Goal: Task Accomplishment & Management: Manage account settings

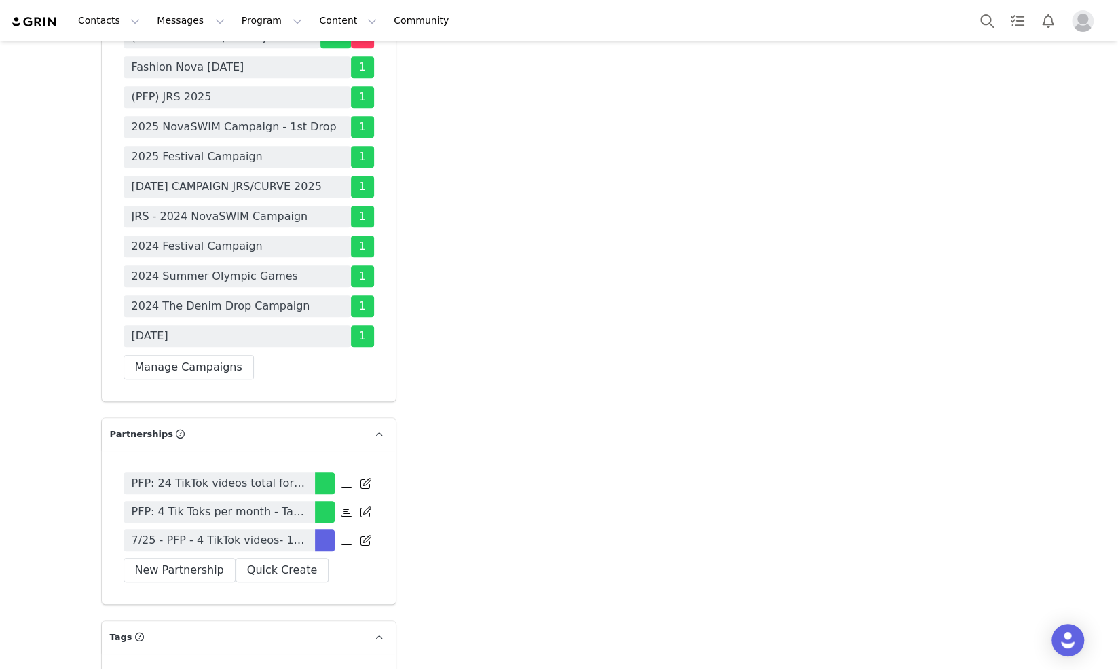
scroll to position [4072, 0]
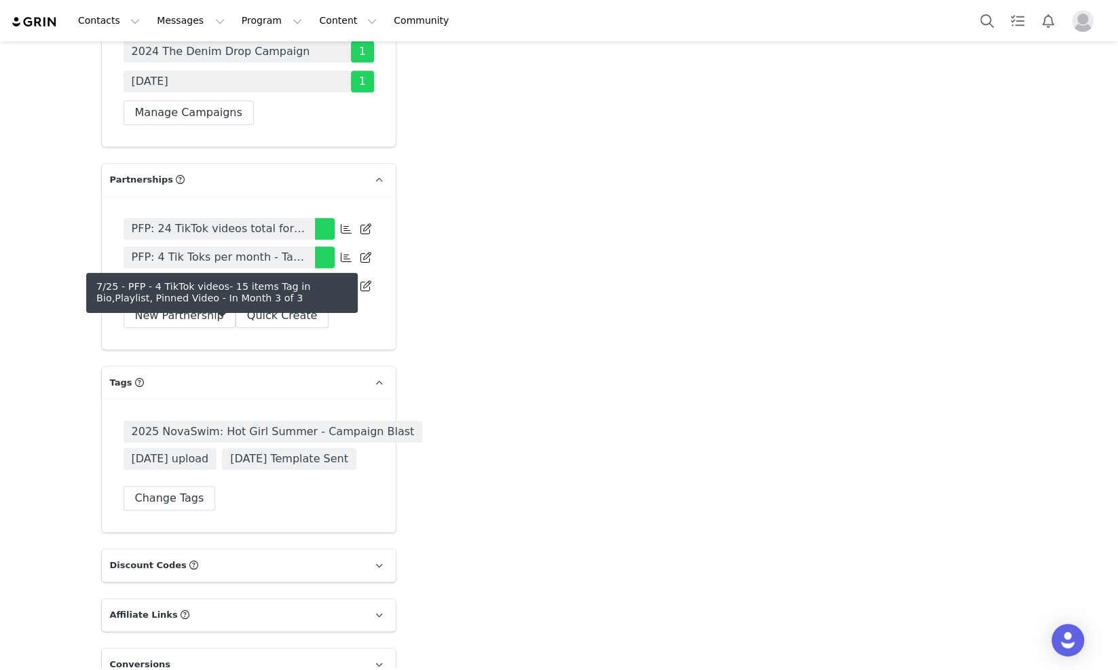
click at [285, 294] on span "7/25 - PFP - 4 TikTok videos- 15 items Tag in Bio,Playlist, Pinned Video" at bounding box center [219, 286] width 175 height 16
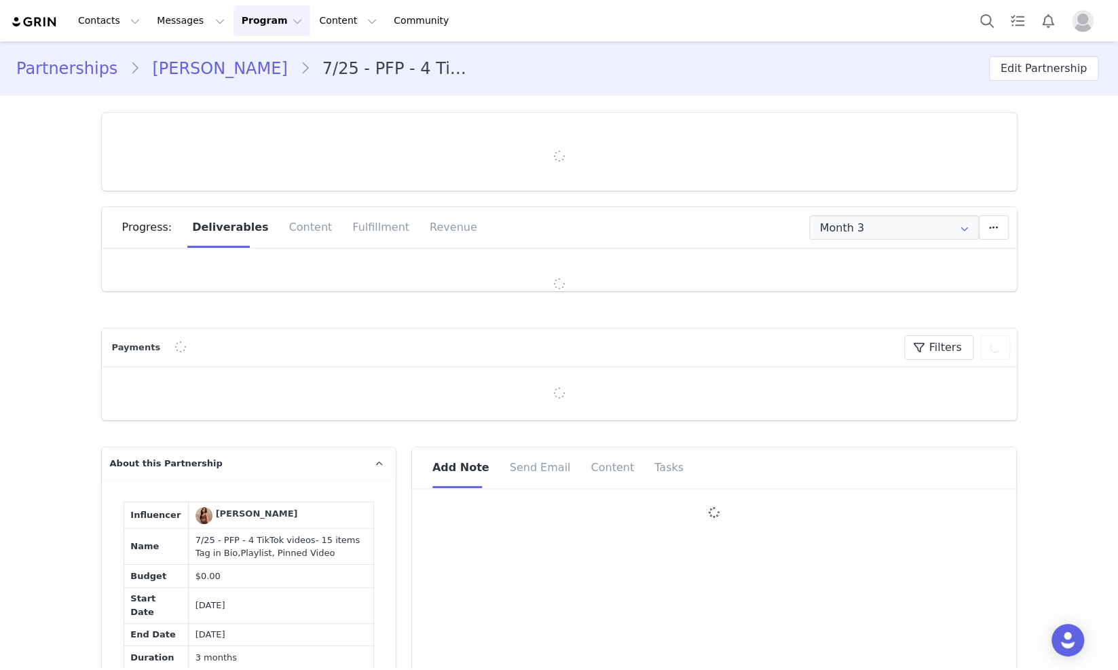
type input "+1 ([GEOGRAPHIC_DATA])"
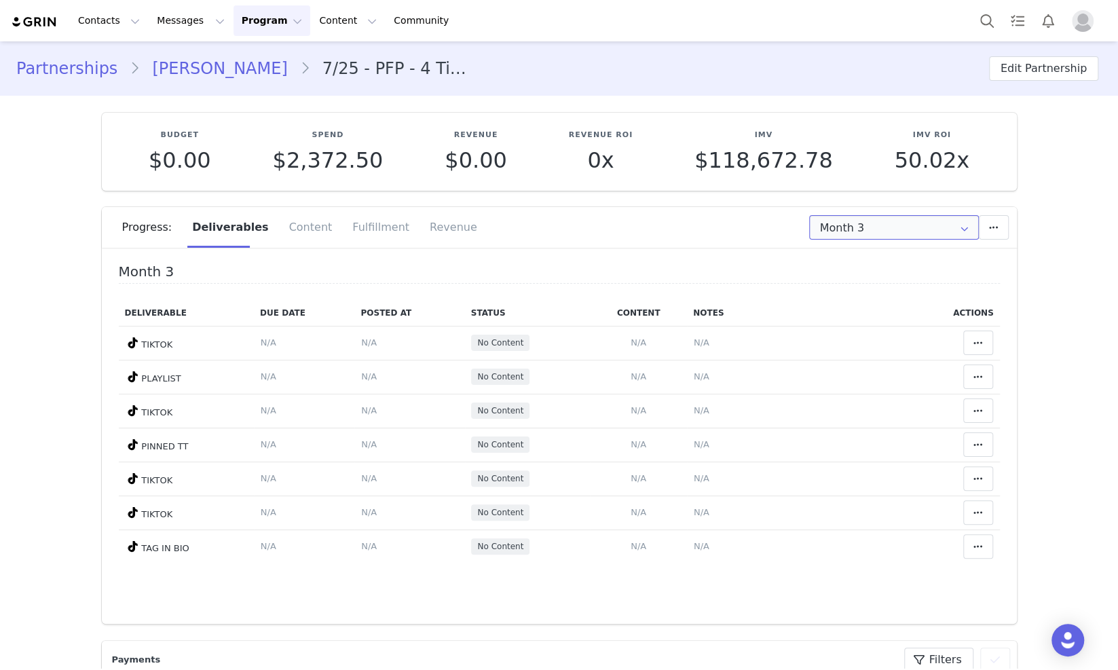
click at [850, 239] on input "Month 3" at bounding box center [894, 227] width 170 height 24
click at [852, 327] on li "All Months" at bounding box center [893, 332] width 181 height 23
type input "All"
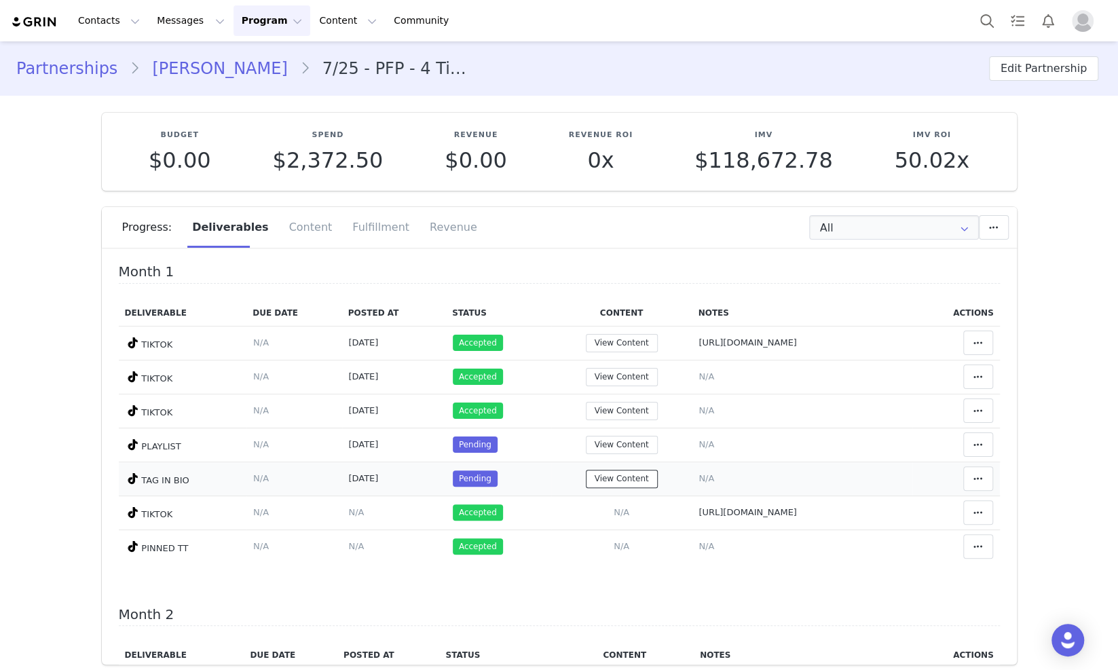
click at [586, 480] on button "View Content" at bounding box center [622, 479] width 72 height 18
click at [973, 473] on icon at bounding box center [978, 478] width 10 height 11
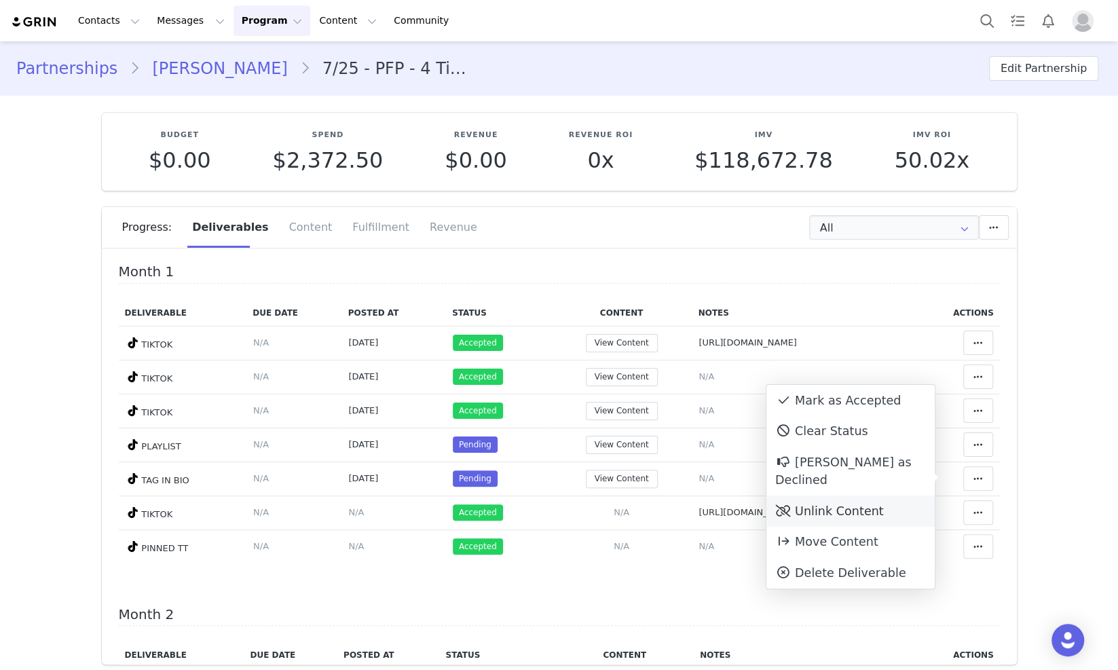
click at [869, 497] on div "Unlink Content" at bounding box center [850, 510] width 168 height 31
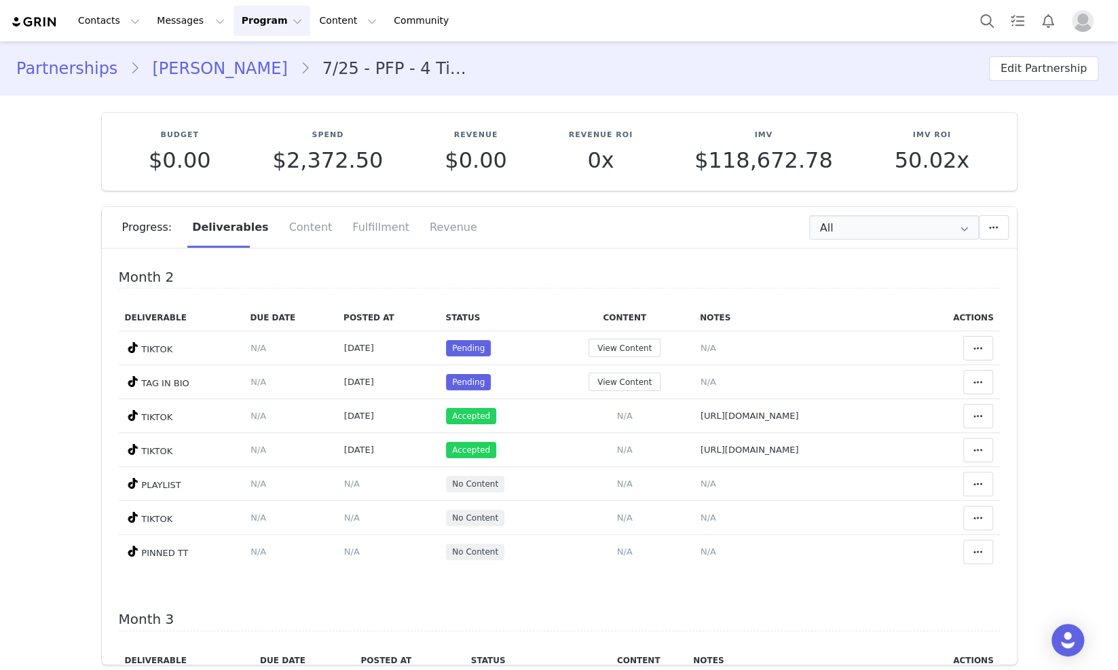
scroll to position [84, 0]
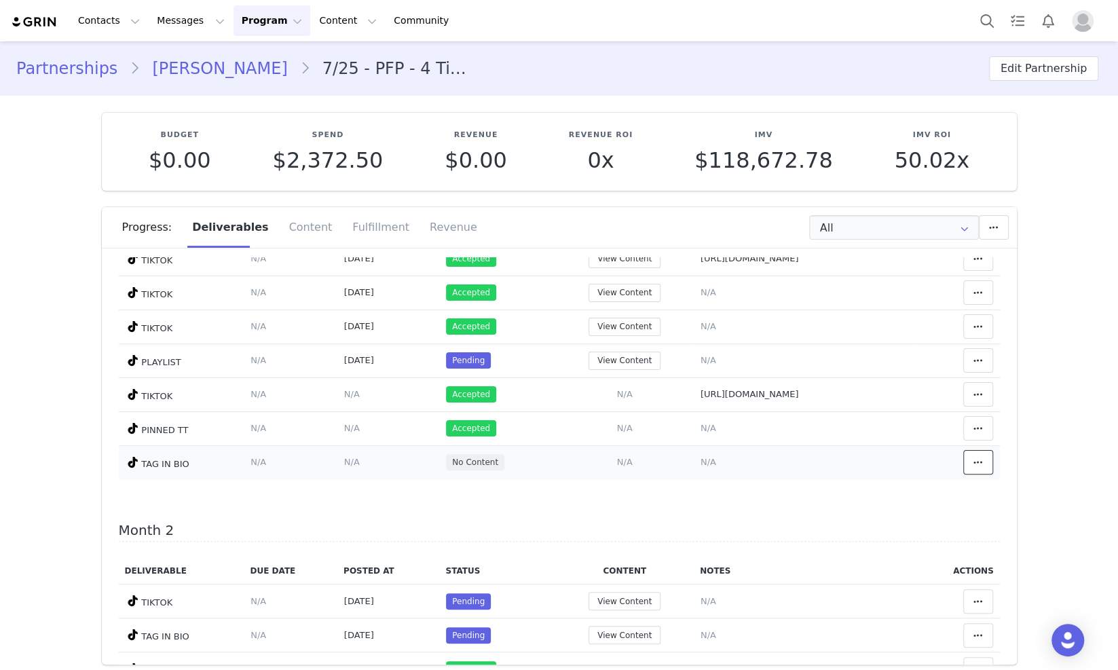
click at [970, 462] on span at bounding box center [978, 462] width 16 height 16
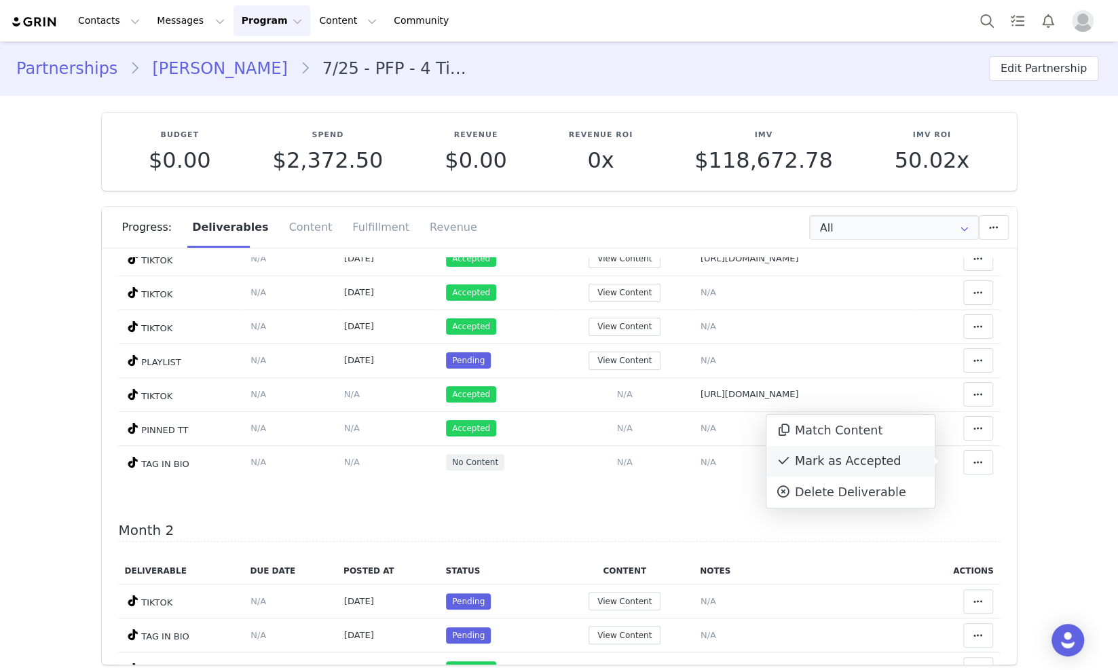
click at [903, 463] on div "Mark as Accepted" at bounding box center [850, 461] width 168 height 31
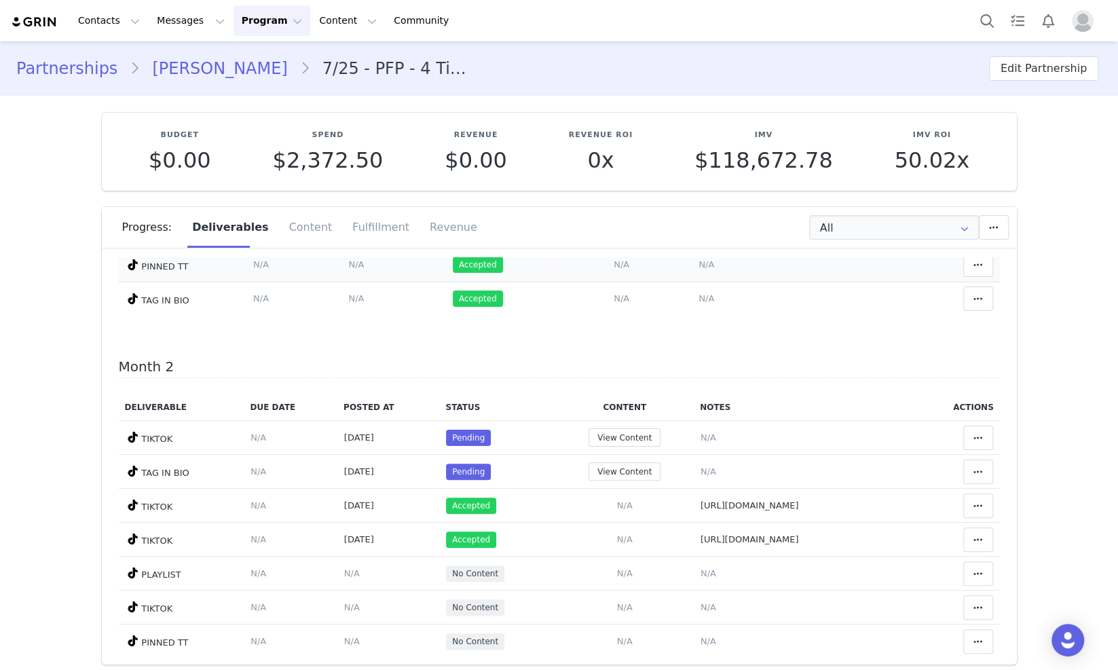
scroll to position [339, 0]
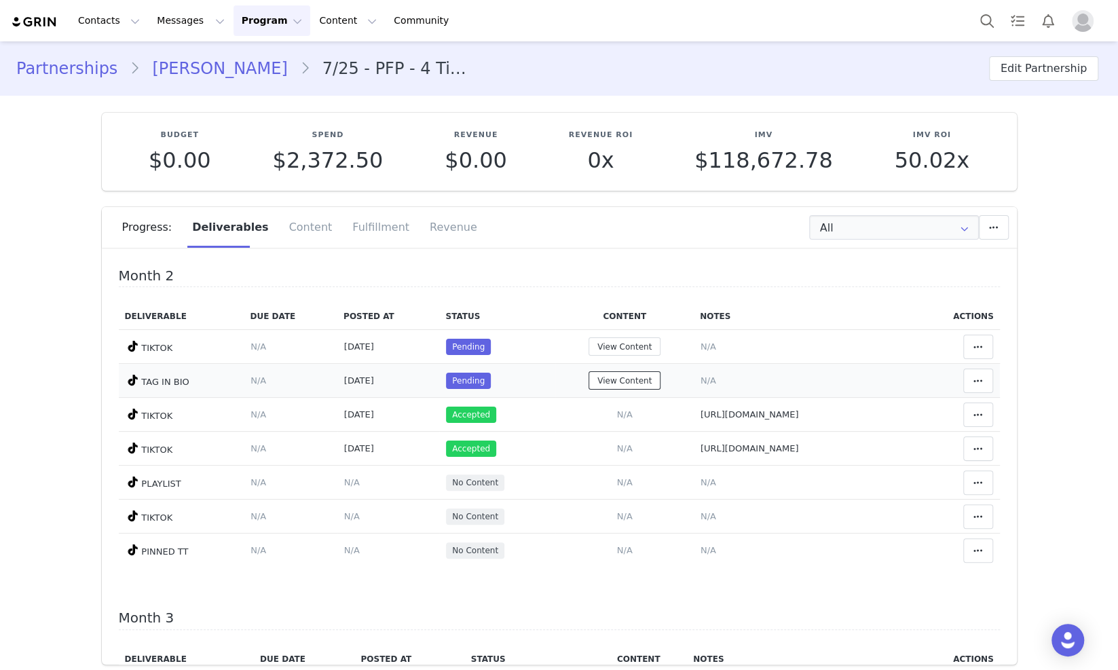
click at [588, 371] on button "View Content" at bounding box center [624, 380] width 72 height 18
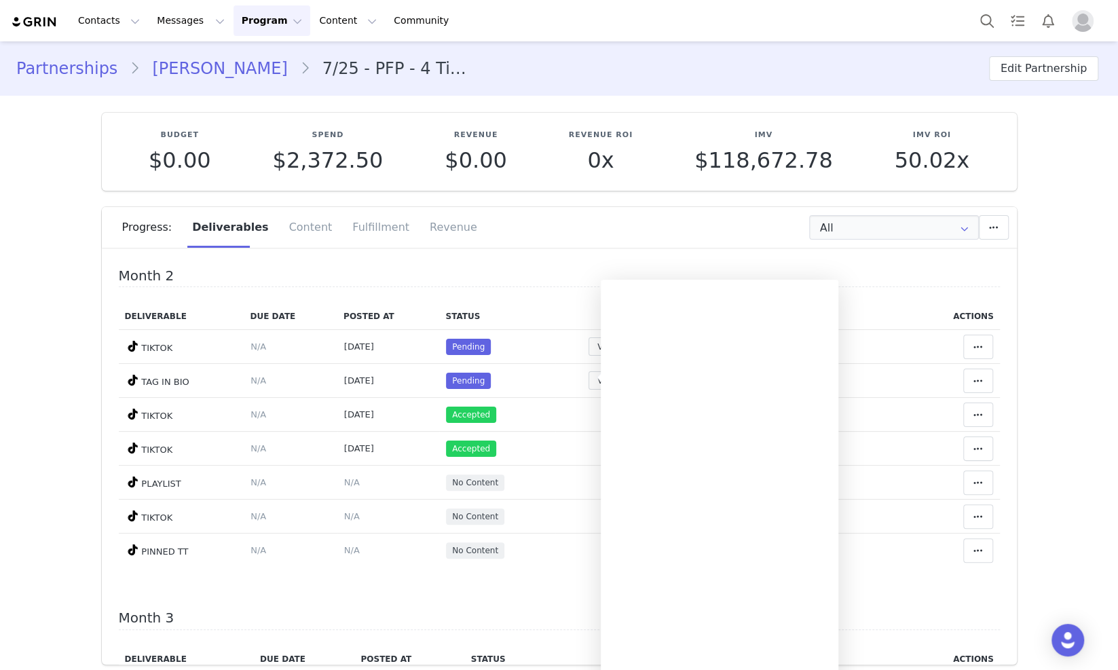
click at [585, 264] on div "Month 1 Deliverable Due Date Posted At Status Content Notes Actions TIKTOK Deli…" at bounding box center [559, 425] width 881 height 1000
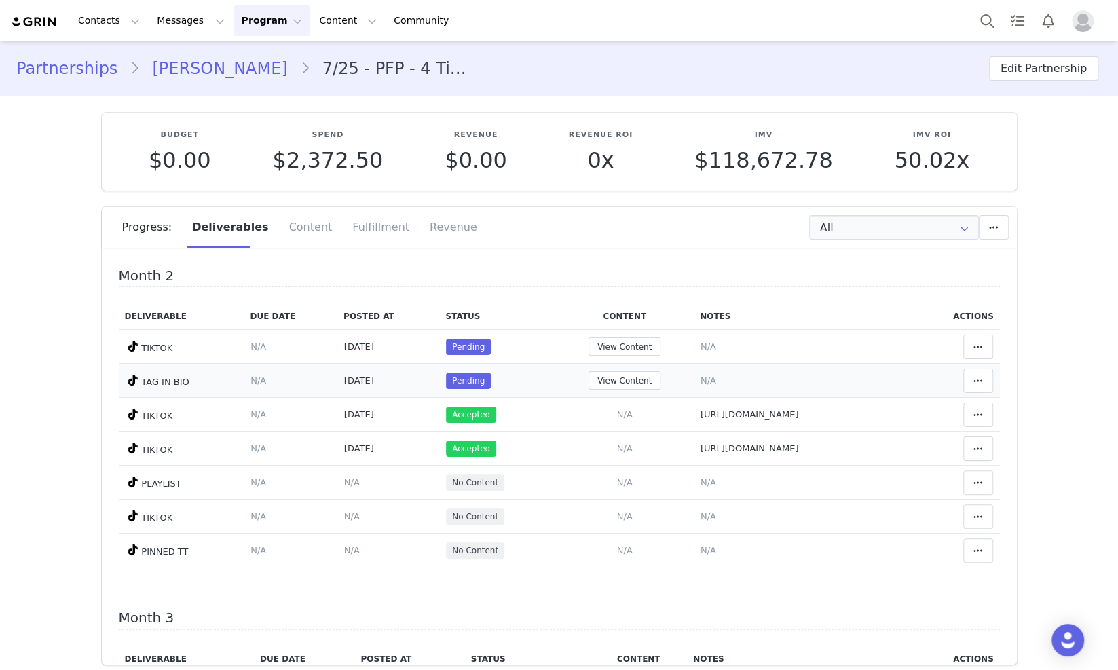
click at [700, 379] on span "N/A" at bounding box center [708, 380] width 16 height 10
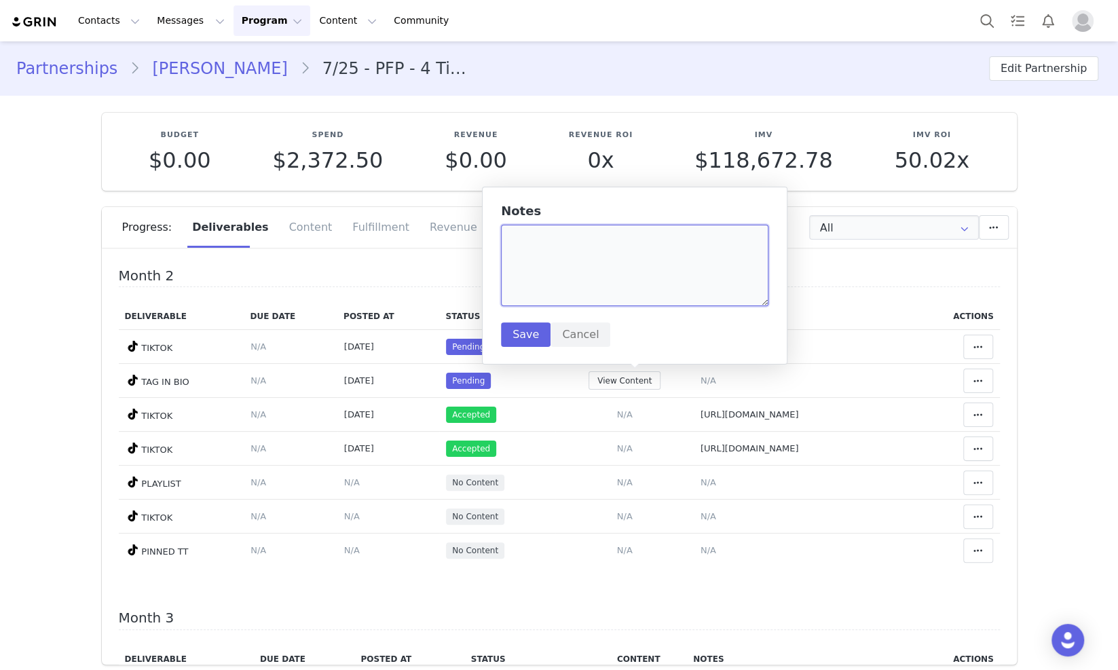
click at [601, 277] on textarea at bounding box center [634, 265] width 267 height 81
paste textarea "https://www.tiktok.com/@itsjennnnnaa/video/7553311428225109264"
type textarea "https://www.tiktok.com/@itsjennnnnaa/video/7553311428225109264"
click at [512, 331] on button "Save" at bounding box center [526, 334] width 50 height 24
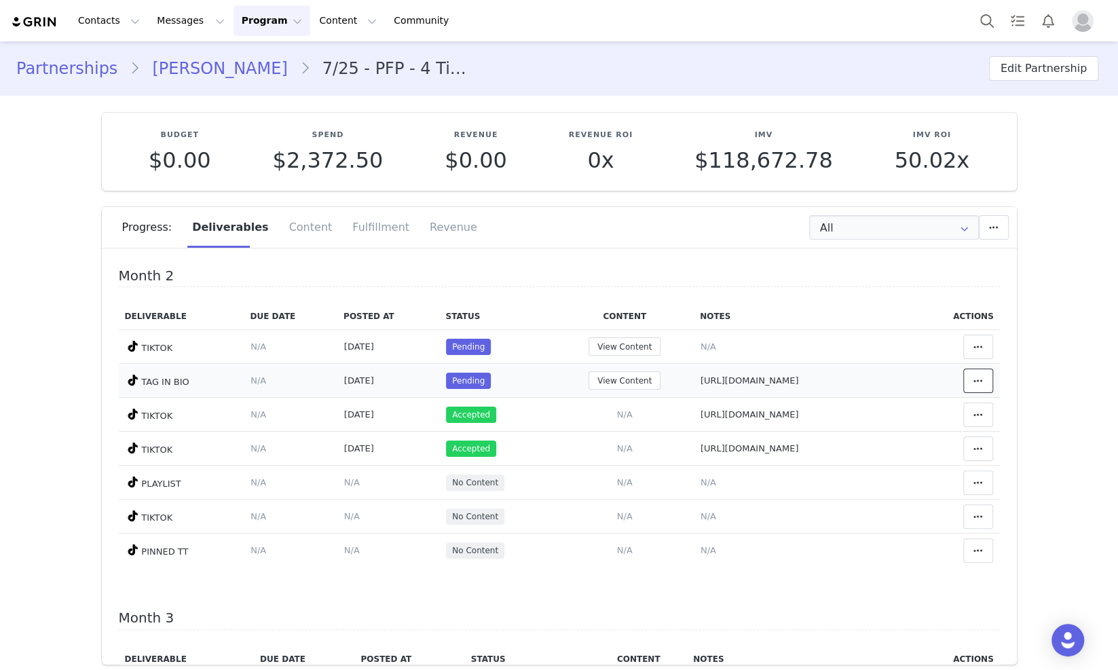
click at [973, 378] on icon at bounding box center [978, 380] width 10 height 11
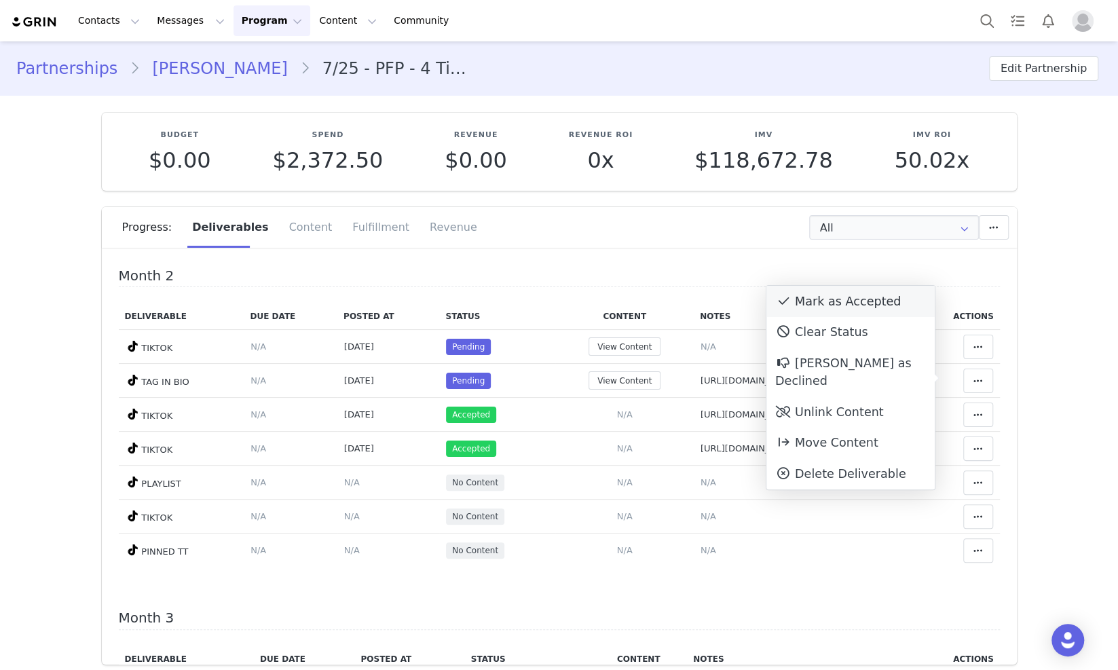
click at [862, 306] on div "Mark as Accepted" at bounding box center [850, 301] width 168 height 31
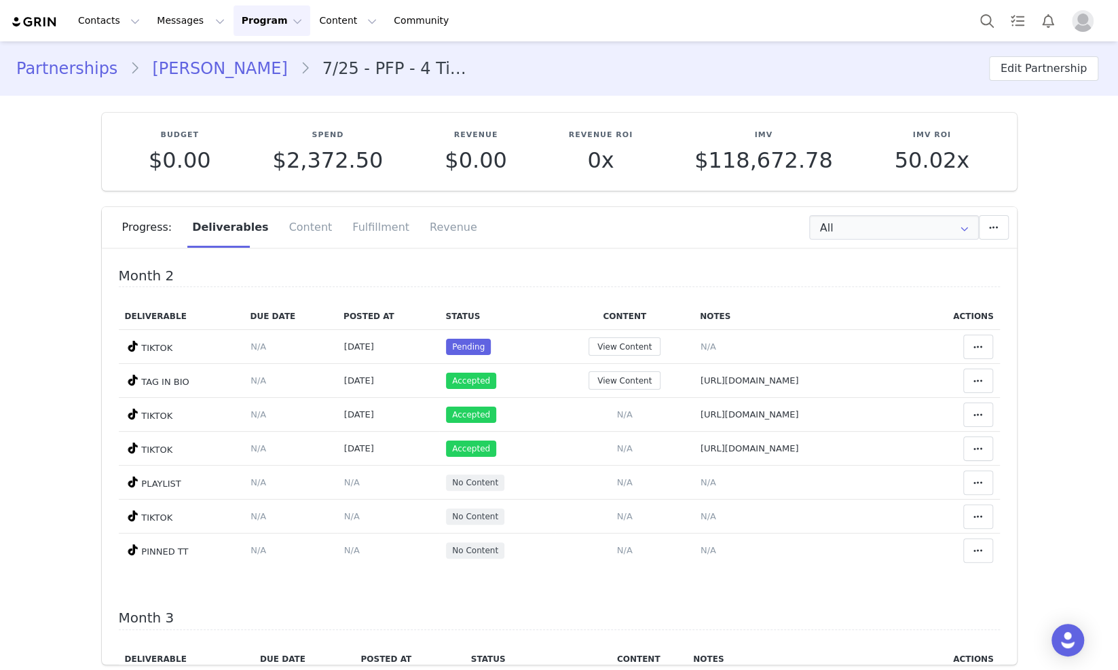
drag, startPoint x: 673, startPoint y: 381, endPoint x: 604, endPoint y: 290, distance: 114.8
click at [700, 381] on span "https://www.tiktok.com/@itsjennnnnaa/video/7553311428225109264" at bounding box center [749, 380] width 98 height 10
type textarea "https://www.tiktok.com/@itsjennnnnaa/video/7553311428225109264"
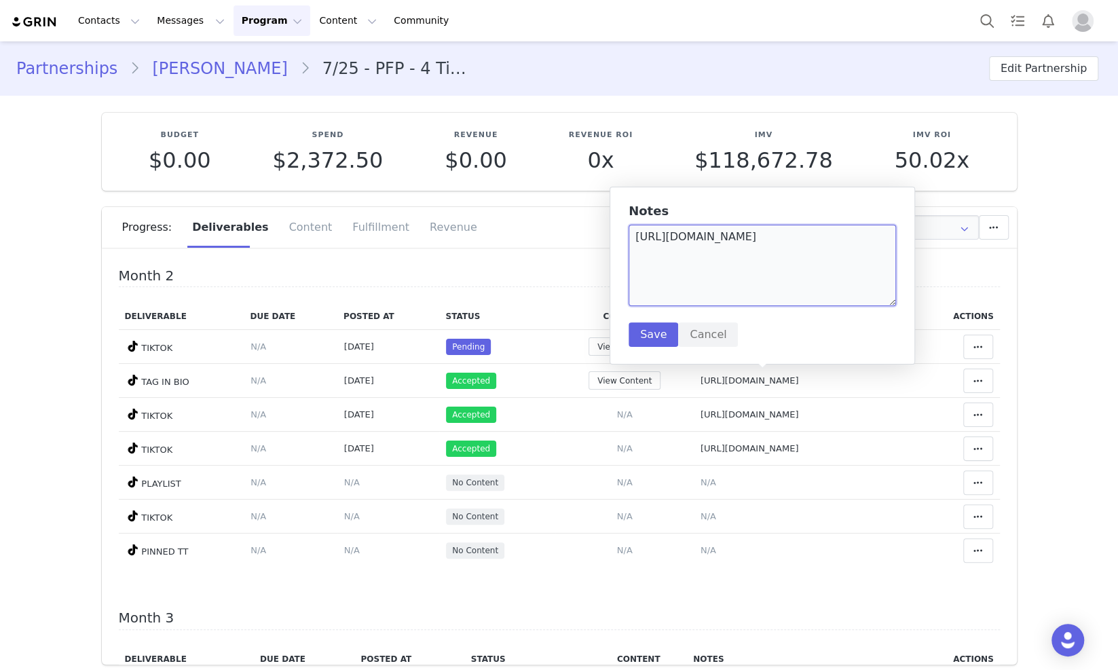
click at [637, 239] on textarea "https://www.tiktok.com/@itsjennnnnaa/video/7553311428225109264" at bounding box center [761, 265] width 267 height 81
type textarea "HALLOWEEN https://www.tiktok.com/@itsjennnnnaa/video/7553311428225109264"
drag, startPoint x: 664, startPoint y: 353, endPoint x: 662, endPoint y: 346, distance: 6.9
click at [663, 350] on div "Notes HALLOWEEN https://www.tiktok.com/@itsjennnnnaa/video/7553311428225109264 …" at bounding box center [761, 276] width 305 height 178
click at [662, 343] on button "Save" at bounding box center [653, 334] width 50 height 24
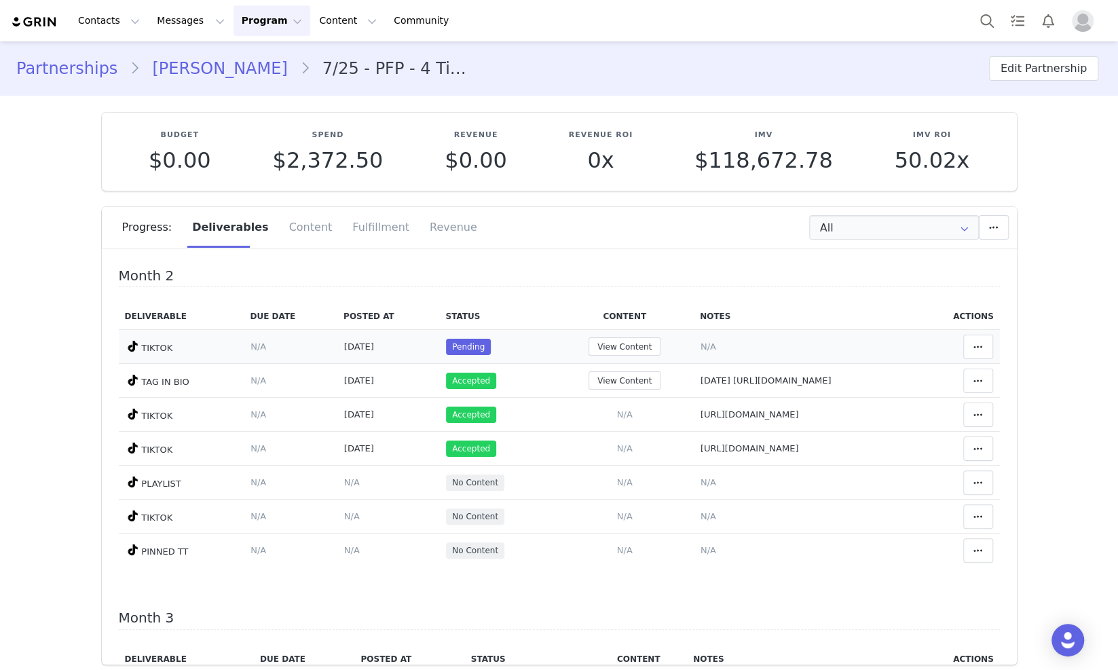
click at [700, 347] on span "N/A" at bounding box center [708, 346] width 16 height 10
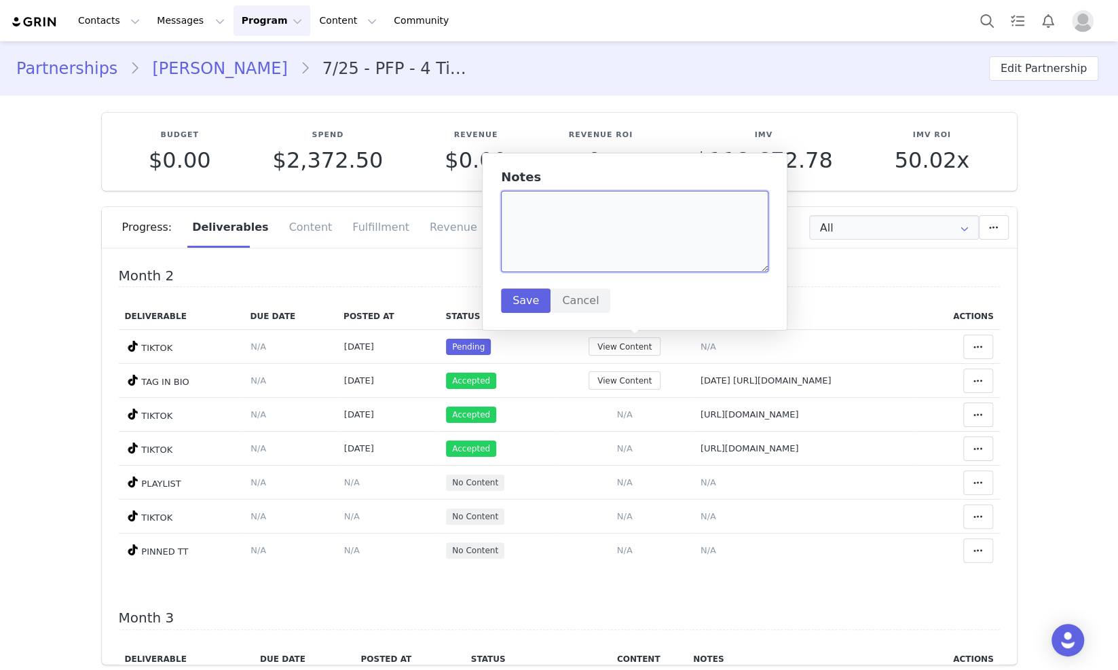
click at [623, 210] on textarea at bounding box center [634, 231] width 267 height 81
paste textarea "https://www.tiktok.com/@itsjennnnnaa/video/7551815876584951041"
type textarea "https://www.tiktok.com/@itsjennnnnaa/video/7551815876584951041"
click at [514, 300] on button "Save" at bounding box center [526, 300] width 50 height 24
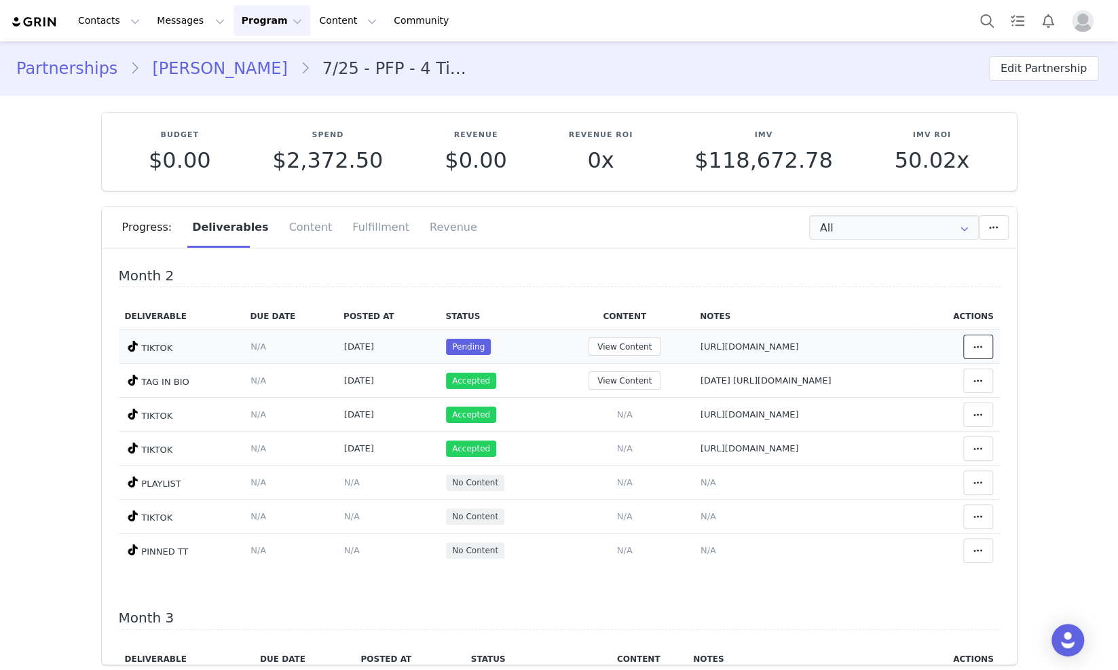
click at [973, 341] on icon at bounding box center [978, 346] width 10 height 11
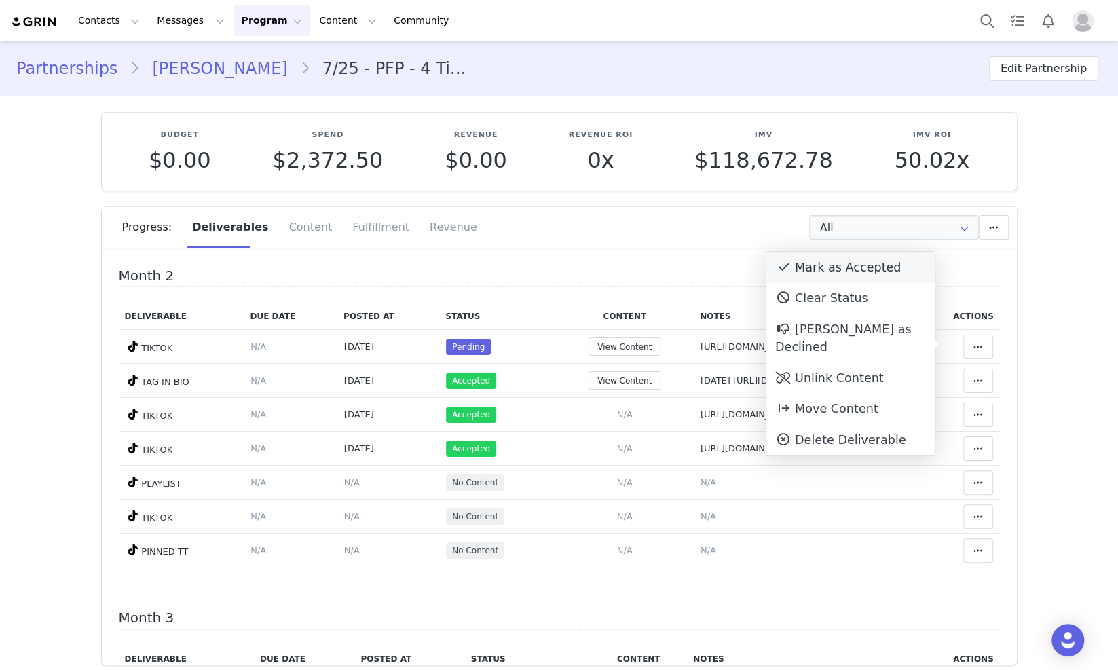
click at [878, 273] on div "Mark as Accepted" at bounding box center [850, 267] width 168 height 31
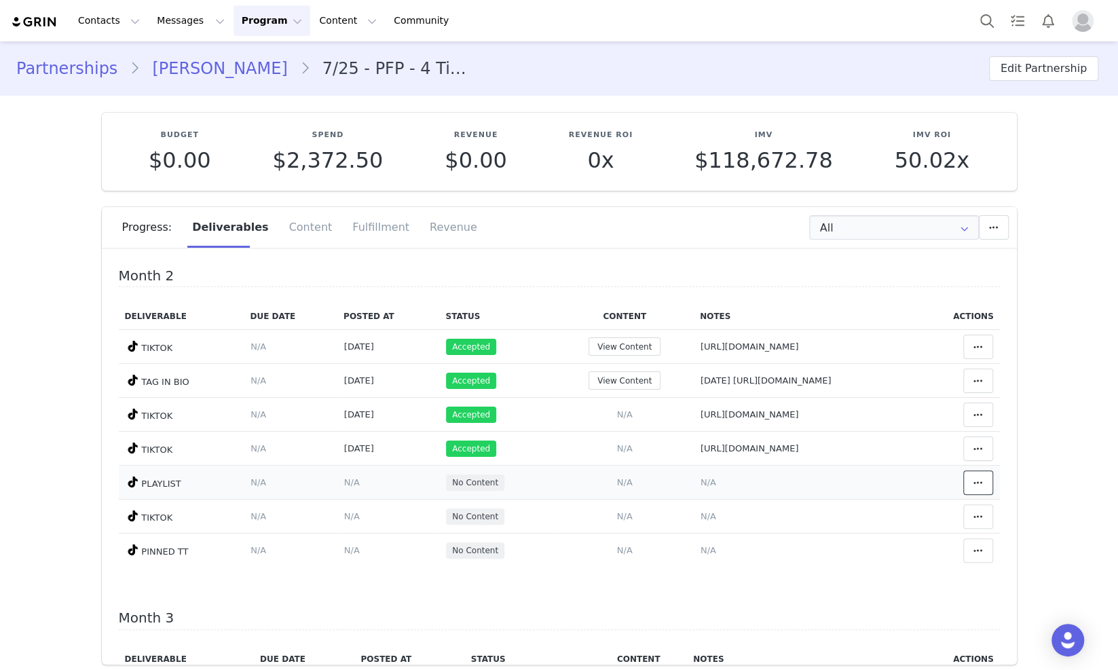
click at [973, 485] on icon at bounding box center [978, 482] width 10 height 11
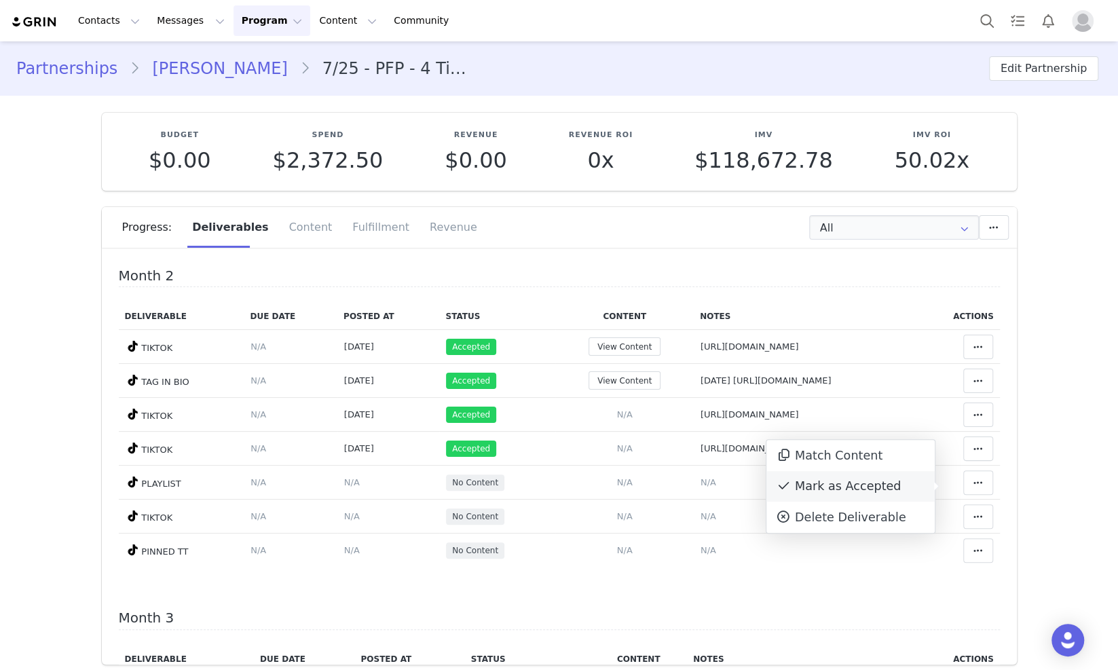
click at [873, 480] on div "Mark as Accepted" at bounding box center [850, 486] width 168 height 31
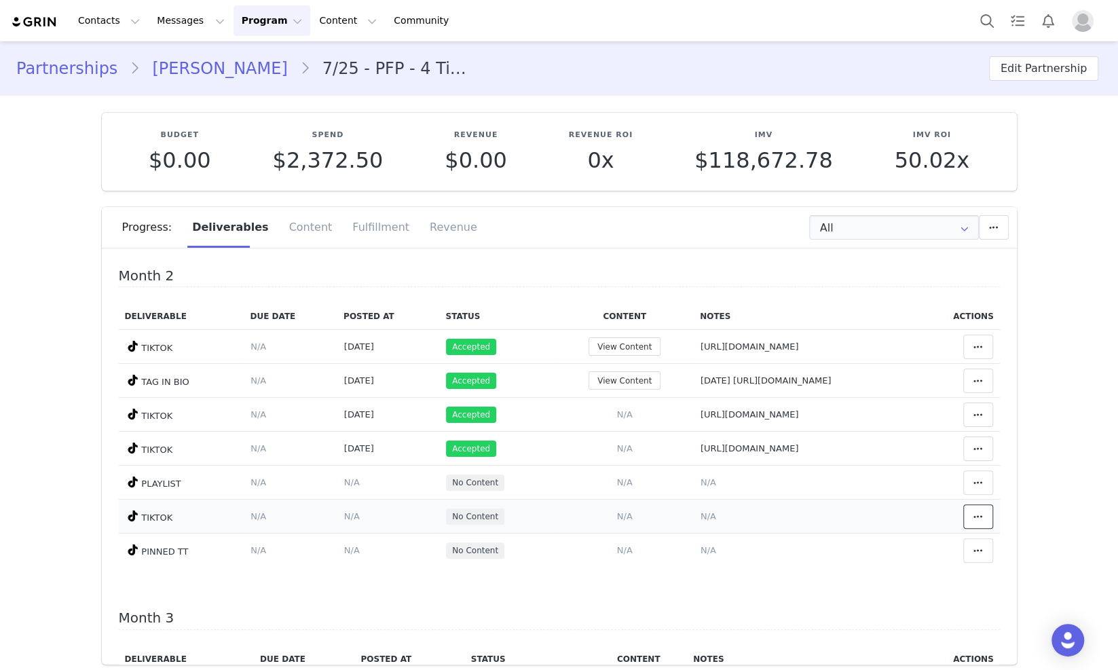
click at [973, 516] on icon at bounding box center [978, 516] width 10 height 11
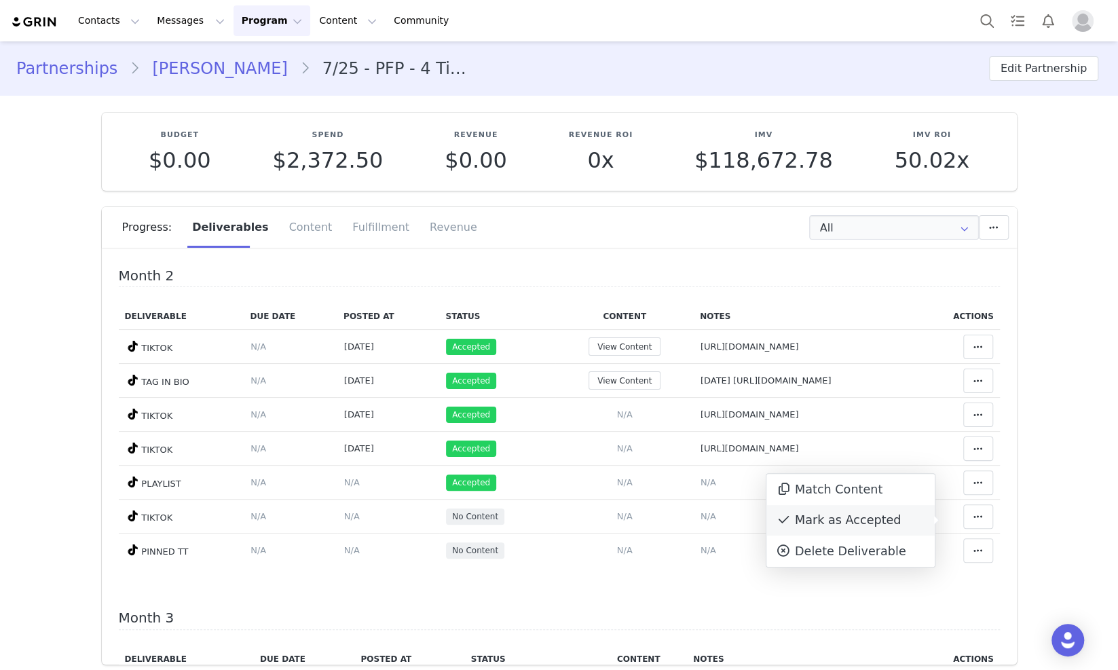
click at [884, 515] on div "Mark as Accepted" at bounding box center [850, 520] width 168 height 31
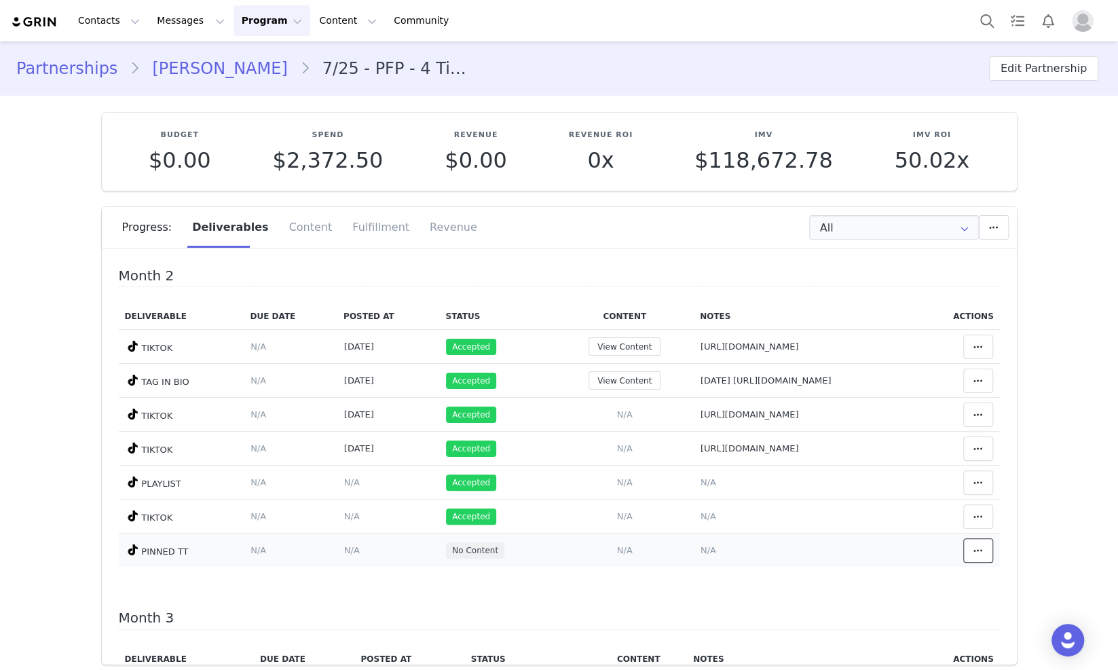
click at [970, 555] on span at bounding box center [978, 550] width 16 height 16
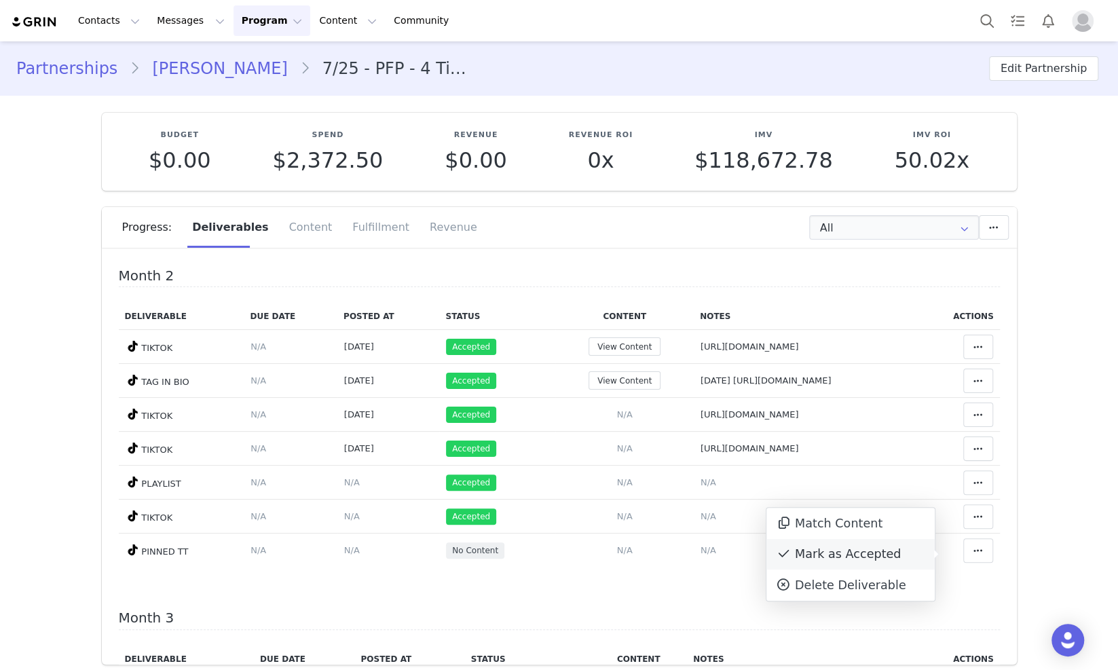
click at [880, 551] on div "Mark as Accepted" at bounding box center [850, 554] width 168 height 31
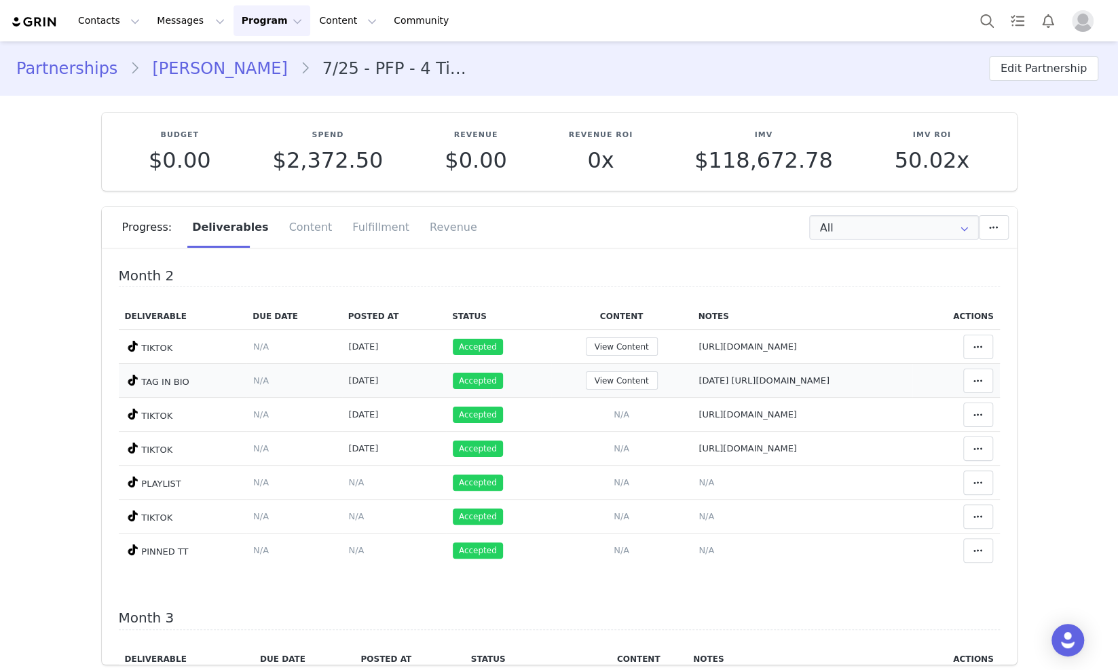
click at [698, 386] on span "HALLOWEEN https://www.tiktok.com/@itsjennnnnaa/video/7553311428225109264" at bounding box center [763, 380] width 131 height 10
type textarea "HALLOWEEN https://www.tiktok.com/@itsjennnnnaa/video/7553311428225109264"
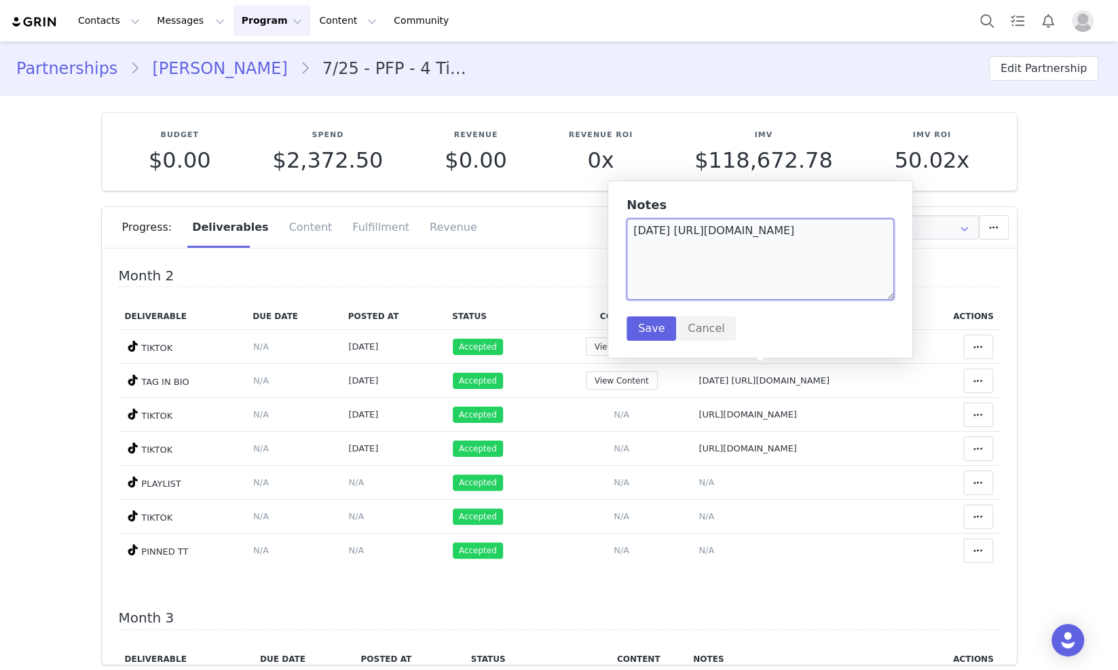
drag, startPoint x: 804, startPoint y: 282, endPoint x: 580, endPoint y: 208, distance: 236.3
click at [574, 209] on body "Contacts Contacts Creators Prospects Applicants Messages Messages Dashboard Inb…" at bounding box center [559, 335] width 1118 height 670
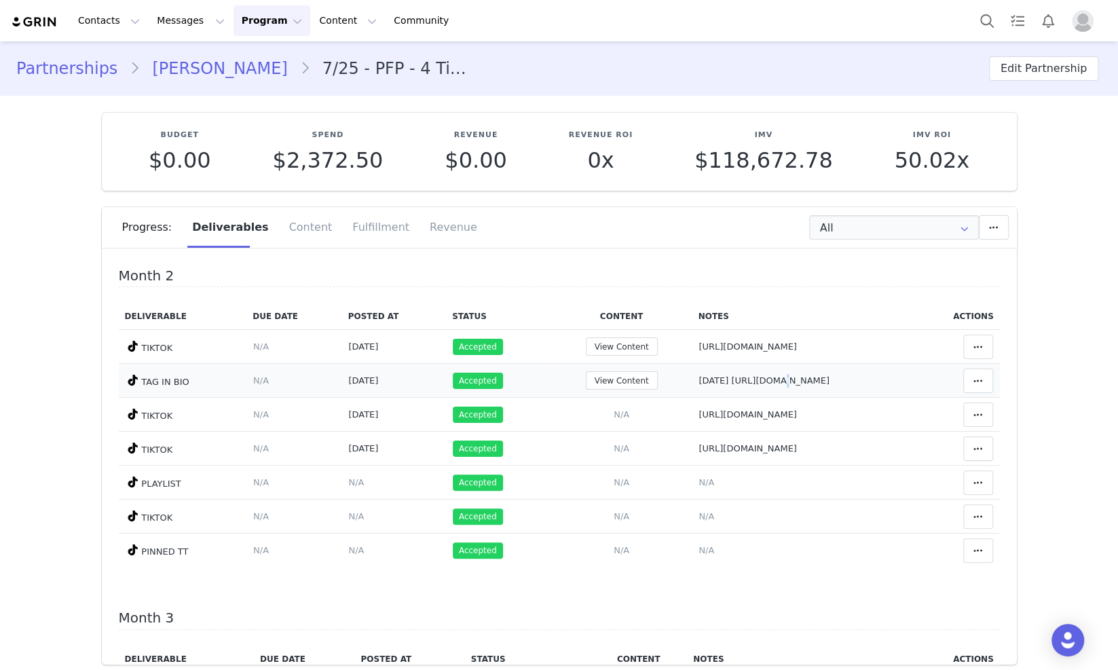
drag, startPoint x: 676, startPoint y: 223, endPoint x: 652, endPoint y: 381, distance: 159.2
click at [698, 381] on span "HALLOWEEN https://www.tiktok.com/@itsjennnnnaa/video/7553311428225109264" at bounding box center [763, 380] width 131 height 10
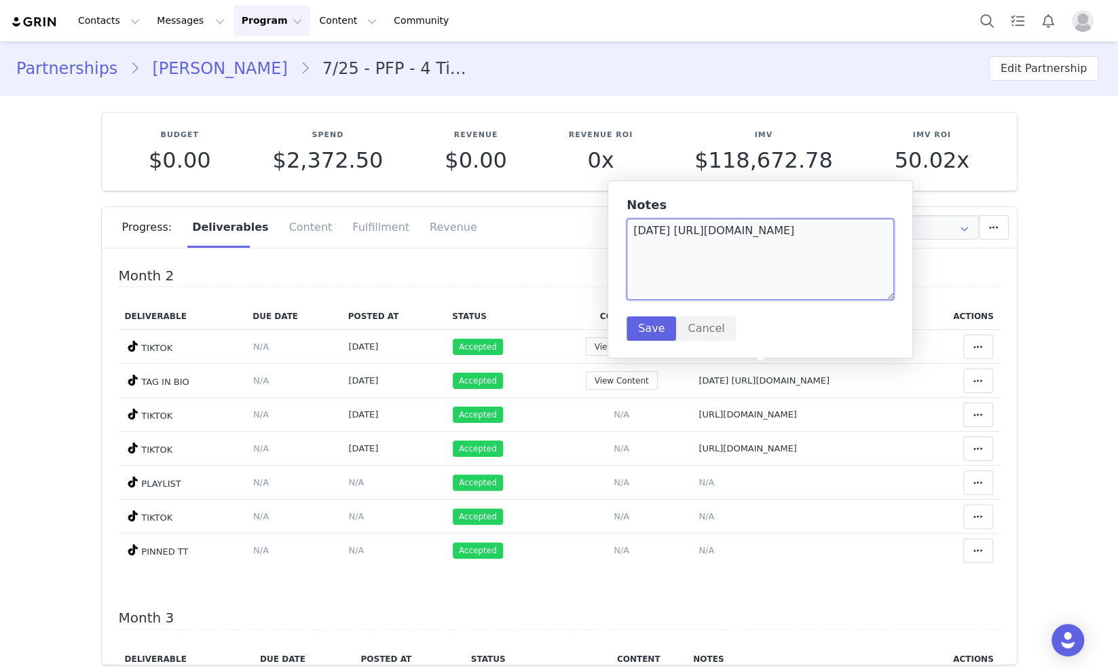
drag, startPoint x: 722, startPoint y: 273, endPoint x: 634, endPoint y: 227, distance: 99.3
click at [633, 227] on textarea "HALLOWEEN https://www.tiktok.com/@itsjennnnnaa/video/7553311428225109264" at bounding box center [759, 259] width 267 height 81
click at [641, 323] on button "Save" at bounding box center [651, 328] width 50 height 24
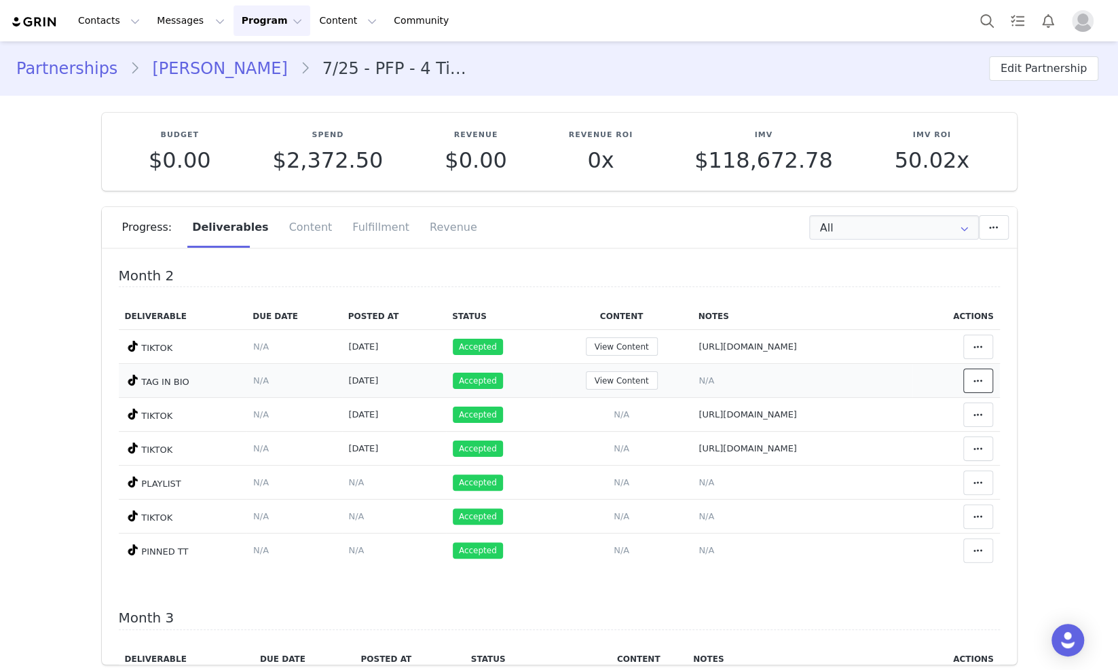
click at [973, 375] on icon at bounding box center [978, 380] width 10 height 11
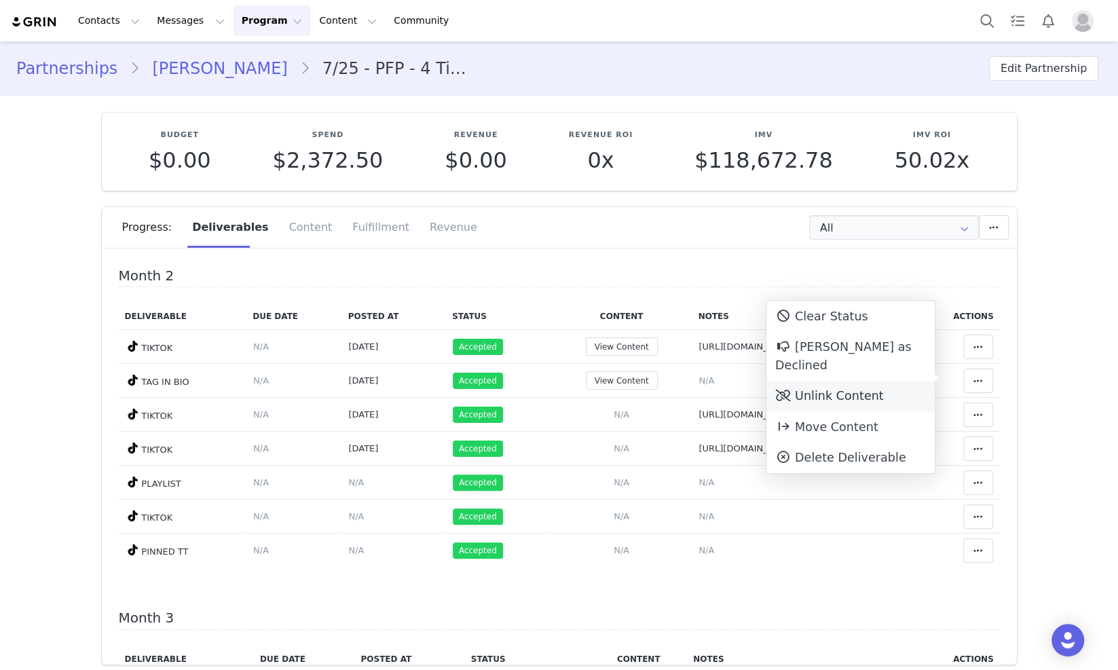
click at [873, 381] on div "Unlink Content" at bounding box center [850, 396] width 168 height 31
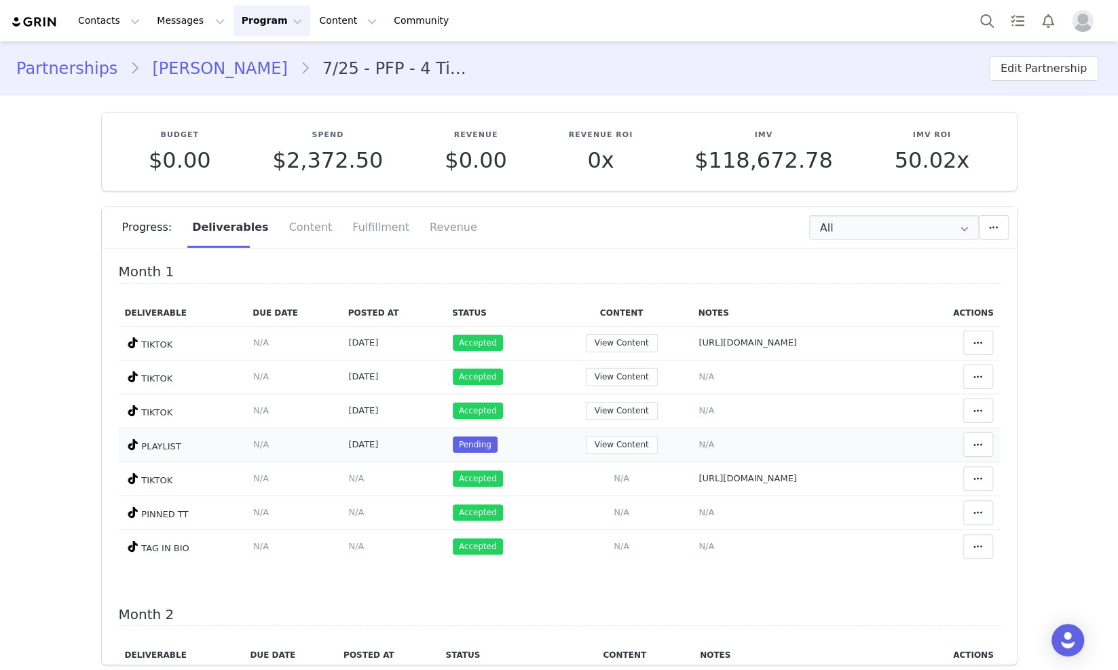
click at [942, 447] on td "Mark as Accepted Clear Status Reason for declining this deliverable Decline Mar…" at bounding box center [956, 445] width 88 height 34
click at [973, 443] on icon at bounding box center [978, 444] width 10 height 11
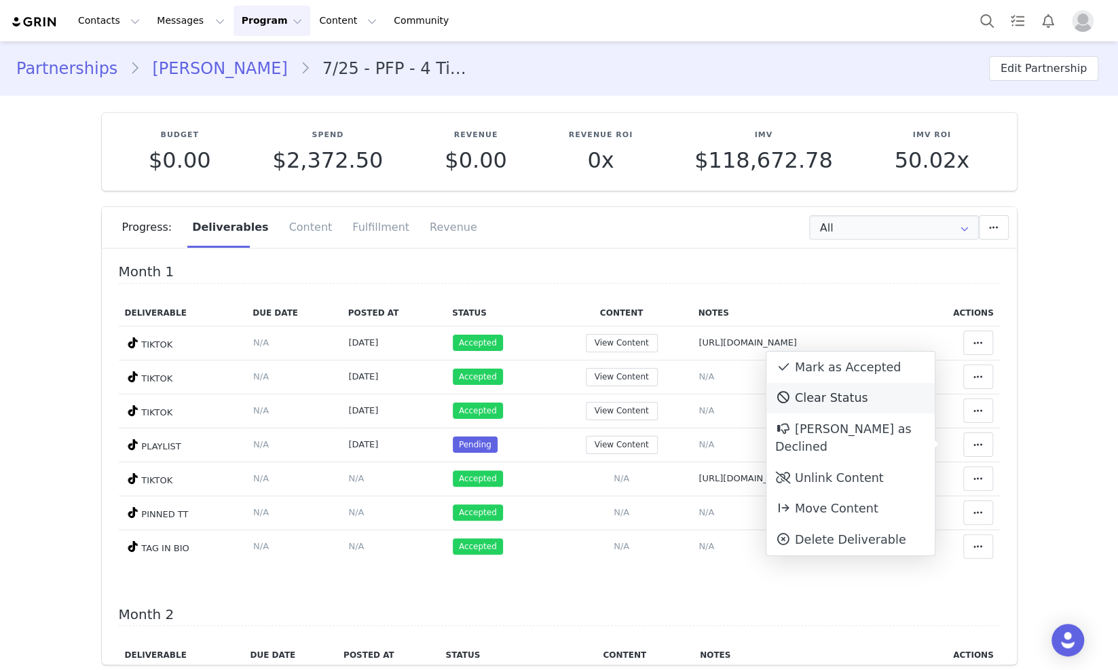
click at [851, 394] on div "Clear Status" at bounding box center [850, 398] width 168 height 31
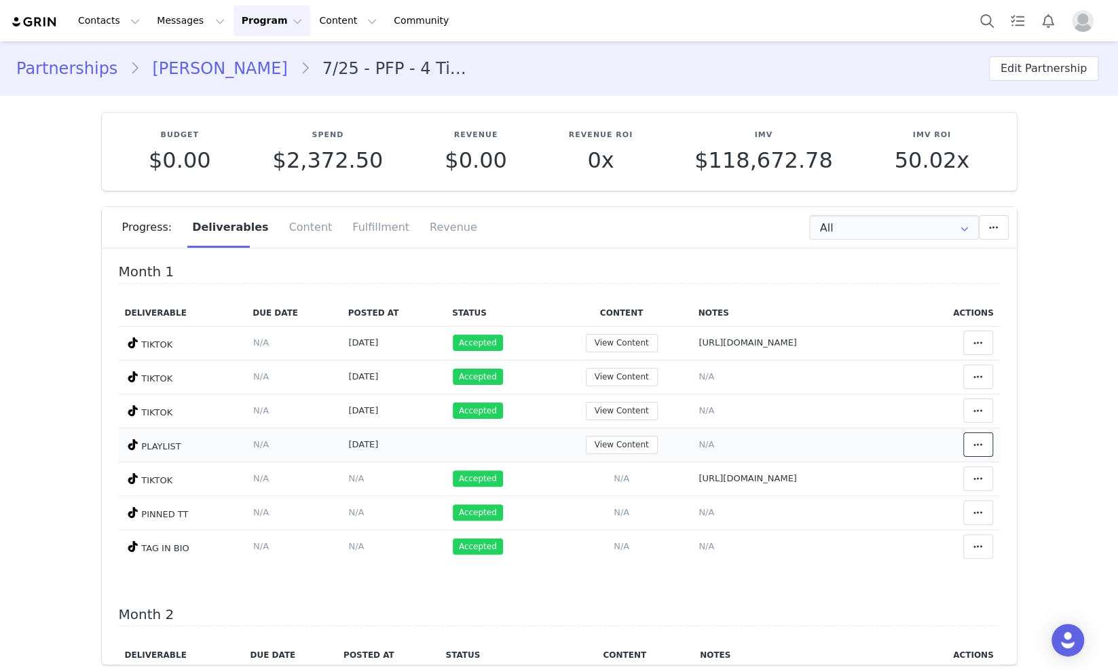
click at [970, 441] on span at bounding box center [978, 444] width 16 height 16
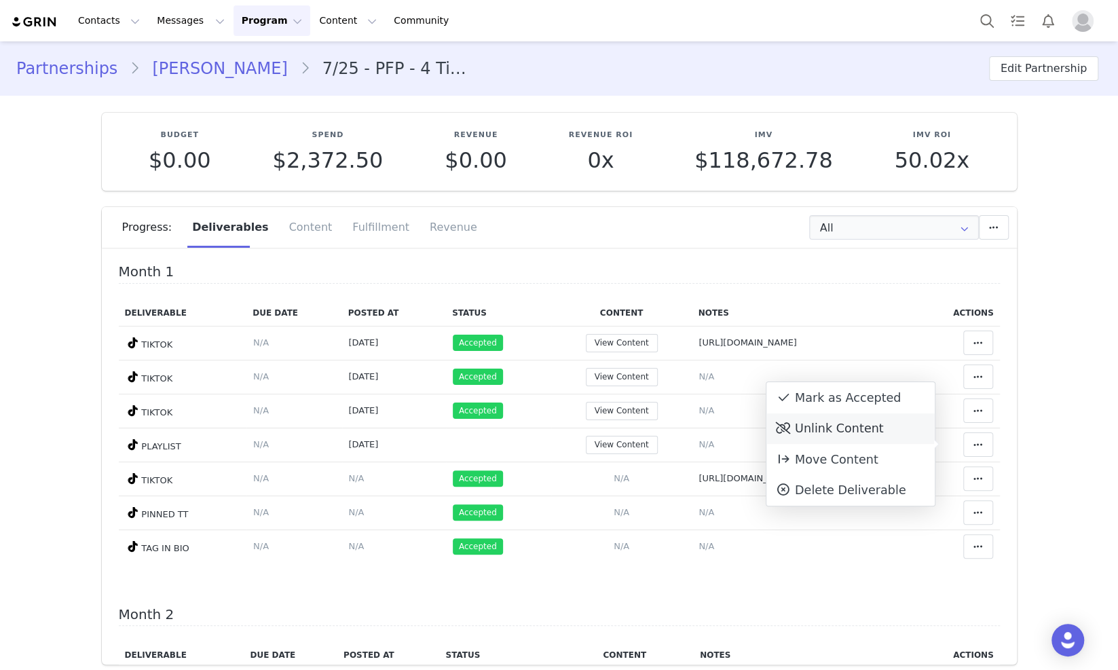
click at [863, 430] on div "Unlink Content" at bounding box center [850, 428] width 168 height 31
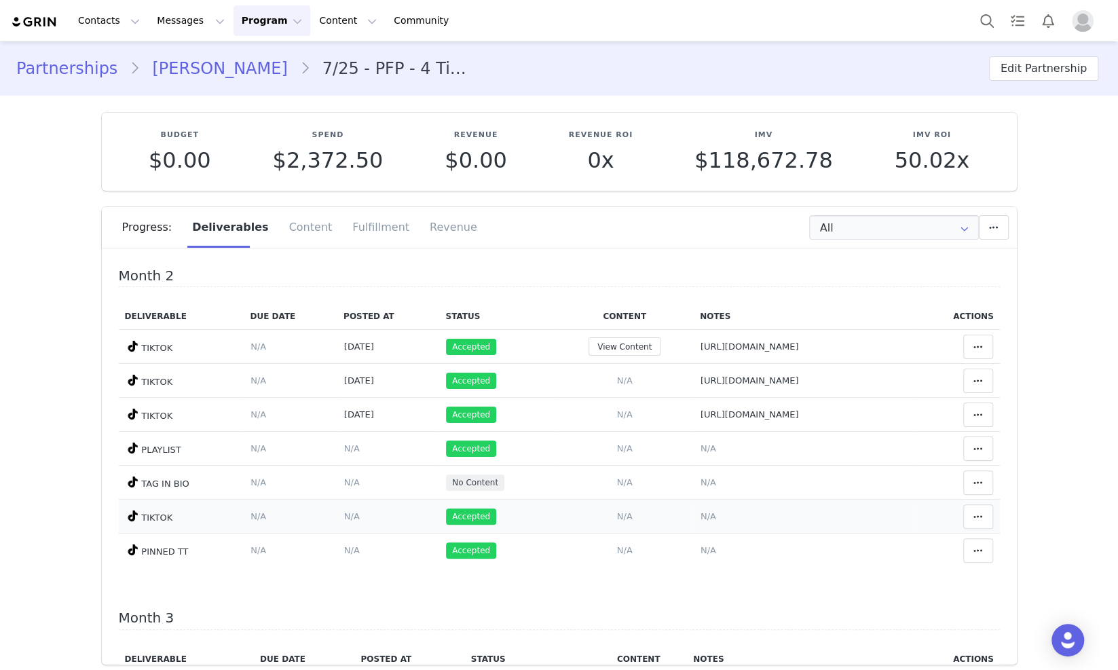
click at [969, 504] on td "Match Content Clear Status Reason for declining this deliverable Decline Mark a…" at bounding box center [957, 517] width 86 height 34
click at [970, 490] on span at bounding box center [978, 482] width 16 height 16
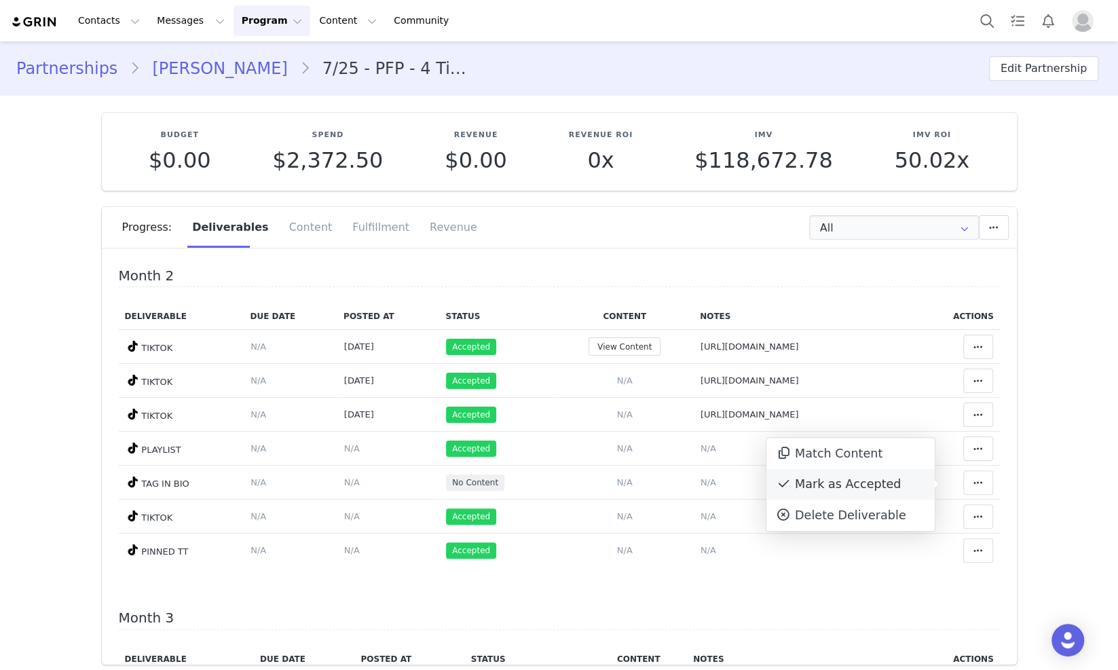
click at [888, 482] on div "Mark as Accepted" at bounding box center [850, 484] width 168 height 31
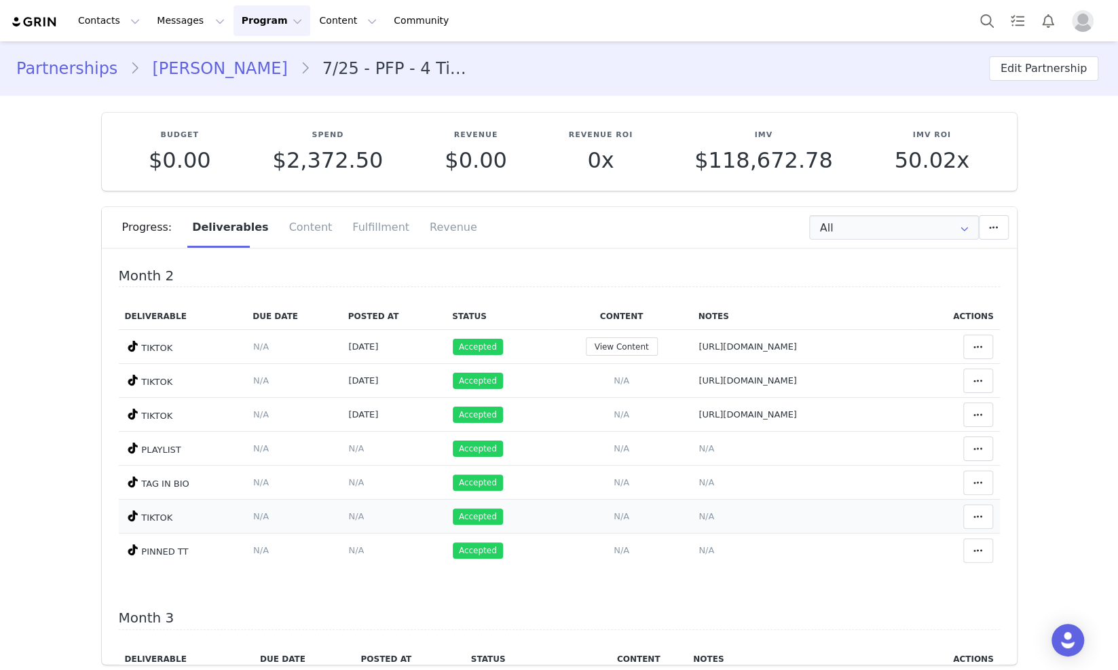
click at [698, 521] on span "N/A" at bounding box center [706, 516] width 16 height 10
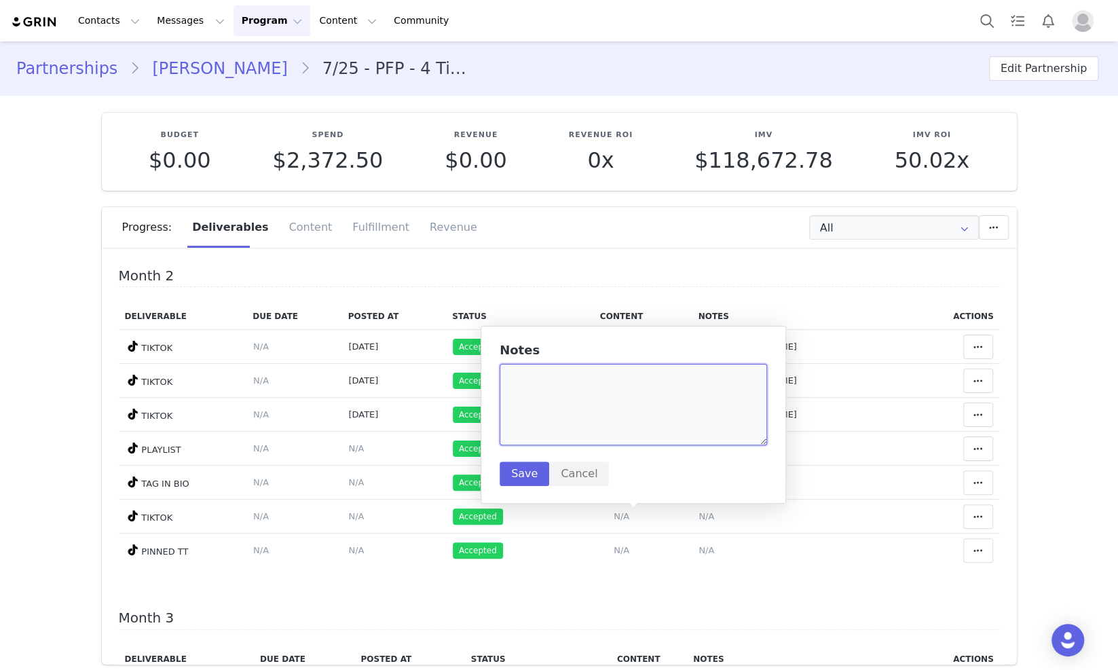
click at [563, 406] on textarea at bounding box center [633, 404] width 267 height 81
paste textarea "HALLOWEEN https://www.tiktok.com/@itsjennnnnaa/video/7553311428225109264"
type textarea "HALLOWEEN https://www.tiktok.com/@itsjennnnnaa/video/7553311428225109264"
click at [521, 474] on button "Save" at bounding box center [525, 474] width 50 height 24
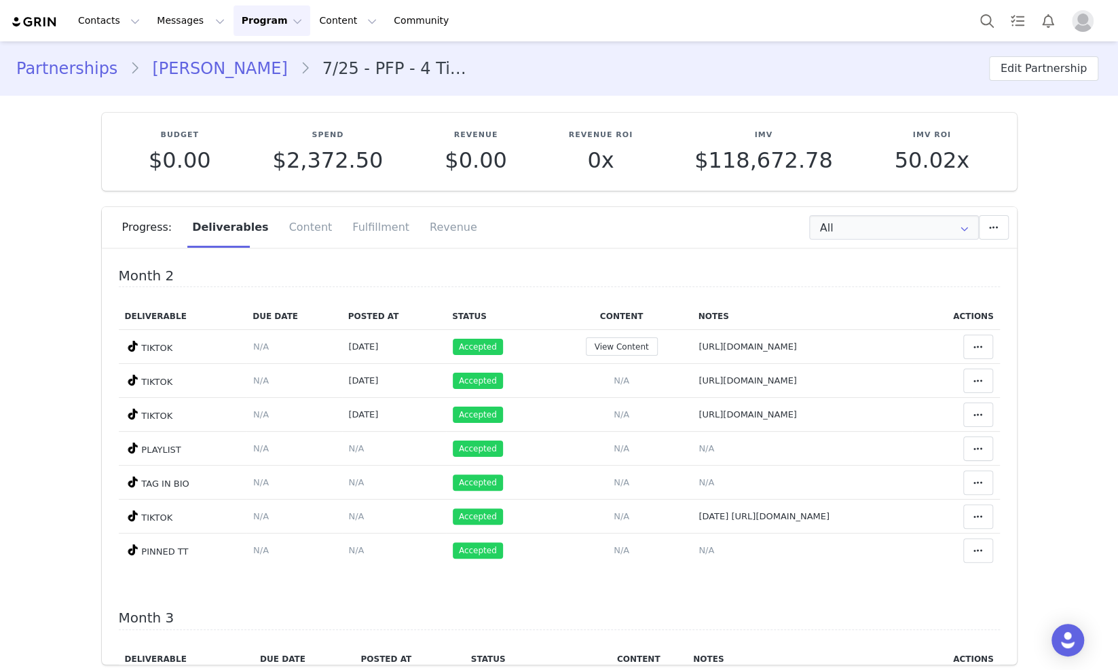
click at [718, 50] on div "Partnerships Jenna Anderson 7/25 - PFP - 4 TikTok videos- 15 items Tag in Bio,P…" at bounding box center [559, 68] width 1118 height 46
click at [698, 341] on span "https://www.tiktok.com/@itsjennnnnaa/video/7551815876584951041" at bounding box center [747, 346] width 98 height 10
type textarea "https://www.tiktok.com/@itsjennnnnaa/video/7551815876584951041"
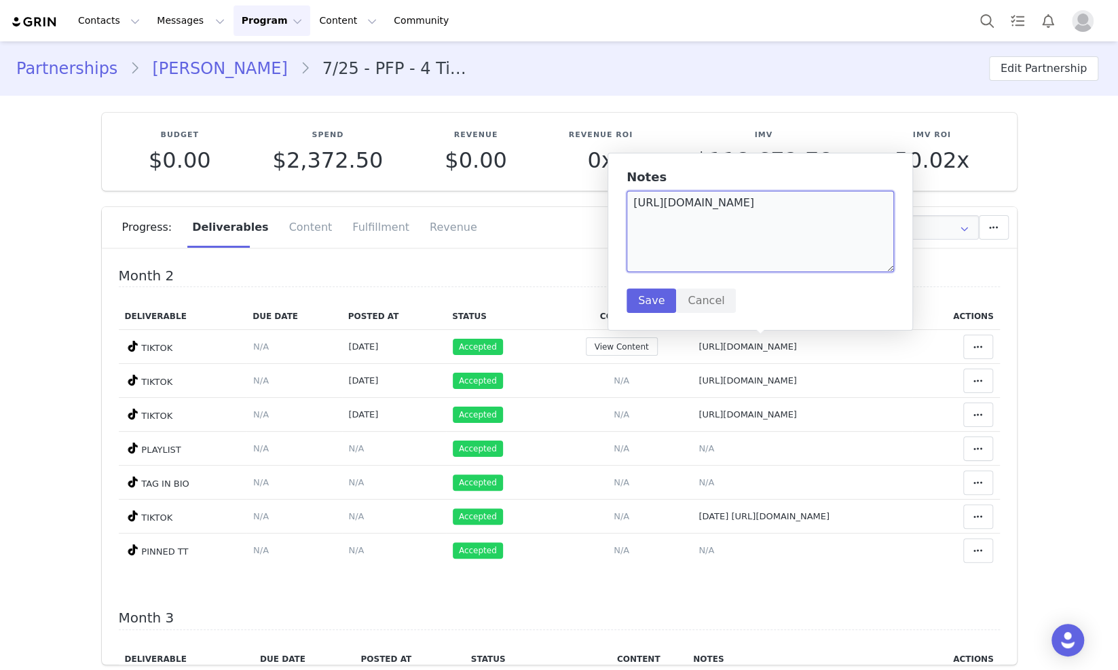
click at [631, 208] on textarea "https://www.tiktok.com/@itsjennnnnaa/video/7551815876584951041" at bounding box center [759, 231] width 267 height 81
type textarea "HALLOWEEN https://www.tiktok.com/@itsjennnnnaa/video/7551815876584951041"
click at [658, 300] on button "Save" at bounding box center [651, 300] width 50 height 24
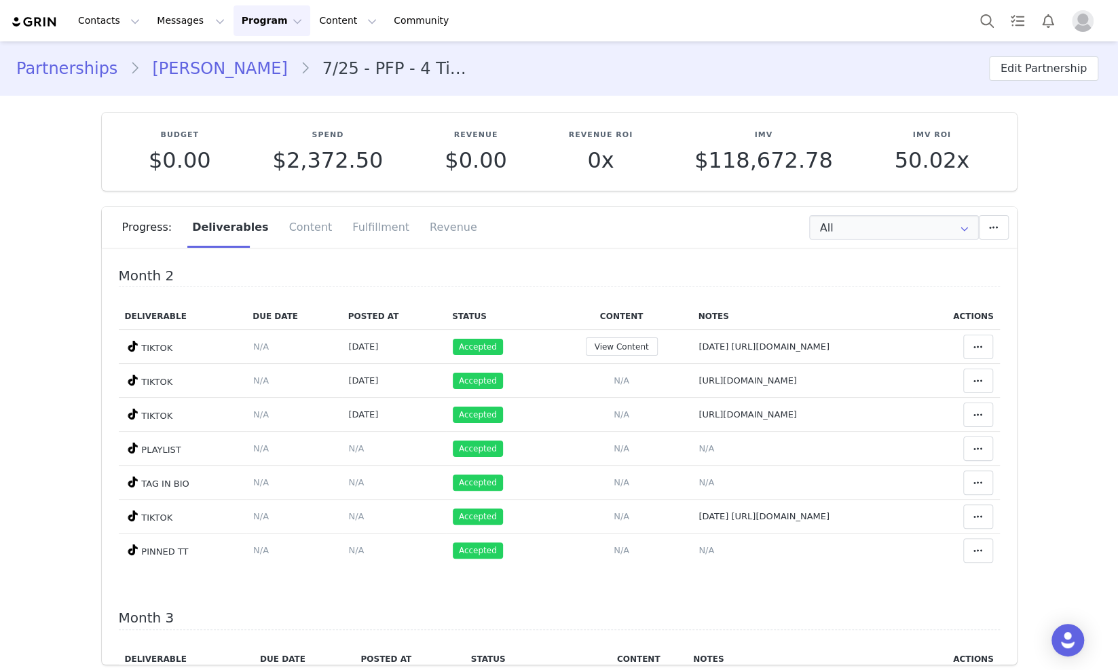
click at [234, 69] on link "Jenna Anderson" at bounding box center [219, 68] width 159 height 24
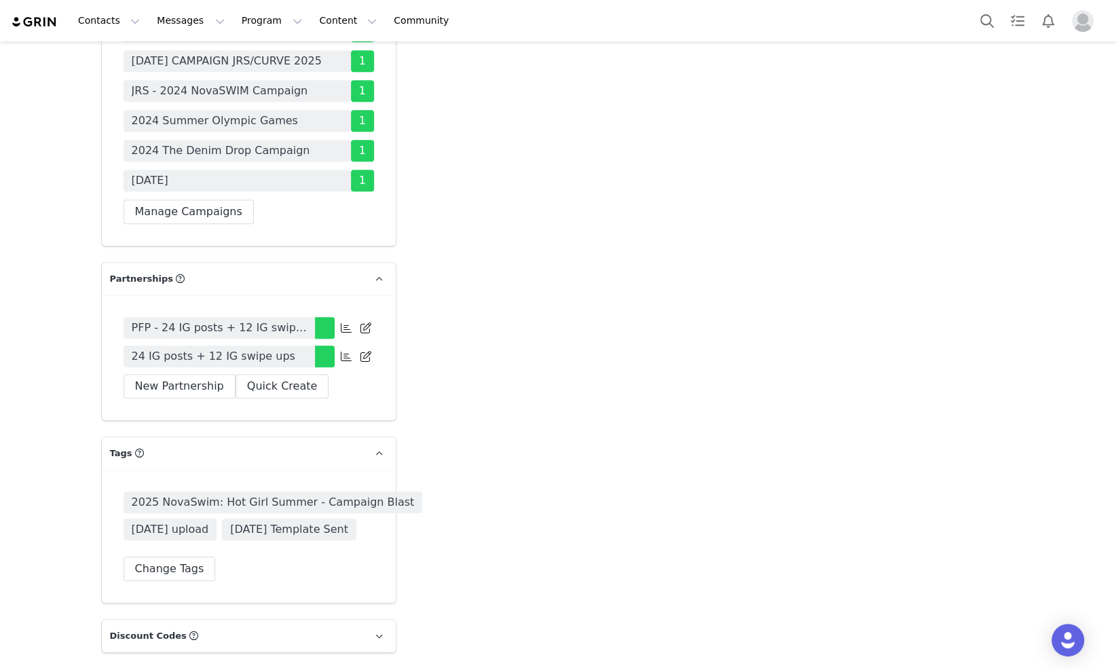
scroll to position [3964, 0]
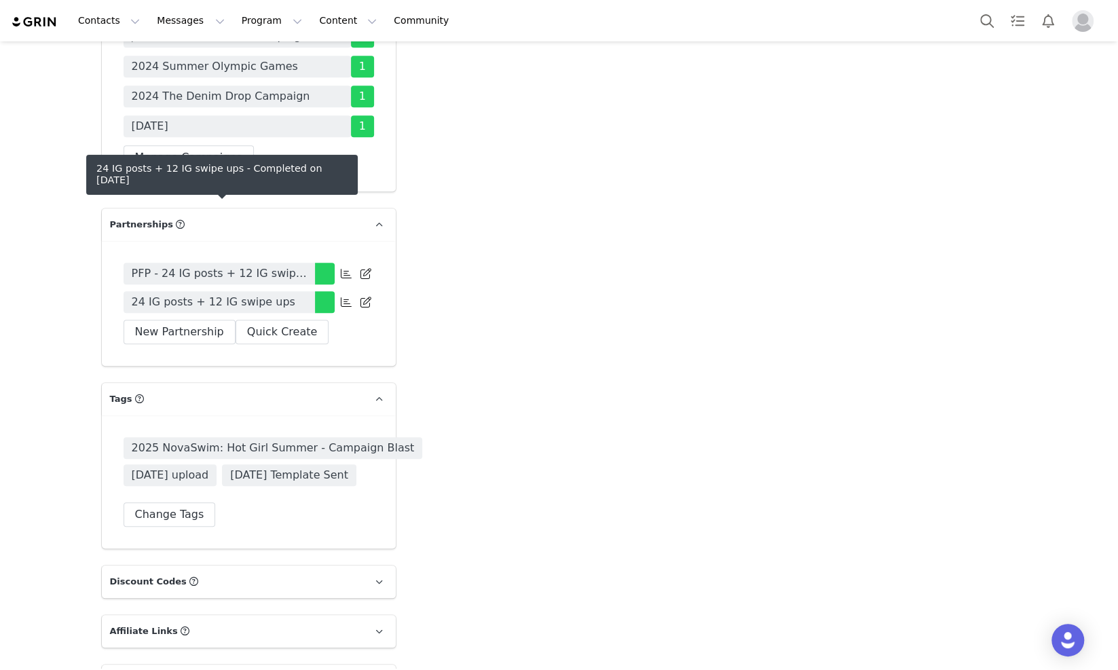
click at [268, 291] on link "24 IG posts + 12 IG swipe ups" at bounding box center [219, 302] width 191 height 22
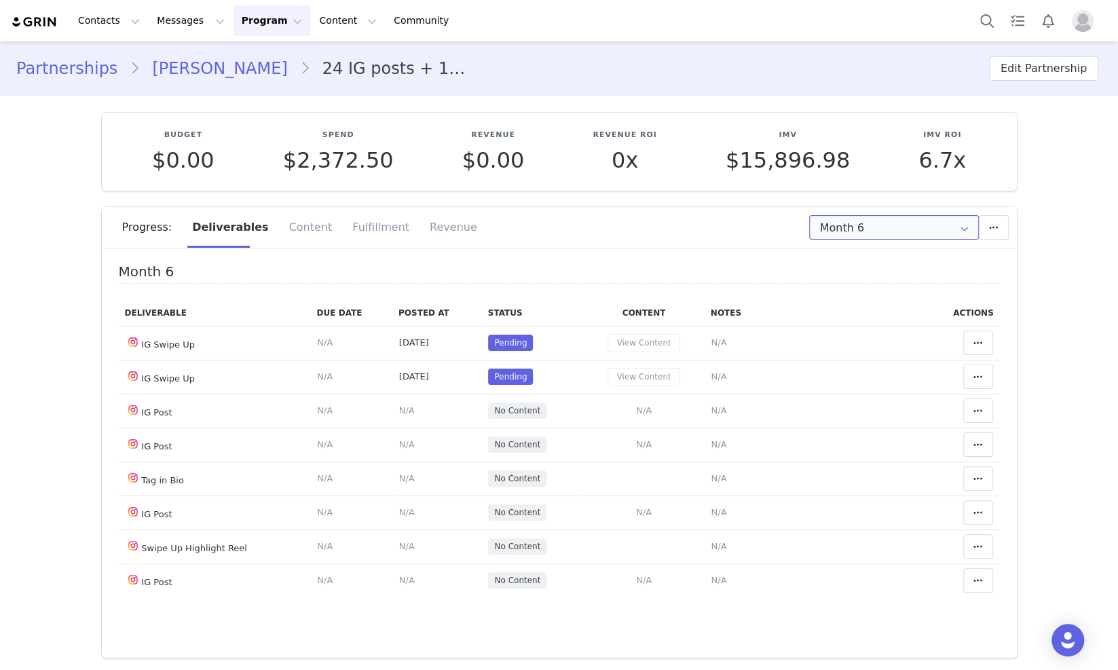
click at [902, 236] on input "Month 6" at bounding box center [894, 227] width 170 height 24
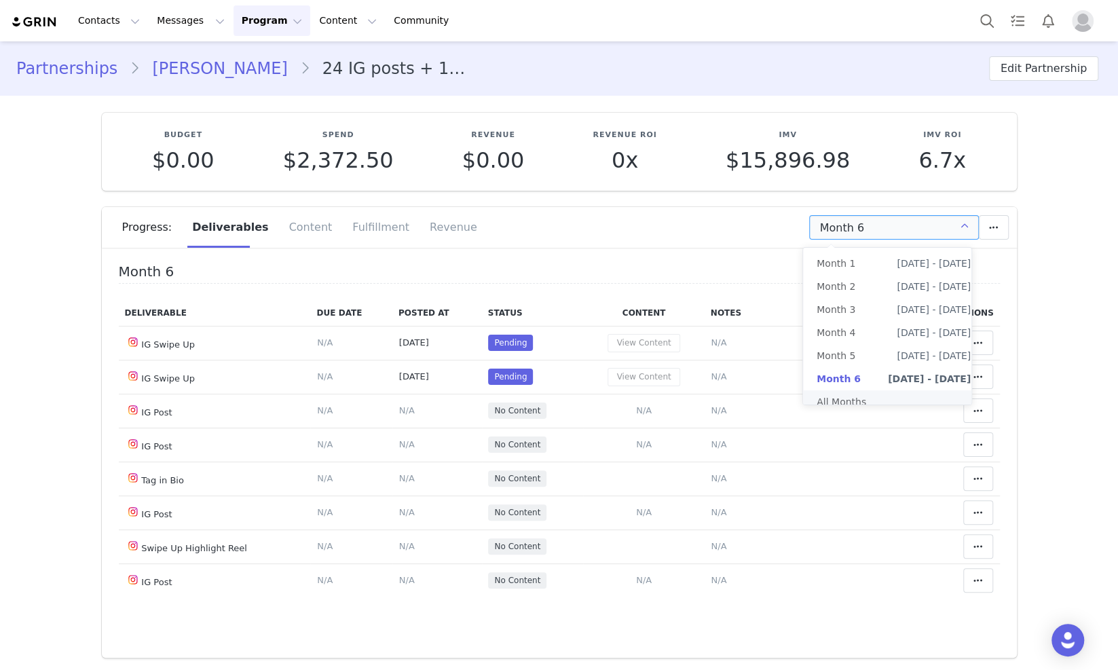
click at [880, 403] on li "All Months" at bounding box center [893, 401] width 181 height 23
type input "All"
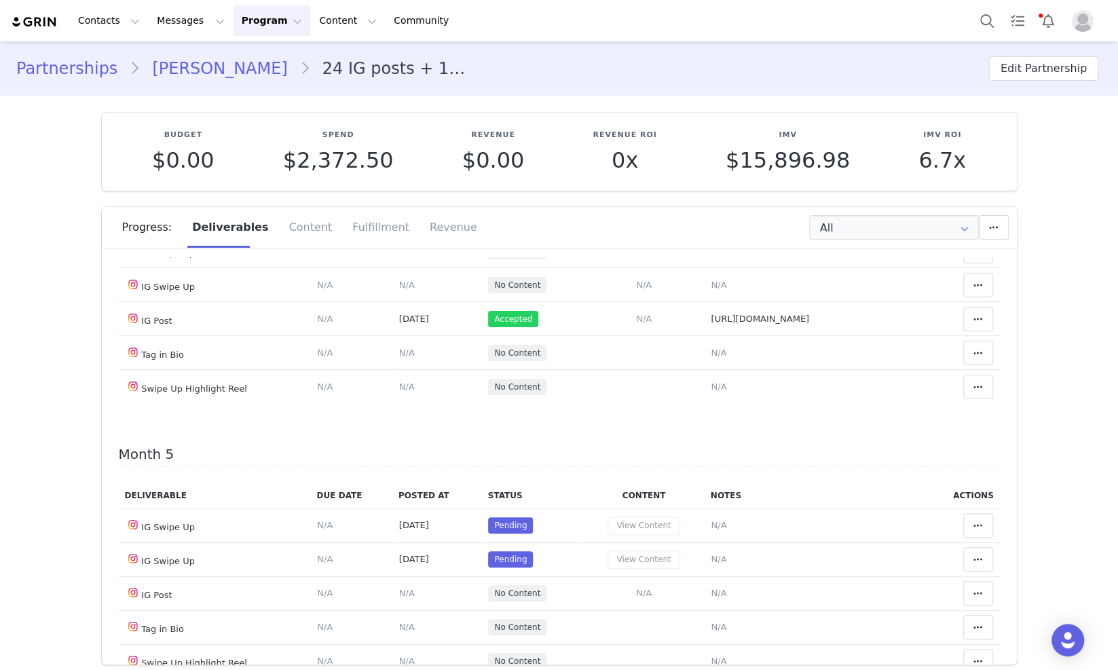
scroll to position [1357, 0]
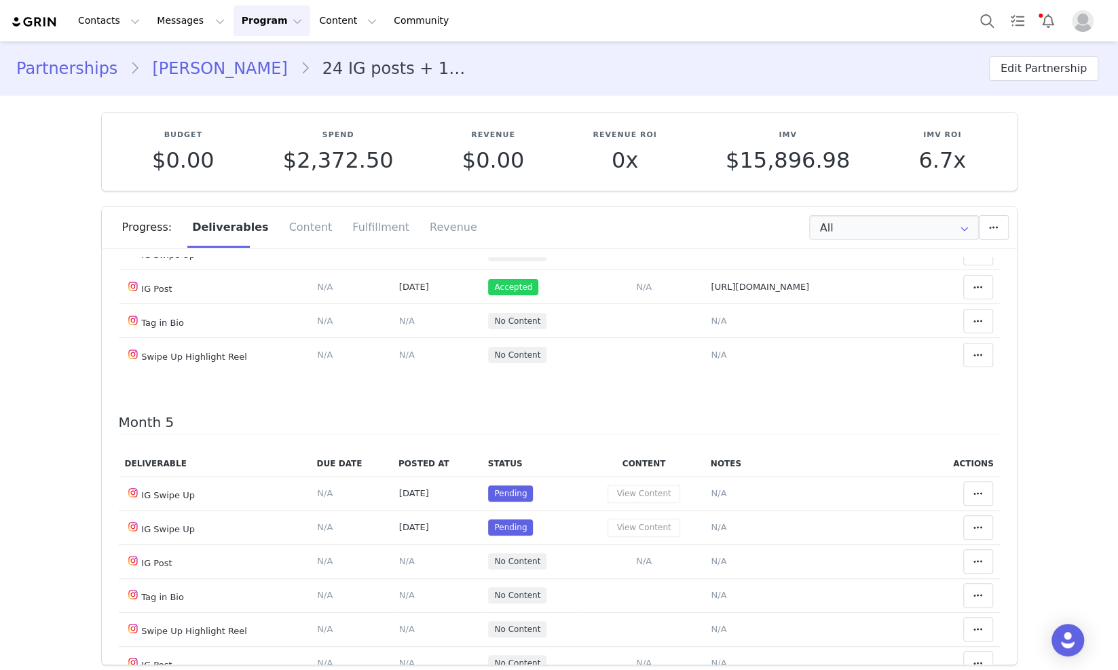
click at [970, 227] on span at bounding box center [978, 219] width 16 height 16
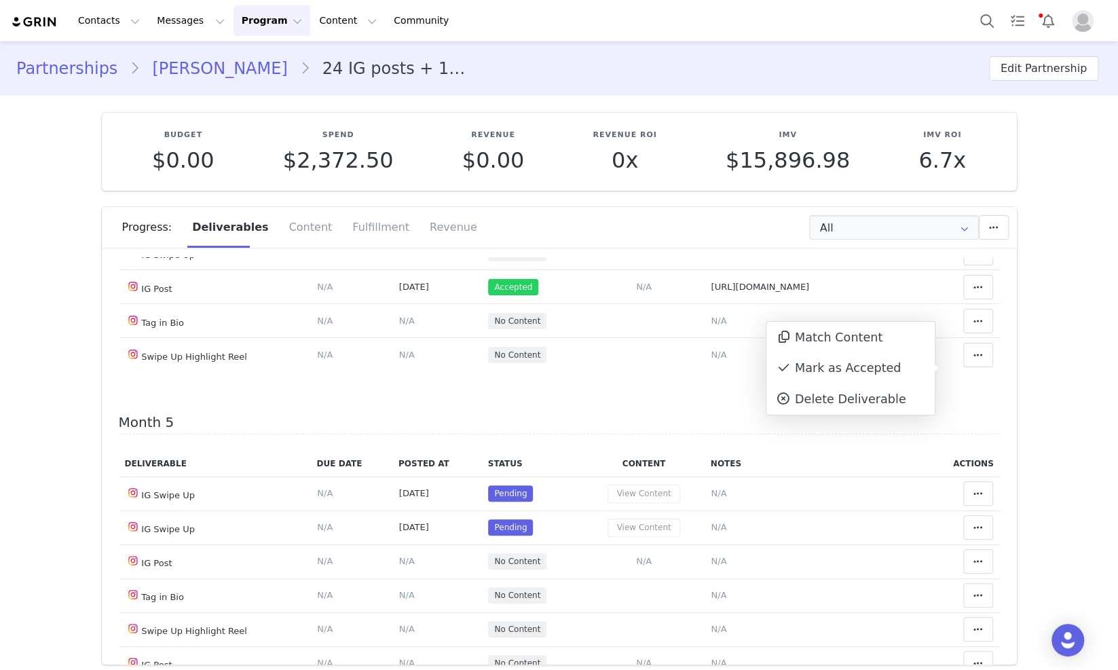
drag, startPoint x: 884, startPoint y: 365, endPoint x: 943, endPoint y: 380, distance: 60.9
click at [884, 366] on div "Mark as Accepted" at bounding box center [850, 368] width 168 height 31
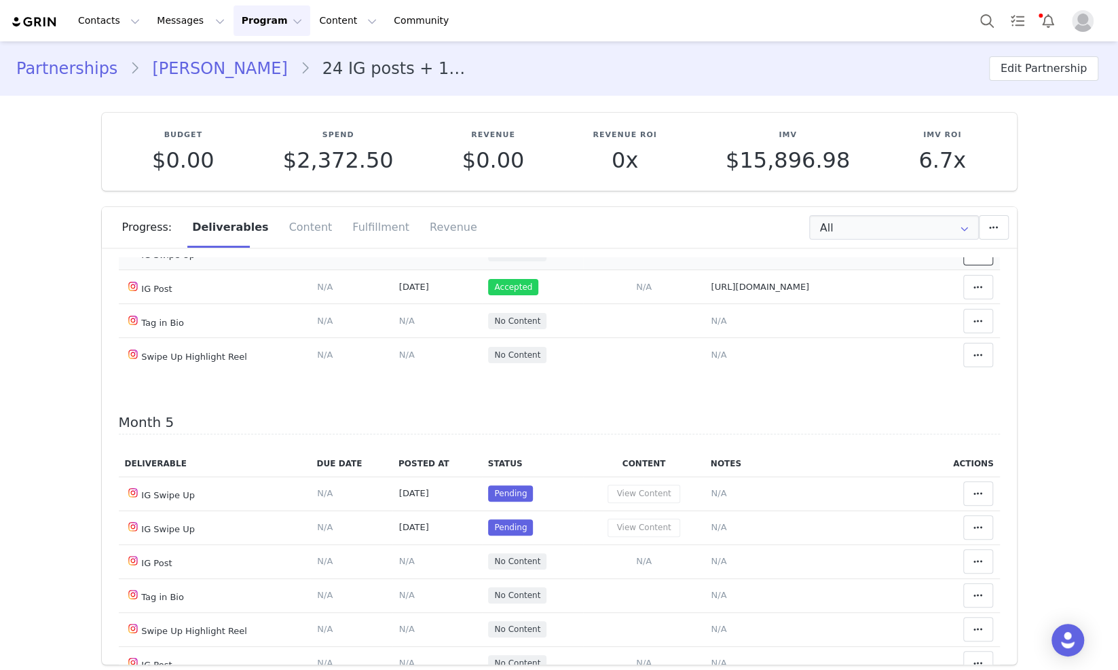
click at [970, 261] on span at bounding box center [978, 253] width 16 height 16
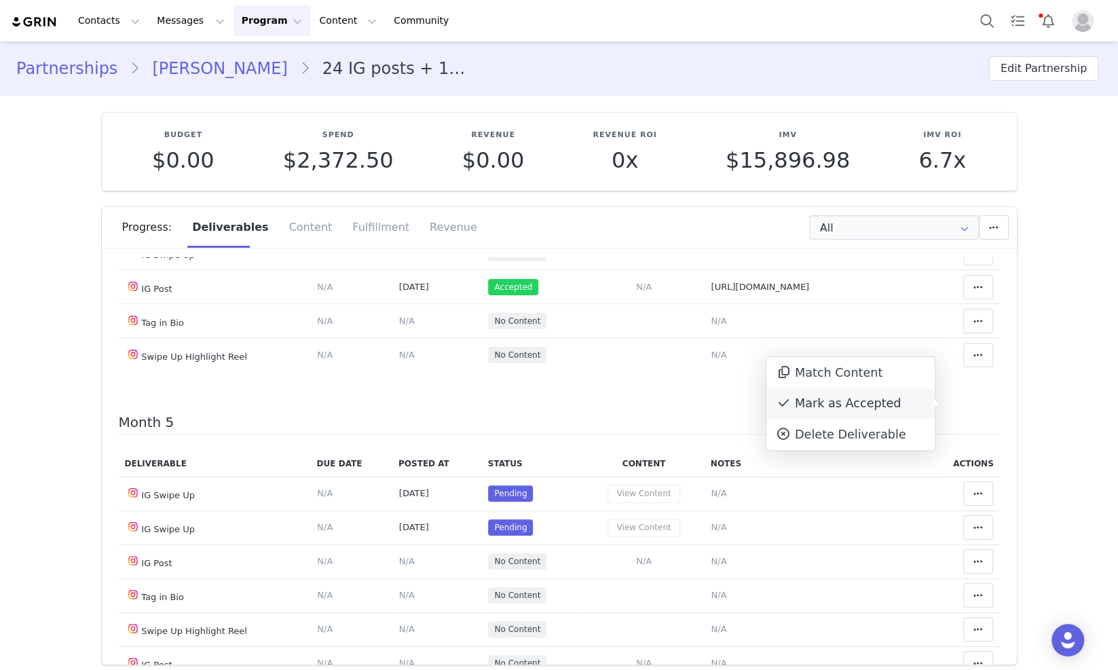
click at [881, 400] on div "Mark as Accepted" at bounding box center [850, 403] width 168 height 31
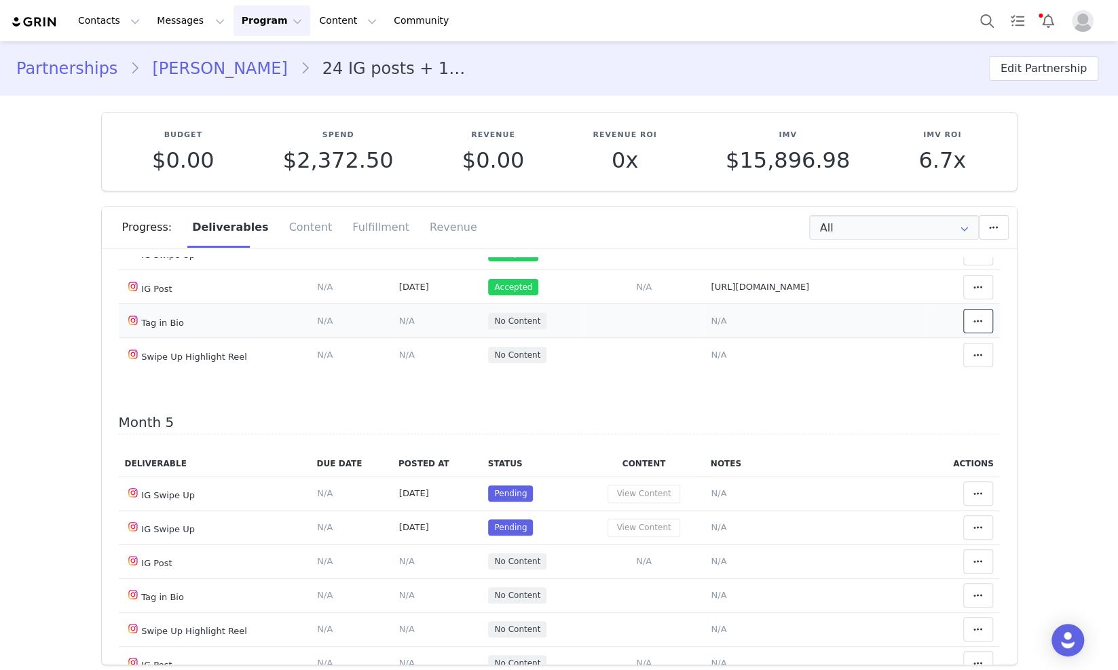
click at [973, 326] on icon at bounding box center [978, 321] width 10 height 11
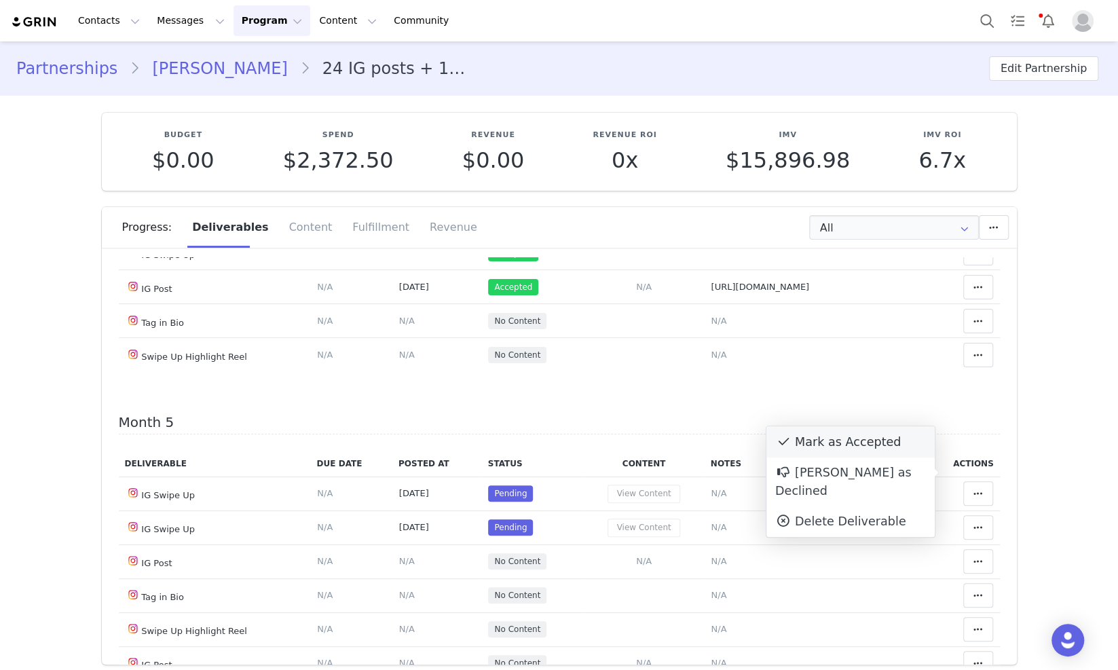
click at [873, 448] on div "Mark as Accepted" at bounding box center [850, 441] width 168 height 31
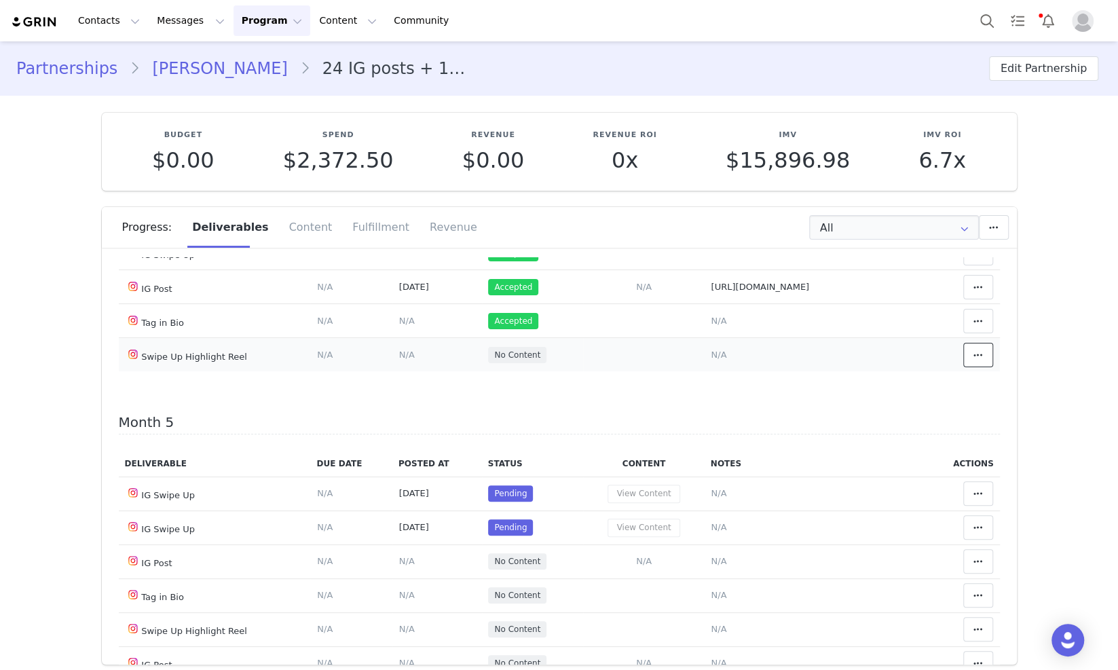
drag, startPoint x: 971, startPoint y: 510, endPoint x: 854, endPoint y: 487, distance: 118.3
click at [970, 367] on button at bounding box center [978, 355] width 30 height 24
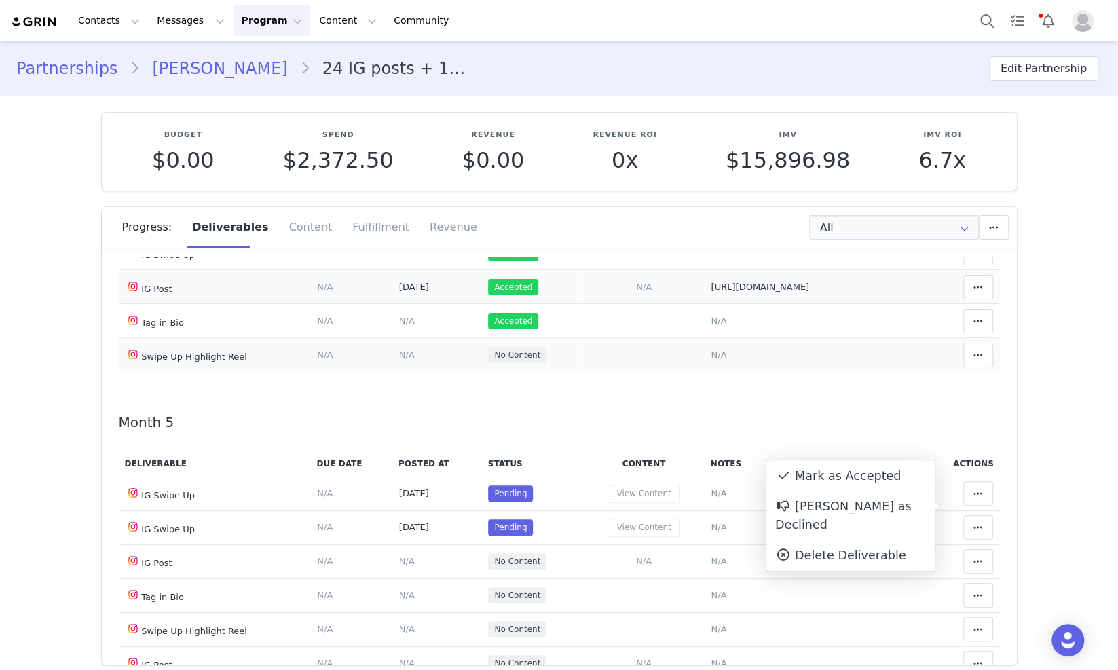
click at [844, 481] on div "Mark as Accepted" at bounding box center [850, 475] width 168 height 31
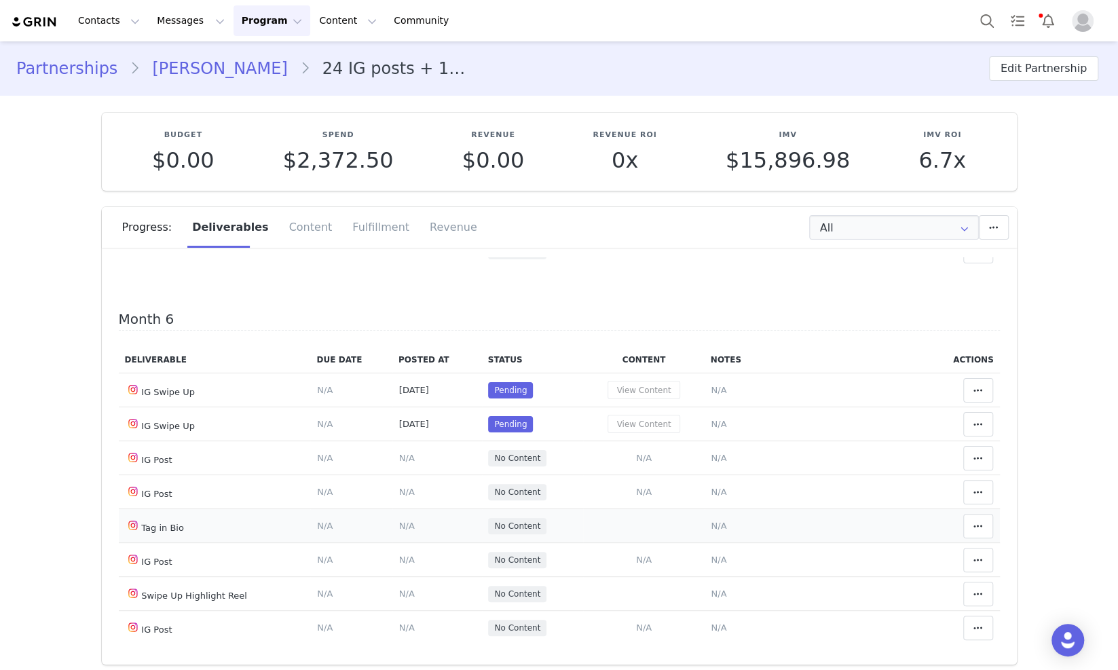
scroll to position [1866, 0]
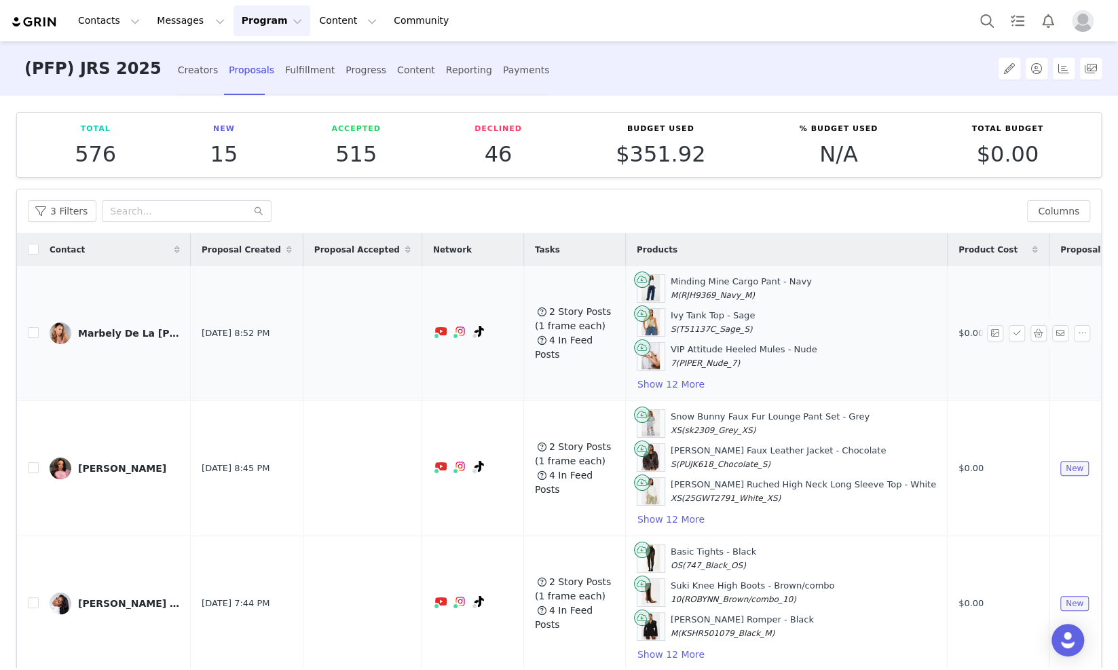
scroll to position [67, 0]
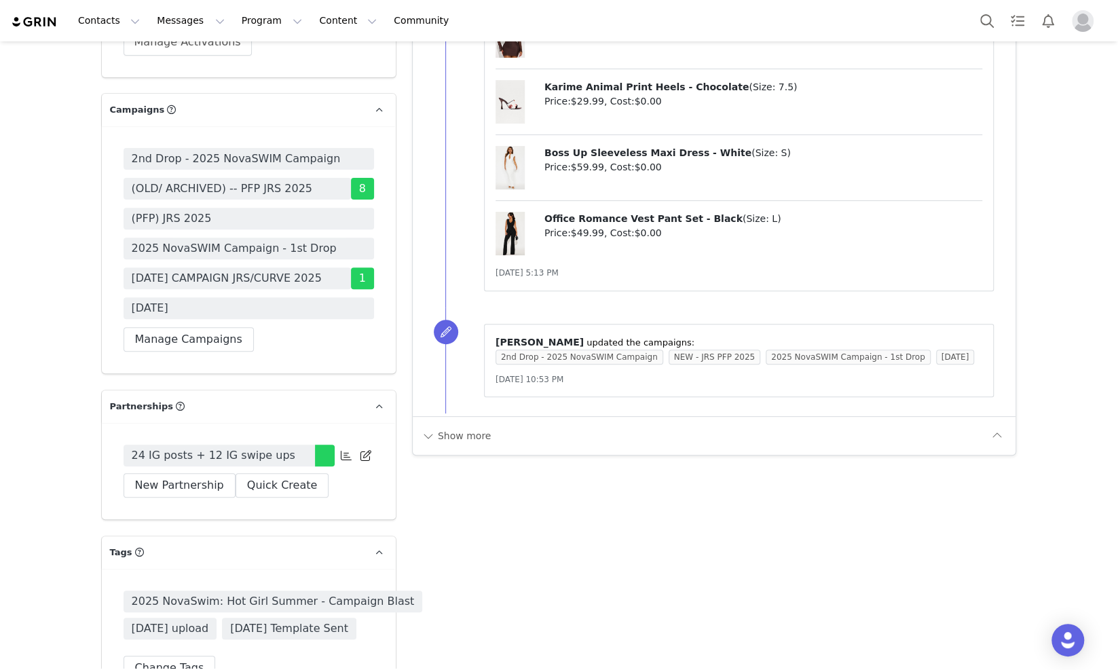
scroll to position [3648, 0]
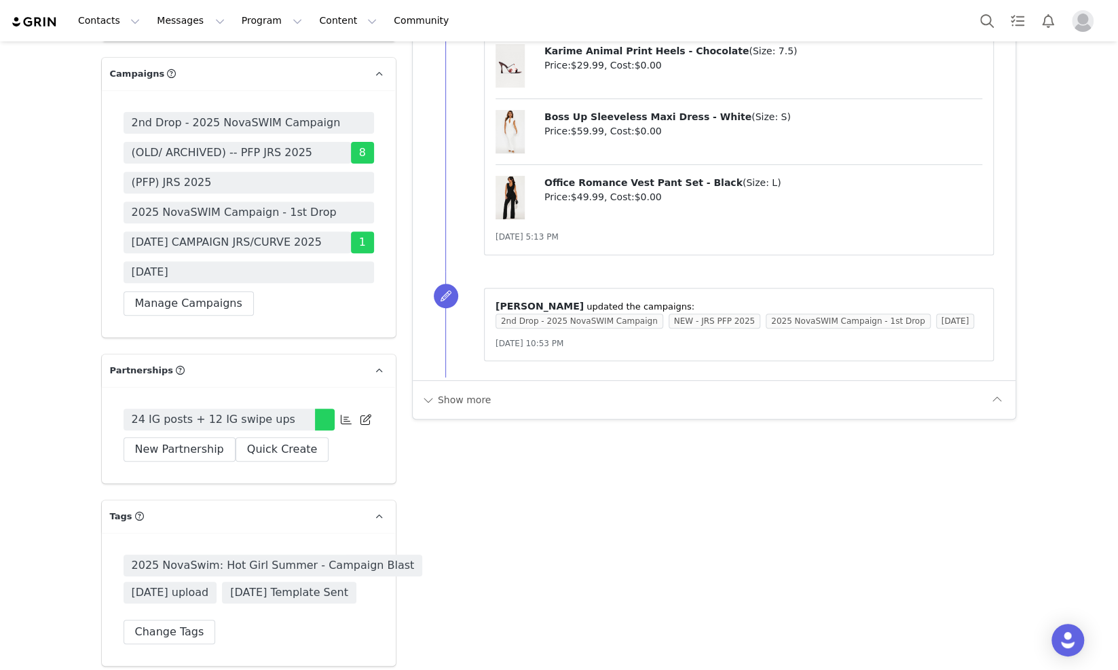
click at [259, 411] on span "24 IG posts + 12 IG swipe ups" at bounding box center [214, 419] width 164 height 16
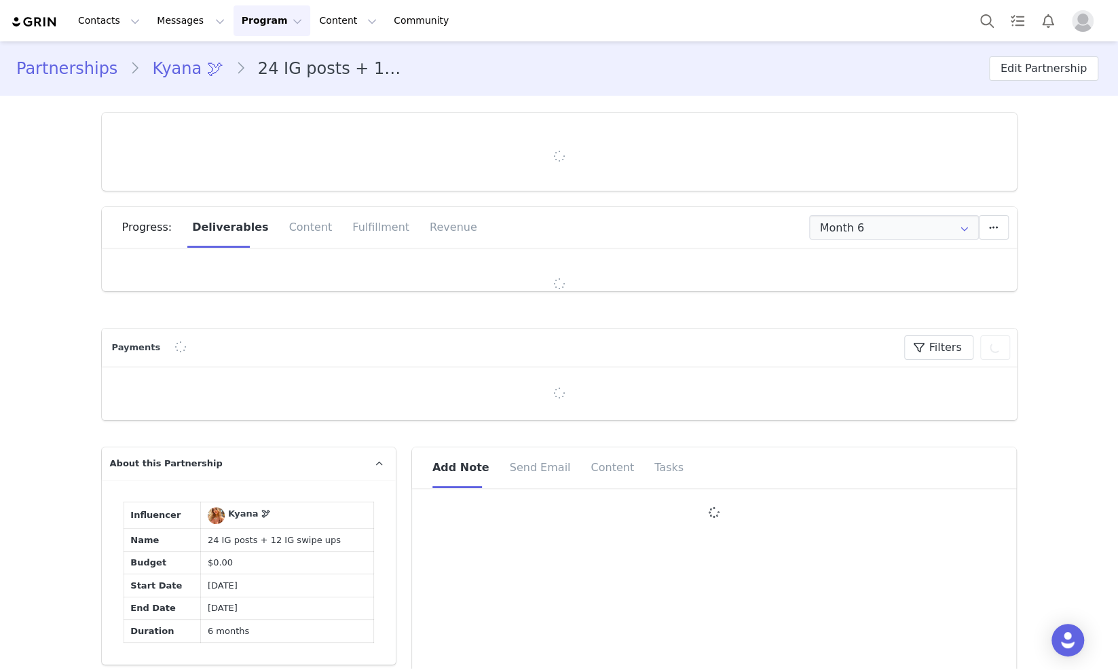
type input "+1 ([GEOGRAPHIC_DATA])"
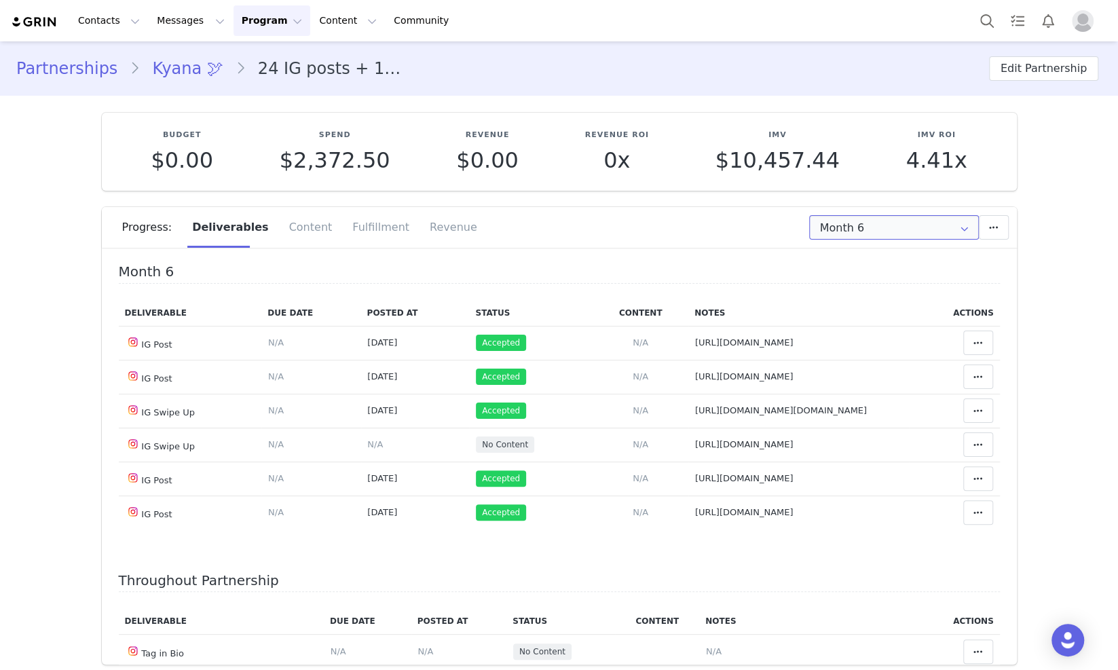
click at [829, 231] on input "Month 6" at bounding box center [894, 227] width 170 height 24
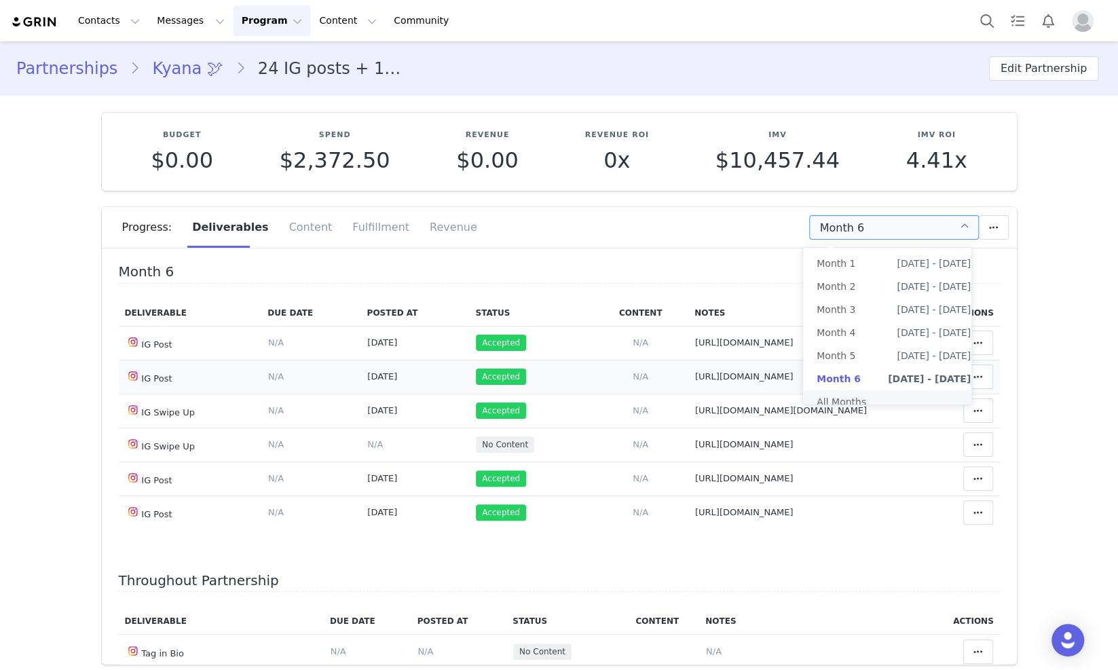
scroll to position [84, 0]
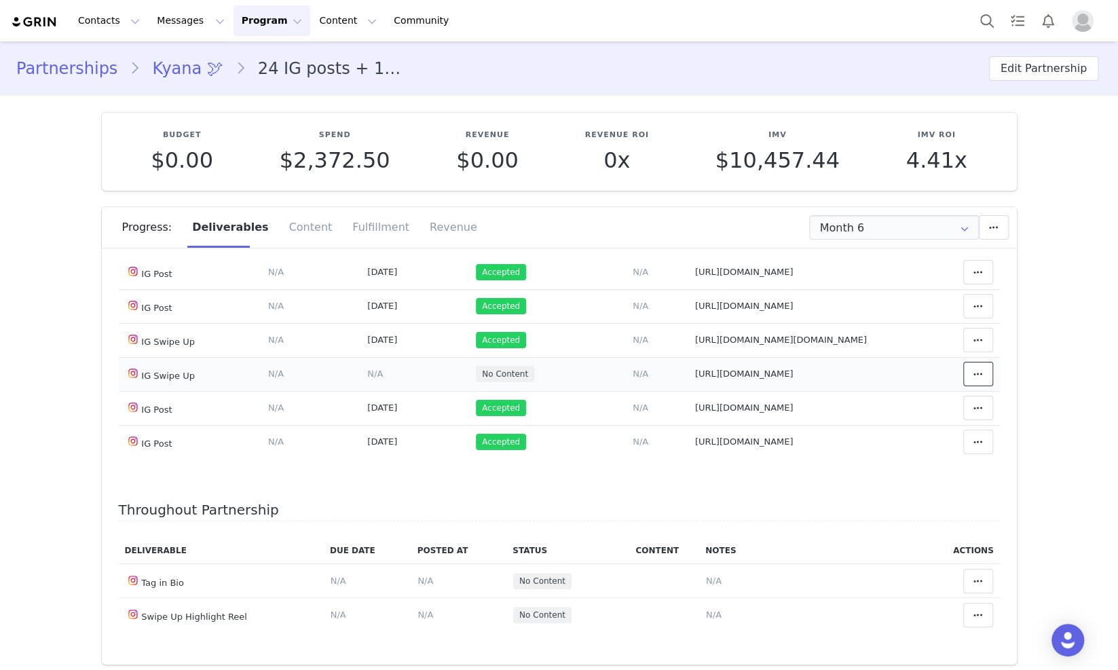
click at [973, 379] on icon at bounding box center [978, 374] width 10 height 11
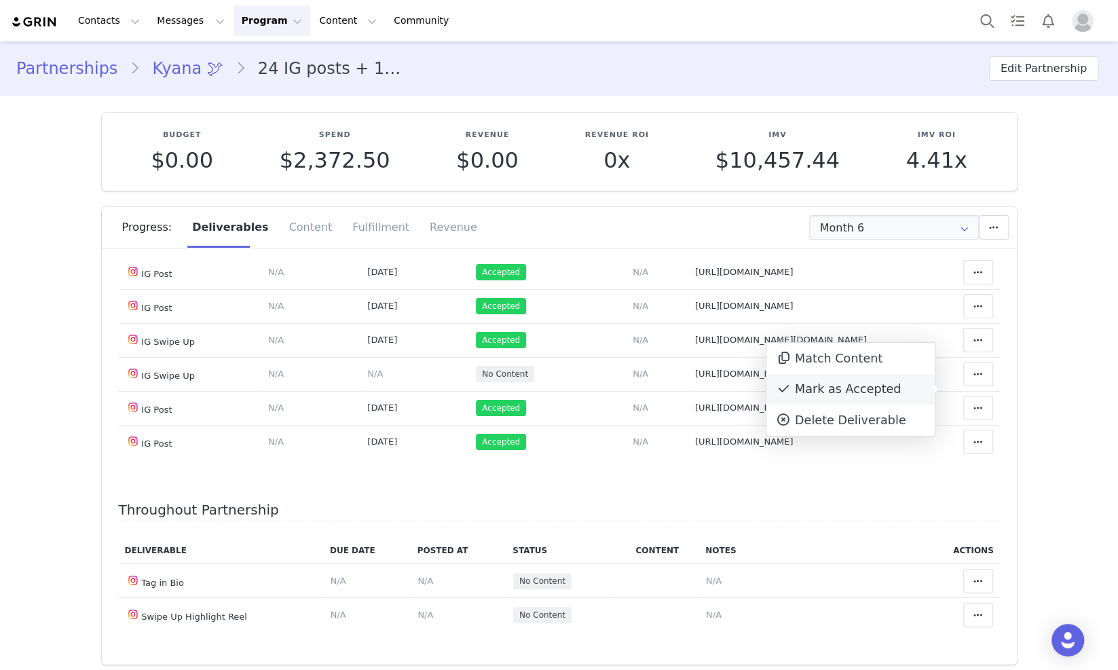
click at [879, 383] on div "Mark as Accepted" at bounding box center [850, 389] width 168 height 31
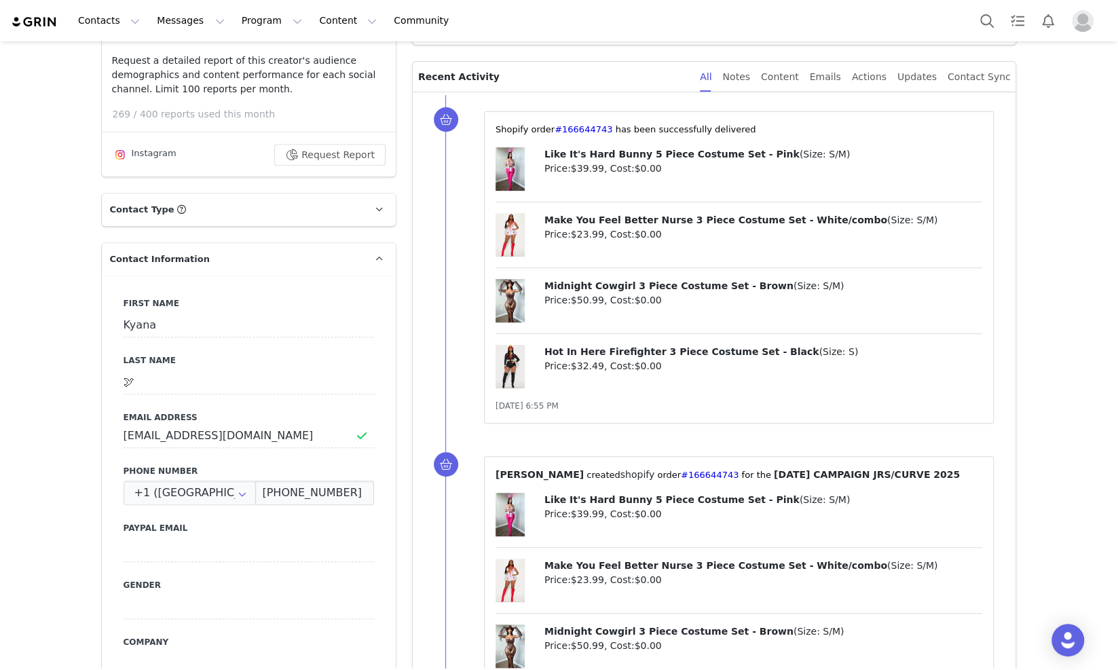
scroll to position [339, 0]
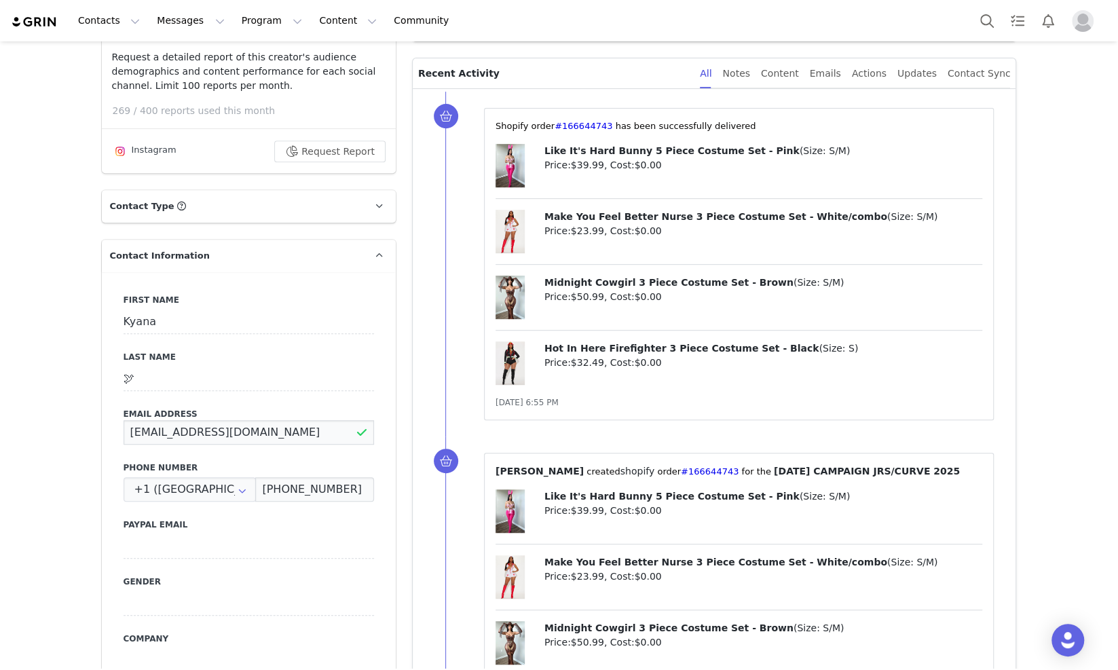
drag, startPoint x: 289, startPoint y: 432, endPoint x: 136, endPoint y: 429, distance: 153.4
click at [109, 435] on div "First Name [PERSON_NAME] Last Name 🕊 Email Address [EMAIL_ADDRESS][DOMAIN_NAME]…" at bounding box center [249, 520] width 294 height 496
drag, startPoint x: 344, startPoint y: 492, endPoint x: 272, endPoint y: 491, distance: 71.9
click at [255, 499] on input "(832) 418-7829" at bounding box center [314, 489] width 118 height 24
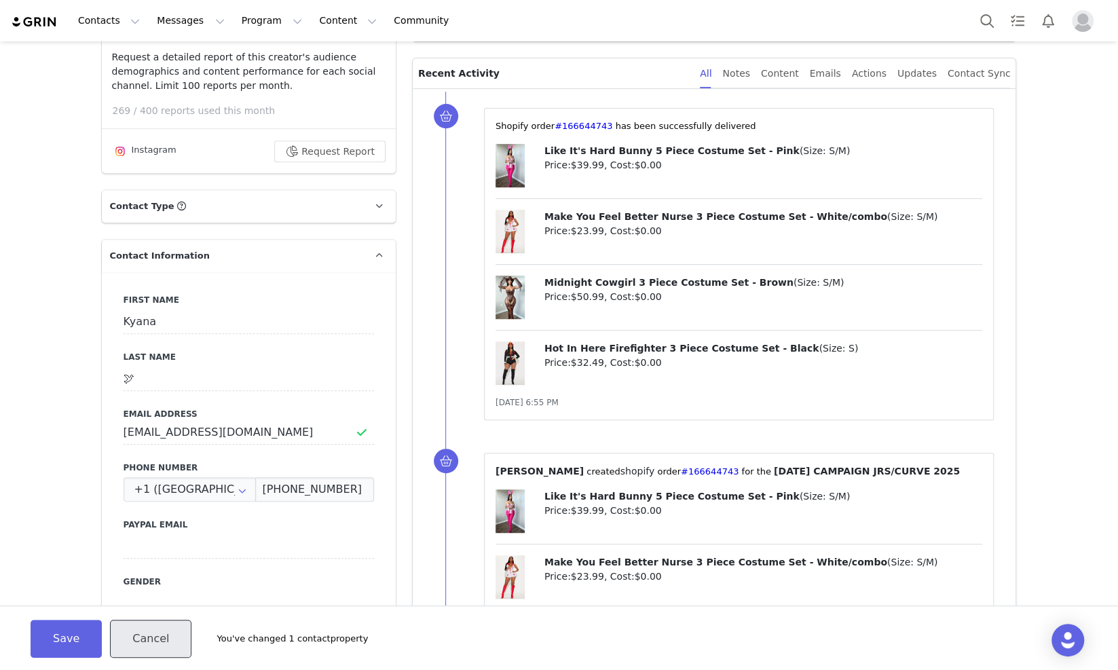
click at [132, 642] on button "Cancel" at bounding box center [150, 639] width 81 height 38
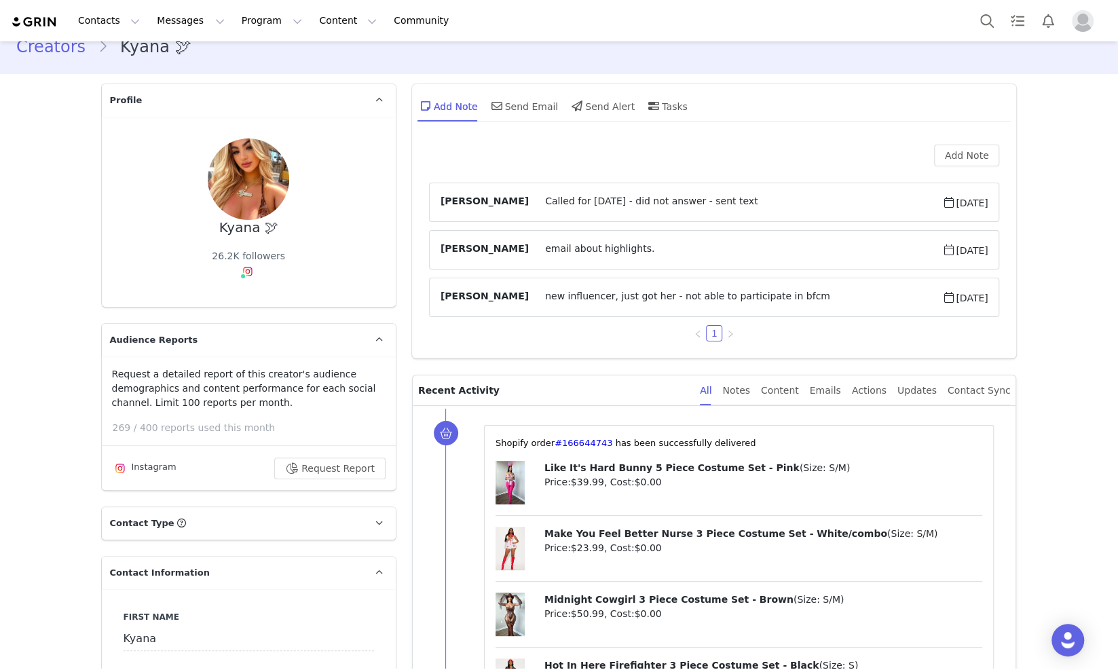
scroll to position [0, 0]
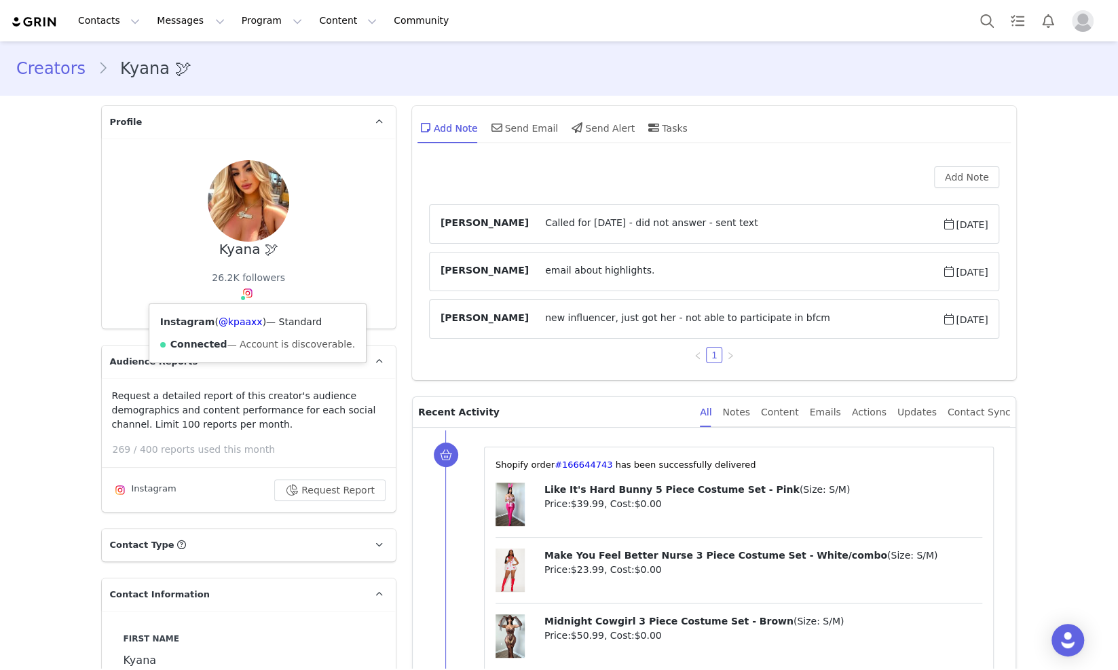
drag, startPoint x: 221, startPoint y: 324, endPoint x: 231, endPoint y: 310, distance: 17.0
click at [233, 310] on div "Instagram ( @kpaaxx ) — Standard Connected — Account is discoverable." at bounding box center [257, 333] width 217 height 58
drag, startPoint x: 206, startPoint y: 320, endPoint x: 246, endPoint y: 316, distance: 40.9
click at [246, 316] on span "( @kpaaxx )" at bounding box center [240, 321] width 52 height 11
copy link "@kpaaxx"
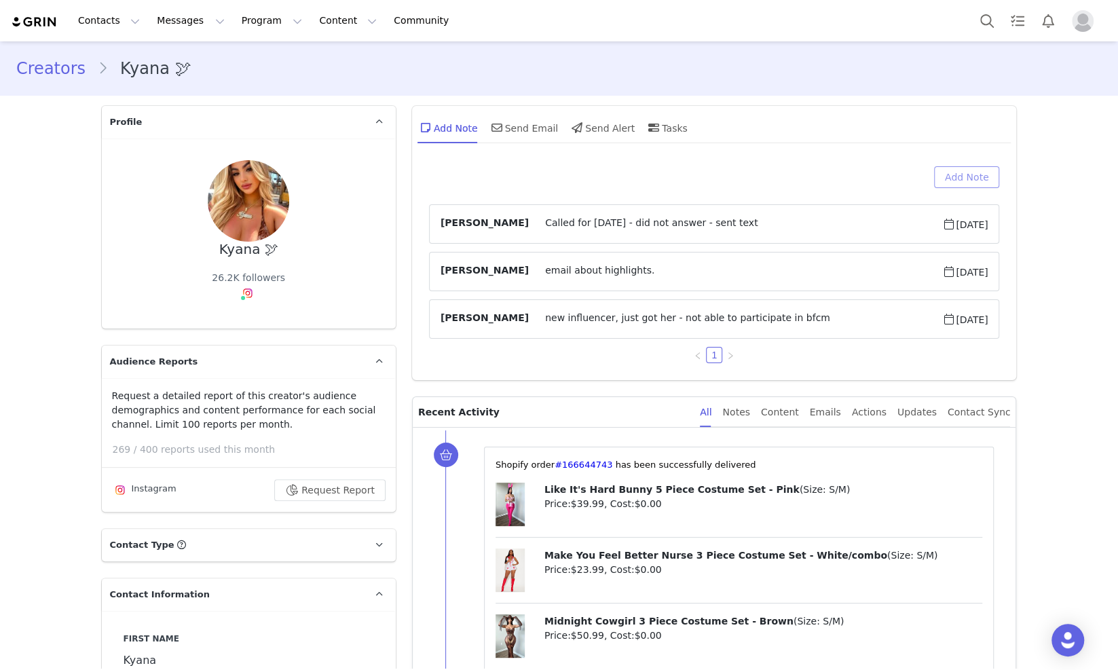
click at [952, 176] on button "Add Note" at bounding box center [967, 177] width 66 height 22
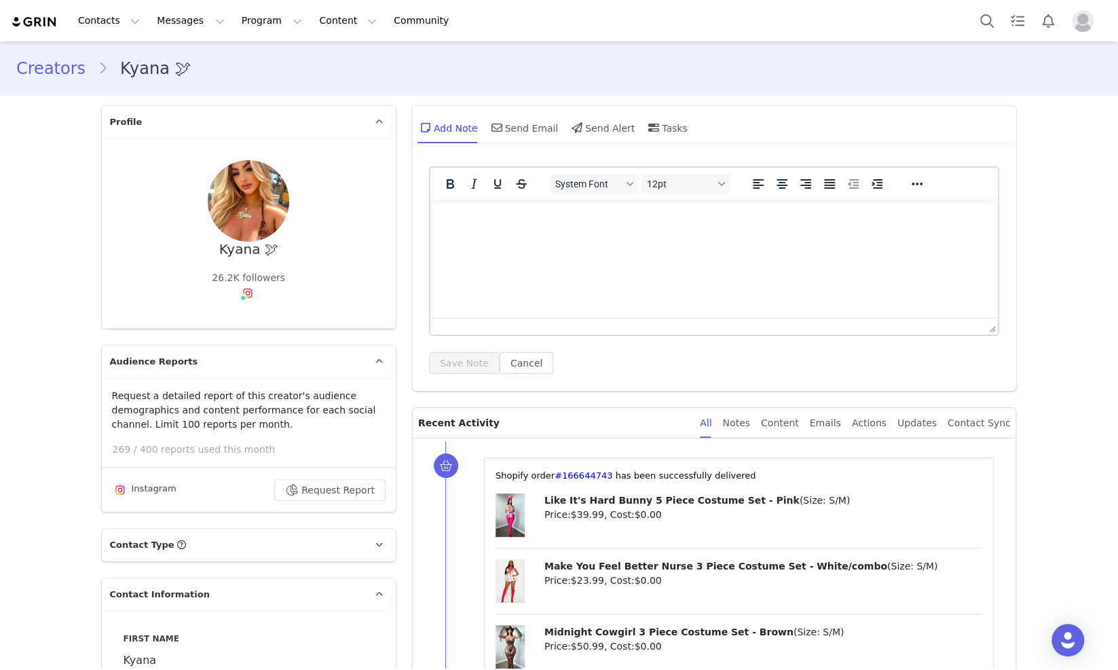
click at [525, 233] on html at bounding box center [714, 218] width 568 height 37
click at [470, 341] on div "System Font 12pt To open the popup, press Shift+Enter To open the popup, press …" at bounding box center [714, 270] width 571 height 208
click at [451, 360] on button "Save Note" at bounding box center [464, 363] width 71 height 22
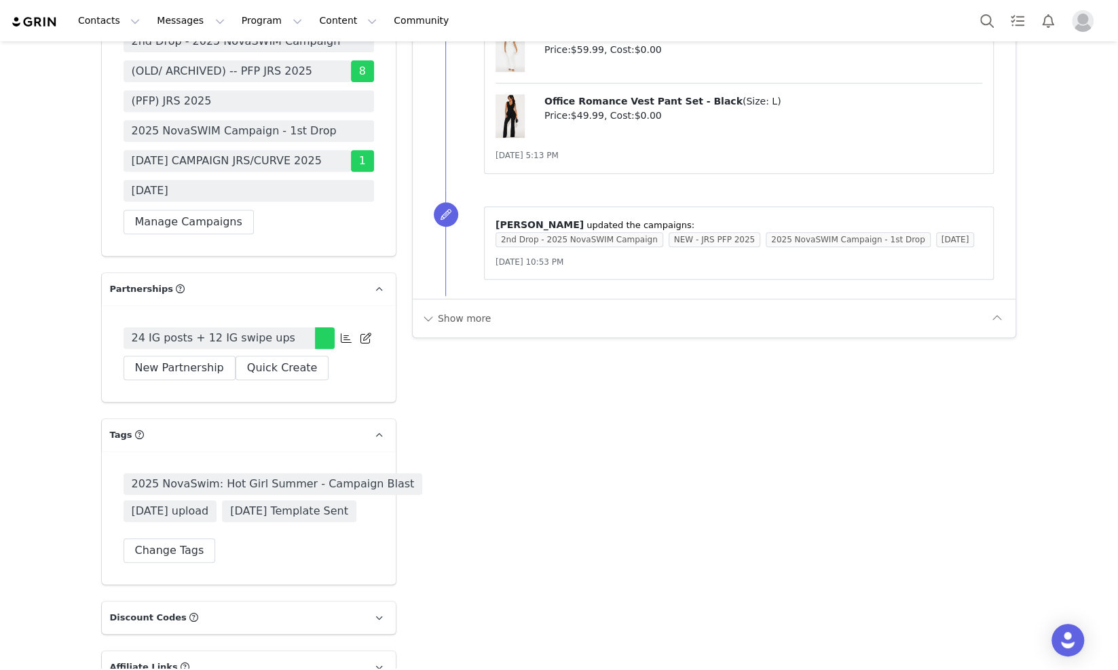
scroll to position [3733, 0]
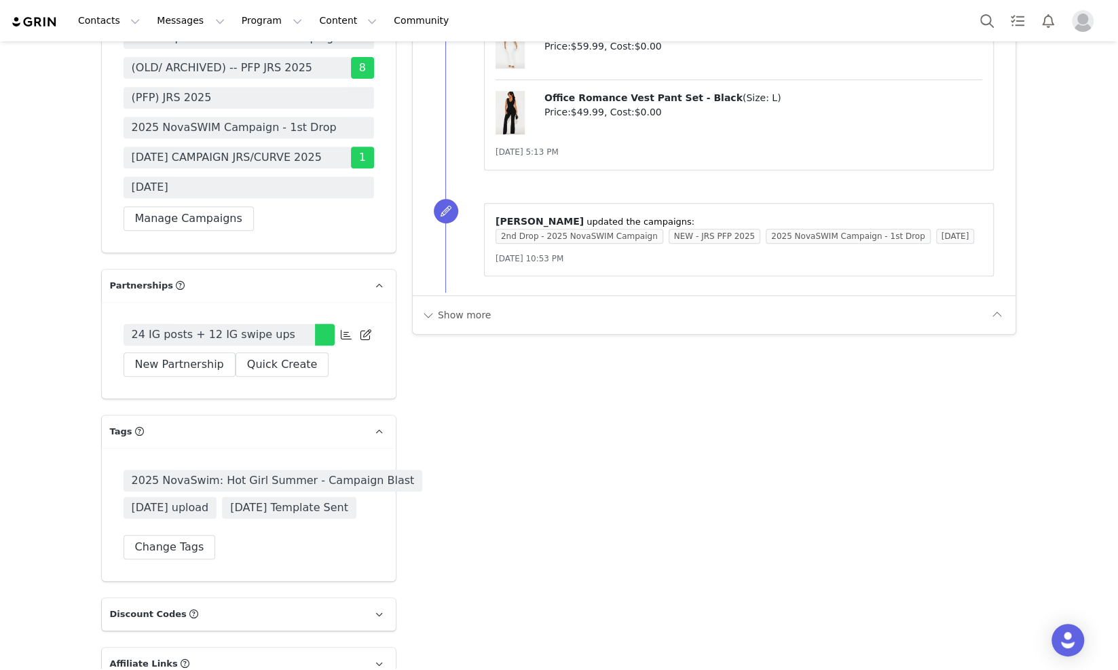
click at [261, 326] on span "24 IG posts + 12 IG swipe ups" at bounding box center [214, 334] width 164 height 16
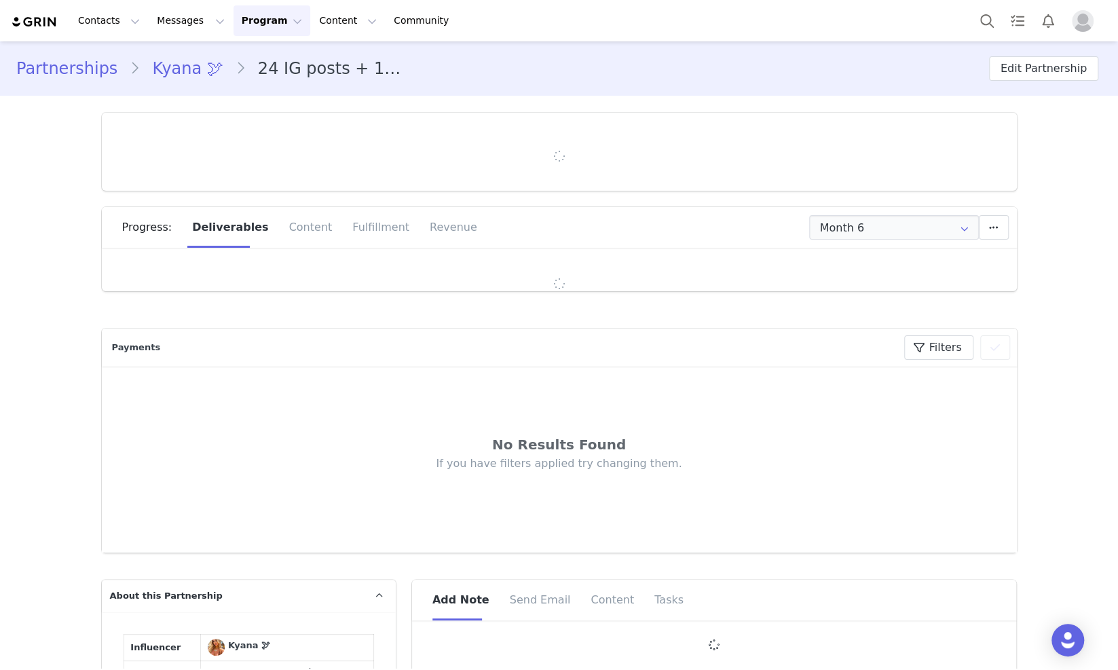
type input "+1 ([GEOGRAPHIC_DATA])"
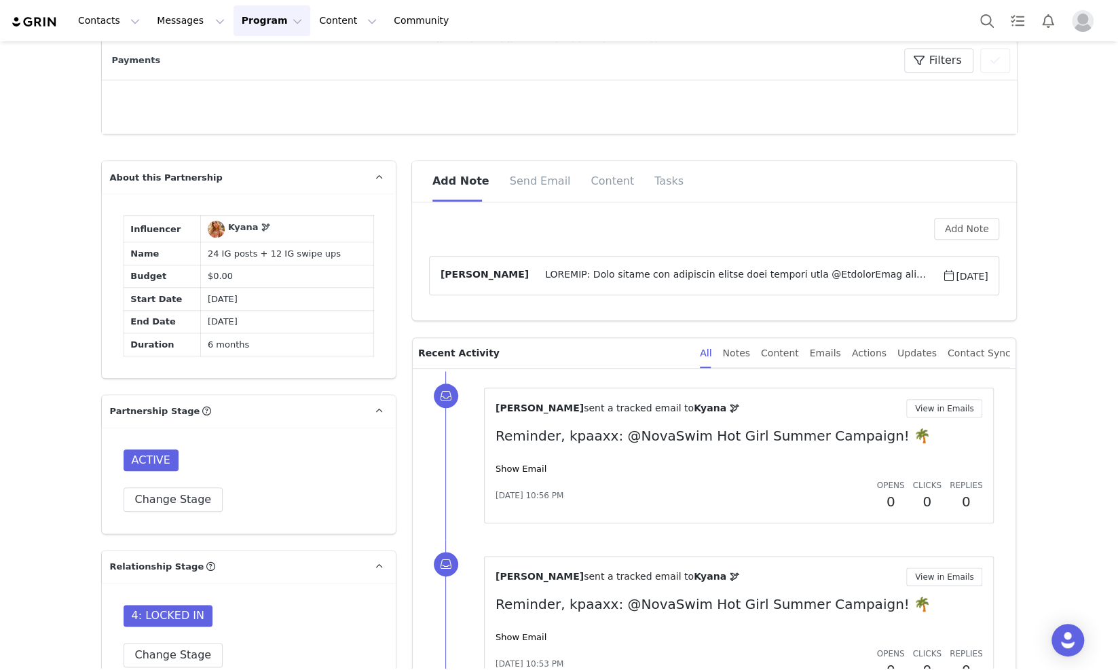
scroll to position [1018, 0]
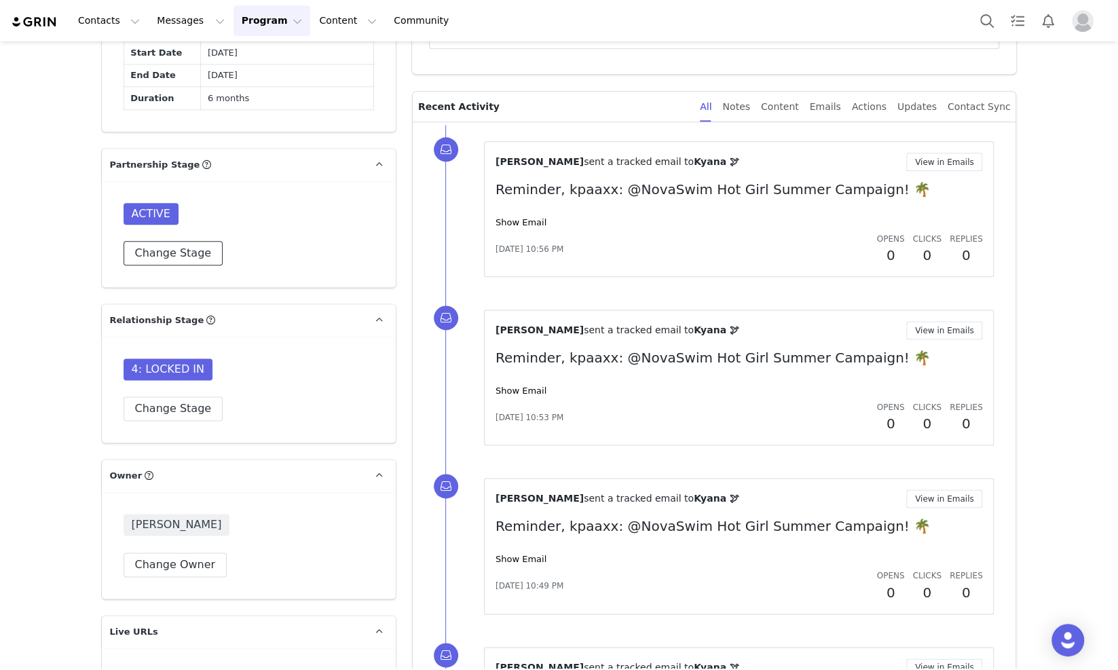
click at [178, 260] on button "Change Stage" at bounding box center [174, 253] width 100 height 24
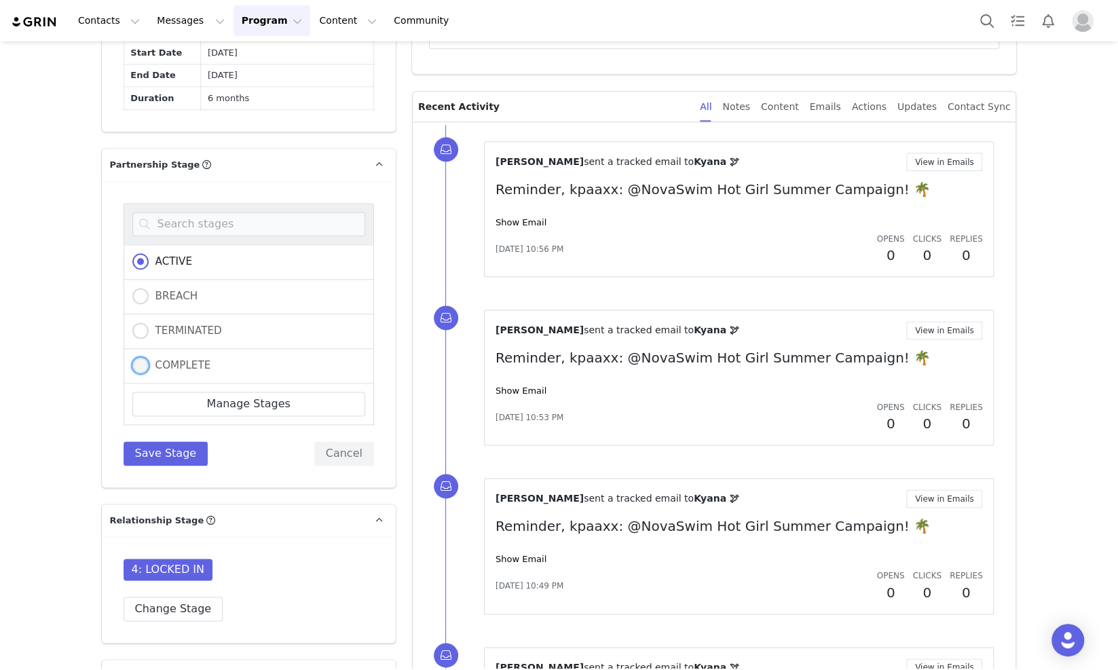
click at [155, 360] on span "COMPLETE" at bounding box center [180, 365] width 62 height 12
click at [149, 360] on input "COMPLETE" at bounding box center [140, 366] width 16 height 18
radio input "true"
radio input "false"
radio input "true"
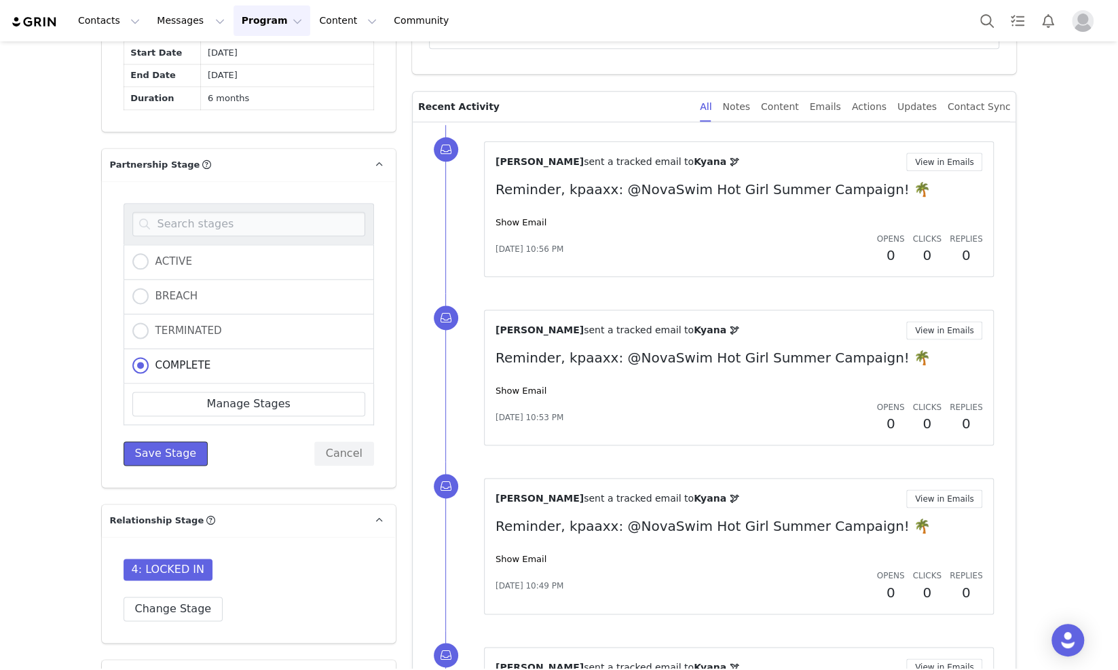
click at [166, 441] on button "Save Stage" at bounding box center [166, 453] width 85 height 24
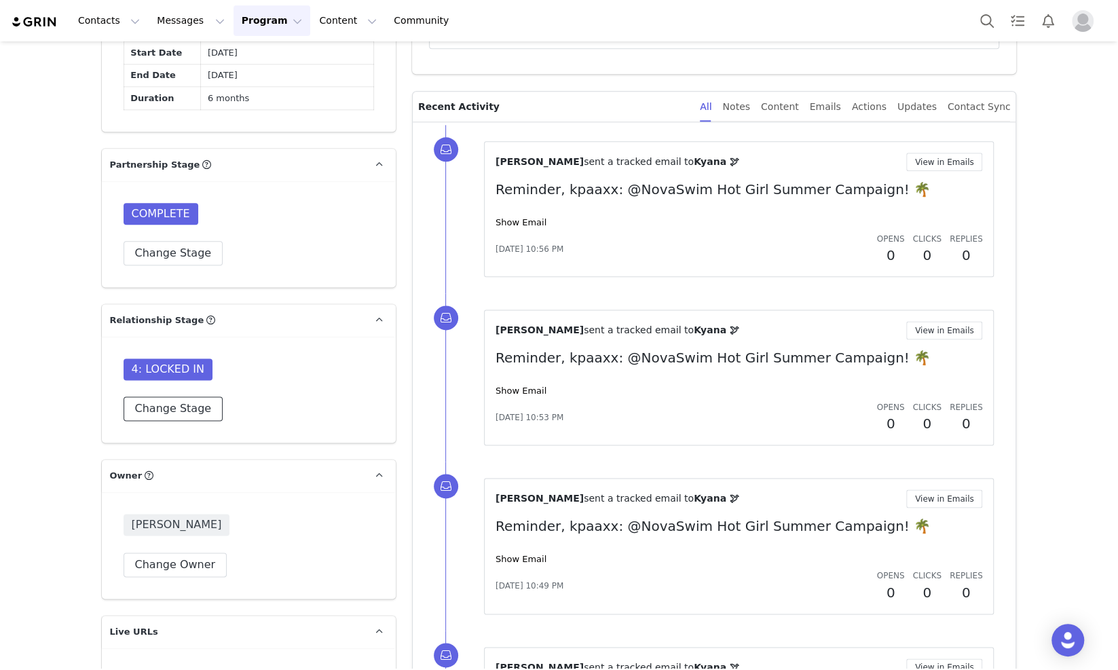
click at [159, 411] on button "Change Stage" at bounding box center [174, 408] width 100 height 24
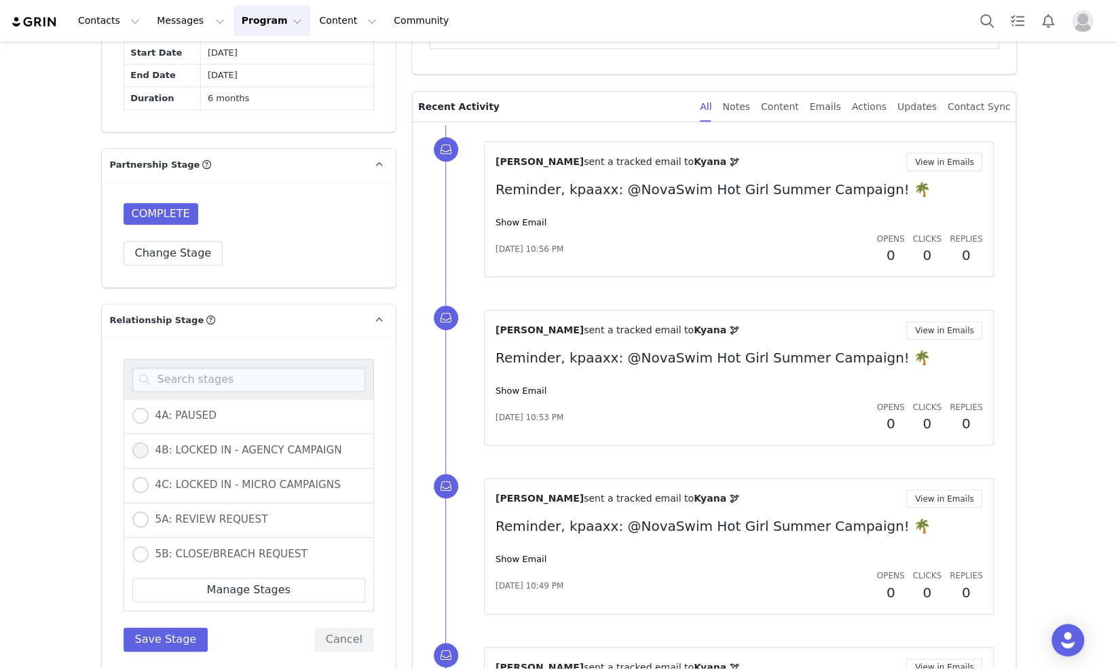
scroll to position [339, 0]
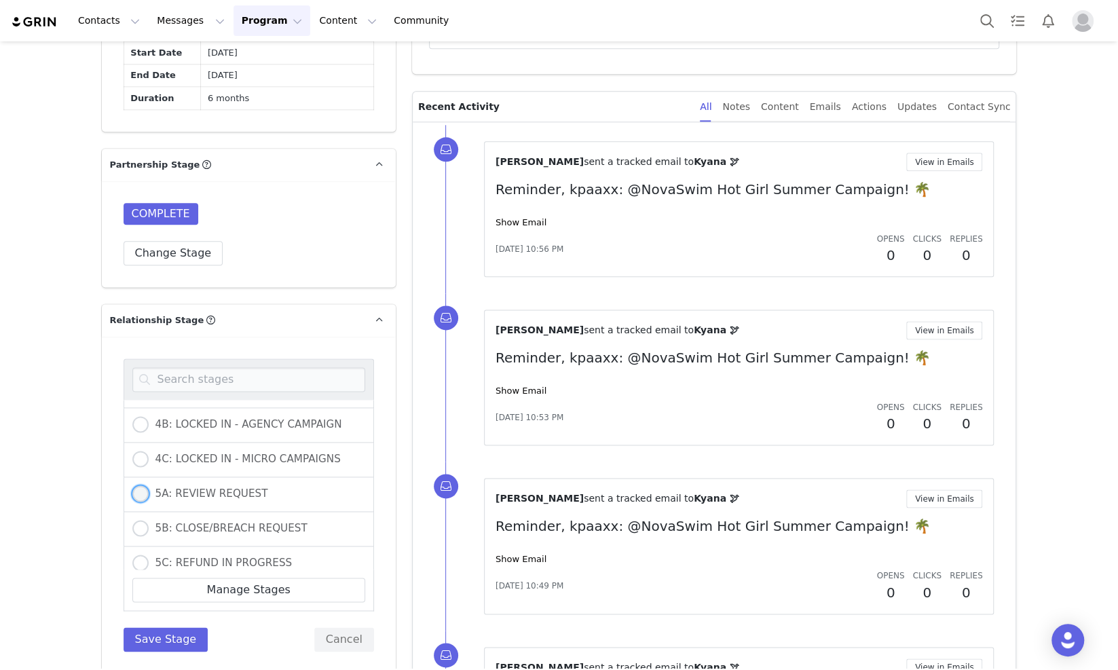
click at [203, 491] on label "5A: REVIEW REQUEST" at bounding box center [200, 494] width 136 height 18
click at [149, 491] on input "5A: REVIEW REQUEST" at bounding box center [140, 494] width 16 height 18
radio input "true"
radio input "false"
radio input "true"
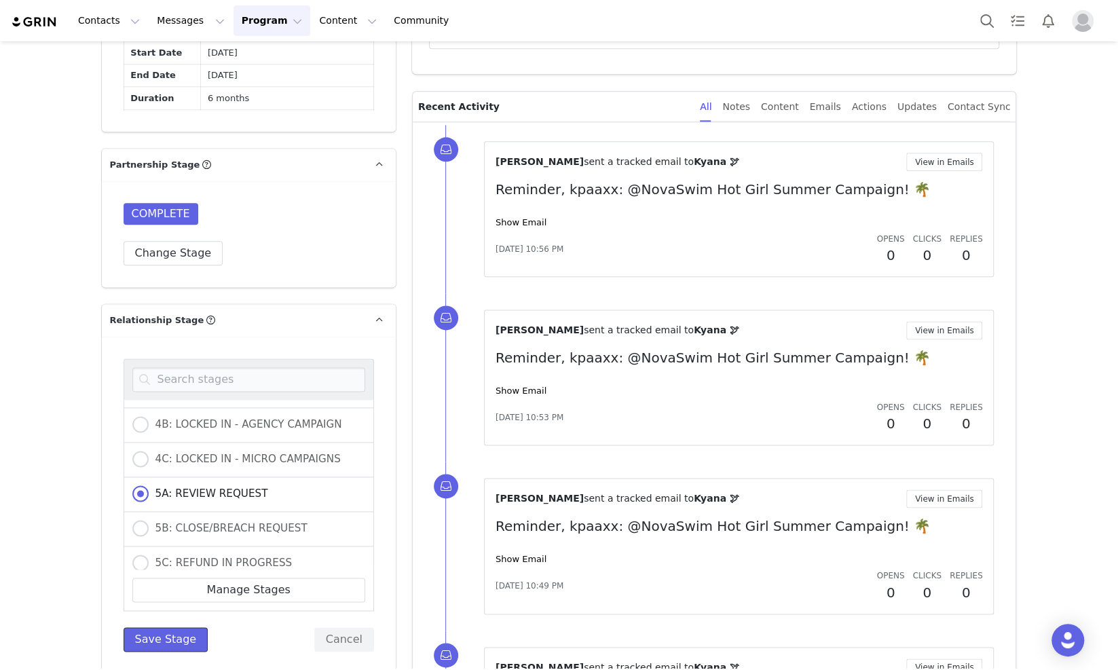
drag, startPoint x: 139, startPoint y: 638, endPoint x: 151, endPoint y: 637, distance: 11.6
click at [150, 638] on button "Save Stage" at bounding box center [166, 639] width 85 height 24
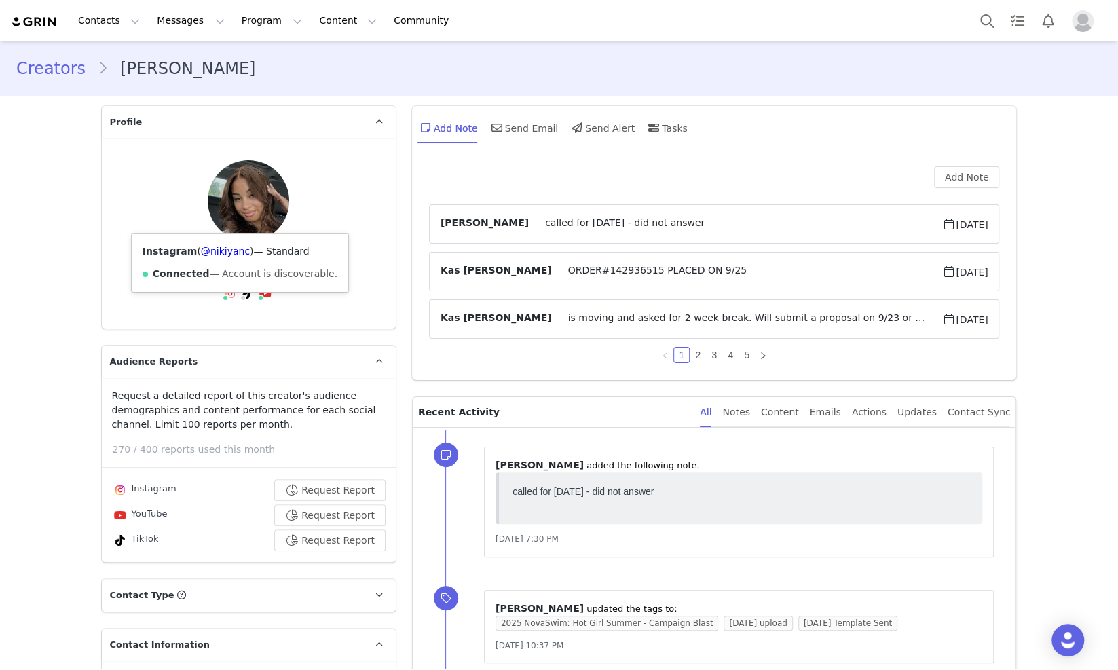
drag, startPoint x: 212, startPoint y: 246, endPoint x: 240, endPoint y: 223, distance: 35.6
drag, startPoint x: 240, startPoint y: 223, endPoint x: 163, endPoint y: 204, distance: 78.9
click at [155, 204] on div "[PERSON_NAME] 206.2K followers Instagram ( @[PERSON_NAME] ) — Standard Connecte…" at bounding box center [249, 233] width 250 height 147
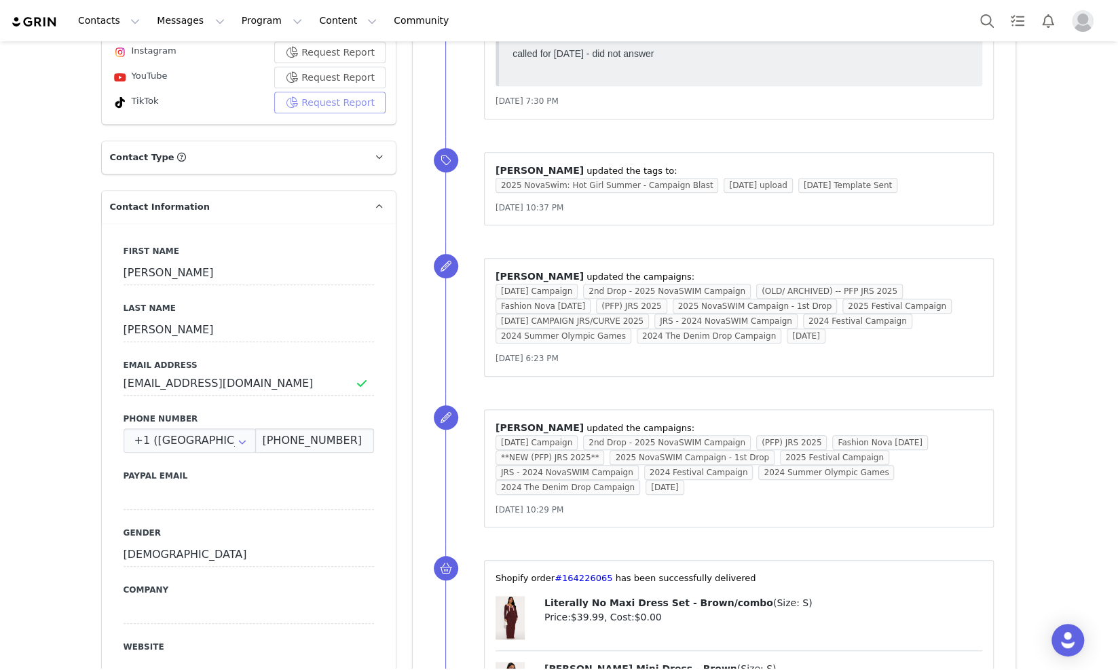
scroll to position [509, 0]
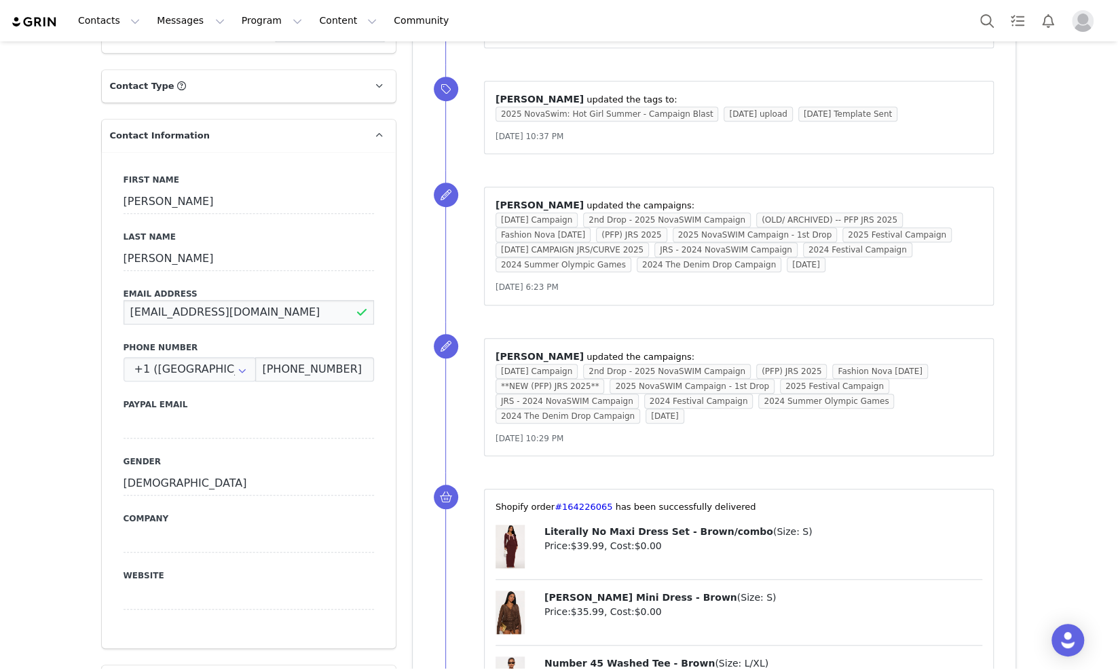
drag, startPoint x: 265, startPoint y: 232, endPoint x: 115, endPoint y: 239, distance: 150.8
drag, startPoint x: 346, startPoint y: 293, endPoint x: 255, endPoint y: 299, distance: 91.8
click at [255, 357] on input "[PHONE_NUMBER]" at bounding box center [314, 369] width 118 height 24
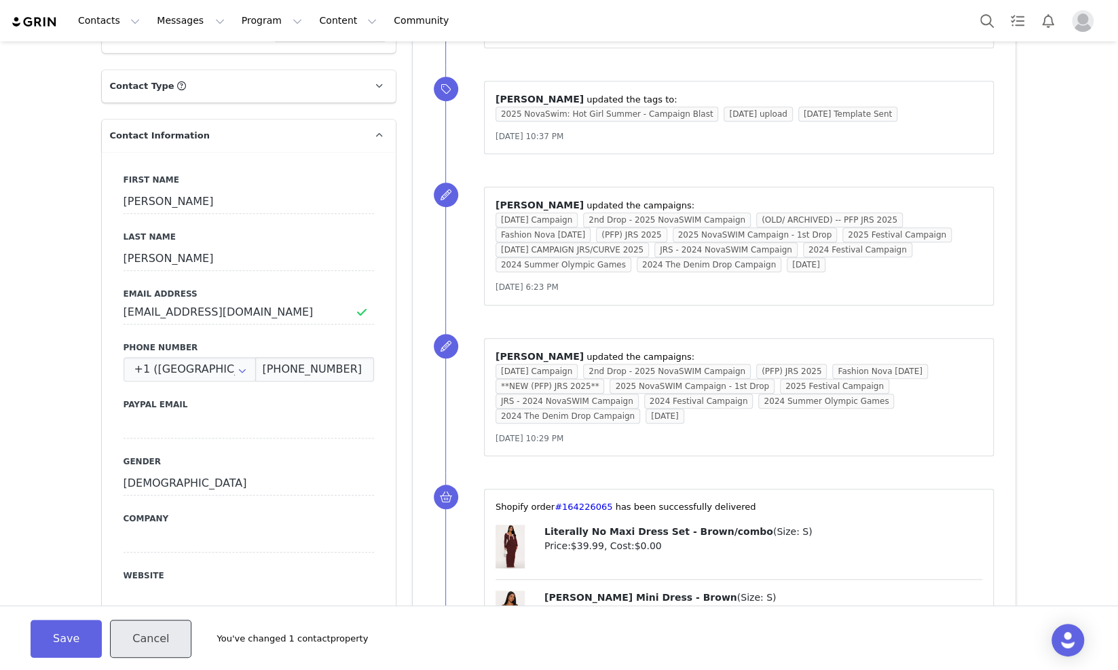
click at [147, 624] on button "Cancel" at bounding box center [150, 639] width 81 height 38
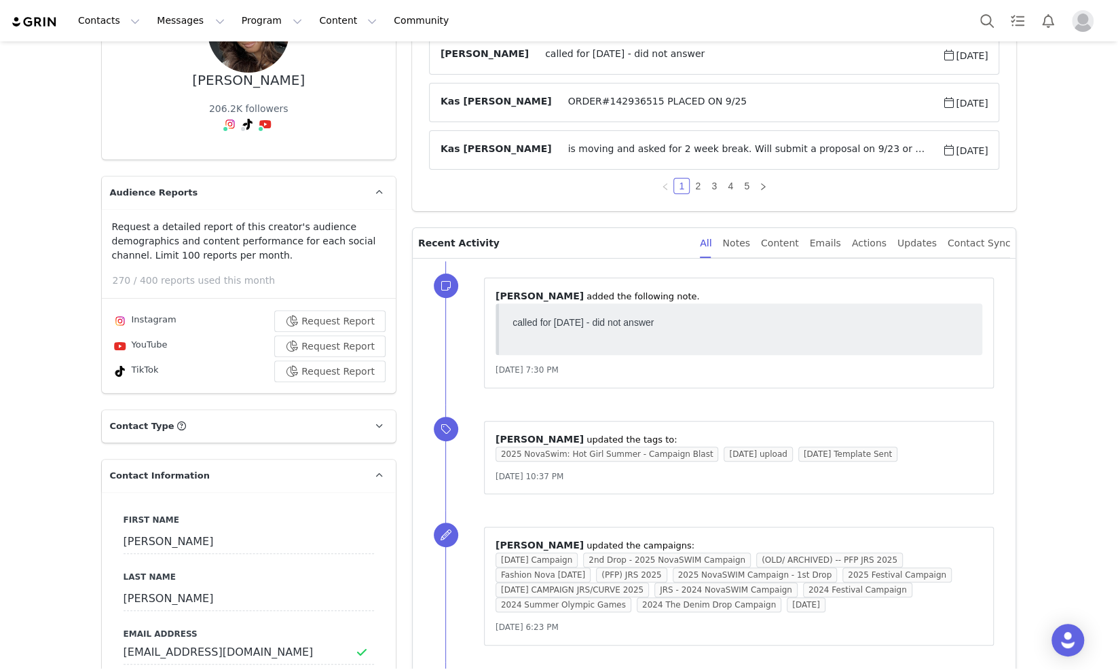
scroll to position [0, 0]
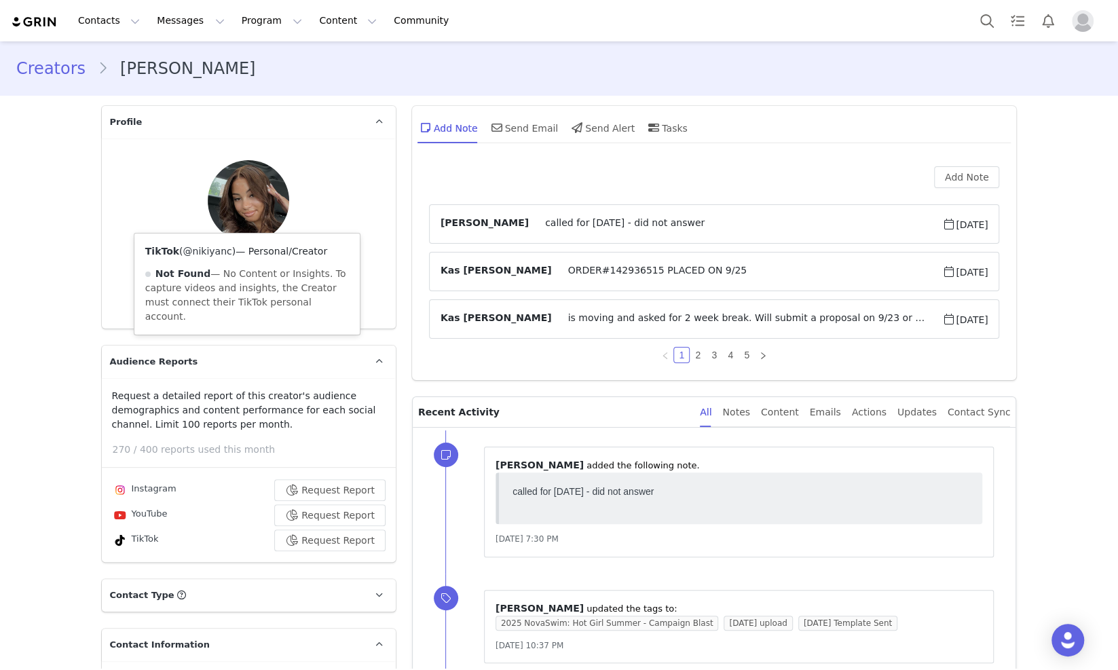
drag, startPoint x: 182, startPoint y: 252, endPoint x: 221, endPoint y: 252, distance: 38.7
click at [221, 252] on span "( @nikiyanc )" at bounding box center [207, 251] width 56 height 11
copy link "@nikiyanc"
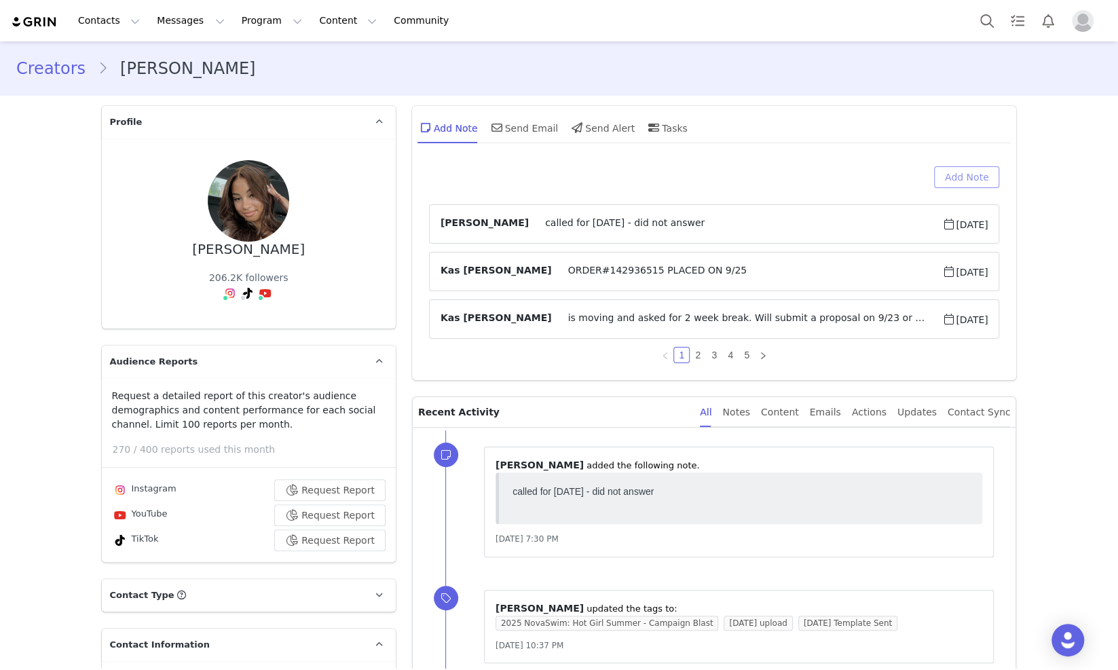
click at [939, 174] on button "Add Note" at bounding box center [967, 177] width 66 height 22
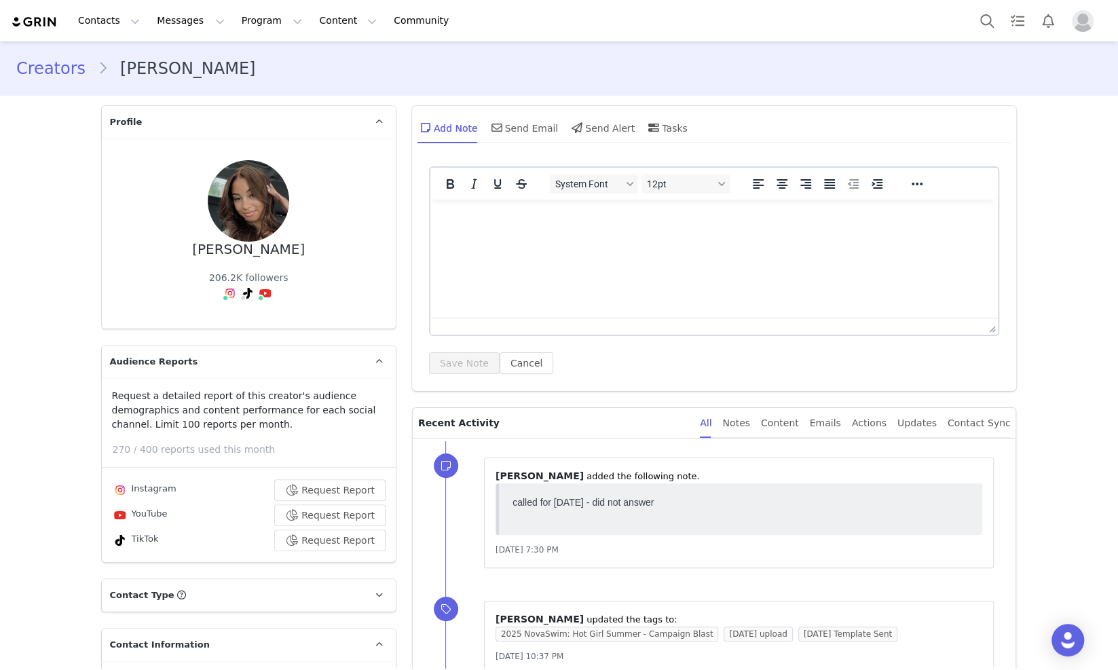
click at [483, 222] on p "Rich Text Area. Press ALT-0 for help." at bounding box center [713, 217] width 546 height 15
click at [448, 347] on div "System Font 12pt To open the popup, press Shift+Enter To open the popup, press …" at bounding box center [714, 270] width 571 height 208
click at [464, 361] on button "Save Note" at bounding box center [464, 363] width 71 height 22
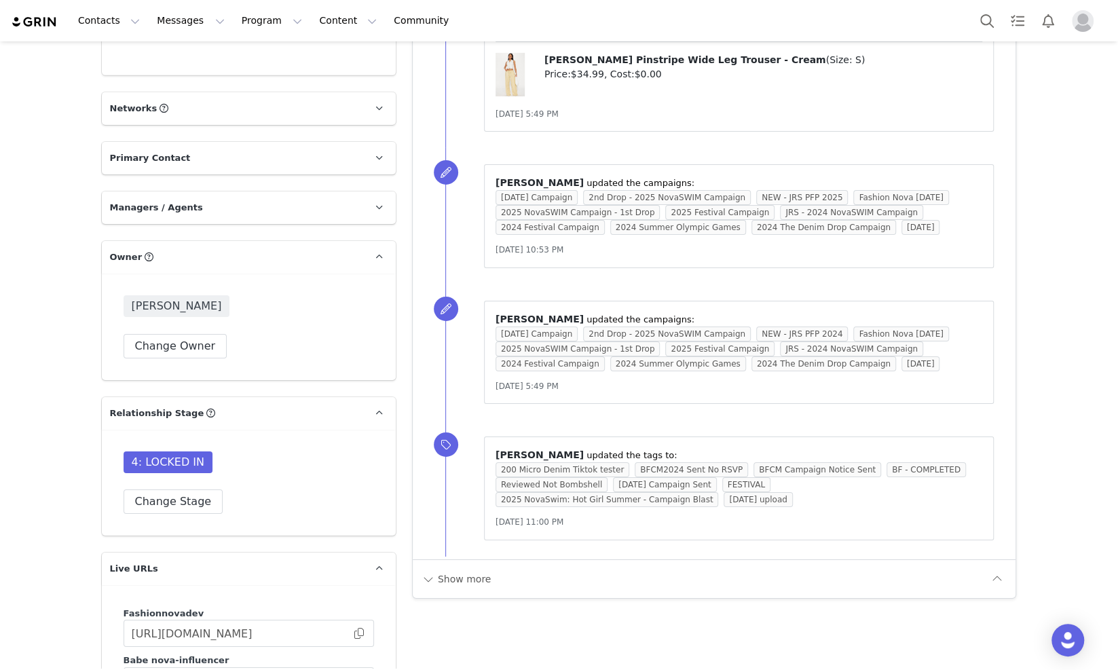
scroll to position [2885, 0]
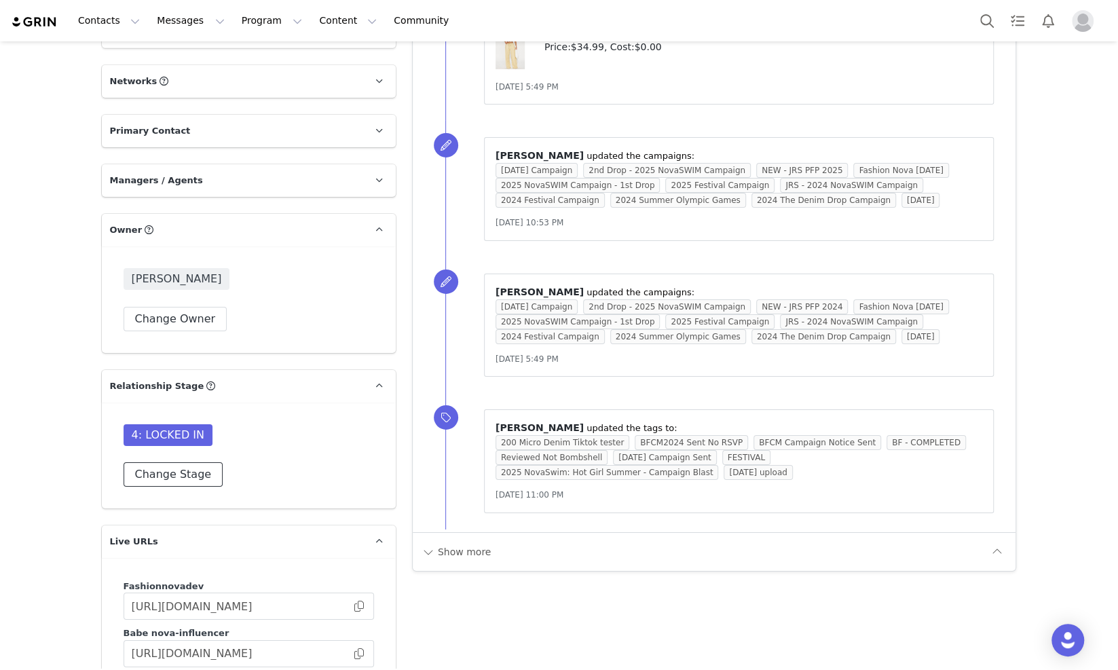
click at [140, 462] on button "Change Stage" at bounding box center [174, 474] width 100 height 24
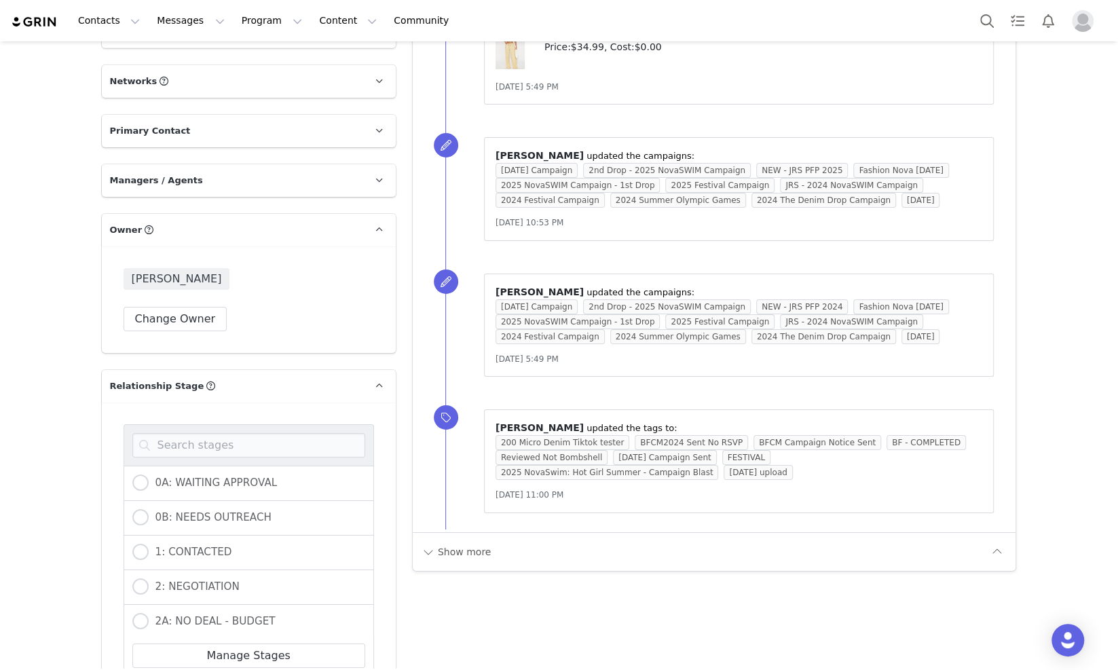
scroll to position [2800, 0]
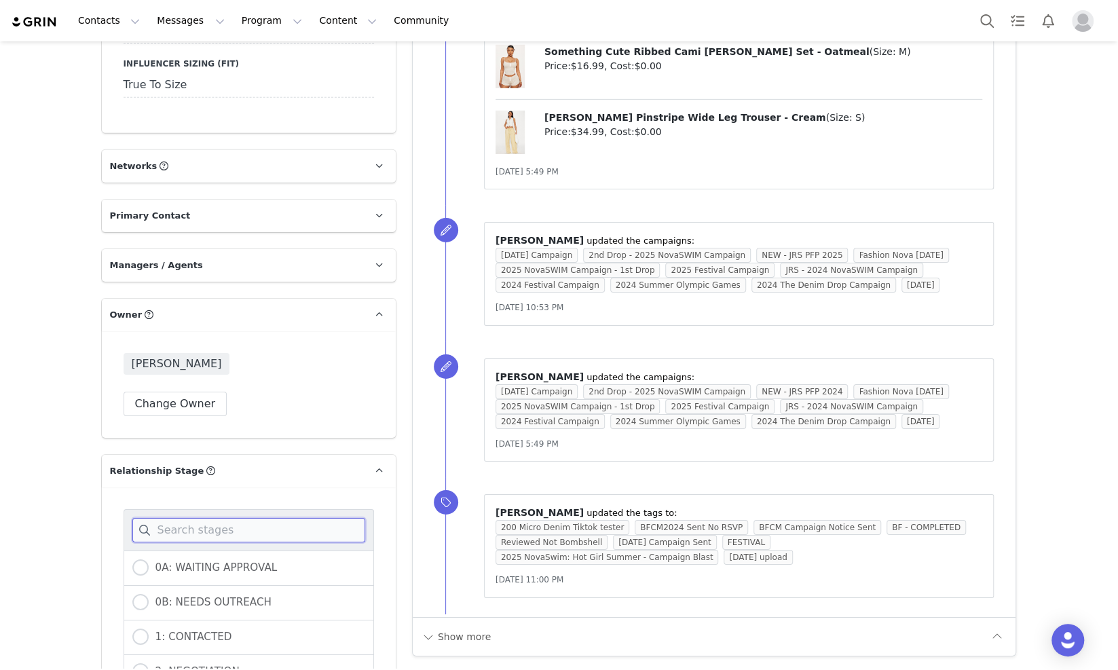
click at [261, 518] on input at bounding box center [248, 530] width 233 height 24
type input "rev"
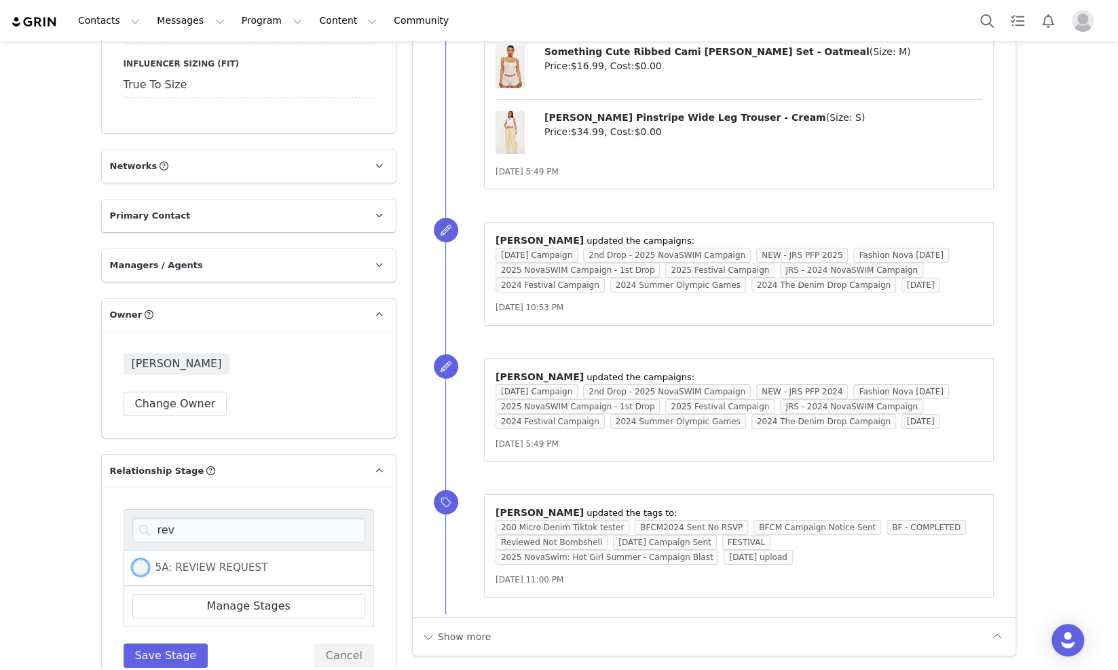
click at [225, 561] on span "5A: REVIEW REQUEST" at bounding box center [208, 567] width 119 height 12
click at [149, 559] on input "5A: REVIEW REQUEST" at bounding box center [140, 568] width 16 height 18
radio input "true"
click at [145, 643] on button "Save Stage" at bounding box center [166, 655] width 85 height 24
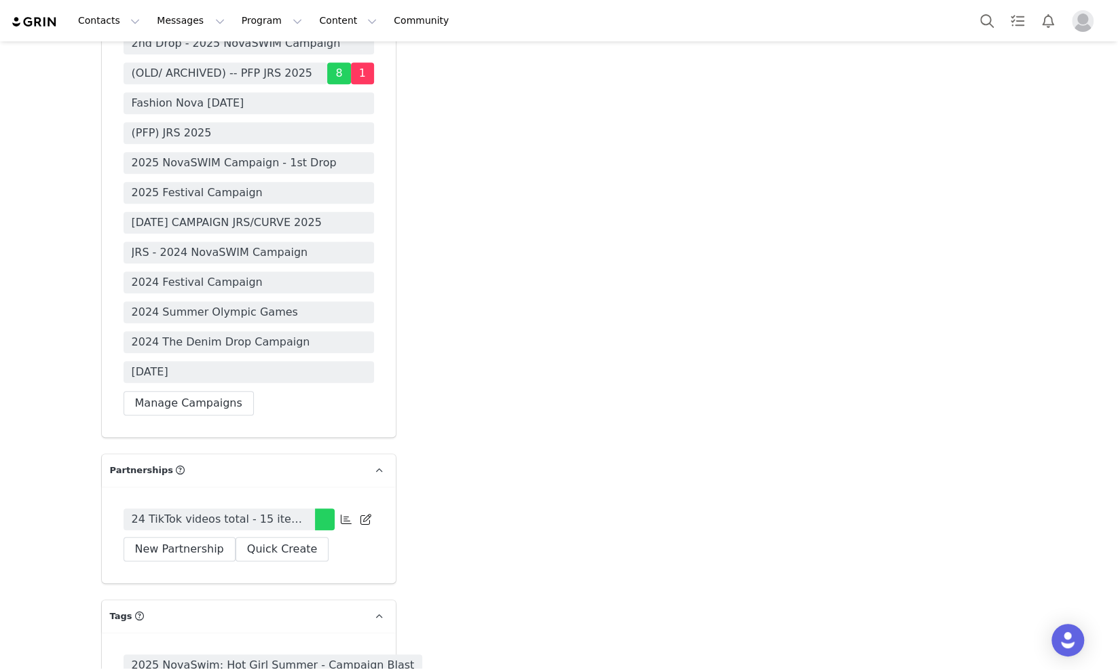
scroll to position [3818, 0]
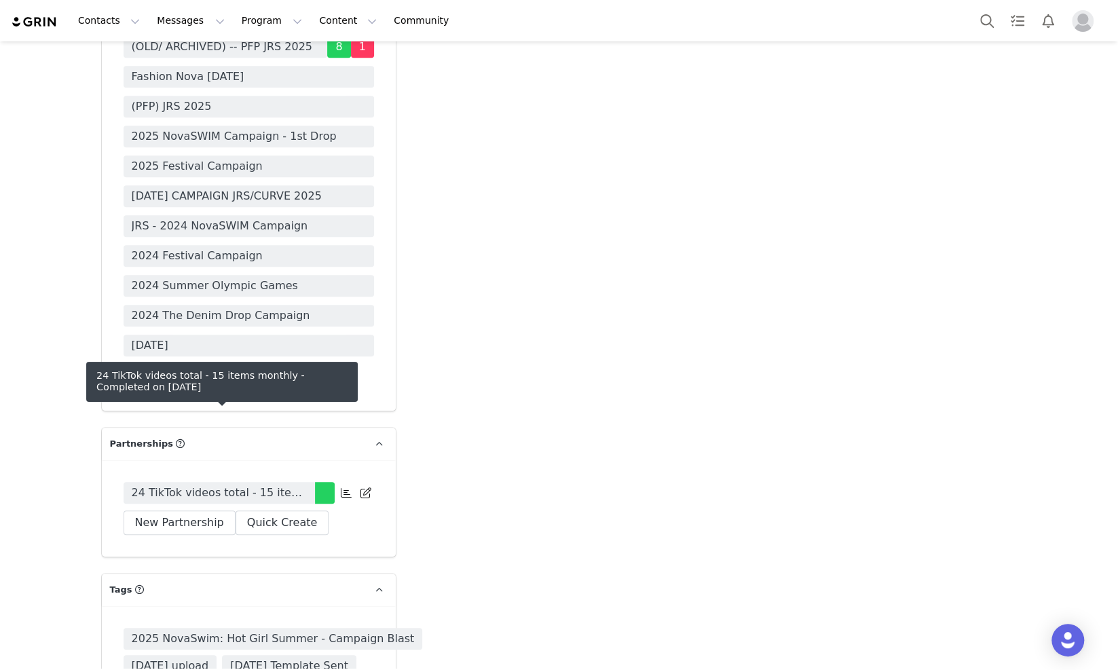
click at [256, 485] on span "24 TikTok videos total - 15 items monthly" at bounding box center [219, 493] width 175 height 16
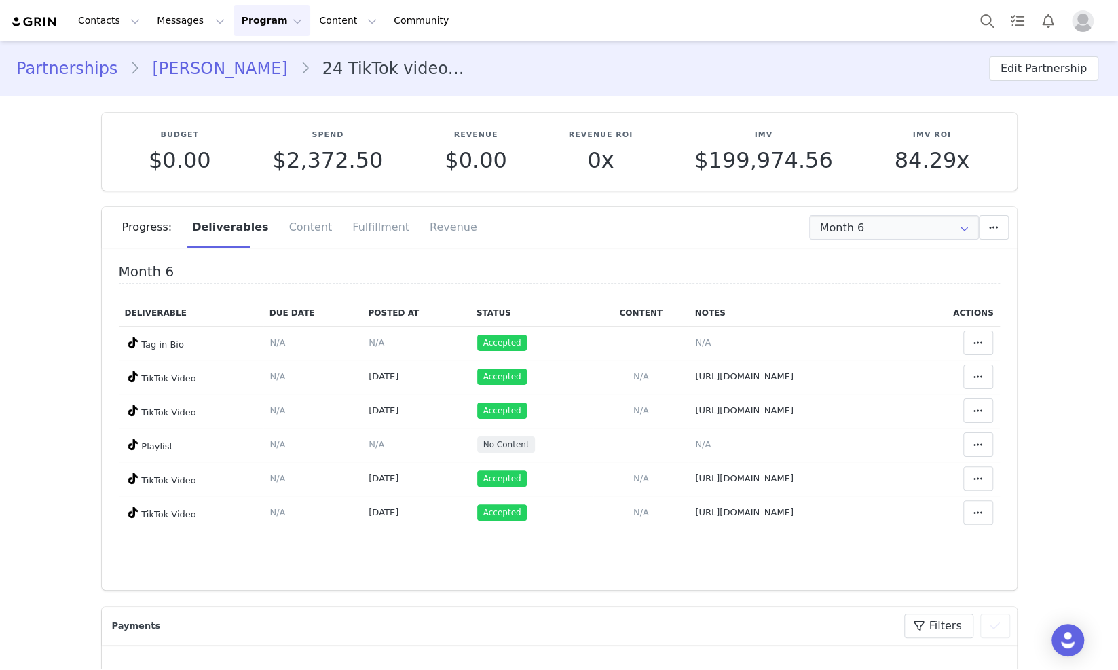
scroll to position [84, 0]
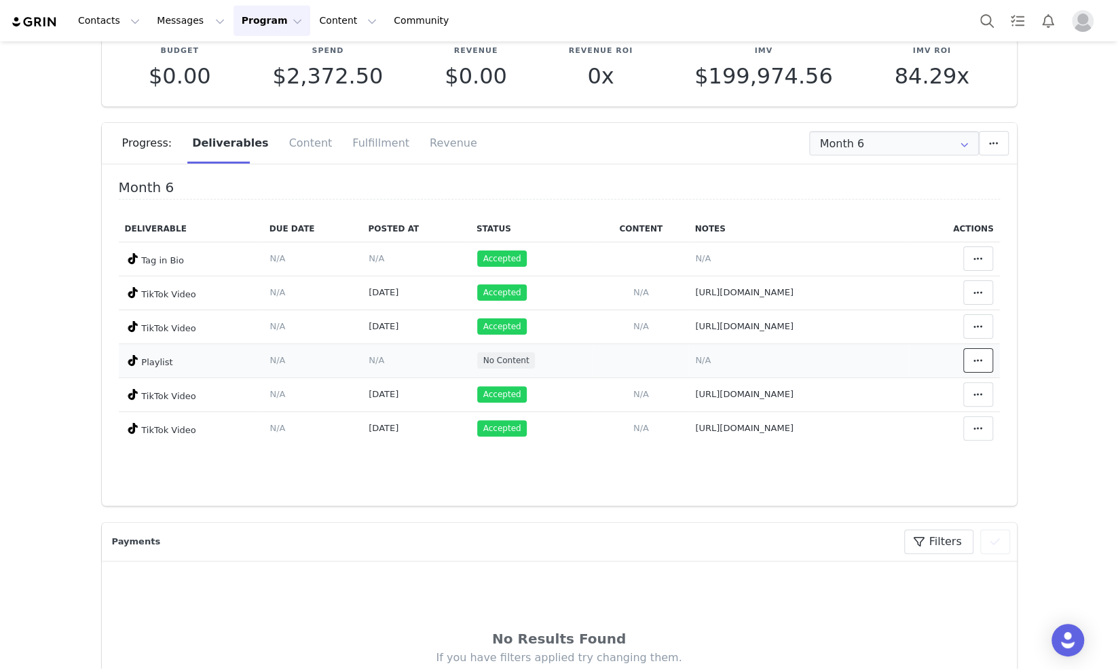
click at [970, 356] on span at bounding box center [978, 360] width 16 height 16
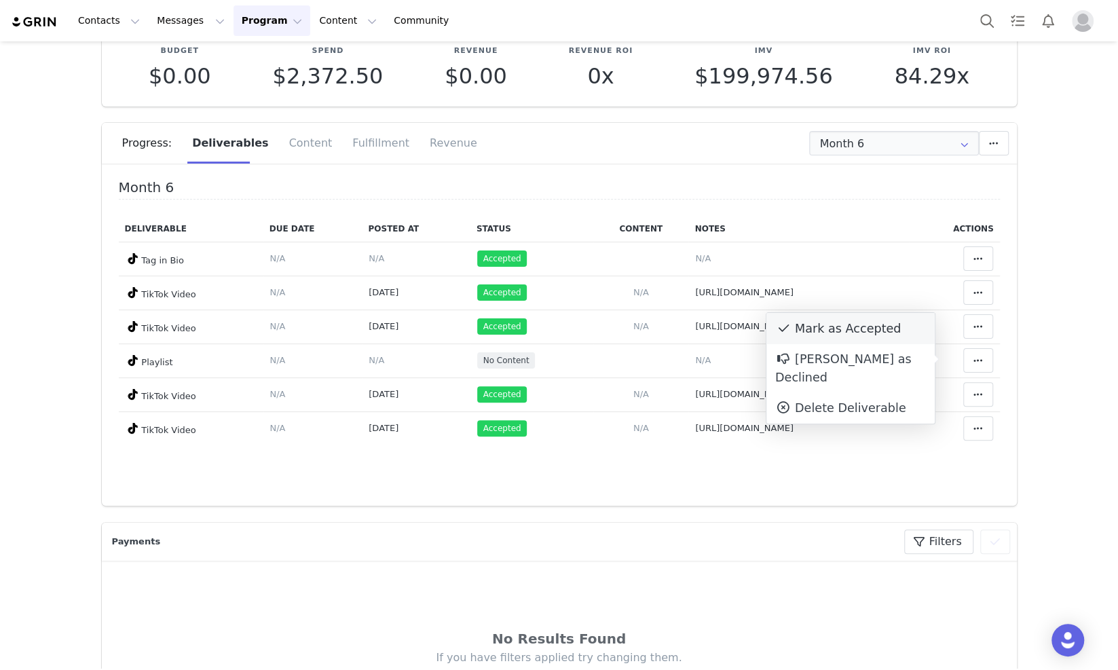
click at [842, 334] on div "Mark as Accepted" at bounding box center [850, 328] width 168 height 31
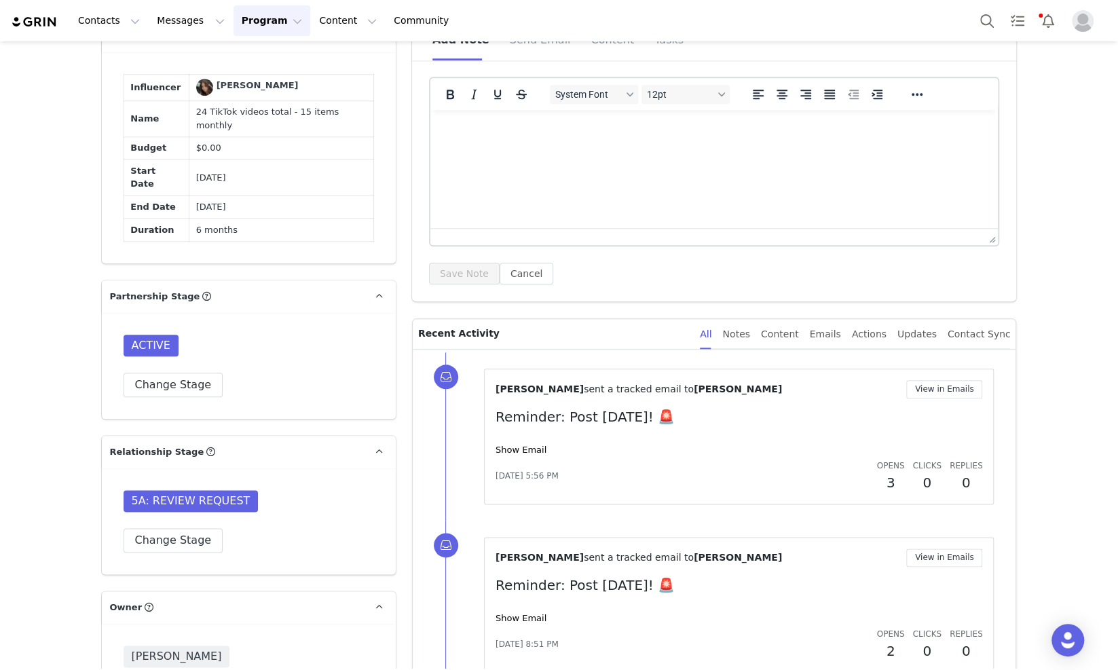
scroll to position [933, 0]
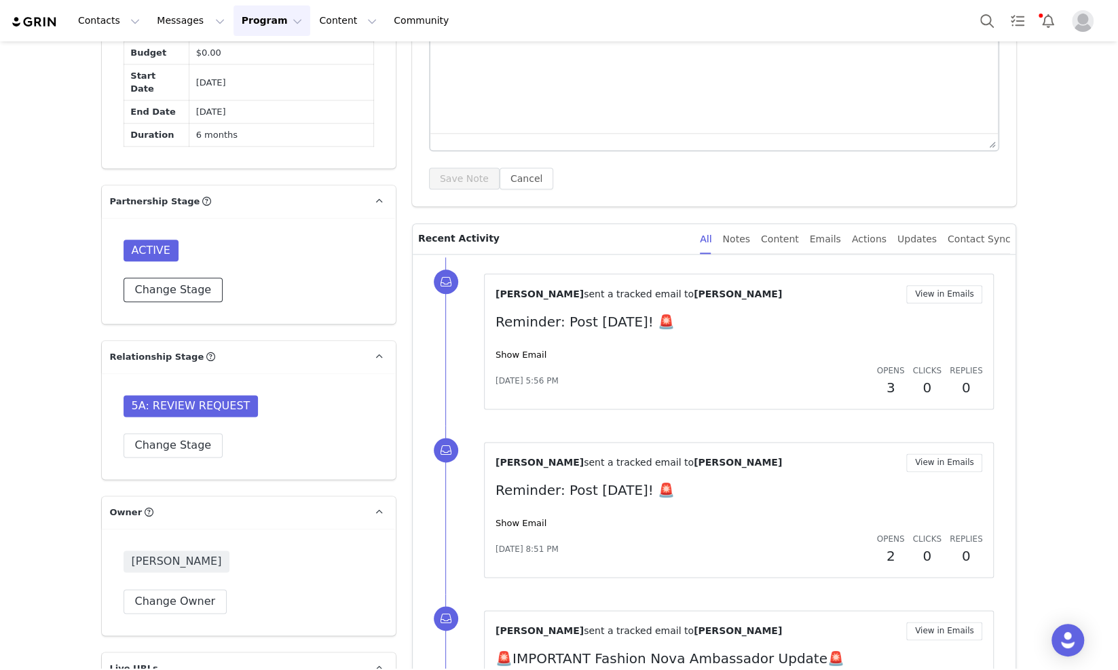
click at [160, 286] on button "Change Stage" at bounding box center [174, 290] width 100 height 24
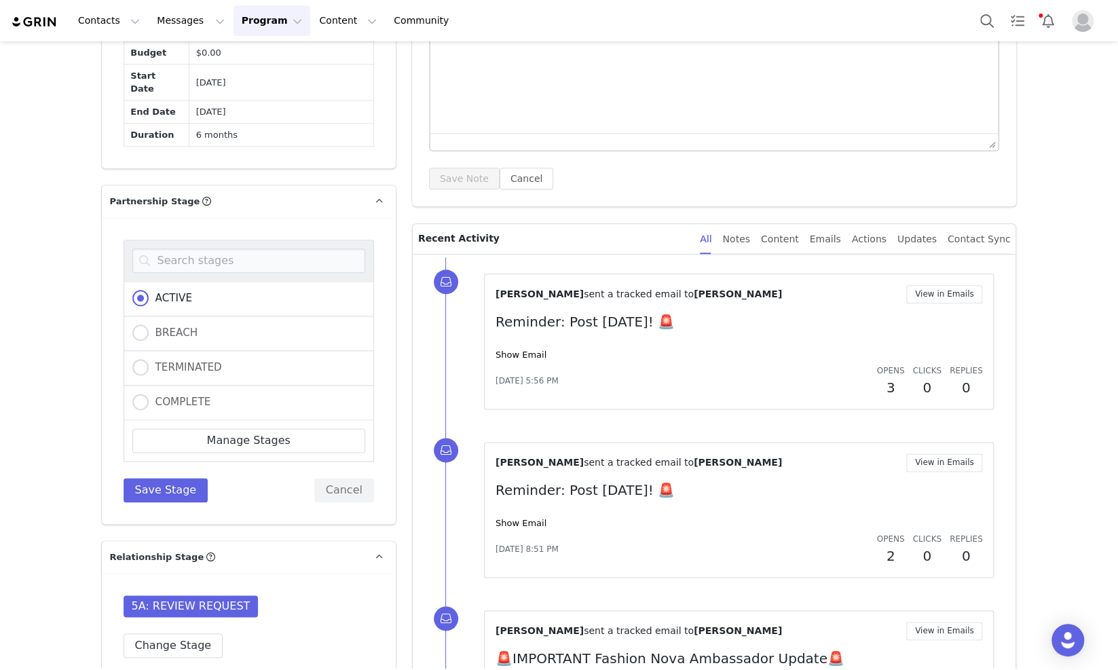
click at [168, 393] on div "COMPLETE" at bounding box center [249, 403] width 250 height 35
click at [168, 396] on span "COMPLETE" at bounding box center [180, 402] width 62 height 12
click at [149, 396] on input "COMPLETE" at bounding box center [140, 403] width 16 height 18
radio input "true"
radio input "false"
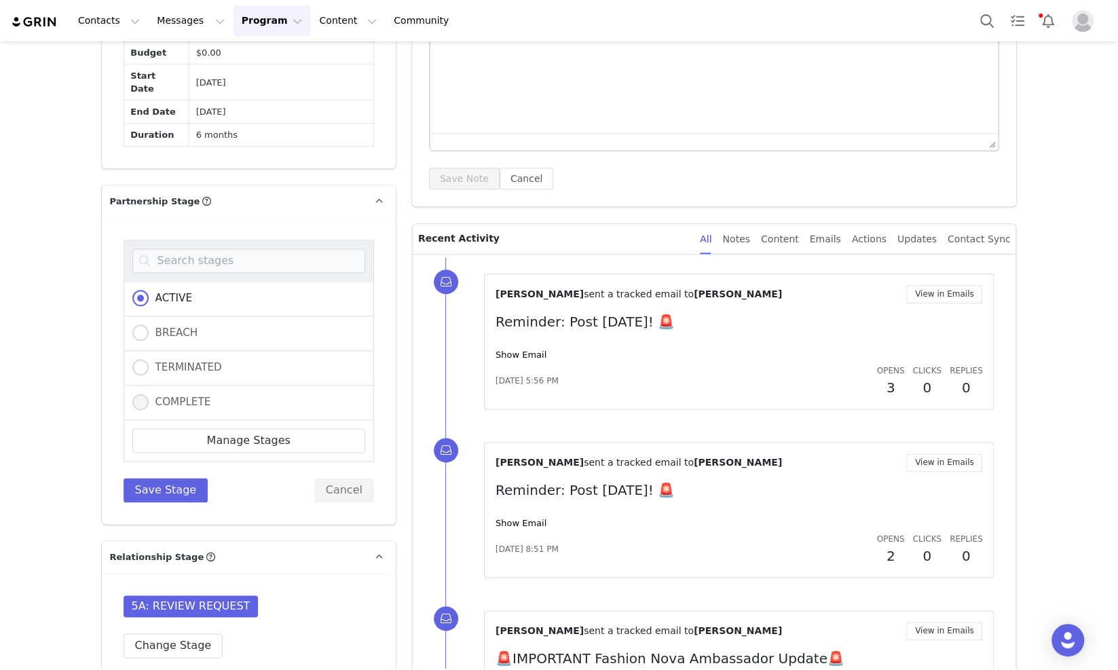
radio input "true"
click at [153, 490] on button "Save Stage" at bounding box center [166, 490] width 85 height 24
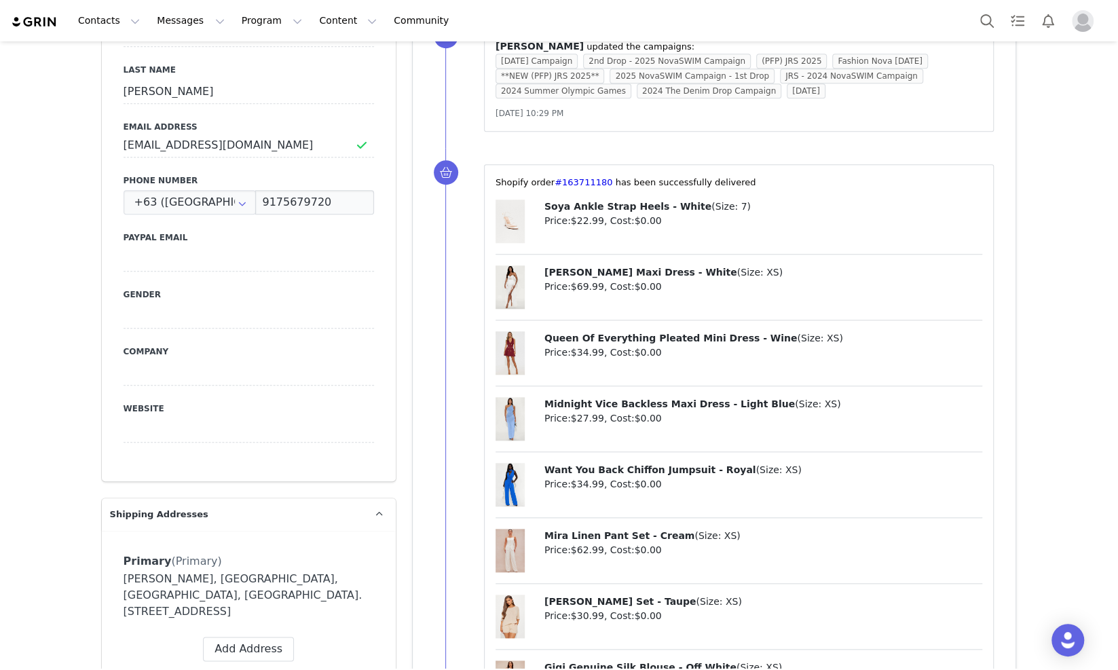
scroll to position [678, 0]
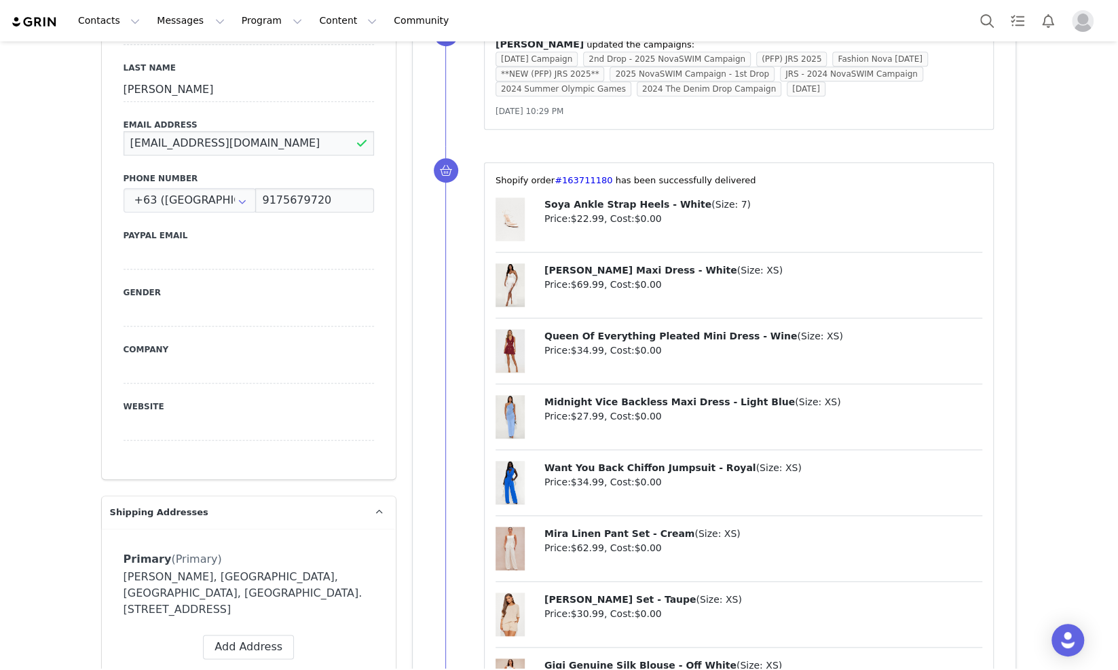
drag, startPoint x: 286, startPoint y: 140, endPoint x: 98, endPoint y: 132, distance: 188.9
drag, startPoint x: 335, startPoint y: 195, endPoint x: 248, endPoint y: 196, distance: 86.2
click at [255, 196] on input "9175679720" at bounding box center [314, 200] width 118 height 24
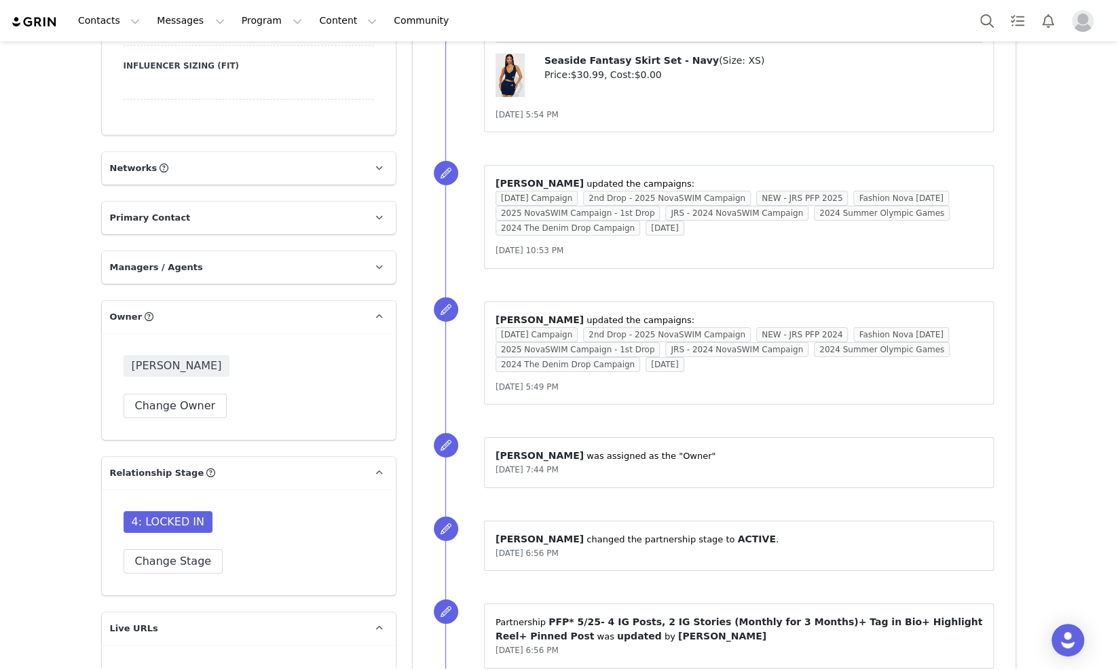
scroll to position [2969, 0]
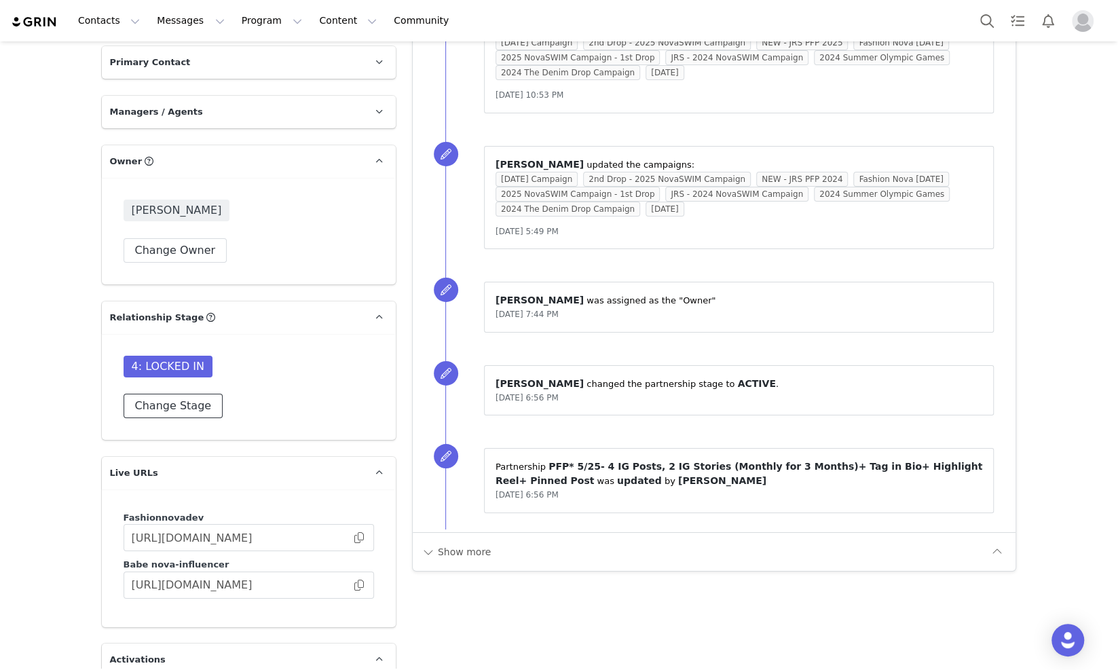
click at [173, 418] on button "Change Stage" at bounding box center [174, 406] width 100 height 24
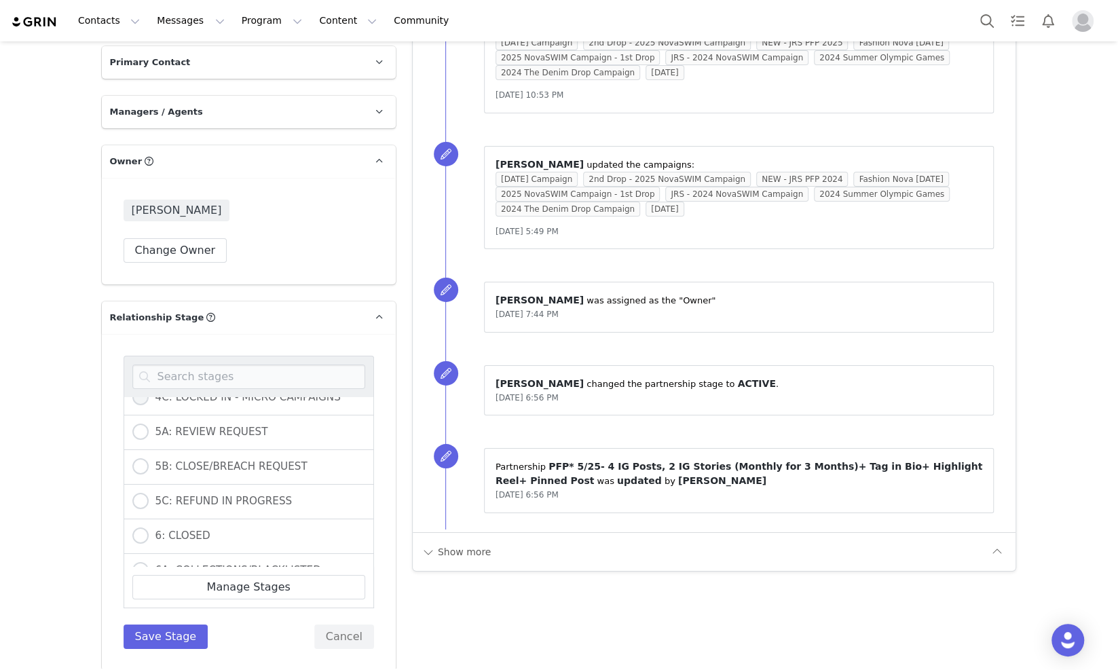
scroll to position [424, 0]
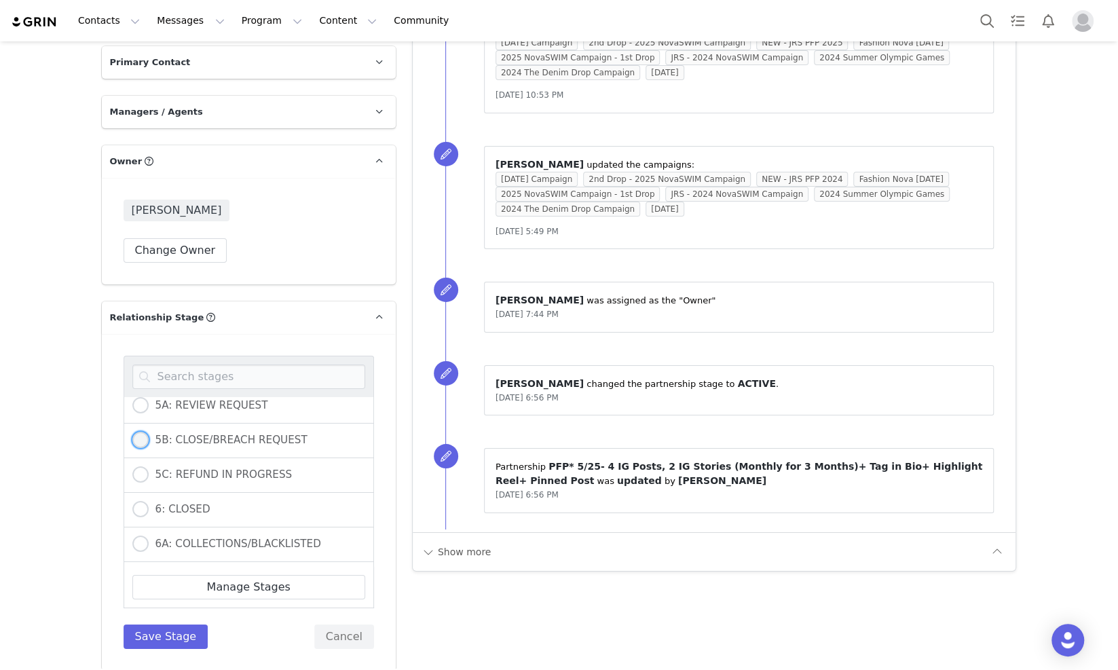
click at [229, 446] on span "5B: CLOSE/BREACH REQUEST" at bounding box center [228, 440] width 159 height 12
click at [149, 449] on input "5B: CLOSE/BREACH REQUEST" at bounding box center [140, 441] width 16 height 18
radio input "true"
radio input "false"
radio input "true"
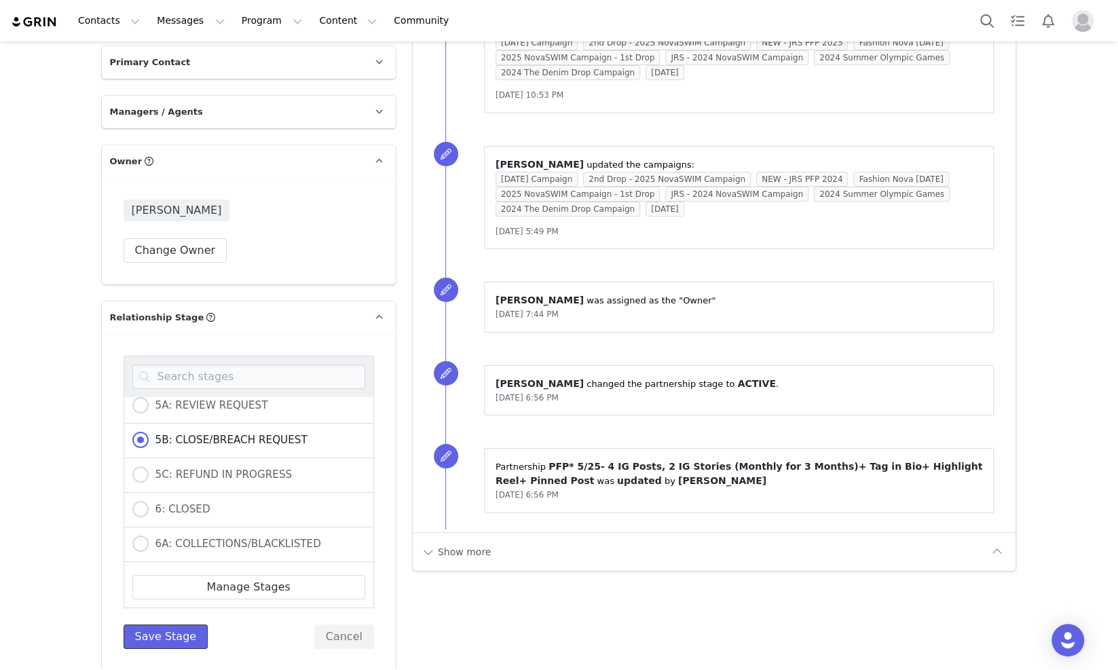
click at [170, 649] on button "Save Stage" at bounding box center [166, 636] width 85 height 24
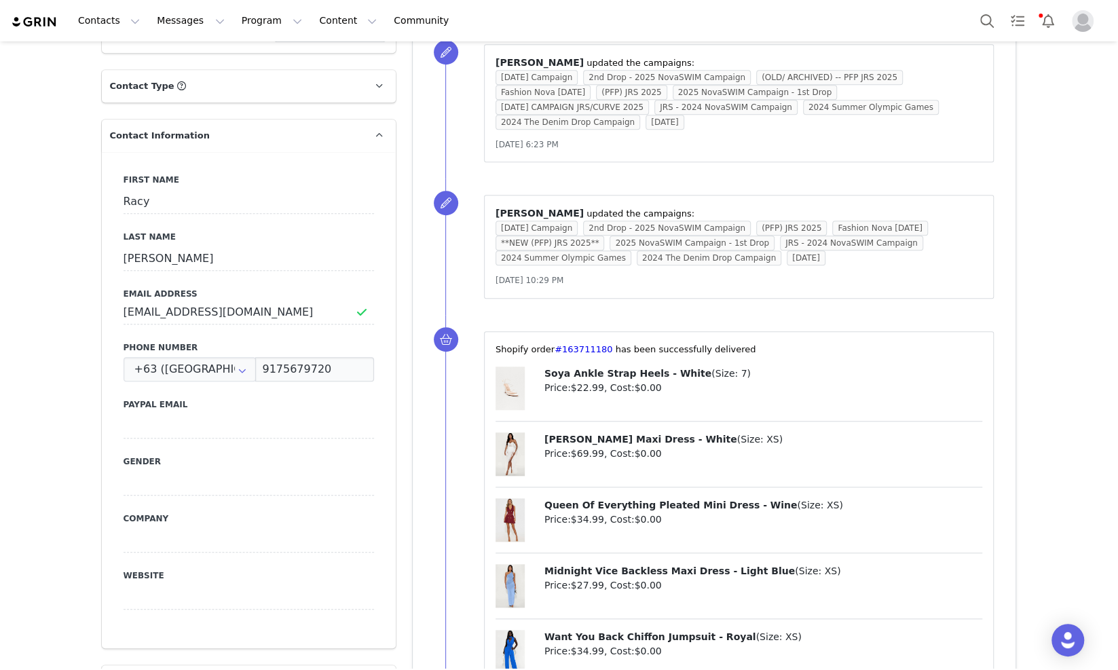
scroll to position [0, 0]
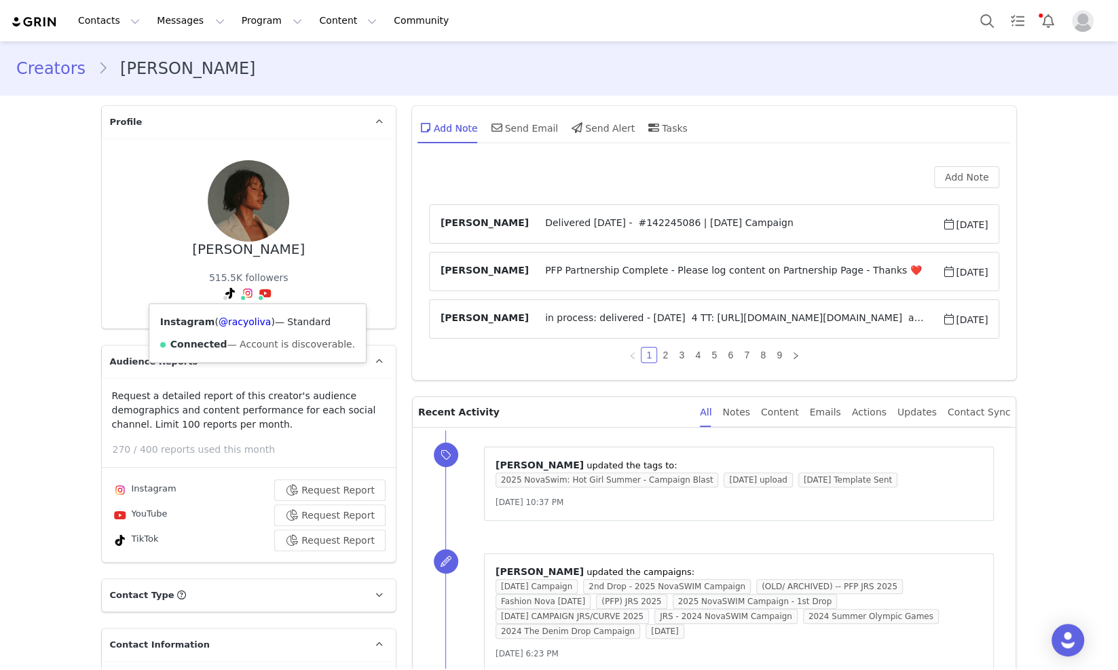
drag, startPoint x: 233, startPoint y: 324, endPoint x: 333, endPoint y: 309, distance: 101.6
click at [333, 309] on div "Instagram ( @racyoliva ) — Standard Connected — Account is discoverable." at bounding box center [257, 333] width 217 height 58
drag, startPoint x: 258, startPoint y: 320, endPoint x: 207, endPoint y: 324, distance: 51.0
click at [214, 324] on span "( @racyoliva )" at bounding box center [244, 321] width 60 height 11
copy span "@racyoliva )"
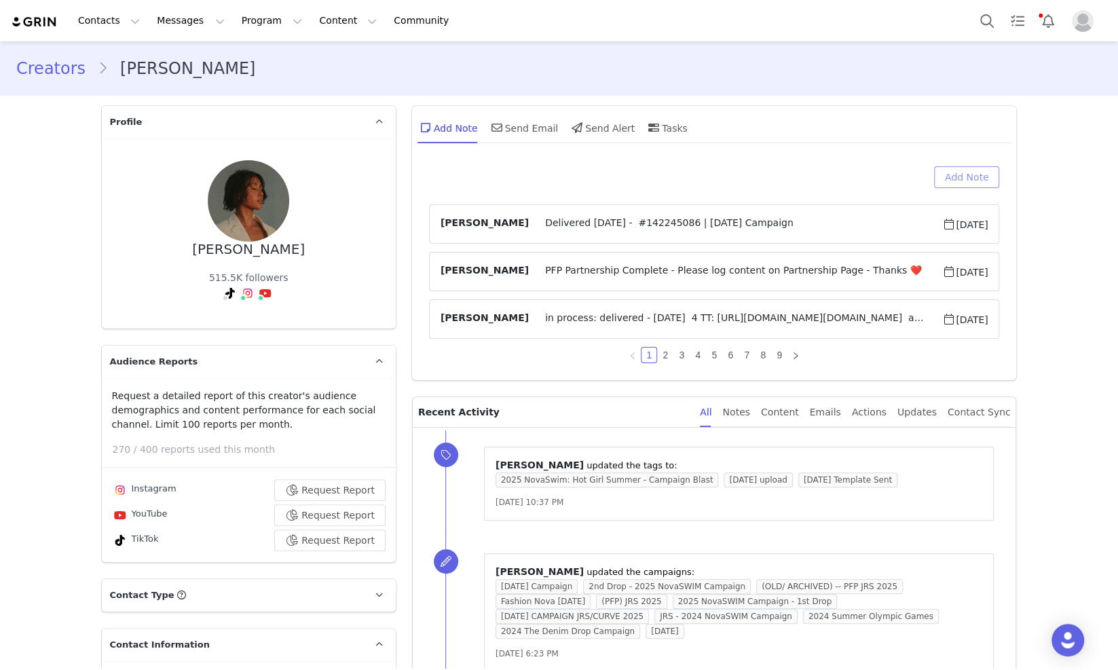
click at [960, 170] on button "Add Note" at bounding box center [967, 177] width 66 height 22
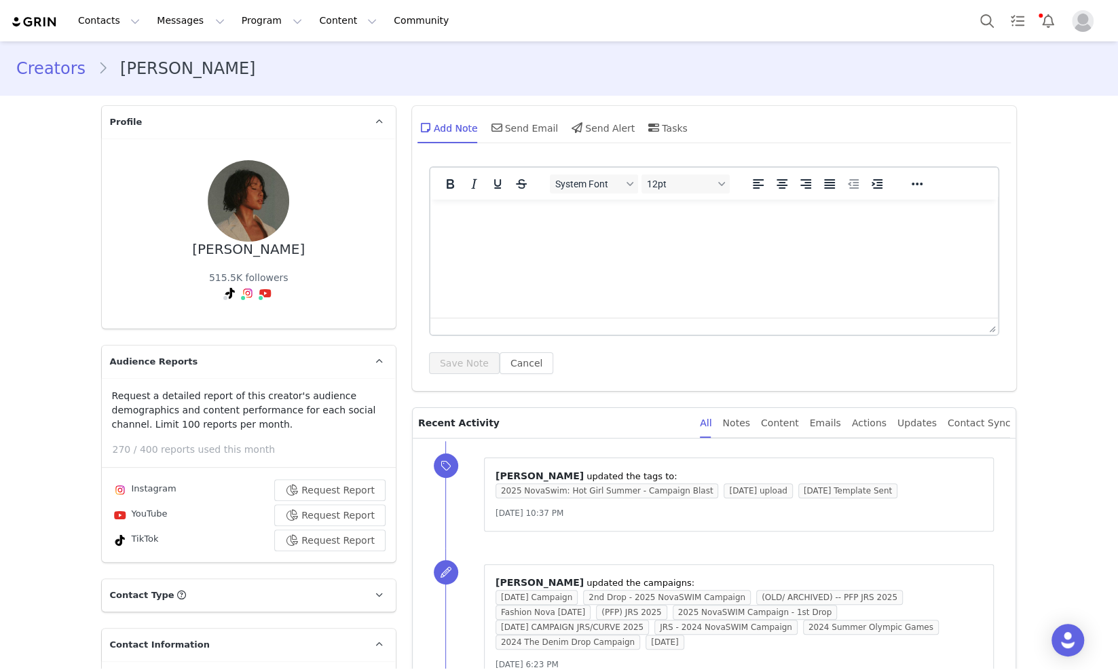
drag, startPoint x: 518, startPoint y: 237, endPoint x: 537, endPoint y: 226, distance: 21.9
click at [519, 236] on html at bounding box center [714, 218] width 568 height 37
click at [544, 221] on p "Rich Text Area. Press ALT-0 for help." at bounding box center [713, 217] width 546 height 15
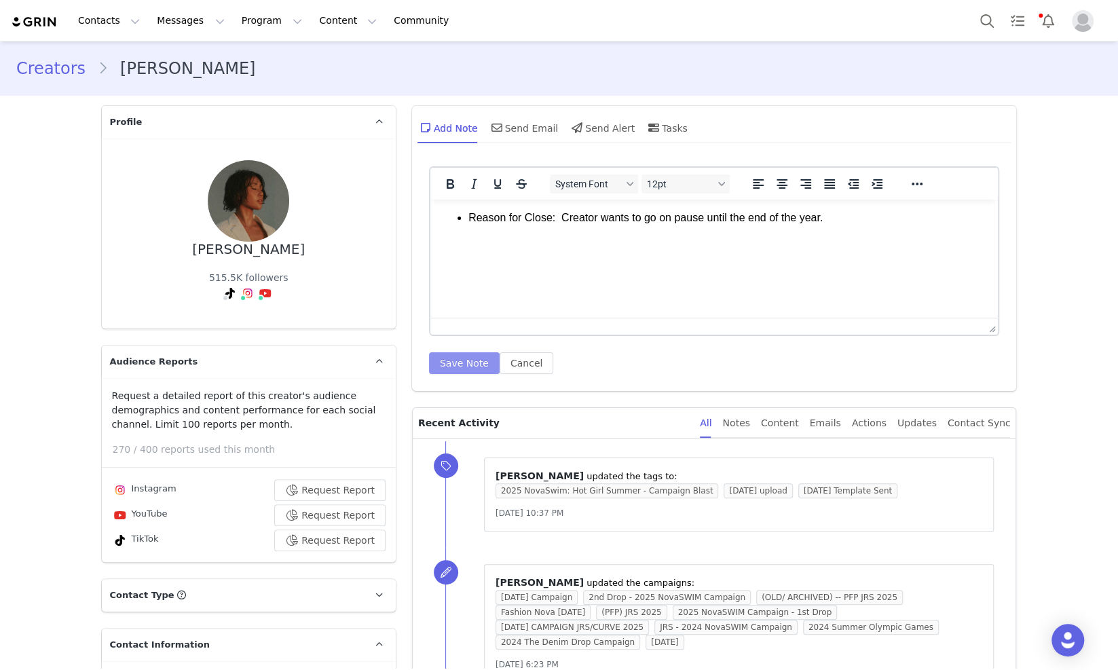
click at [462, 364] on button "Save Note" at bounding box center [464, 363] width 71 height 22
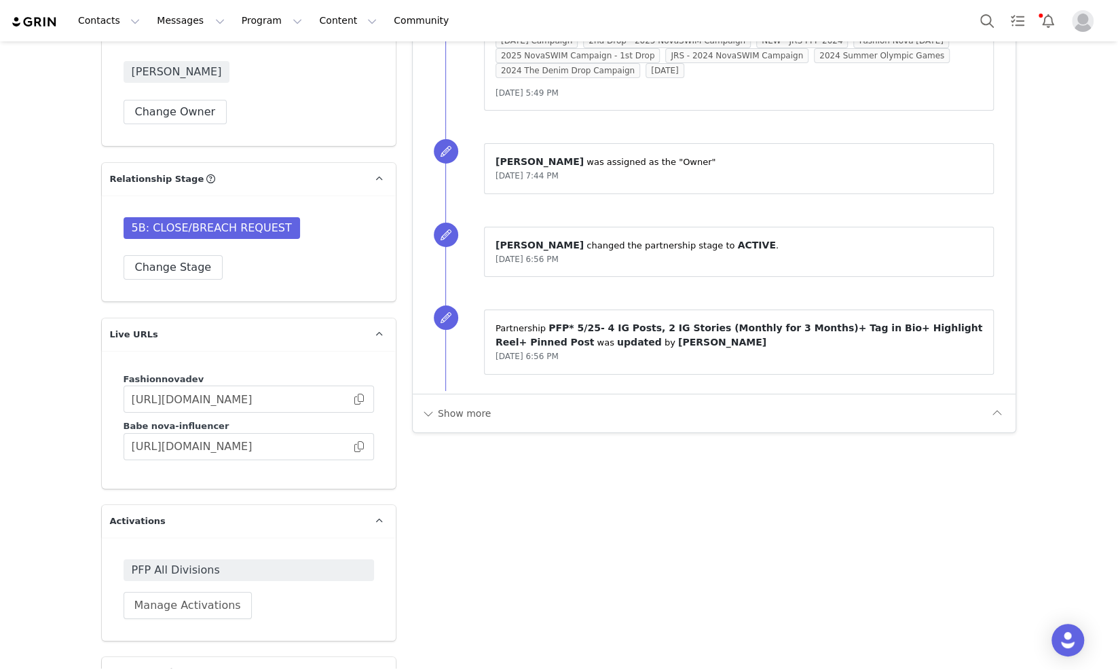
scroll to position [3224, 0]
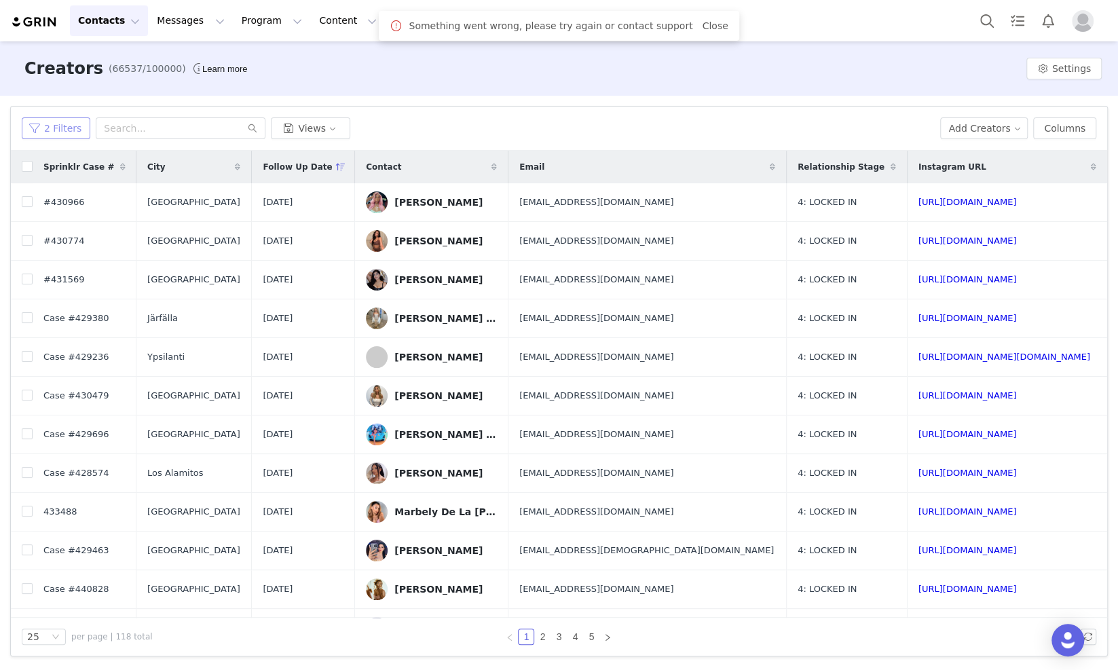
click at [62, 130] on button "2 Filters" at bounding box center [56, 128] width 69 height 22
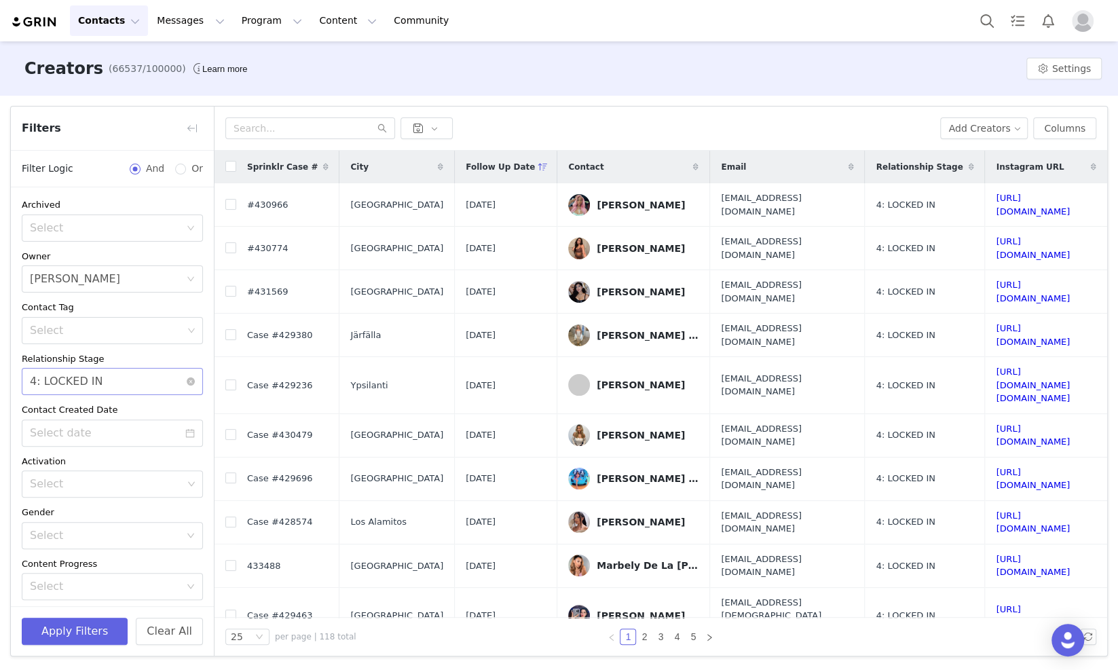
click at [83, 381] on div "4: LOCKED IN" at bounding box center [66, 382] width 73 height 26
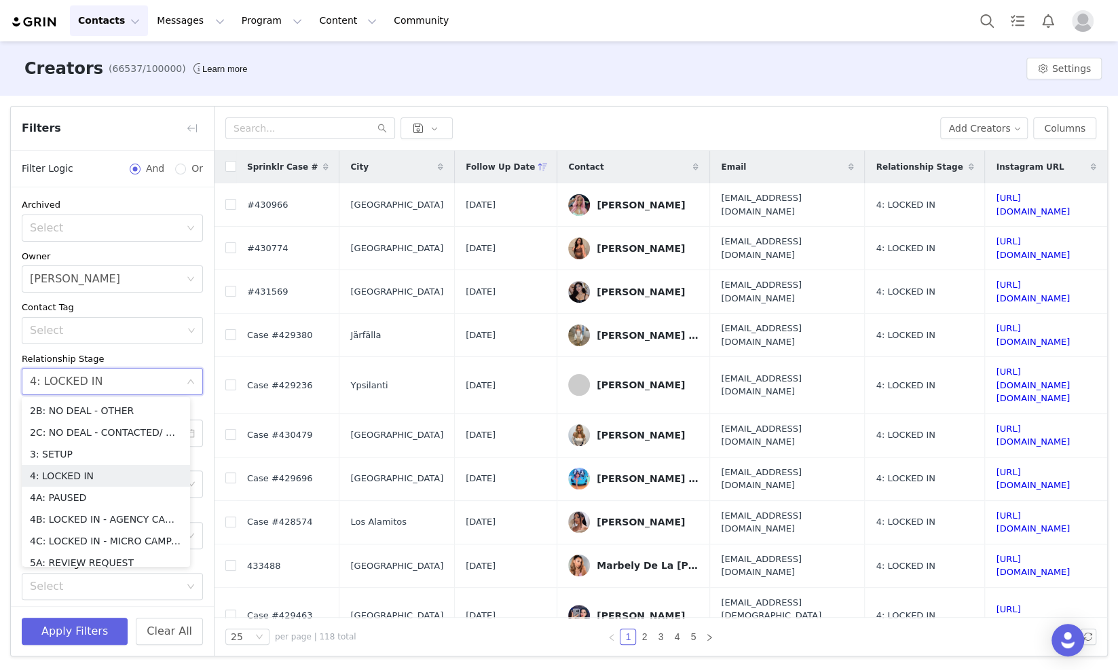
scroll to position [193, 0]
click at [92, 416] on li "4A: PAUSED" at bounding box center [106, 413] width 168 height 22
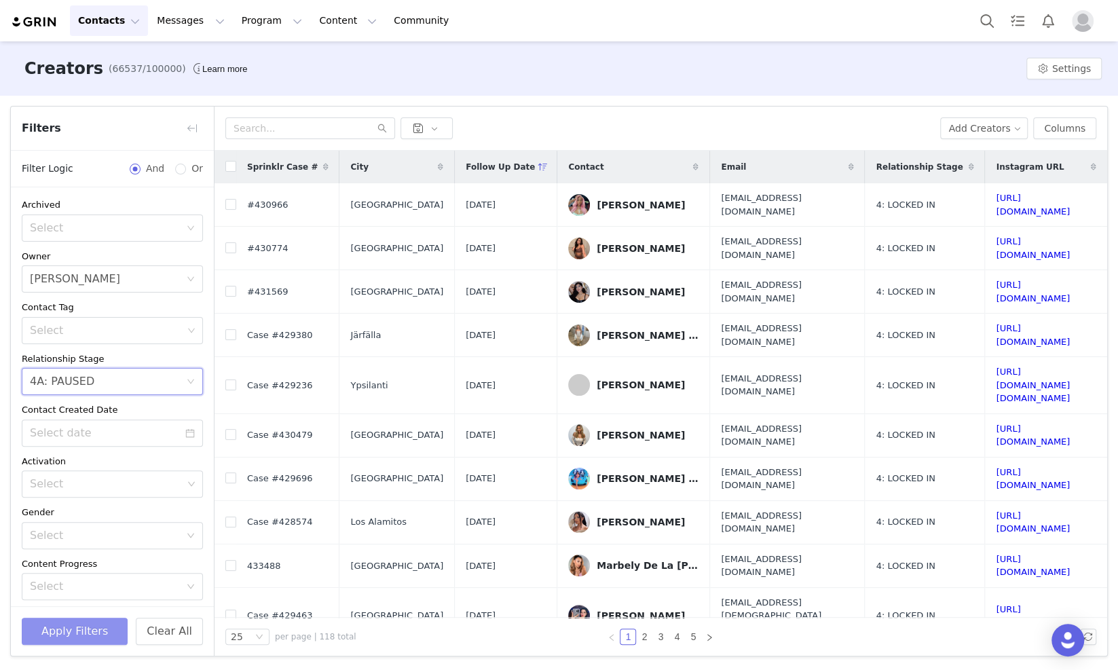
click at [89, 641] on button "Apply Filters" at bounding box center [75, 631] width 106 height 27
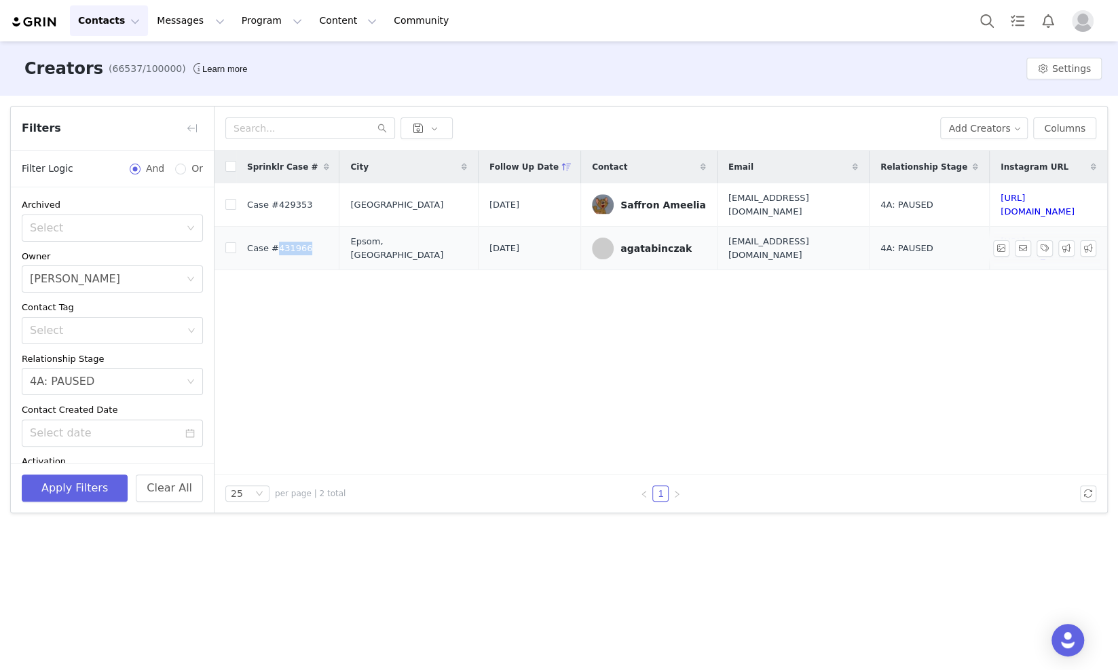
drag, startPoint x: 319, startPoint y: 240, endPoint x: 272, endPoint y: 243, distance: 47.0
click at [272, 243] on td "Case #431966" at bounding box center [287, 248] width 103 height 43
copy span "431966"
click at [232, 242] on input "checkbox" at bounding box center [230, 247] width 11 height 11
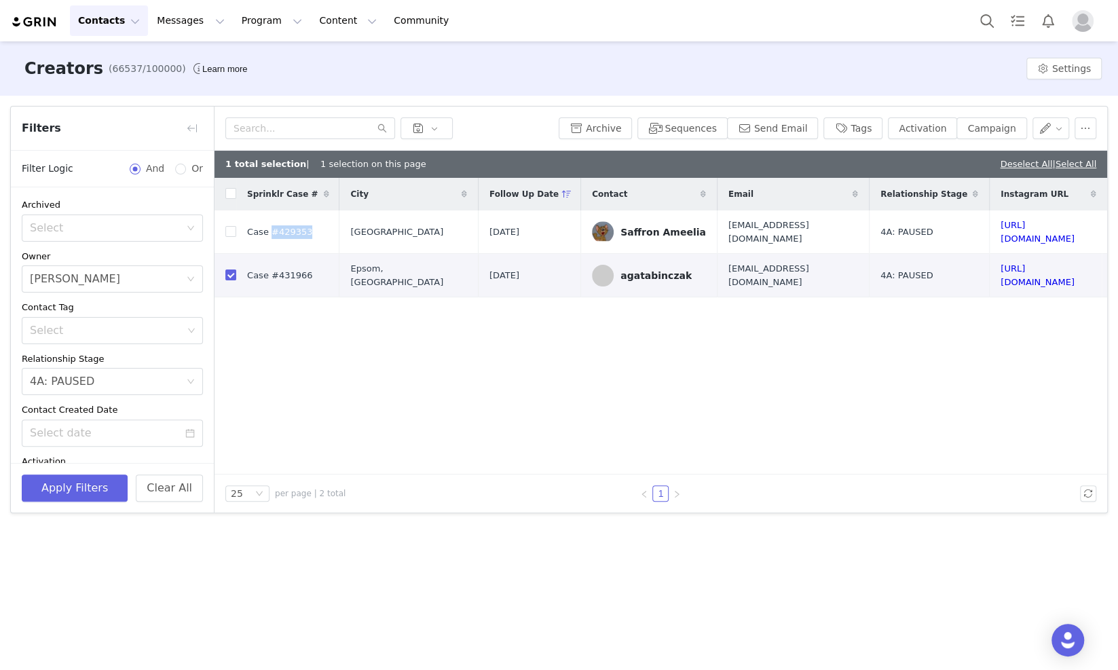
drag, startPoint x: 311, startPoint y: 229, endPoint x: 511, endPoint y: 293, distance: 210.1
click at [268, 232] on td "Case #429353" at bounding box center [287, 231] width 103 height 43
copy span "#429353"
click at [69, 379] on div "4A: PAUSED" at bounding box center [62, 382] width 64 height 26
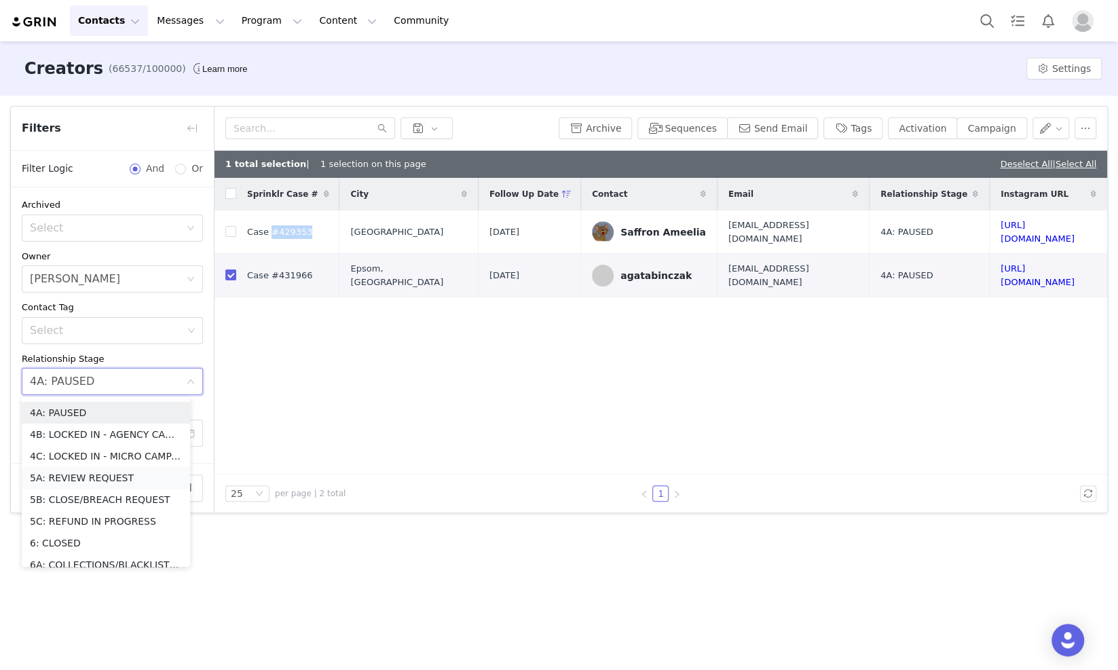
click at [94, 467] on li "5A: REVIEW REQUEST" at bounding box center [106, 478] width 168 height 22
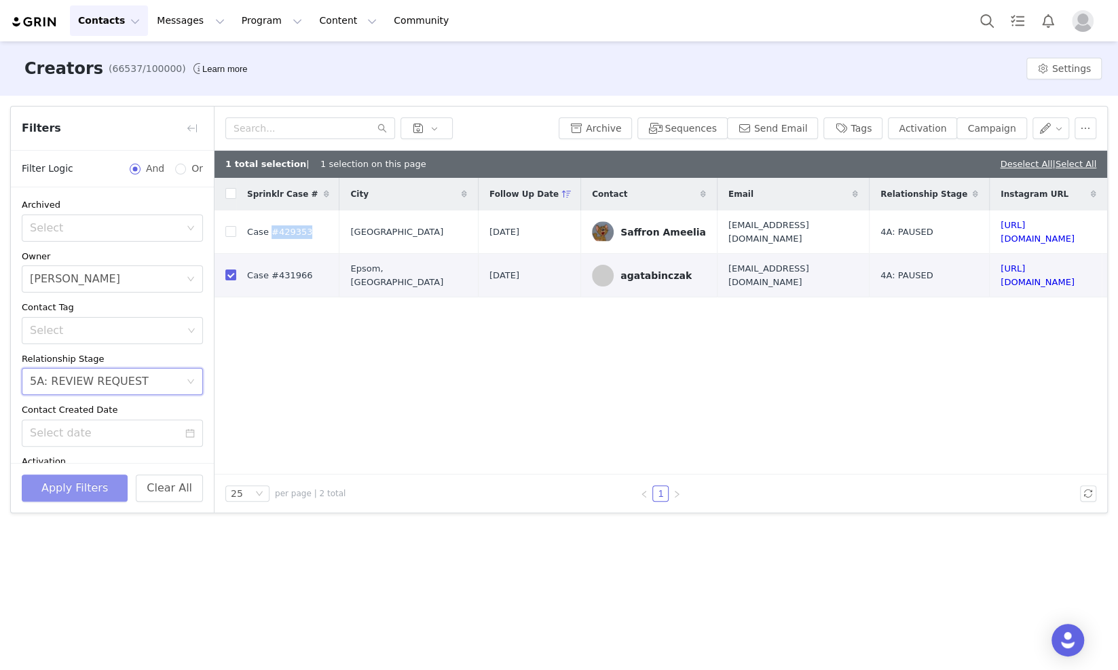
click at [51, 479] on button "Apply Filters" at bounding box center [75, 487] width 106 height 27
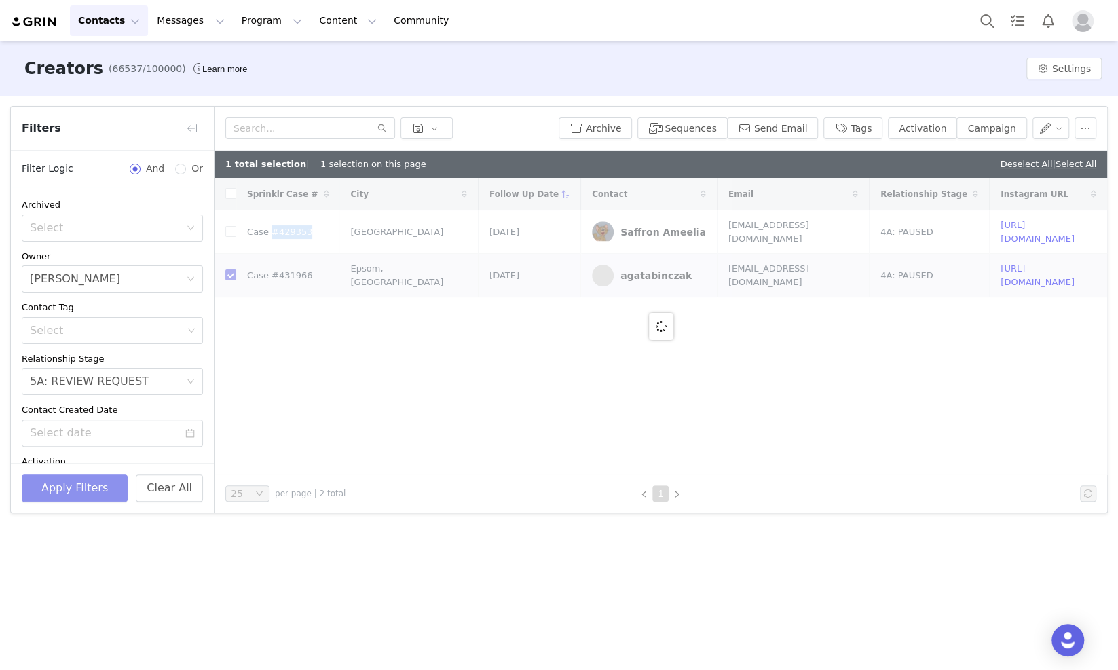
checkbox input "false"
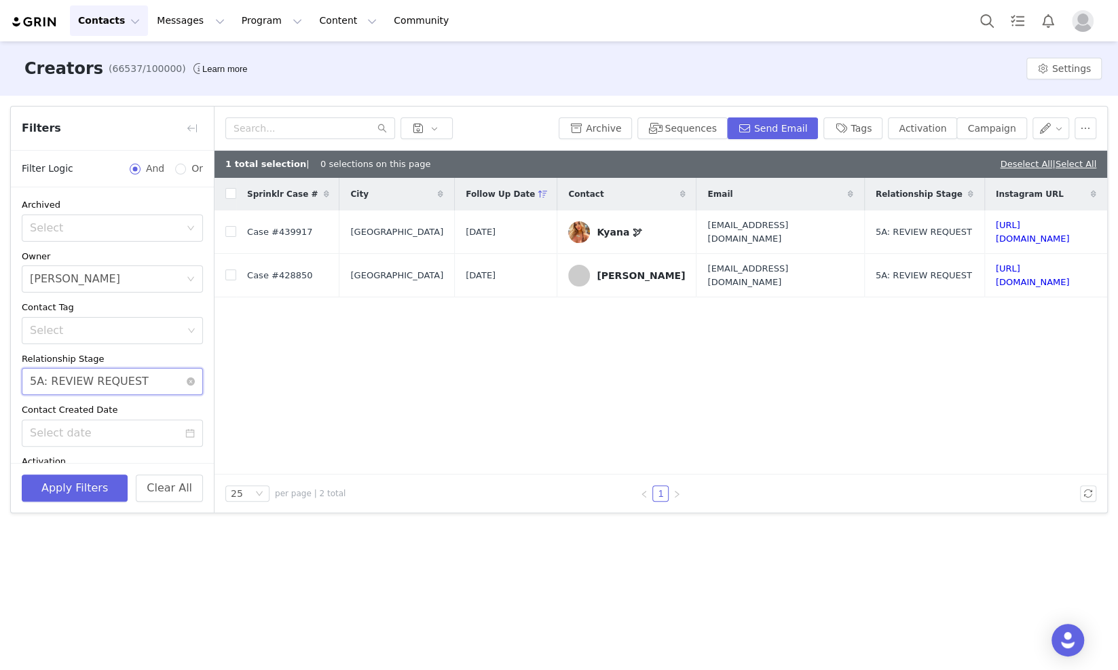
click at [109, 381] on div "5A: REVIEW REQUEST" at bounding box center [89, 382] width 119 height 26
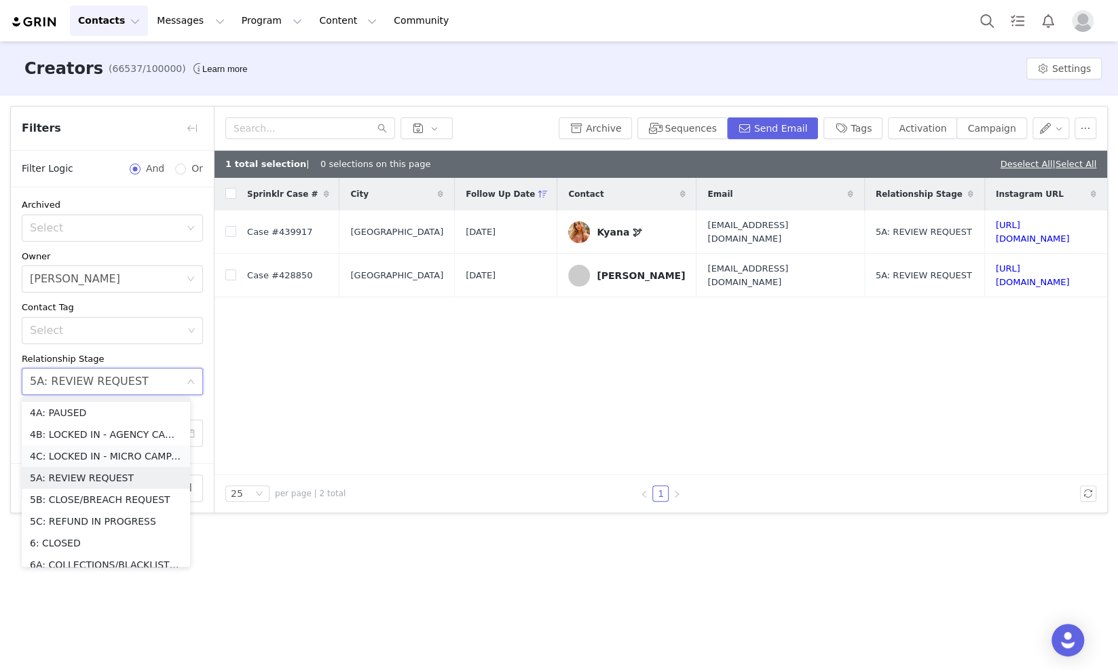
scroll to position [176, 0]
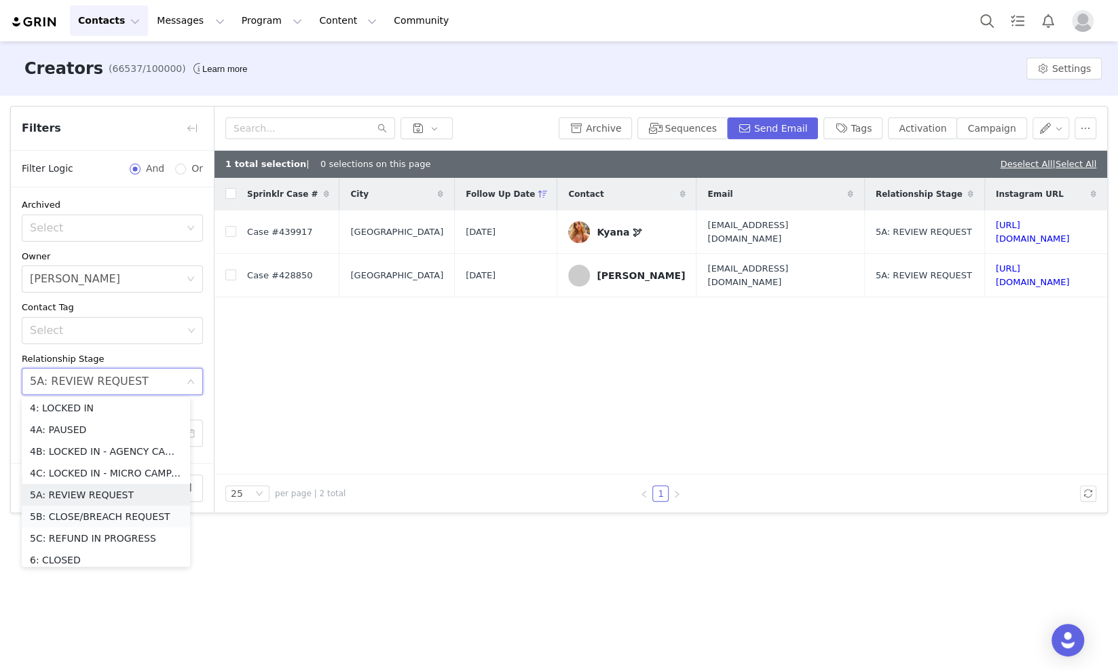
click at [99, 521] on li "5B: CLOSE/BREACH REQUEST" at bounding box center [106, 517] width 168 height 22
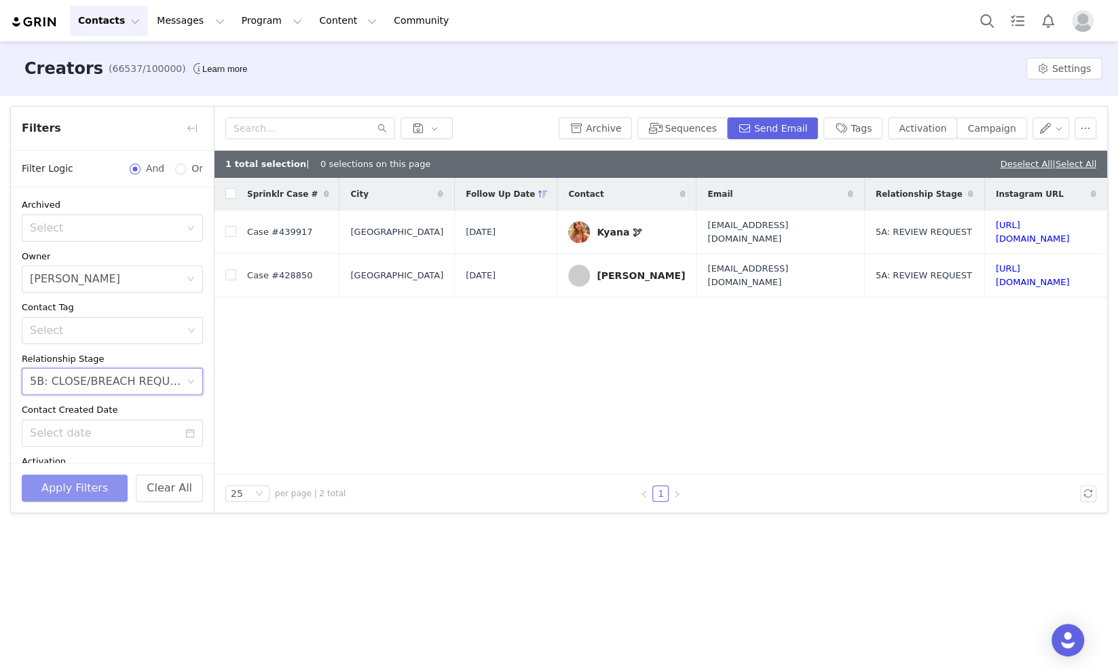
click at [68, 483] on button "Apply Filters" at bounding box center [75, 487] width 106 height 27
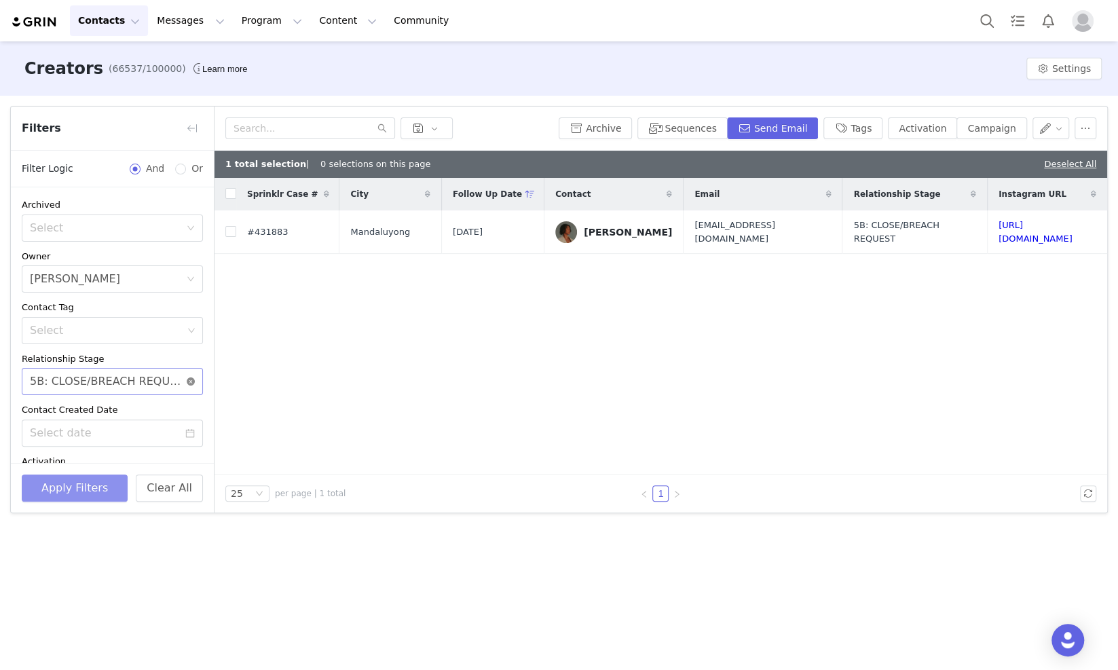
click at [187, 381] on icon "icon: close-circle" at bounding box center [191, 381] width 8 height 8
click at [143, 380] on div "Select" at bounding box center [105, 382] width 150 height 14
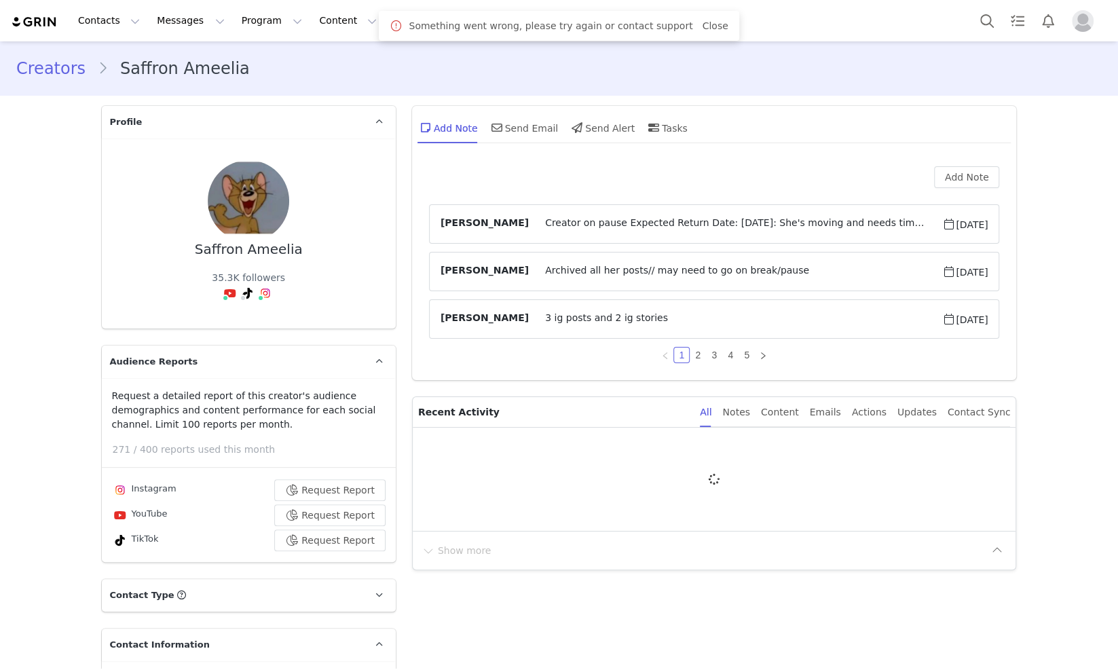
click at [966, 178] on button "Add Note" at bounding box center [967, 177] width 66 height 22
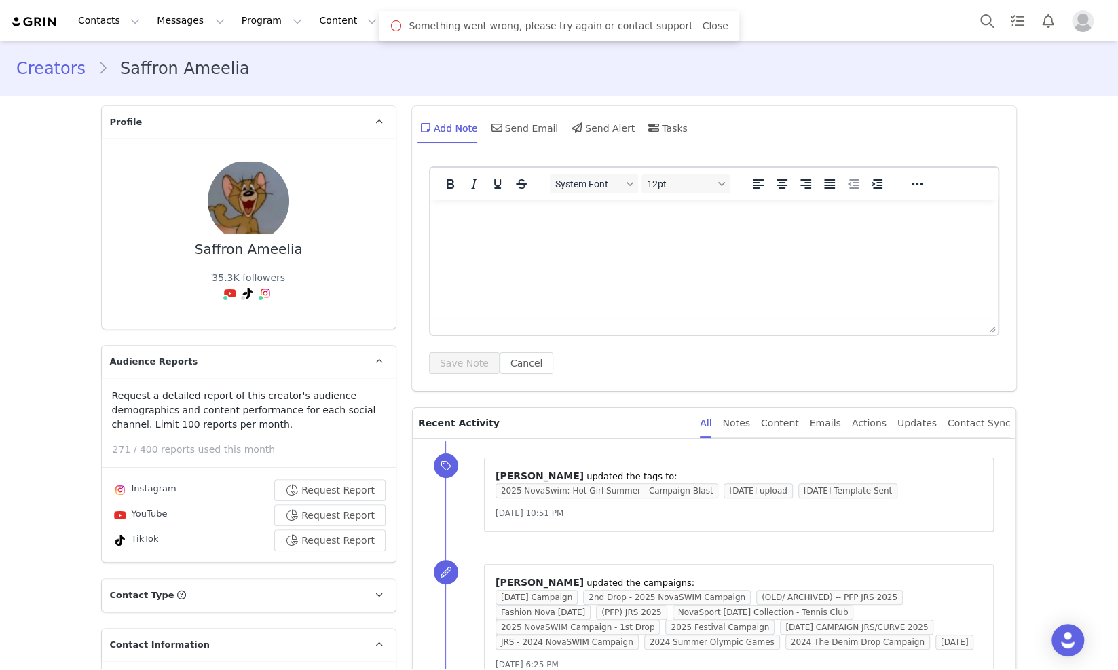
click at [503, 217] on p "Rich Text Area. Press ALT-0 for help." at bounding box center [713, 217] width 546 height 15
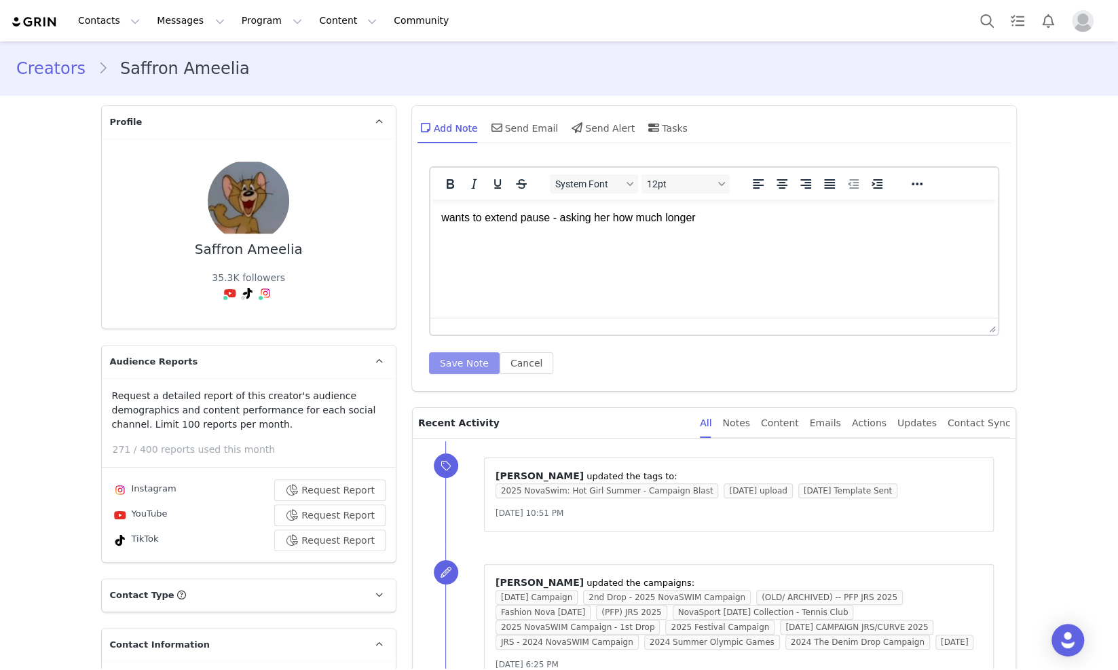
click at [431, 368] on button "Save Note" at bounding box center [464, 363] width 71 height 22
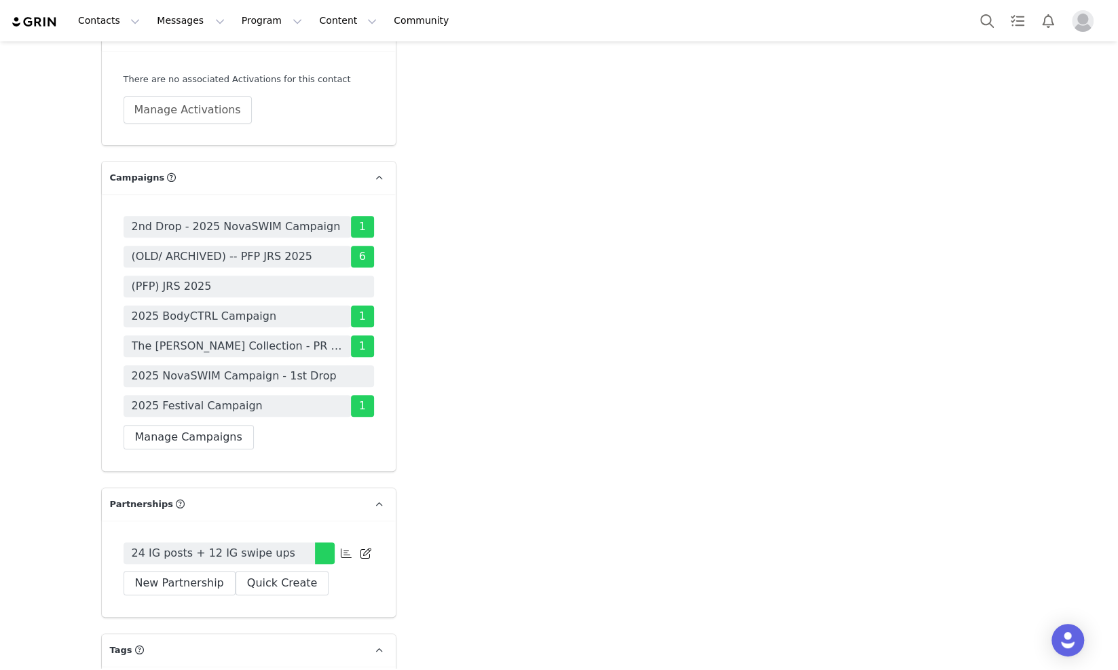
scroll to position [3648, 0]
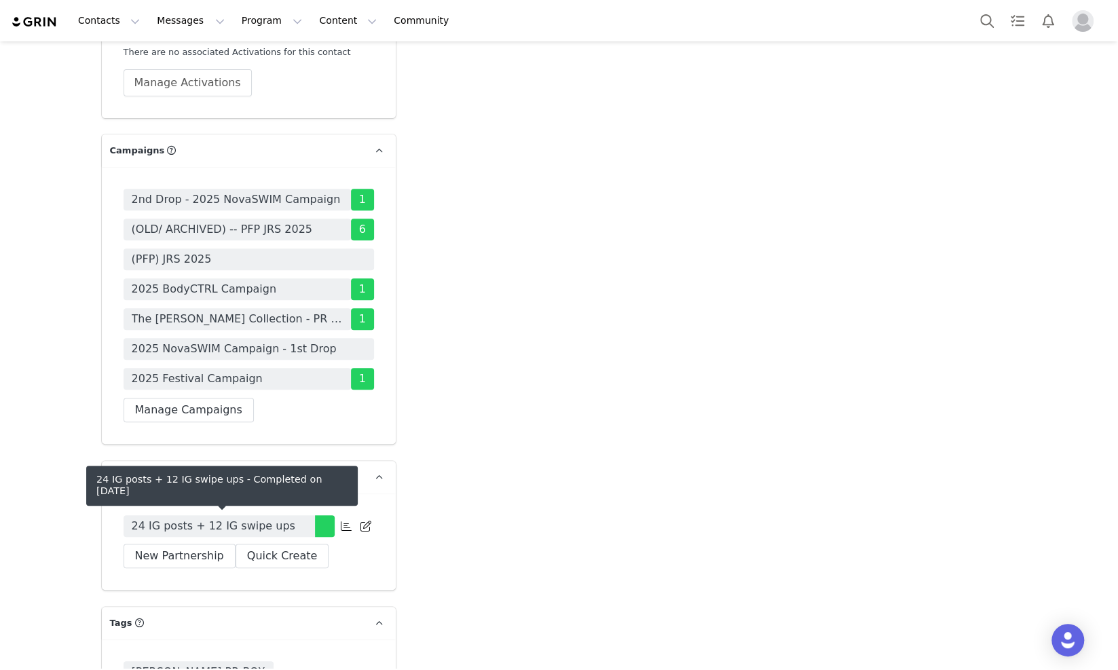
click at [154, 525] on span "24 IG posts + 12 IG swipe ups" at bounding box center [214, 526] width 164 height 16
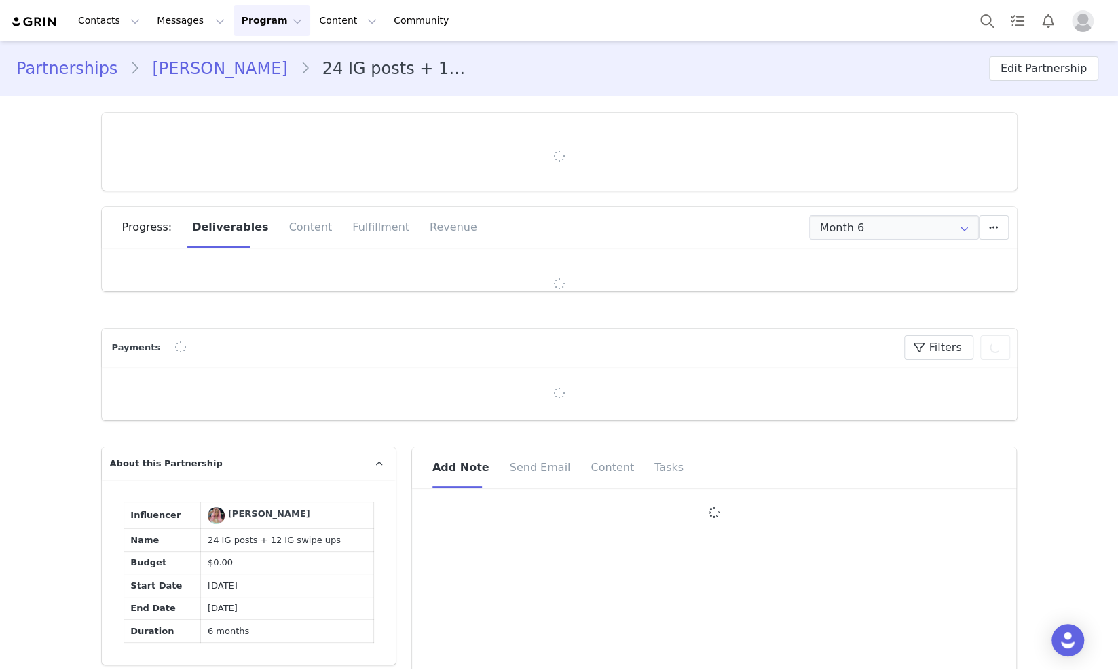
type input "+1 ([GEOGRAPHIC_DATA])"
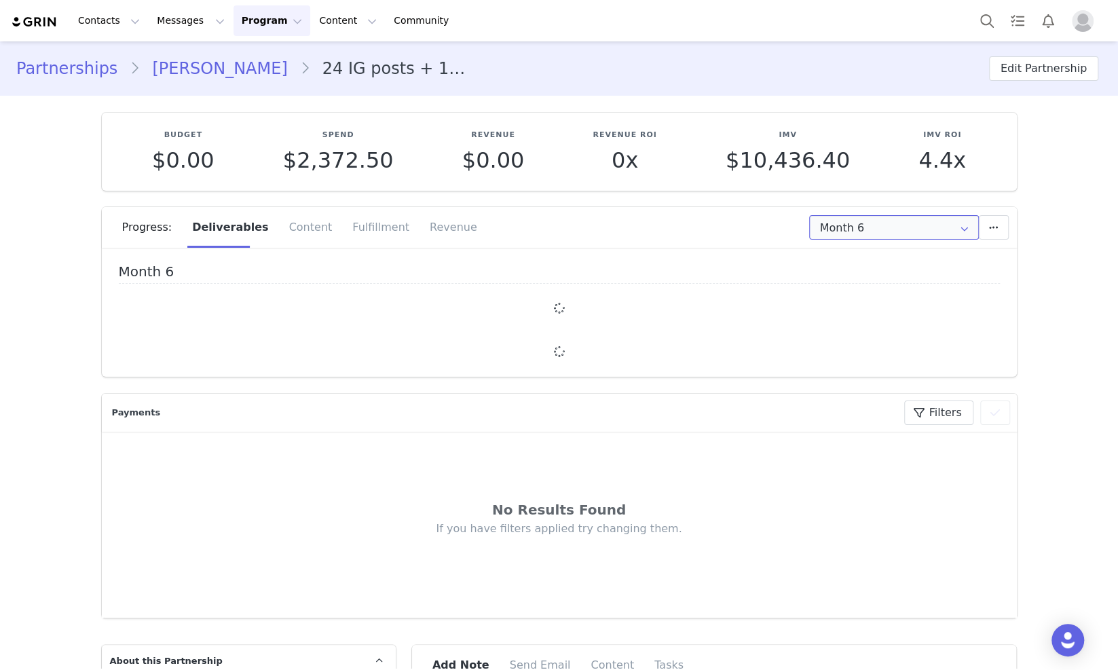
click at [849, 234] on input "Month 6" at bounding box center [894, 227] width 170 height 24
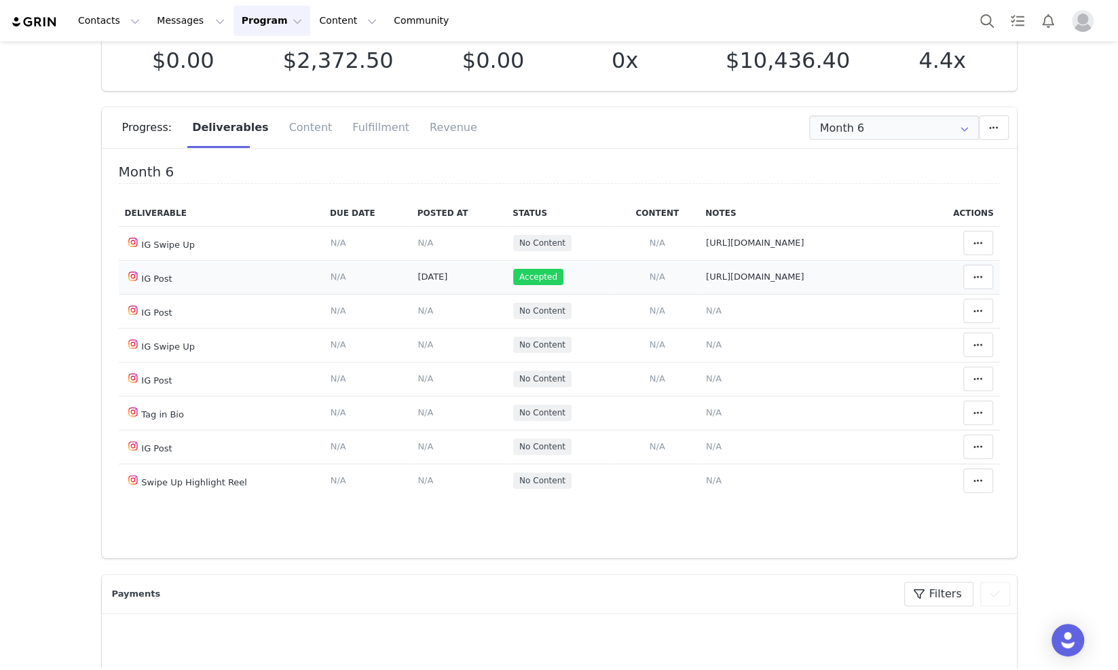
scroll to position [169, 0]
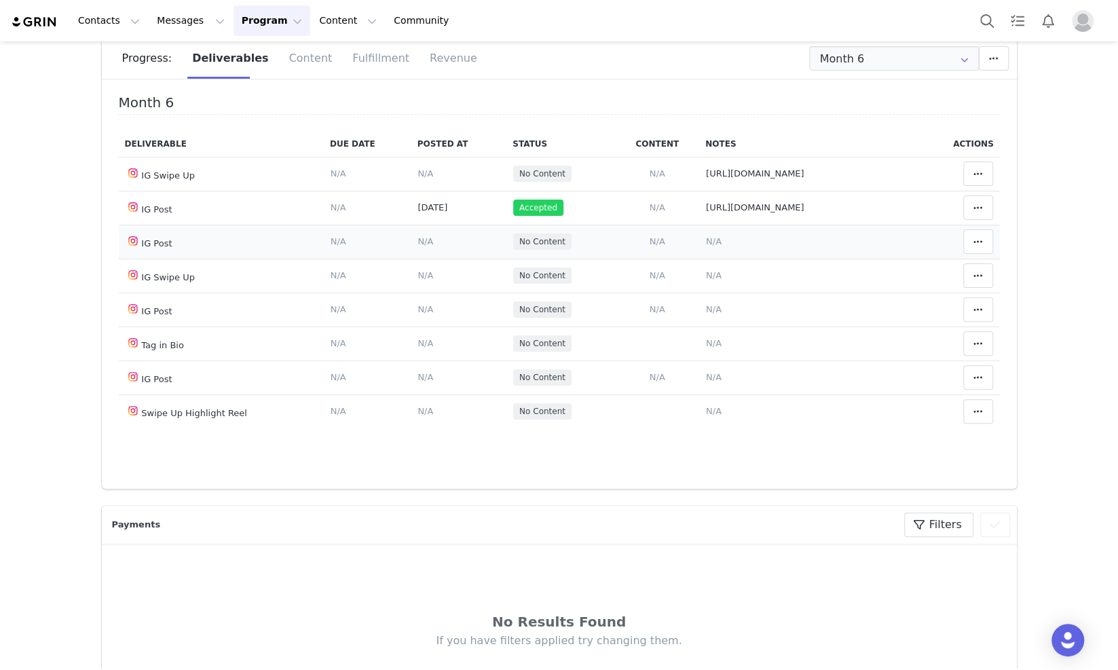
click at [706, 242] on span "N/A" at bounding box center [714, 241] width 16 height 10
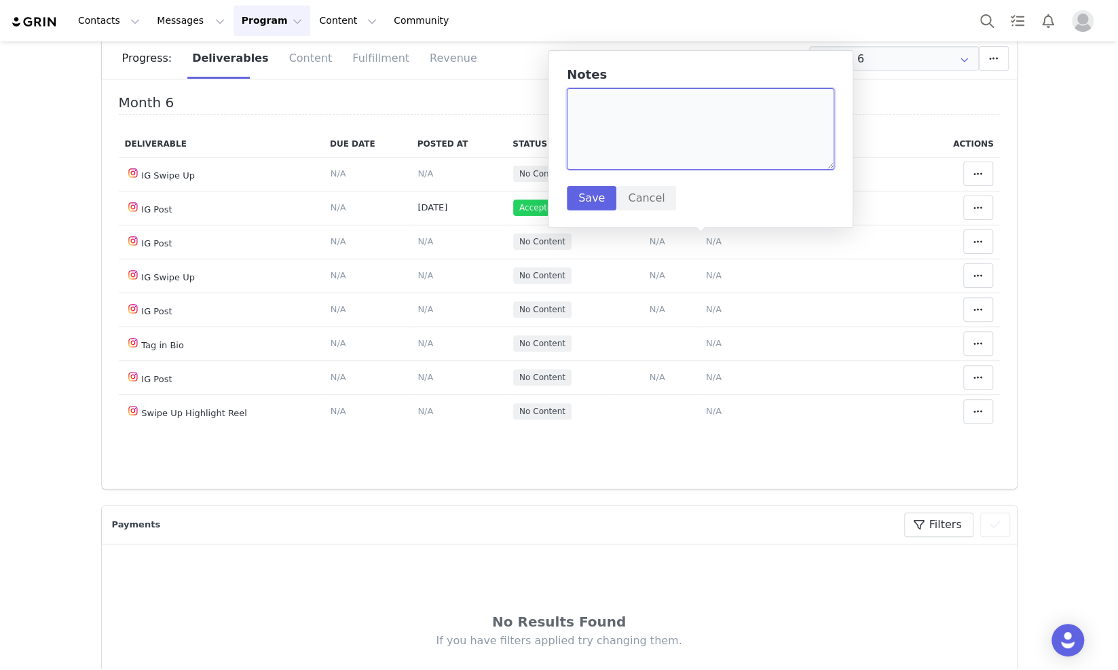
click at [679, 124] on textarea at bounding box center [700, 128] width 267 height 81
paste textarea "https://www.instagram.com/p/DPKTVQjkiJV/"
type textarea "https://www.instagram.com/p/DPKTVQjkiJV/"
click at [582, 198] on button "Save" at bounding box center [592, 198] width 50 height 24
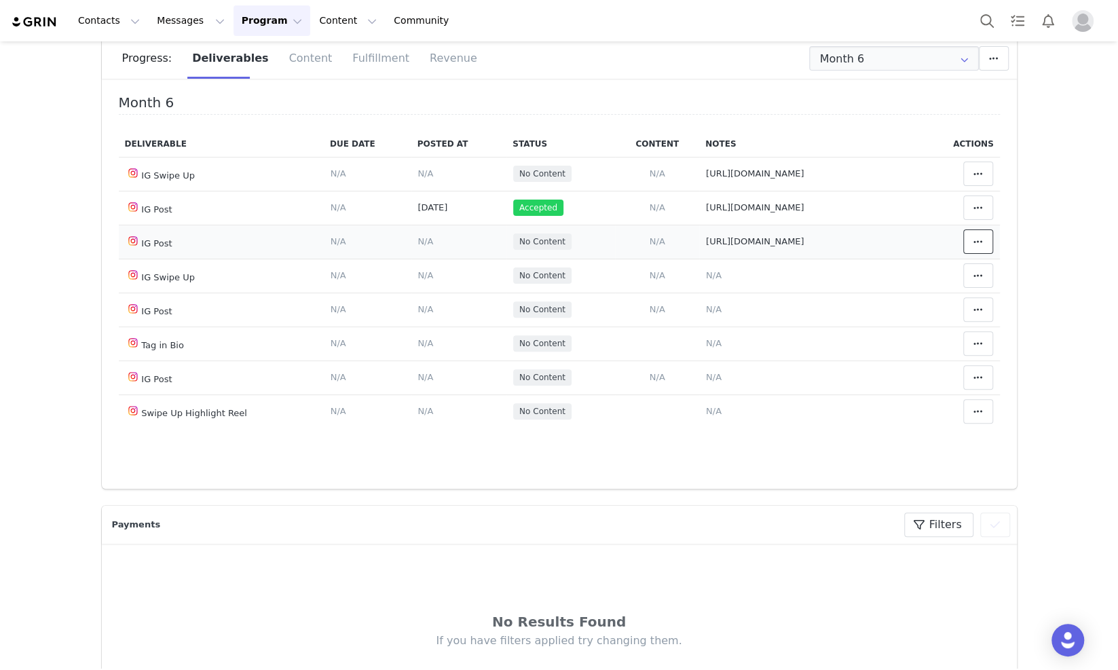
click at [966, 240] on button at bounding box center [978, 241] width 30 height 24
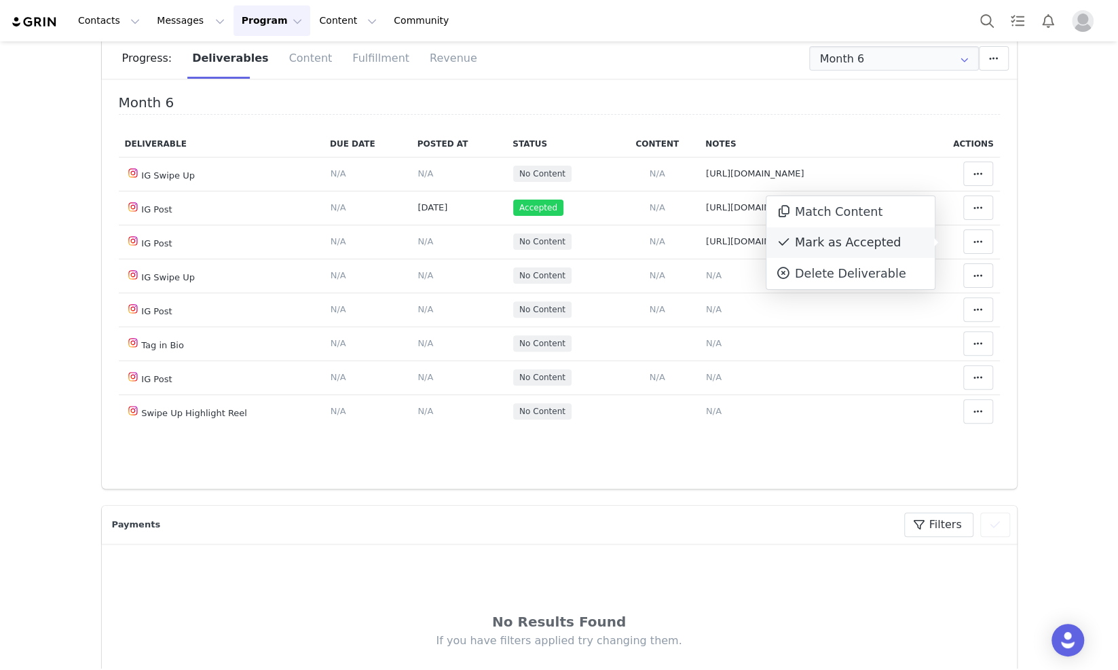
click at [888, 247] on div "Mark as Accepted" at bounding box center [850, 242] width 168 height 31
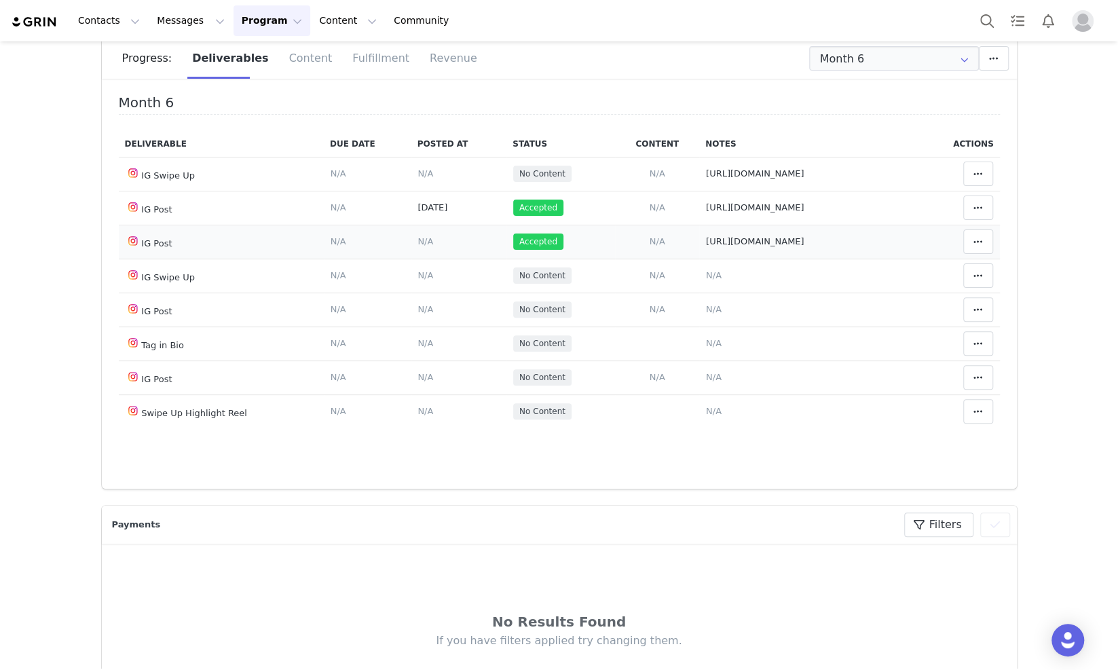
click at [418, 240] on span "N/A" at bounding box center [425, 241] width 16 height 10
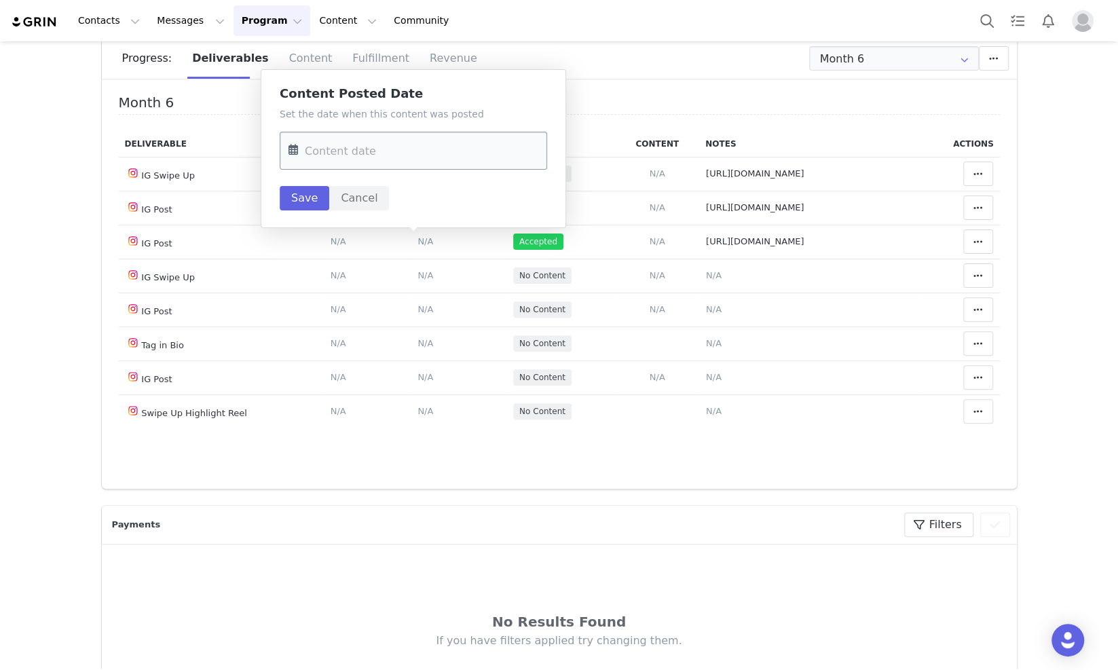
click at [383, 153] on input "text" at bounding box center [413, 151] width 267 height 38
click at [300, 364] on span "28" at bounding box center [305, 361] width 16 height 16
type input "Sep 28 2025"
click at [295, 206] on button "Save" at bounding box center [305, 198] width 50 height 24
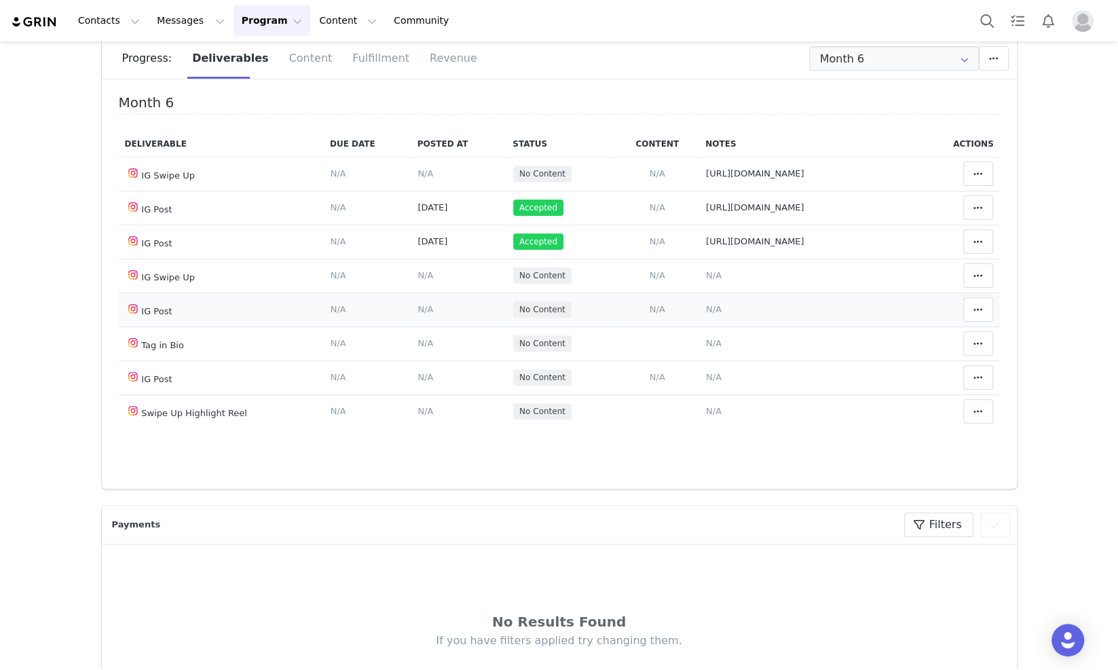
click at [706, 312] on span "N/A" at bounding box center [714, 309] width 16 height 10
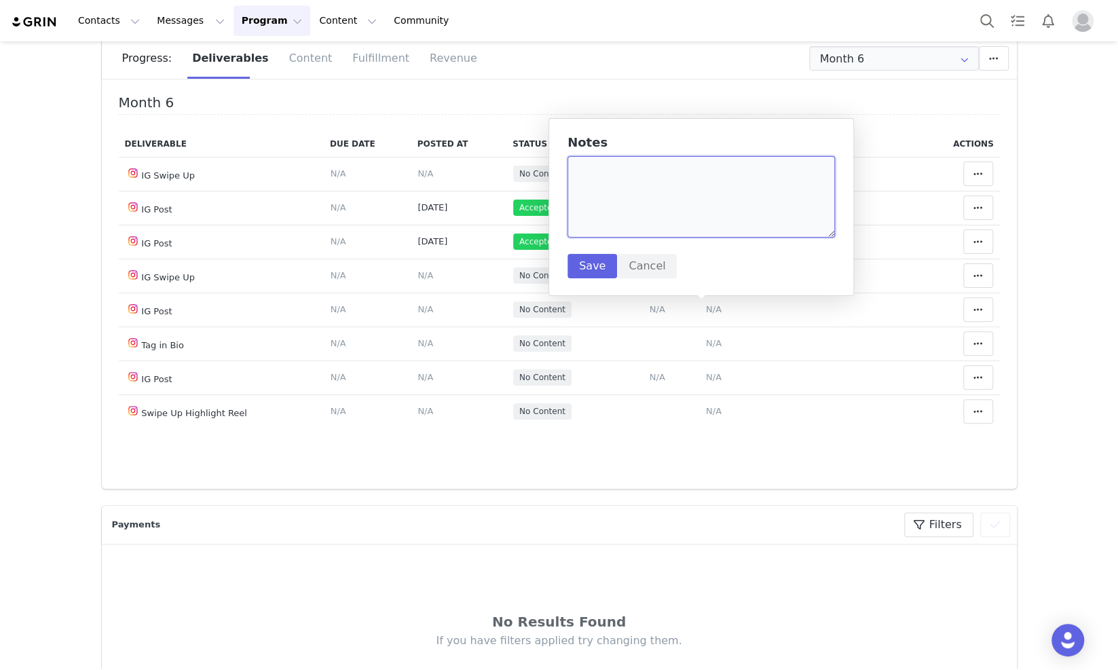
click at [635, 200] on textarea at bounding box center [700, 196] width 267 height 81
paste textarea "https://www.instagram.com/p/DPPbPbtEtm8/"
type textarea "https://www.instagram.com/p/DPPbPbtEtm8/"
click at [577, 270] on button "Save" at bounding box center [592, 266] width 50 height 24
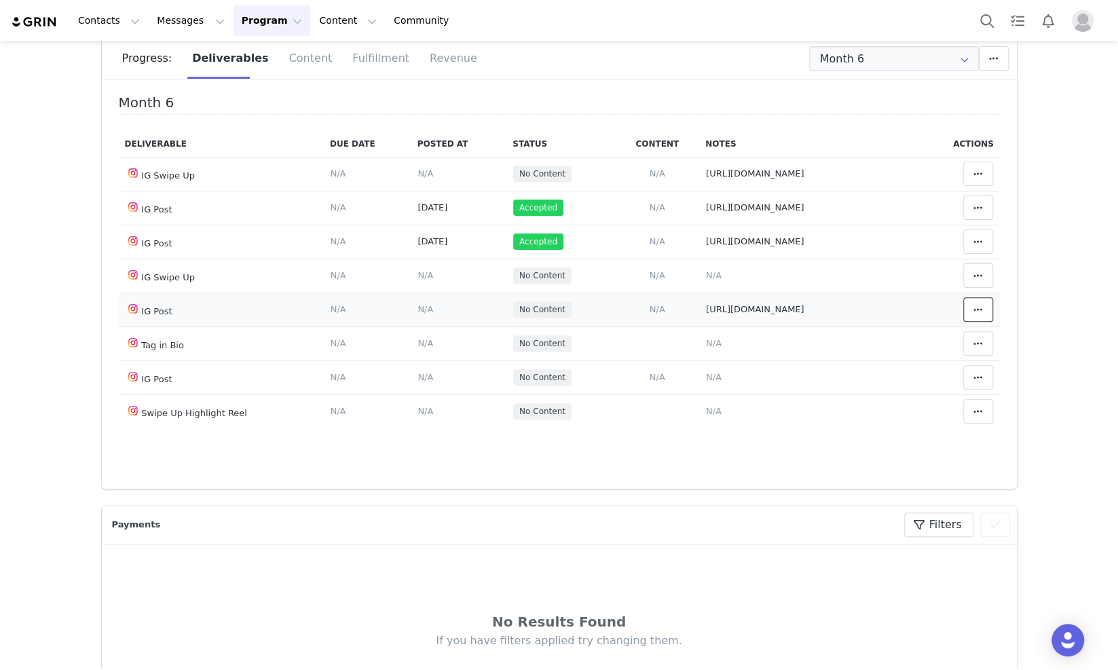
click at [963, 305] on button at bounding box center [978, 309] width 30 height 24
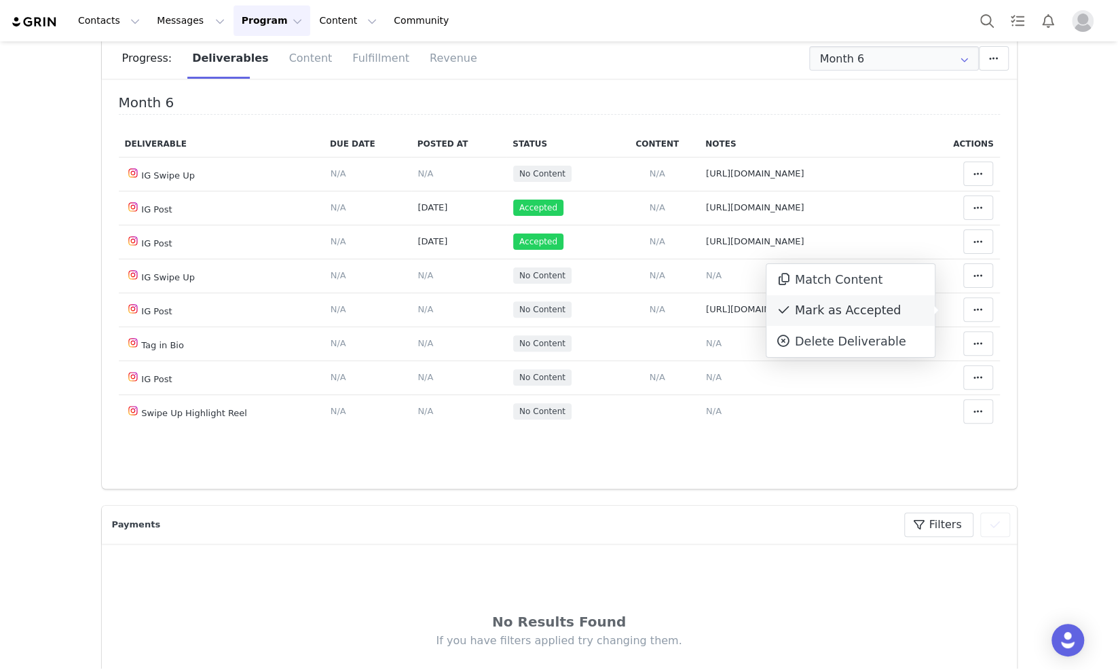
click at [886, 318] on div "Mark as Accepted" at bounding box center [850, 310] width 168 height 31
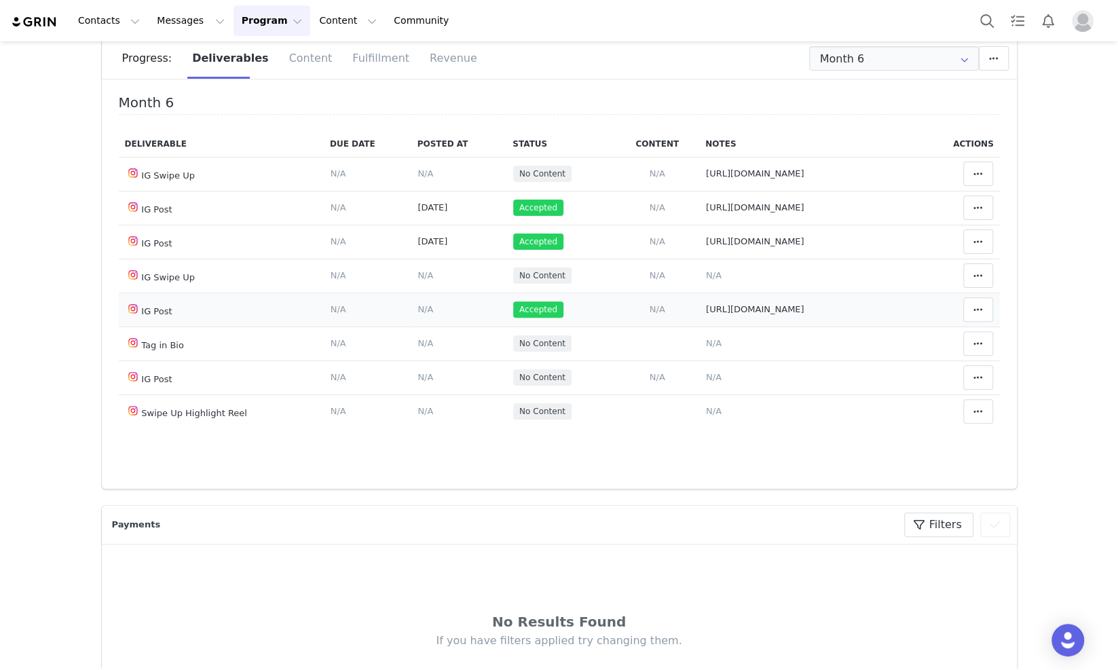
click at [417, 309] on span "N/A" at bounding box center [425, 309] width 16 height 10
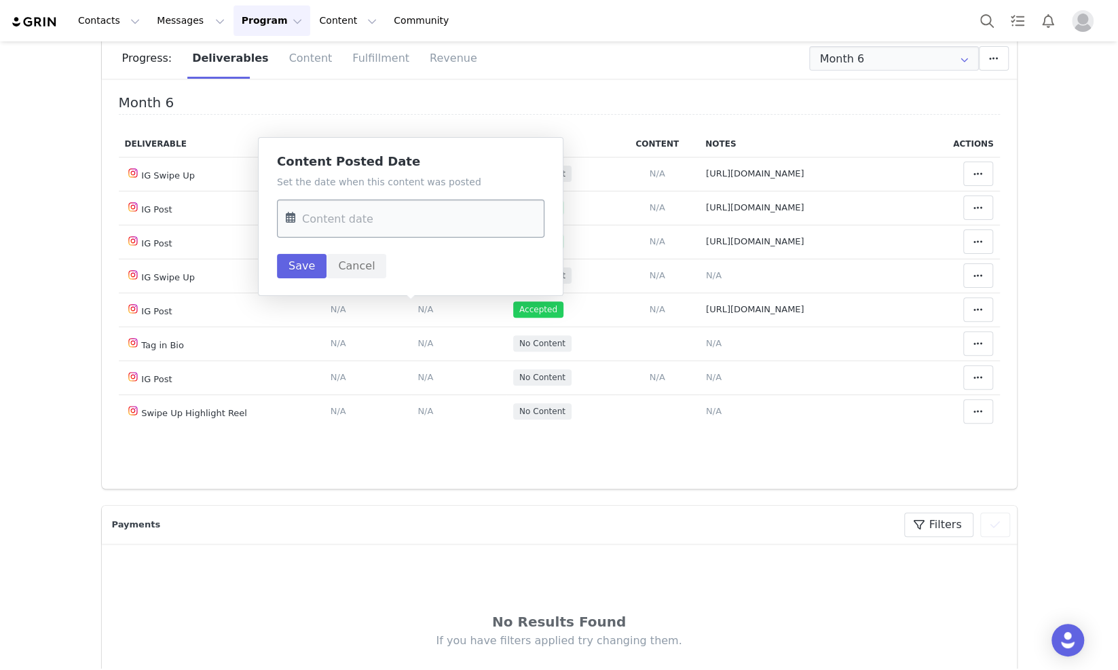
click at [418, 226] on input "text" at bounding box center [410, 219] width 267 height 38
click at [358, 429] on span "30" at bounding box center [358, 429] width 16 height 16
type input "Sep 30 2025"
click at [296, 261] on button "Save" at bounding box center [302, 266] width 50 height 24
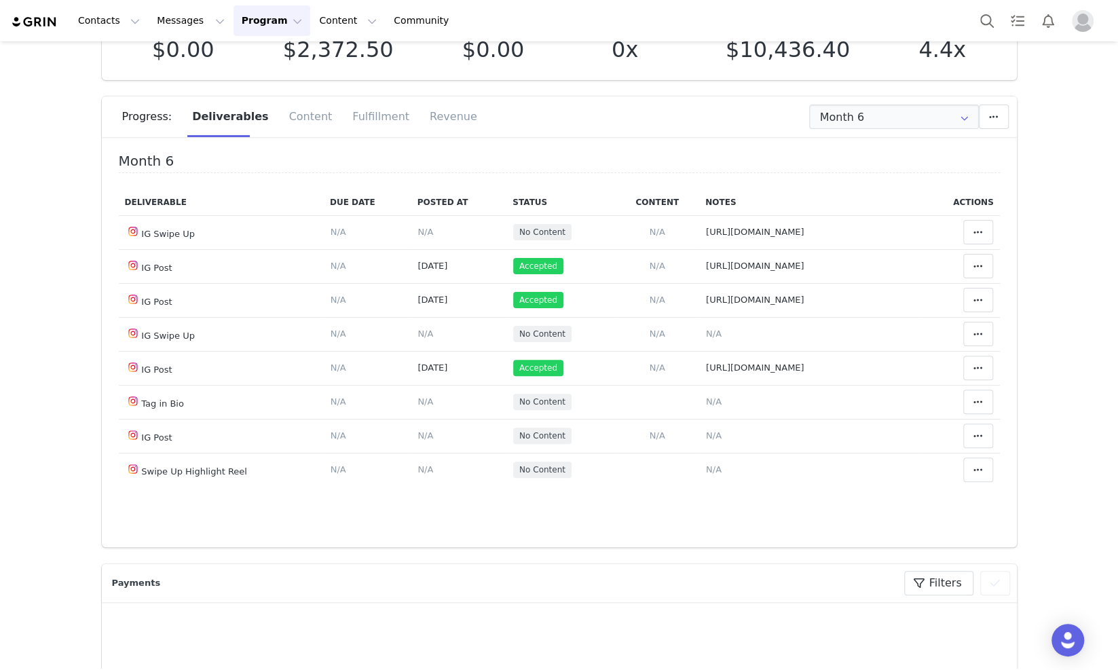
scroll to position [84, 0]
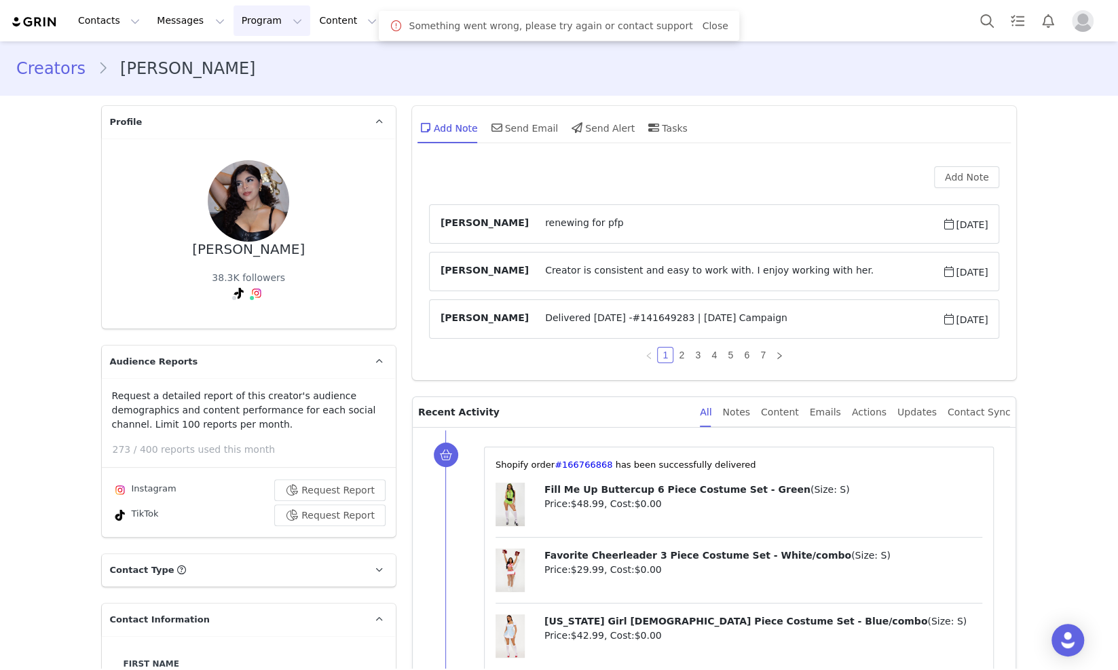
click at [242, 35] on button "Program Program" at bounding box center [271, 20] width 77 height 31
click at [284, 93] on link "Campaigns" at bounding box center [267, 85] width 107 height 25
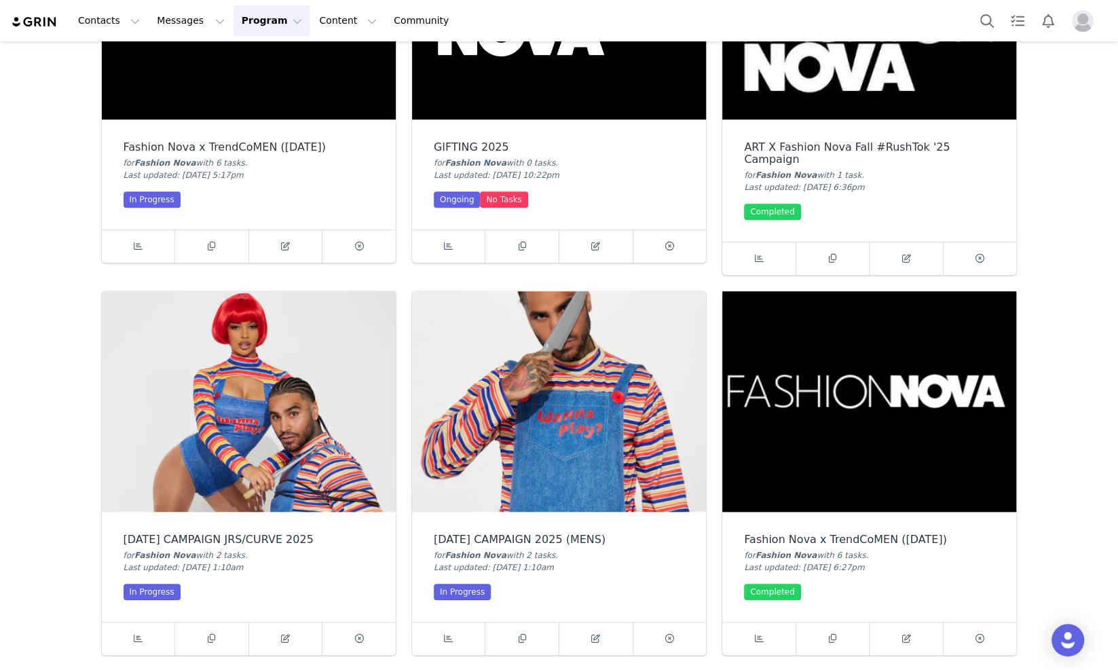
scroll to position [678, 0]
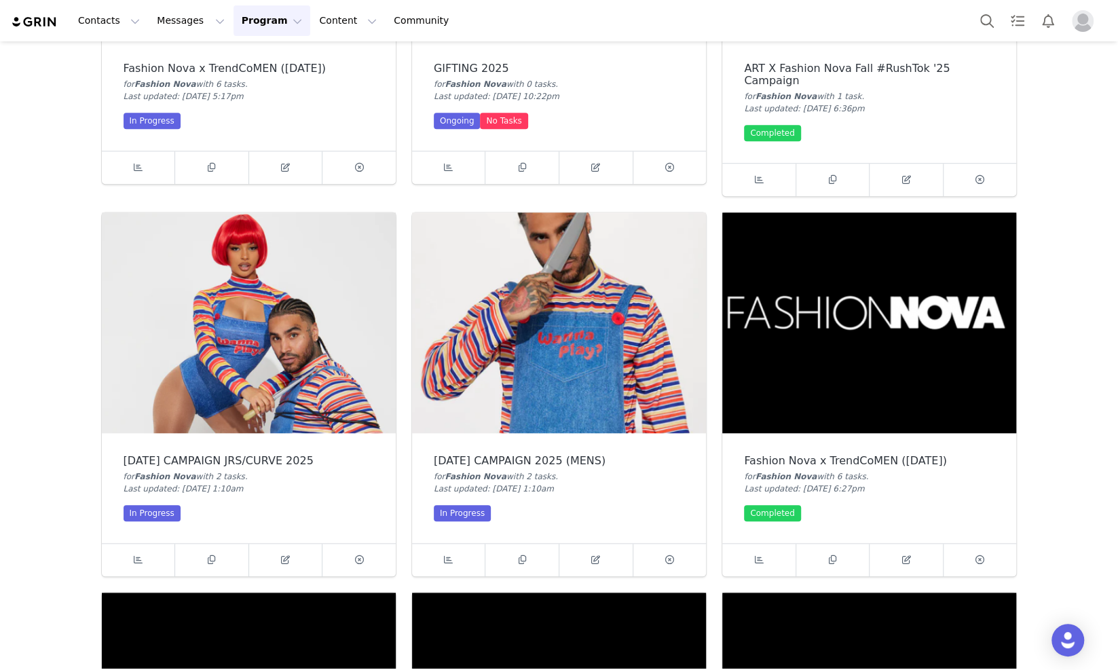
click at [305, 314] on img at bounding box center [249, 322] width 294 height 221
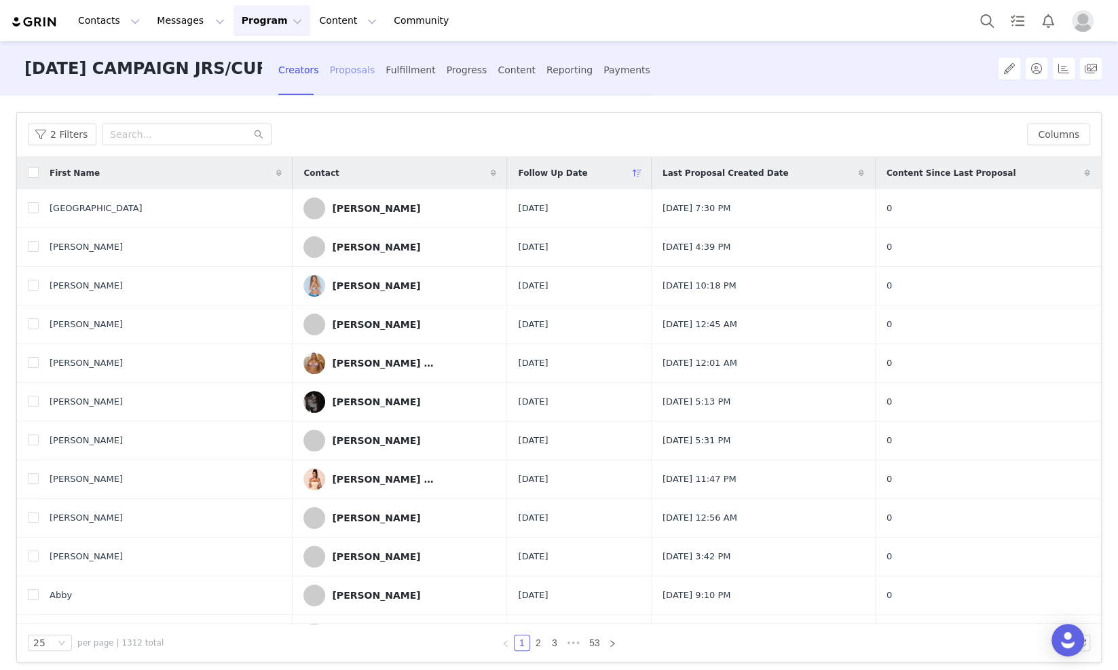
click at [347, 73] on div "Proposals" at bounding box center [352, 70] width 45 height 36
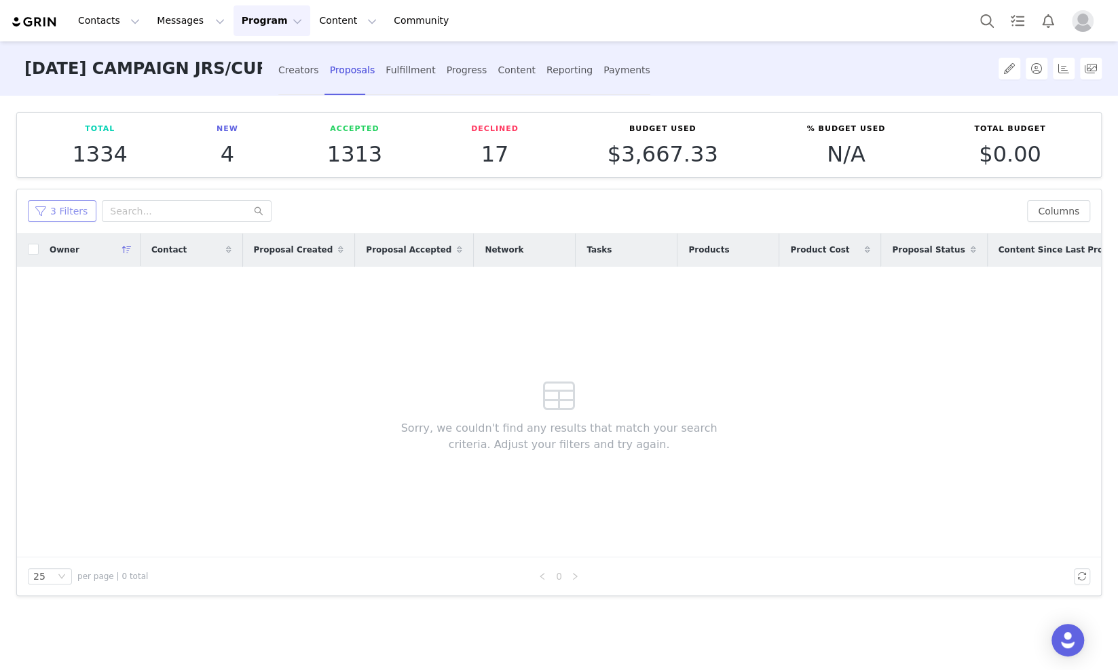
click at [43, 202] on button "3 Filters" at bounding box center [62, 211] width 69 height 22
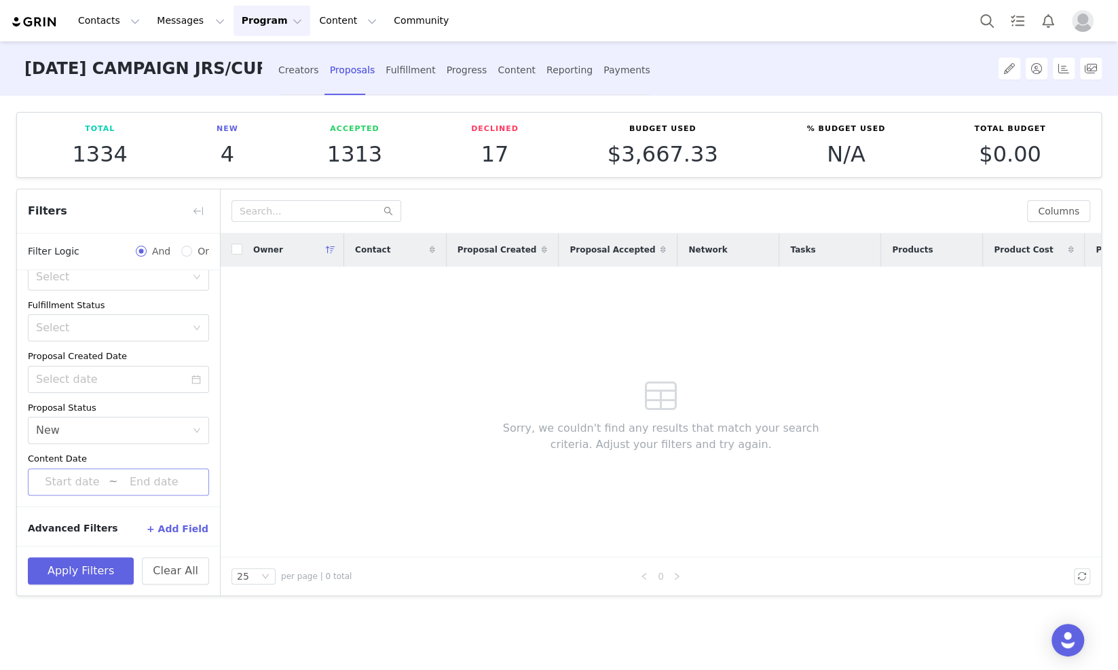
scroll to position [203, 0]
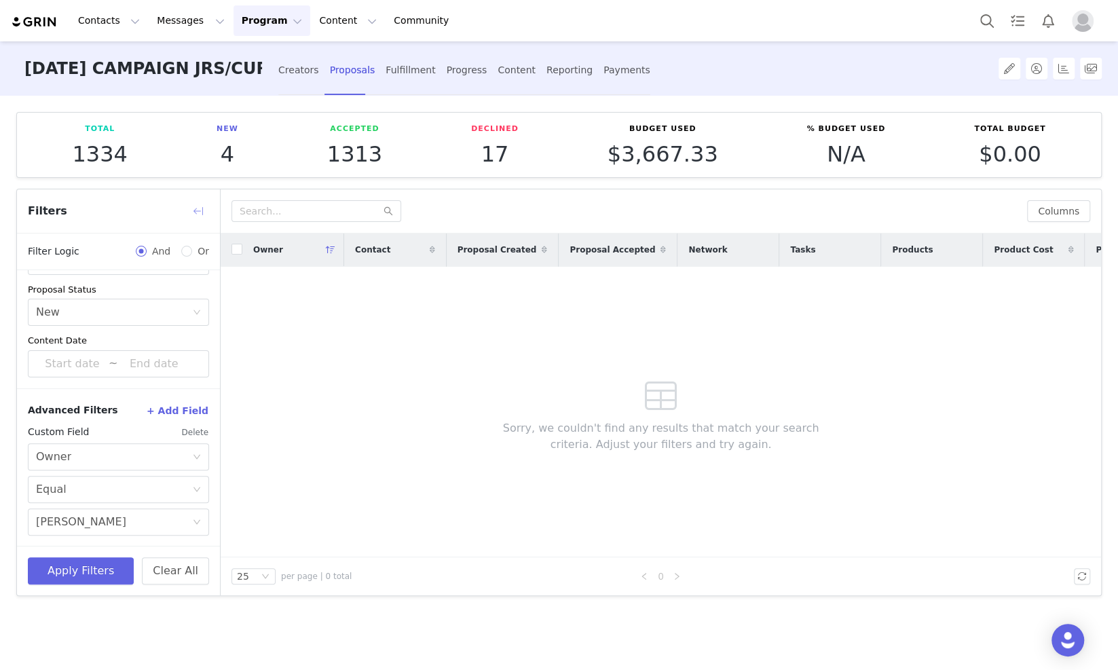
click at [190, 212] on button "button" at bounding box center [198, 211] width 22 height 22
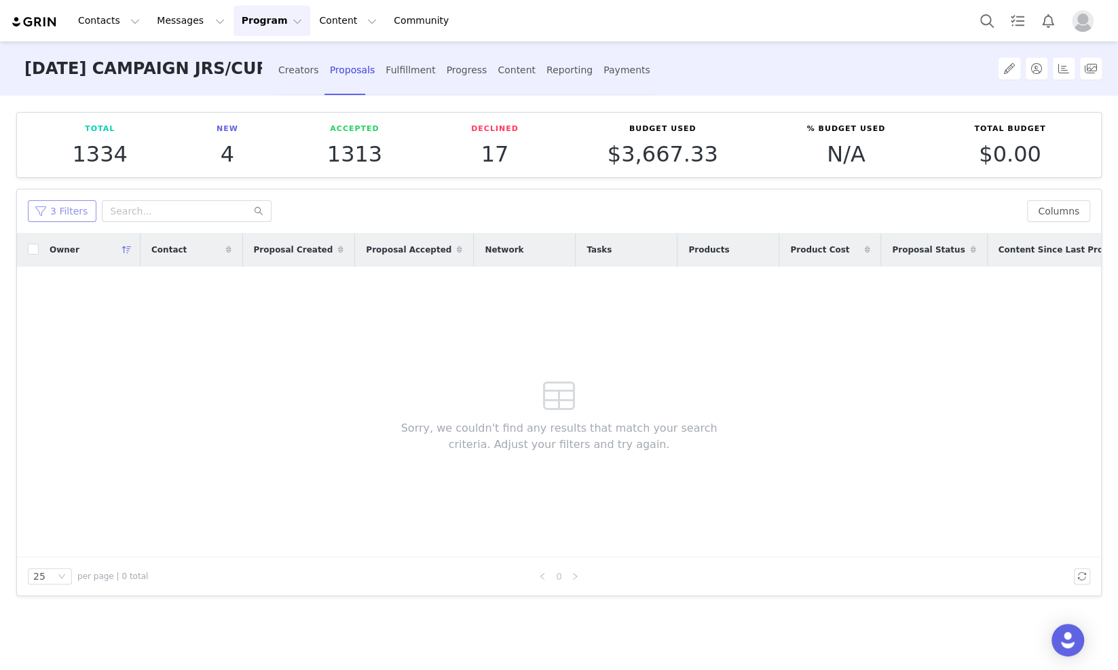
click at [56, 205] on button "3 Filters" at bounding box center [62, 211] width 69 height 22
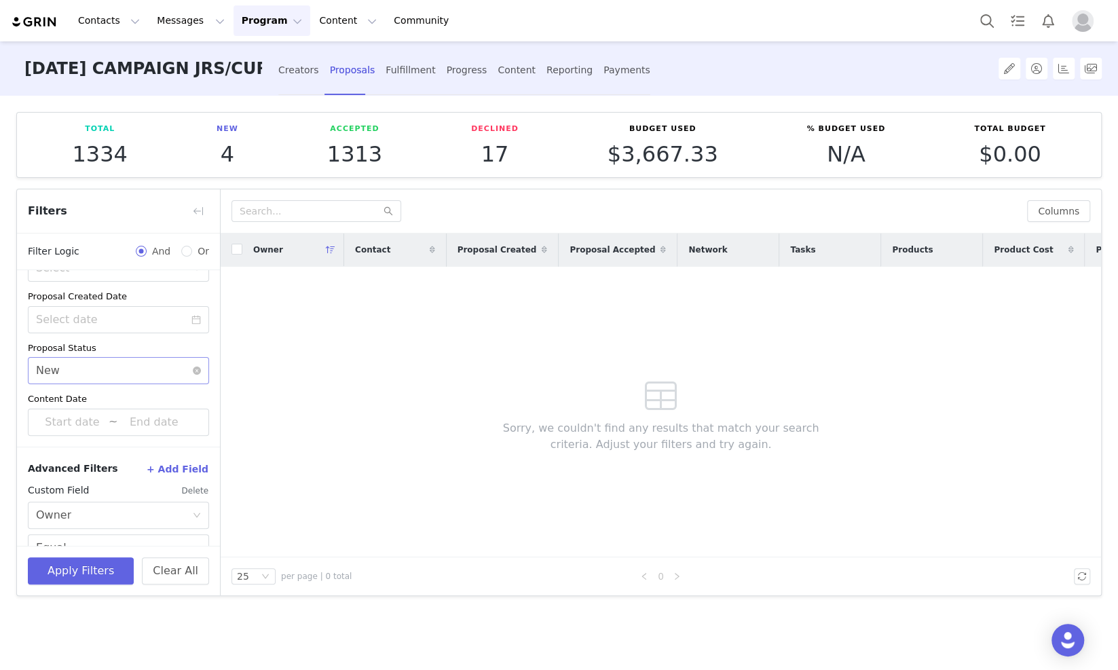
scroll to position [118, 0]
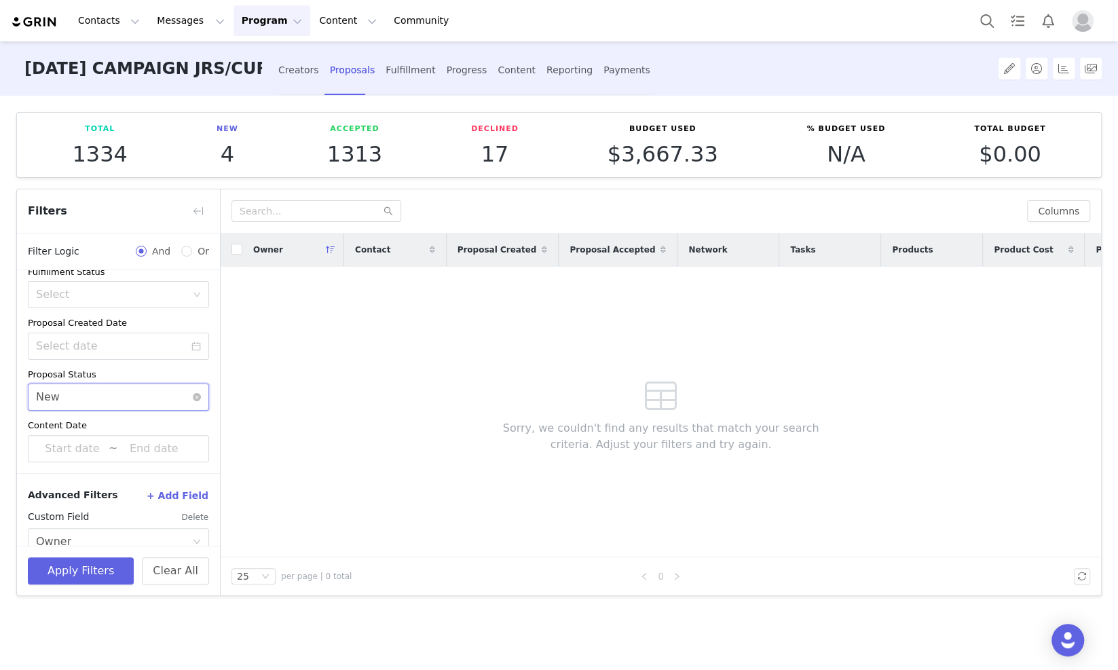
click at [137, 395] on div "Select New" at bounding box center [114, 397] width 156 height 26
click at [102, 463] on li "Accepted" at bounding box center [112, 470] width 168 height 22
click at [98, 564] on button "Apply Filters" at bounding box center [81, 570] width 106 height 27
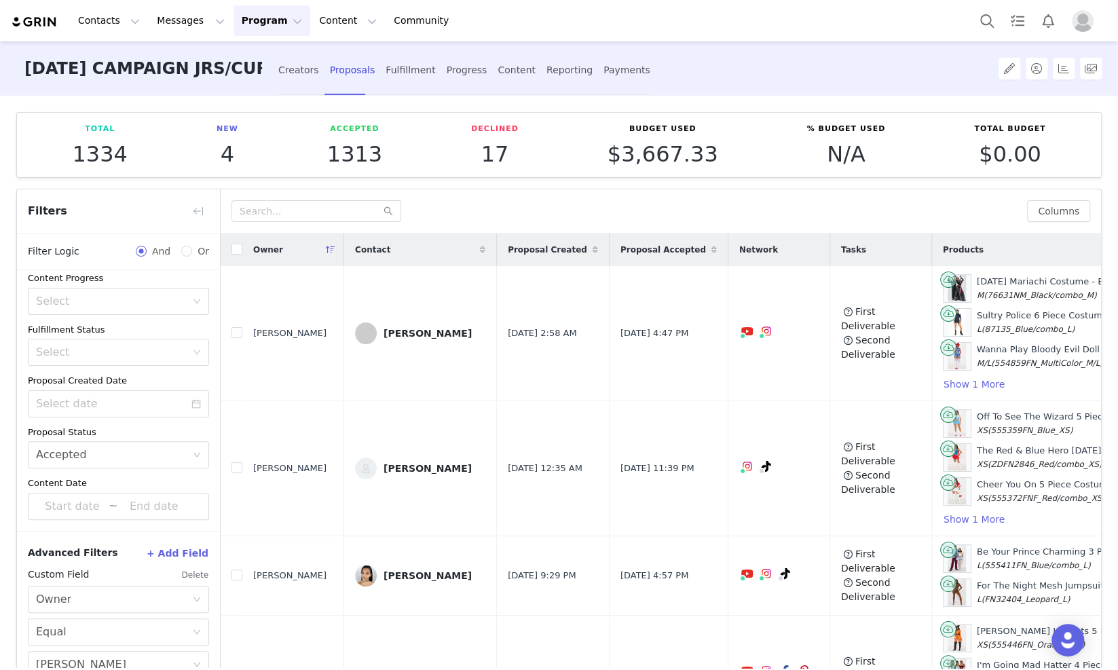
scroll to position [59, 0]
click at [201, 200] on button "button" at bounding box center [198, 211] width 22 height 22
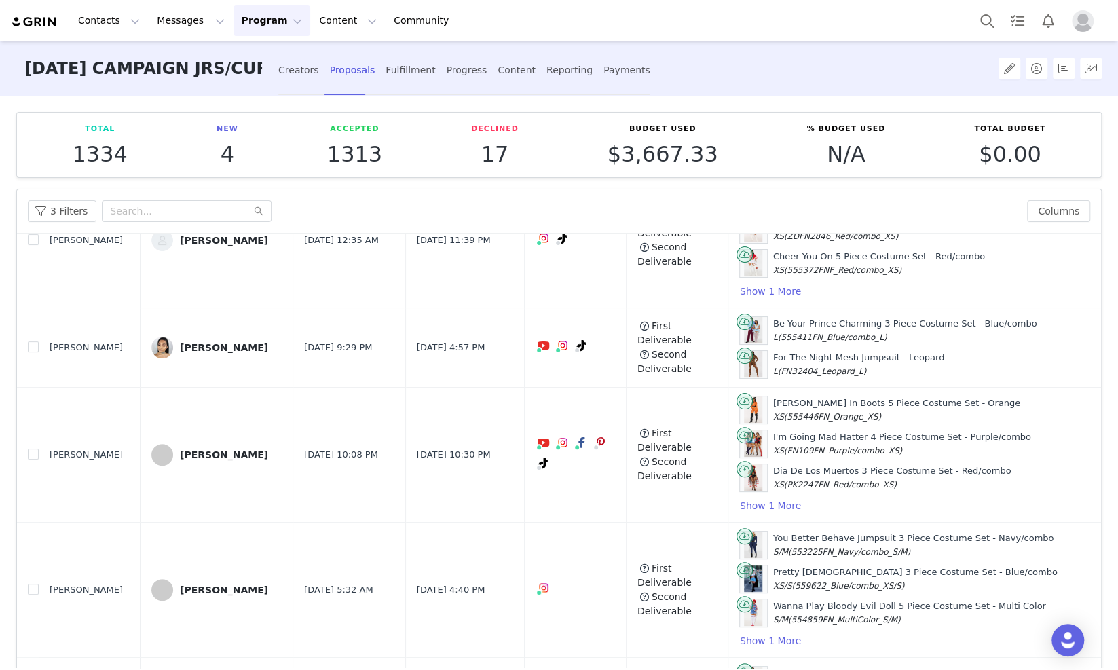
scroll to position [255, 0]
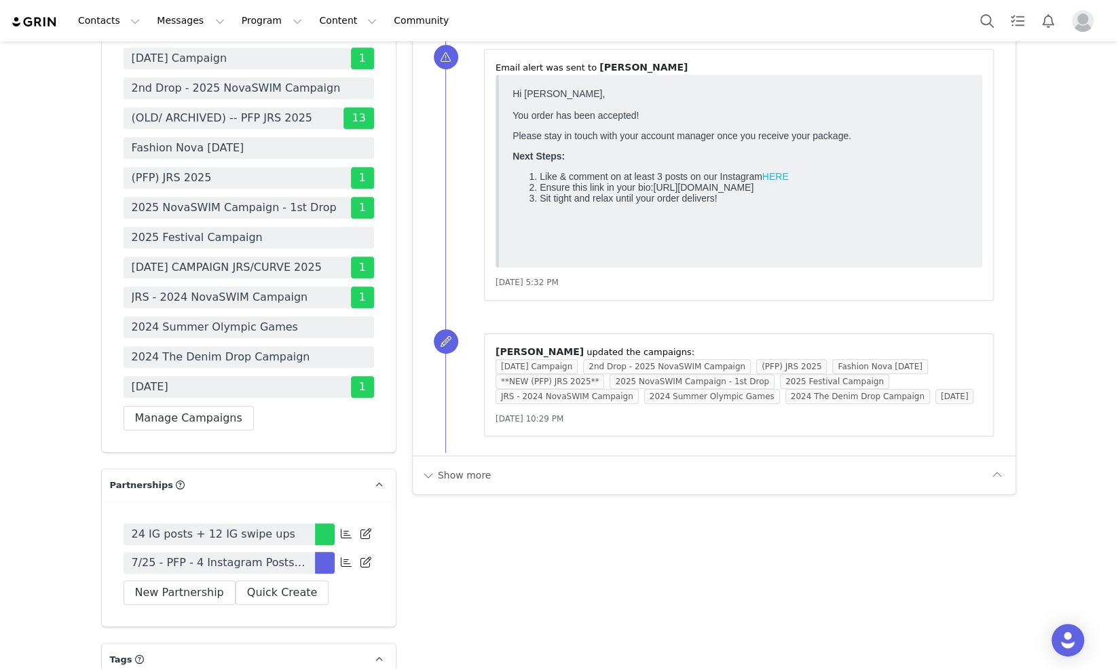
scroll to position [3818, 0]
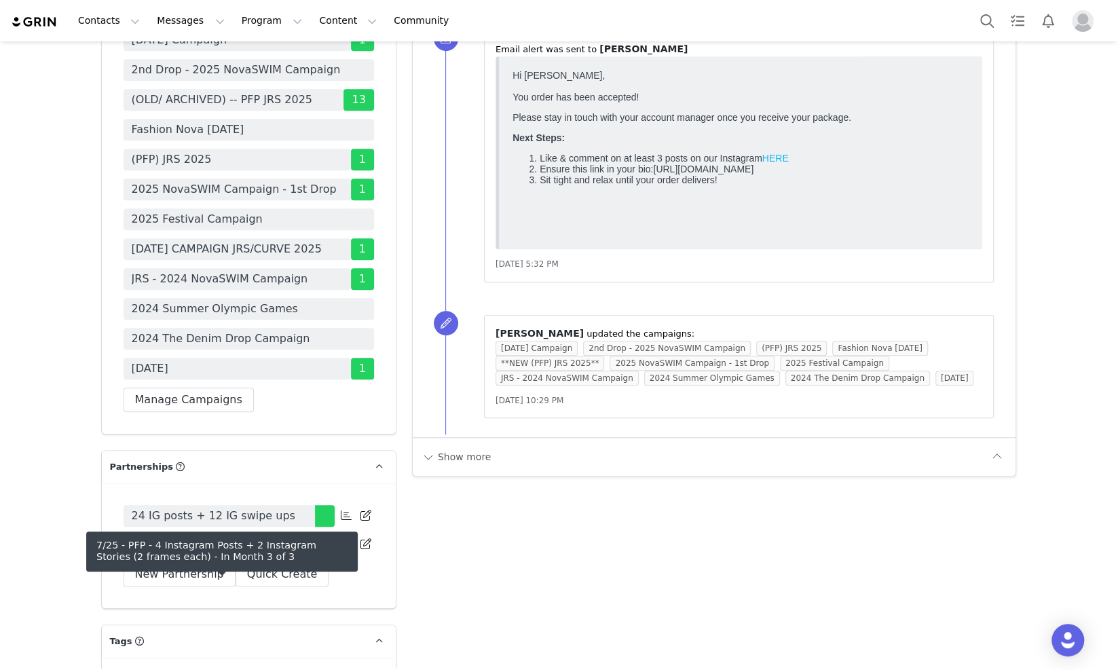
click at [251, 555] on link "7/25 - PFP - 4 Instagram Posts + 2 Instagram Stories (2 frames each)" at bounding box center [219, 544] width 191 height 22
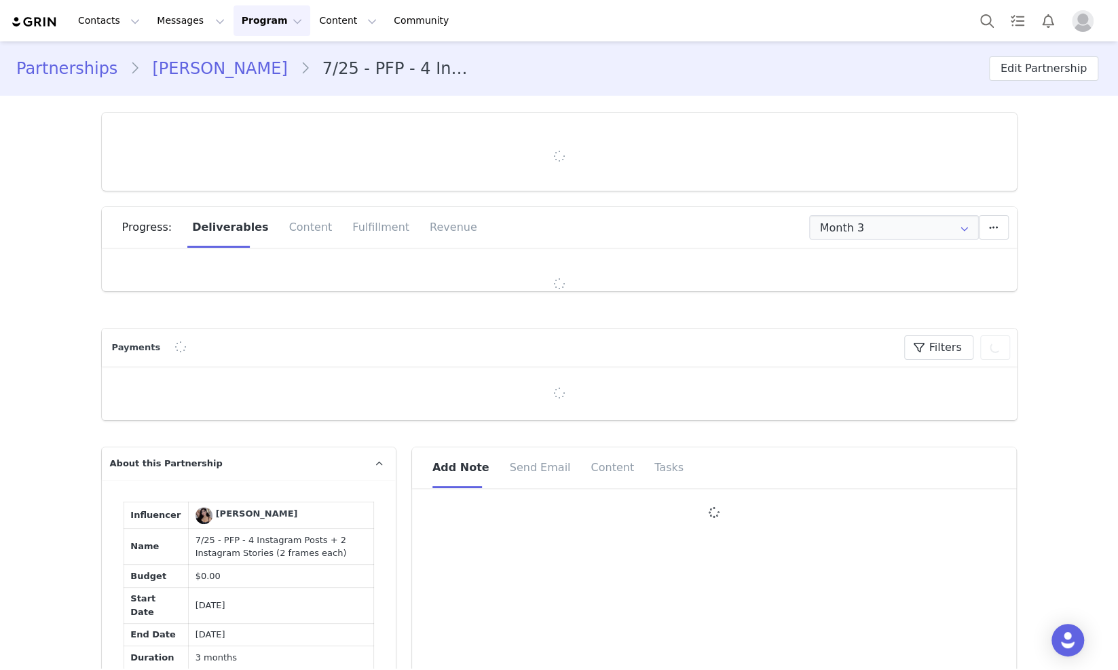
type input "+44 ([GEOGRAPHIC_DATA])"
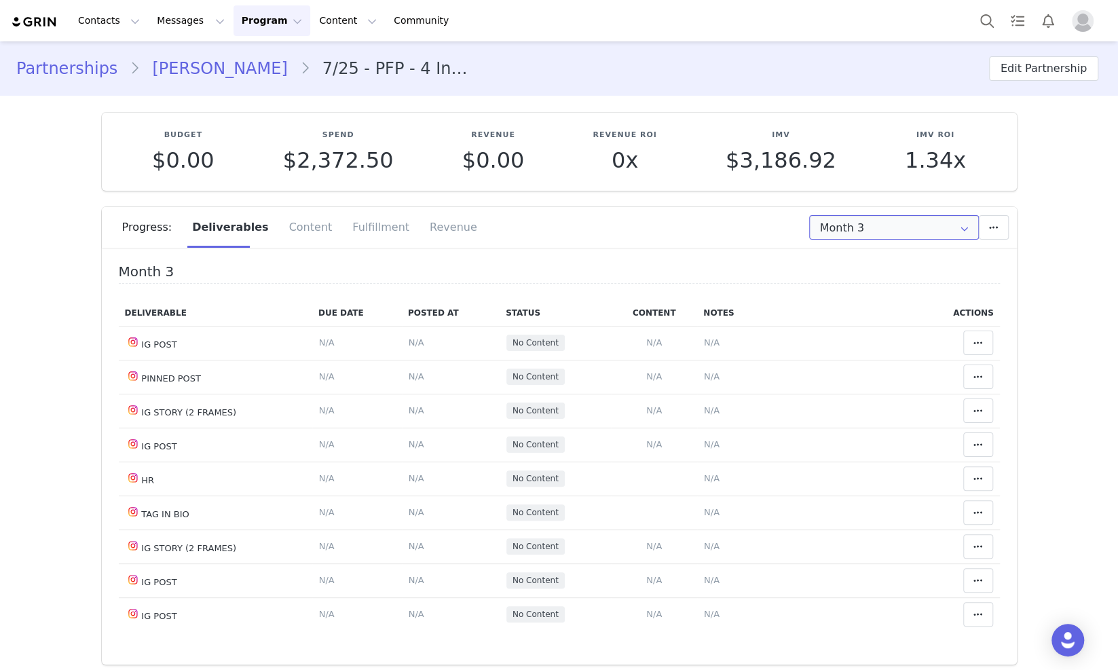
click at [890, 219] on input "Month 3" at bounding box center [894, 227] width 170 height 24
click at [899, 326] on li "All Months" at bounding box center [893, 332] width 181 height 23
type input "All"
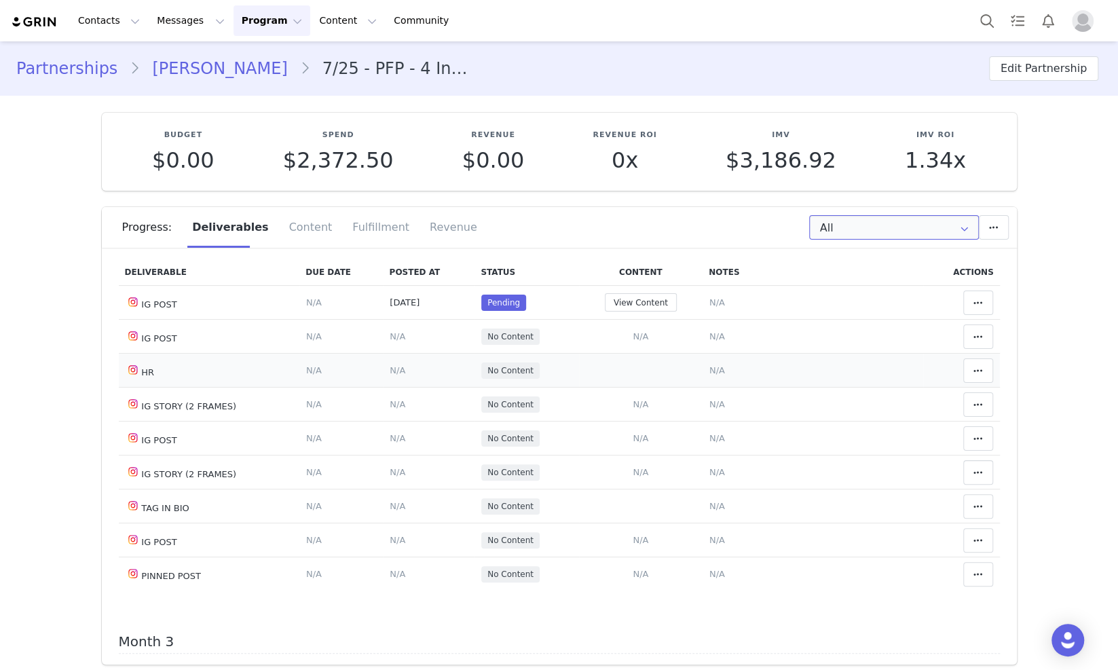
scroll to position [424, 0]
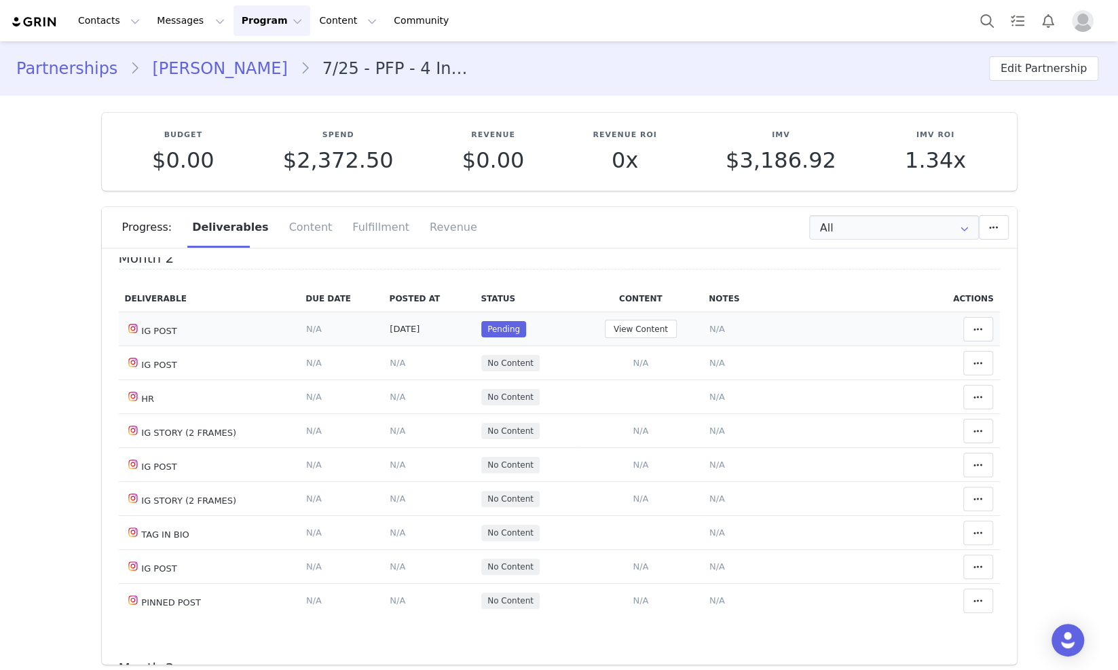
click at [709, 331] on span "N/A" at bounding box center [717, 329] width 16 height 10
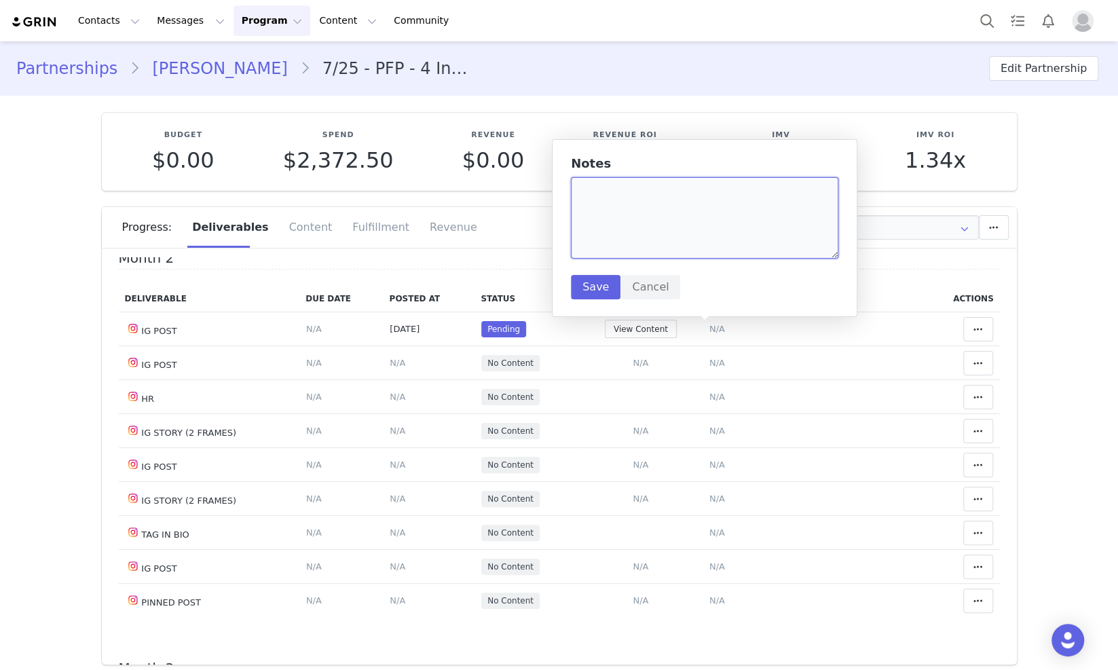
click at [644, 225] on textarea at bounding box center [704, 217] width 267 height 81
paste textarea "[URL][DOMAIN_NAME]"
type textarea "[URL][DOMAIN_NAME]"
click at [601, 284] on button "Save" at bounding box center [596, 287] width 50 height 24
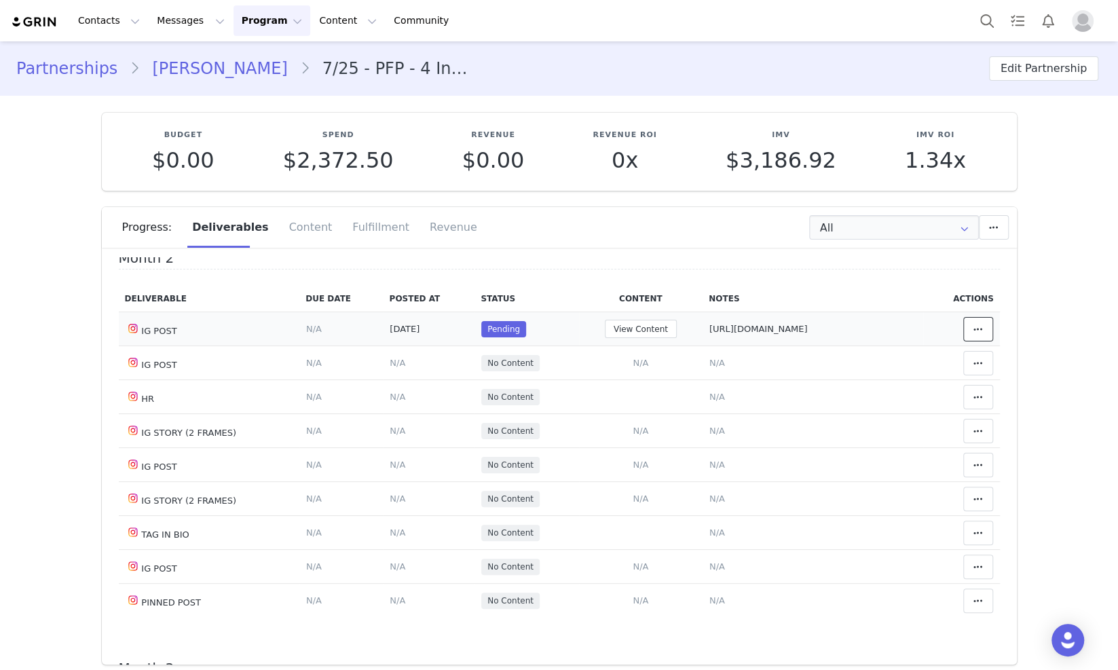
click at [963, 331] on button at bounding box center [978, 329] width 30 height 24
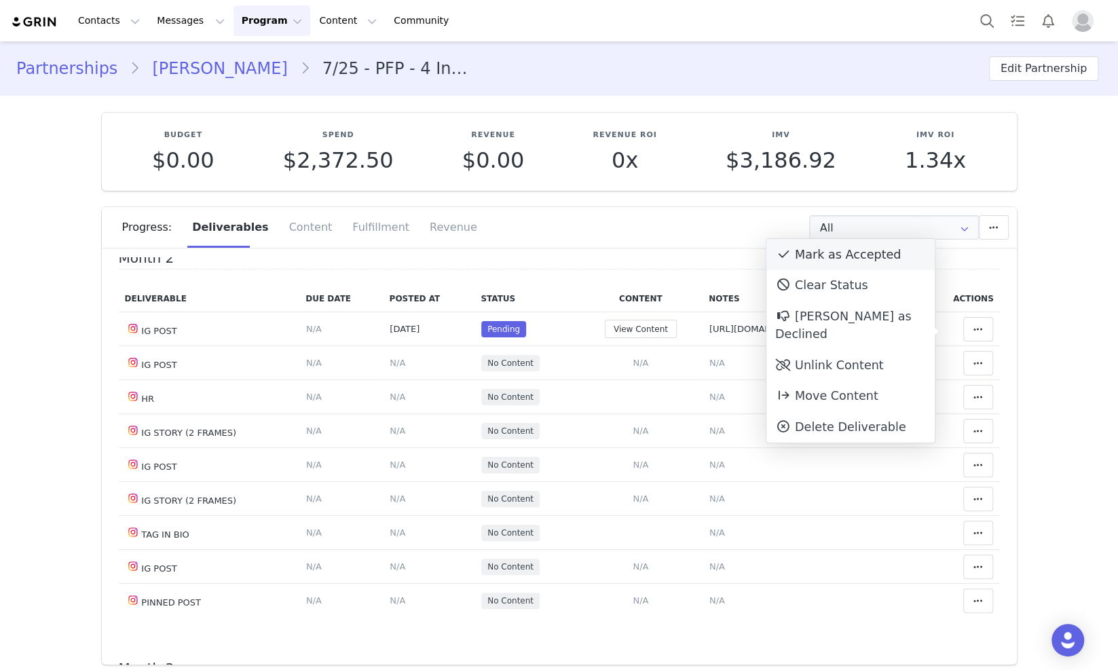
click at [842, 262] on div "Mark as Accepted" at bounding box center [850, 254] width 168 height 31
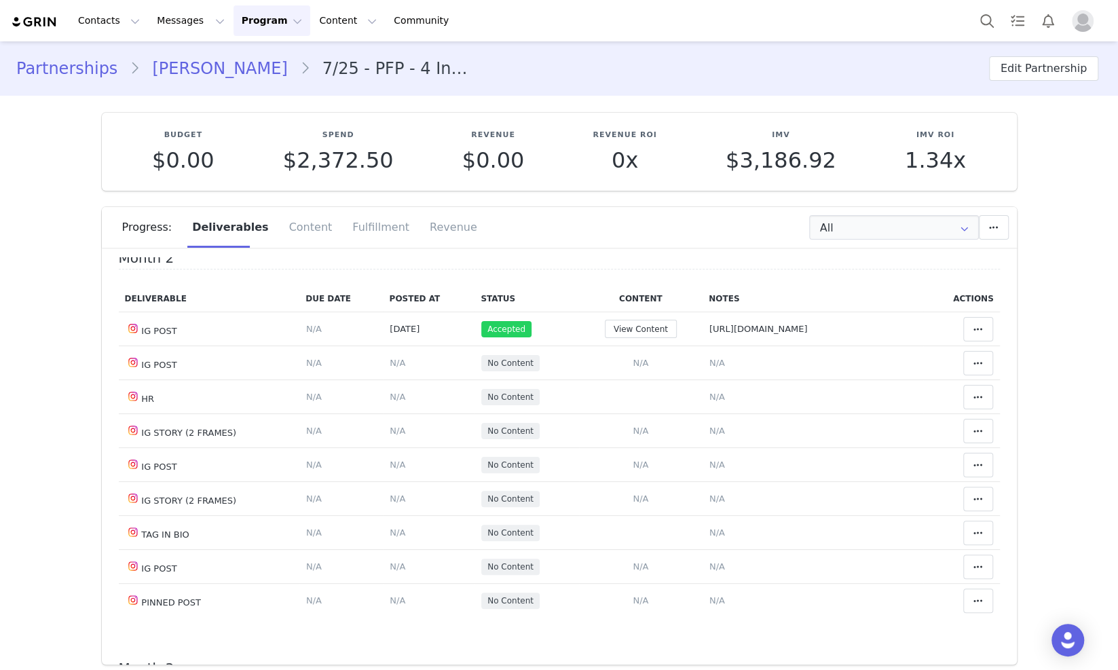
click at [183, 69] on link "Deeva Chablani" at bounding box center [219, 68] width 159 height 24
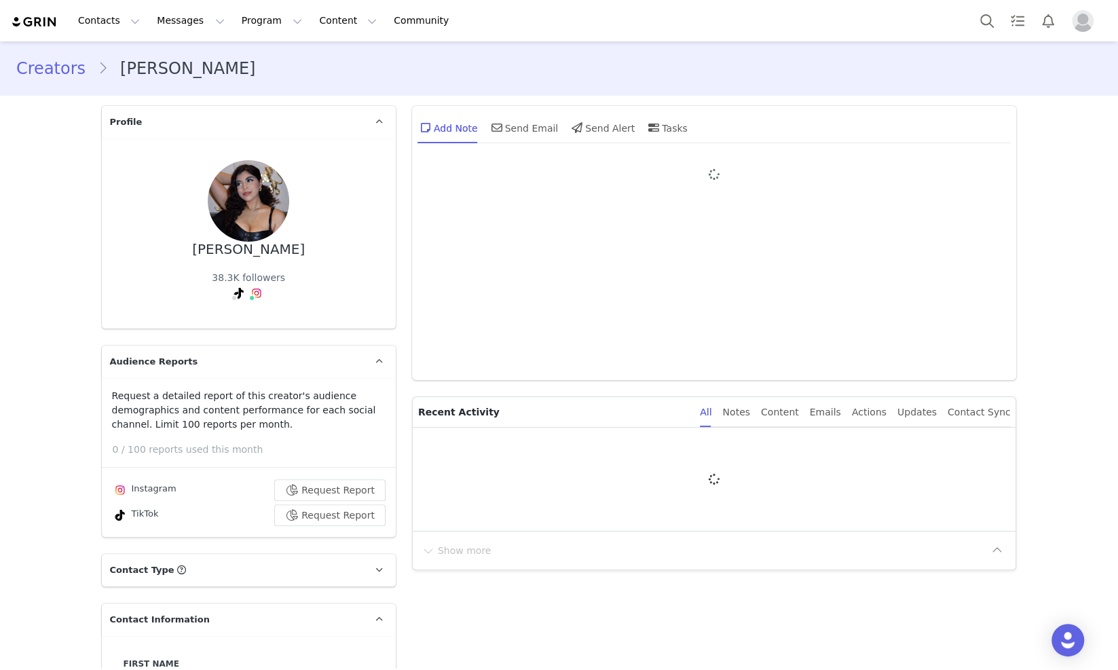
type input "+44 (United Kingdom)"
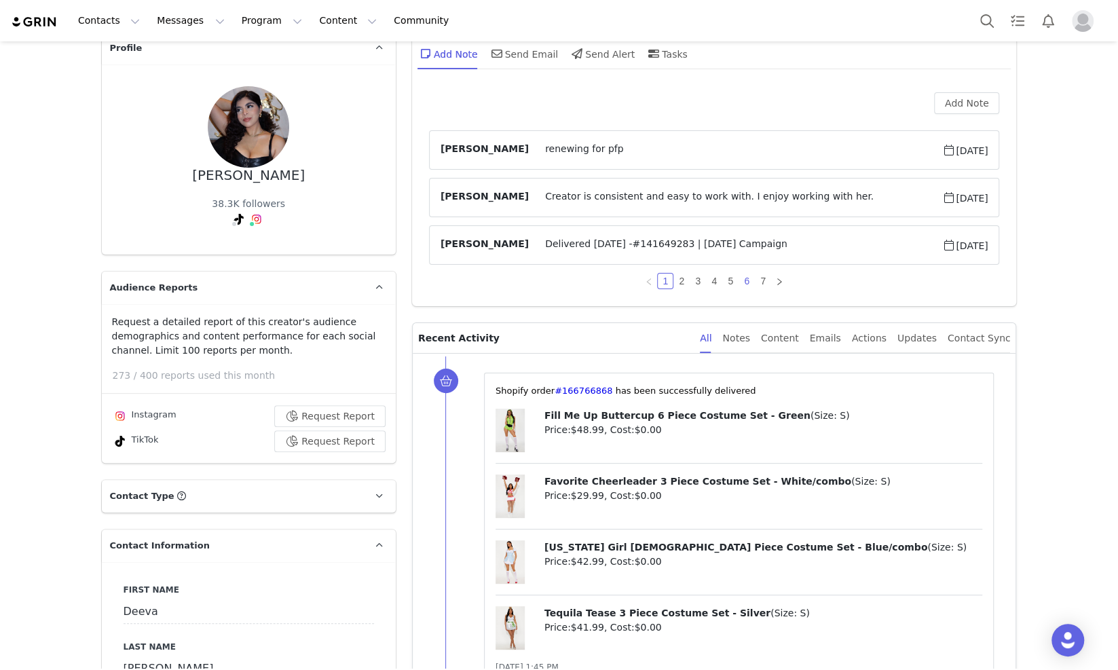
scroll to position [169, 0]
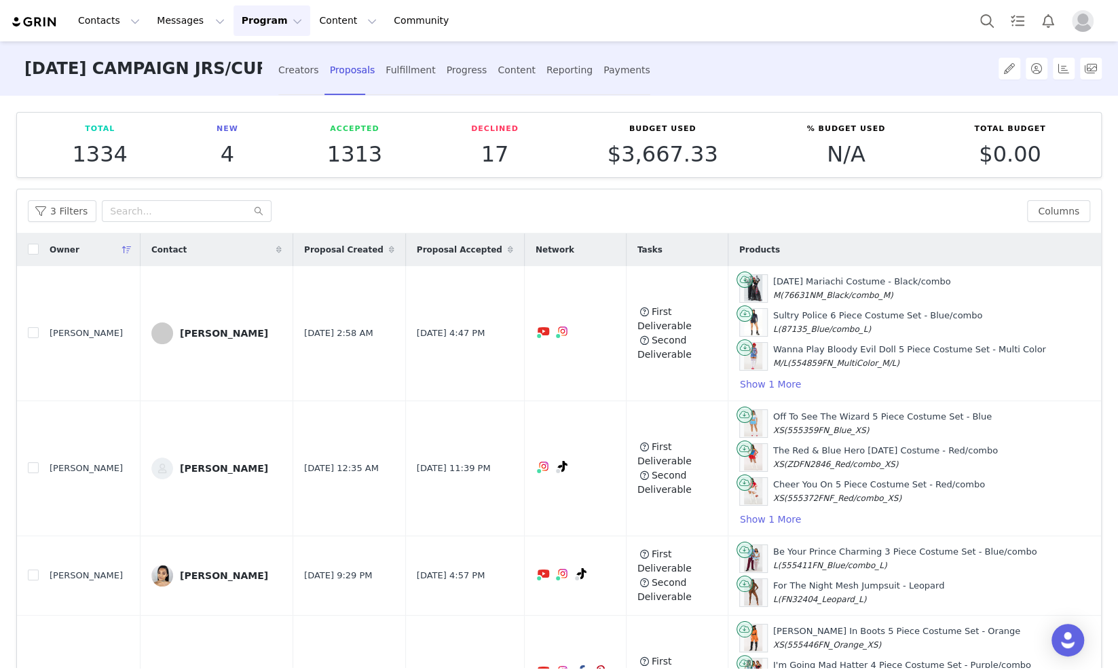
scroll to position [255, 0]
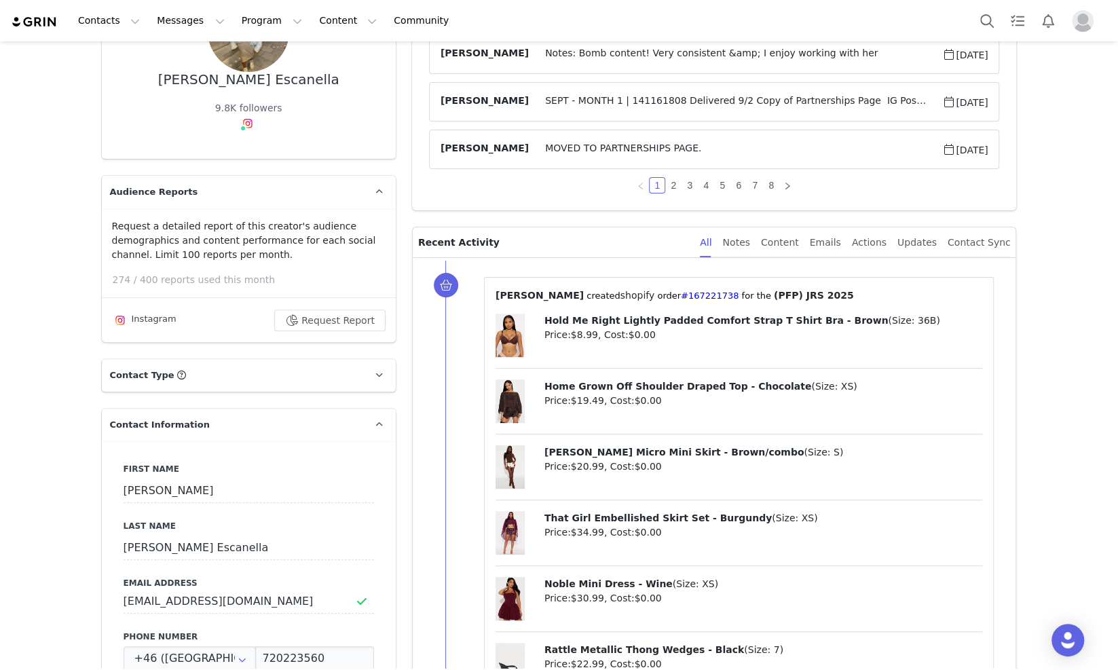
scroll to position [169, 0]
drag, startPoint x: 719, startPoint y: 295, endPoint x: 677, endPoint y: 300, distance: 43.0
click at [677, 300] on p "⁨ Natalie Lopez-Amato ⁩ created⁨ shopify ⁩⁨⁩ order⁨ #167221738 ⁩ for the ⁨ (PFP…" at bounding box center [738, 296] width 487 height 14
copy p "167221738 ⁩"
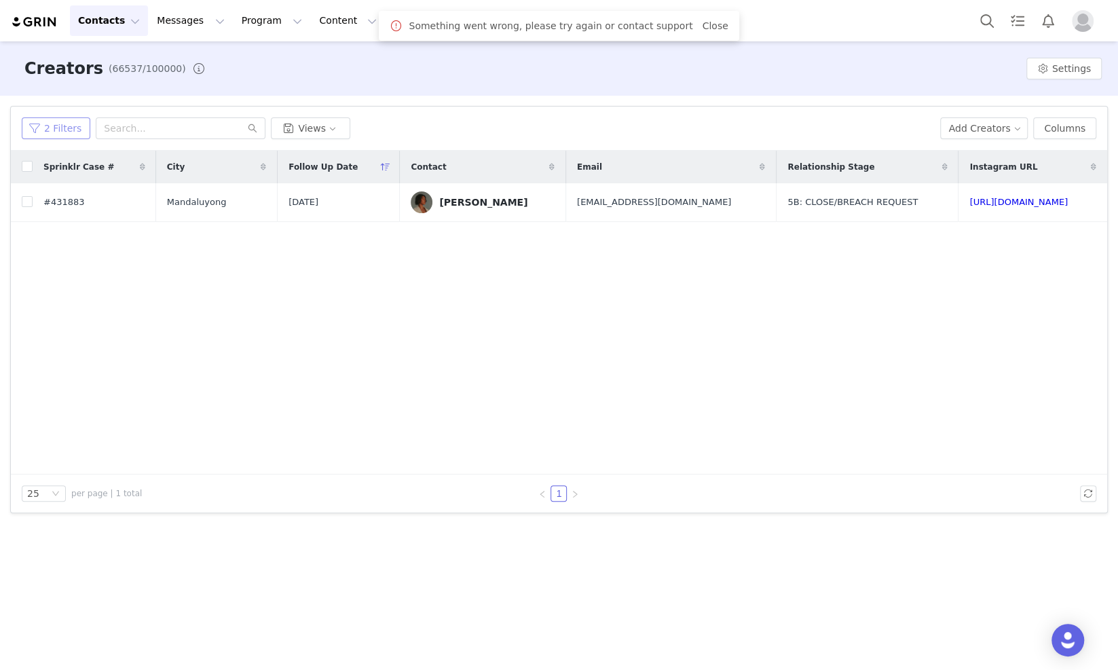
click at [56, 131] on button "2 Filters" at bounding box center [56, 128] width 69 height 22
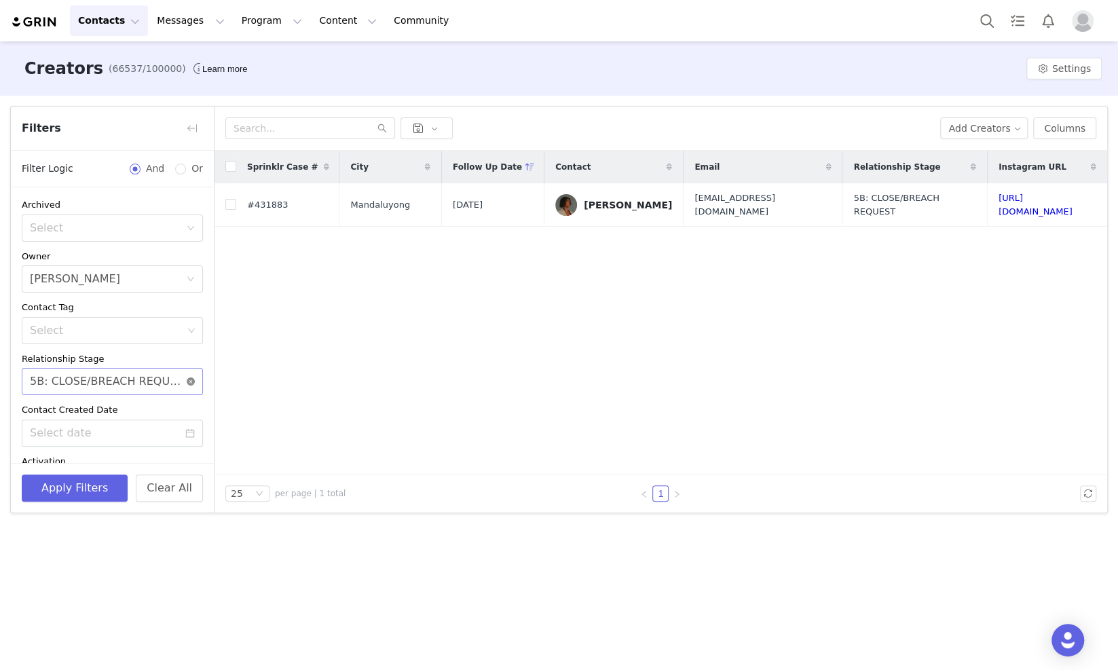
click at [187, 385] on icon "icon: close-circle" at bounding box center [191, 381] width 8 height 8
click at [144, 371] on div "Select" at bounding box center [108, 382] width 156 height 26
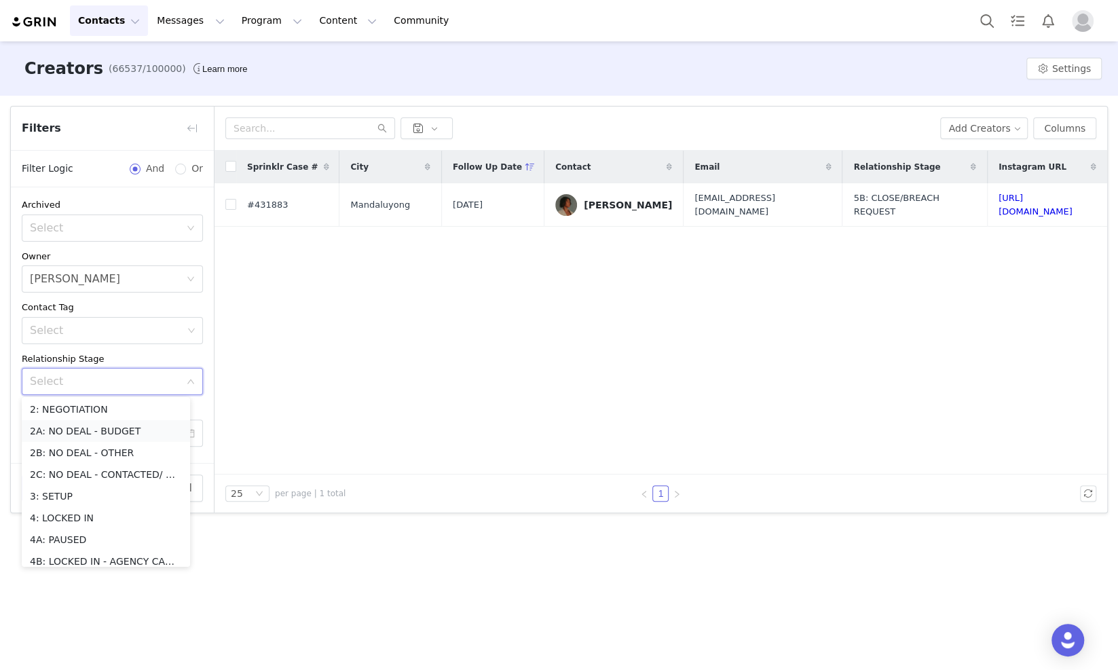
scroll to position [169, 0]
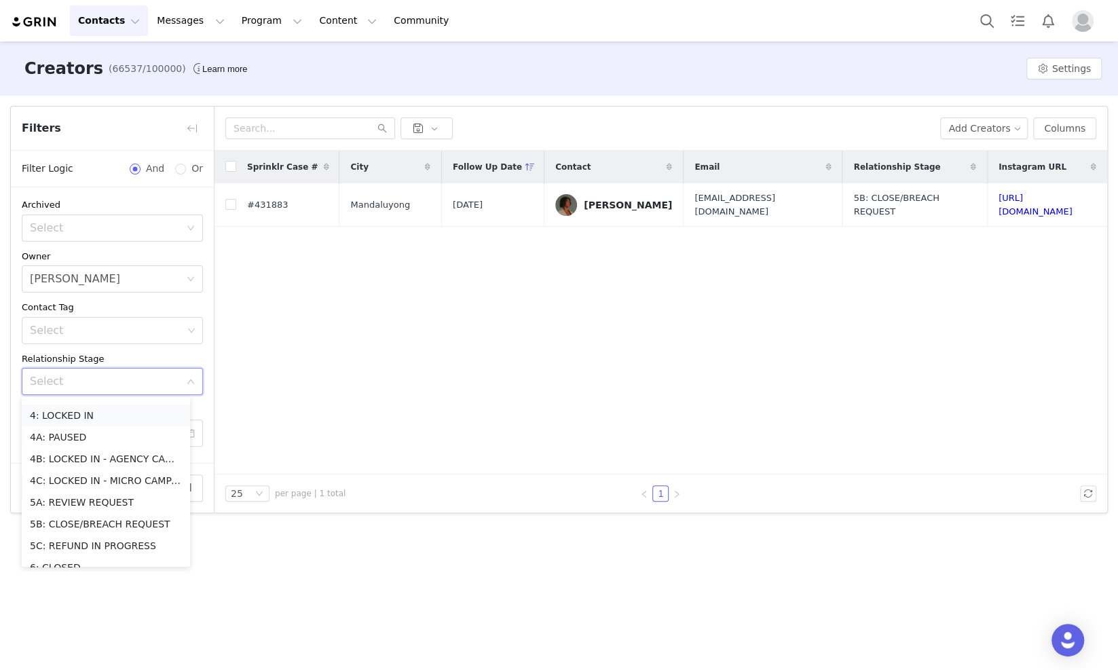
click at [88, 415] on li "4: LOCKED IN" at bounding box center [106, 416] width 168 height 22
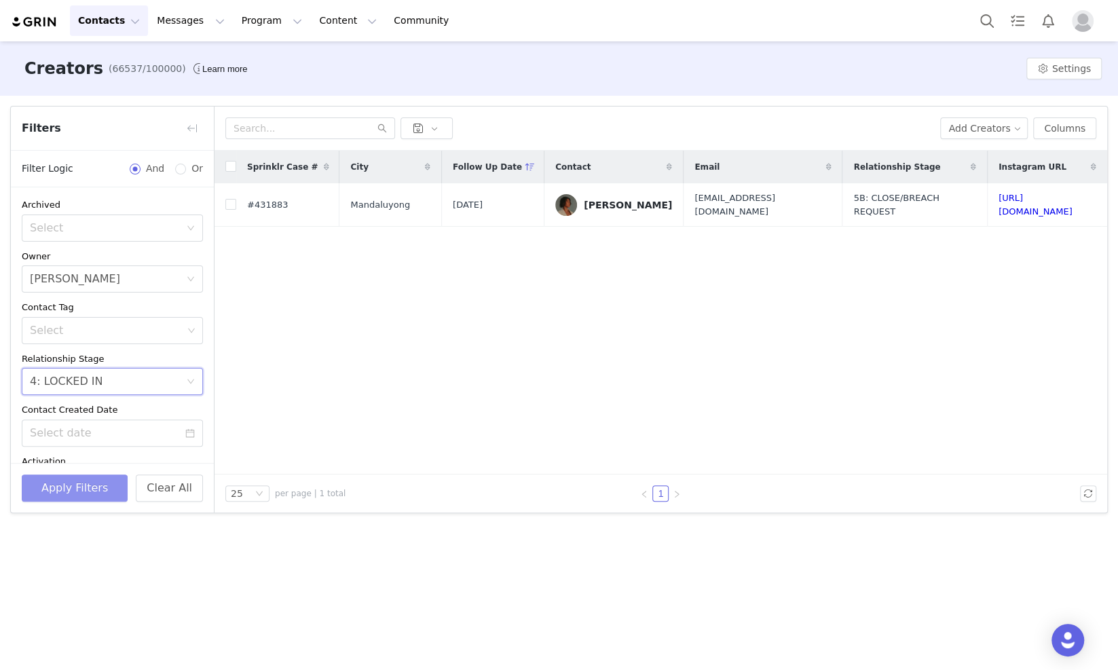
click at [71, 495] on button "Apply Filters" at bounding box center [75, 487] width 106 height 27
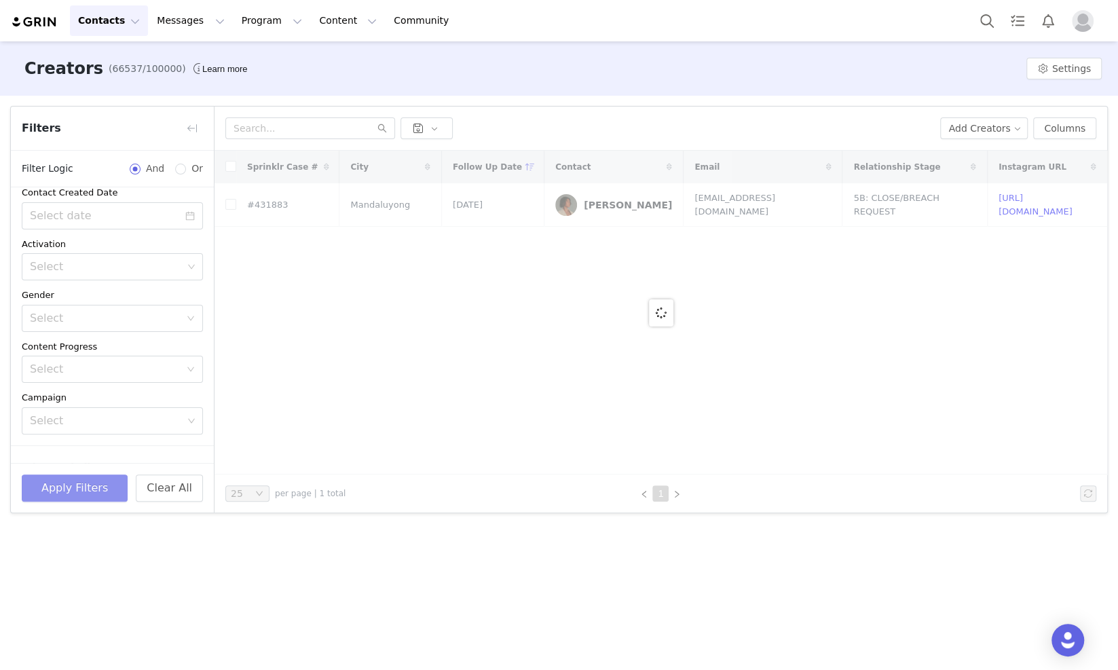
scroll to position [242, 0]
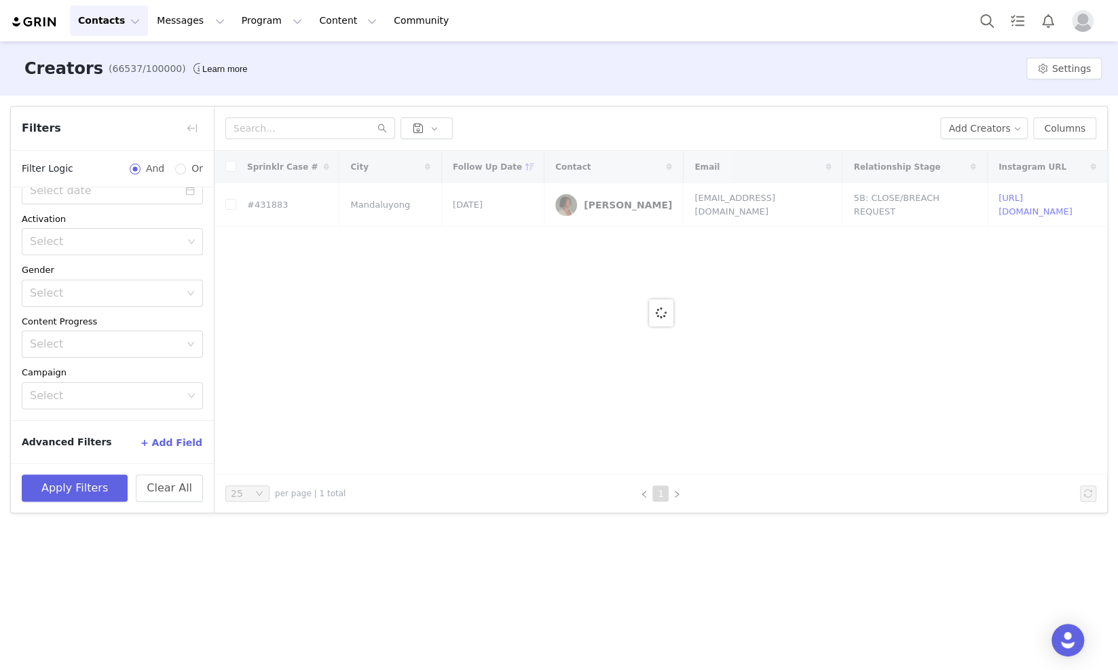
click at [162, 440] on button "+ Add Field" at bounding box center [171, 443] width 63 height 22
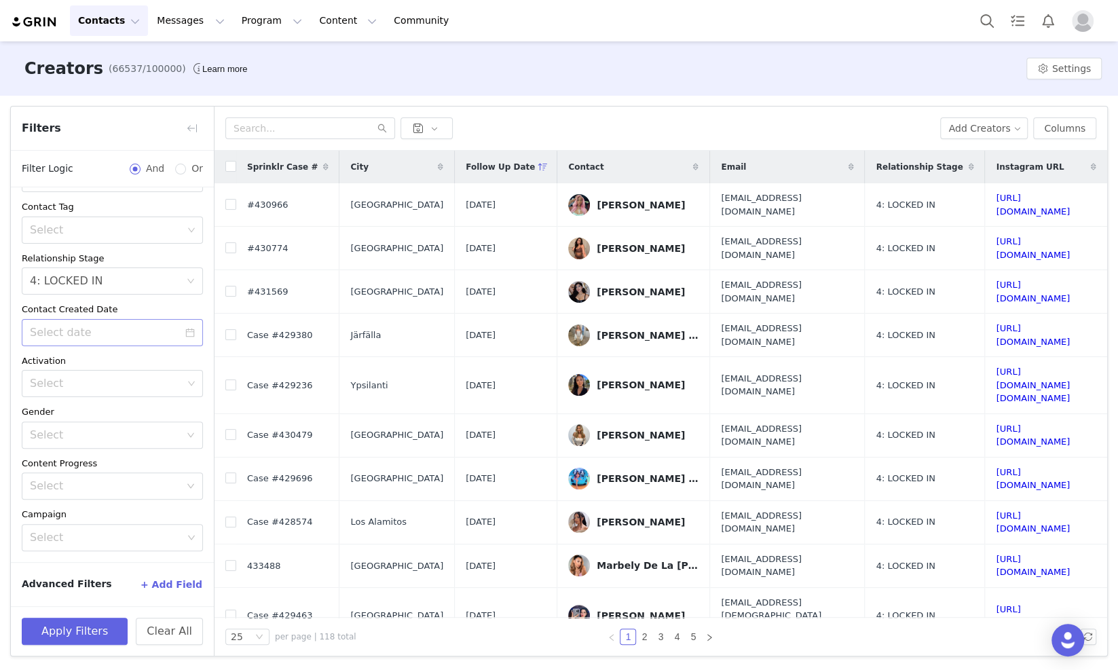
scroll to position [98, 0]
click at [163, 585] on button "+ Add Field" at bounding box center [171, 587] width 63 height 22
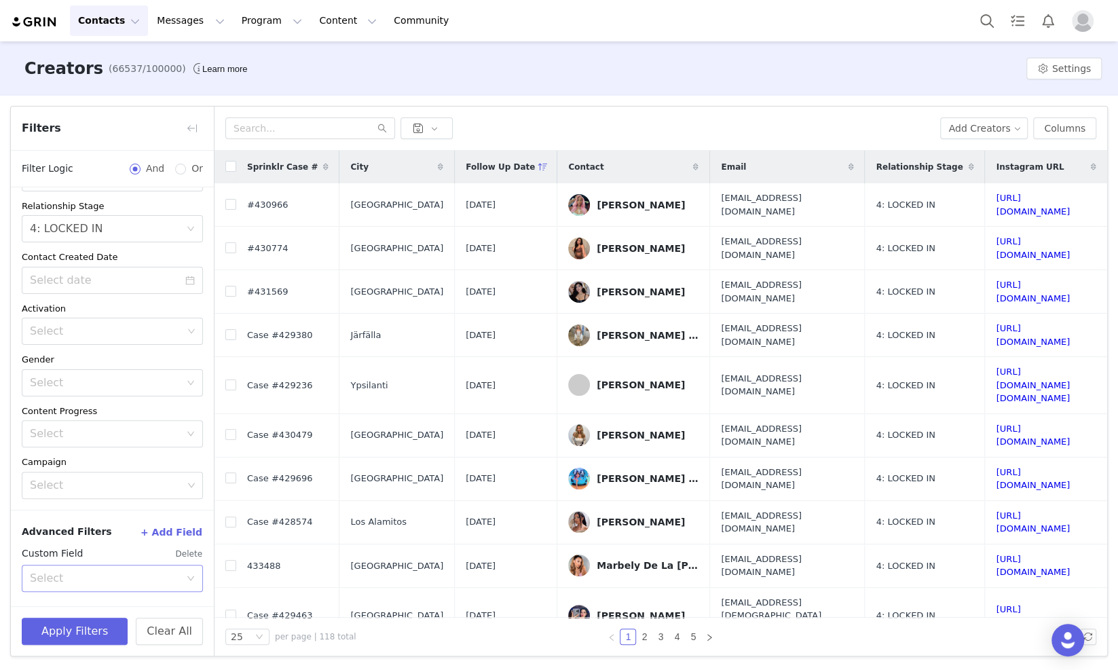
click at [65, 585] on div "Select" at bounding box center [108, 578] width 156 height 26
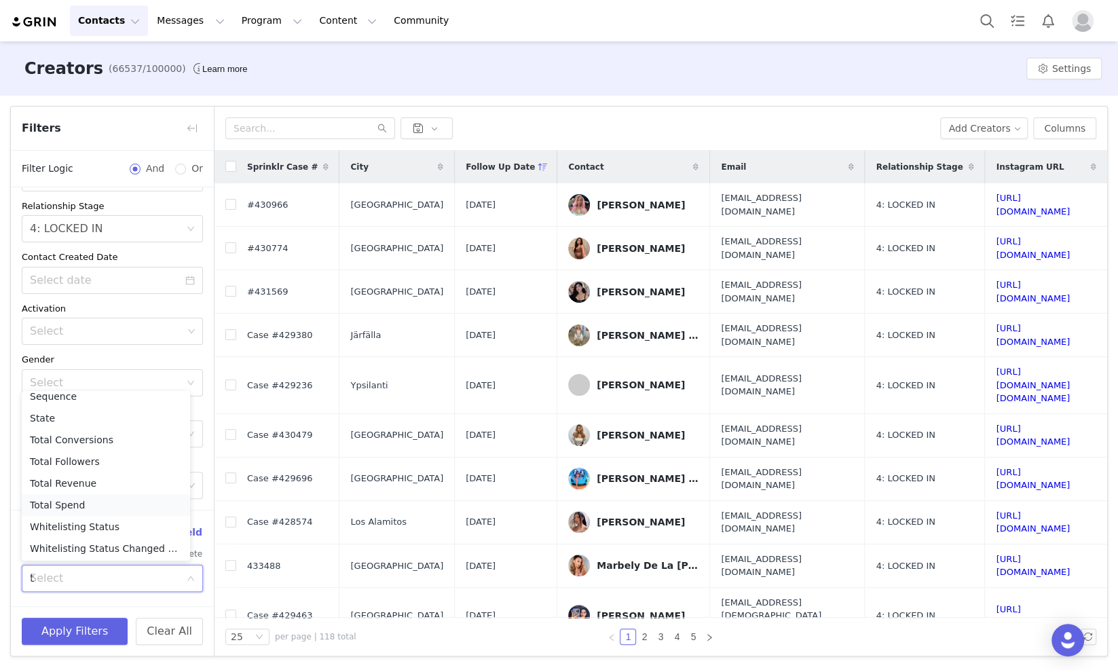
scroll to position [3, 0]
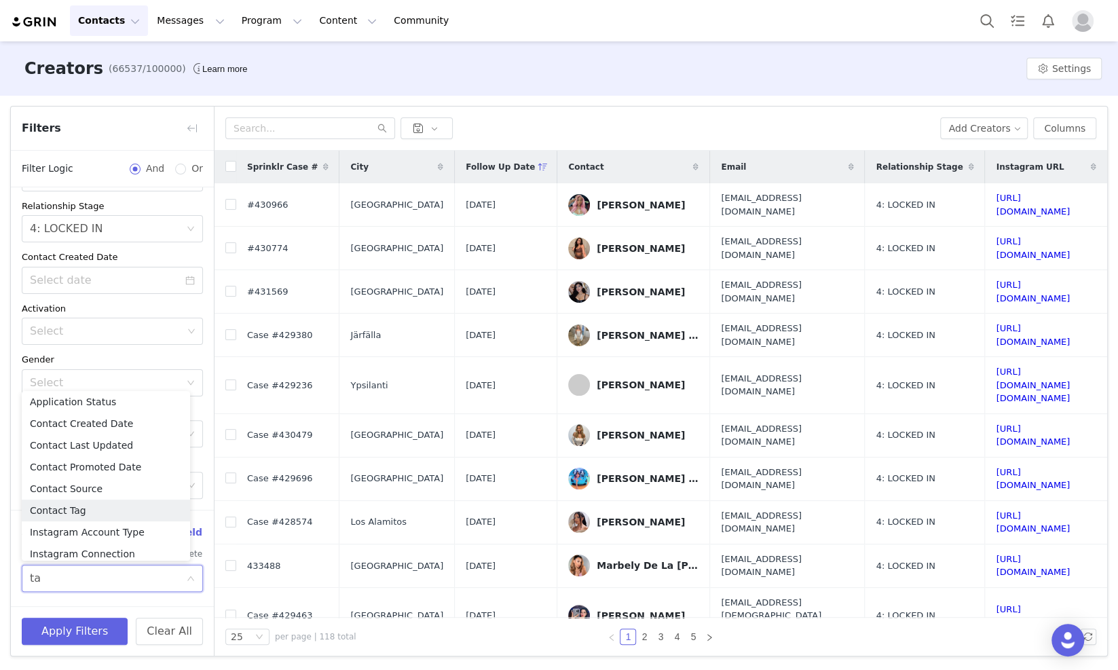
type input "tag"
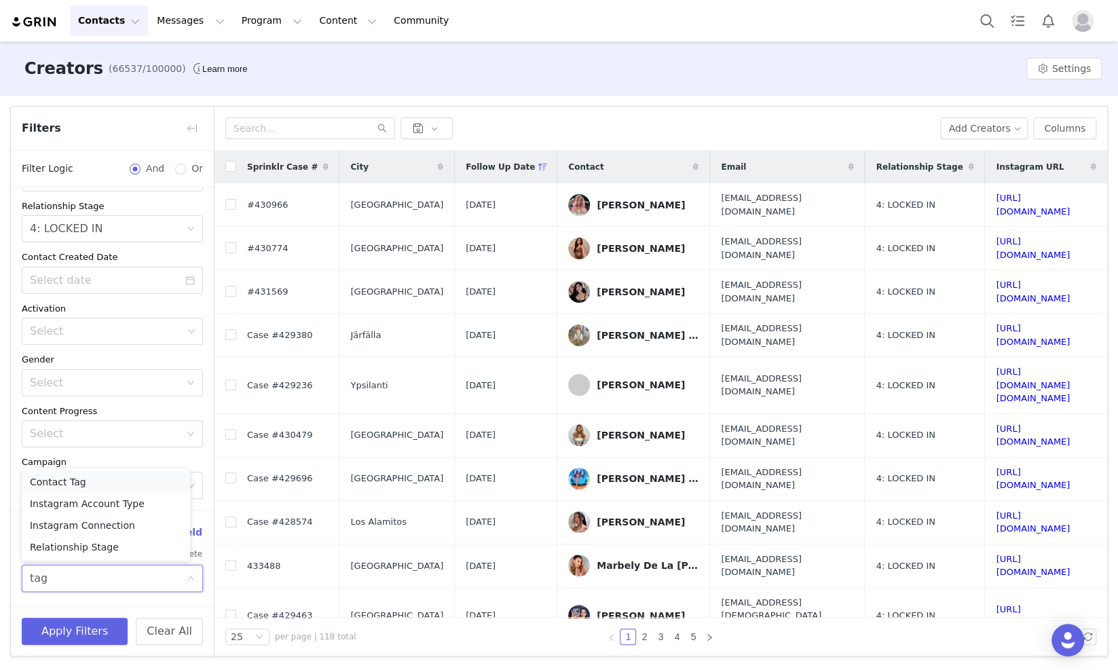
click at [86, 486] on li "Contact Tag" at bounding box center [106, 482] width 168 height 22
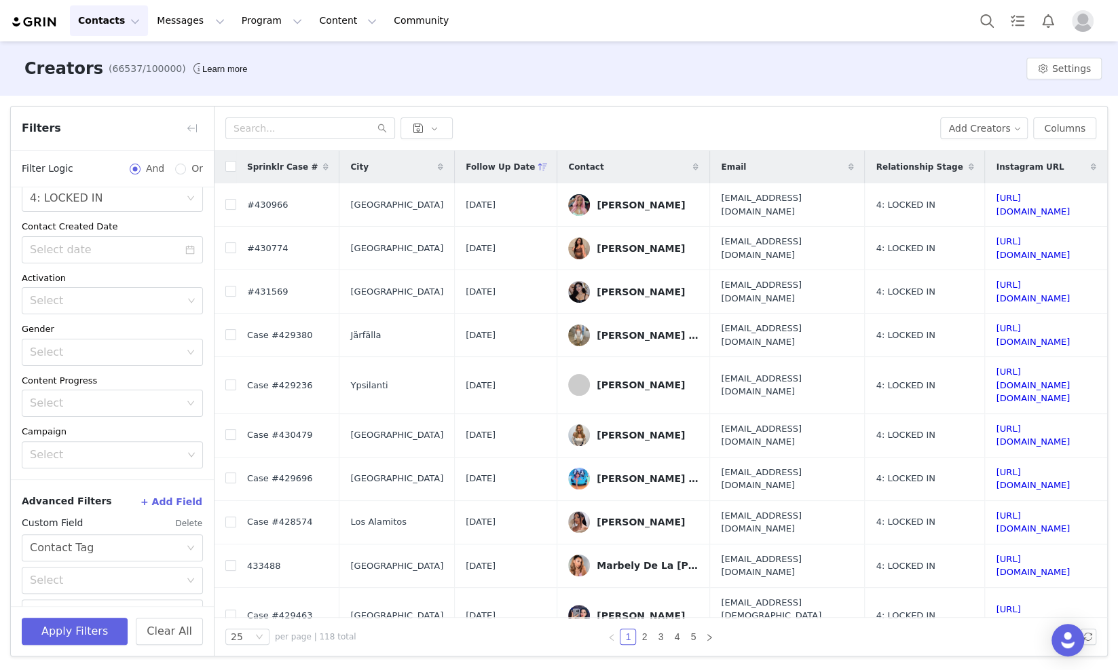
scroll to position [212, 0]
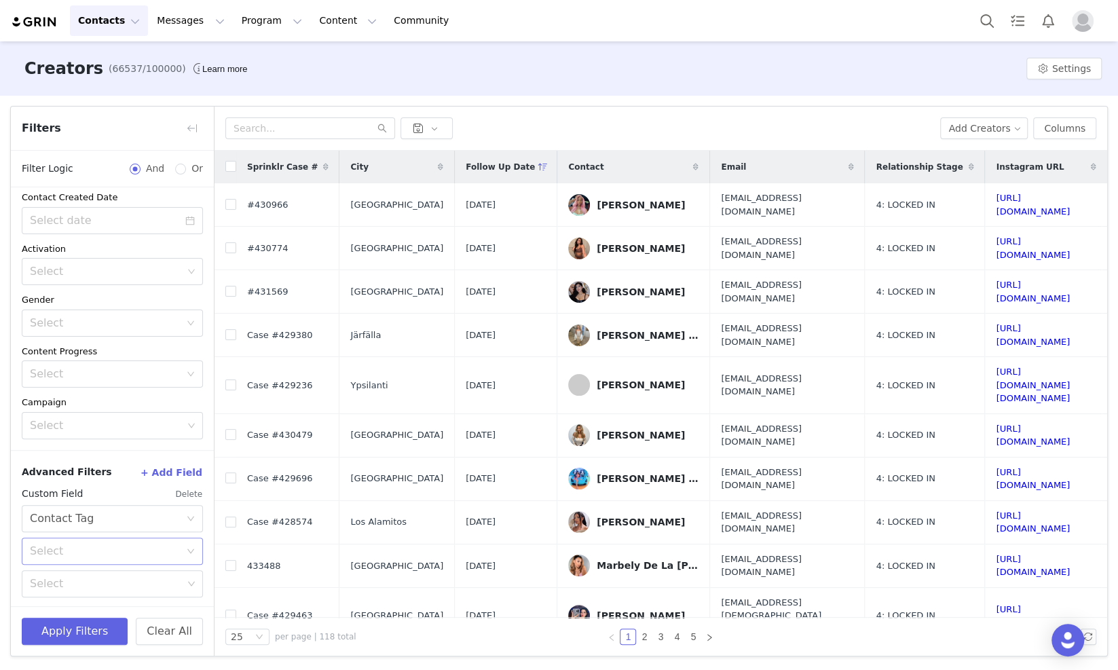
click at [153, 550] on div "Select" at bounding box center [105, 551] width 150 height 14
click at [81, 581] on li "Is" at bounding box center [106, 580] width 168 height 22
click at [88, 577] on div "Select" at bounding box center [106, 584] width 153 height 14
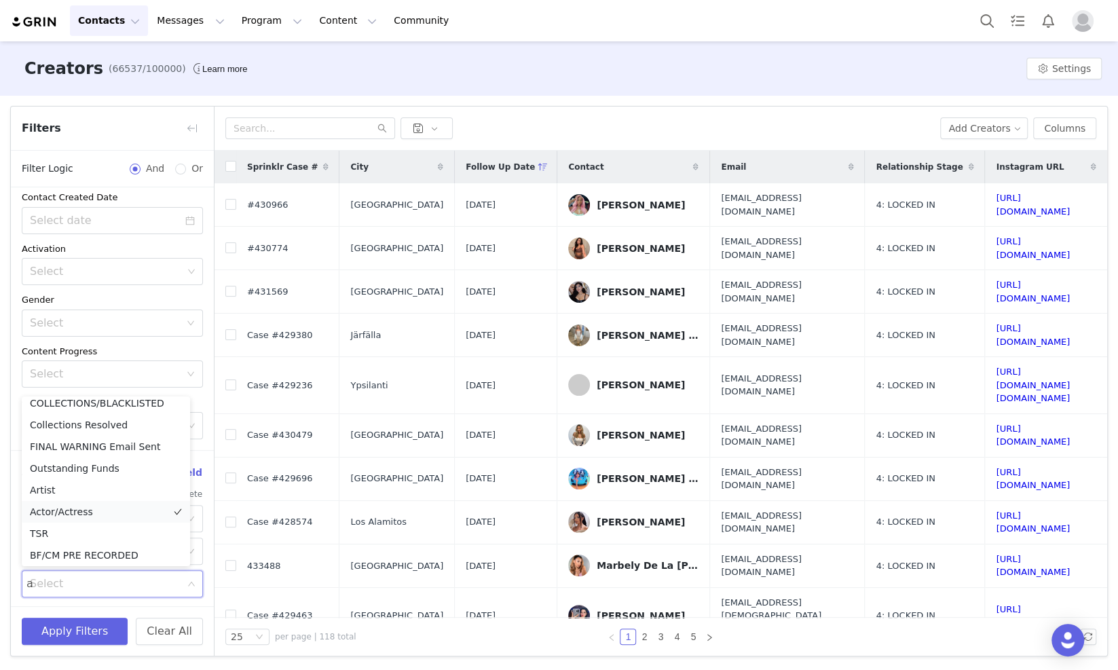
scroll to position [3, 0]
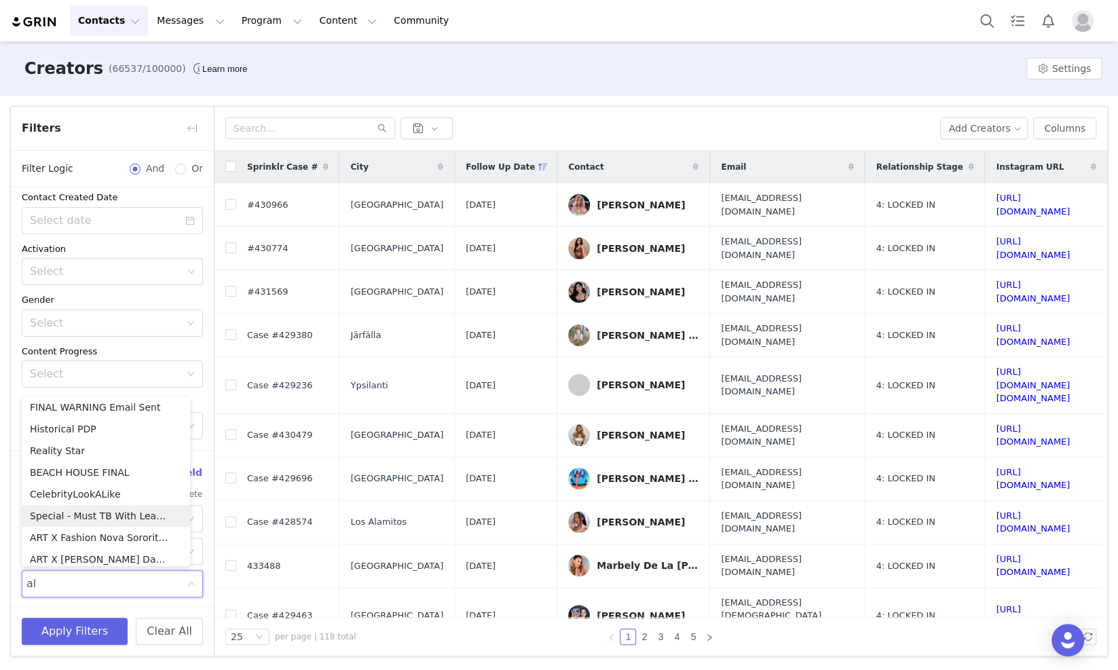
type input "alo"
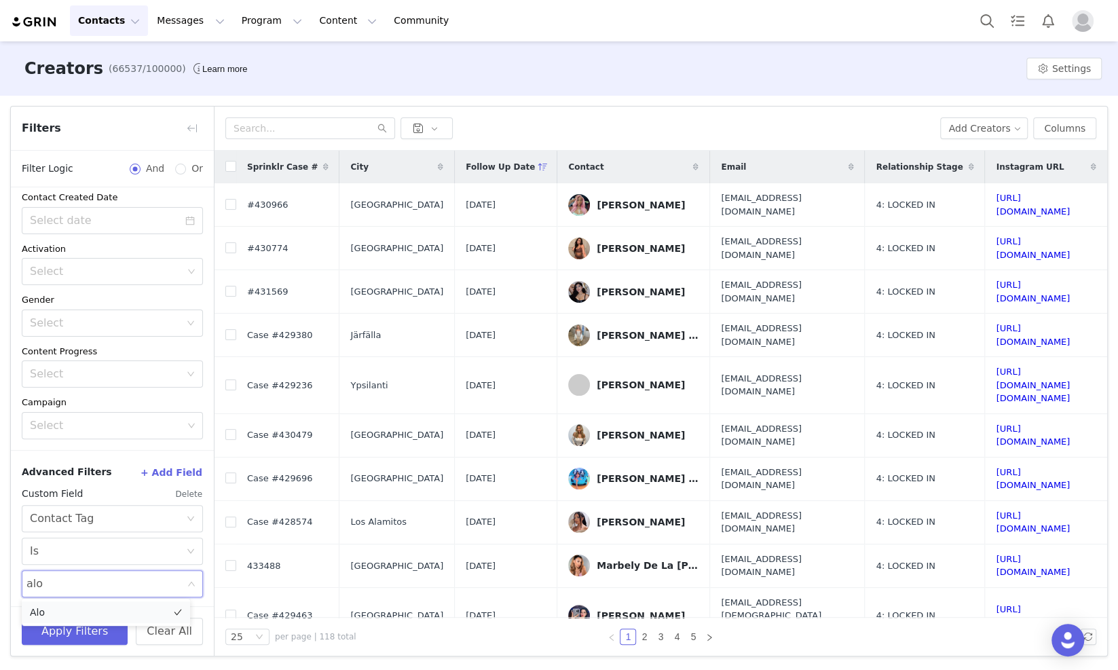
click at [44, 616] on li "Alo" at bounding box center [106, 612] width 168 height 22
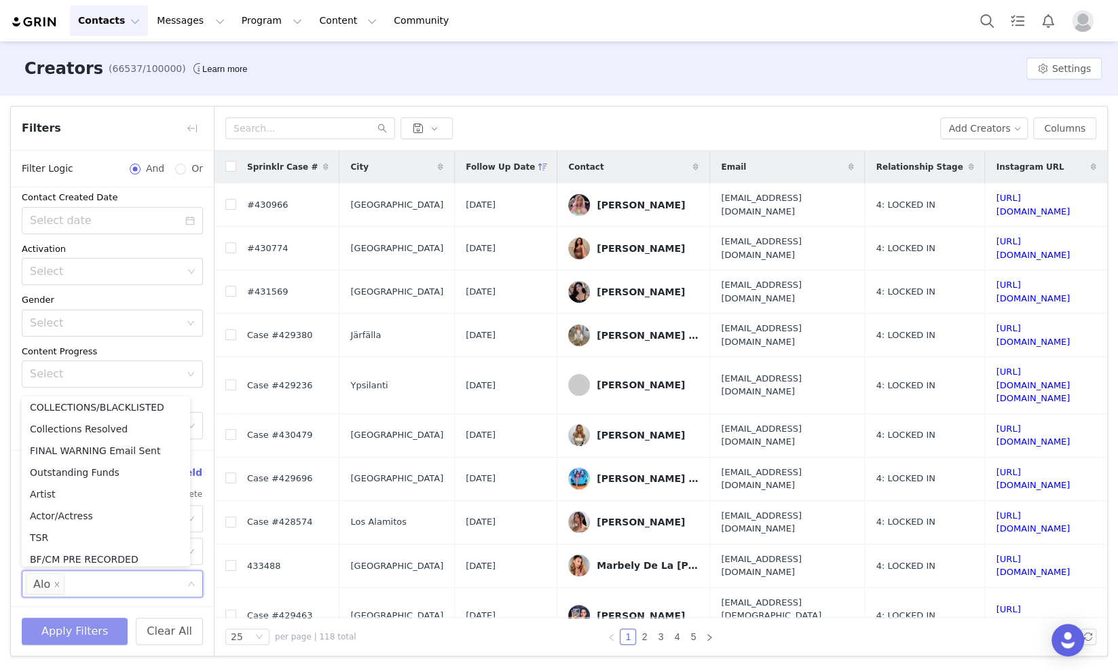
click at [67, 624] on button "Apply Filters" at bounding box center [75, 631] width 106 height 27
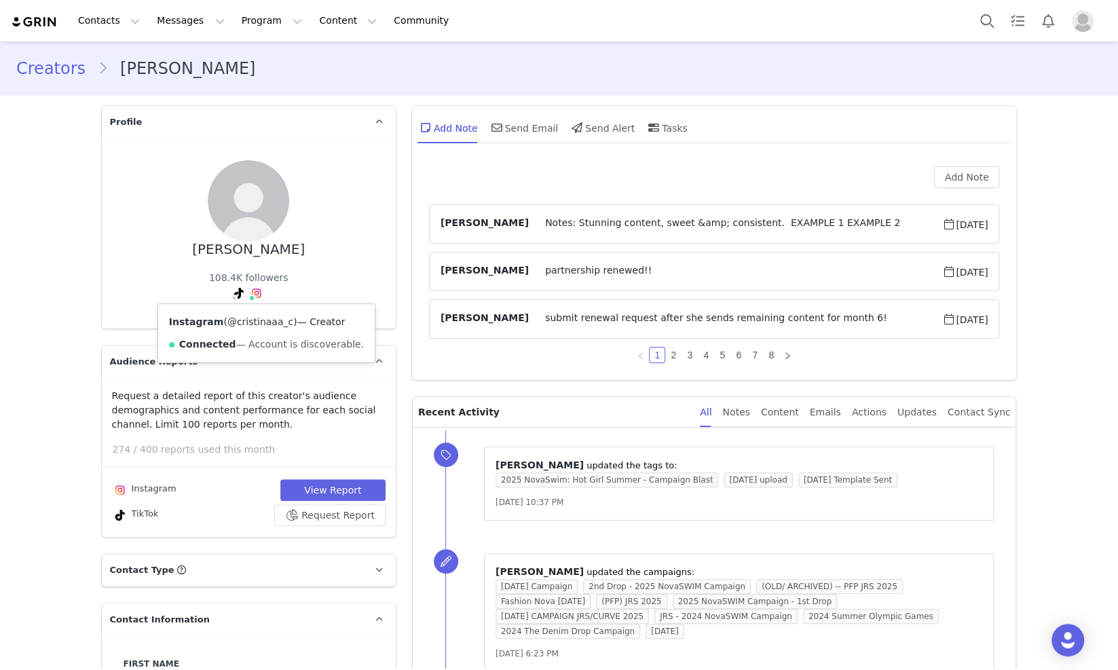
click at [249, 317] on link "@cristinaaa_c" at bounding box center [260, 321] width 66 height 11
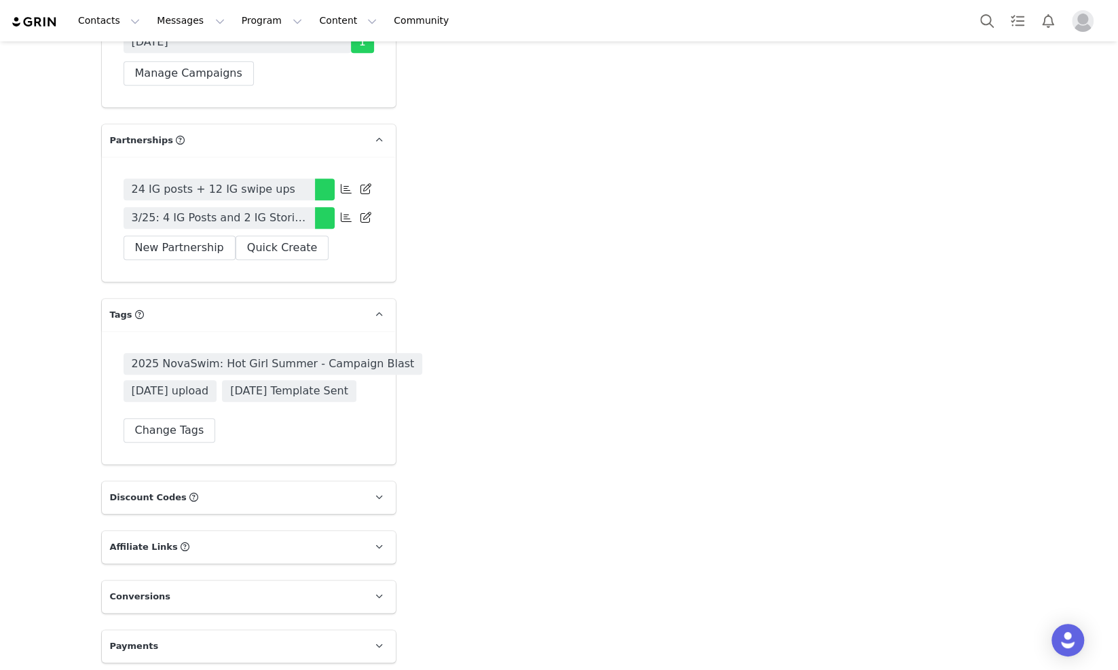
scroll to position [4116, 0]
click at [155, 428] on button "Change Tags" at bounding box center [170, 428] width 92 height 24
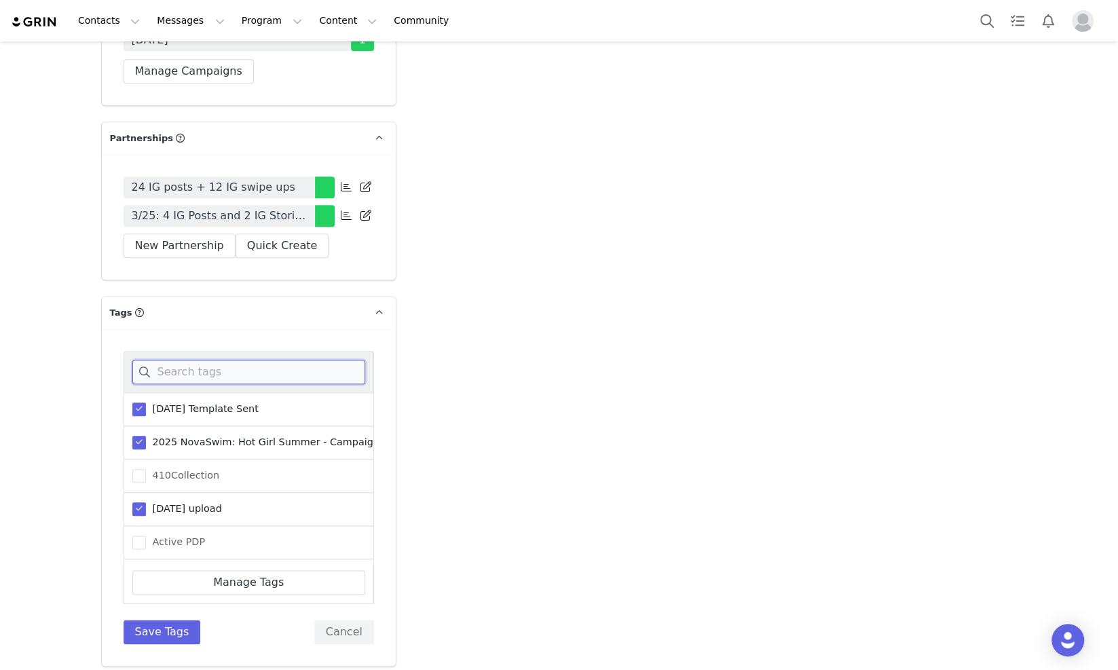
click at [174, 365] on input at bounding box center [248, 372] width 233 height 24
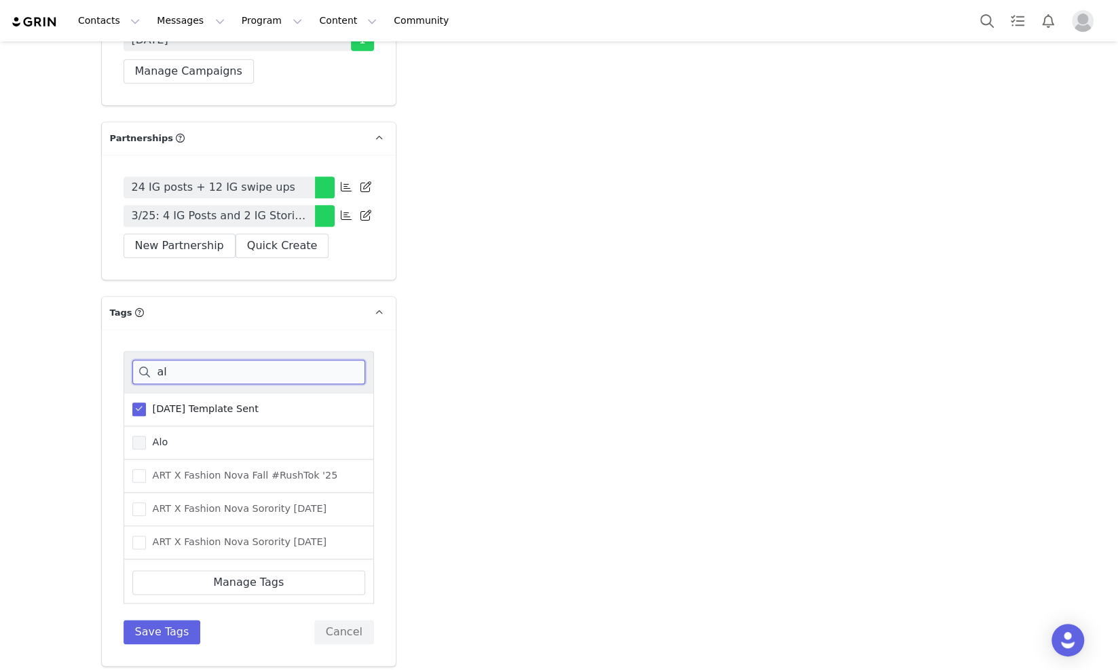
type input "al"
click at [152, 436] on span "Alo" at bounding box center [157, 442] width 22 height 13
click at [146, 436] on input "Alo" at bounding box center [146, 436] width 0 height 0
click at [164, 626] on button "Save Tags" at bounding box center [162, 632] width 77 height 24
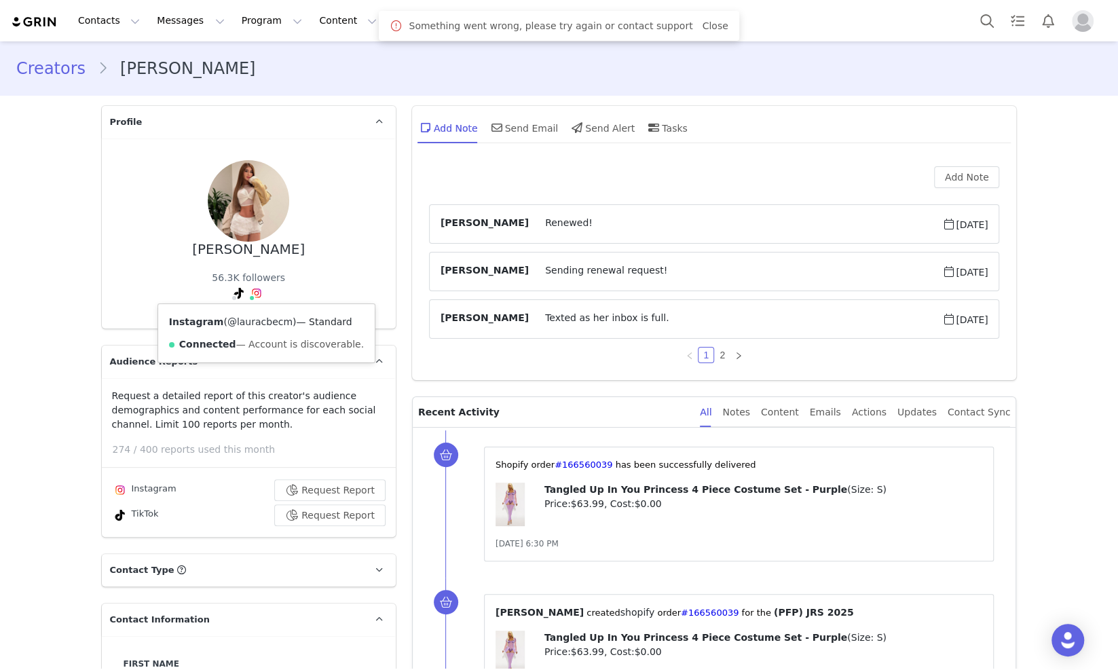
click at [241, 320] on link "@lauracbecm" at bounding box center [259, 321] width 65 height 11
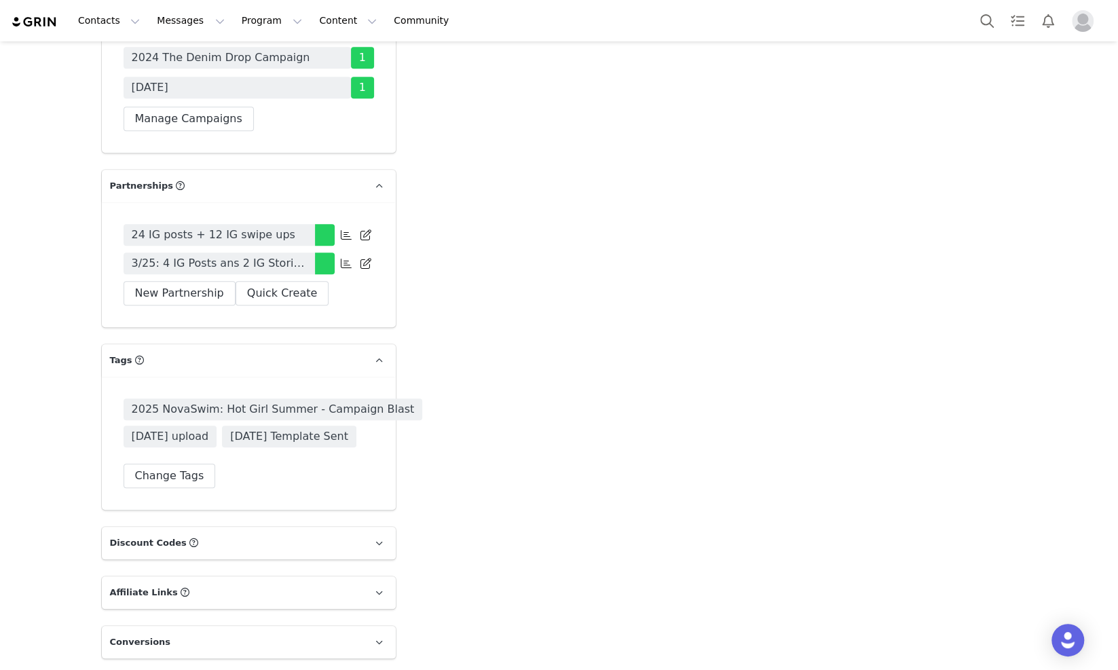
scroll to position [4003, 0]
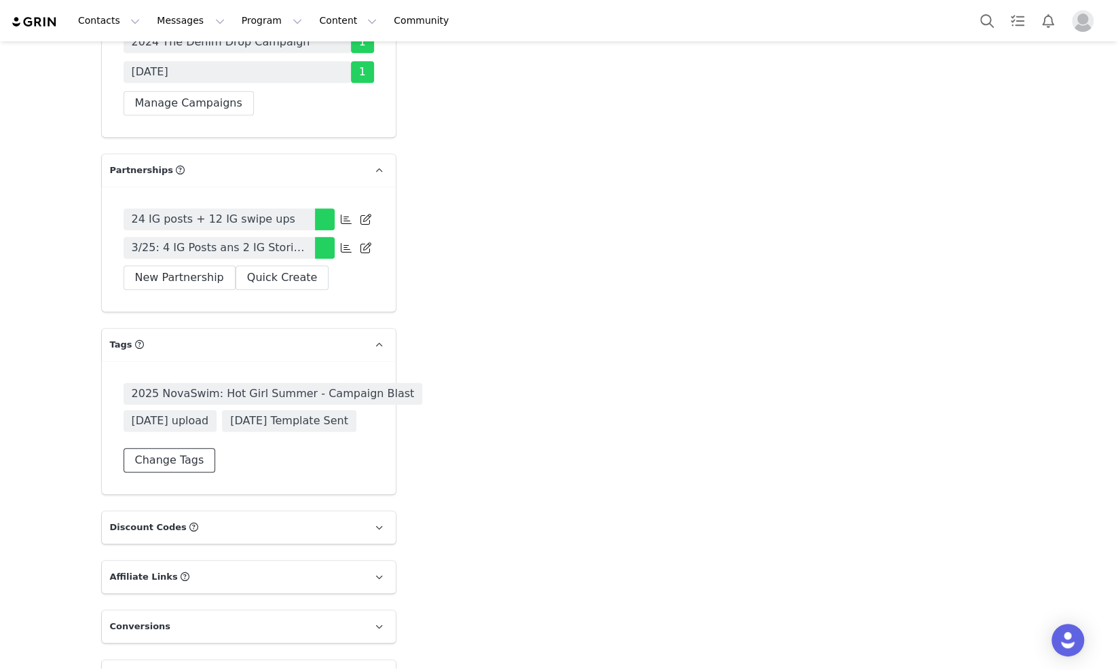
click at [158, 448] on button "Change Tags" at bounding box center [170, 460] width 92 height 24
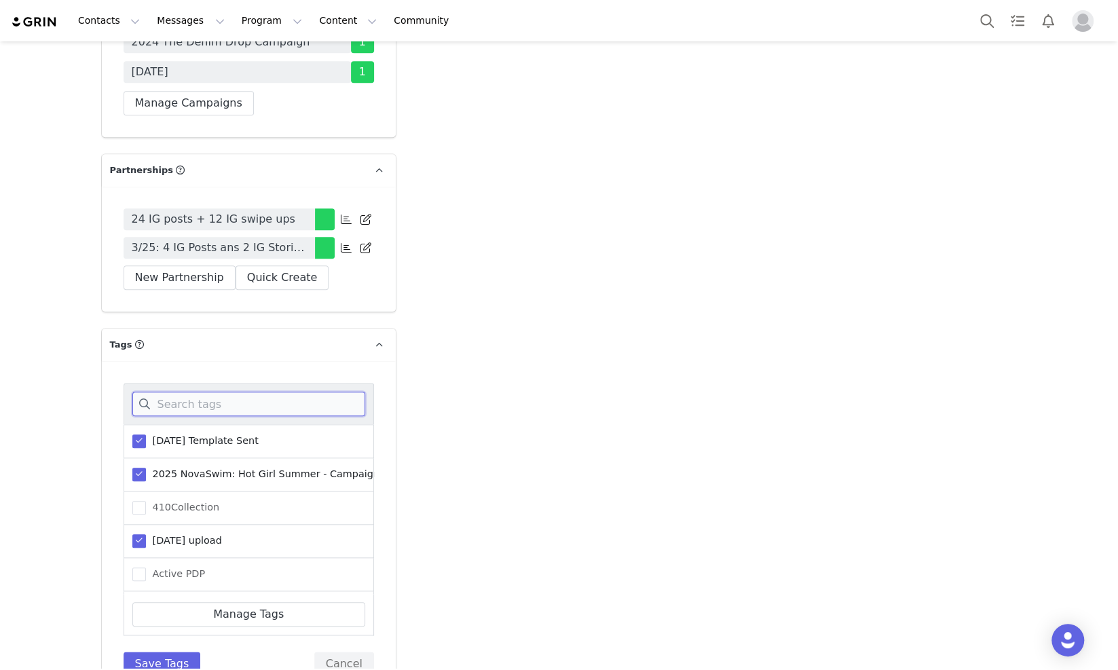
click at [175, 392] on input at bounding box center [248, 404] width 233 height 24
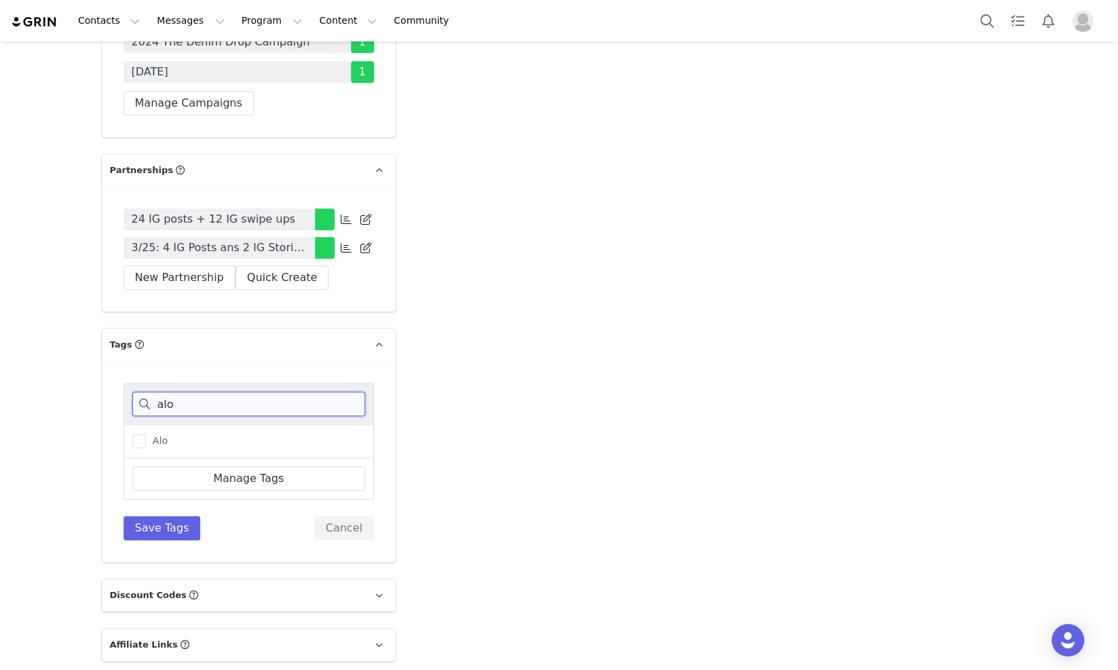
type input "alo"
click at [162, 424] on div "Alo" at bounding box center [249, 441] width 250 height 34
click at [160, 424] on div "Alo" at bounding box center [249, 441] width 250 height 34
click at [155, 434] on span "Alo" at bounding box center [157, 440] width 22 height 13
click at [146, 434] on input "Alo" at bounding box center [146, 434] width 0 height 0
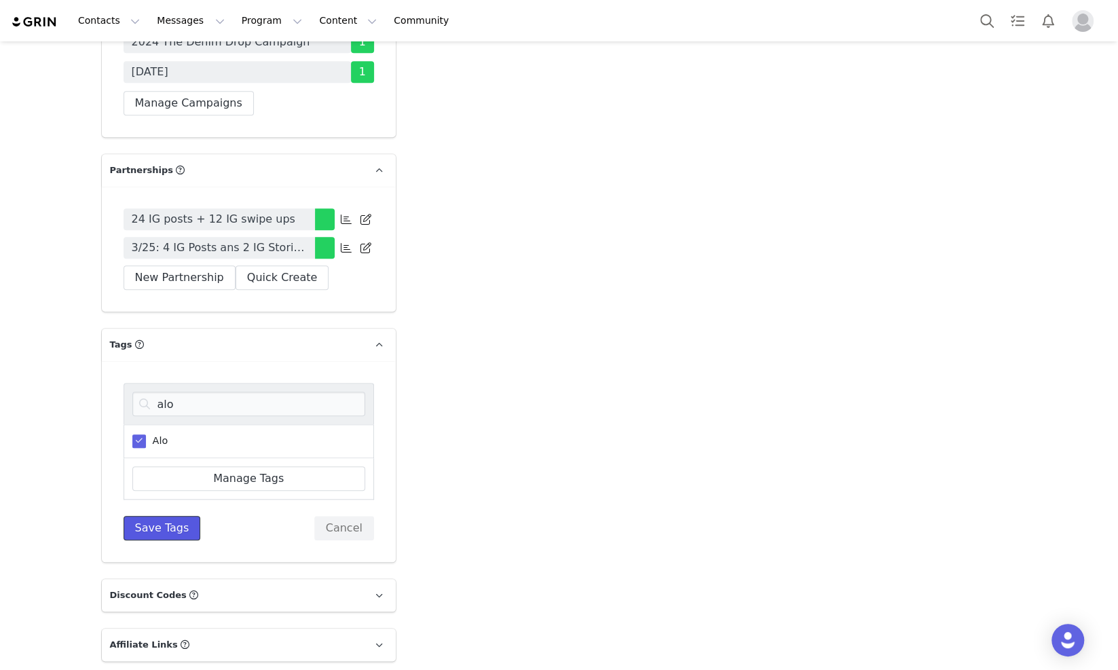
click at [179, 516] on button "Save Tags" at bounding box center [162, 528] width 77 height 24
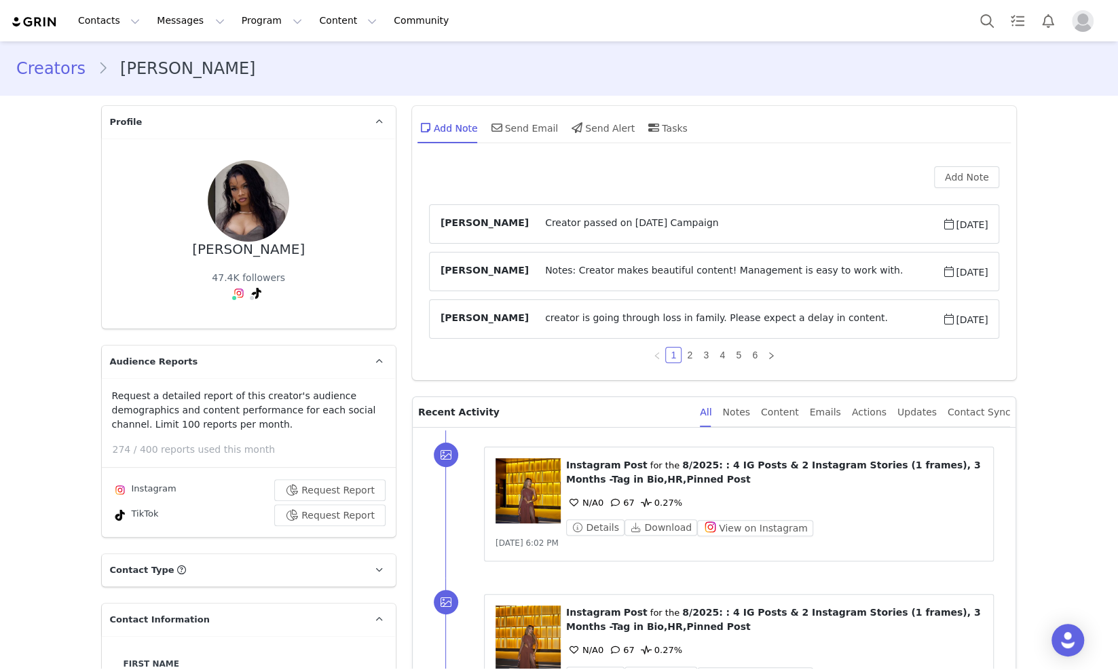
scroll to position [84, 0]
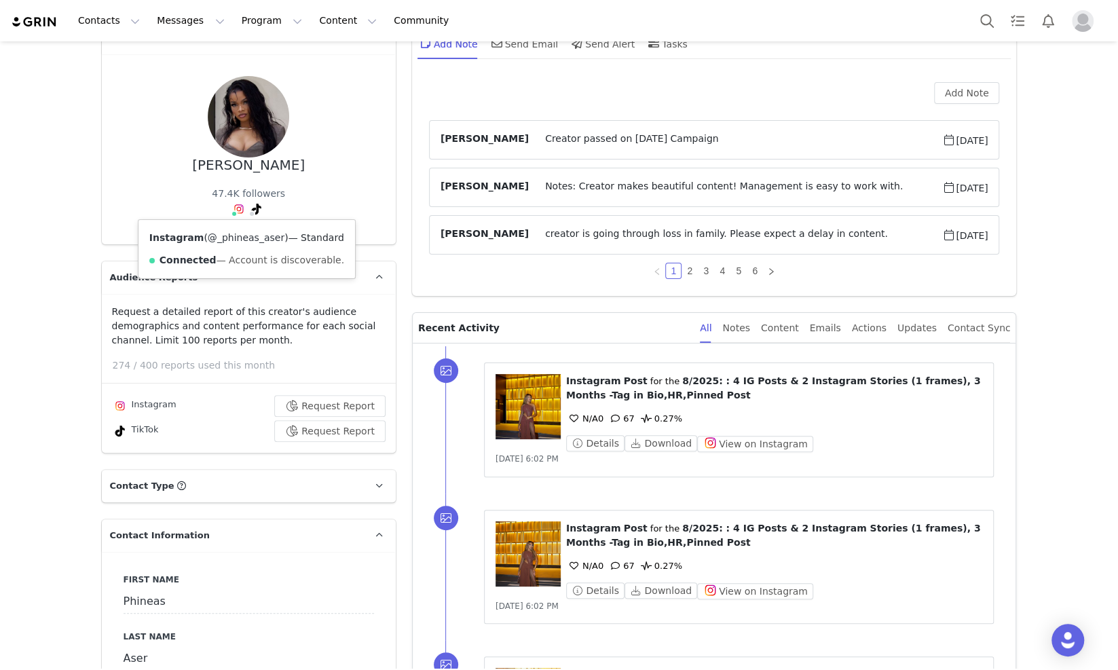
click at [229, 234] on link "@_phineas_aser" at bounding box center [246, 237] width 77 height 11
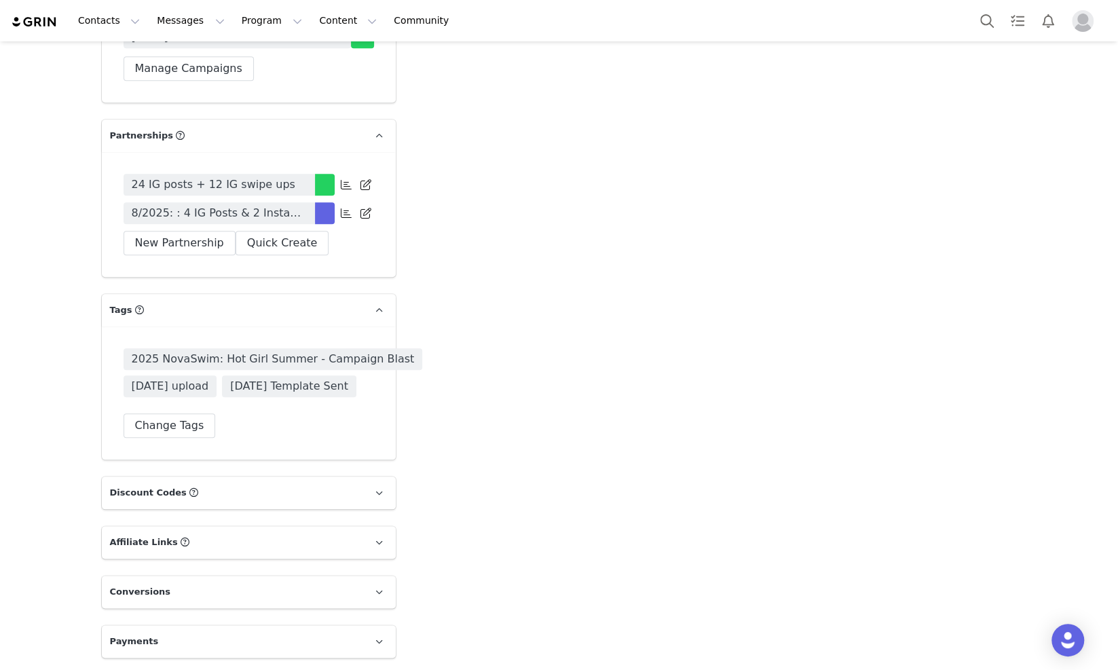
scroll to position [4170, 0]
click at [172, 421] on button "Change Tags" at bounding box center [170, 425] width 92 height 24
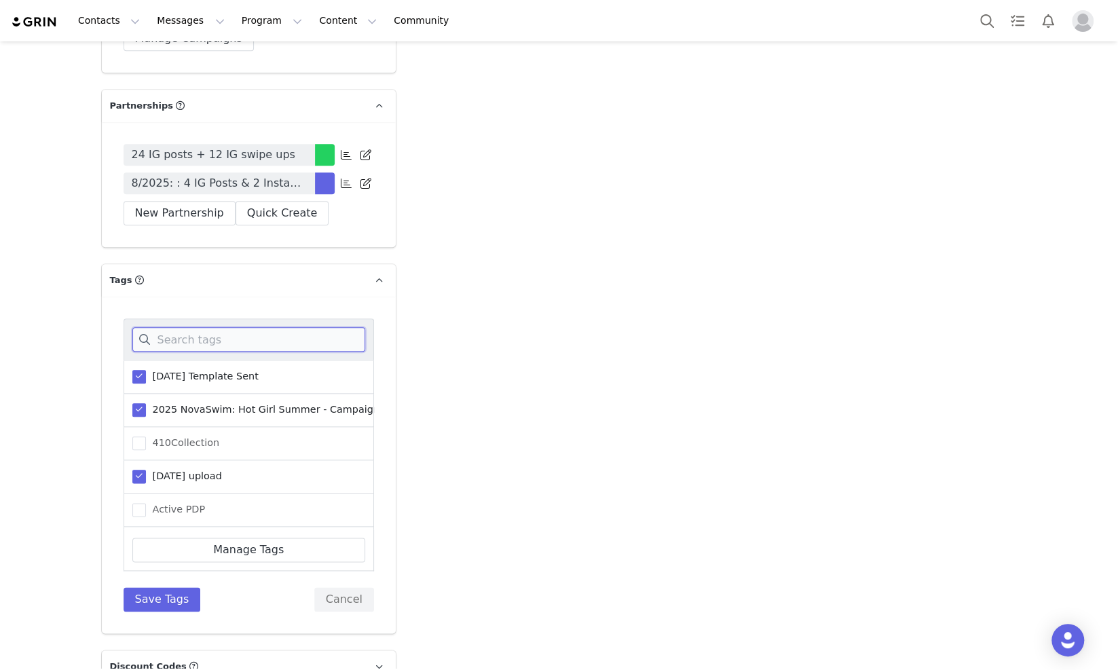
click at [197, 352] on input at bounding box center [248, 339] width 233 height 24
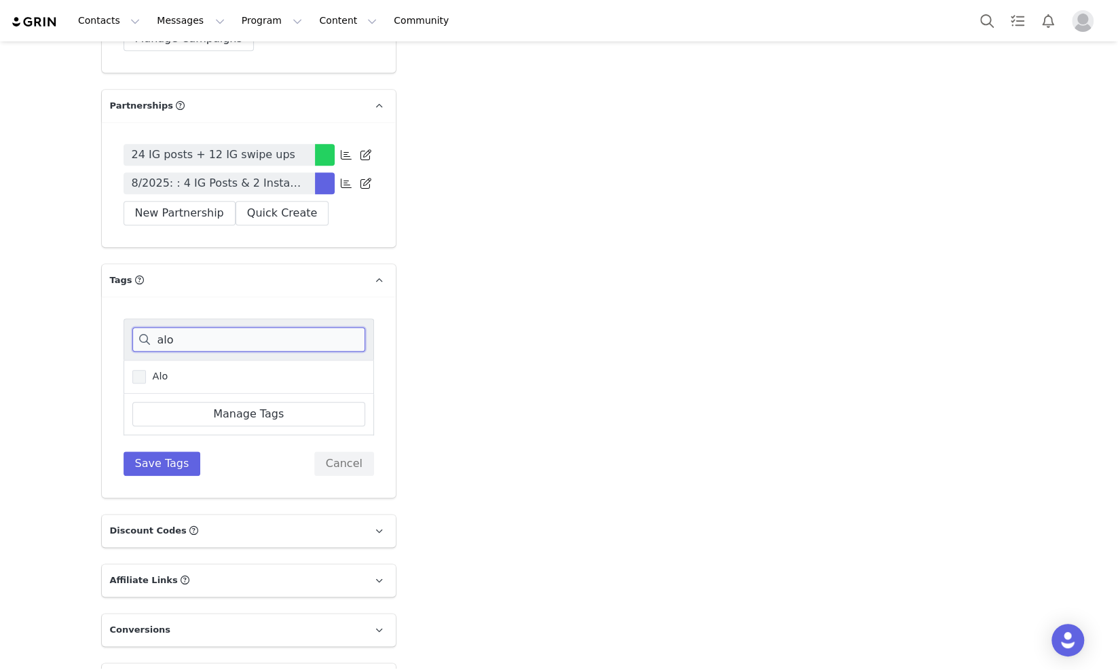
type input "alo"
click at [146, 383] on span "Alo" at bounding box center [157, 376] width 22 height 13
click at [146, 370] on input "Alo" at bounding box center [146, 370] width 0 height 0
click at [167, 476] on button "Save Tags" at bounding box center [162, 463] width 77 height 24
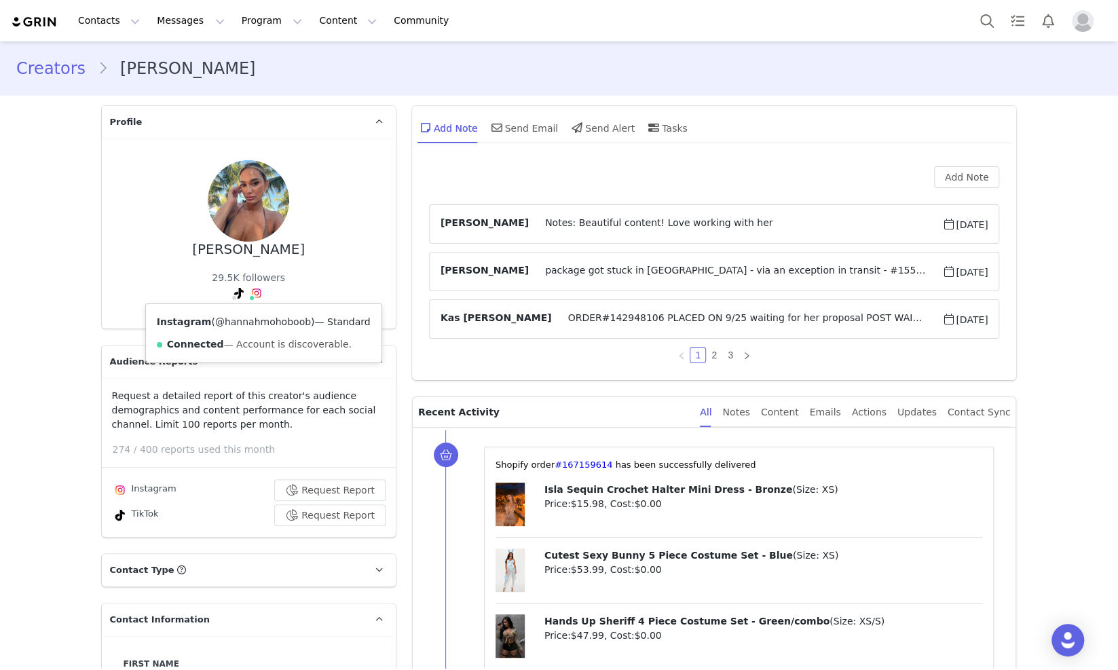
click at [249, 324] on link "@hannahmohoboob" at bounding box center [263, 321] width 96 height 11
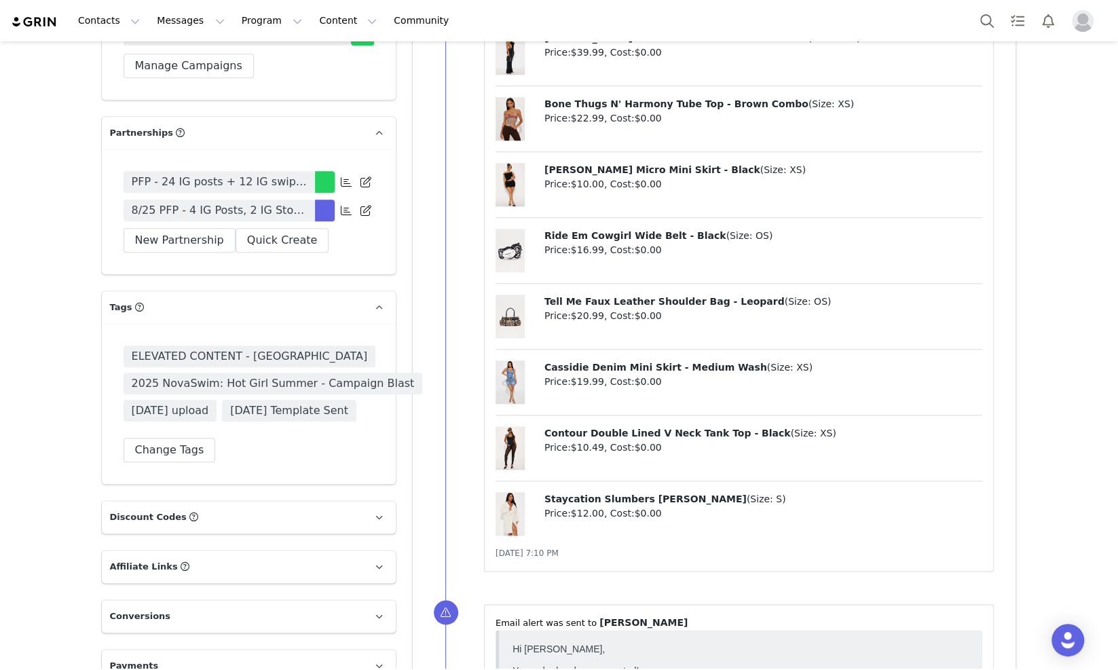
scroll to position [4326, 0]
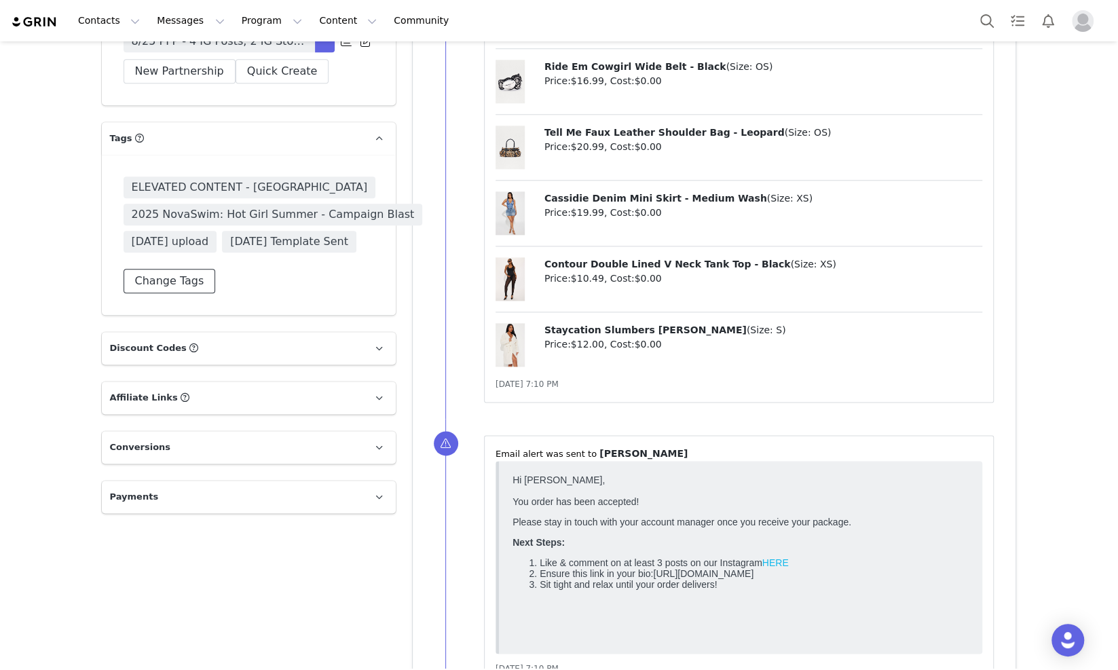
click at [140, 293] on button "Change Tags" at bounding box center [170, 281] width 92 height 24
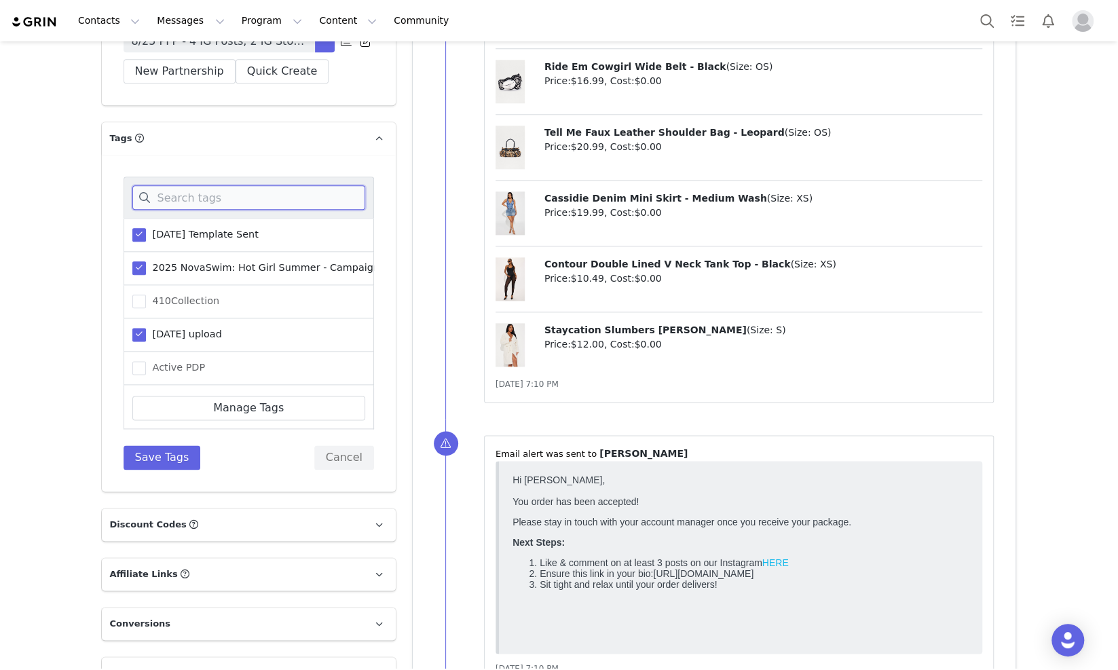
click at [219, 210] on input at bounding box center [248, 197] width 233 height 24
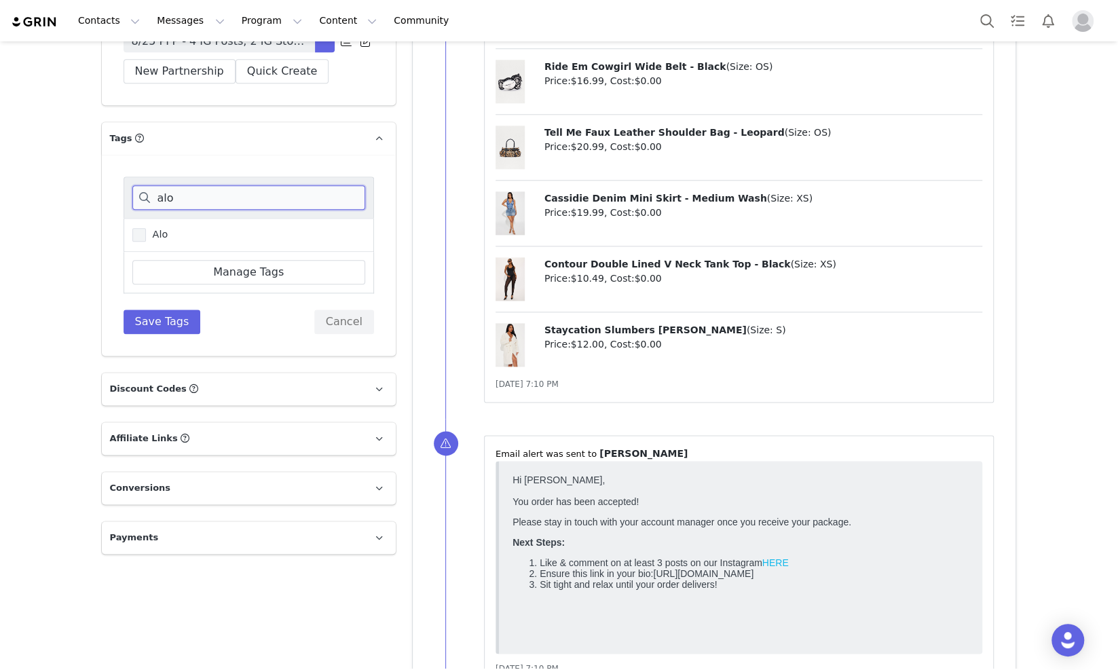
type input "alo"
click at [146, 241] on span "Alo" at bounding box center [157, 234] width 22 height 13
click at [146, 228] on input "Alo" at bounding box center [146, 228] width 0 height 0
click at [156, 334] on button "Save Tags" at bounding box center [162, 321] width 77 height 24
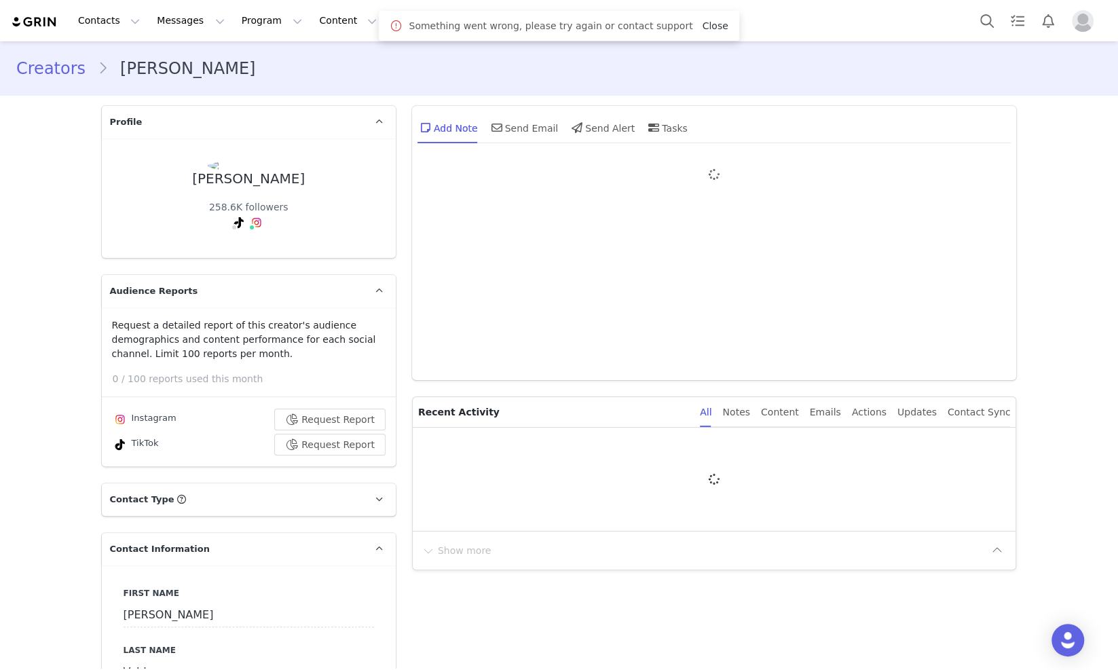
type input "+1 ([GEOGRAPHIC_DATA])"
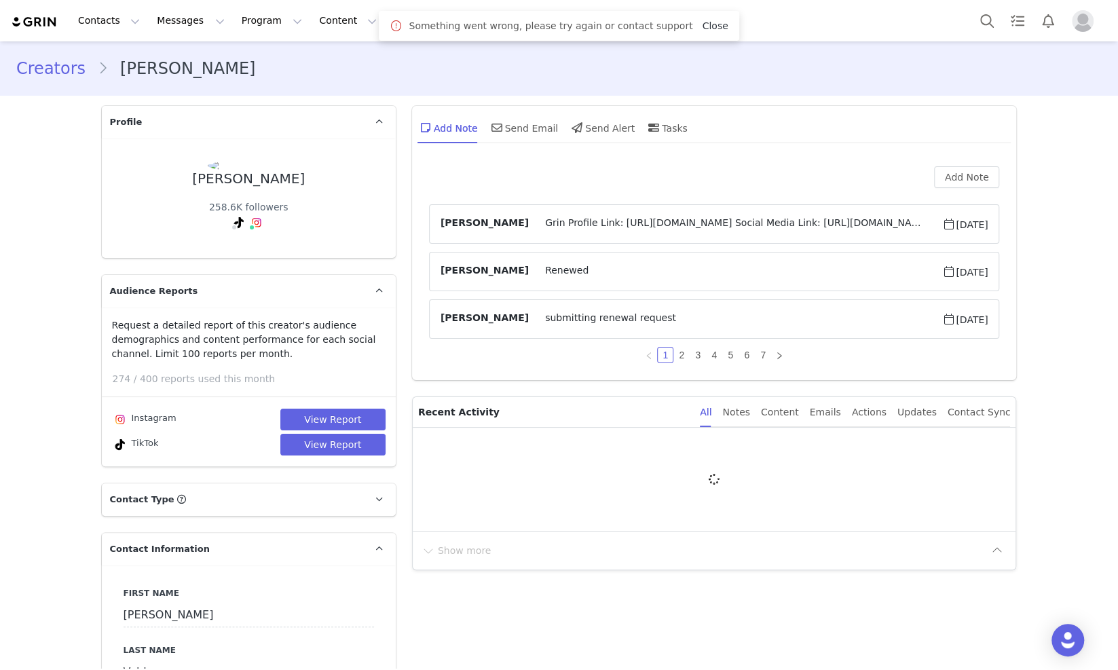
click at [702, 26] on link "Close" at bounding box center [715, 25] width 26 height 11
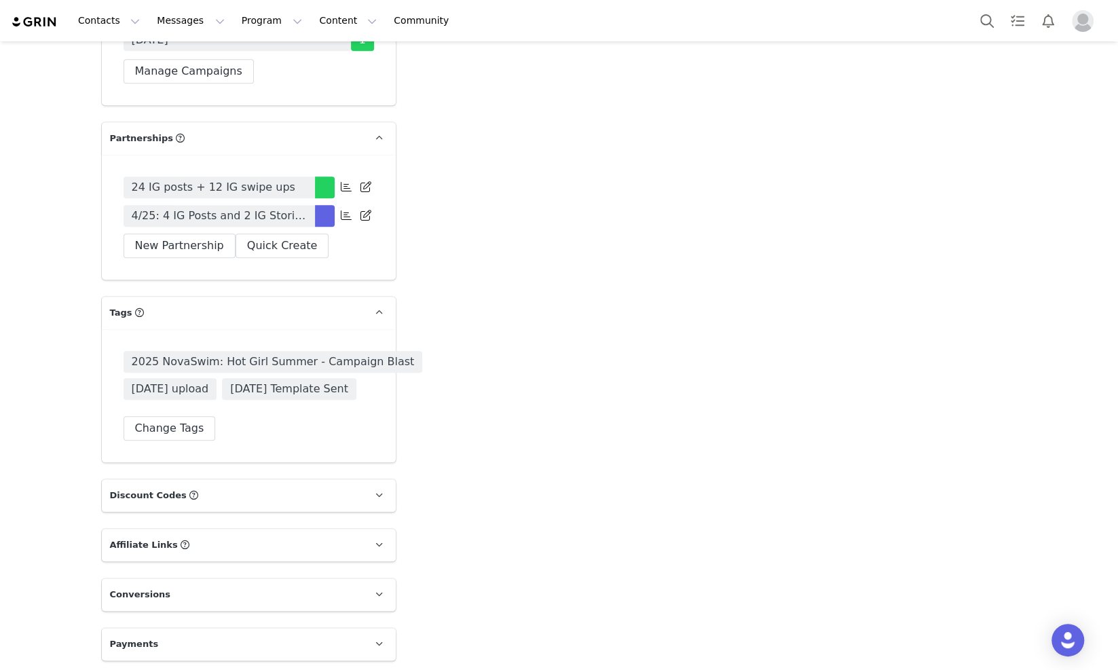
scroll to position [4076, 0]
click at [183, 430] on button "Change Tags" at bounding box center [170, 428] width 92 height 24
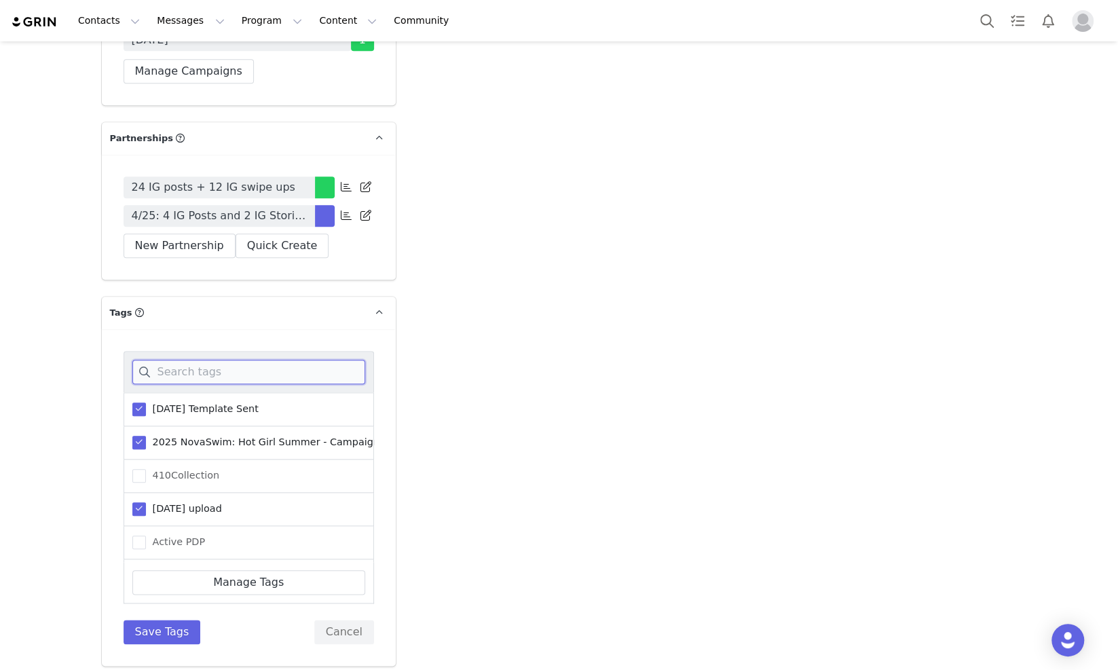
click at [234, 364] on input at bounding box center [248, 372] width 233 height 24
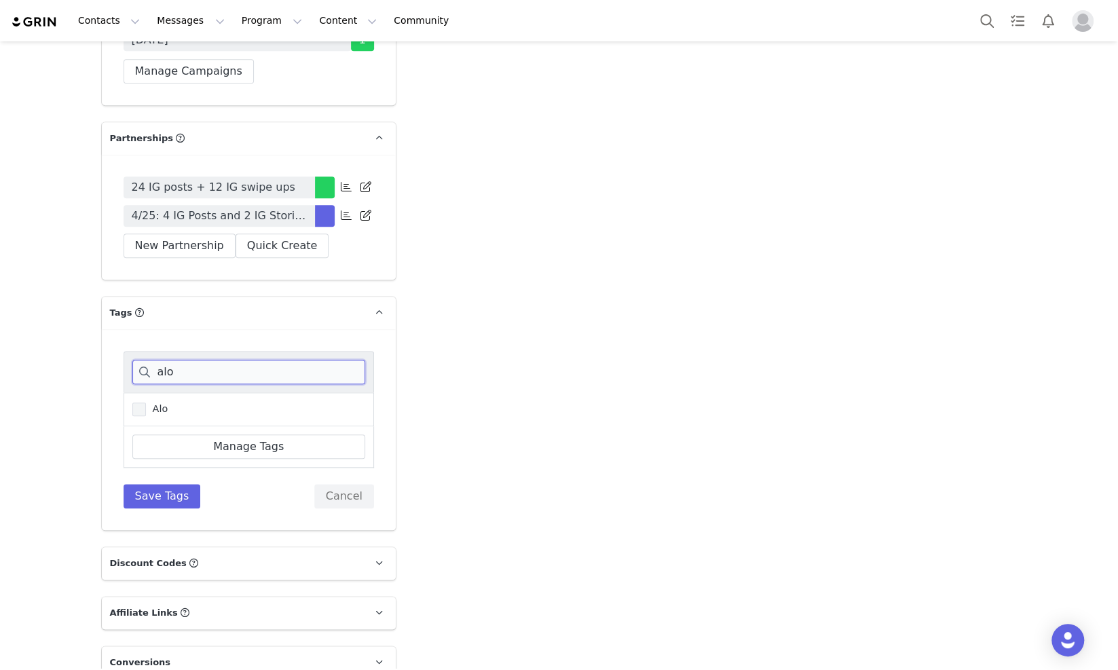
type input "alo"
click at [149, 404] on span "Alo" at bounding box center [157, 408] width 22 height 13
click at [146, 402] on input "Alo" at bounding box center [146, 402] width 0 height 0
click at [143, 490] on button "Save Tags" at bounding box center [162, 496] width 77 height 24
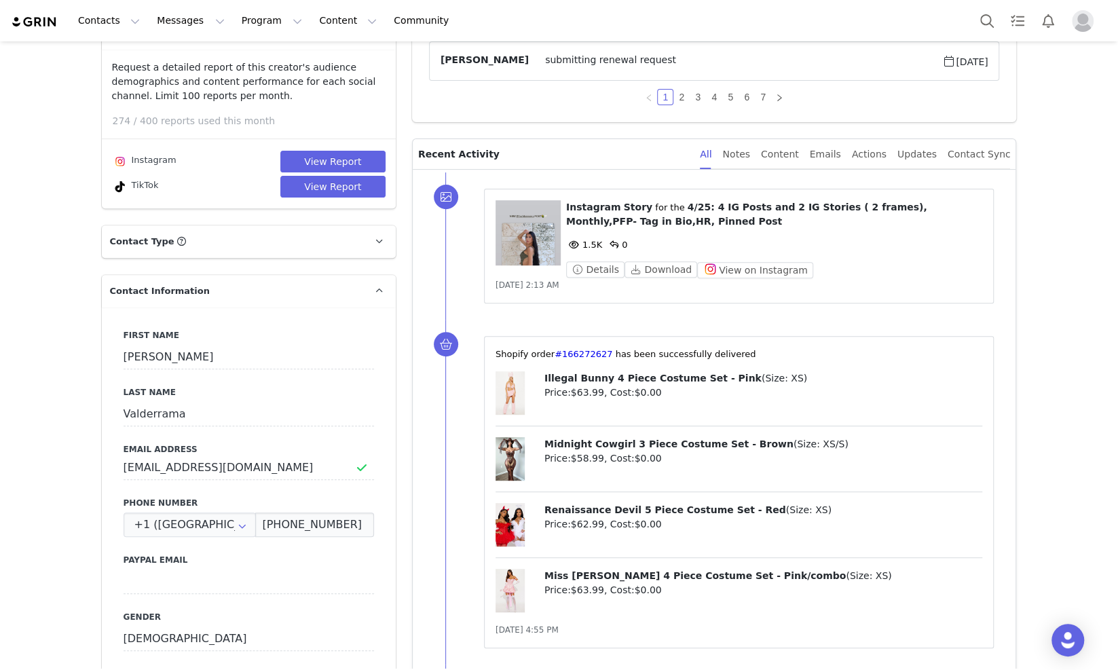
scroll to position [0, 0]
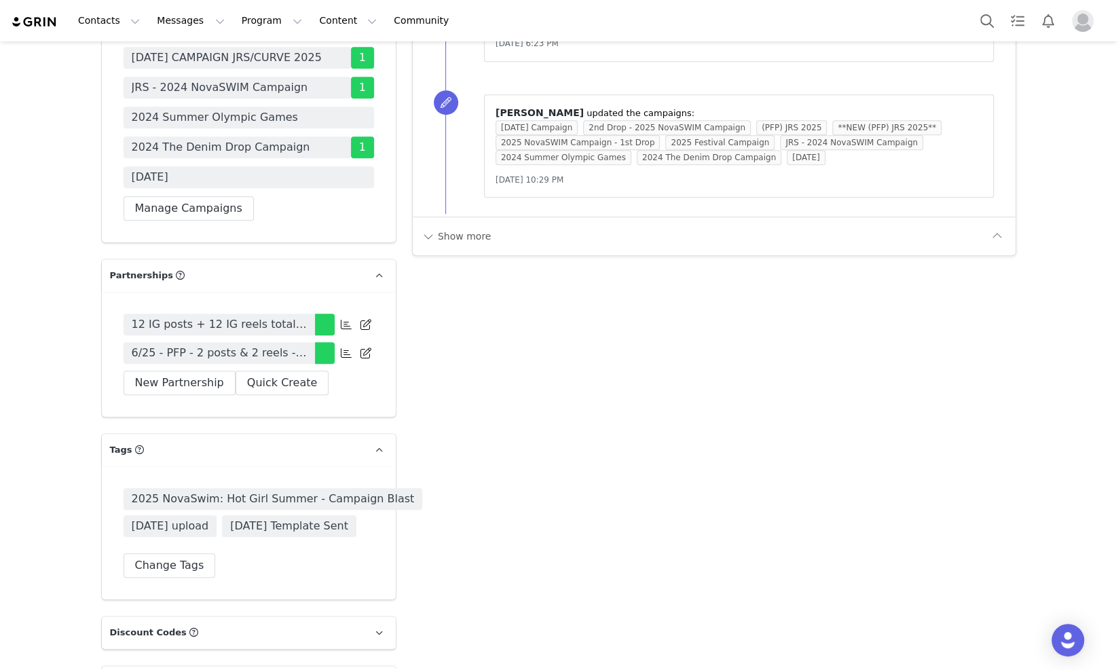
scroll to position [4072, 0]
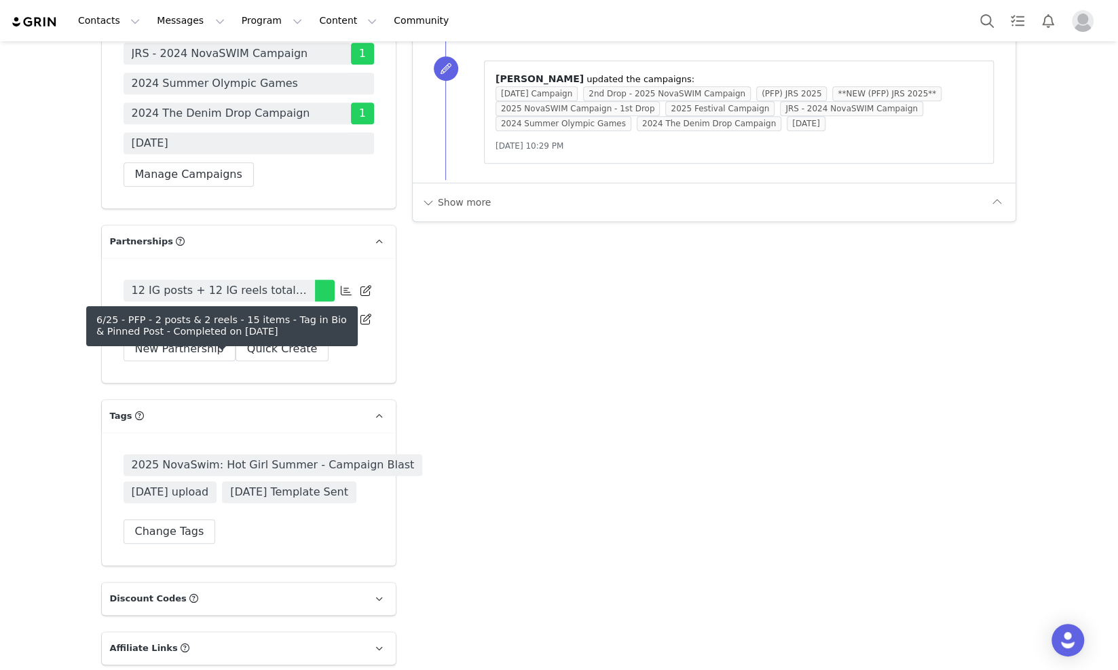
click at [280, 327] on span "6/25 - PFP - 2 posts & 2 reels - 15 items - Tag in Bio & Pinned Post" at bounding box center [219, 319] width 175 height 16
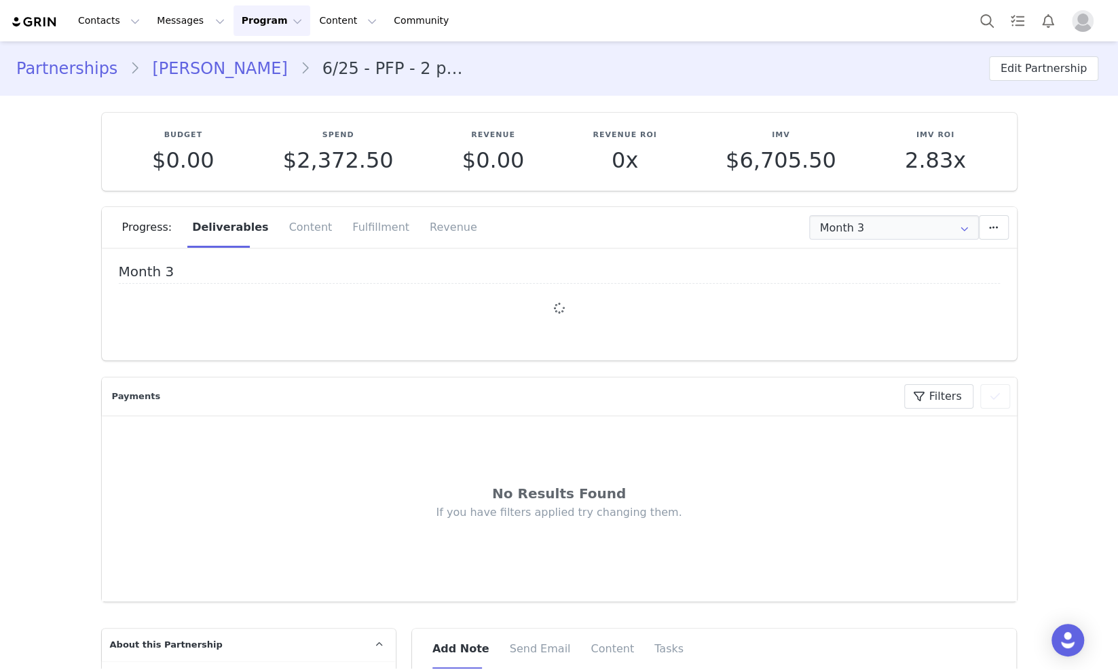
type input "+44 ([GEOGRAPHIC_DATA])"
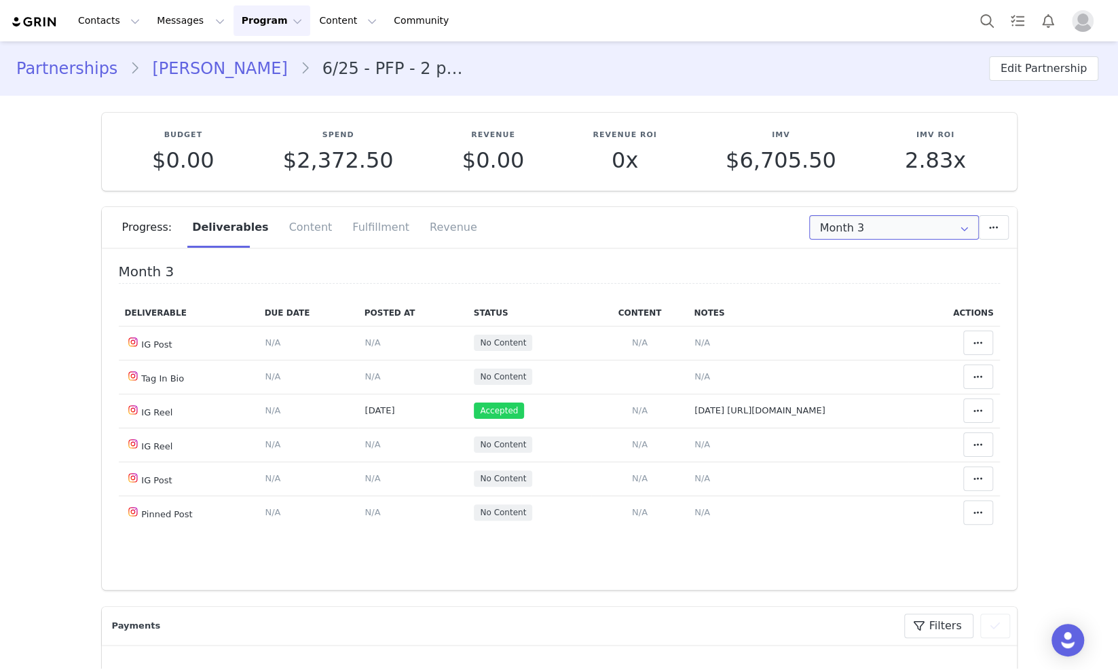
click at [826, 224] on input "Month 3" at bounding box center [894, 227] width 170 height 24
click at [694, 344] on span "N/A" at bounding box center [702, 342] width 16 height 10
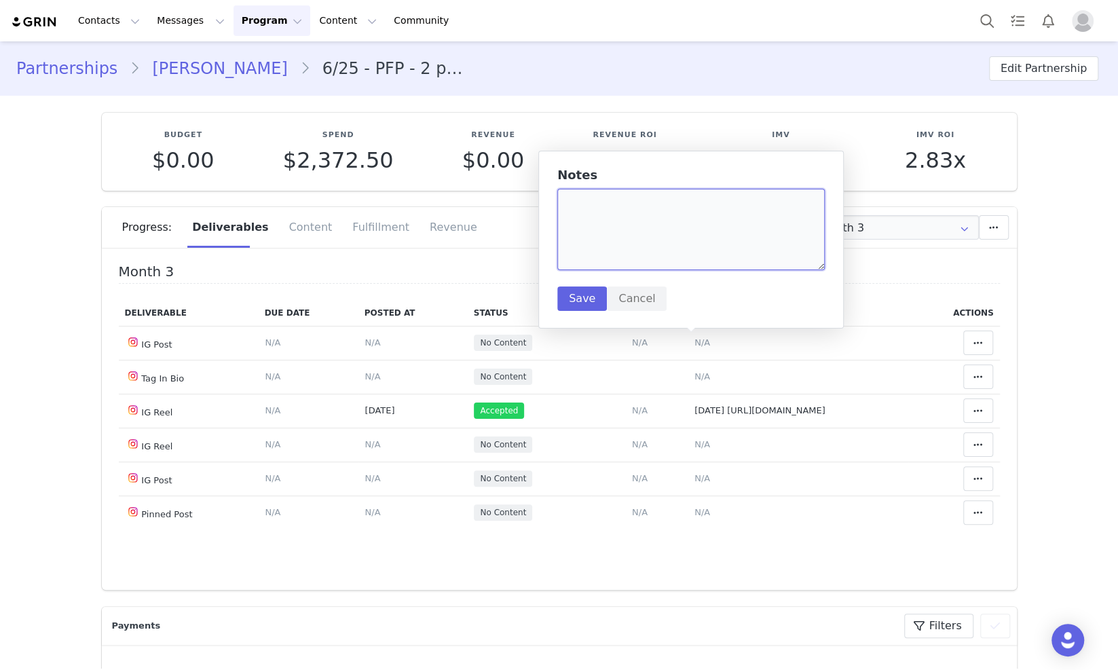
click at [703, 242] on textarea at bounding box center [690, 229] width 267 height 81
paste textarea "https://www.instagram.com/p/DPEni6bjNHp/"
type textarea "https://www.instagram.com/p/DPEni6bjNHp/"
click at [574, 295] on button "Save" at bounding box center [582, 298] width 50 height 24
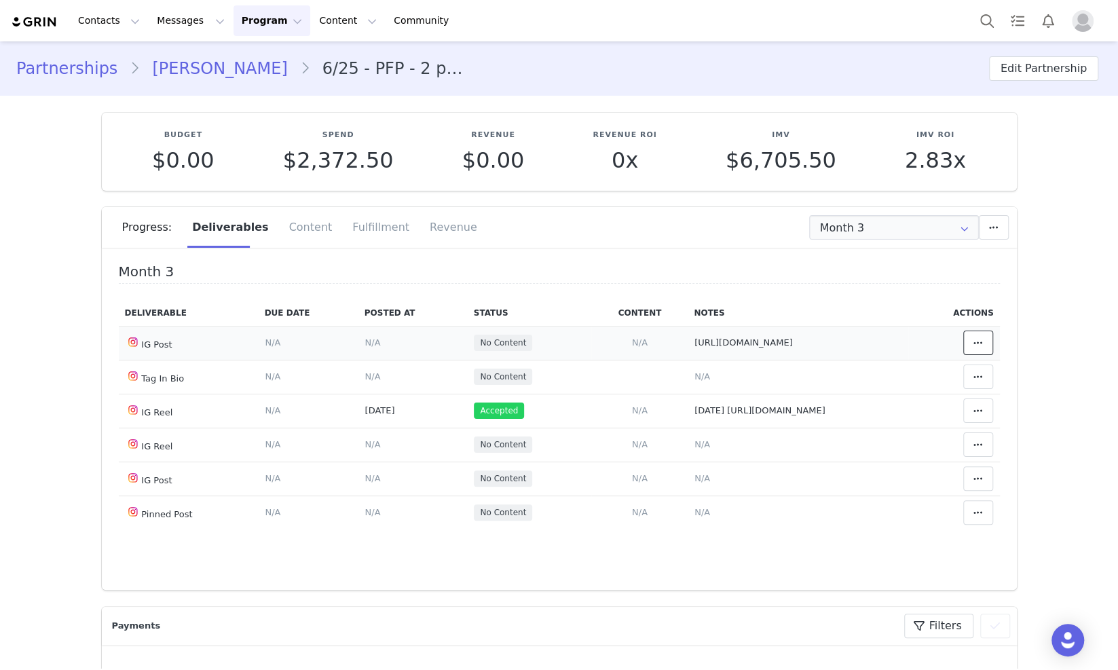
click at [973, 345] on icon at bounding box center [978, 342] width 10 height 11
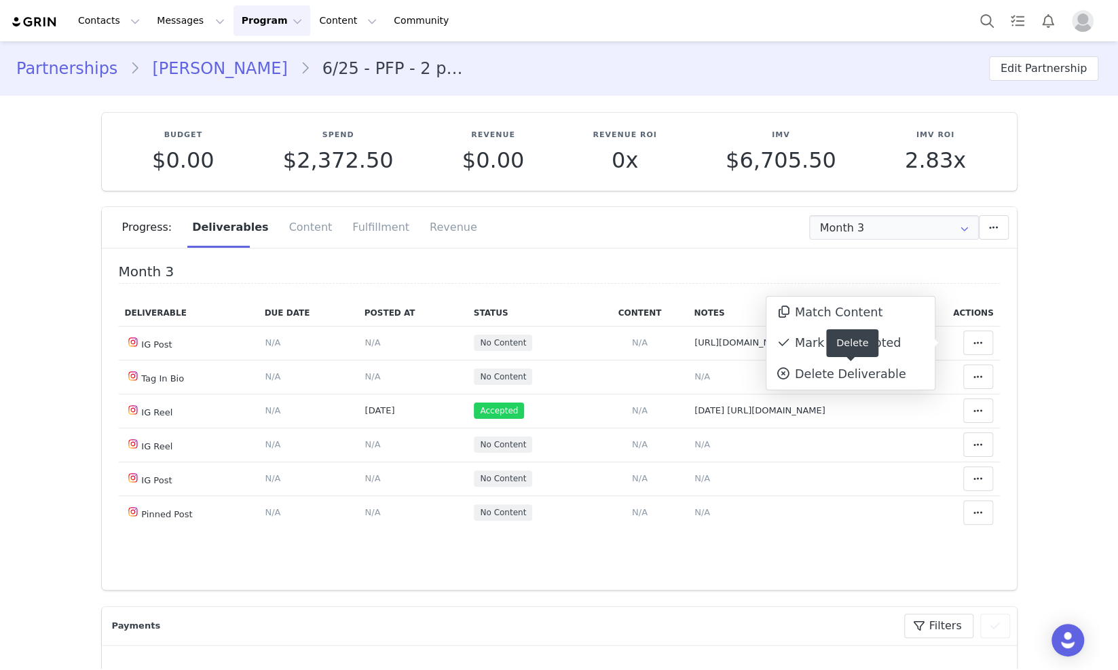
click at [843, 344] on div "Delete" at bounding box center [852, 343] width 52 height 28
click at [802, 336] on div "Mark as Accepted" at bounding box center [850, 343] width 168 height 31
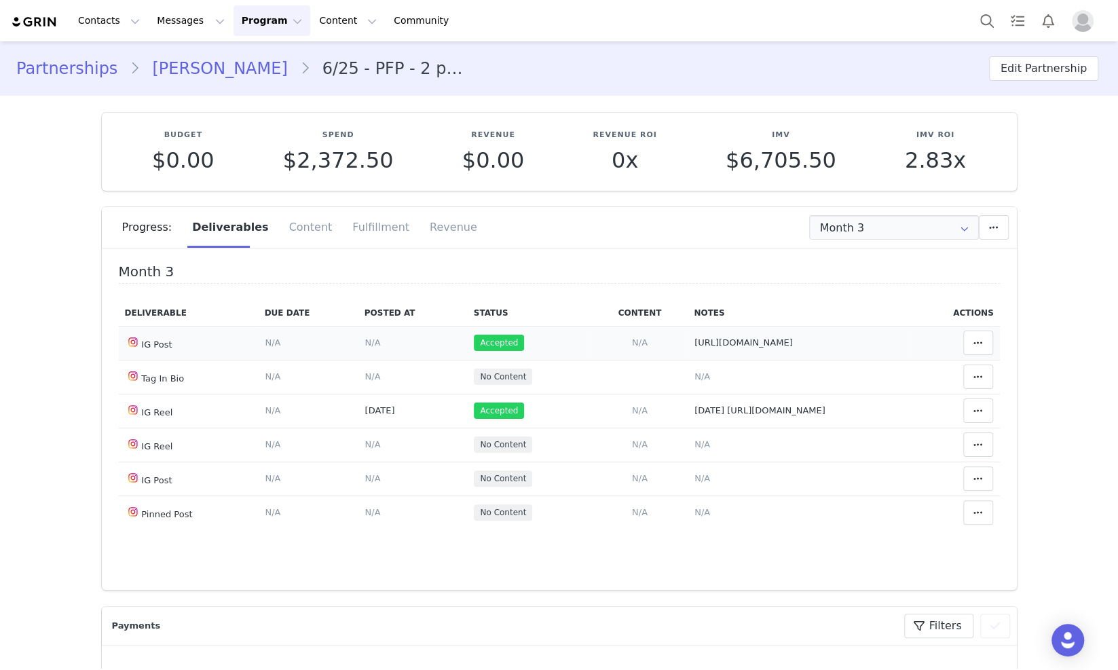
click at [364, 342] on span "N/A" at bounding box center [372, 342] width 16 height 10
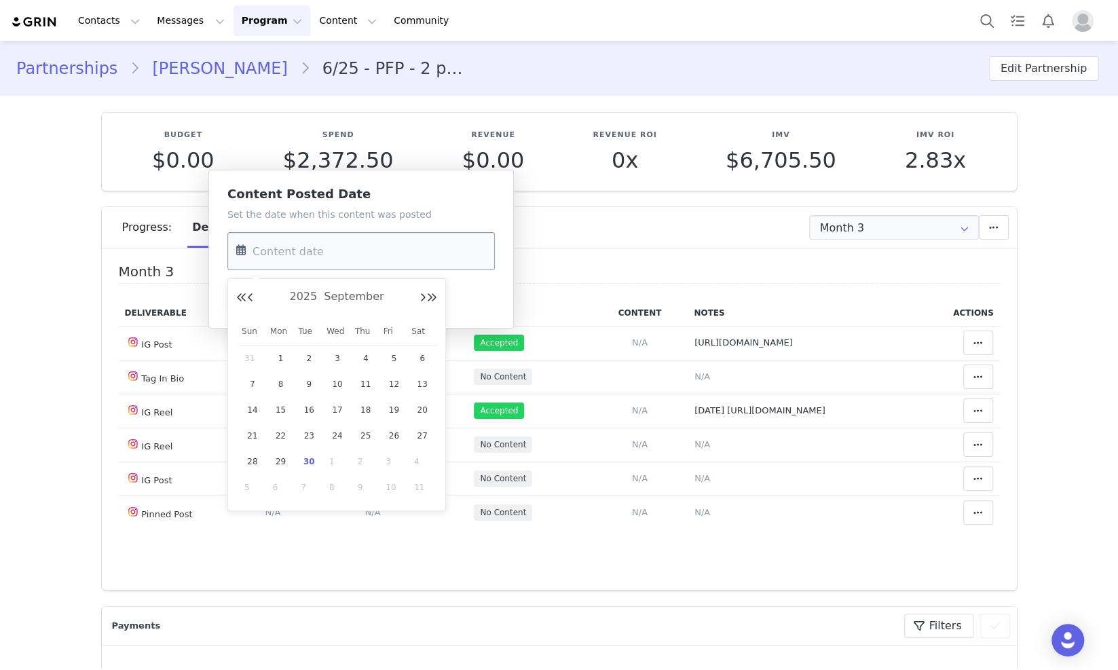
click at [290, 255] on input "text" at bounding box center [360, 251] width 267 height 38
click at [388, 434] on span "26" at bounding box center [394, 436] width 16 height 16
type input "Sep 26 2025"
click at [250, 300] on button "Save" at bounding box center [252, 298] width 50 height 24
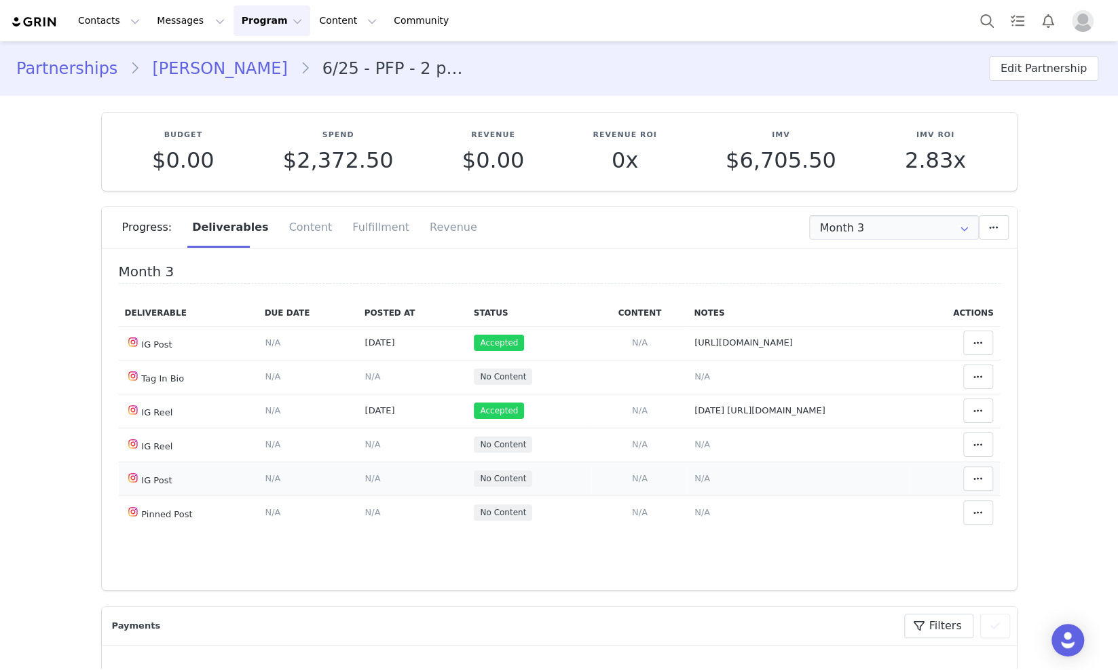
click at [694, 476] on span "N/A" at bounding box center [702, 478] width 16 height 10
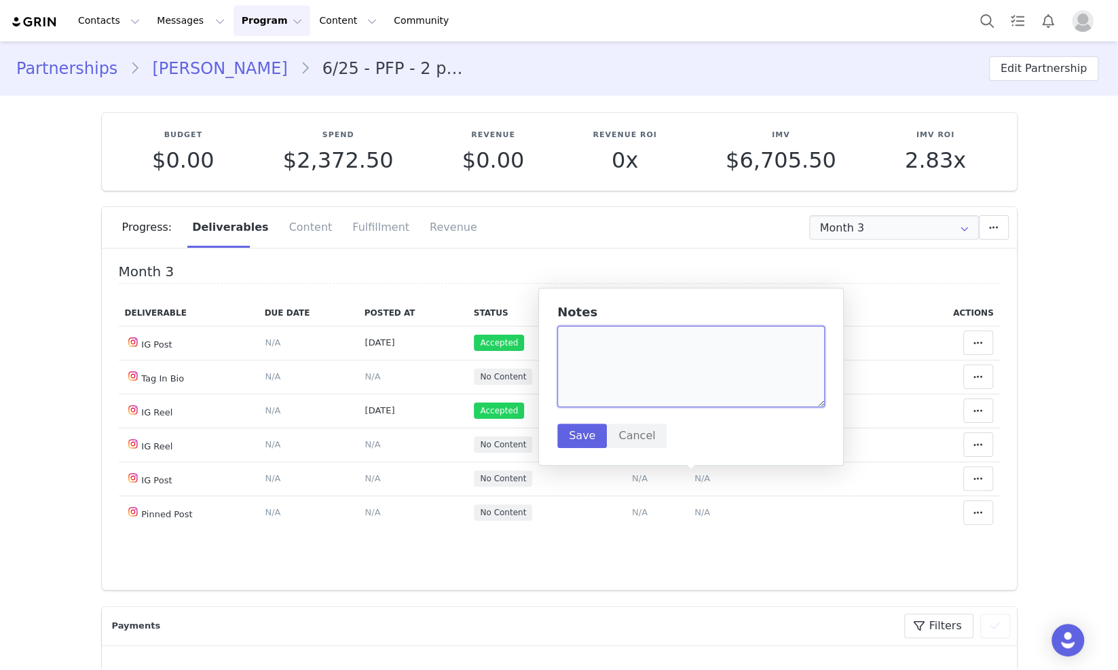
click at [653, 377] on textarea at bounding box center [690, 366] width 267 height 81
paste textarea "https://www.instagram.com/p/DPO4-wzDHF1/?img_index=1"
type textarea "https://www.instagram.com/p/DPO4-wzDHF1/?img_index=1"
click at [597, 443] on button "Save" at bounding box center [582, 436] width 50 height 24
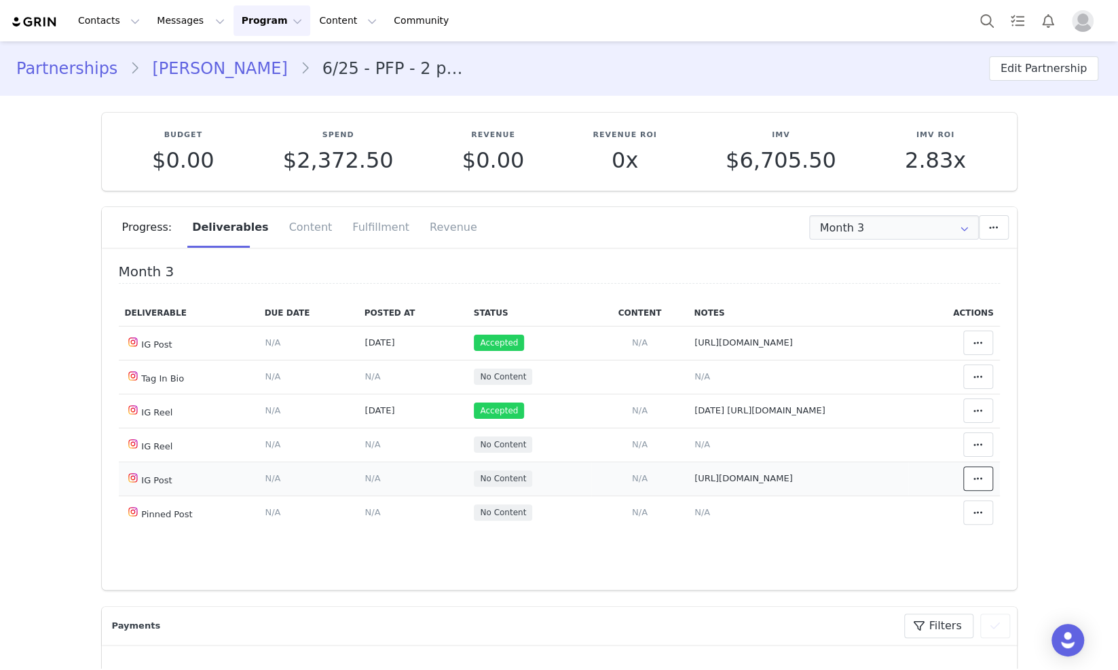
click at [967, 478] on button at bounding box center [978, 478] width 30 height 24
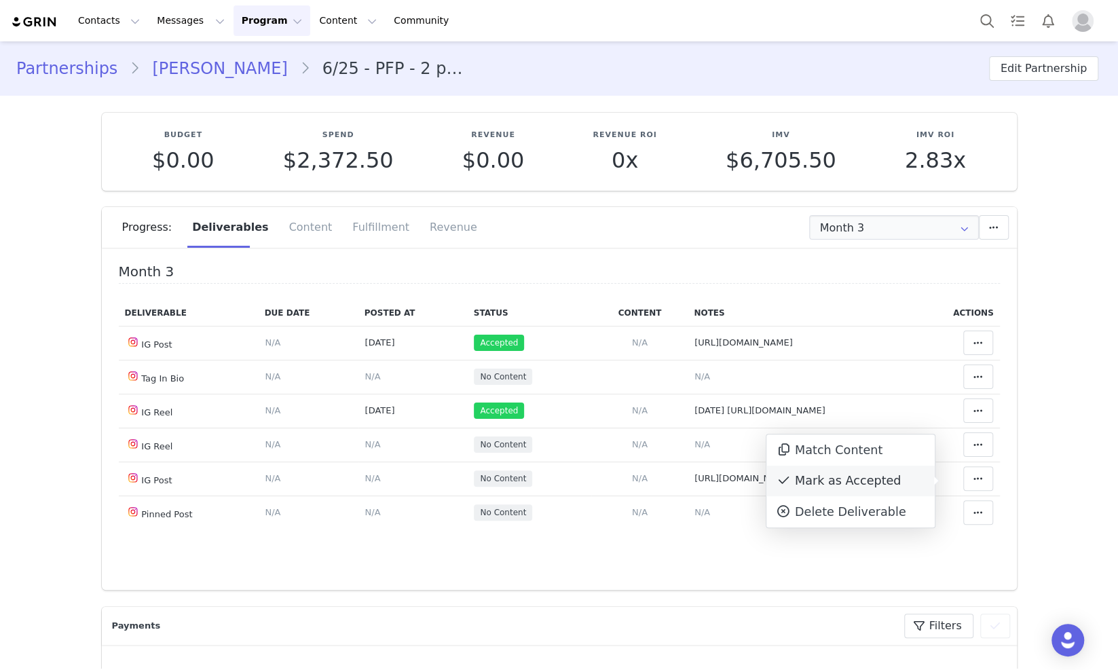
click at [899, 489] on div "Mark as Accepted" at bounding box center [850, 481] width 168 height 31
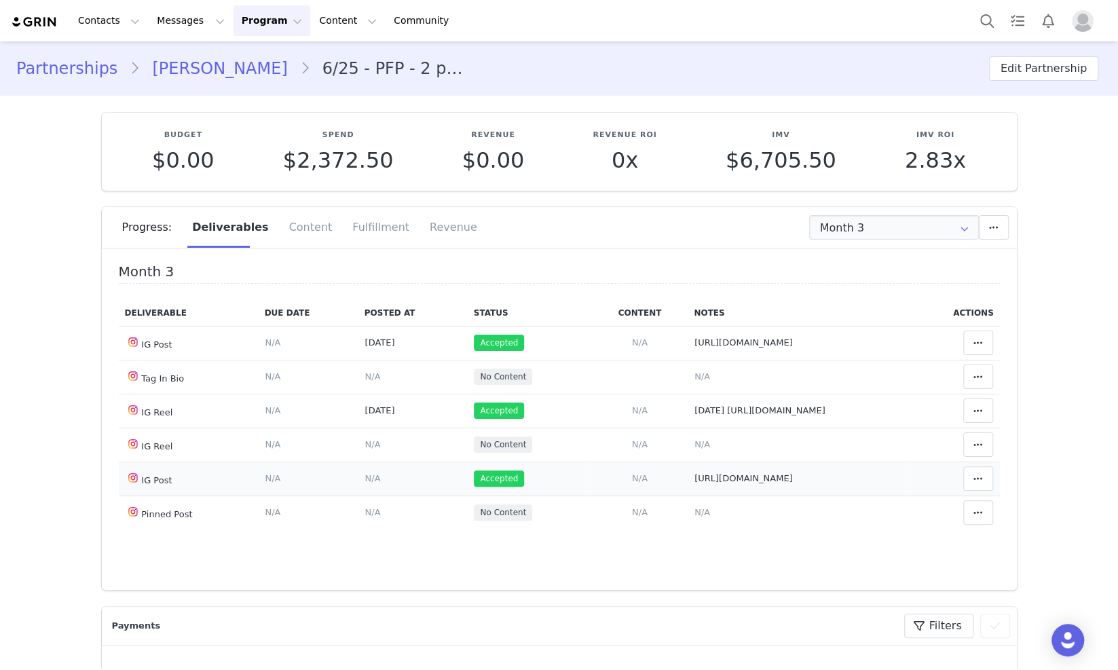
click at [366, 480] on span "N/A" at bounding box center [372, 478] width 16 height 10
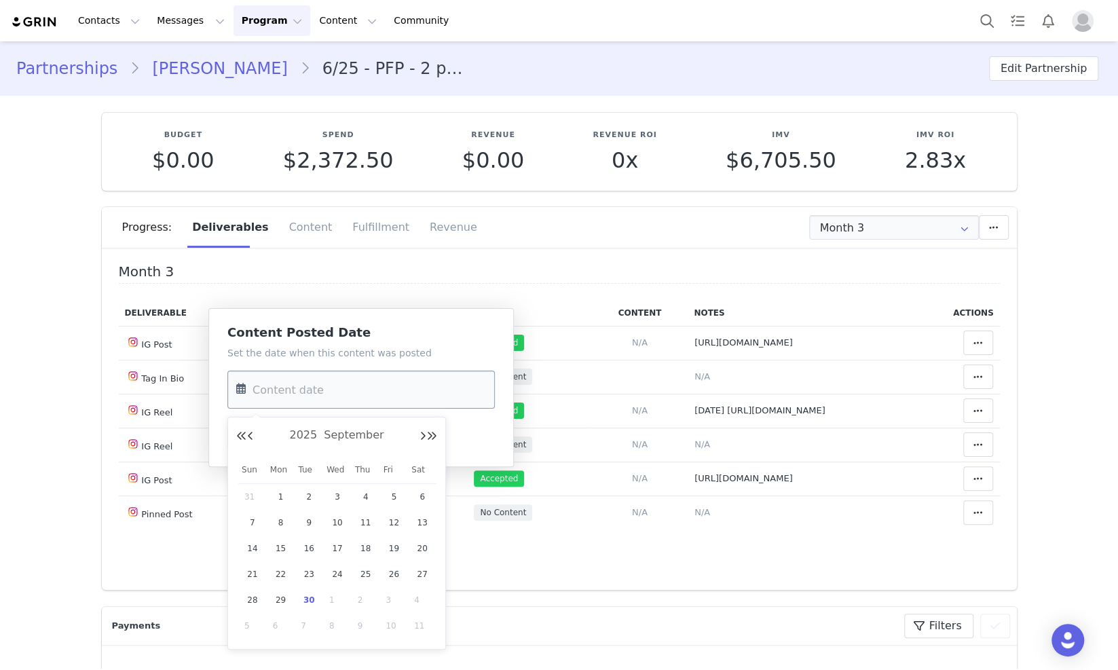
click at [324, 388] on input "text" at bounding box center [360, 390] width 267 height 38
click at [309, 602] on span "30" at bounding box center [309, 600] width 16 height 16
type input "[DATE]"
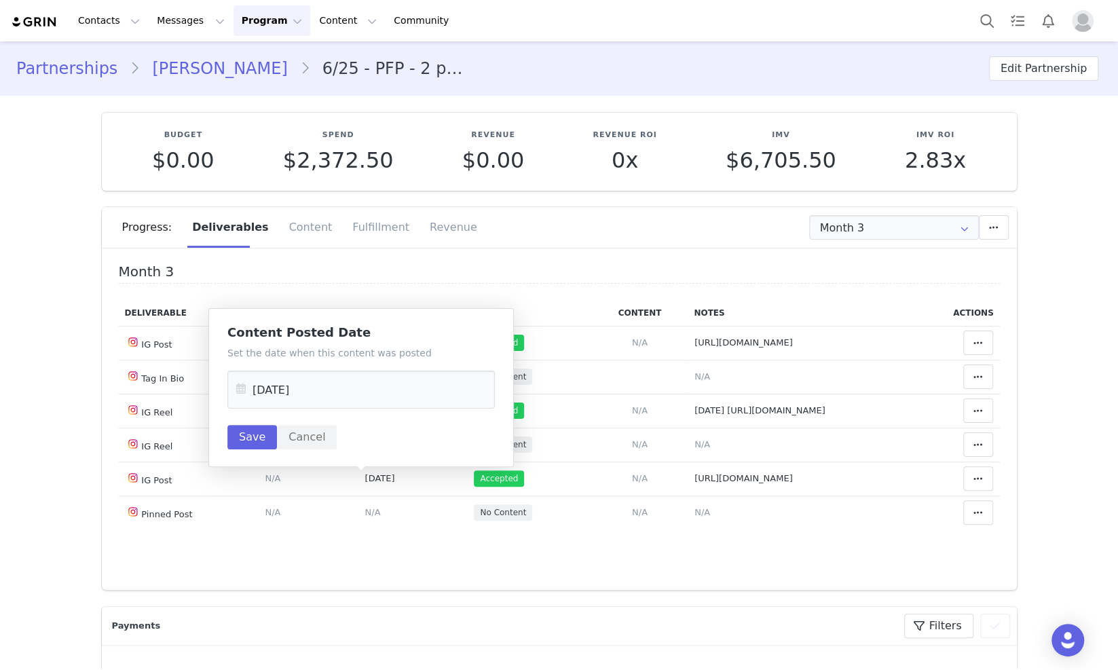
click at [247, 424] on div "Set the date when this content was posted Sep 30 2025 Save Cancel" at bounding box center [360, 397] width 267 height 103
click at [252, 431] on button "Save" at bounding box center [252, 437] width 50 height 24
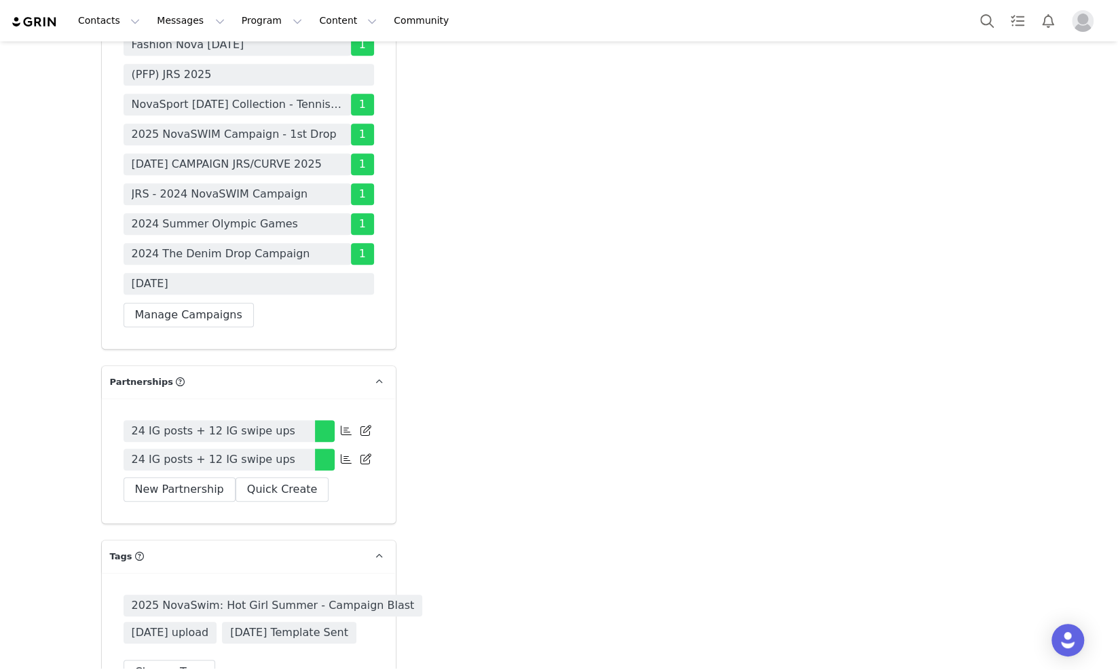
scroll to position [4072, 0]
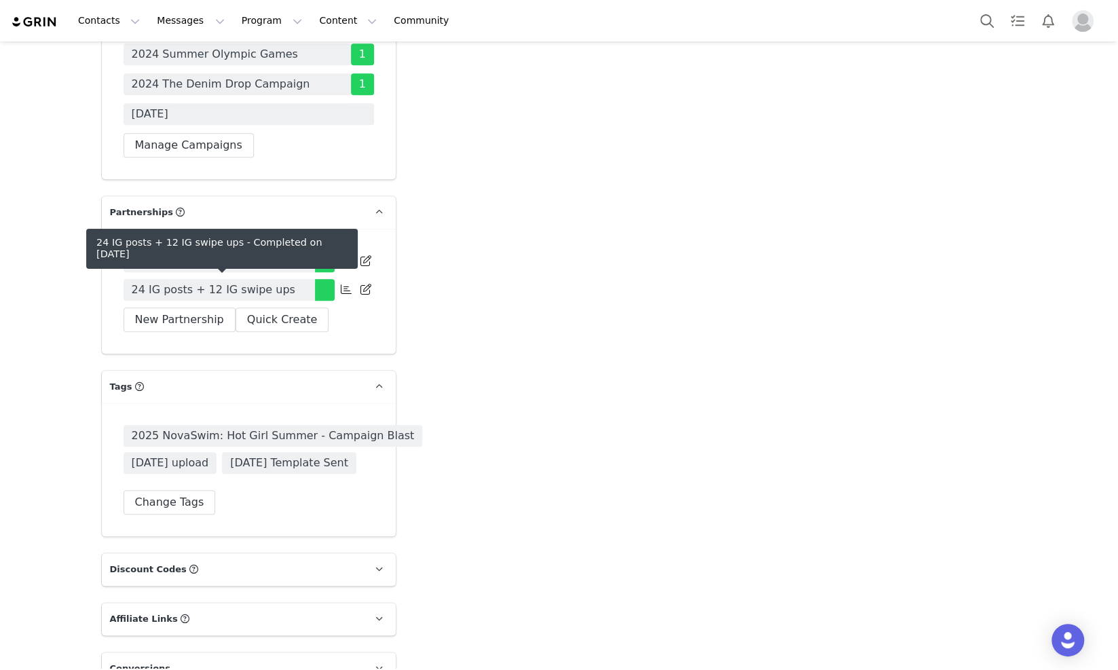
click at [274, 290] on link "24 IG posts + 12 IG swipe ups" at bounding box center [219, 290] width 191 height 22
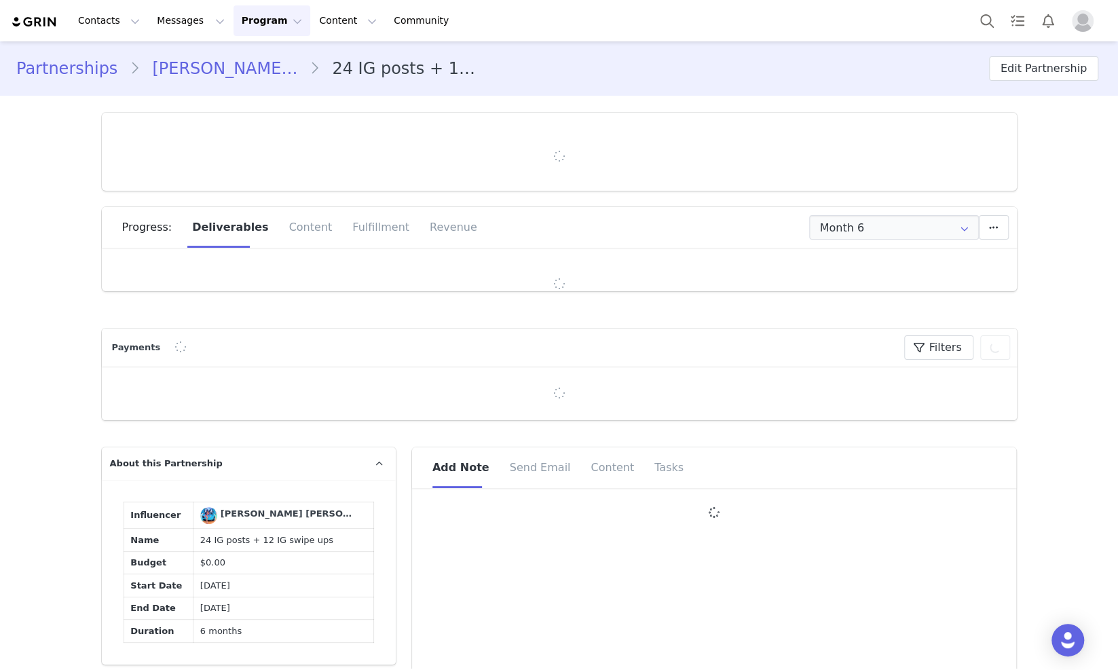
type input "+1 ([GEOGRAPHIC_DATA])"
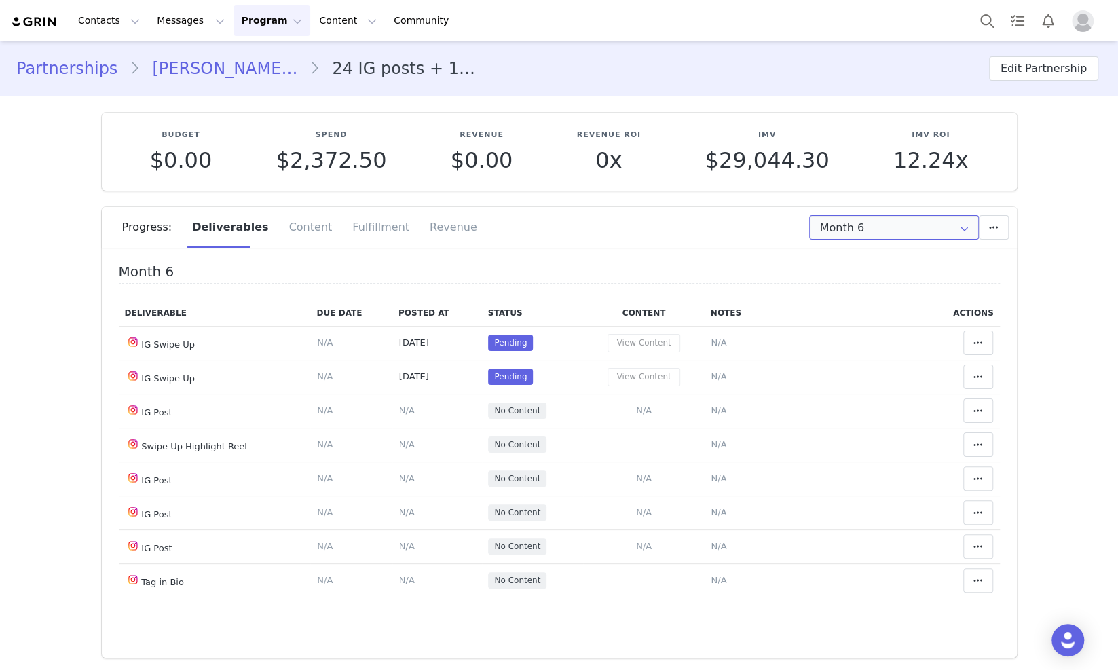
click at [865, 229] on input "Month 6" at bounding box center [894, 227] width 170 height 24
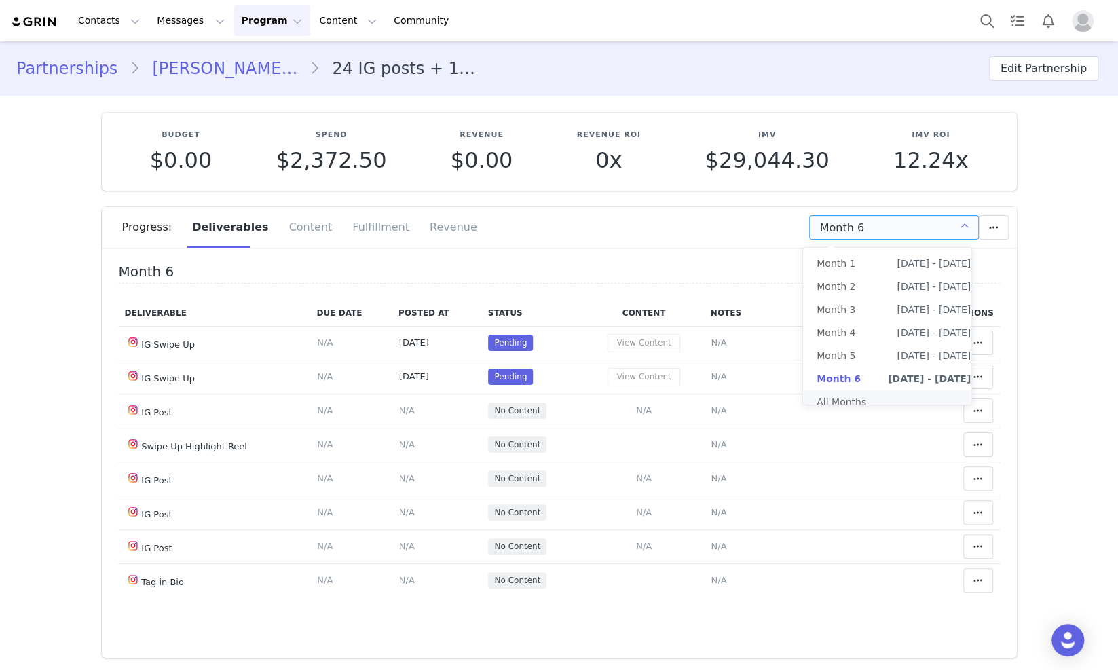
click at [836, 401] on li "All Months" at bounding box center [893, 401] width 181 height 23
type input "All"
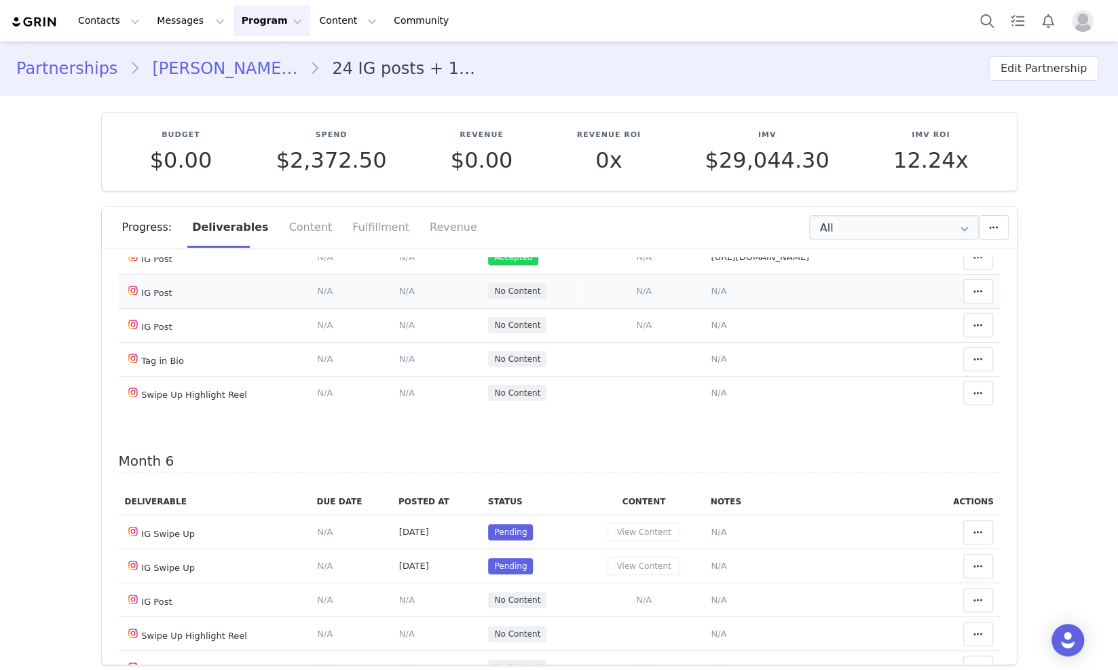
scroll to position [1782, 0]
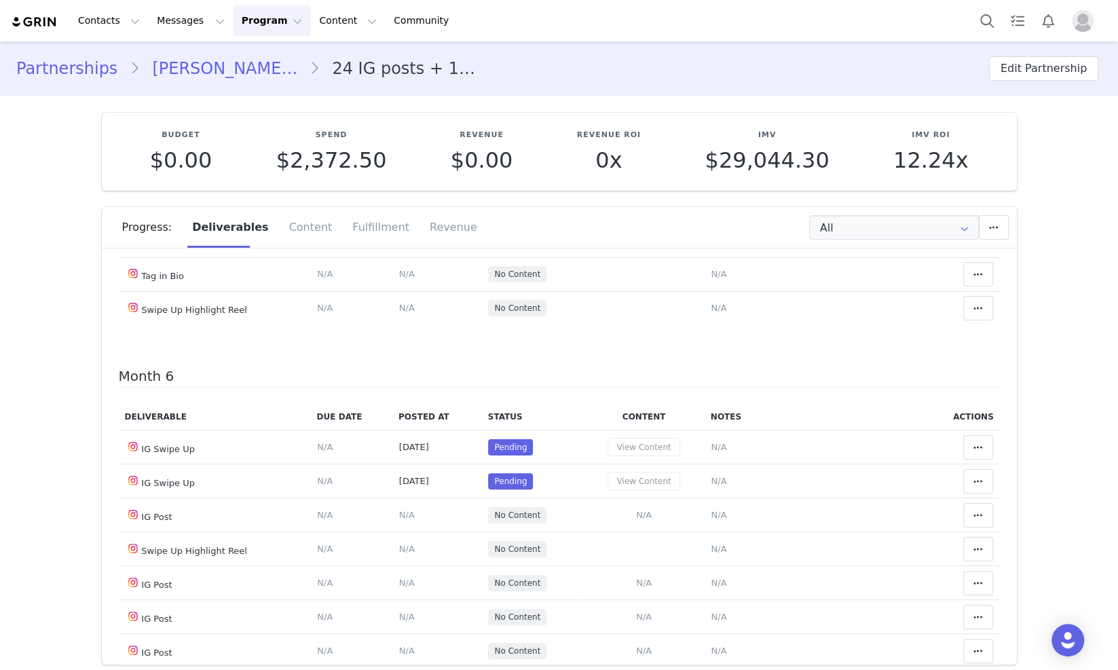
click at [711, 211] on span "N/A" at bounding box center [719, 206] width 16 height 10
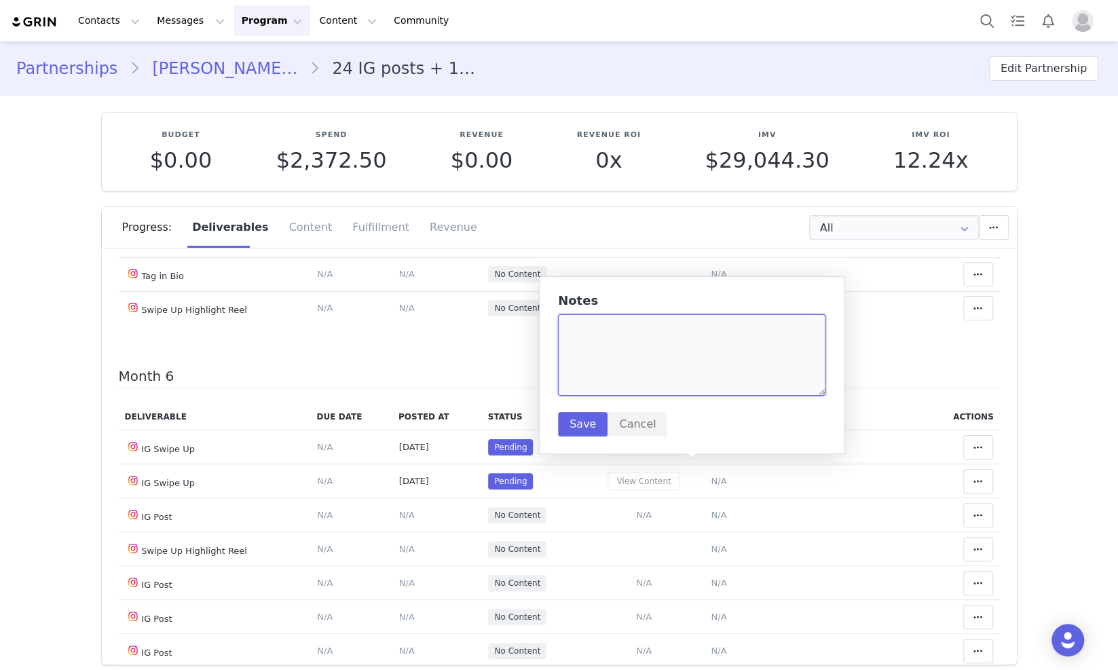
click at [648, 369] on textarea at bounding box center [691, 354] width 267 height 81
paste textarea "https://www.instagram.com/p/DO32A2oEQiA/?img_index=1"
type textarea "https://www.instagram.com/p/DO32A2oEQiA/?img_index=1"
click at [566, 432] on button "Save" at bounding box center [583, 424] width 50 height 24
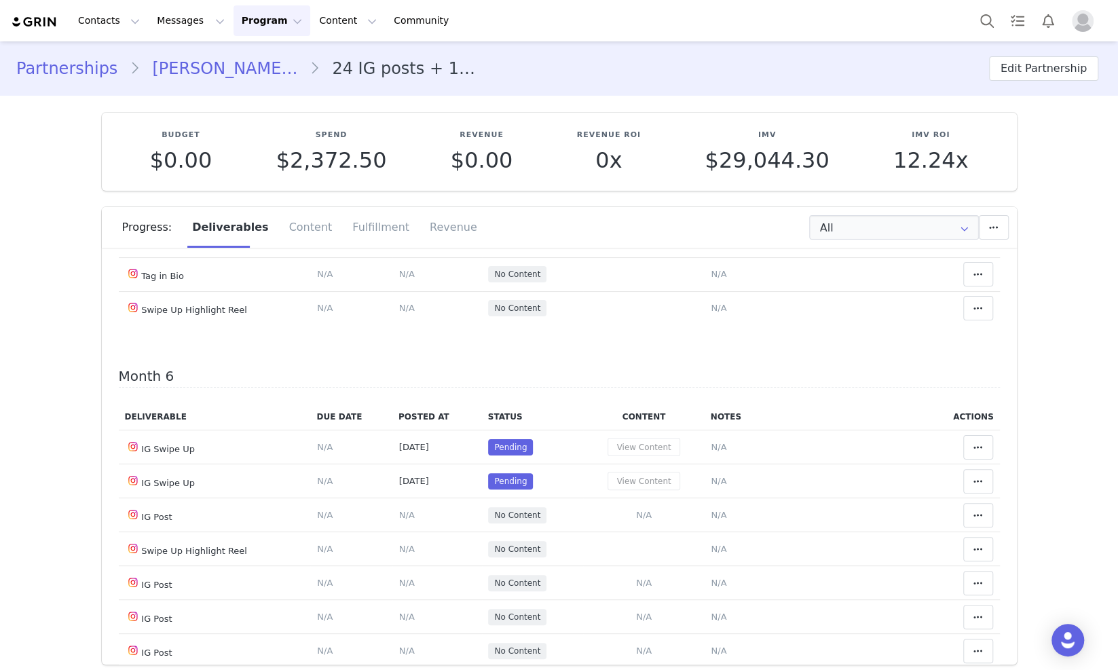
click at [973, 212] on icon at bounding box center [978, 206] width 10 height 11
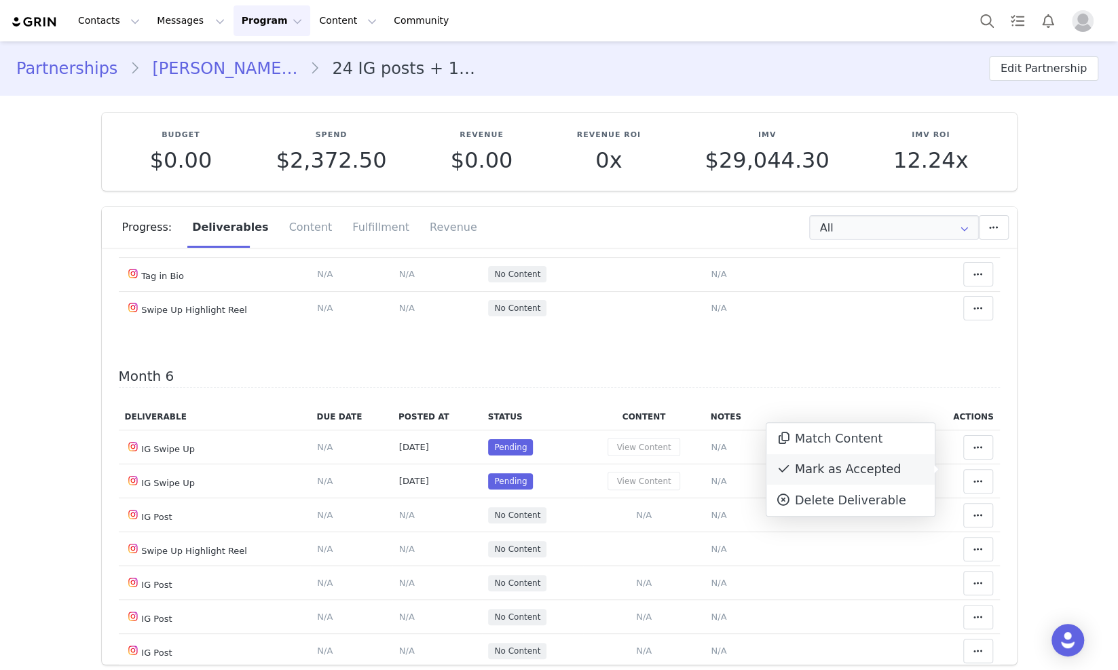
click at [879, 481] on div "Mark as Accepted" at bounding box center [850, 469] width 168 height 31
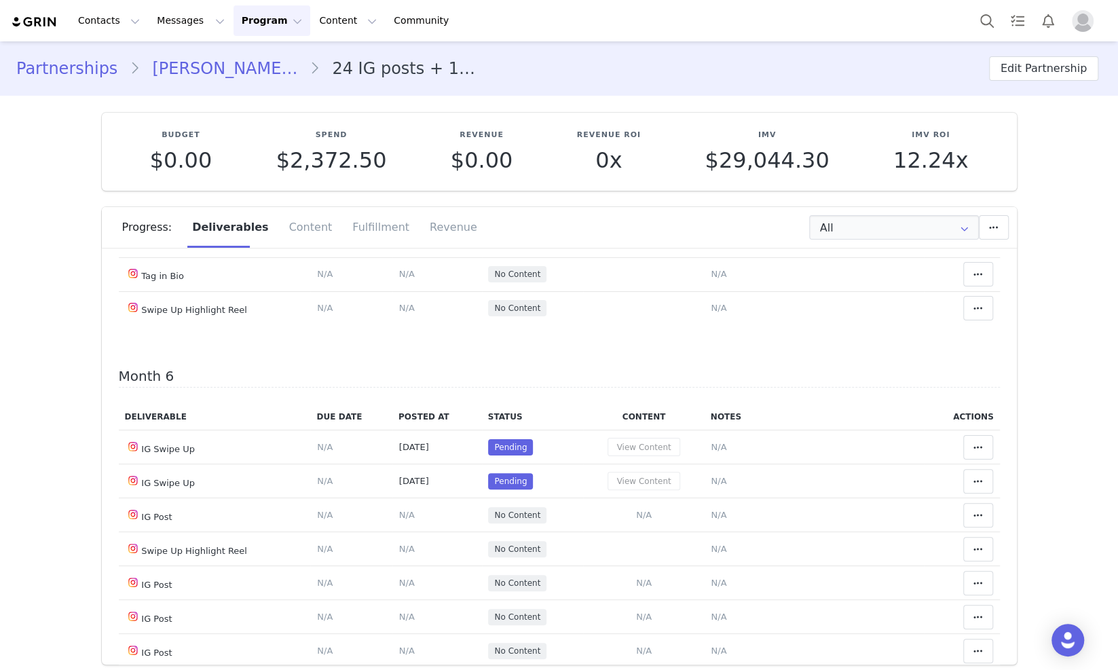
click at [399, 211] on span "N/A" at bounding box center [407, 206] width 16 height 10
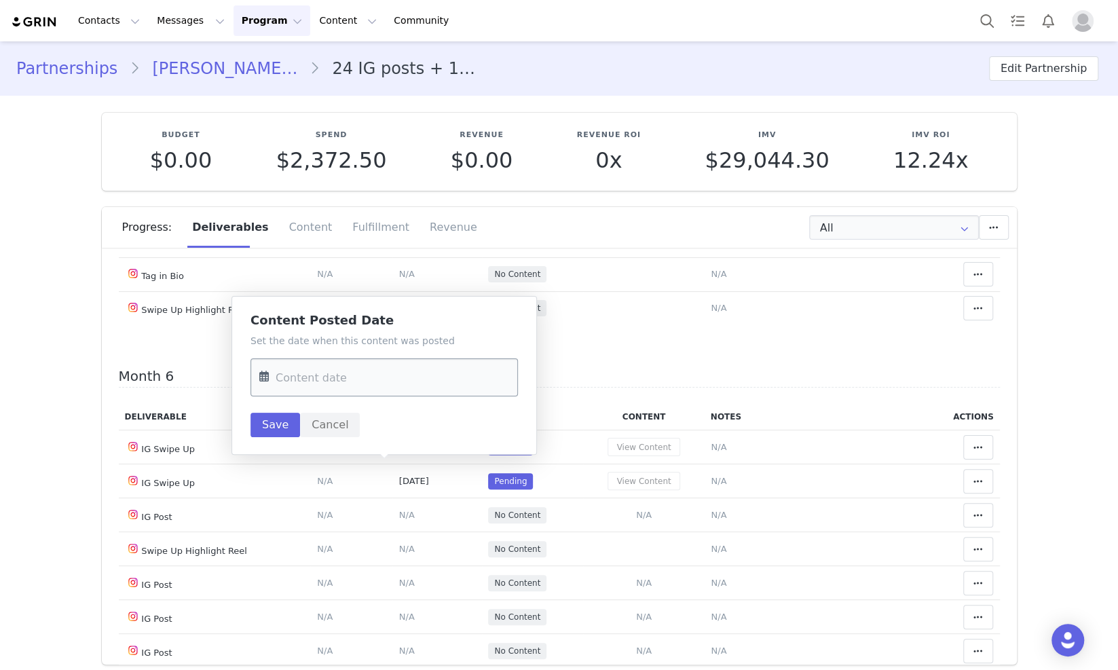
click at [326, 395] on input "text" at bounding box center [383, 377] width 267 height 38
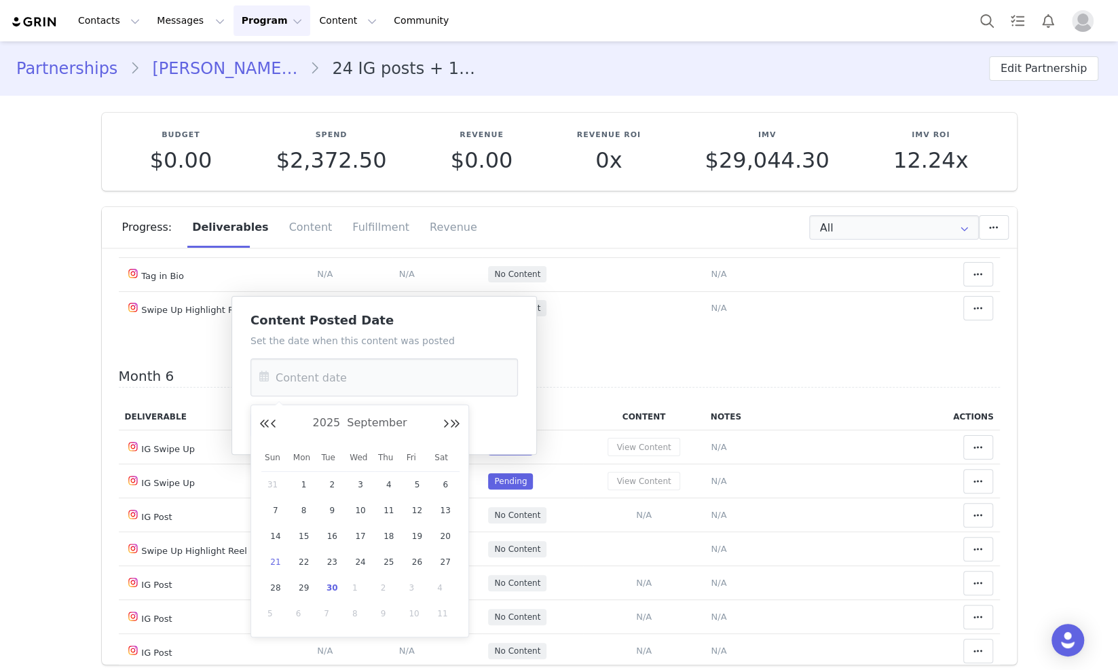
click at [269, 562] on span "21" at bounding box center [275, 562] width 16 height 16
type input "Sep 21 2025"
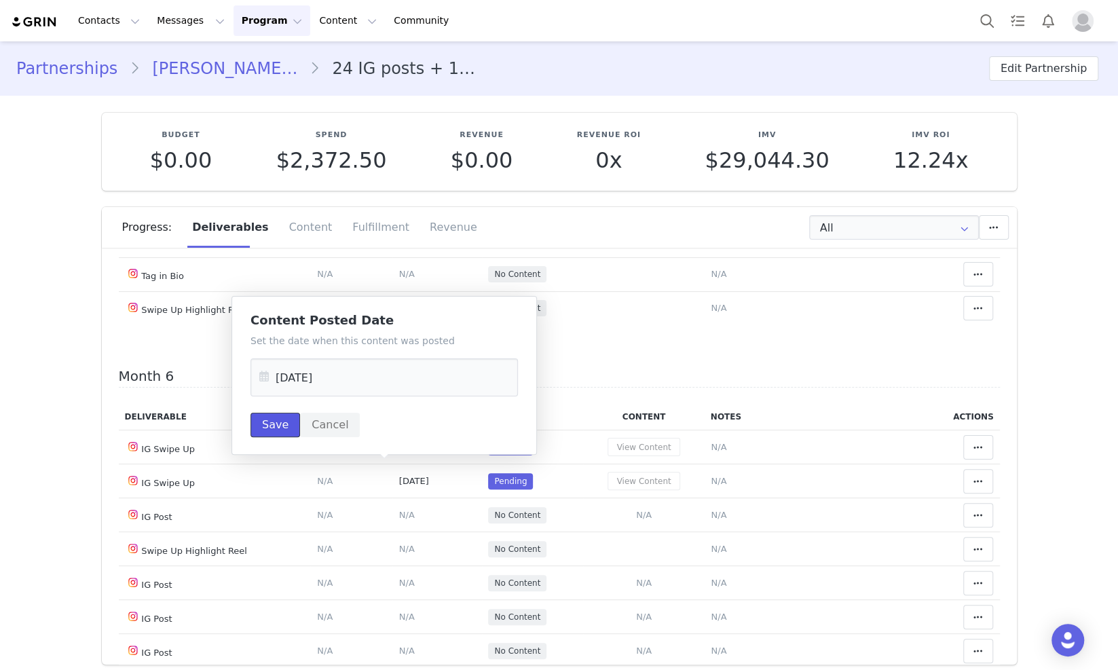
click at [263, 433] on button "Save" at bounding box center [275, 425] width 50 height 24
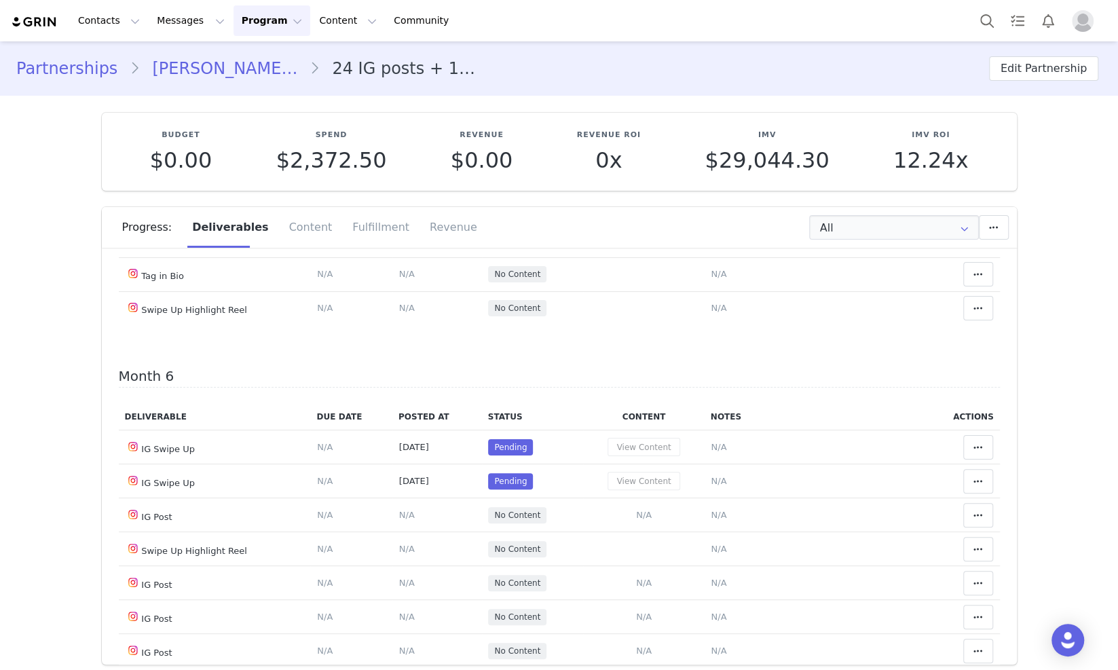
click at [223, 59] on link "Massiel Francheska Areche Cedano" at bounding box center [225, 68] width 170 height 24
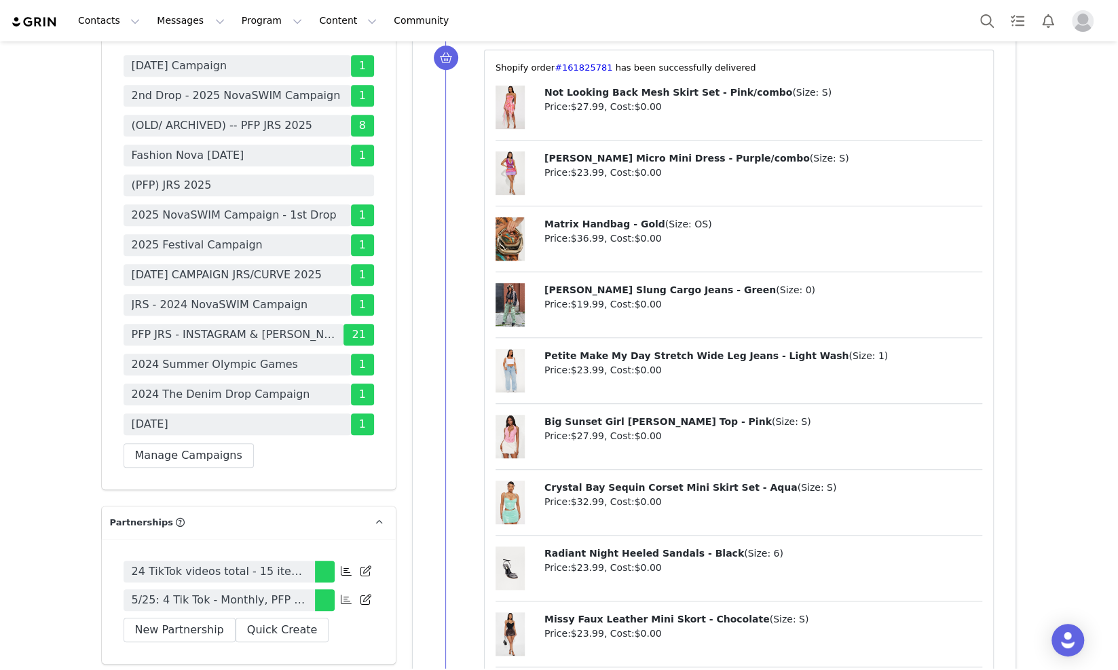
scroll to position [3987, 0]
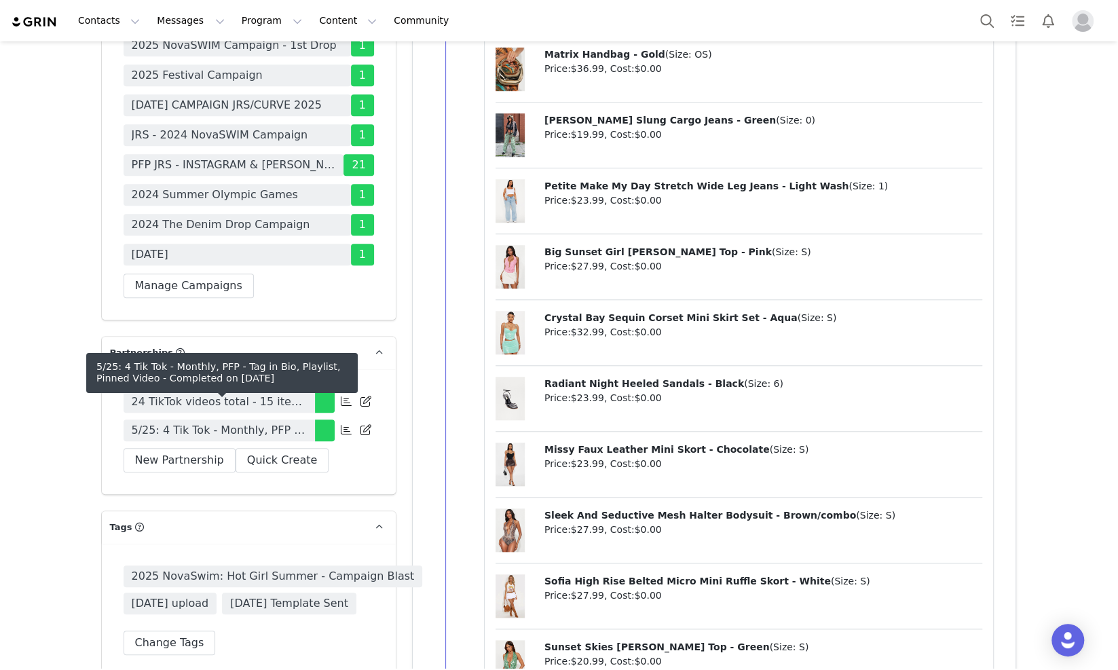
click at [284, 422] on span "5/25: 4 Tik Tok - Monthly, PFP - Tag in Bio, Playlist, Pinned Video" at bounding box center [219, 430] width 175 height 16
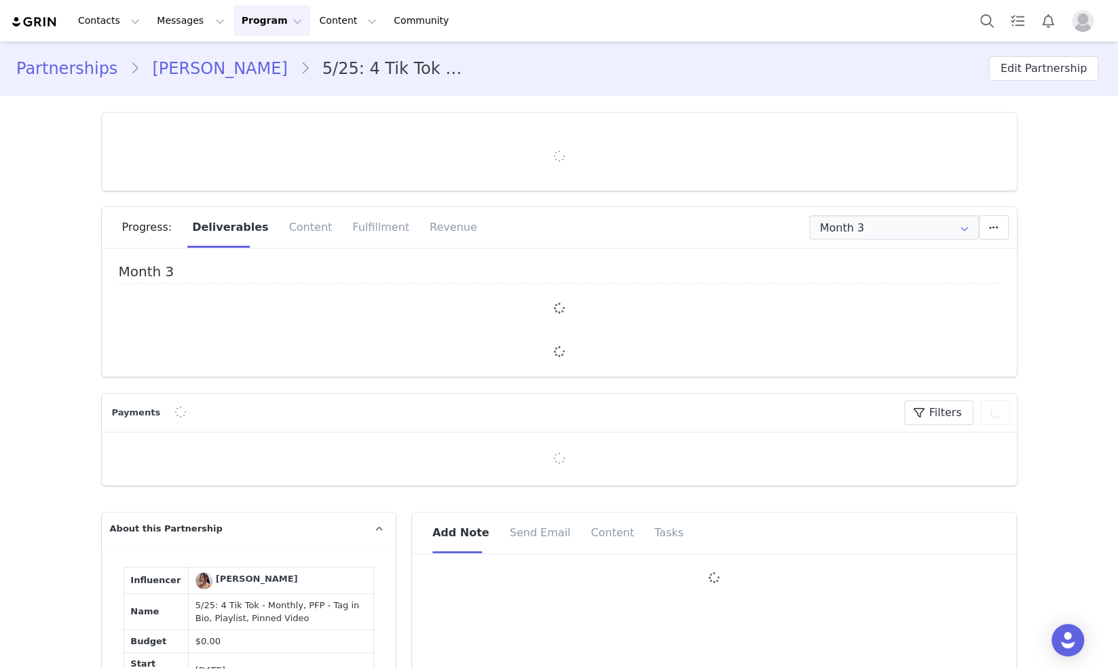
type input "+1 ([GEOGRAPHIC_DATA])"
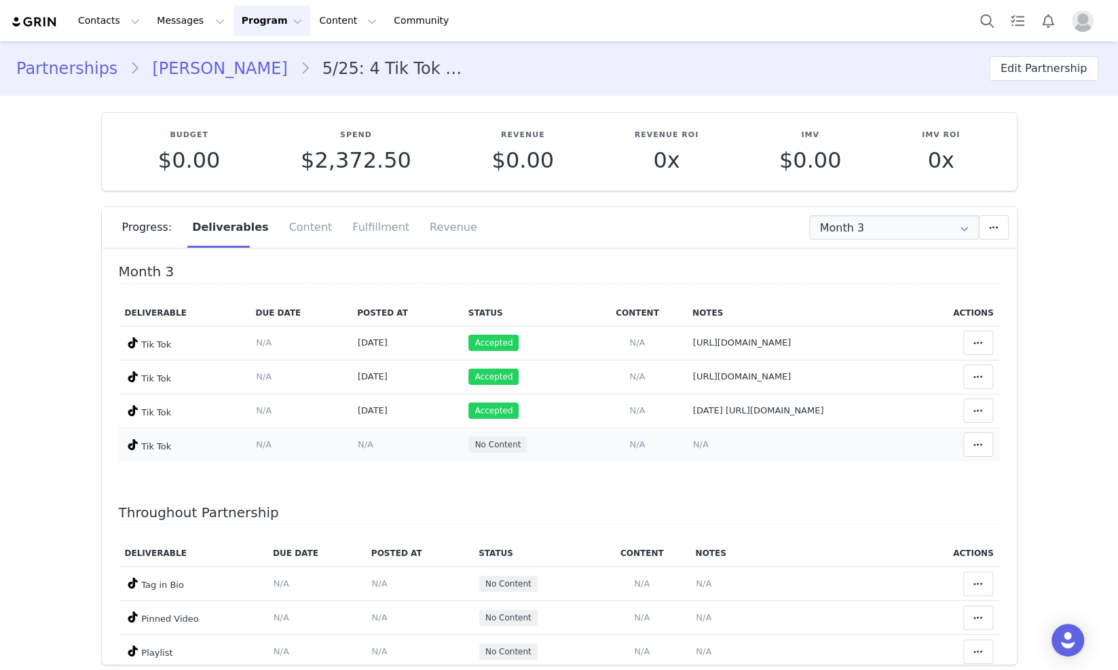
click at [693, 446] on span "N/A" at bounding box center [701, 444] width 16 height 10
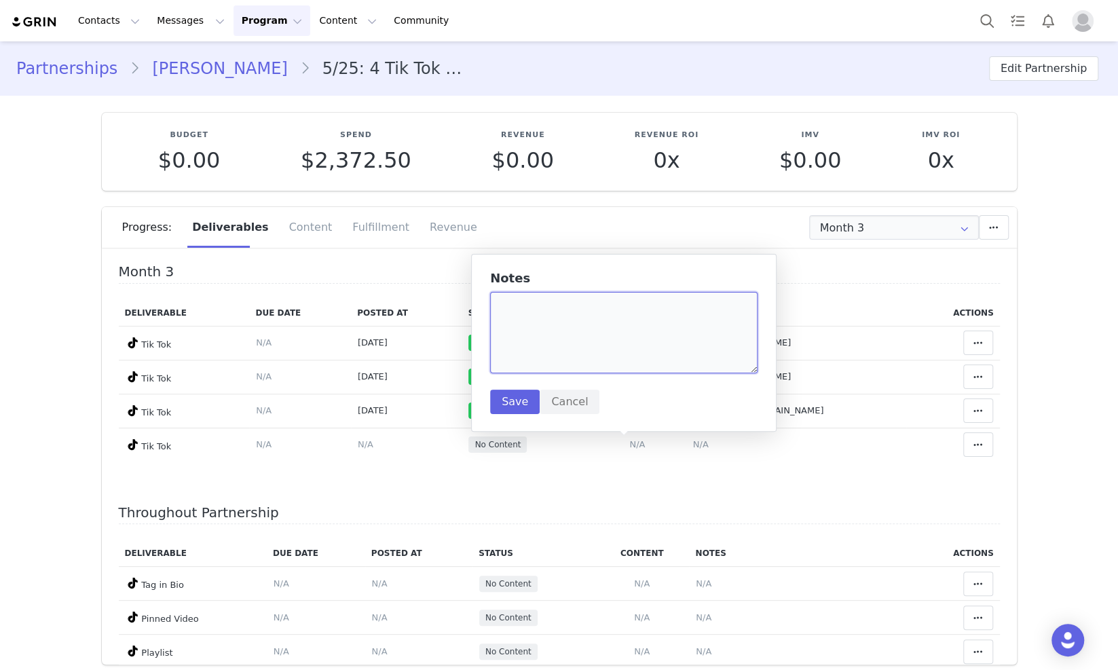
click at [658, 354] on textarea at bounding box center [623, 332] width 267 height 81
paste textarea "https://www.tiktok.com/@karlawithakay_/video/7552995344271904013"
type textarea "halloween - https://www.tiktok.com/@karlawithakay_/video/7552995344271904013"
click at [531, 406] on button "Save" at bounding box center [515, 402] width 50 height 24
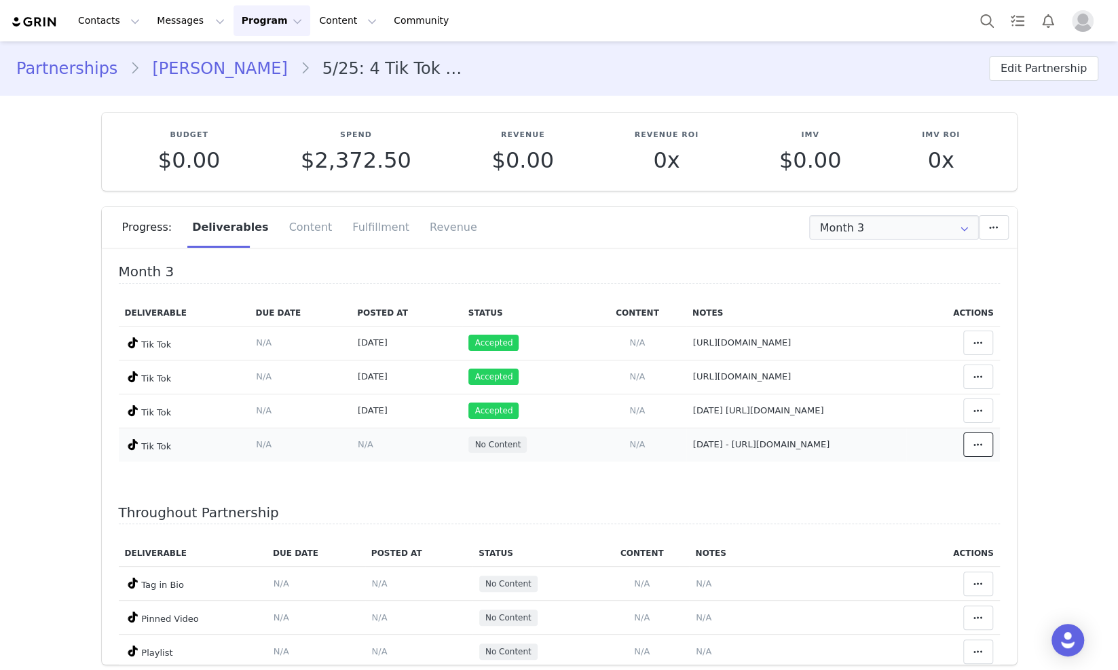
click at [973, 450] on icon at bounding box center [978, 444] width 10 height 11
click at [886, 449] on div "Mark as Accepted" at bounding box center [850, 447] width 168 height 31
click at [362, 443] on span "N/A" at bounding box center [370, 444] width 16 height 10
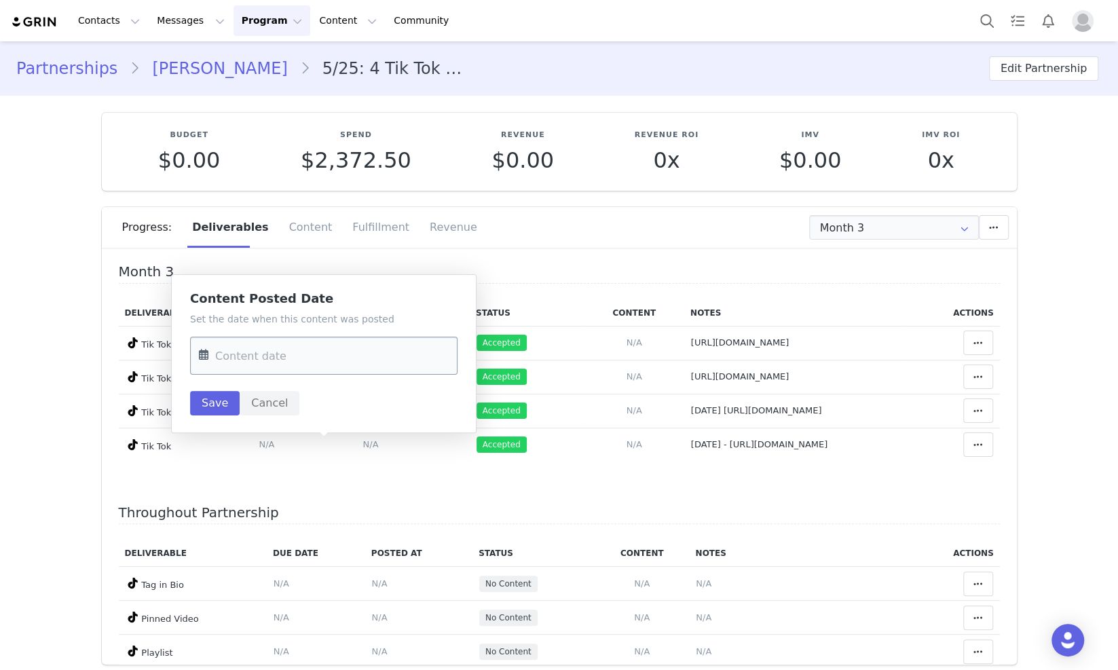
click at [276, 350] on input "text" at bounding box center [323, 356] width 267 height 38
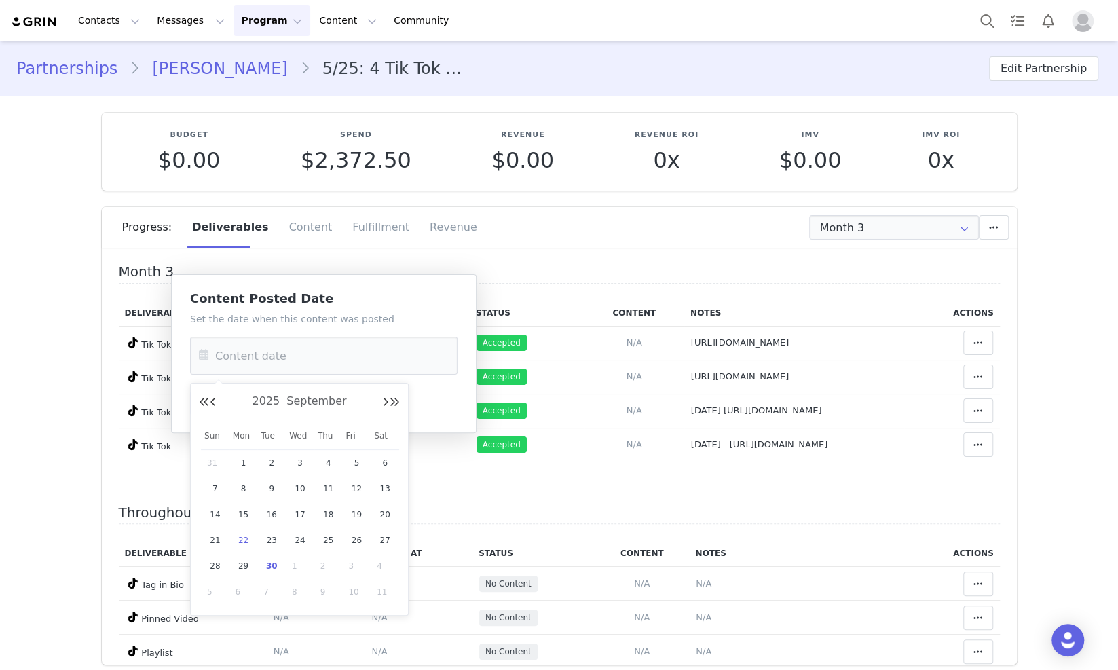
click at [240, 538] on span "22" at bounding box center [244, 540] width 16 height 16
type input "Sep 22 2025"
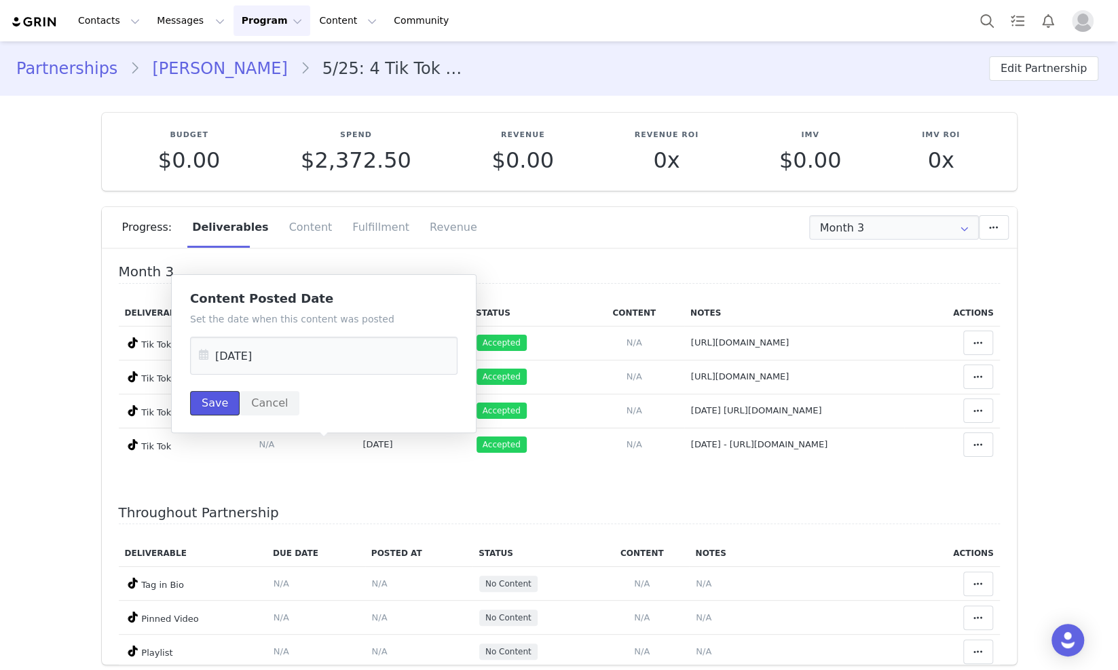
click at [204, 392] on button "Save" at bounding box center [215, 403] width 50 height 24
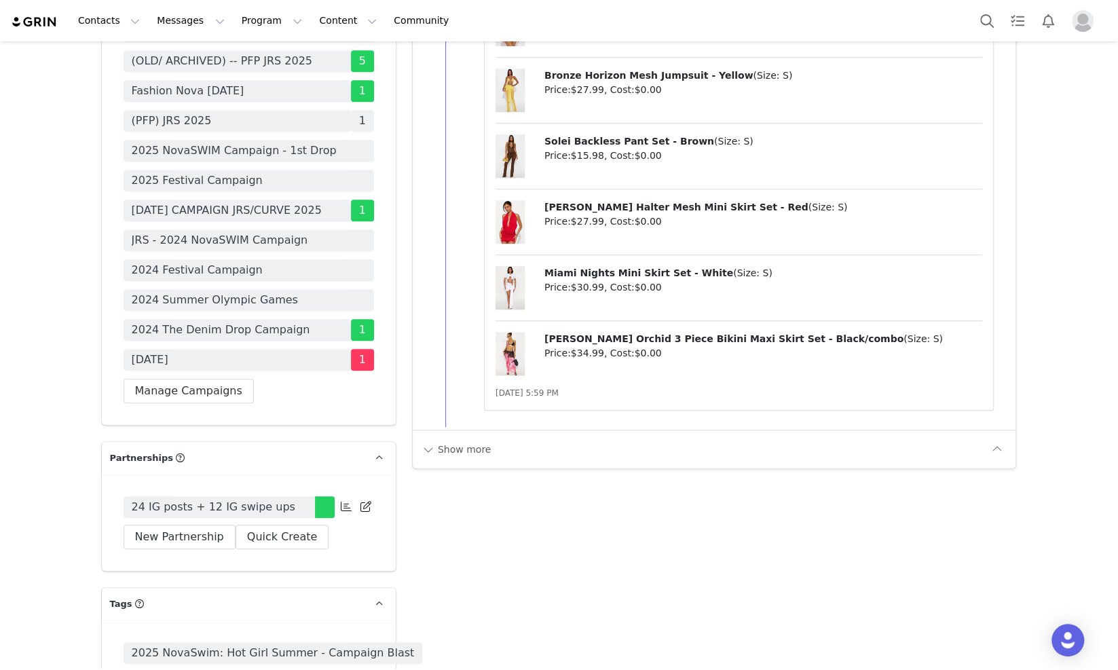
scroll to position [3987, 0]
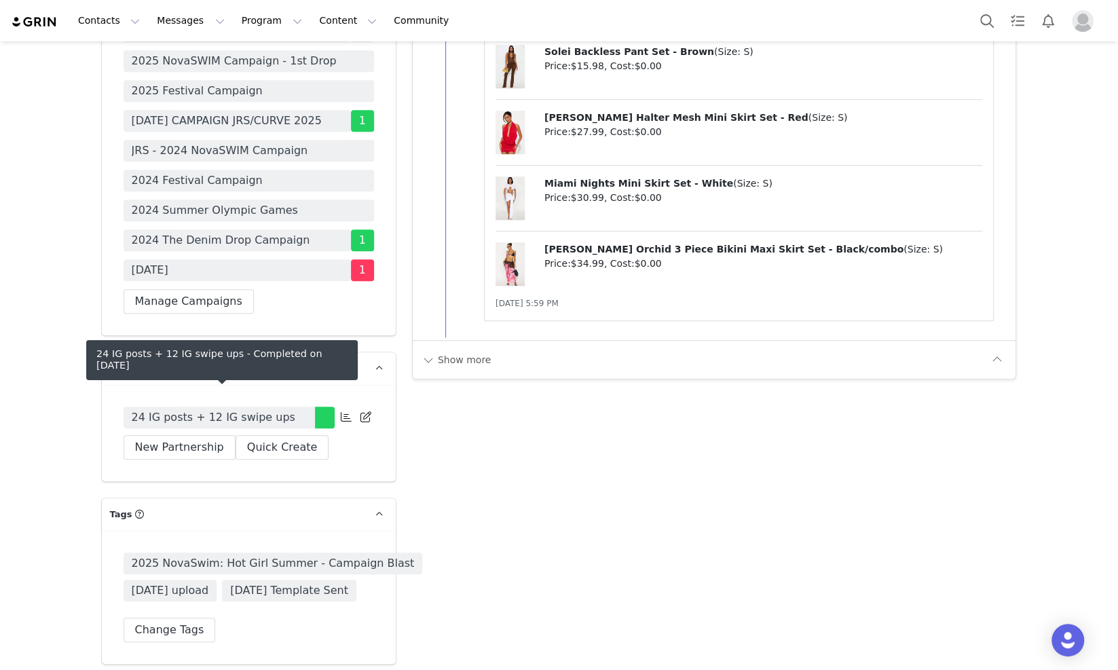
click at [169, 409] on span "24 IG posts + 12 IG swipe ups" at bounding box center [214, 417] width 164 height 16
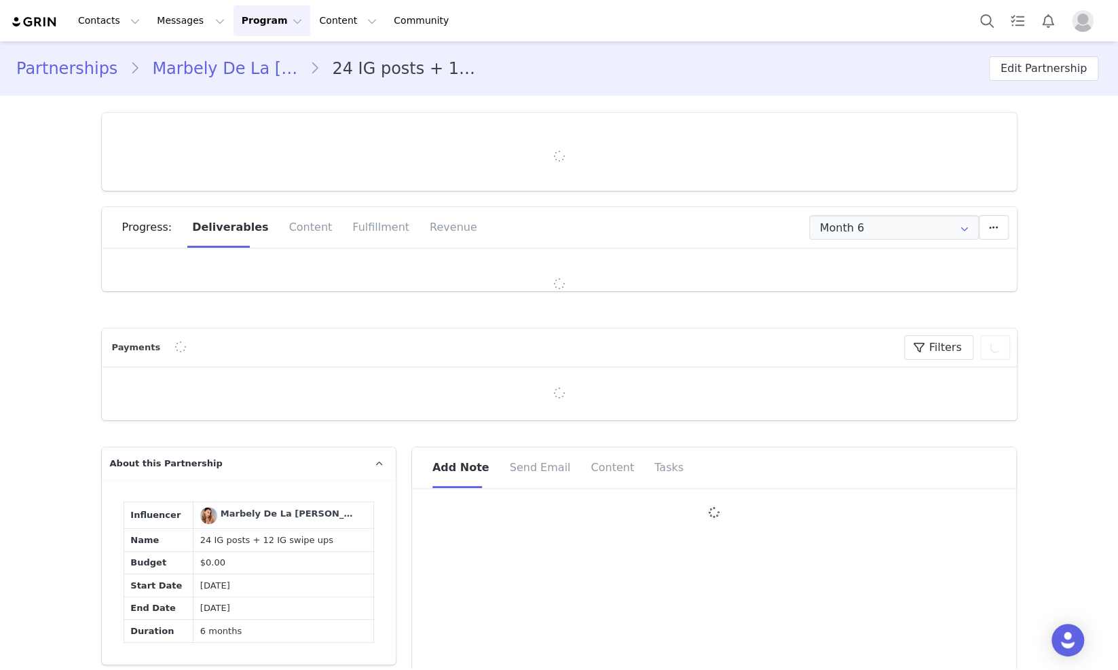
type input "+1 ([GEOGRAPHIC_DATA])"
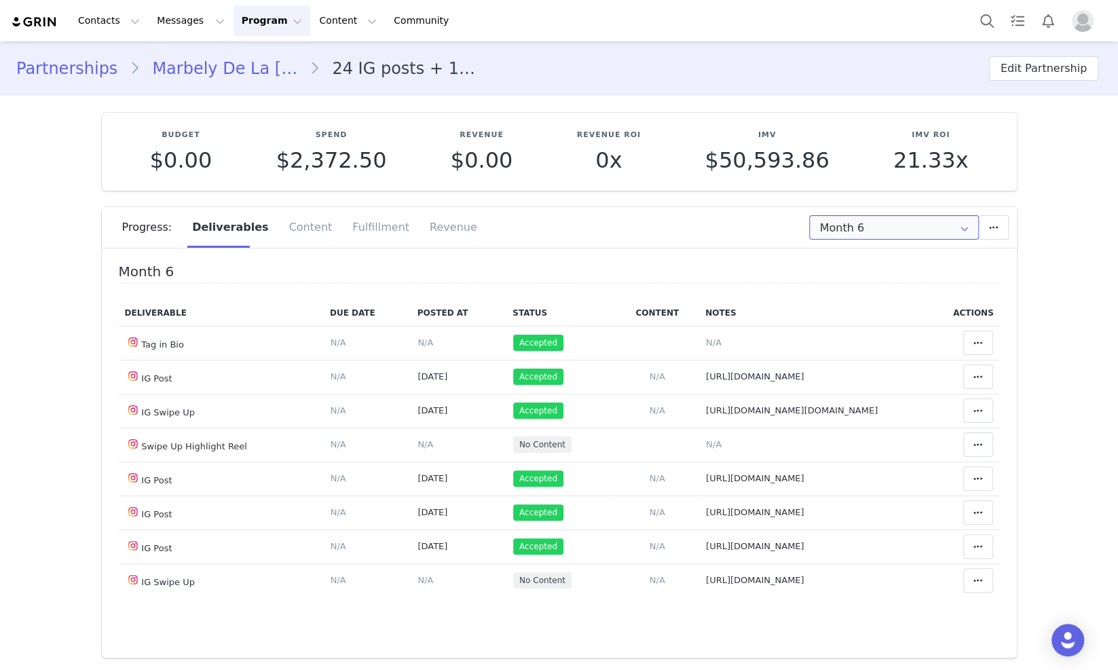
click at [896, 233] on input "Month 6" at bounding box center [894, 227] width 170 height 24
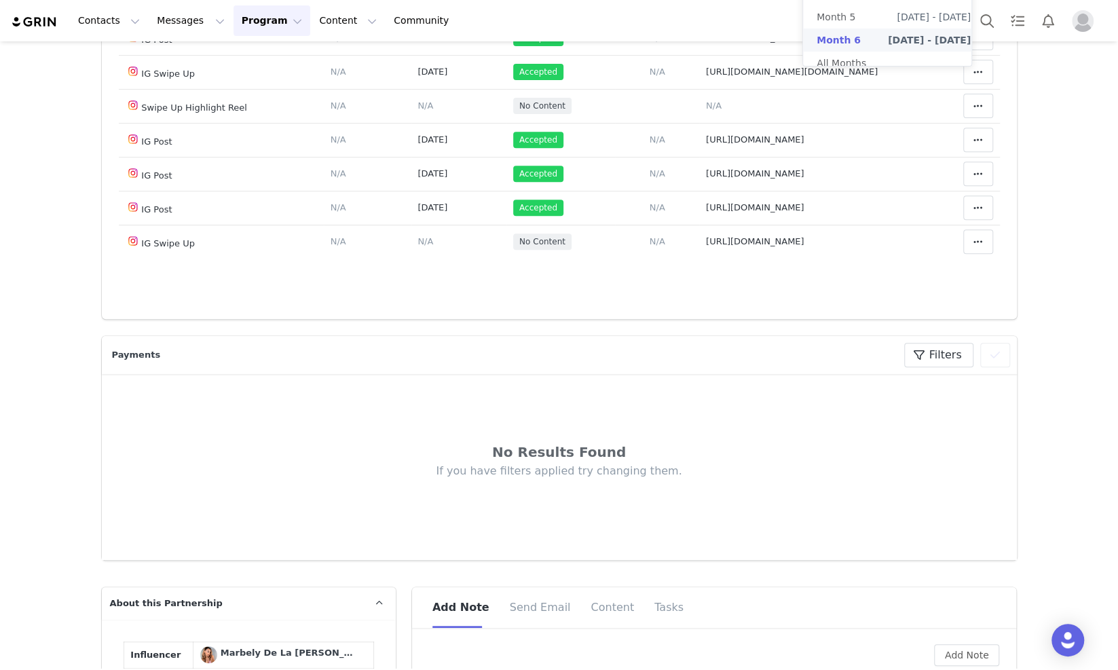
scroll to position [254, 0]
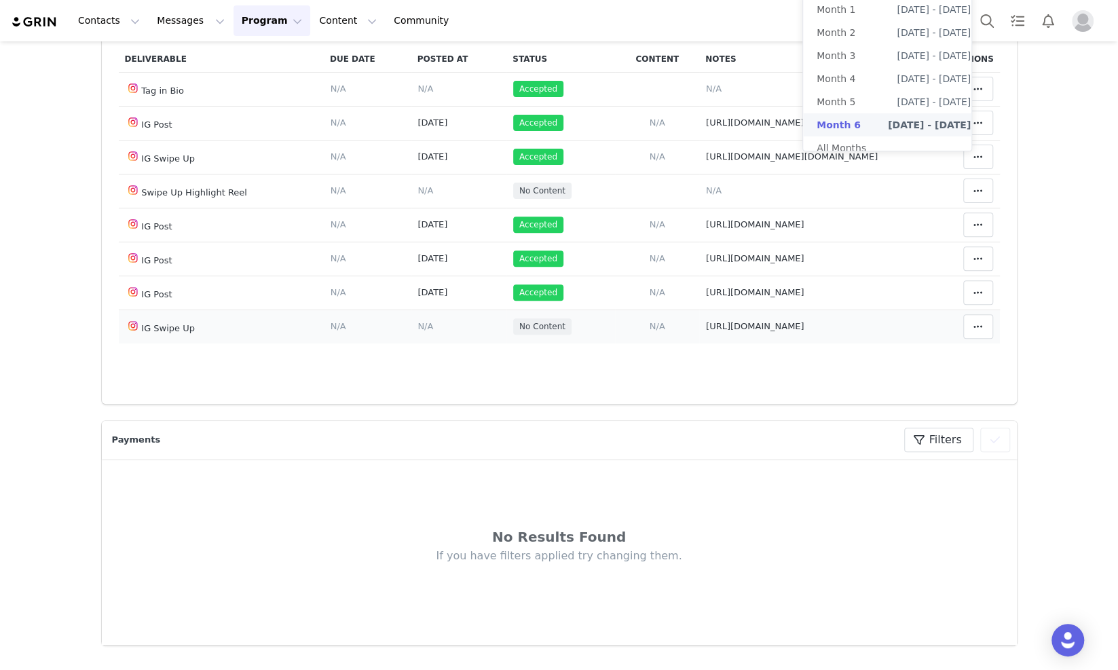
click at [793, 331] on span "[URL][DOMAIN_NAME]" at bounding box center [755, 326] width 98 height 10
type textarea "[URL][DOMAIN_NAME]"
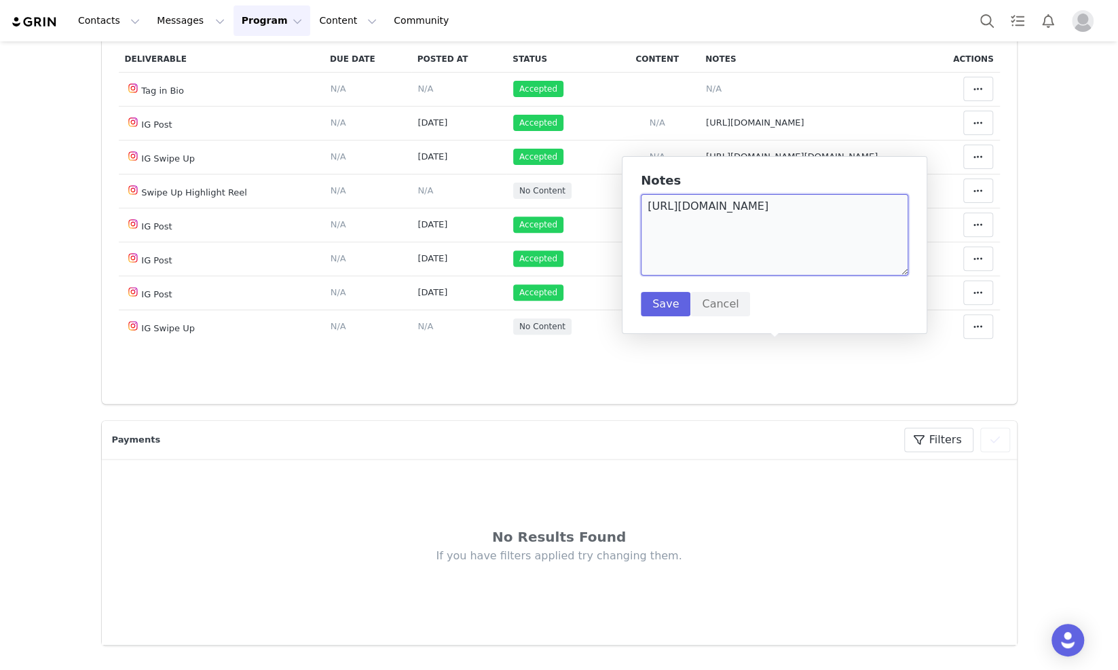
click at [884, 234] on textarea "[URL][DOMAIN_NAME]" at bounding box center [774, 234] width 267 height 81
paste textarea "https://static-resources.creatoriq.com/instagram-stories/videos/372198552379592…"
type textarea "https://static-resources.creatoriq.com/instagram-stories/videos/372198552379592…"
click at [657, 299] on button "Save" at bounding box center [666, 304] width 50 height 24
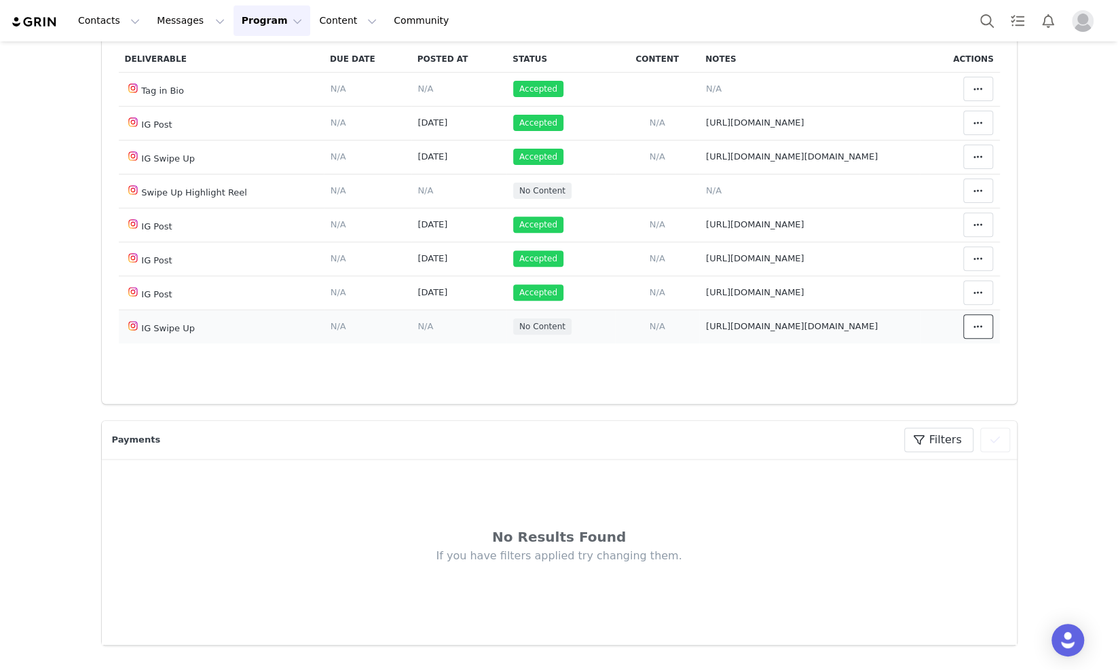
click at [973, 332] on icon at bounding box center [978, 326] width 10 height 11
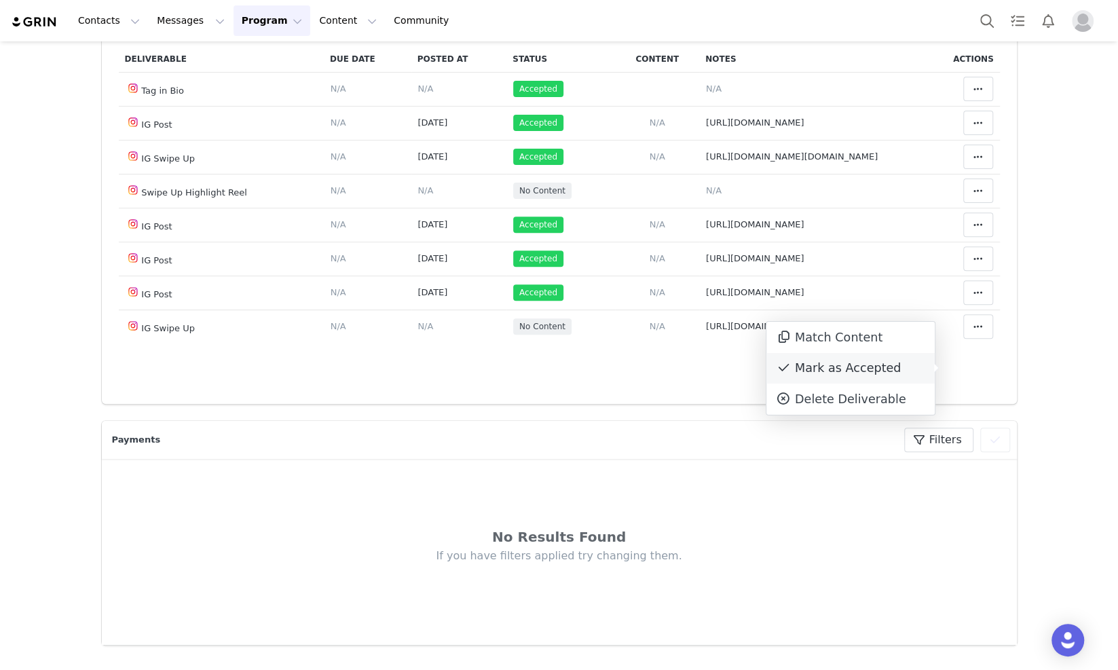
click at [899, 371] on div "Mark as Accepted" at bounding box center [850, 368] width 168 height 31
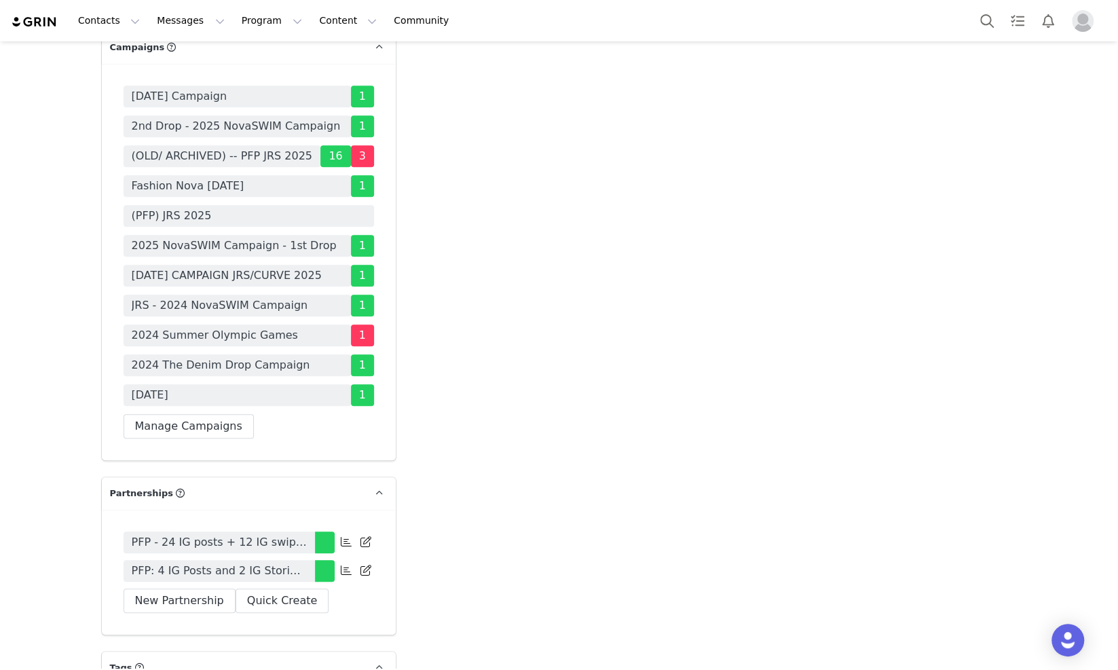
scroll to position [3818, 0]
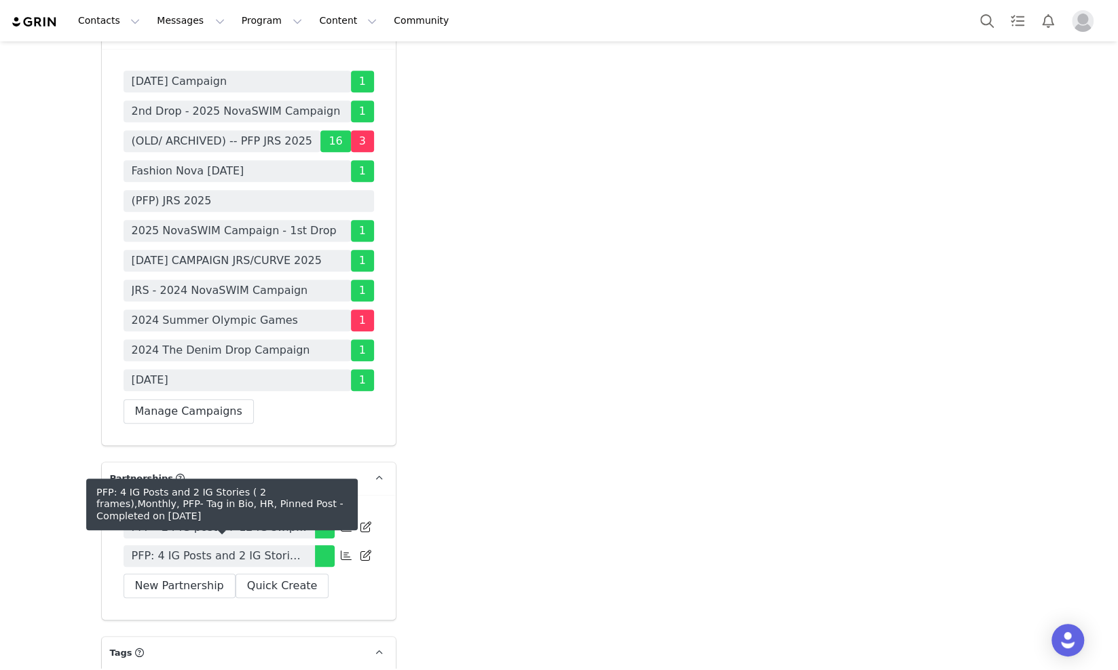
click at [183, 548] on span "PFP: 4 IG Posts and 2 IG Stories ( 2 frames),Monthly, PFP- Tag in Bio, HR, Pinn…" at bounding box center [219, 556] width 175 height 16
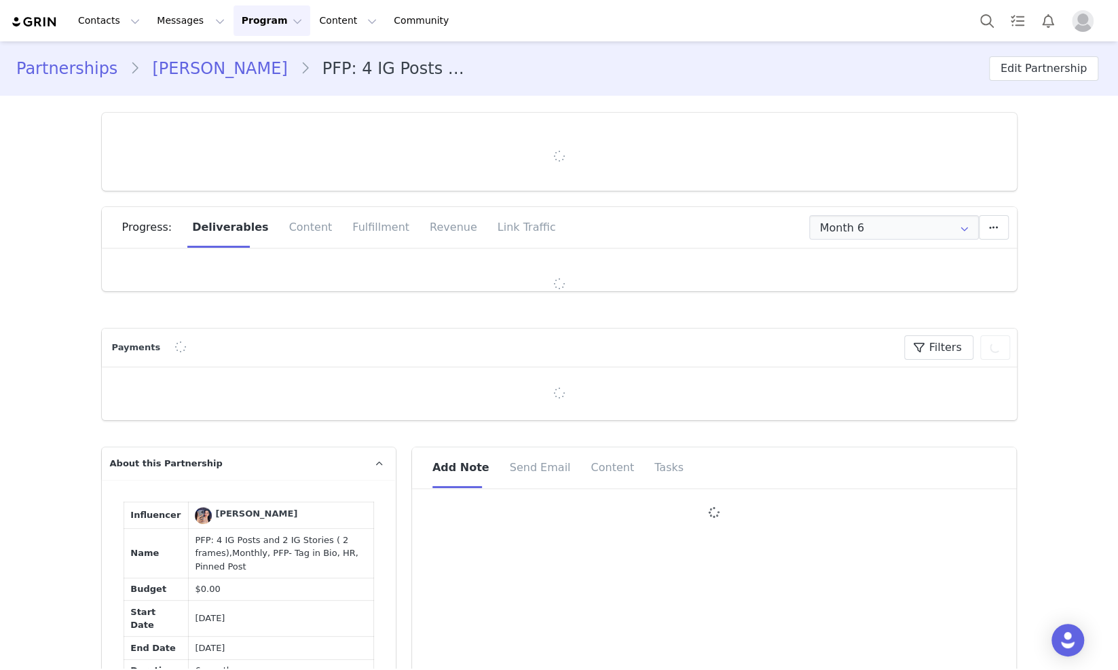
type input "+34 ([GEOGRAPHIC_DATA])"
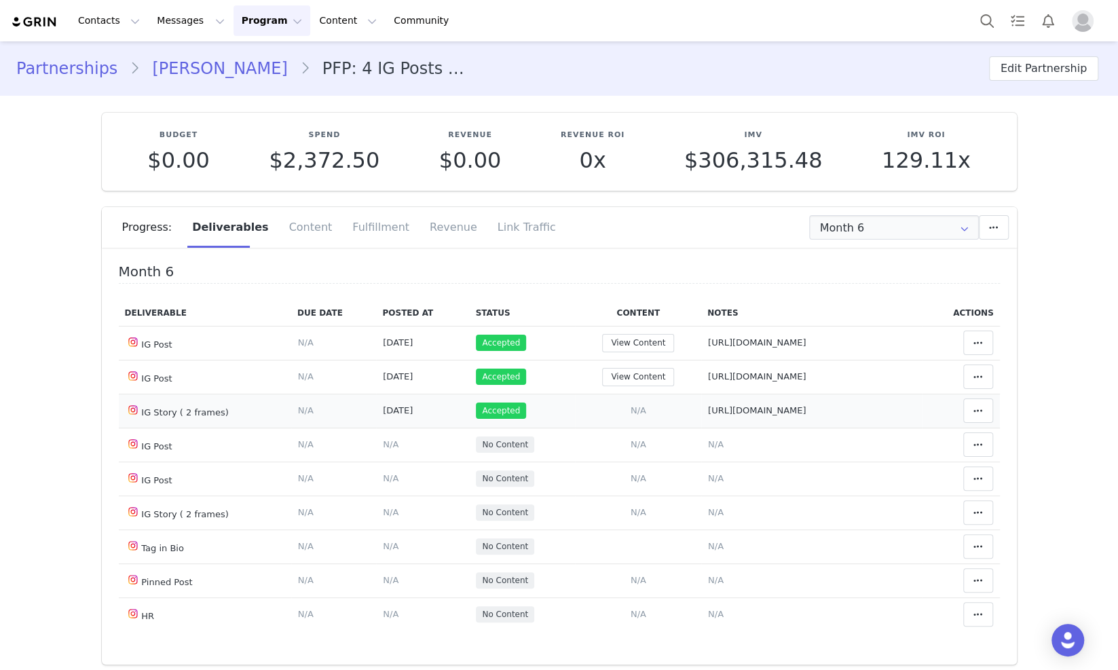
click at [781, 415] on span "[URL][DOMAIN_NAME]" at bounding box center [757, 410] width 98 height 10
type textarea "[URL][DOMAIN_NAME]"
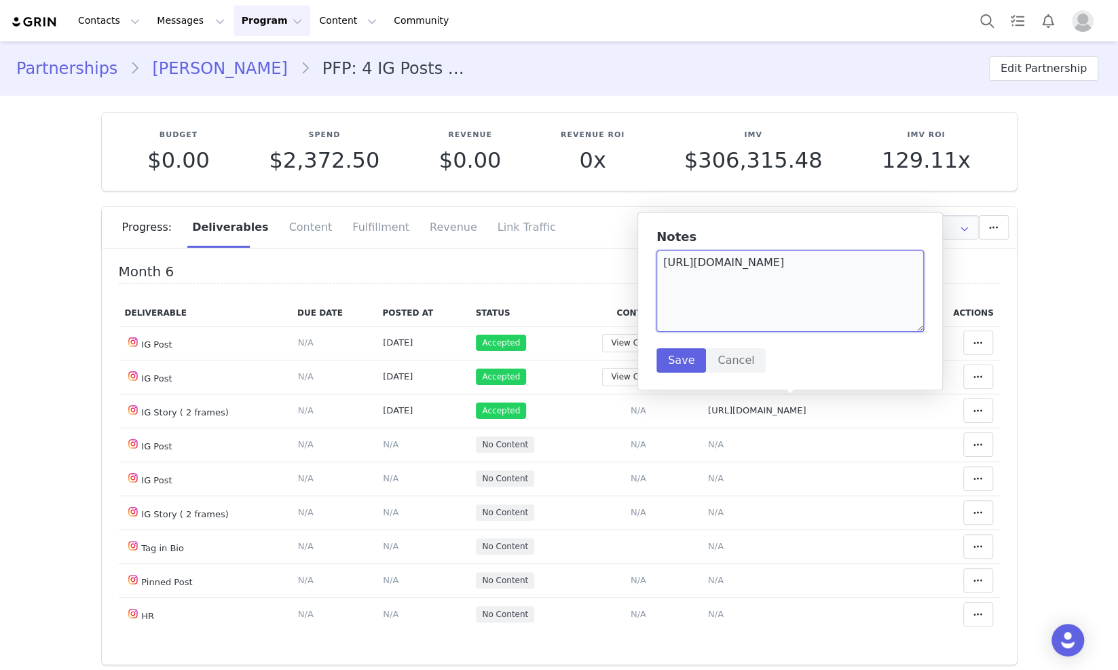
paste textarea "[URL][DOMAIN_NAME]"
type textarea "[URL][DOMAIN_NAME][DOMAIN_NAME]"
click at [666, 364] on button "Save" at bounding box center [681, 360] width 50 height 24
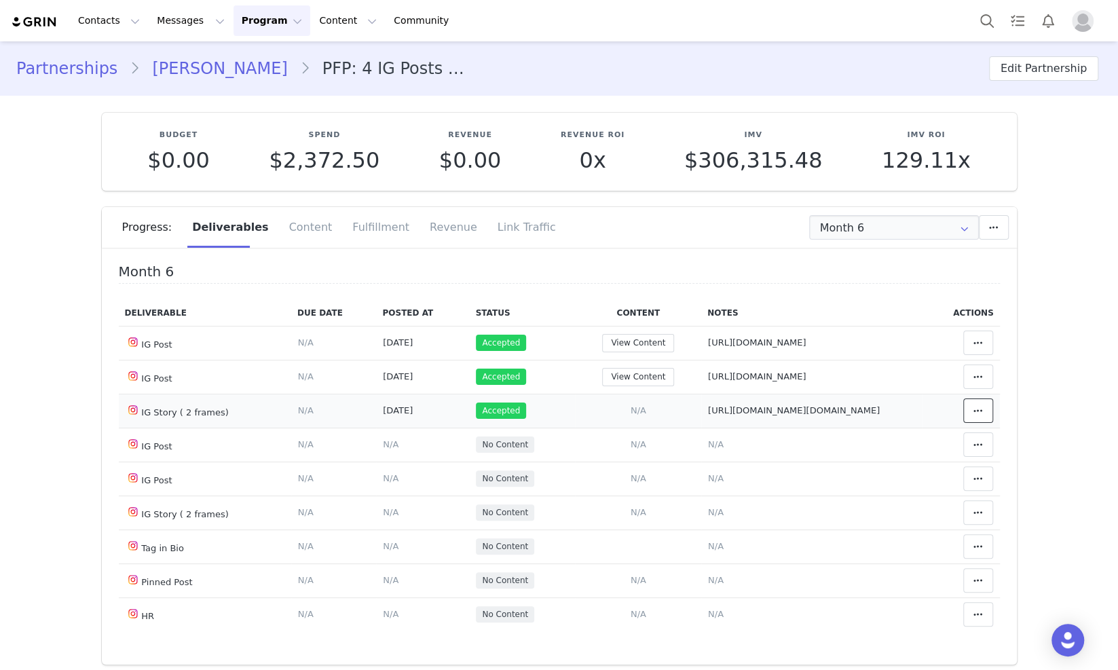
click at [973, 416] on icon at bounding box center [978, 410] width 10 height 11
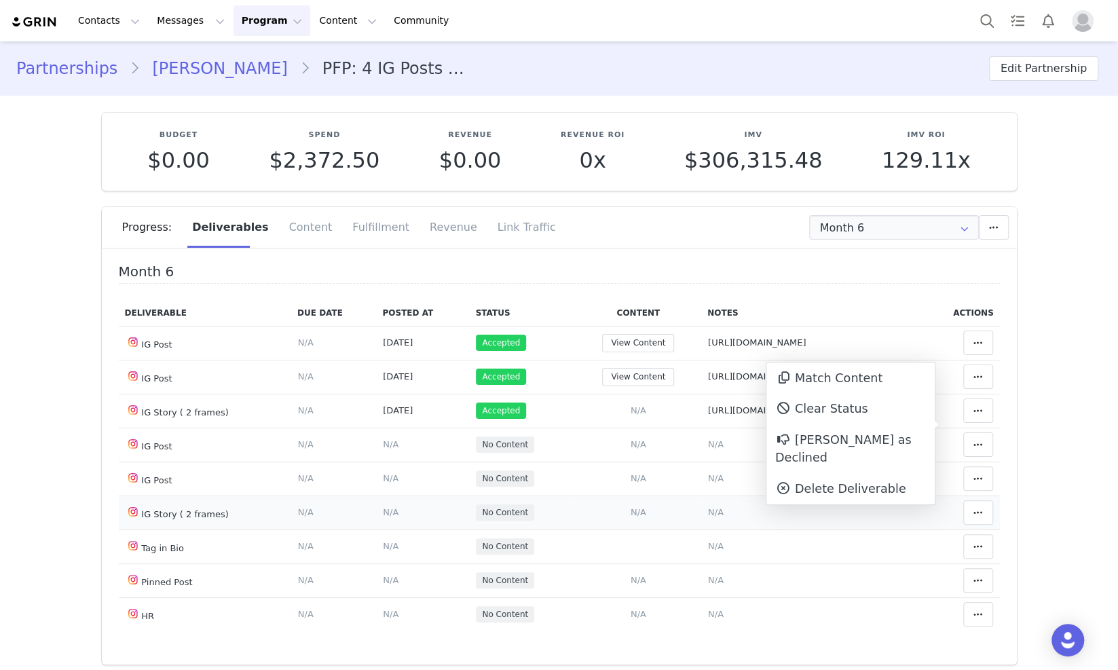
drag, startPoint x: 686, startPoint y: 539, endPoint x: 677, endPoint y: 521, distance: 20.3
click at [708, 517] on span "N/A" at bounding box center [716, 512] width 16 height 10
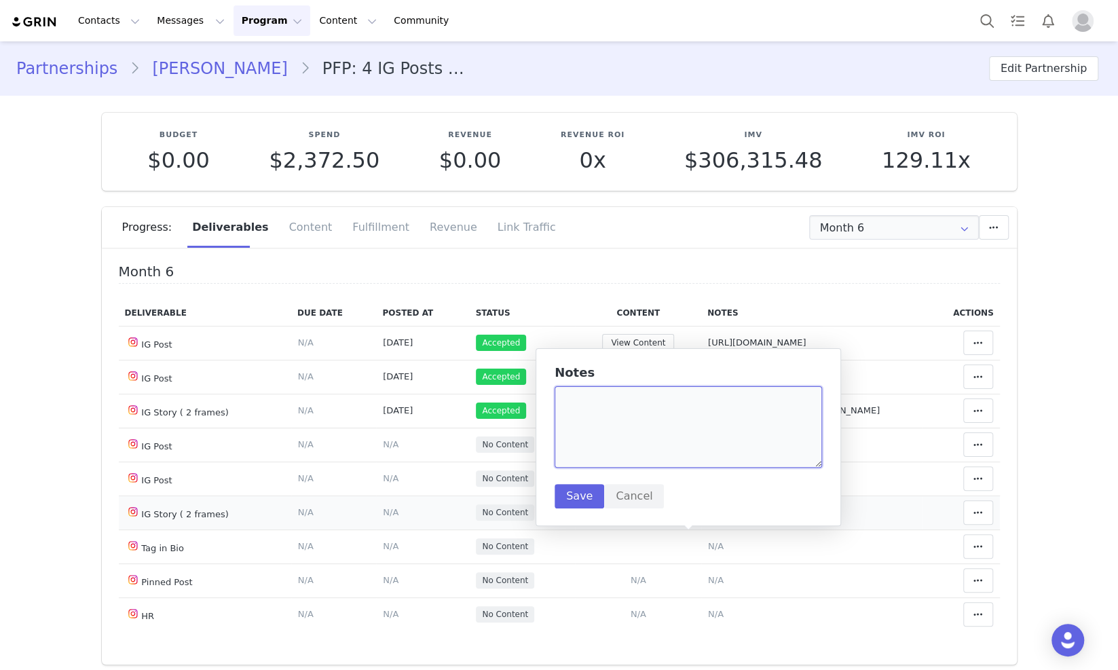
click at [664, 443] on textarea at bounding box center [688, 426] width 267 height 81
paste textarea "https://static-resources.creatoriq.com/instagram-stories/videos/372880039207637…"
type textarea "https://static-resources.creatoriq.com/instagram-stories/videos/372880039207637…"
click at [574, 493] on button "Save" at bounding box center [580, 496] width 50 height 24
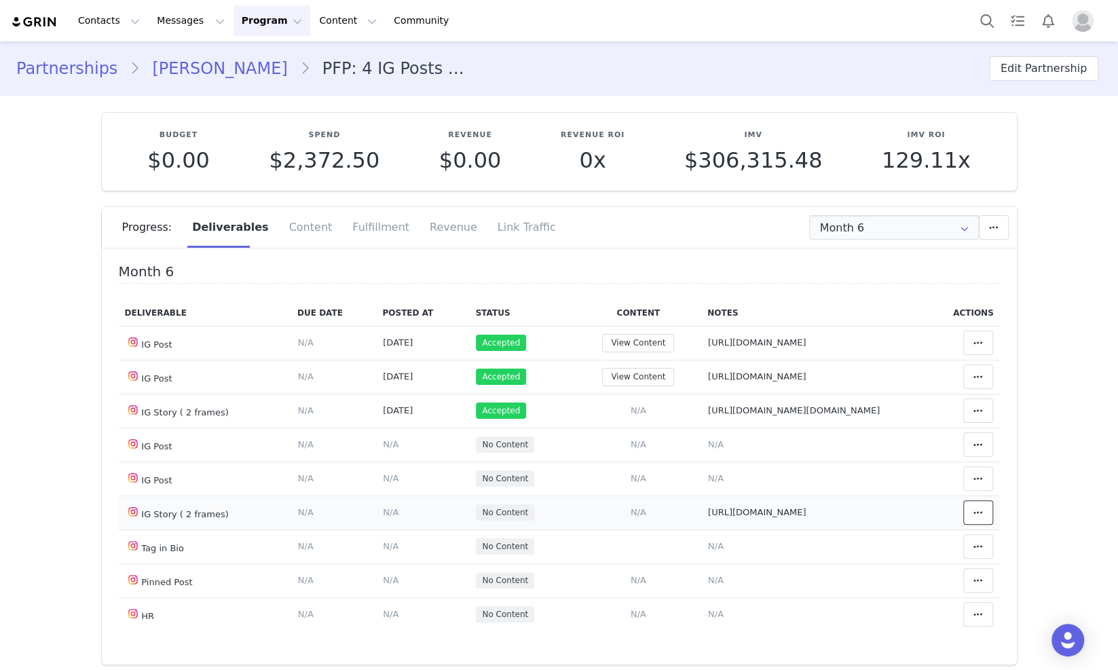
click at [969, 525] on button at bounding box center [978, 512] width 30 height 24
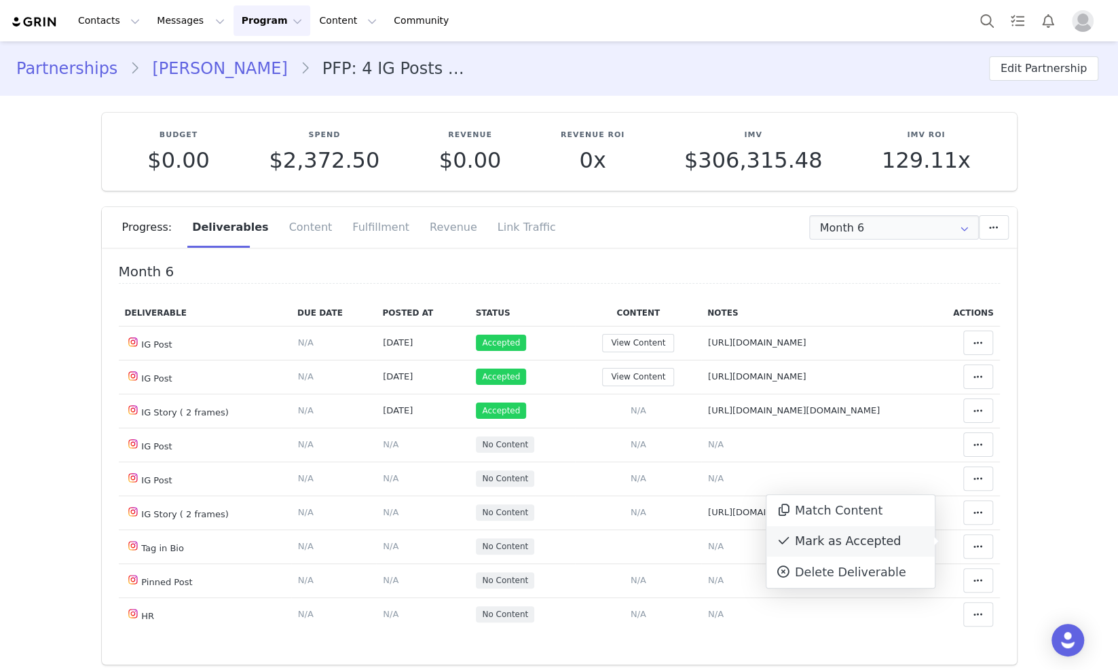
click at [862, 533] on div "Mark as Accepted" at bounding box center [850, 541] width 168 height 31
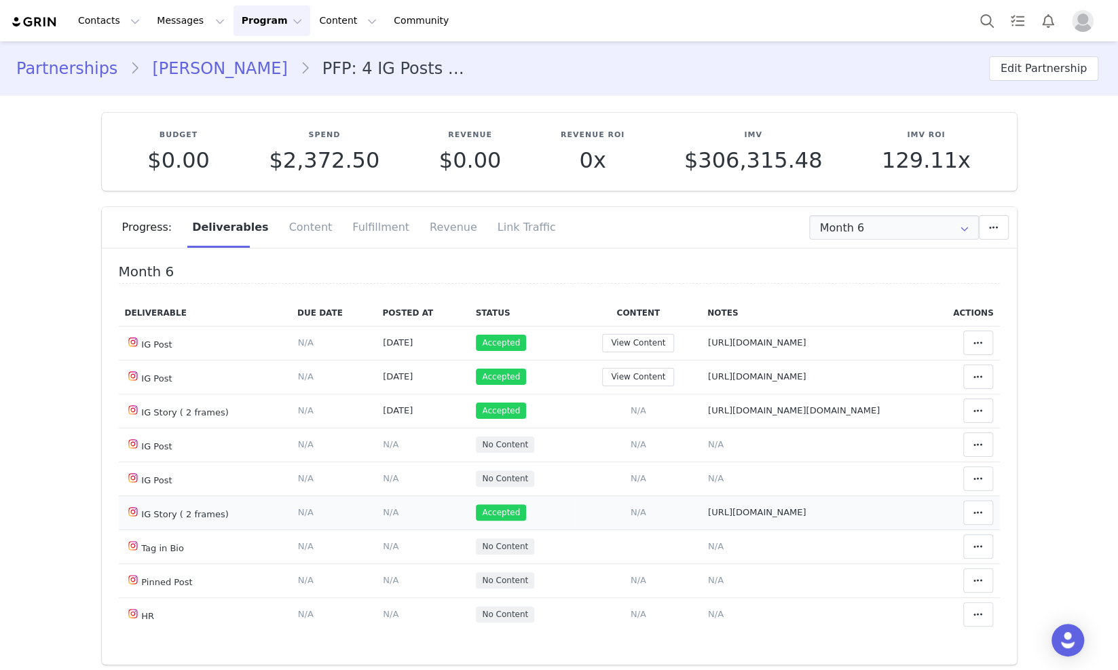
click at [383, 517] on span "N/A" at bounding box center [391, 512] width 16 height 10
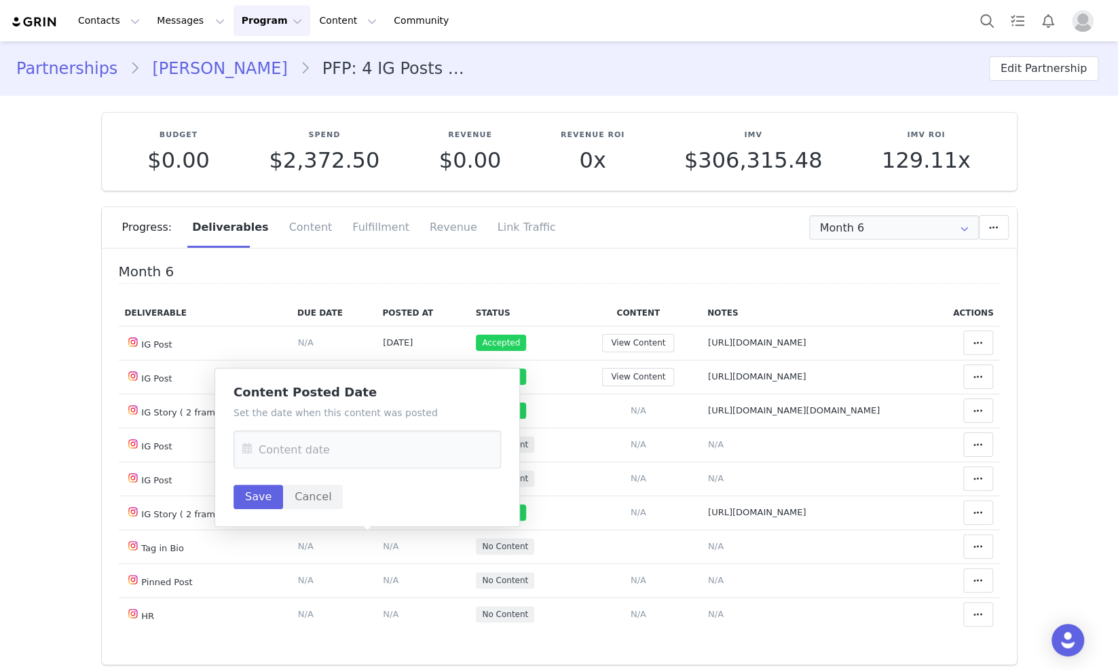
click at [322, 427] on div "Set the date when this content was posted Save Cancel" at bounding box center [366, 457] width 267 height 103
click at [309, 449] on input "text" at bounding box center [366, 449] width 267 height 38
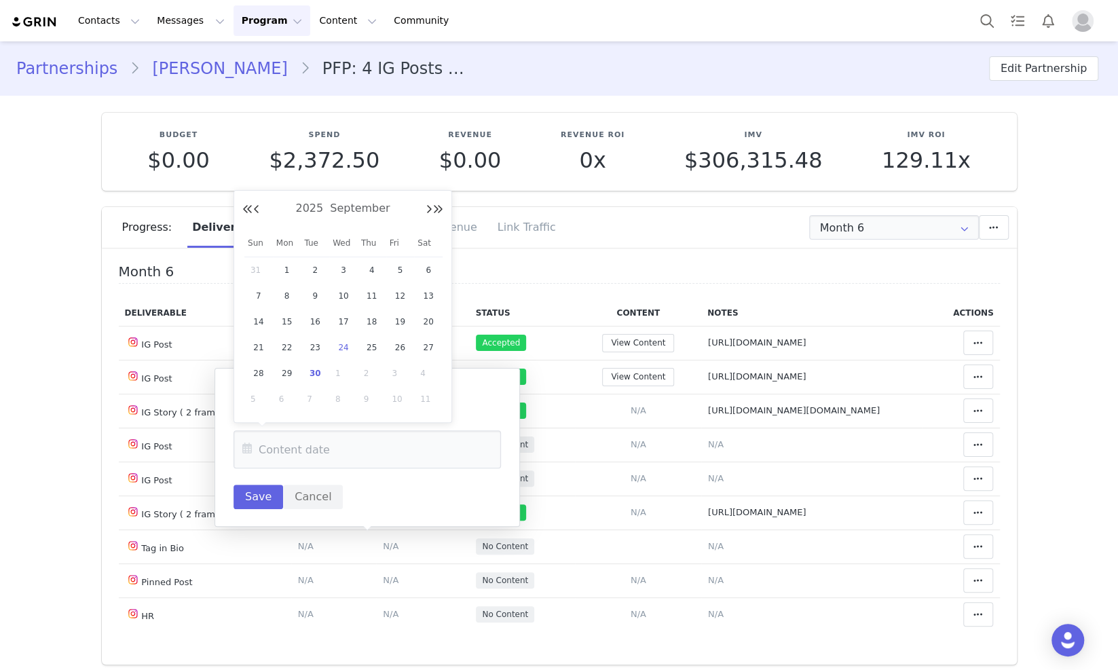
click at [346, 341] on span "24" at bounding box center [343, 347] width 16 height 16
type input "Sep 24 2025"
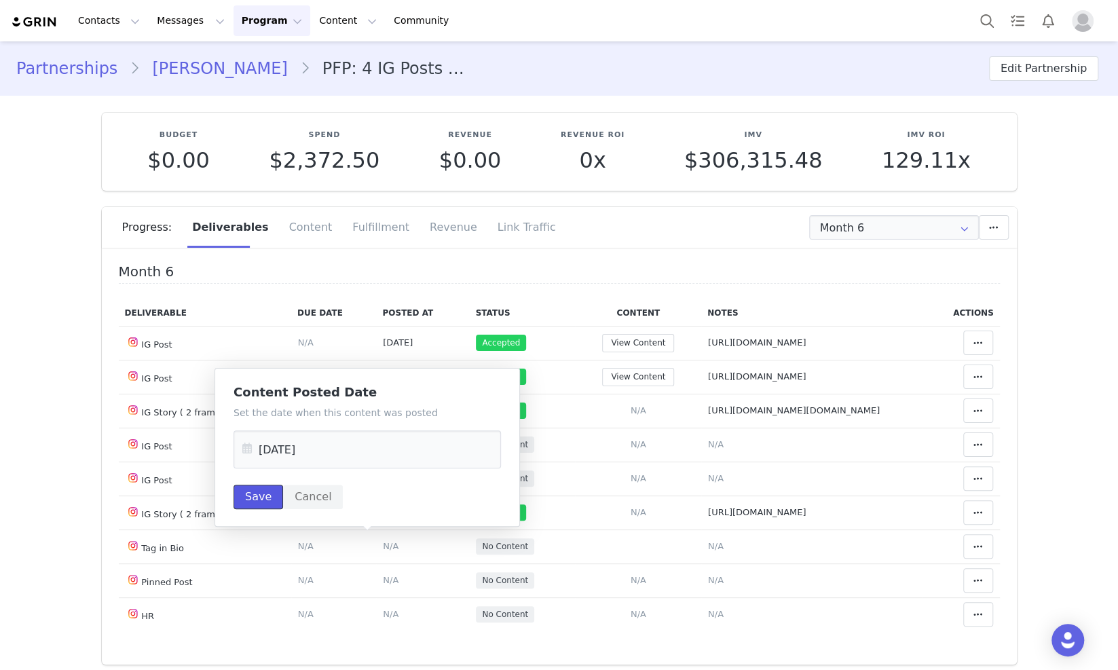
click at [265, 505] on button "Save" at bounding box center [258, 497] width 50 height 24
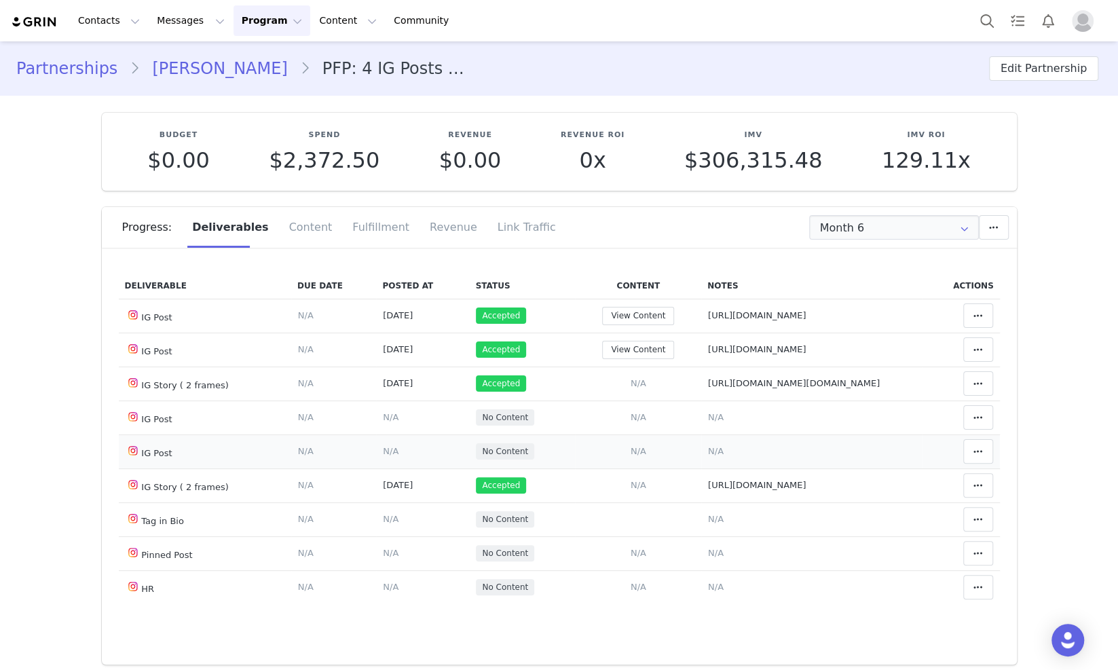
scroll to position [56, 0]
click at [708, 446] on span "N/A" at bounding box center [716, 451] width 16 height 10
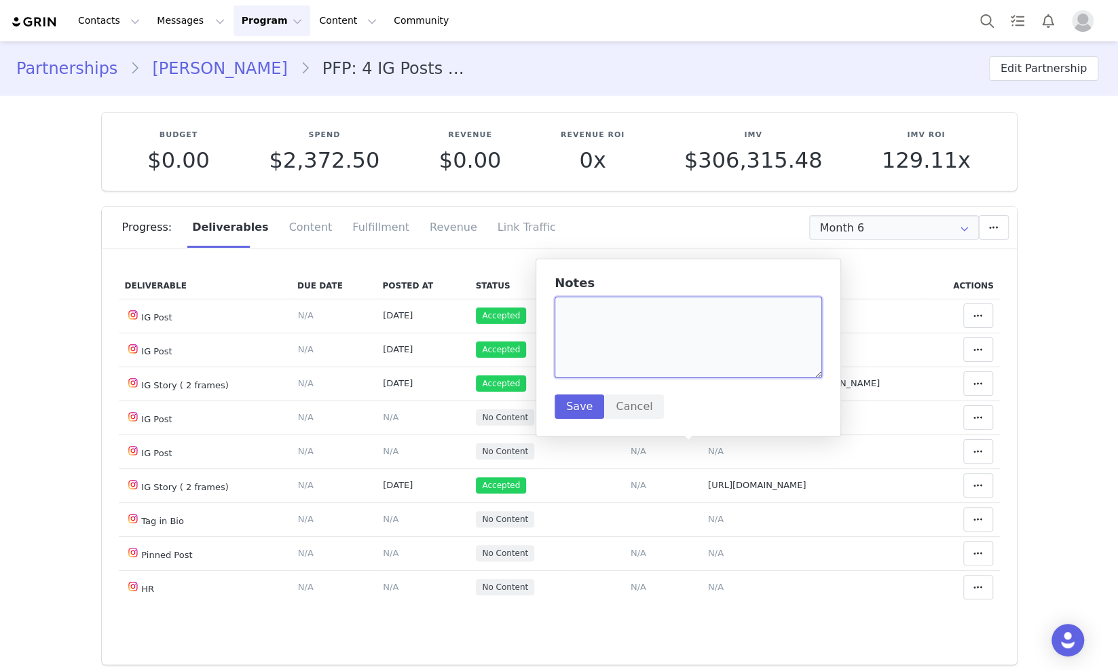
click at [713, 339] on textarea at bounding box center [688, 337] width 267 height 81
paste textarea "https://www.instagram.com/p/DO_Uw2FDBsY/"
type textarea "https://www.instagram.com/p/DO_Uw2FDBsY/"
click at [577, 411] on button "Save" at bounding box center [580, 406] width 50 height 24
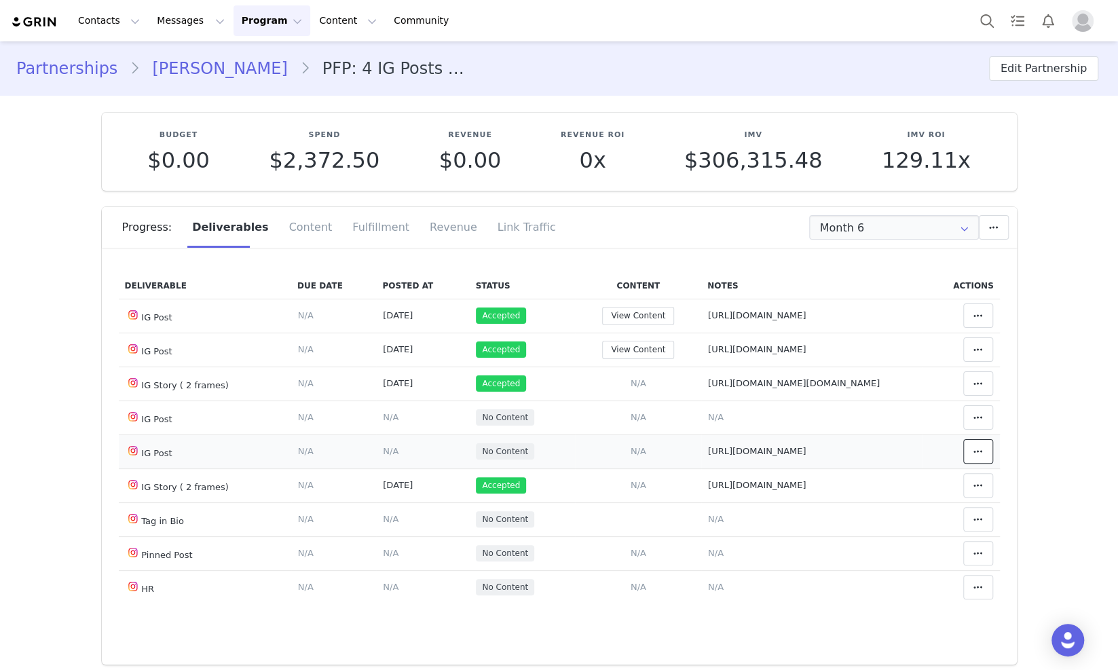
click at [963, 459] on button at bounding box center [978, 451] width 30 height 24
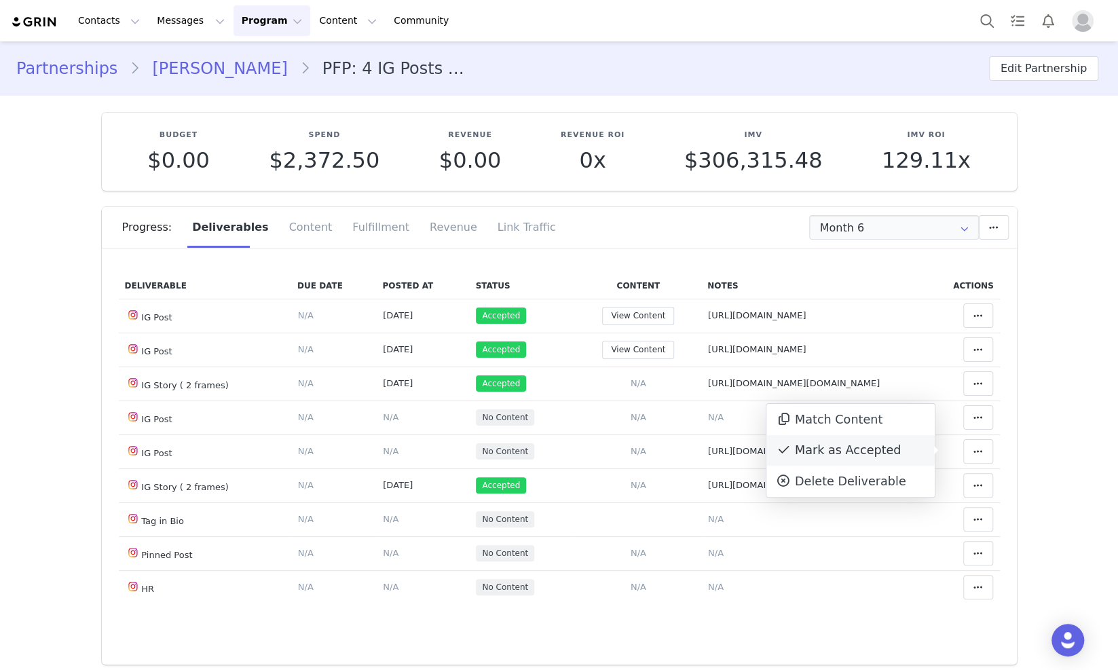
click at [843, 446] on div "Mark as Accepted" at bounding box center [850, 450] width 168 height 31
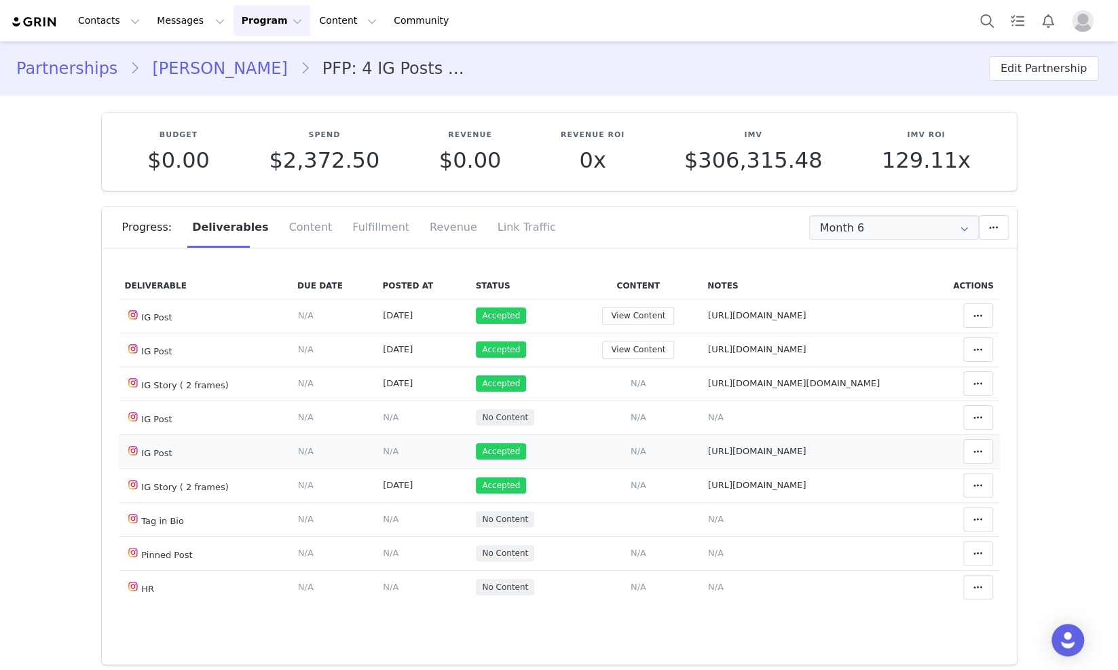
click at [383, 452] on span "N/A" at bounding box center [391, 451] width 16 height 10
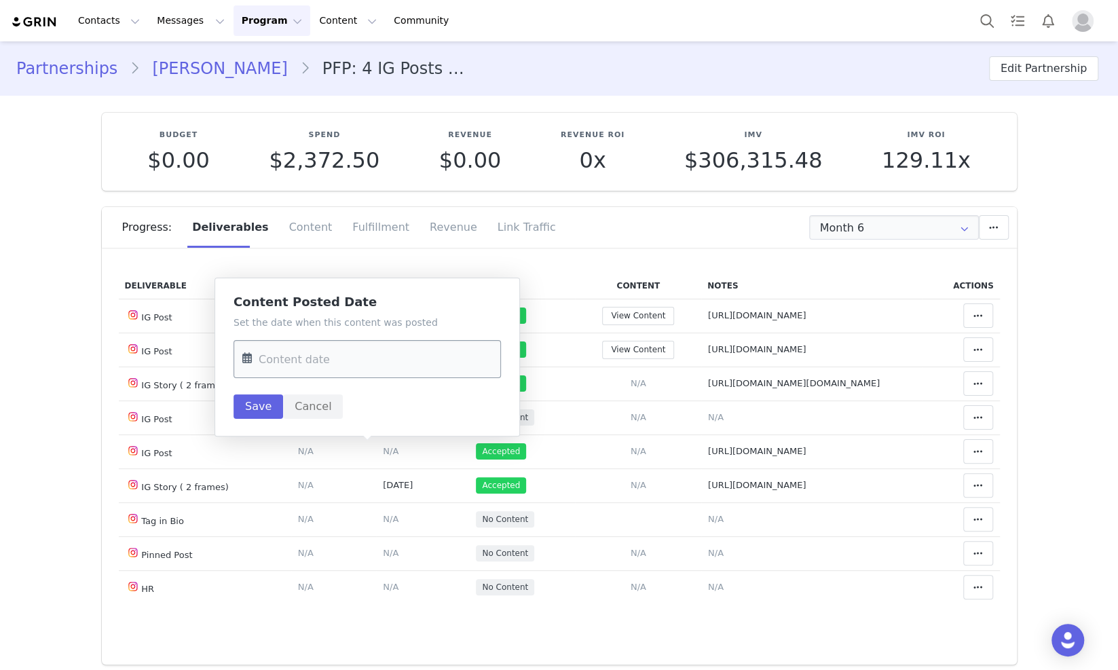
click at [356, 364] on input "text" at bounding box center [366, 359] width 267 height 38
click at [339, 544] on span "24" at bounding box center [343, 544] width 16 height 16
type input "Sep 24 2025"
click at [264, 415] on button "Save" at bounding box center [258, 406] width 50 height 24
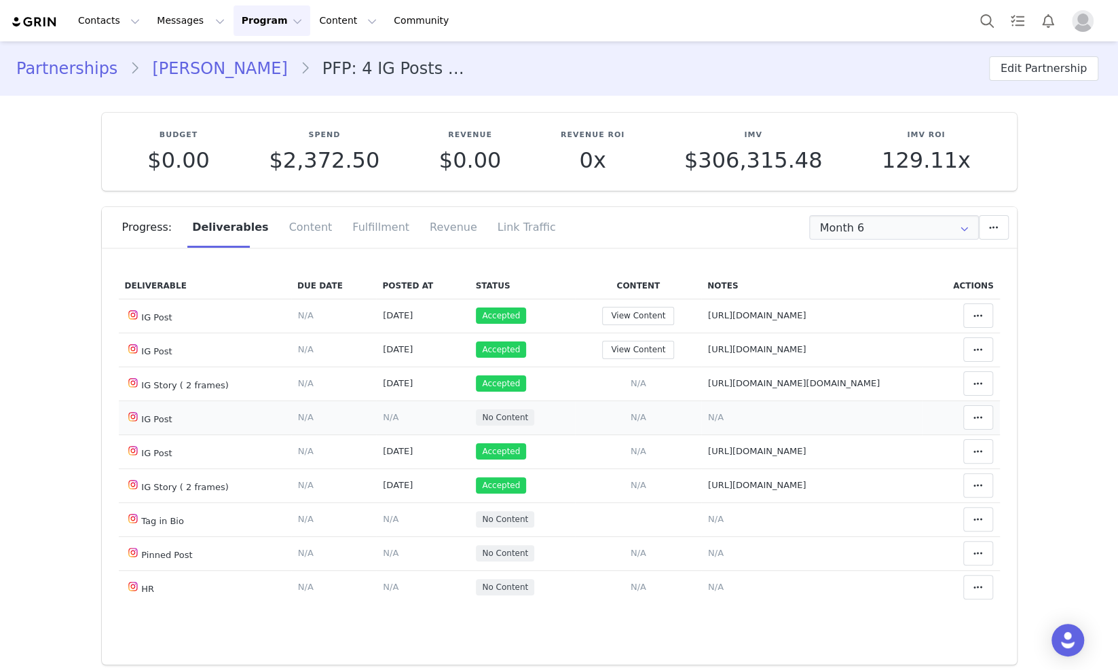
click at [708, 414] on span "N/A" at bounding box center [716, 417] width 16 height 10
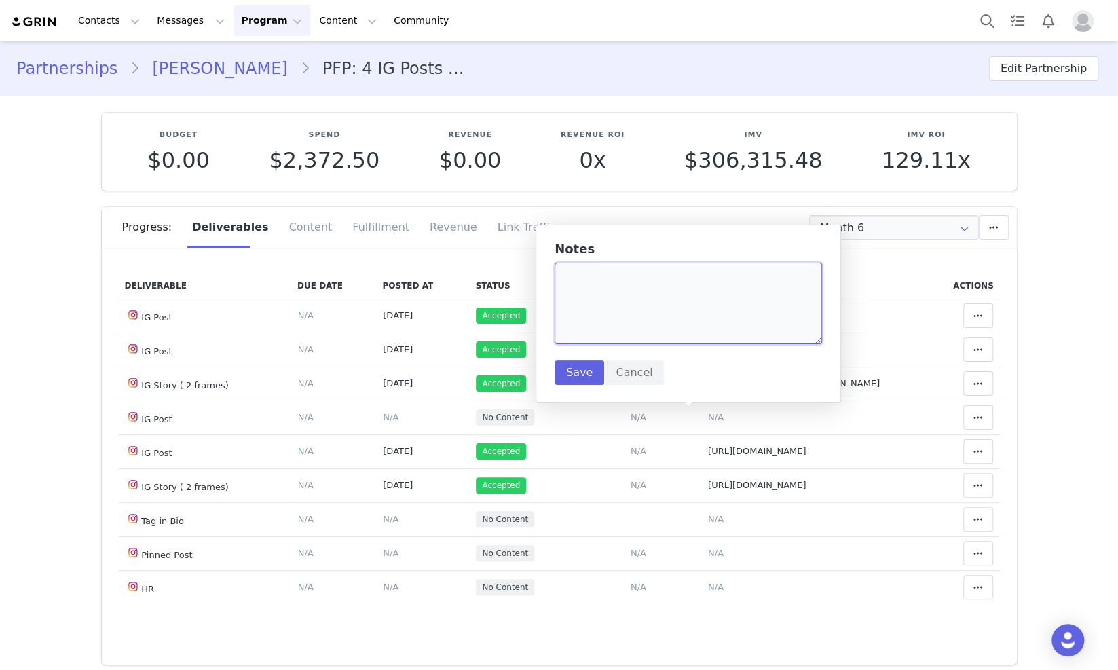
click at [603, 305] on textarea at bounding box center [688, 303] width 267 height 81
paste textarea "https://www.instagram.com/reel/DO5VRARjCnT/"
type textarea "https://www.instagram.com/reel/DO5VRARjCnT/"
click at [580, 381] on button "Save" at bounding box center [580, 372] width 50 height 24
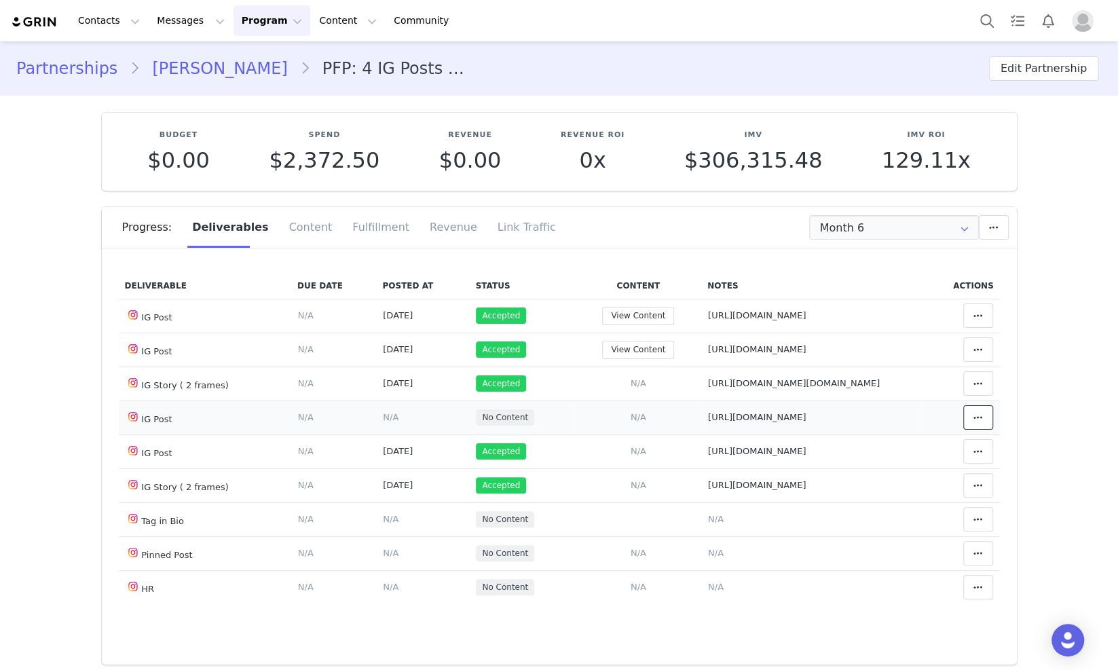
click at [966, 415] on button at bounding box center [978, 417] width 30 height 24
click at [872, 410] on div "Mark as Accepted" at bounding box center [850, 417] width 168 height 31
click at [383, 412] on span "N/A" at bounding box center [391, 417] width 16 height 10
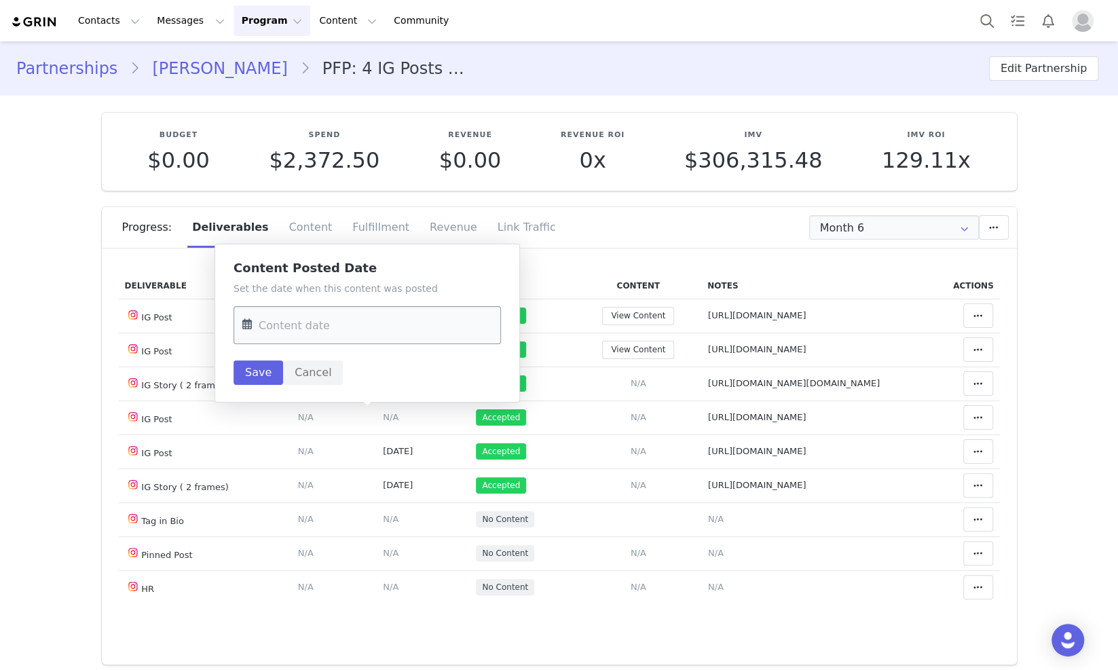
click at [347, 321] on input "text" at bounding box center [366, 325] width 267 height 38
click at [289, 505] on span "22" at bounding box center [287, 510] width 16 height 16
type input "Sep 22 2025"
click at [242, 360] on button "Save" at bounding box center [258, 372] width 50 height 24
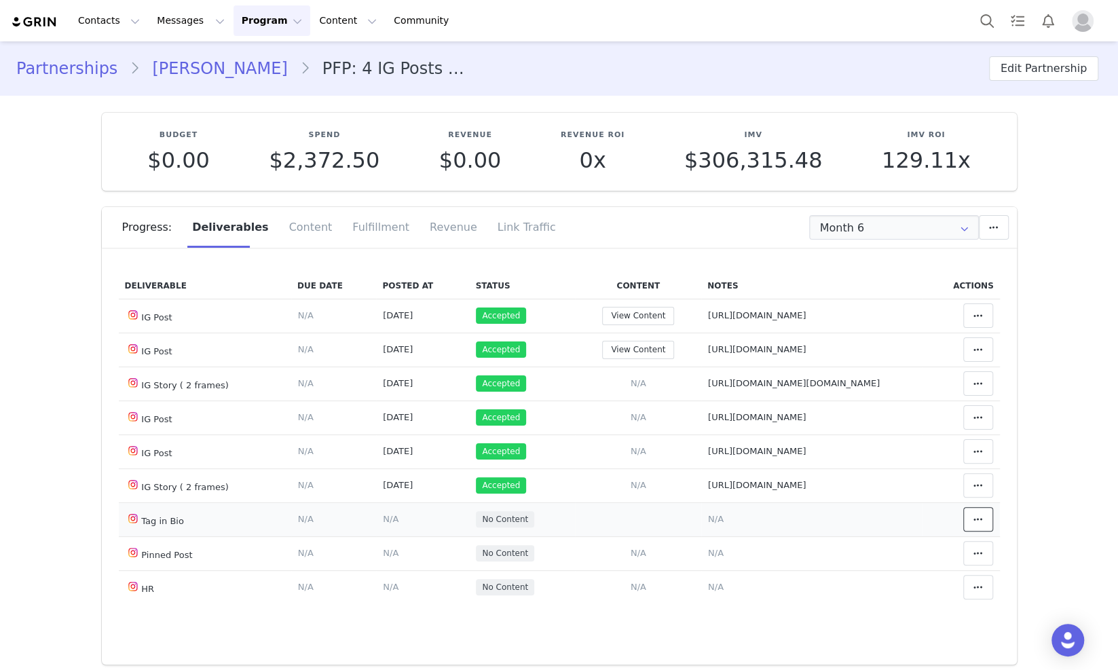
click at [963, 524] on button at bounding box center [978, 519] width 30 height 24
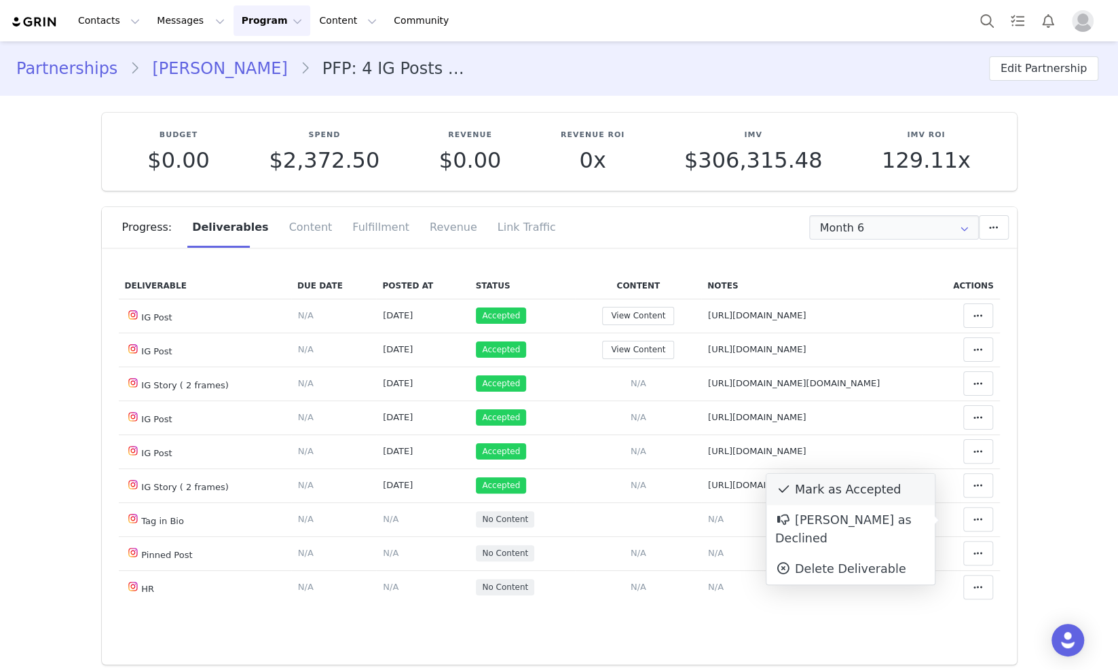
click at [817, 497] on div "Mark as Accepted" at bounding box center [850, 489] width 168 height 31
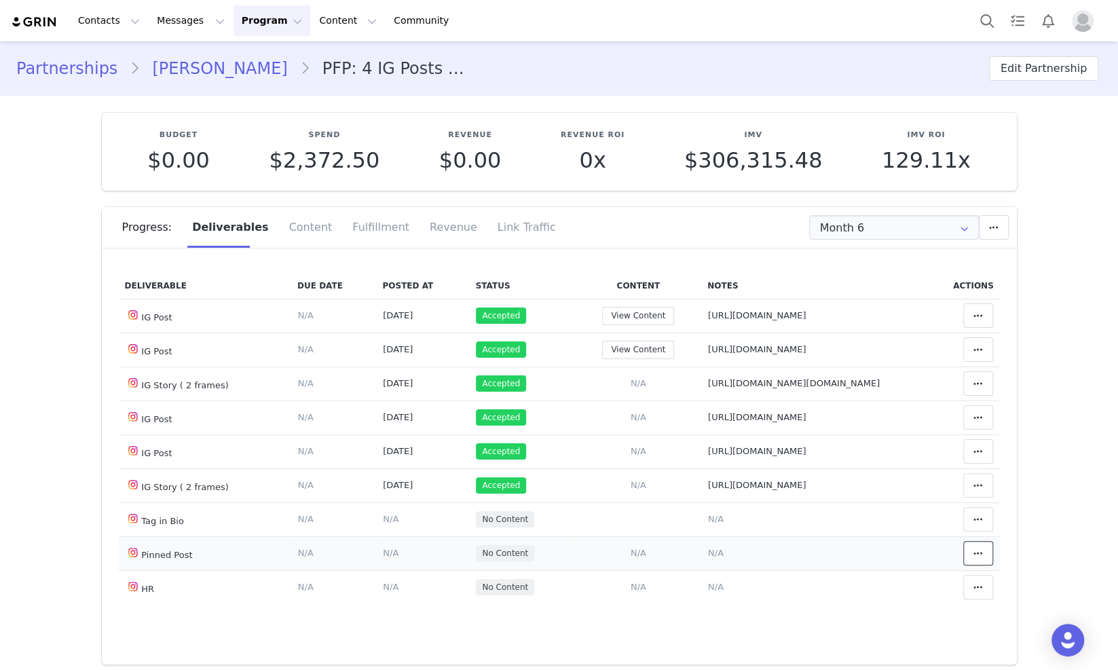
click at [973, 551] on icon at bounding box center [978, 553] width 10 height 11
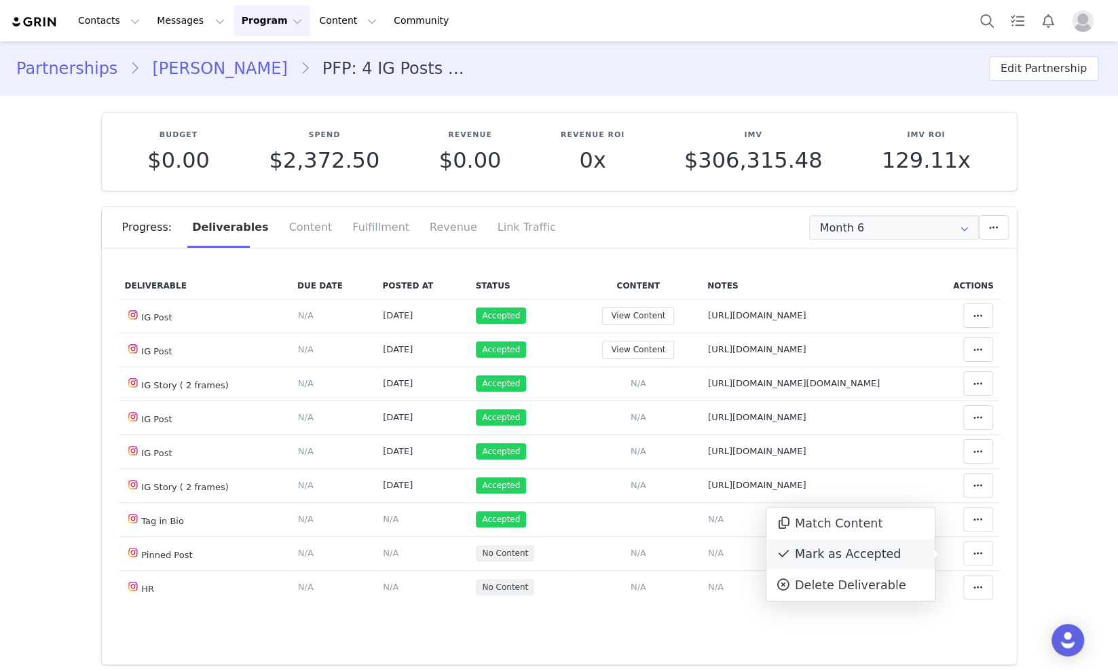
click at [865, 548] on div "Mark as Accepted" at bounding box center [850, 554] width 168 height 31
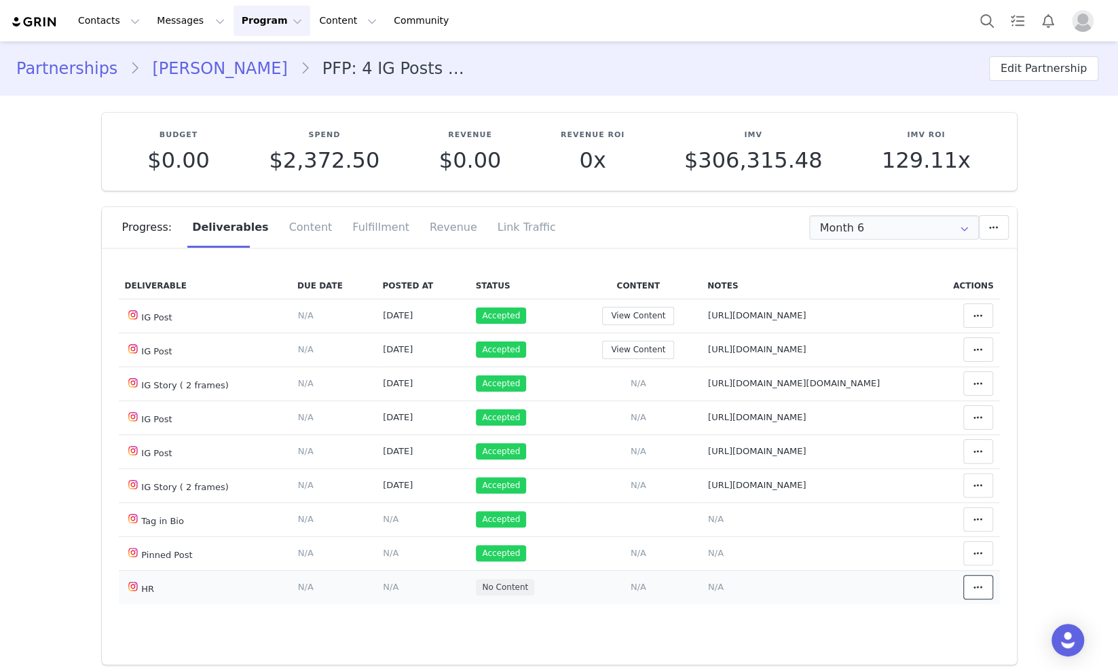
drag, startPoint x: 968, startPoint y: 595, endPoint x: 957, endPoint y: 593, distance: 10.9
click at [967, 595] on button at bounding box center [978, 587] width 30 height 24
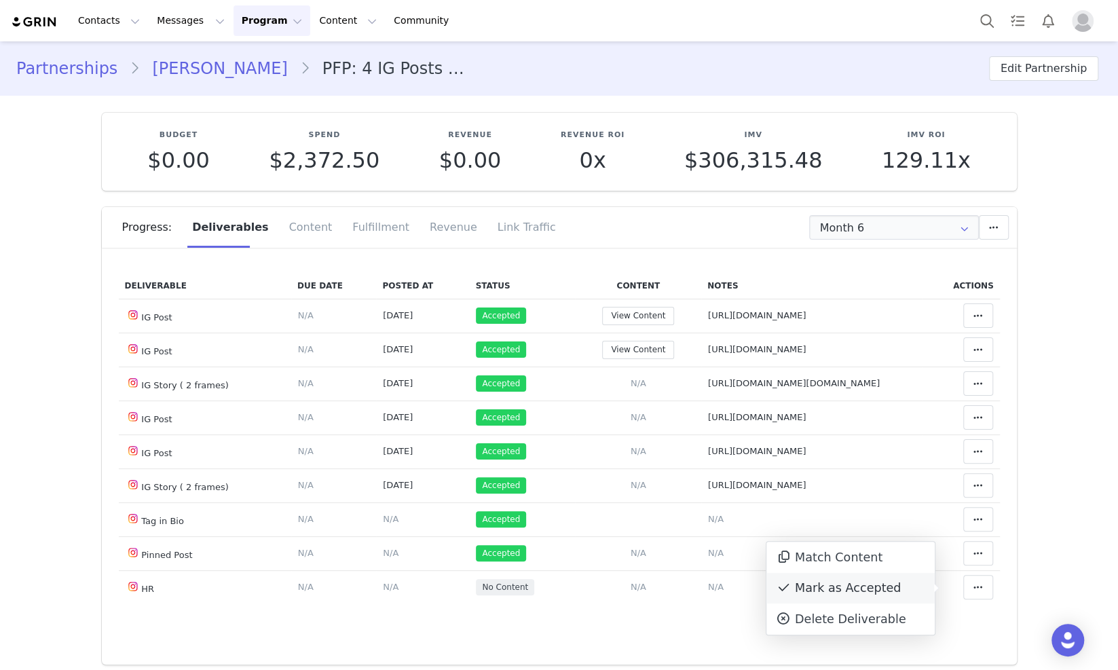
drag, startPoint x: 878, startPoint y: 583, endPoint x: 1104, endPoint y: 440, distance: 268.1
click at [877, 582] on div "Mark as Accepted" at bounding box center [850, 588] width 168 height 31
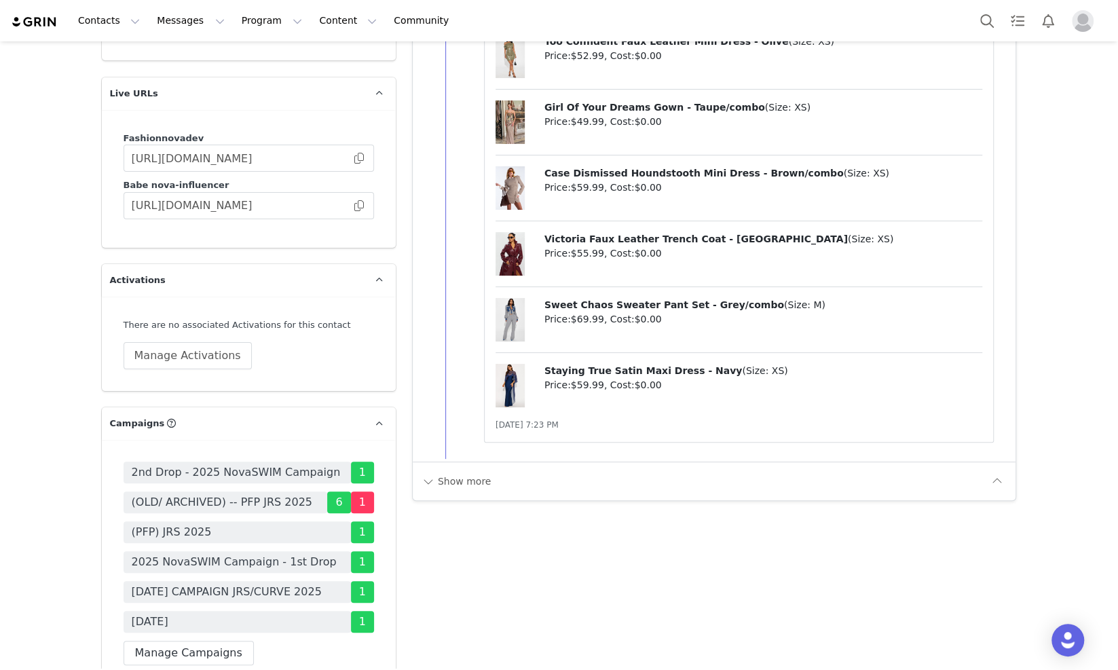
scroll to position [3733, 0]
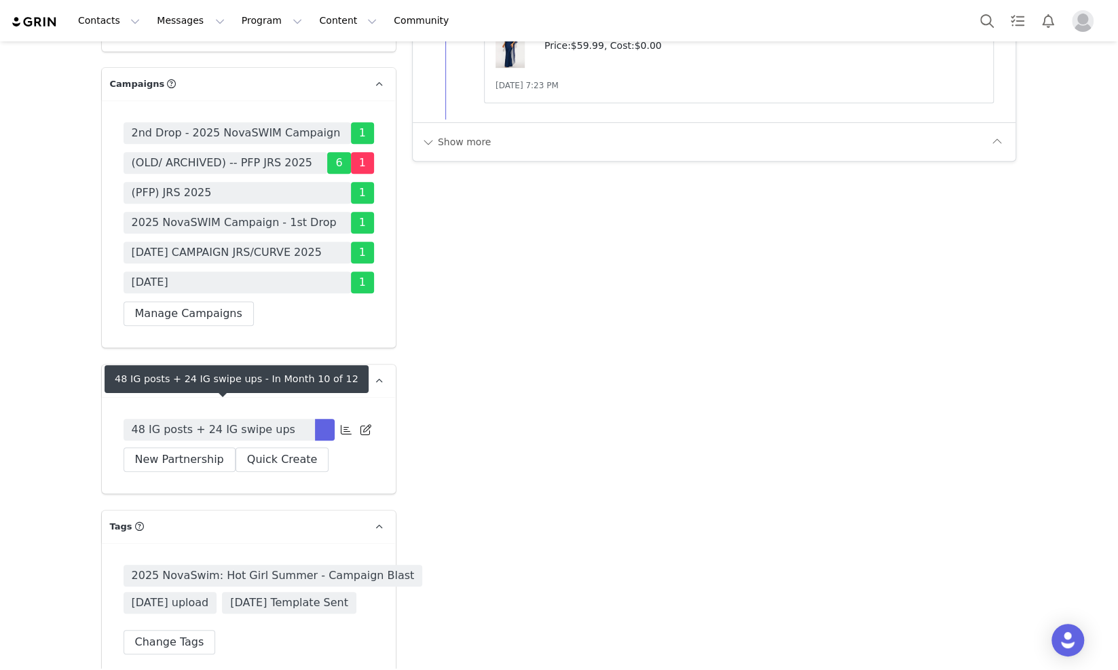
click at [267, 421] on span "48 IG posts + 24 IG swipe ups" at bounding box center [214, 429] width 164 height 16
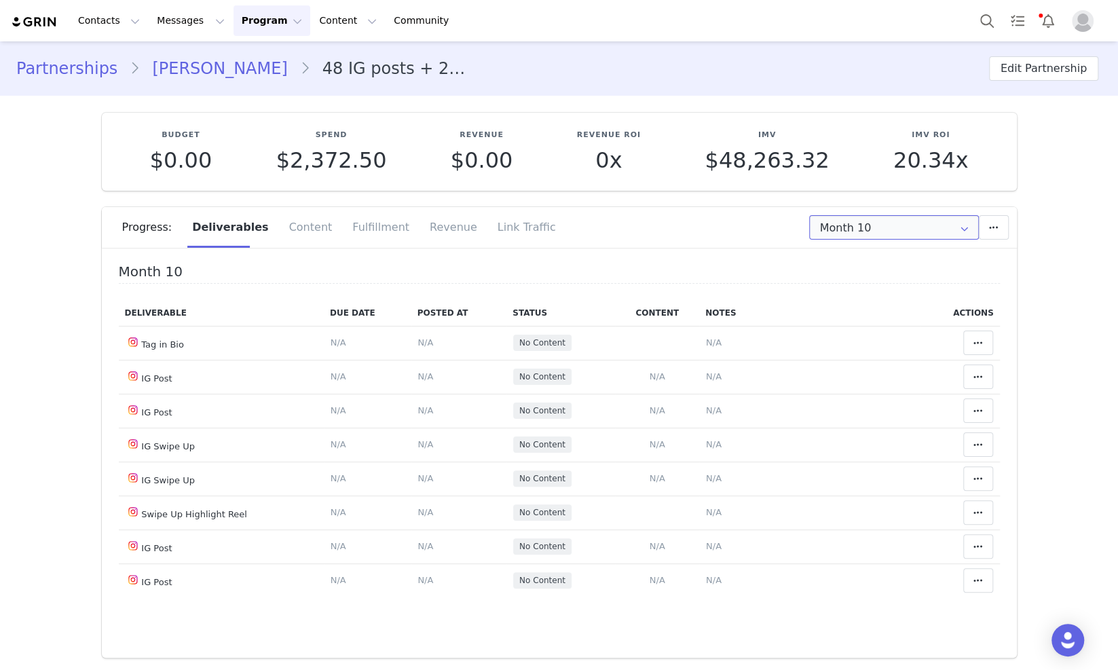
click at [863, 225] on input "Month 10" at bounding box center [894, 227] width 170 height 24
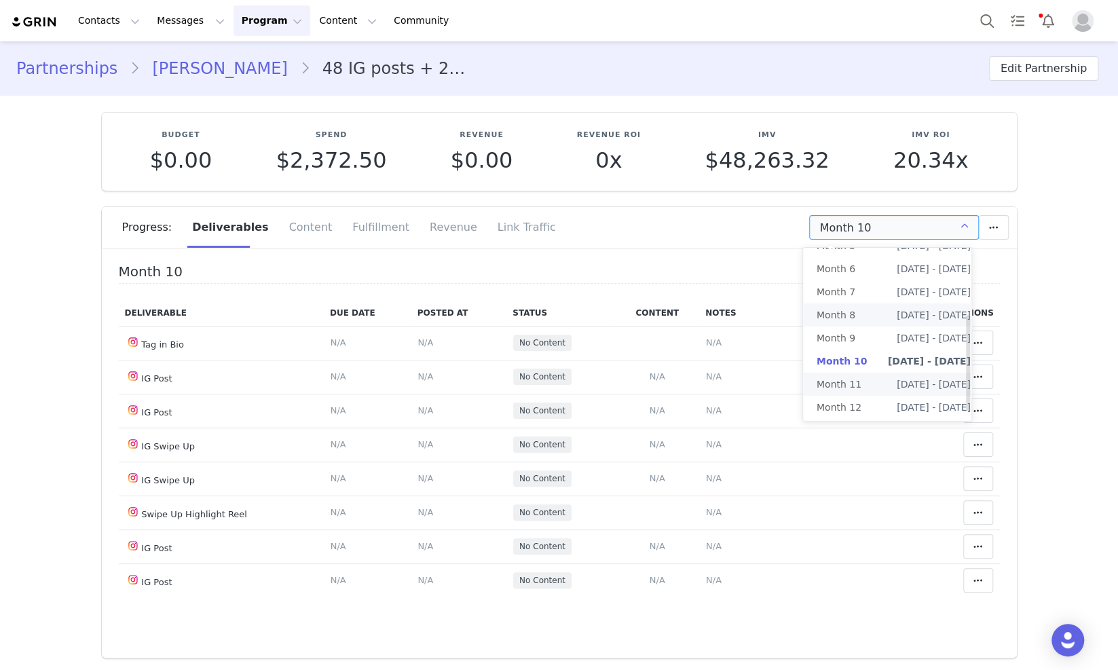
scroll to position [135, 0]
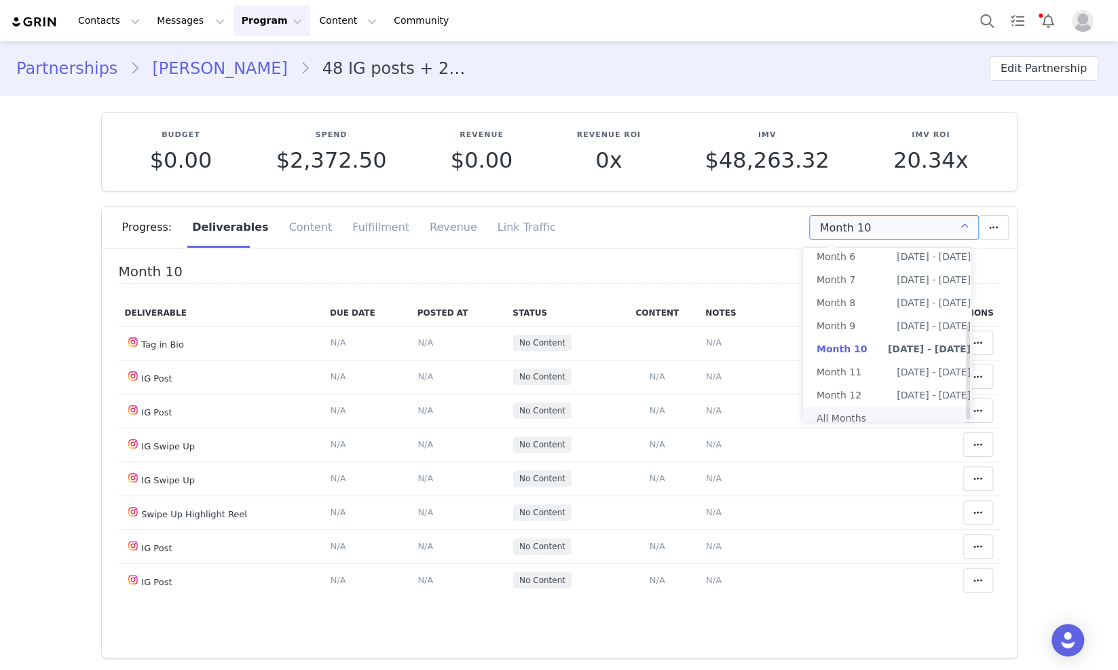
click at [874, 407] on li "All Months" at bounding box center [893, 418] width 181 height 23
type input "All"
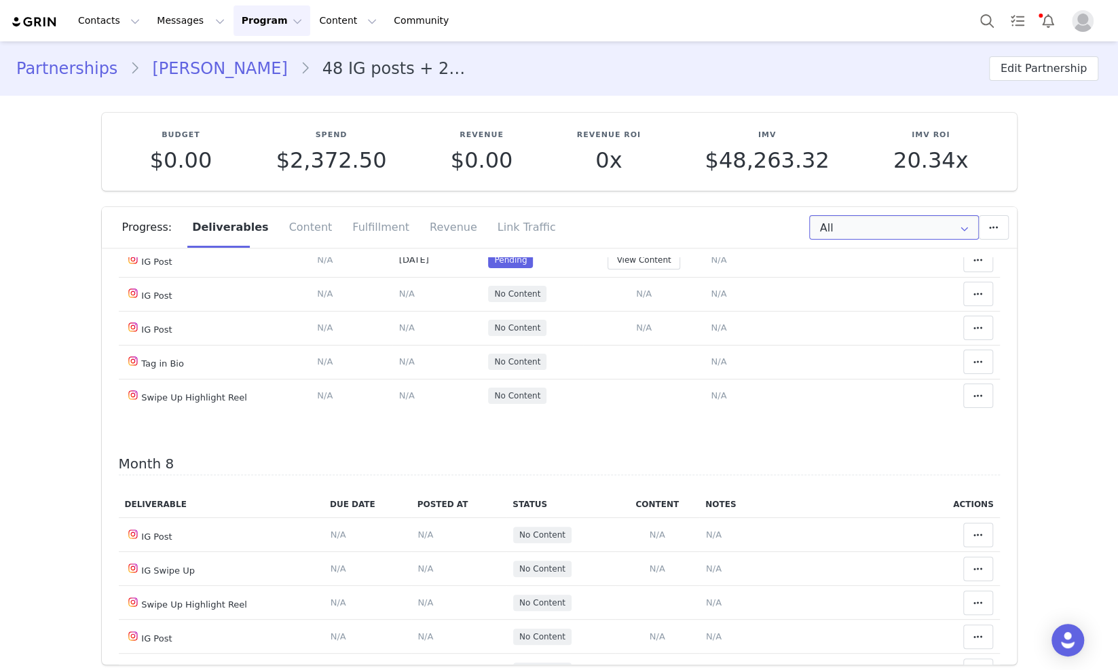
scroll to position [2419, 0]
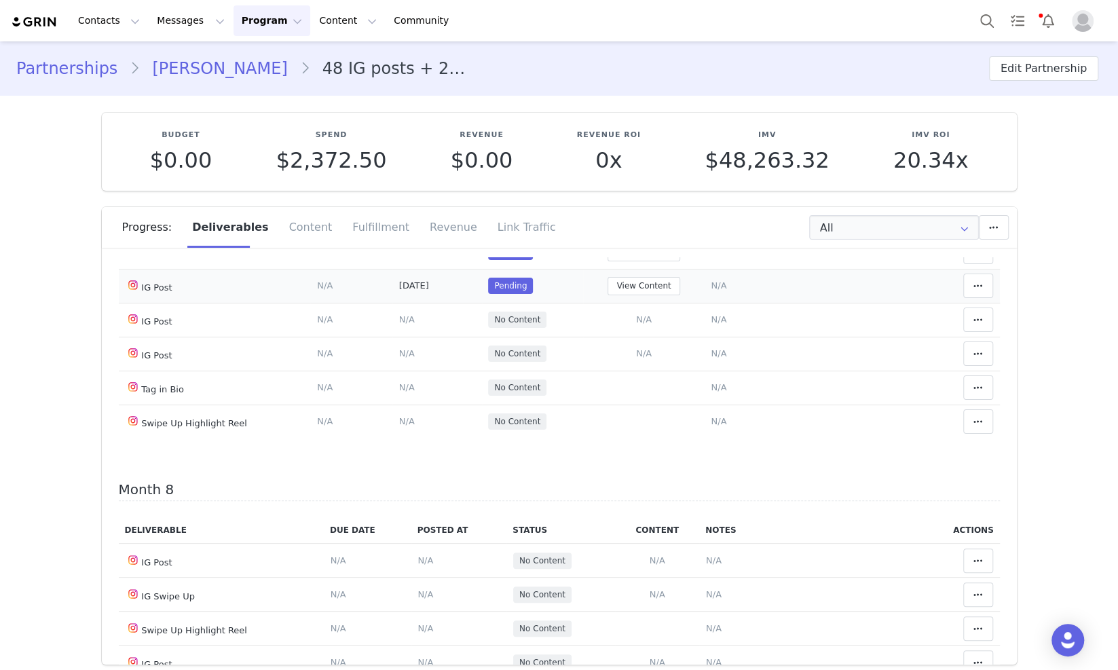
click at [712, 290] on span "N/A" at bounding box center [719, 285] width 16 height 10
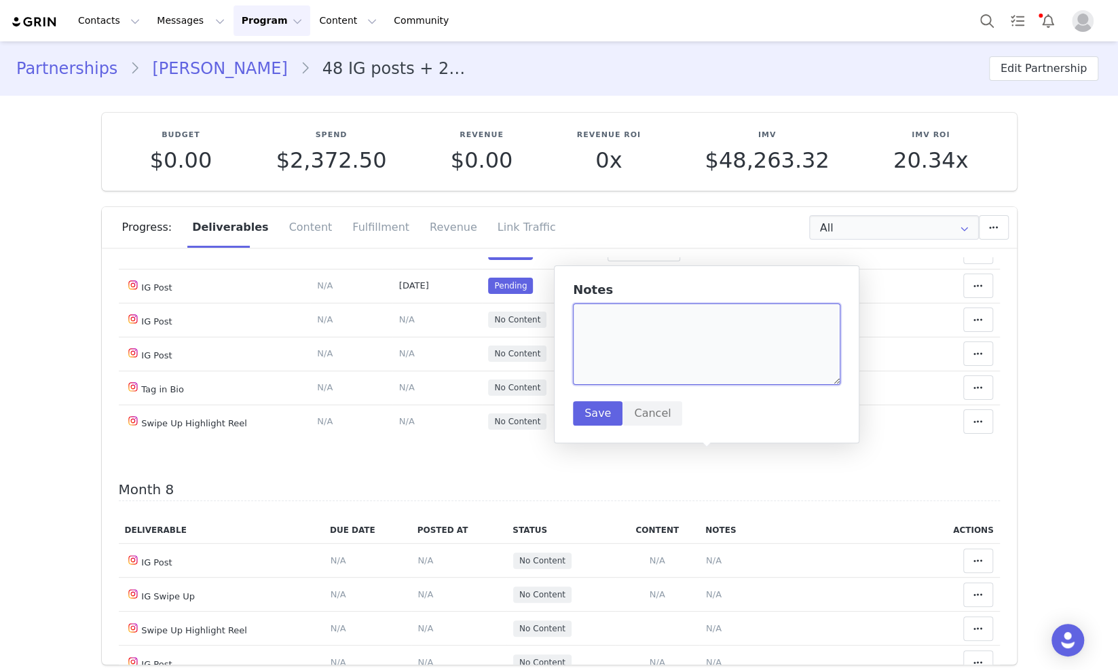
click at [702, 343] on textarea at bounding box center [706, 343] width 267 height 81
paste textarea "https://www.instagram.com/p/DPJShp9CEpb/"
type textarea "https://www.instagram.com/p/DPJShp9CEpb/"
click at [604, 413] on button "Save" at bounding box center [598, 413] width 50 height 24
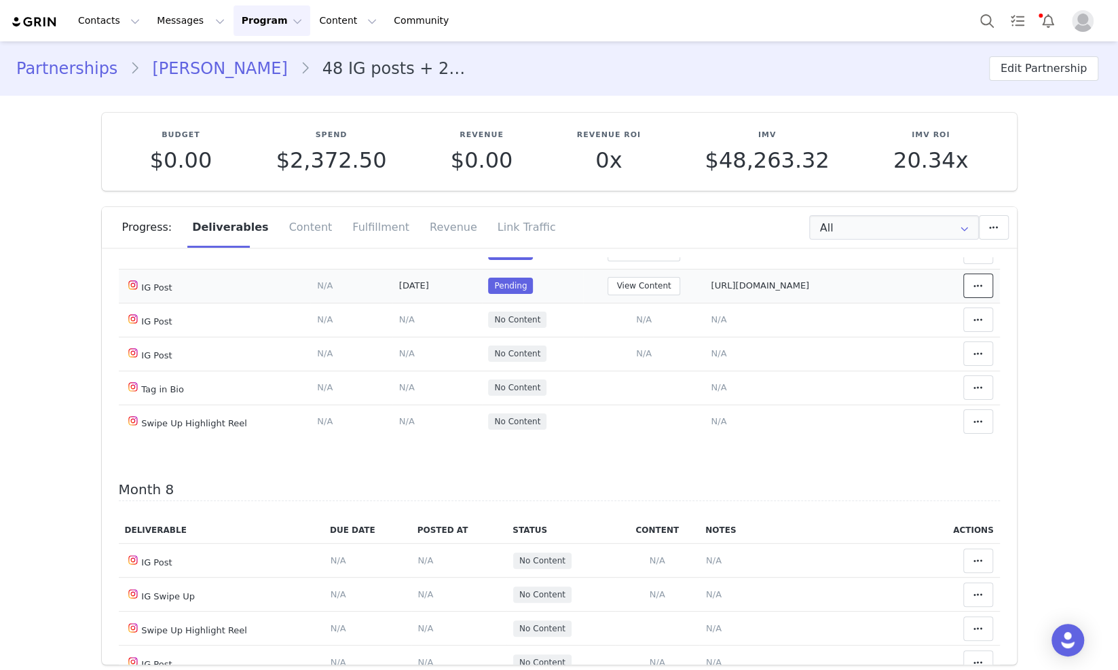
click at [969, 298] on button at bounding box center [978, 286] width 30 height 24
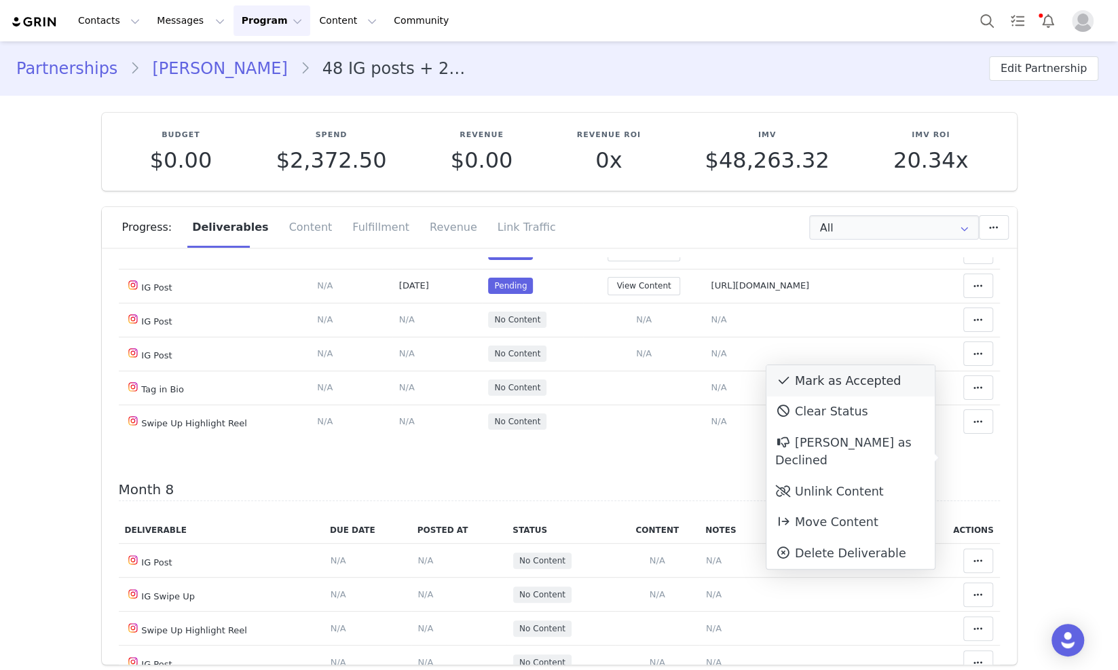
click at [840, 390] on div "Mark as Accepted" at bounding box center [850, 380] width 168 height 31
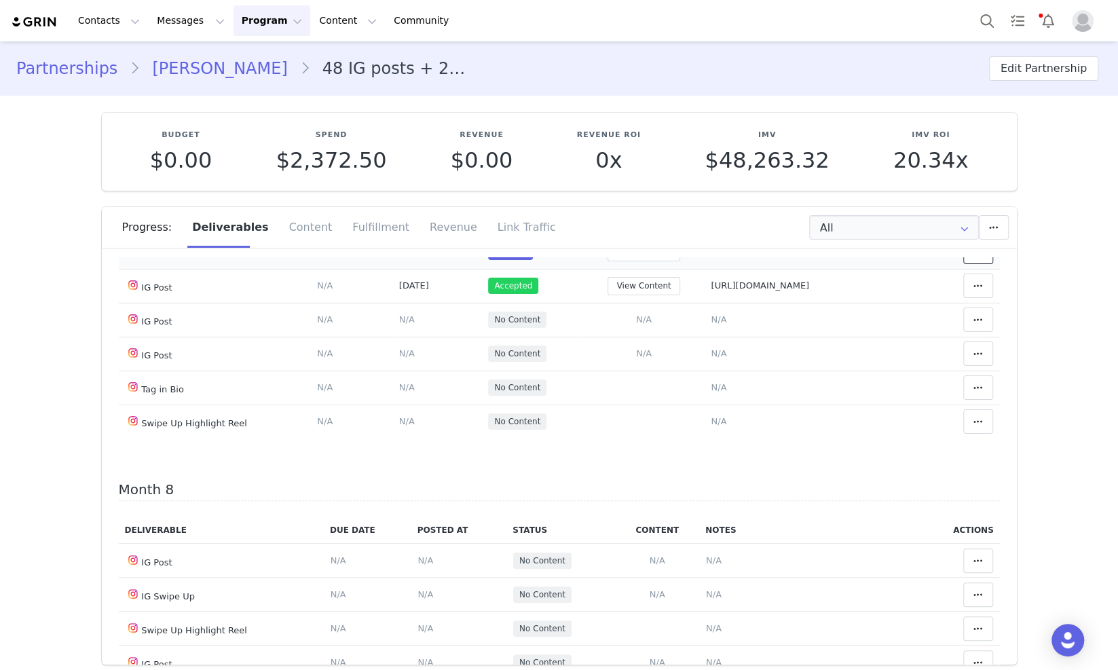
click at [973, 257] on icon at bounding box center [978, 251] width 10 height 11
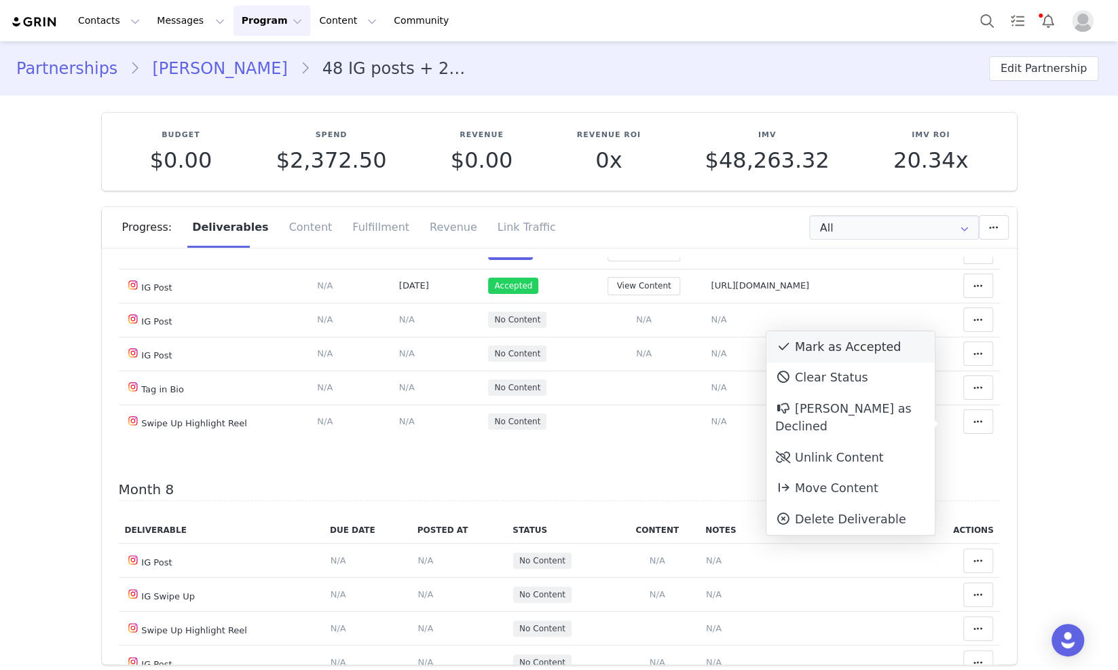
click at [875, 350] on div "Mark as Accepted" at bounding box center [850, 346] width 168 height 31
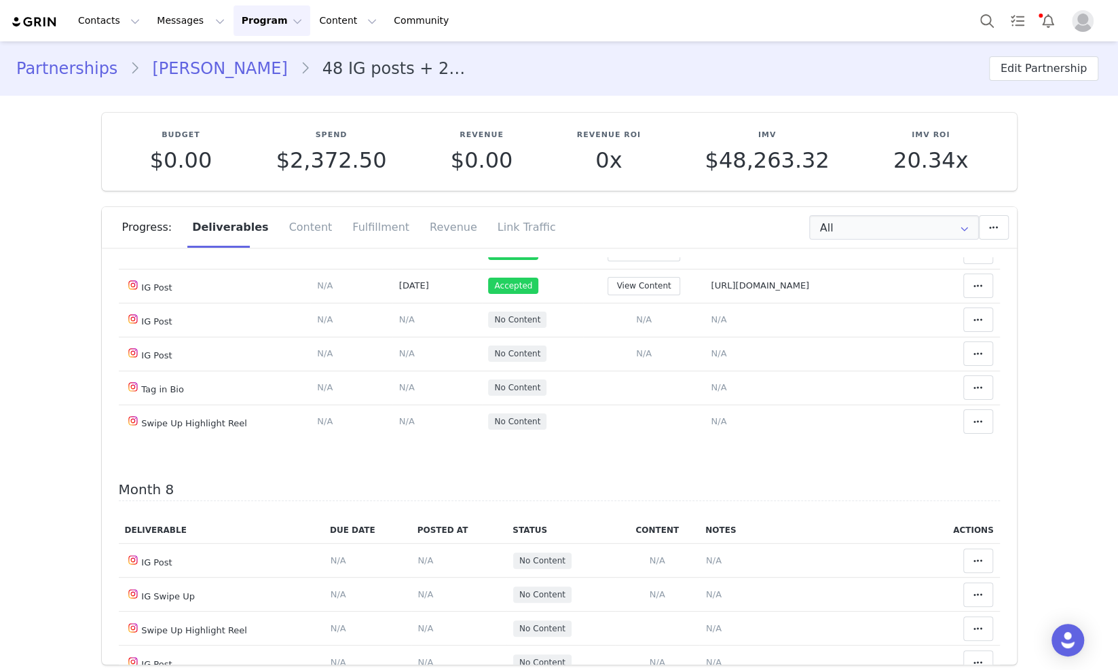
click at [973, 223] on icon at bounding box center [978, 217] width 10 height 11
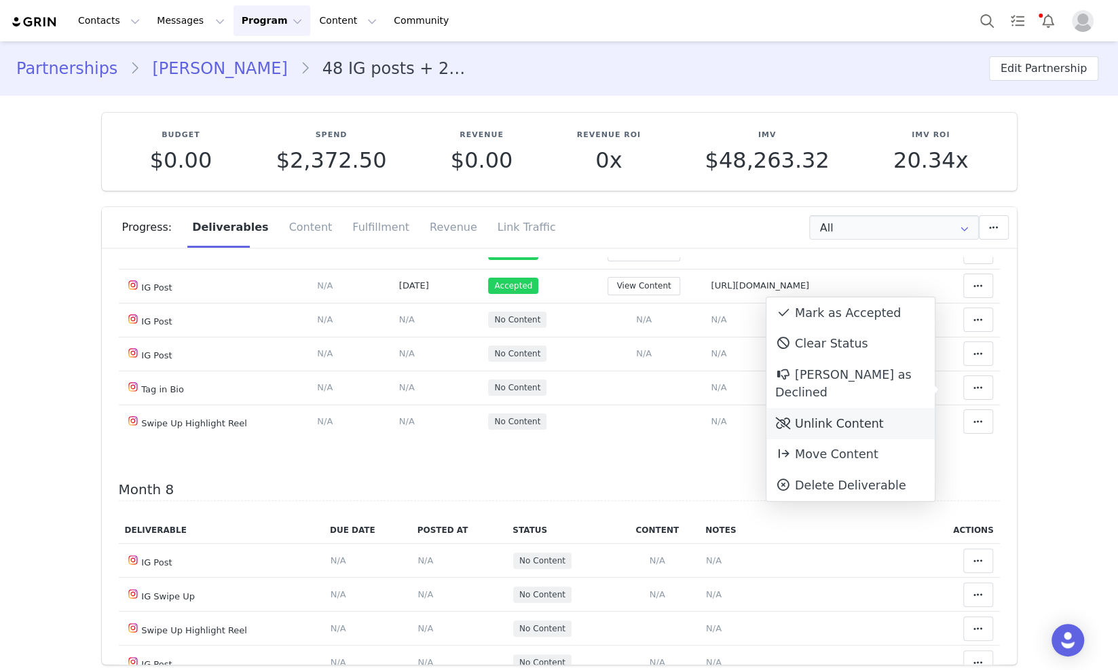
click at [844, 408] on div "Unlink Content" at bounding box center [850, 423] width 168 height 31
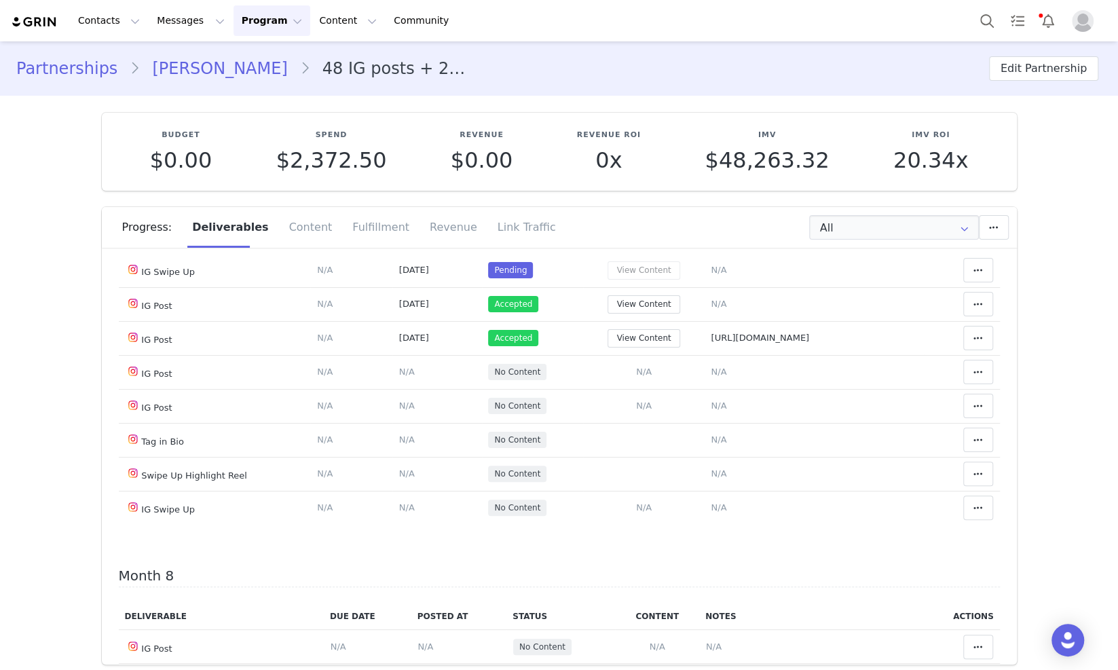
scroll to position [2375, 0]
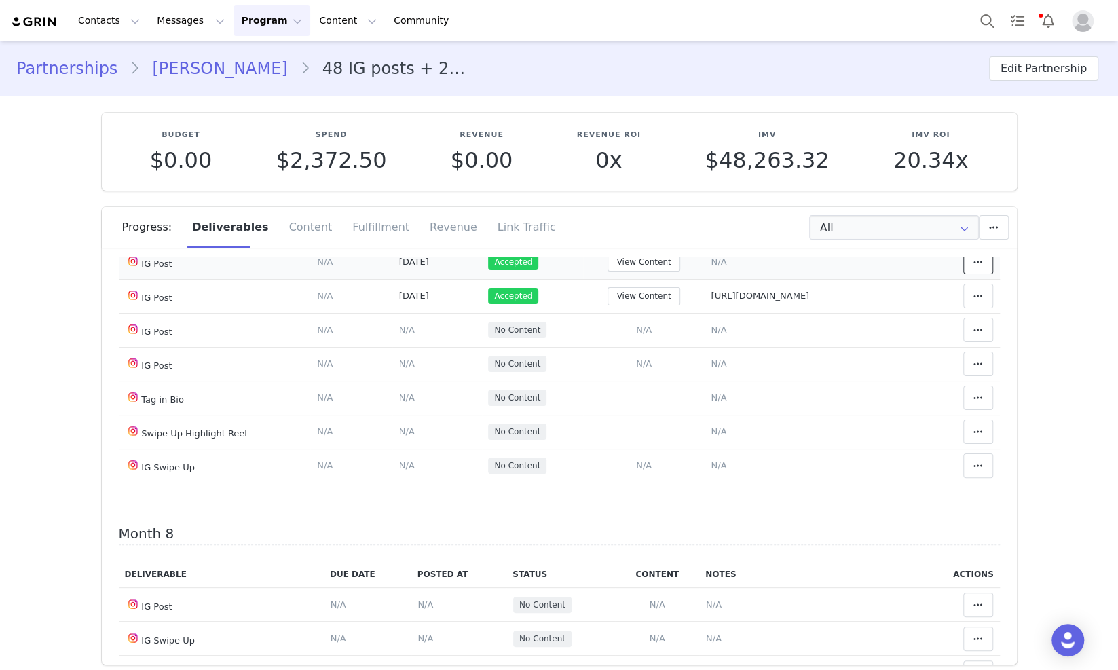
click at [963, 274] on button at bounding box center [978, 262] width 30 height 24
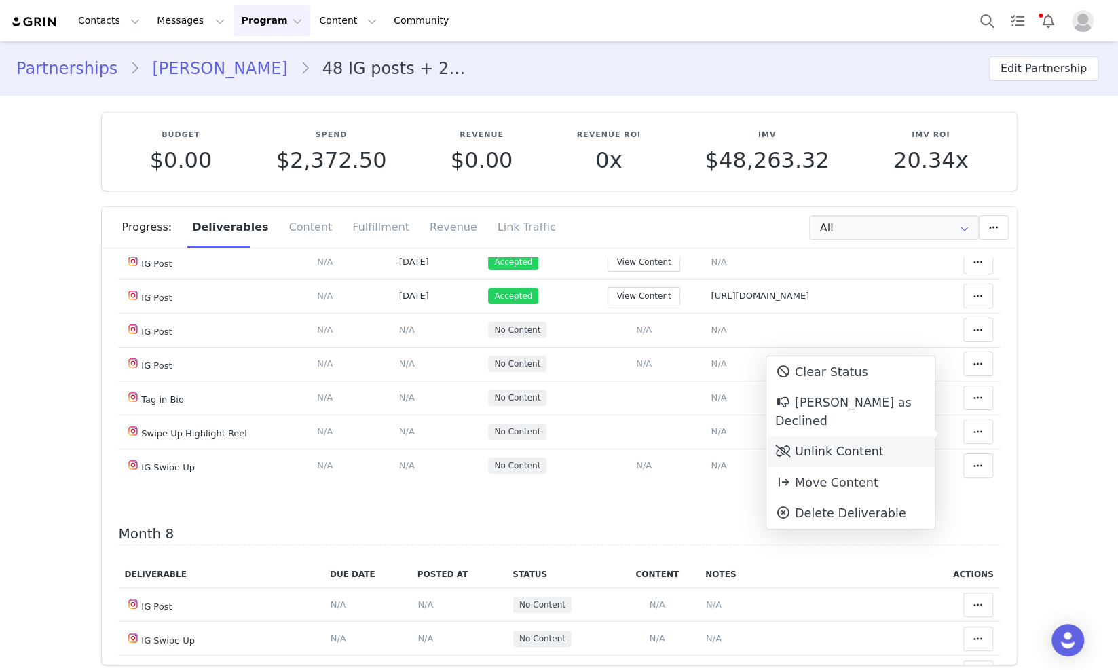
click at [857, 436] on div "Unlink Content" at bounding box center [850, 451] width 168 height 31
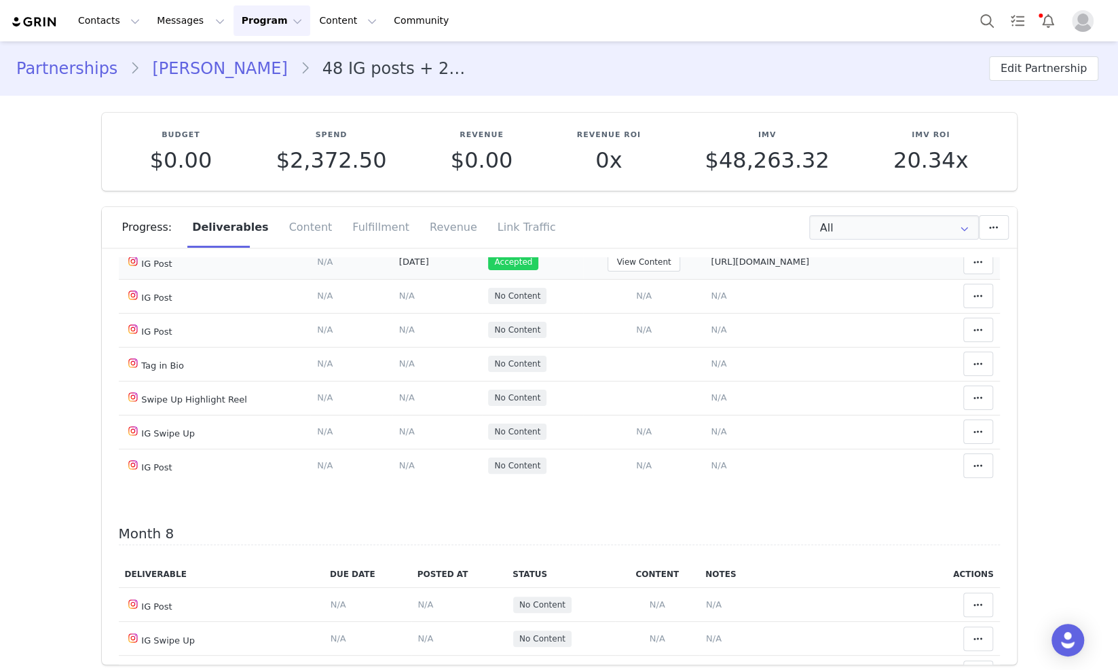
scroll to position [2460, 0]
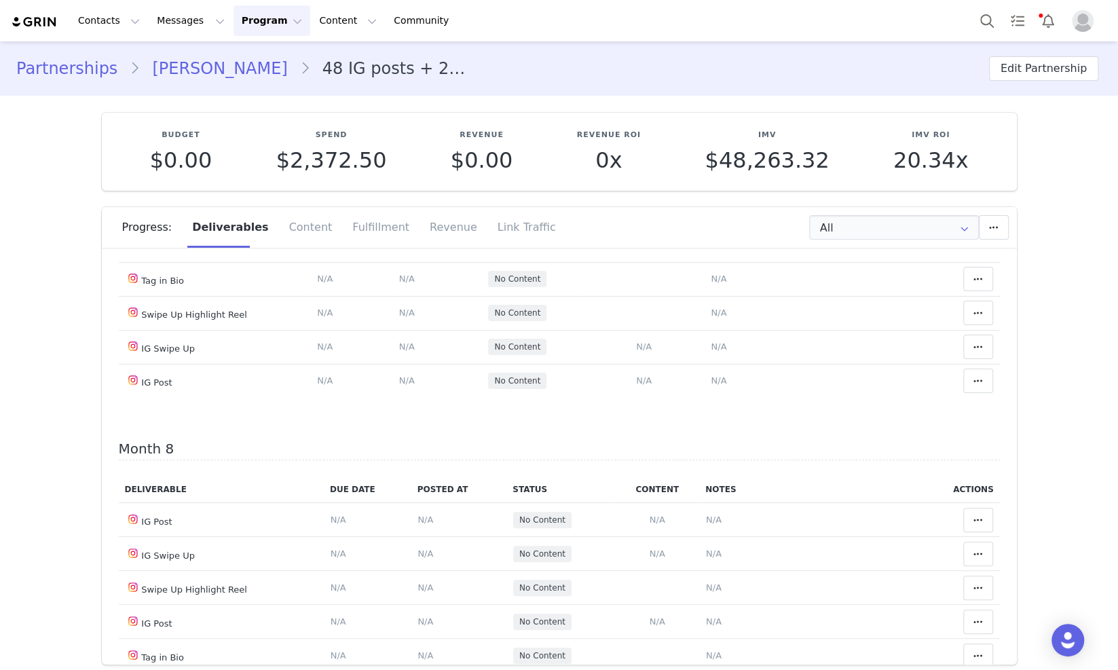
click at [967, 155] on button at bounding box center [978, 143] width 30 height 24
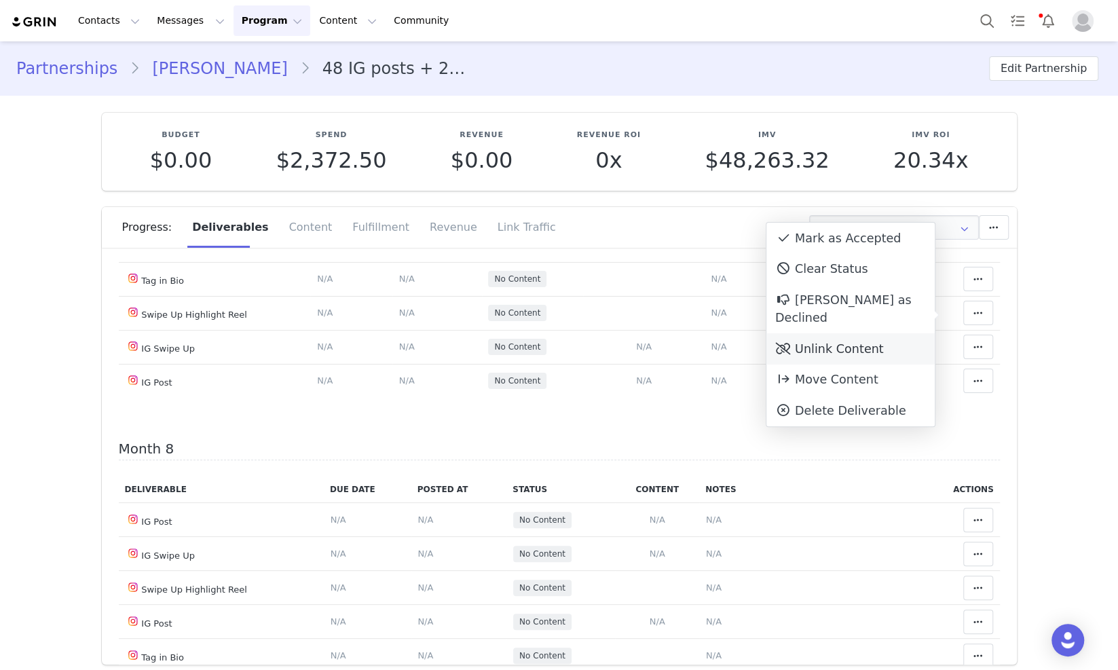
click at [882, 333] on div "Unlink Content" at bounding box center [850, 348] width 168 height 31
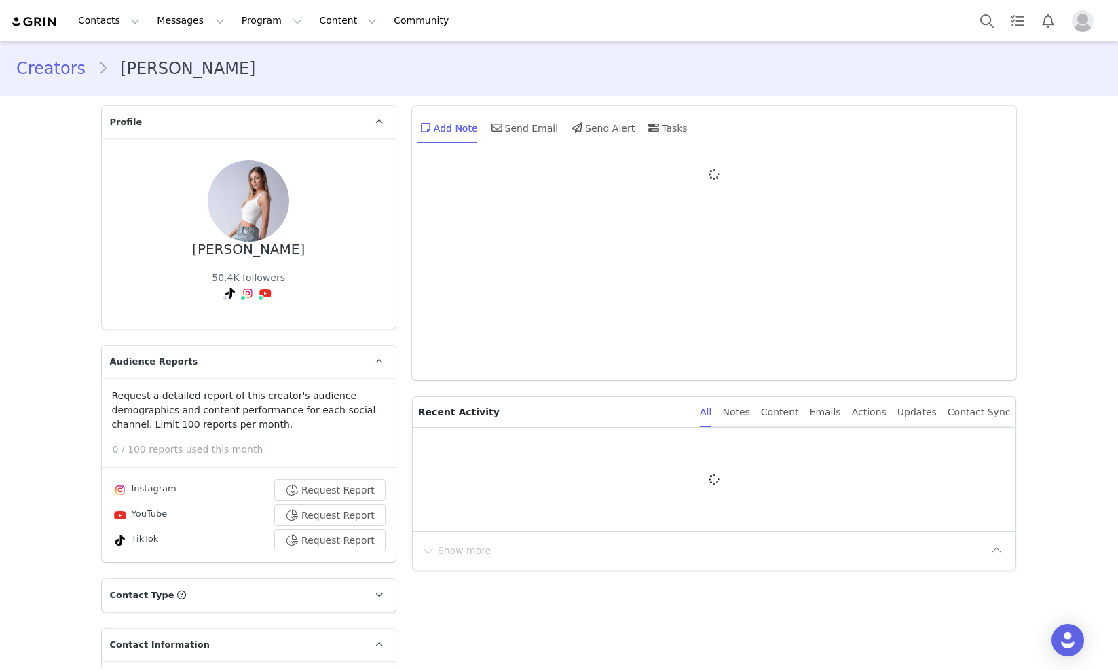
type input "+1 ([GEOGRAPHIC_DATA])"
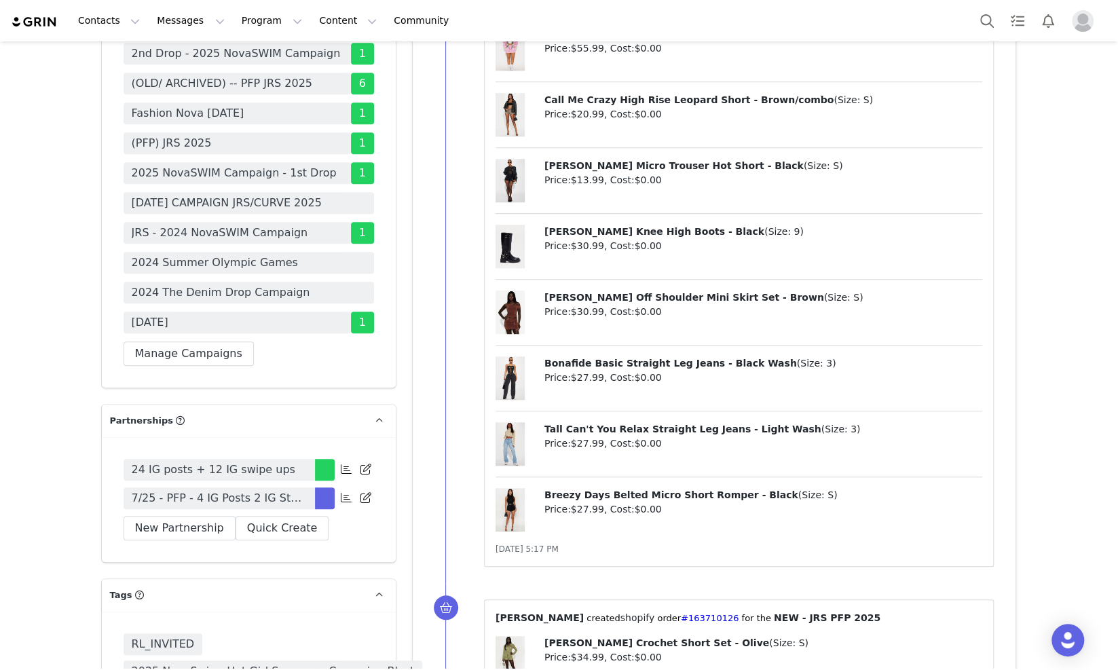
scroll to position [3903, 0]
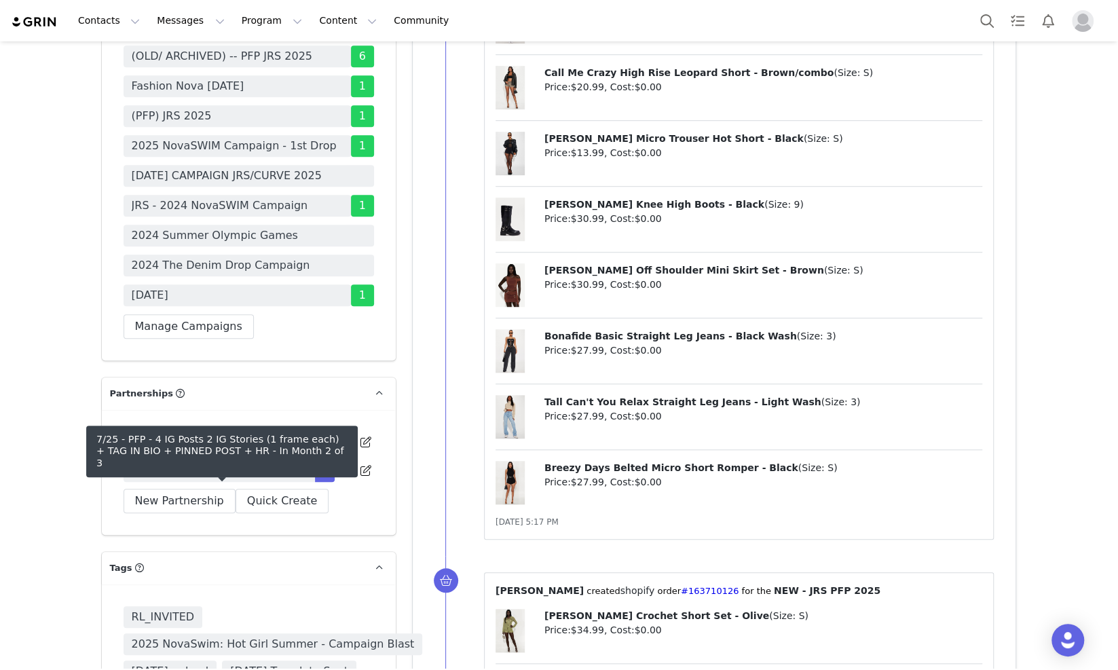
click at [265, 479] on span "7/25 - PFP - 4 IG Posts 2 IG Stories (1 frame each) + TAG IN BIO + PINNED POST …" at bounding box center [219, 471] width 175 height 16
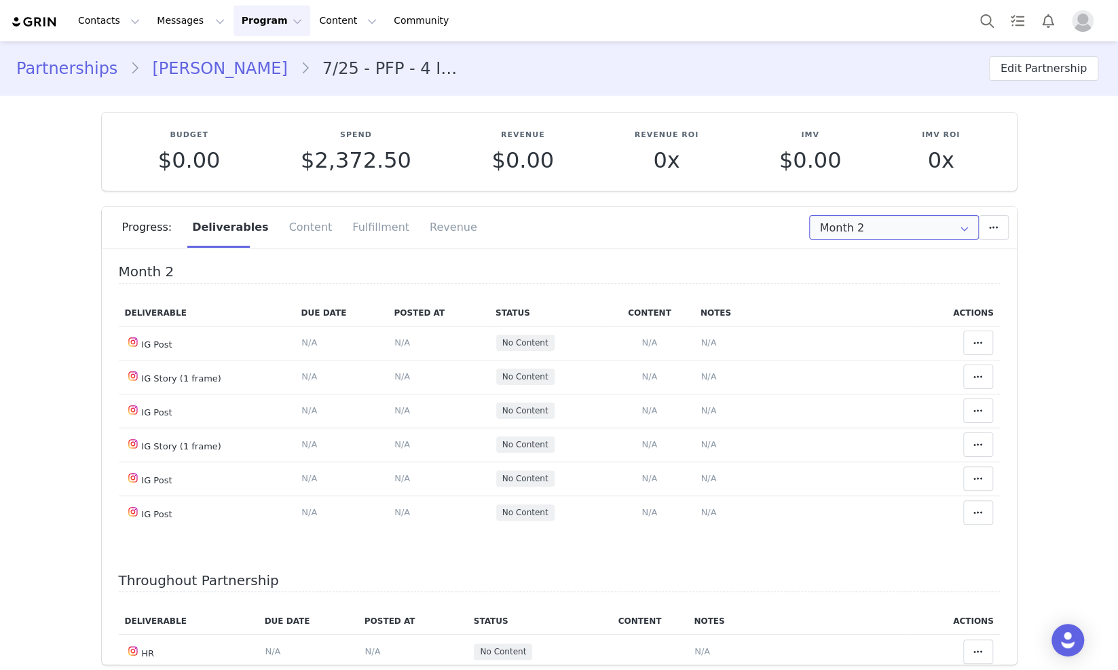
click at [894, 233] on input "Month 2" at bounding box center [894, 227] width 170 height 24
click at [887, 333] on li "All Months" at bounding box center [893, 332] width 181 height 23
type input "All"
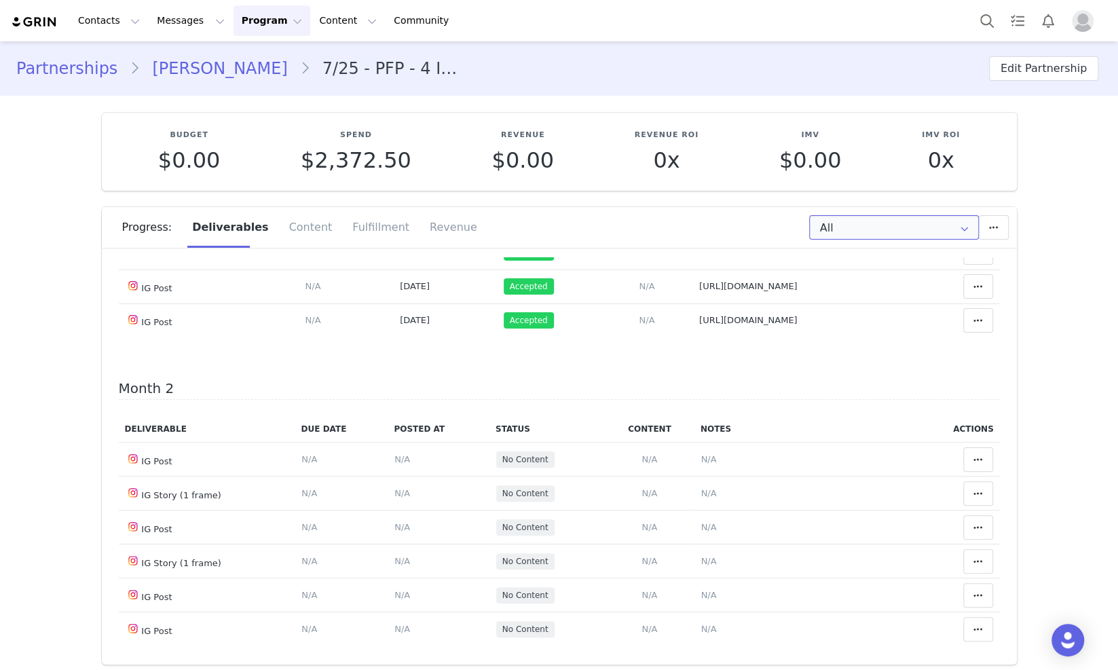
scroll to position [255, 0]
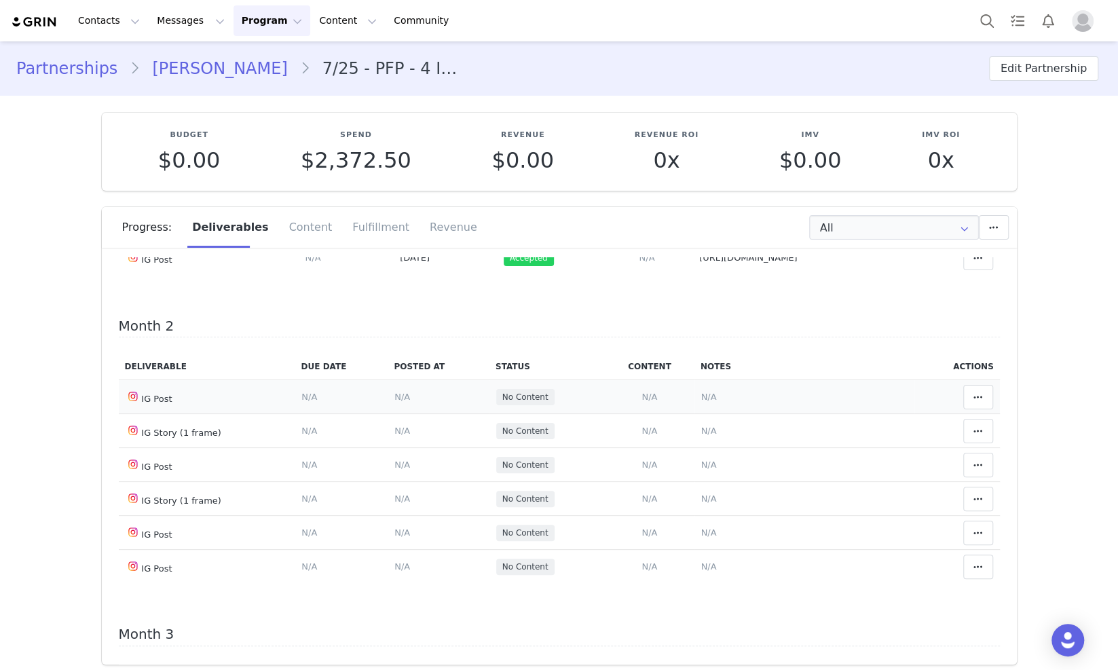
click at [694, 409] on td "Notes Save Cancel N/A" at bounding box center [804, 397] width 221 height 34
click at [700, 399] on span "N/A" at bounding box center [708, 397] width 16 height 10
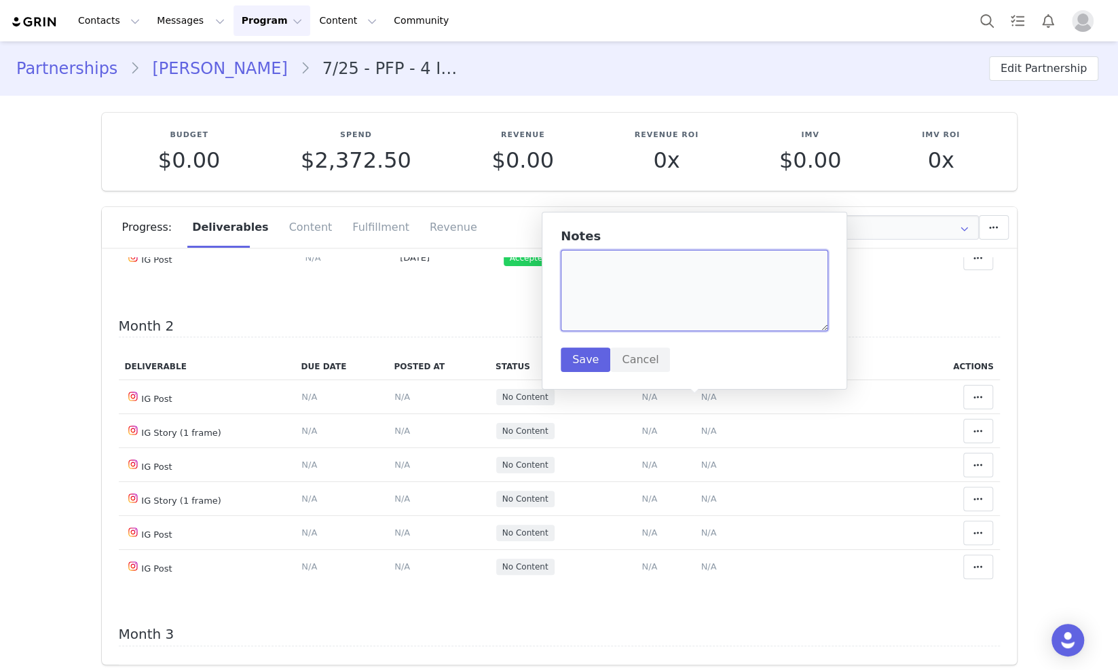
click at [639, 281] on textarea at bounding box center [694, 290] width 267 height 81
paste textarea "https://www.instagram.com/p/DPAMTvuEUNB/"
type textarea "https://www.instagram.com/p/DPAMTvuEUNB/"
drag, startPoint x: 580, startPoint y: 363, endPoint x: 809, endPoint y: 344, distance: 230.2
click at [582, 363] on button "Save" at bounding box center [586, 359] width 50 height 24
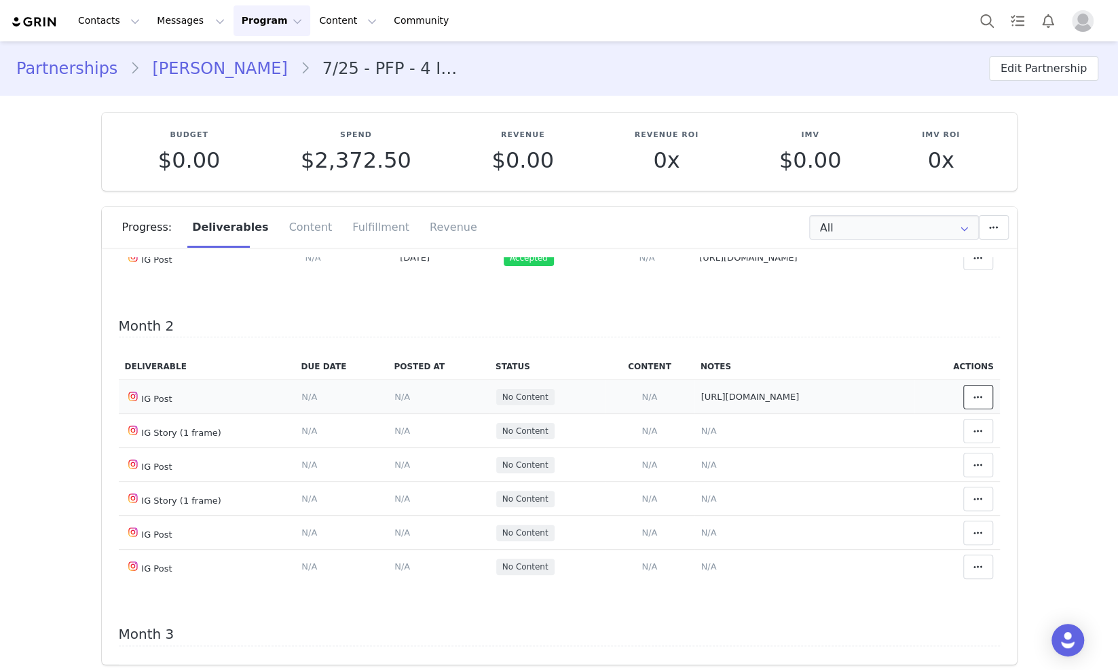
click at [970, 400] on span at bounding box center [978, 397] width 16 height 16
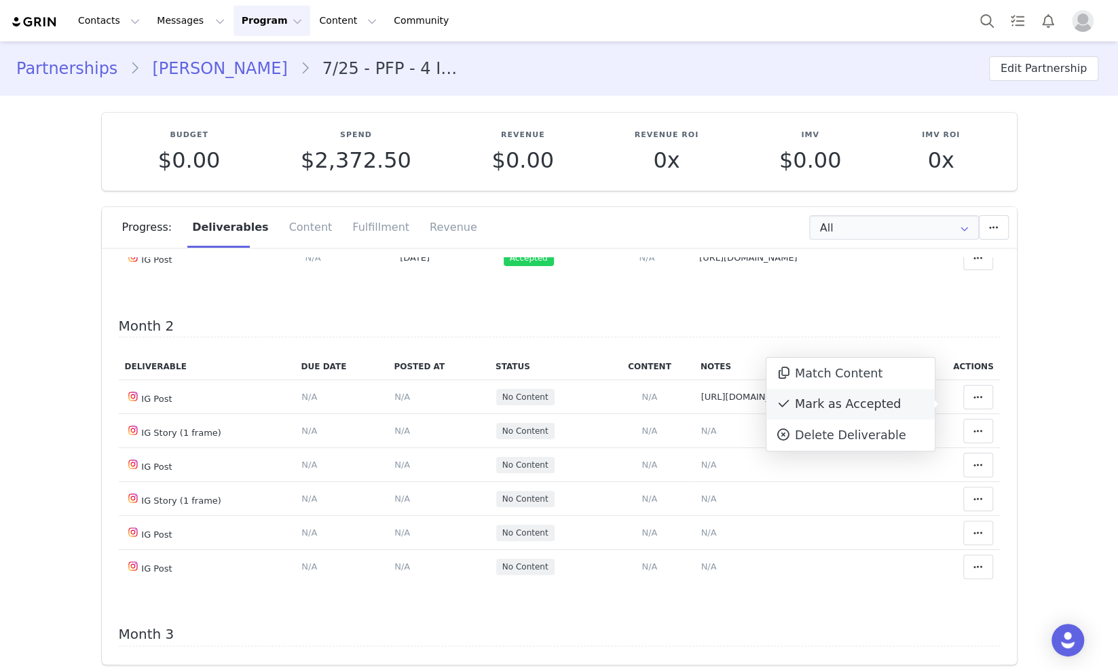
click at [872, 409] on div "Mark as Accepted" at bounding box center [850, 404] width 168 height 31
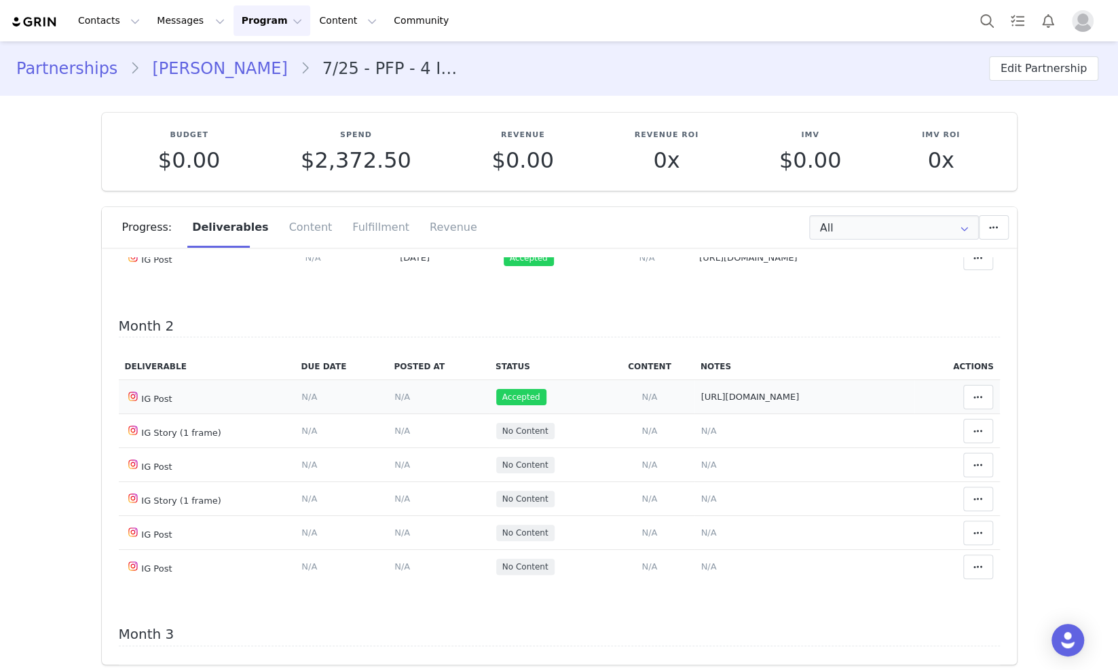
click at [394, 402] on span "N/A" at bounding box center [402, 397] width 16 height 10
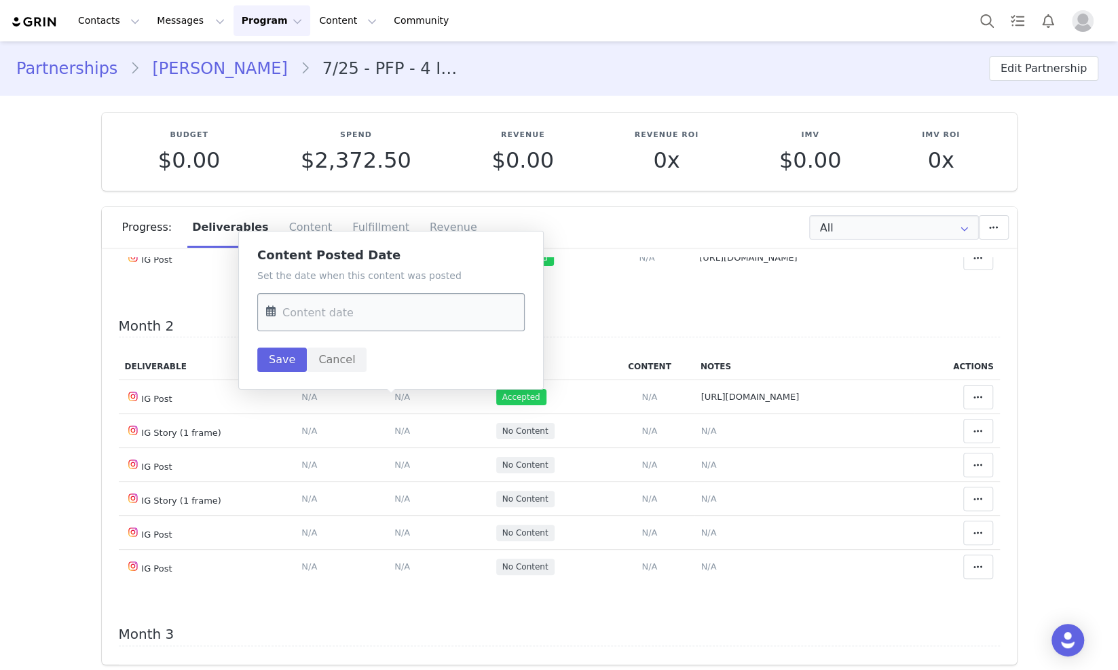
click at [341, 329] on input "text" at bounding box center [390, 312] width 267 height 38
click at [367, 505] on div "24" at bounding box center [367, 497] width 29 height 20
type input "Sep 24 2025"
click at [289, 357] on button "Save" at bounding box center [282, 359] width 50 height 24
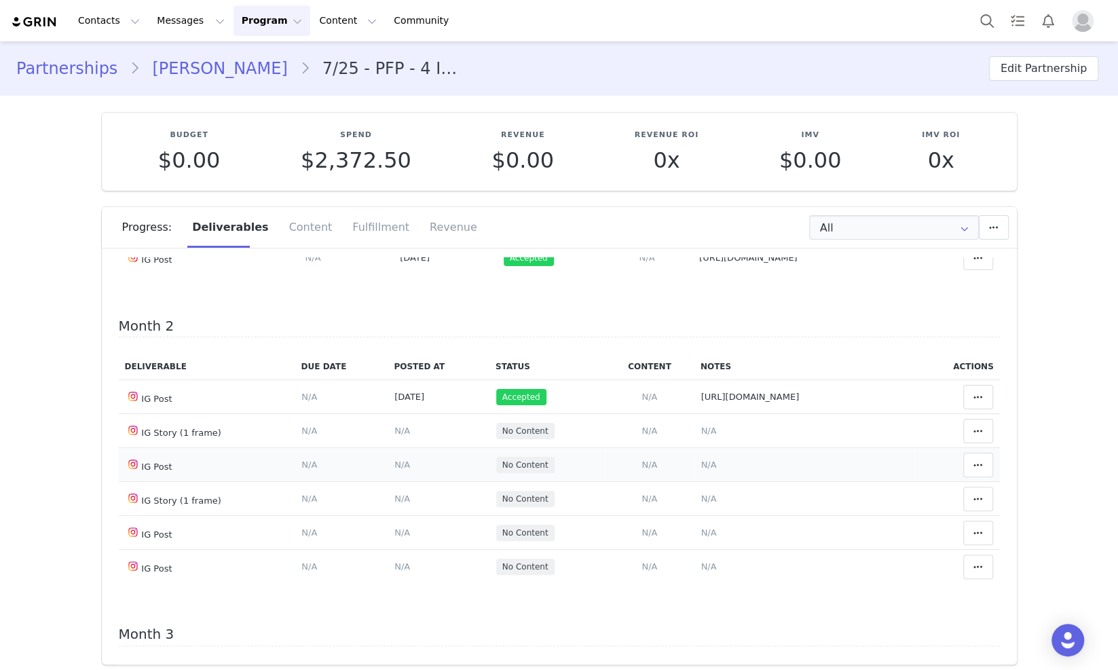
click at [700, 470] on span "N/A" at bounding box center [708, 464] width 16 height 10
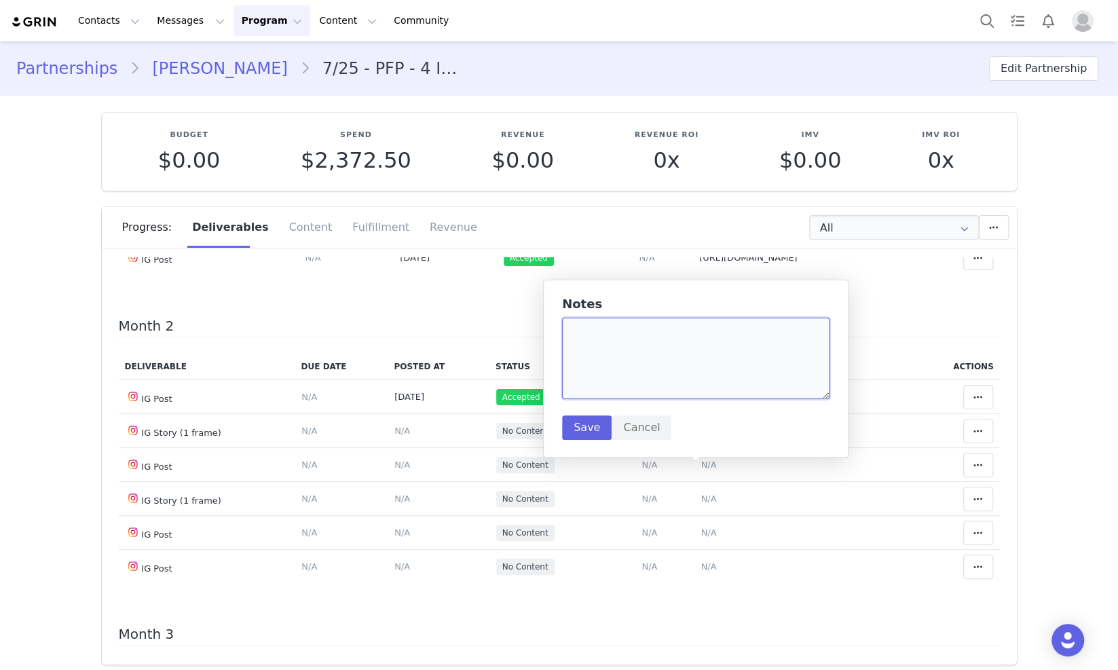
click at [601, 334] on textarea at bounding box center [695, 358] width 267 height 81
paste textarea "https://www.instagram.com/p/DPKH71tkS-u/"
type textarea "https://www.instagram.com/p/DPKH71tkS-u/"
click at [566, 432] on button "Save" at bounding box center [587, 427] width 50 height 24
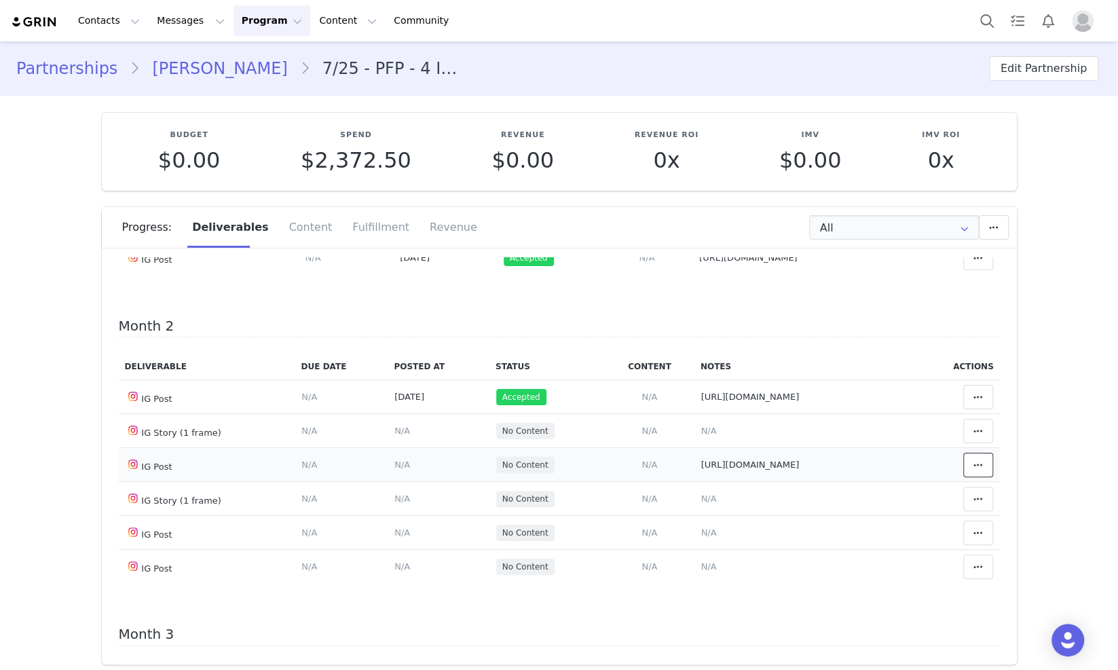
click at [963, 470] on button at bounding box center [978, 465] width 30 height 24
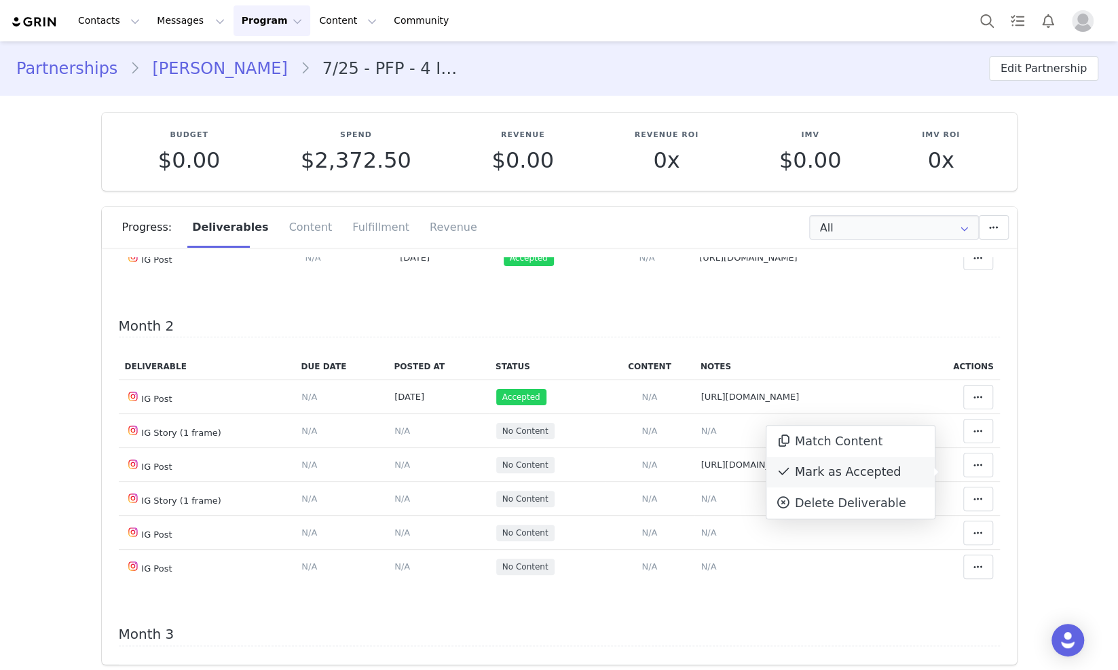
click at [866, 470] on div "Mark as Accepted" at bounding box center [850, 472] width 168 height 31
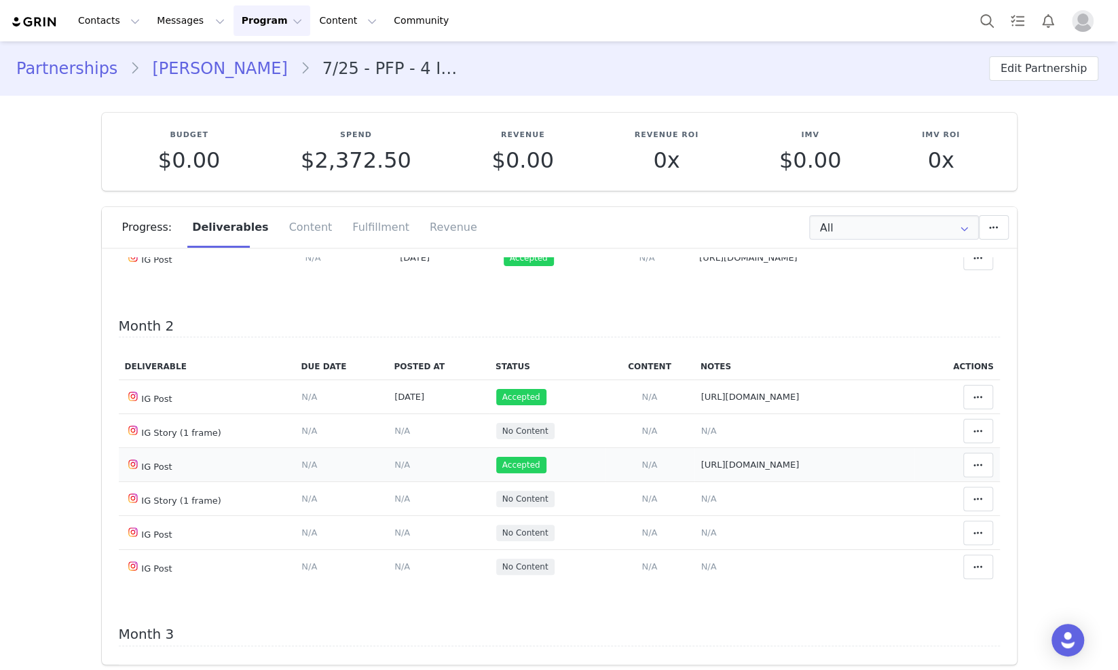
click at [394, 470] on span "N/A" at bounding box center [402, 464] width 16 height 10
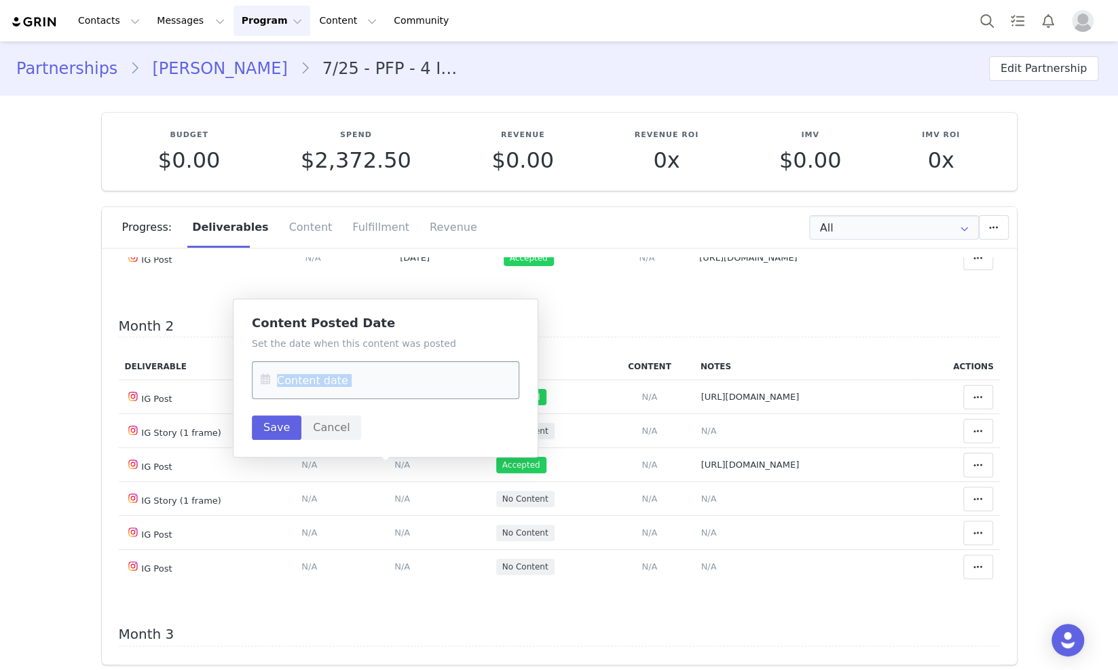
click at [333, 395] on div "Set the date when this content was posted Save Cancel" at bounding box center [385, 388] width 267 height 103
click at [348, 392] on input "text" at bounding box center [385, 380] width 267 height 38
click at [380, 384] on input "text" at bounding box center [385, 380] width 267 height 38
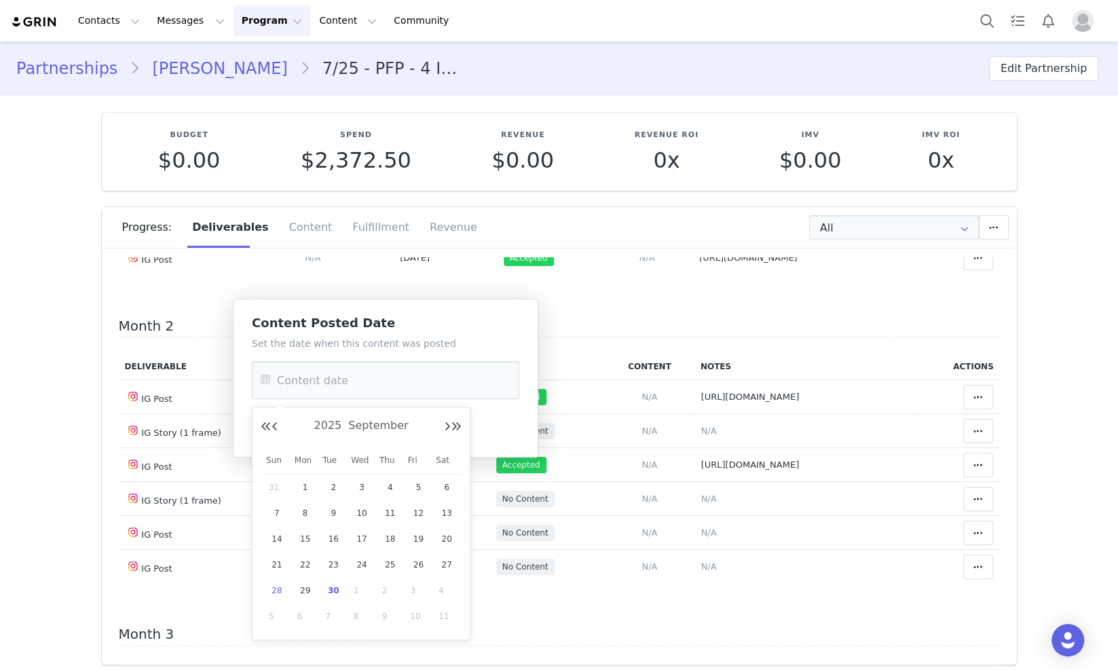
click at [272, 592] on span "28" at bounding box center [277, 590] width 16 height 16
type input "Sep 28 2025"
click at [263, 430] on button "Save" at bounding box center [277, 427] width 50 height 24
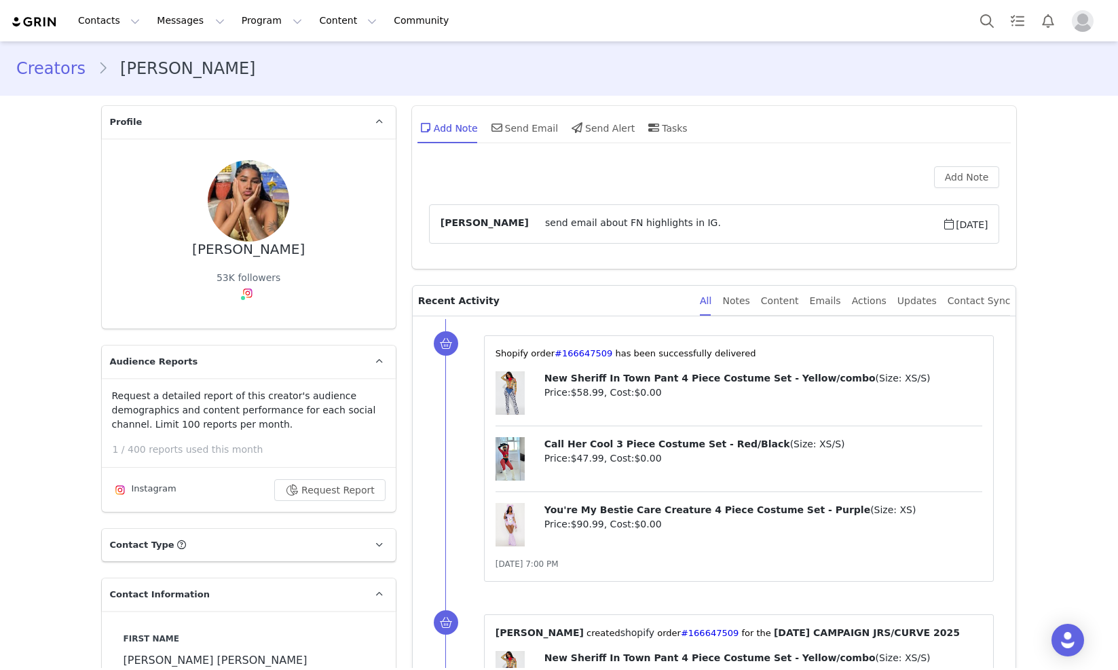
type input "+55 ([GEOGRAPHIC_DATA])"
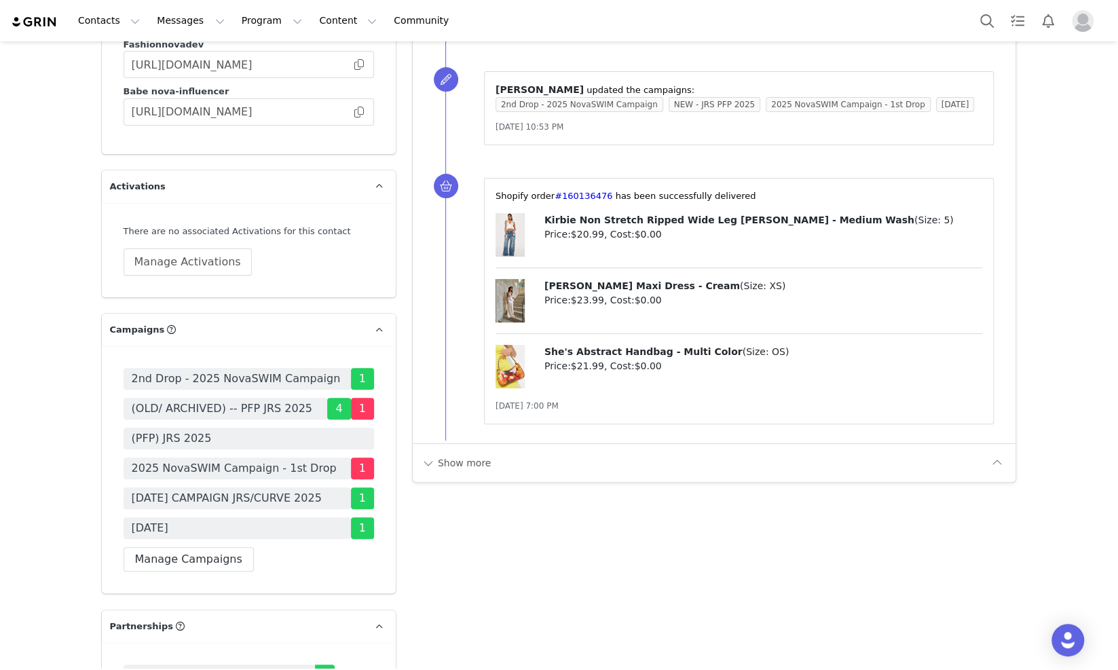
scroll to position [3733, 0]
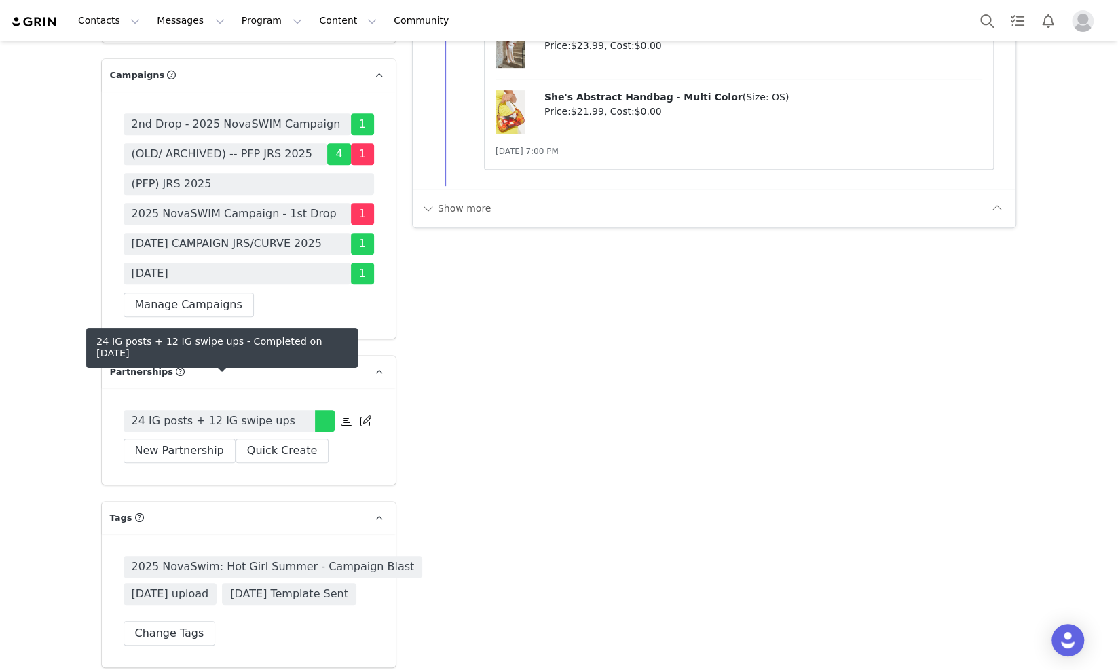
click at [273, 410] on link "24 IG posts + 12 IG swipe ups" at bounding box center [219, 421] width 191 height 22
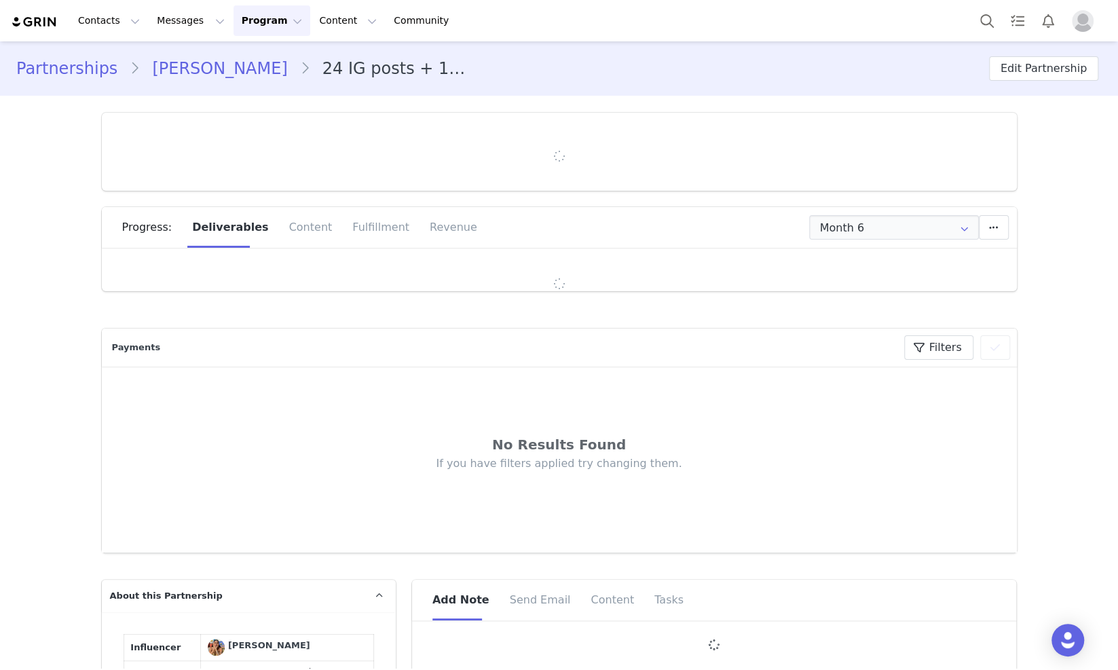
type input "+55 ([GEOGRAPHIC_DATA])"
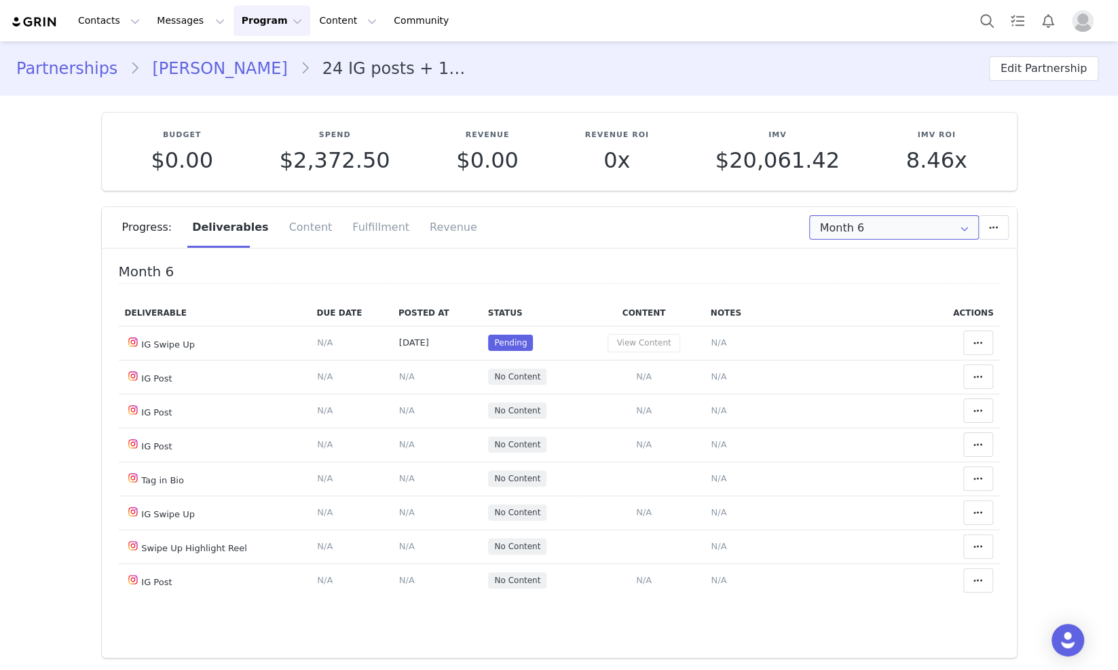
click at [837, 219] on input "Month 6" at bounding box center [894, 227] width 170 height 24
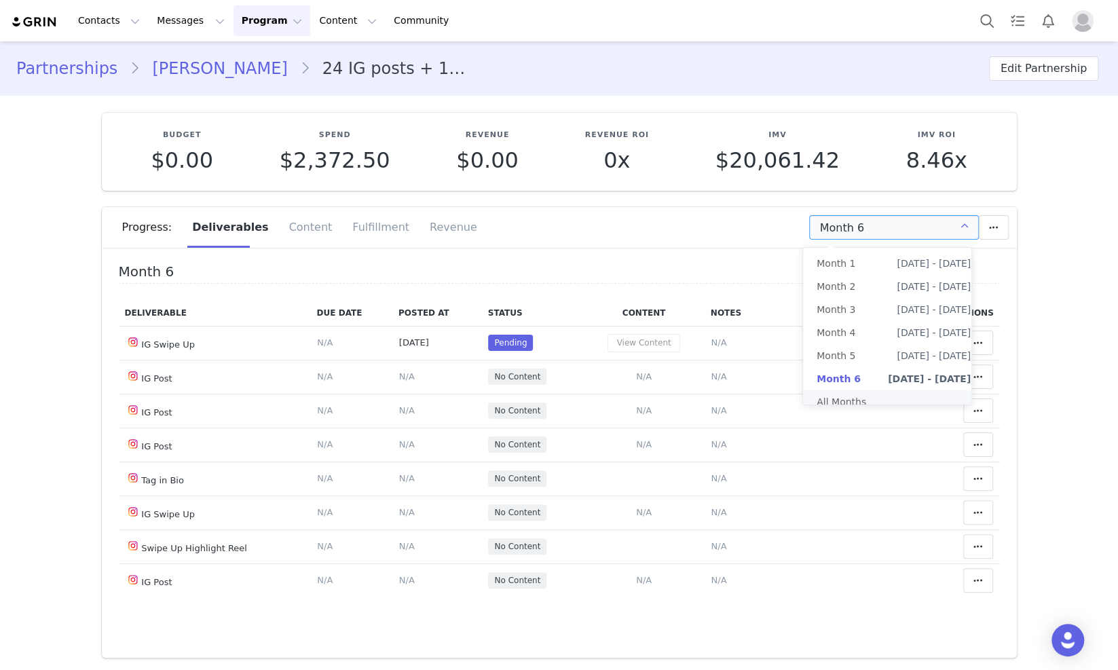
click at [848, 398] on li "All Months" at bounding box center [893, 401] width 181 height 23
type input "All"
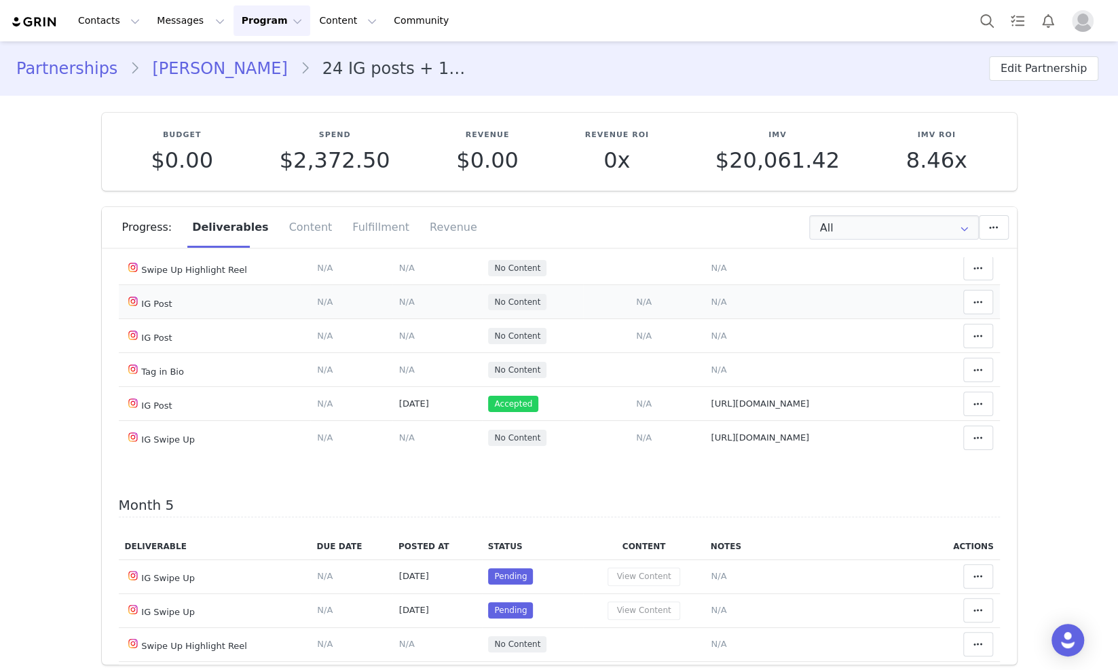
scroll to position [1102, 0]
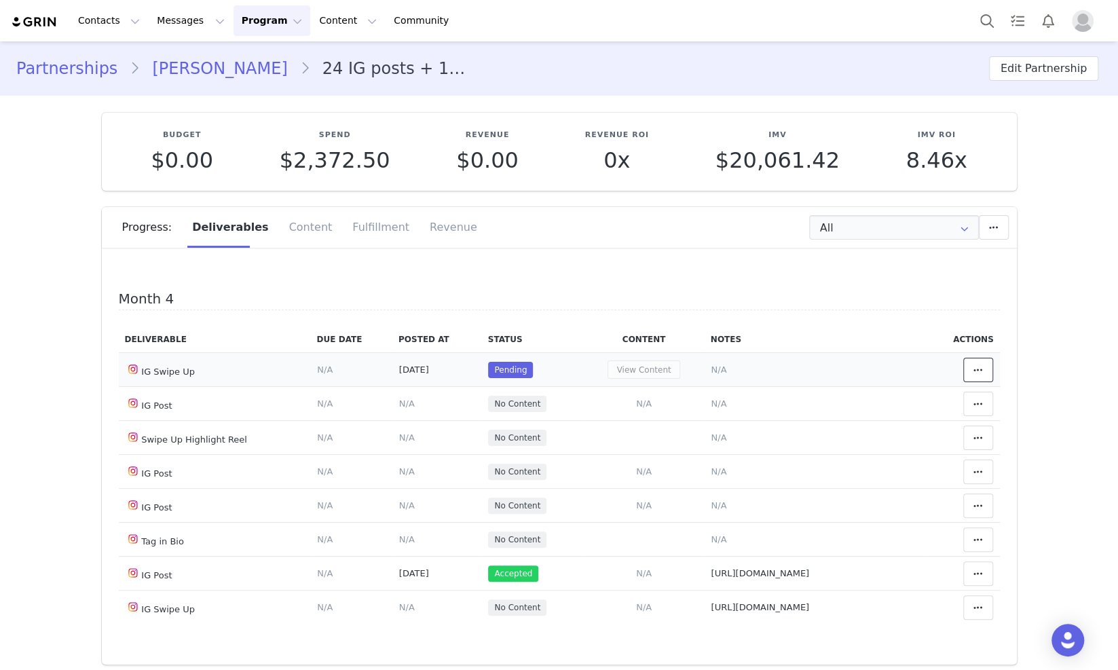
click at [973, 375] on icon at bounding box center [978, 369] width 10 height 11
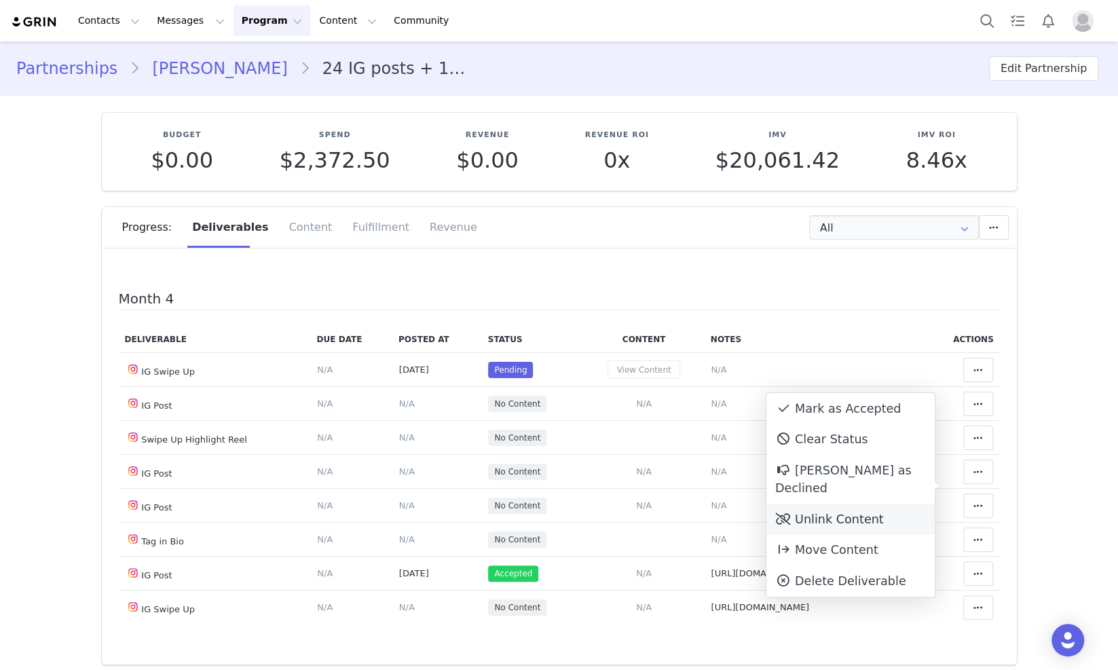
click at [845, 504] on div "Unlink Content" at bounding box center [850, 519] width 168 height 31
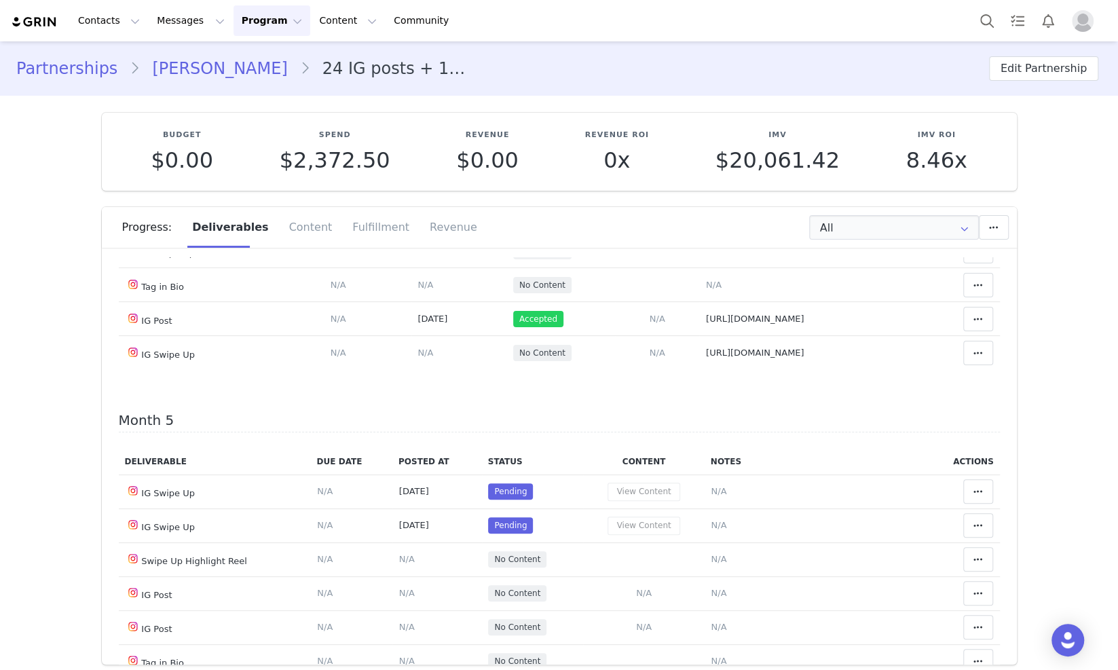
scroll to position [1272, 0]
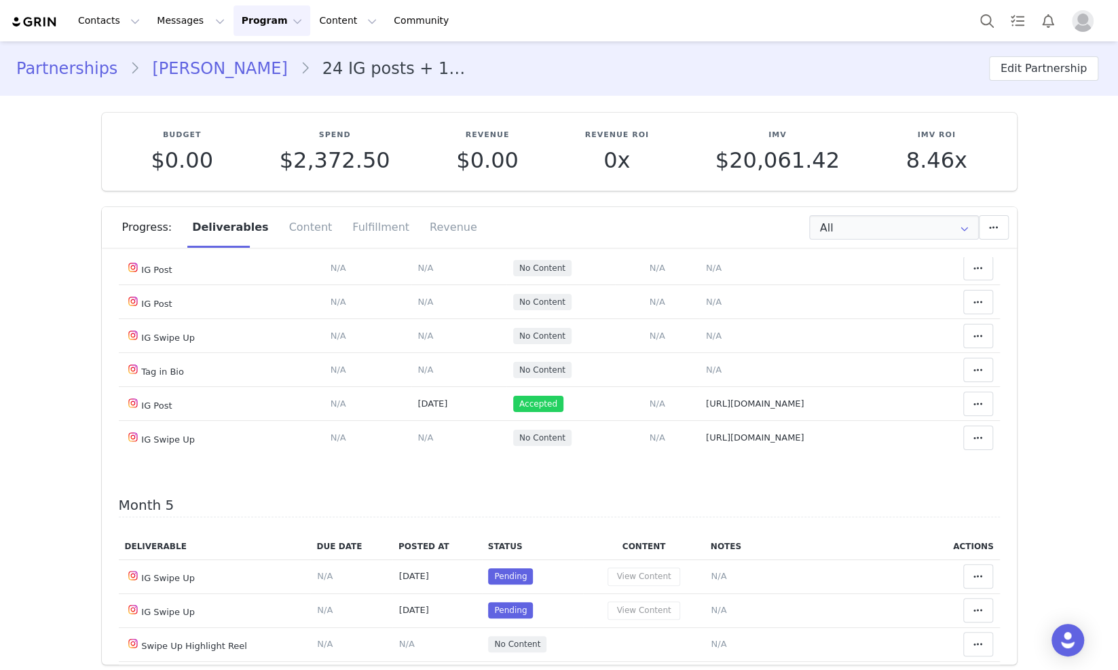
click at [235, 74] on link "[PERSON_NAME]" at bounding box center [219, 68] width 159 height 24
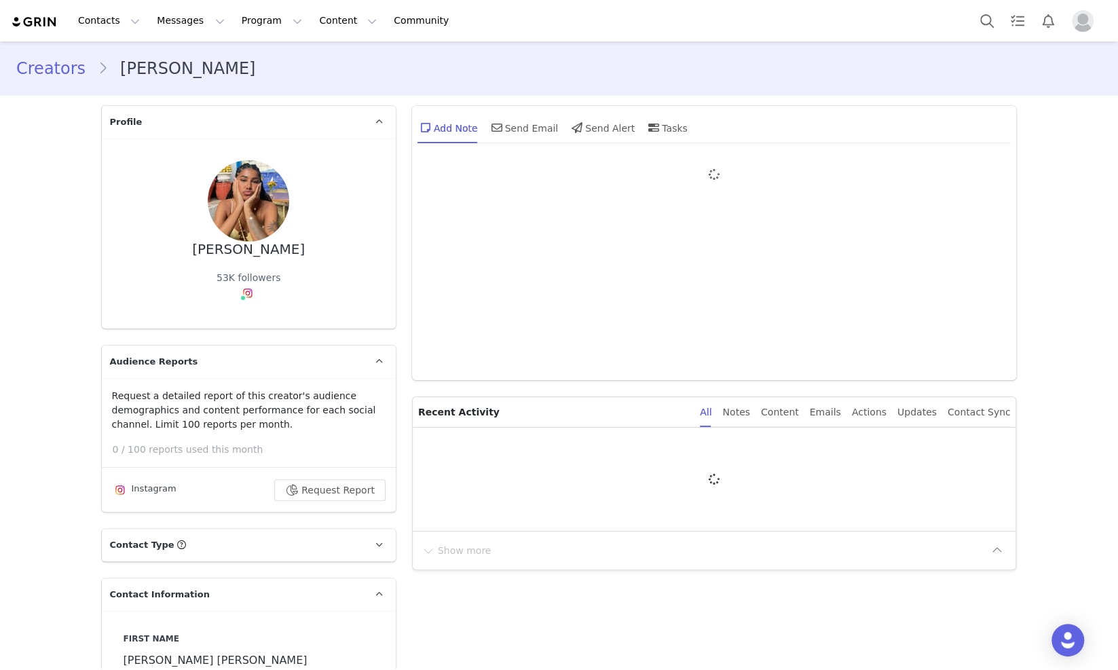
type input "+55 ([GEOGRAPHIC_DATA])"
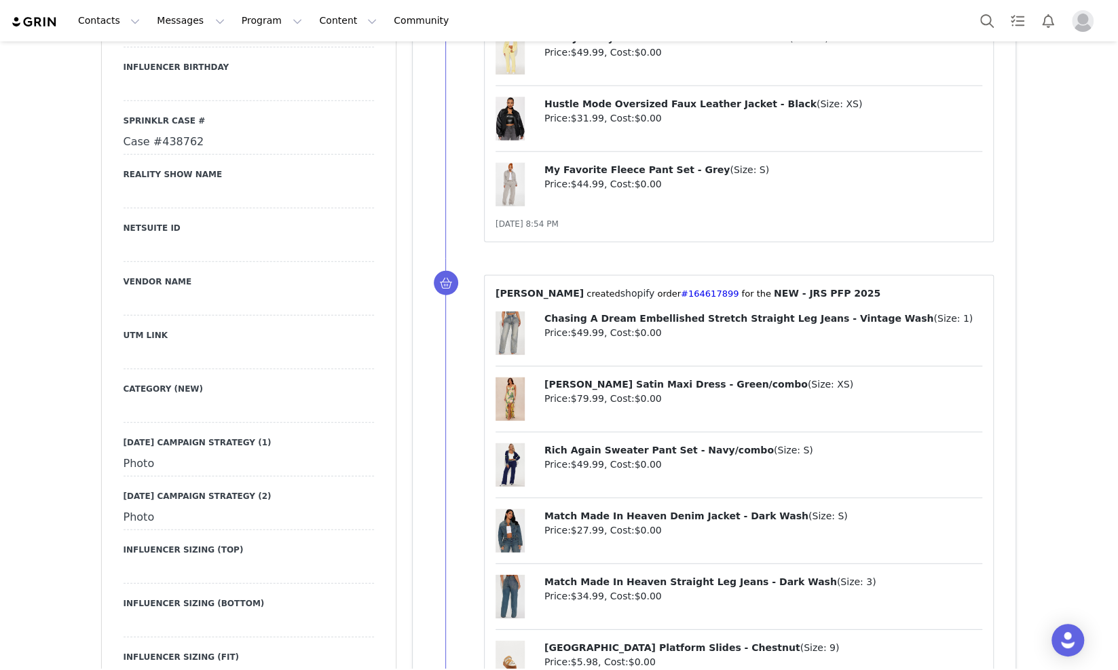
scroll to position [2205, 0]
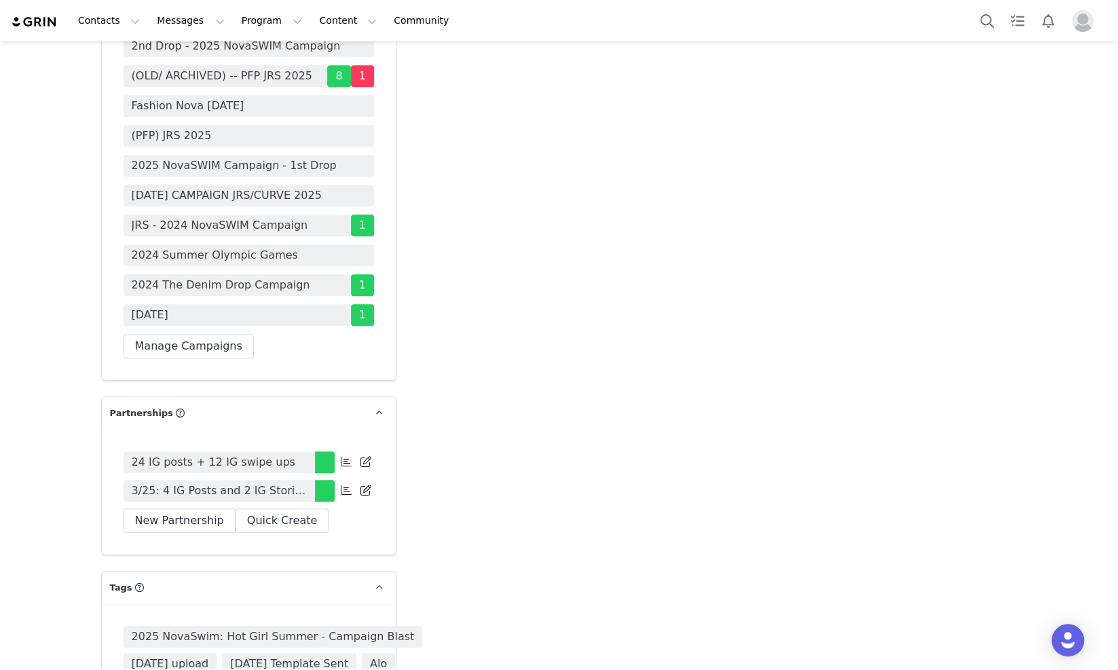
scroll to position [3903, 0]
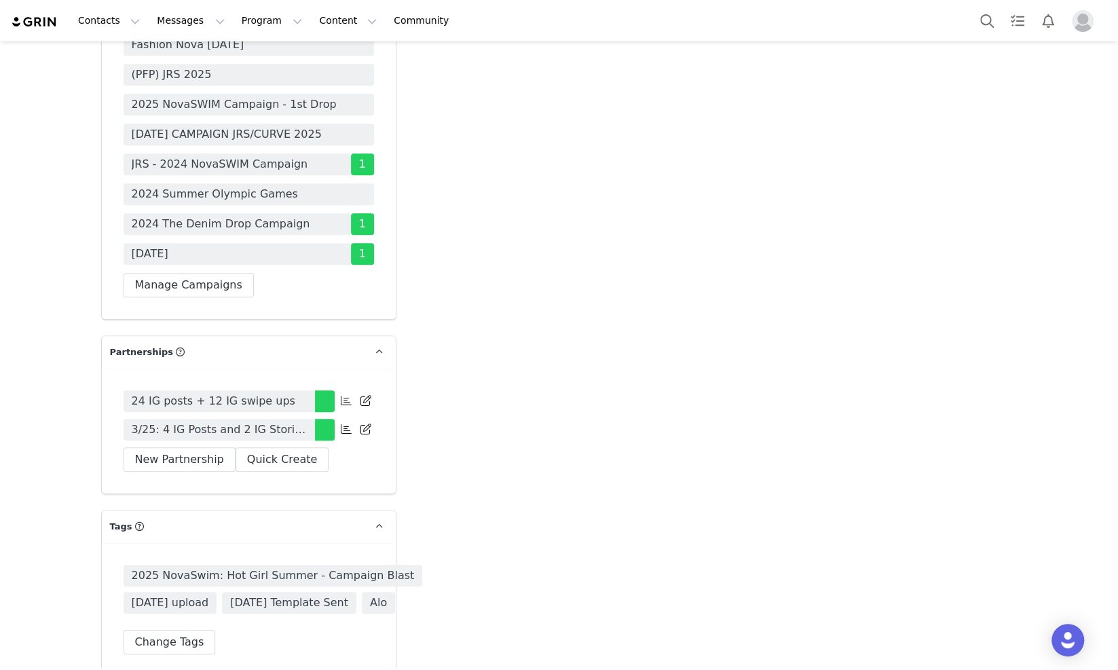
click at [239, 421] on span "3/25: 4 IG Posts and 2 IG Stories ( 2 frames), Monthly,PFP - Tag in Bio, HR, Pi…" at bounding box center [219, 429] width 175 height 16
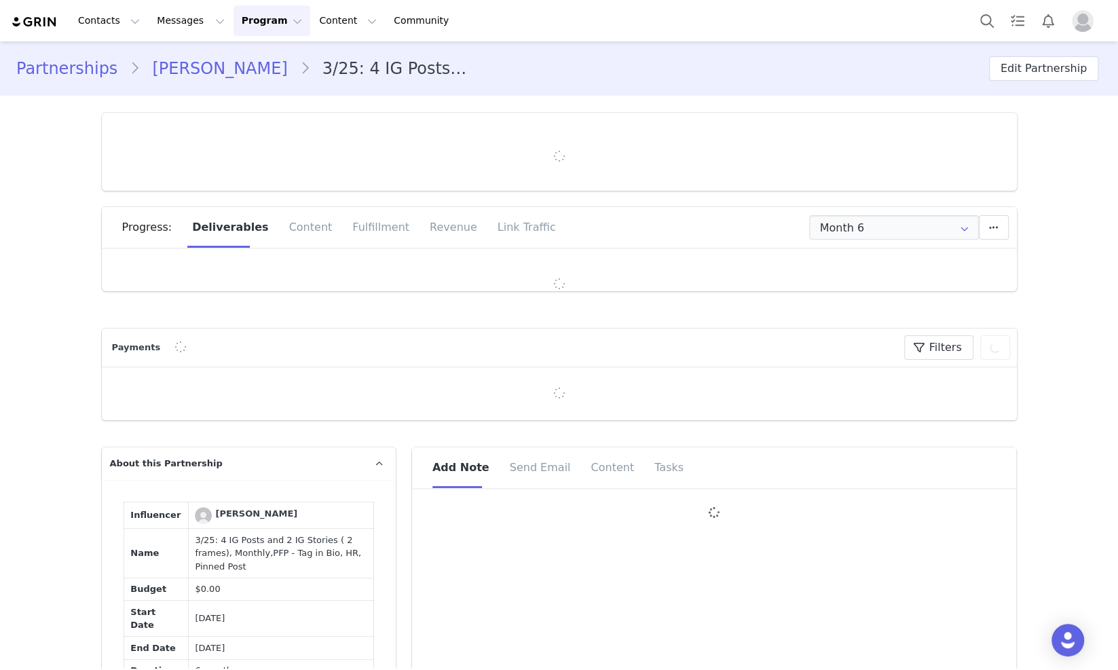
type input "+1 ([GEOGRAPHIC_DATA])"
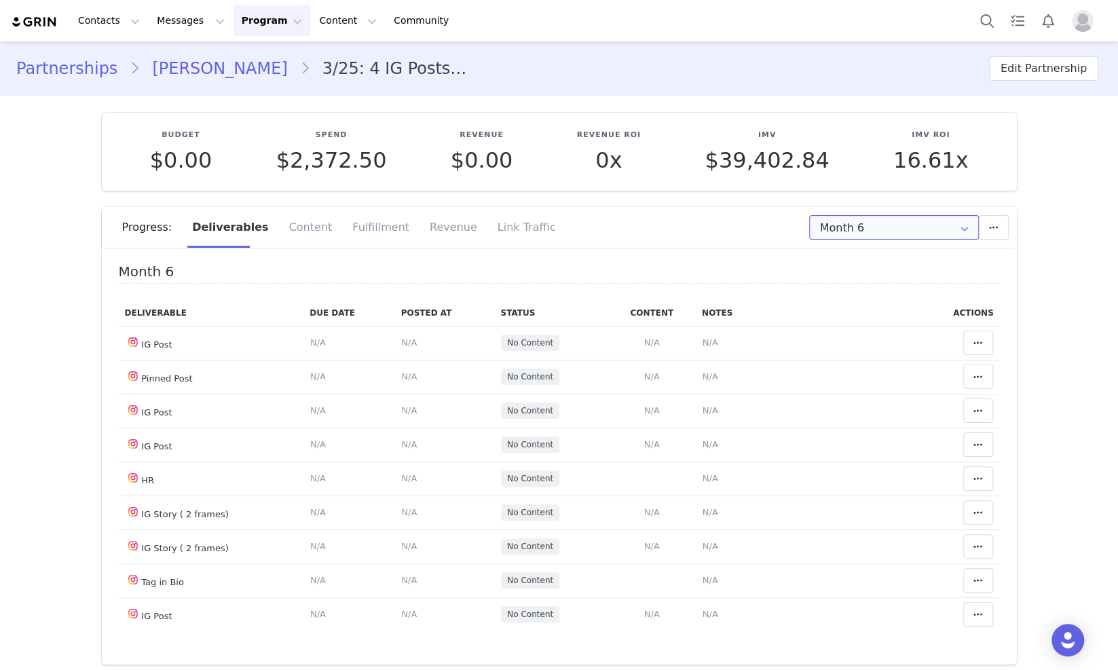
click at [876, 229] on input "Month 6" at bounding box center [894, 227] width 170 height 24
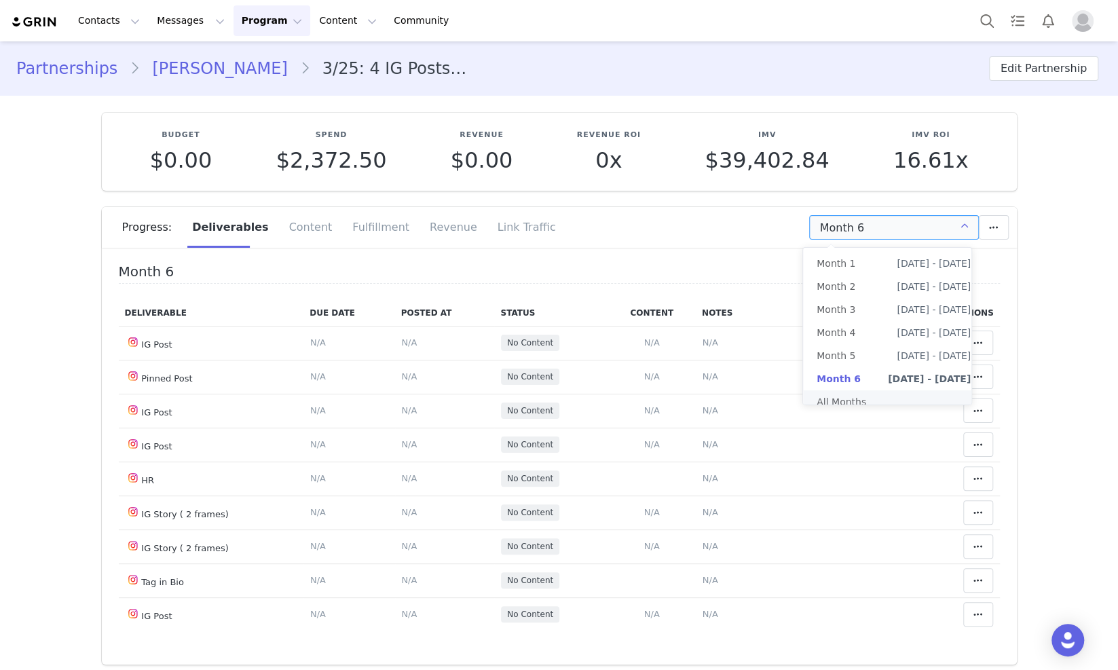
click at [852, 400] on li "All Months" at bounding box center [893, 401] width 181 height 23
type input "All"
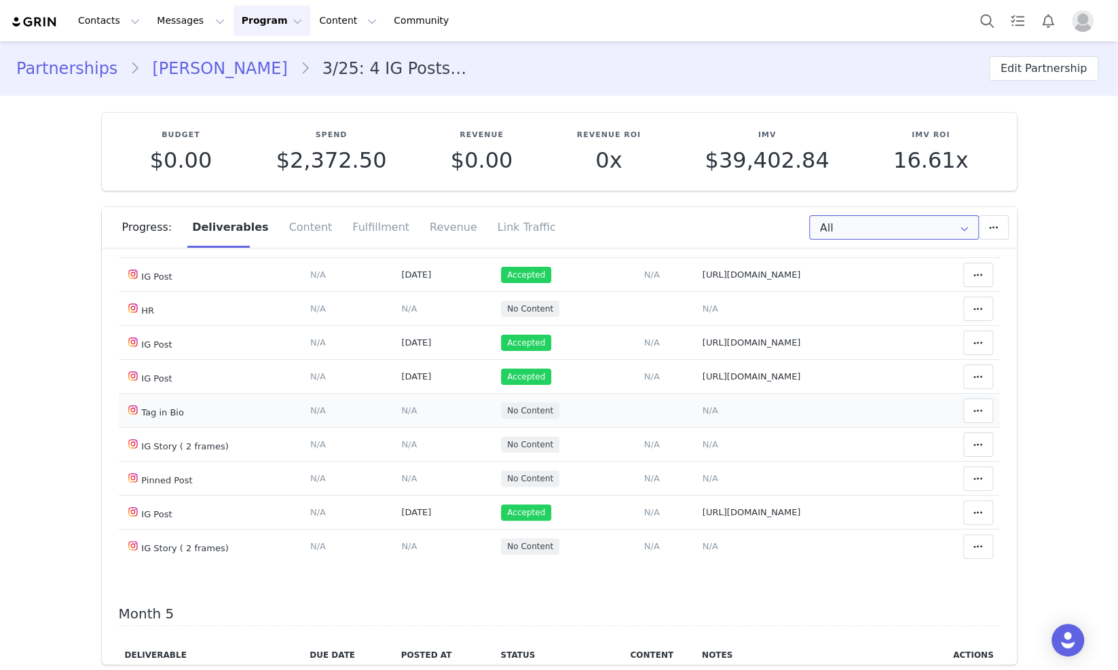
scroll to position [1272, 0]
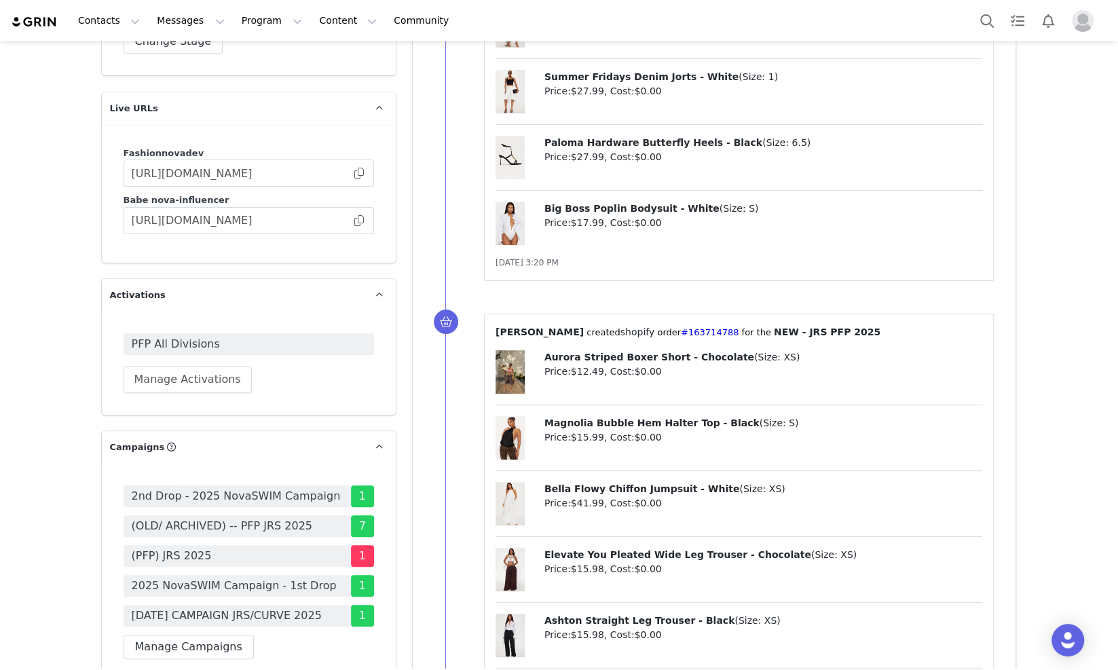
scroll to position [3818, 0]
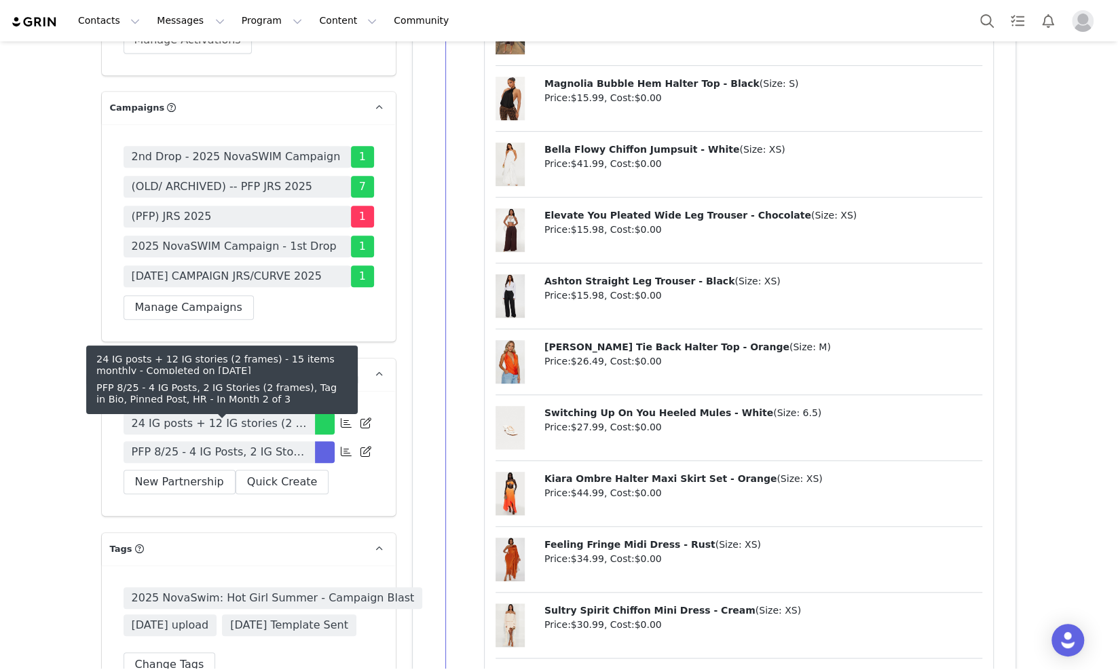
click at [290, 444] on span "PFP 8/25 - 4 IG Posts, 2 IG Stories (2 frames), Tag in Bio, Pinned Post, HR" at bounding box center [219, 452] width 175 height 16
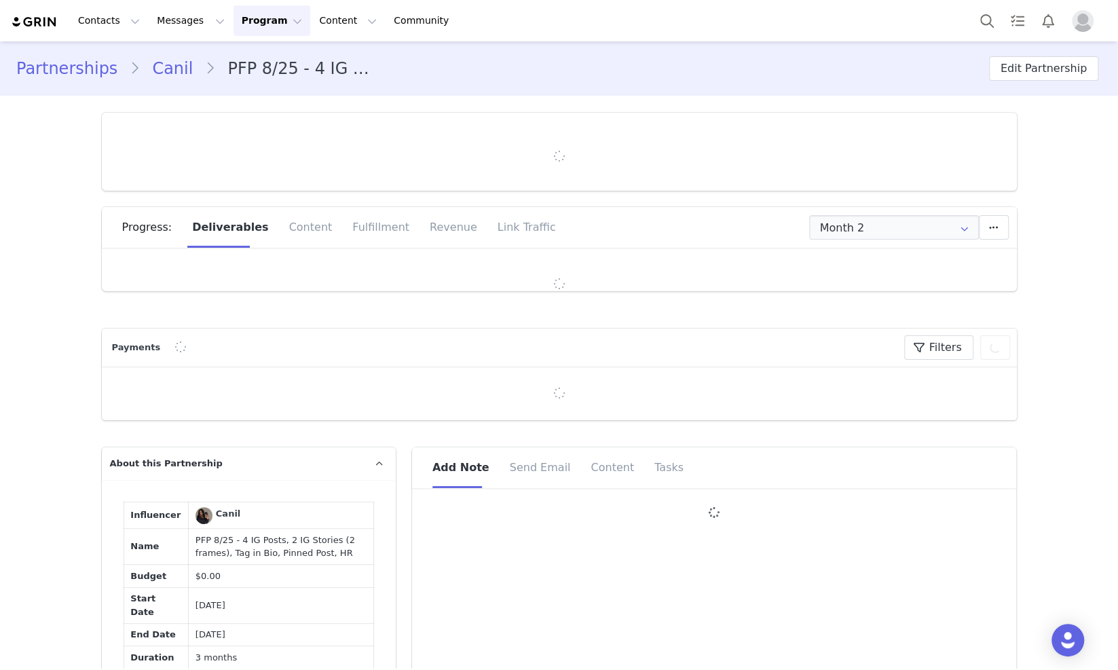
type input "+351 ([GEOGRAPHIC_DATA])"
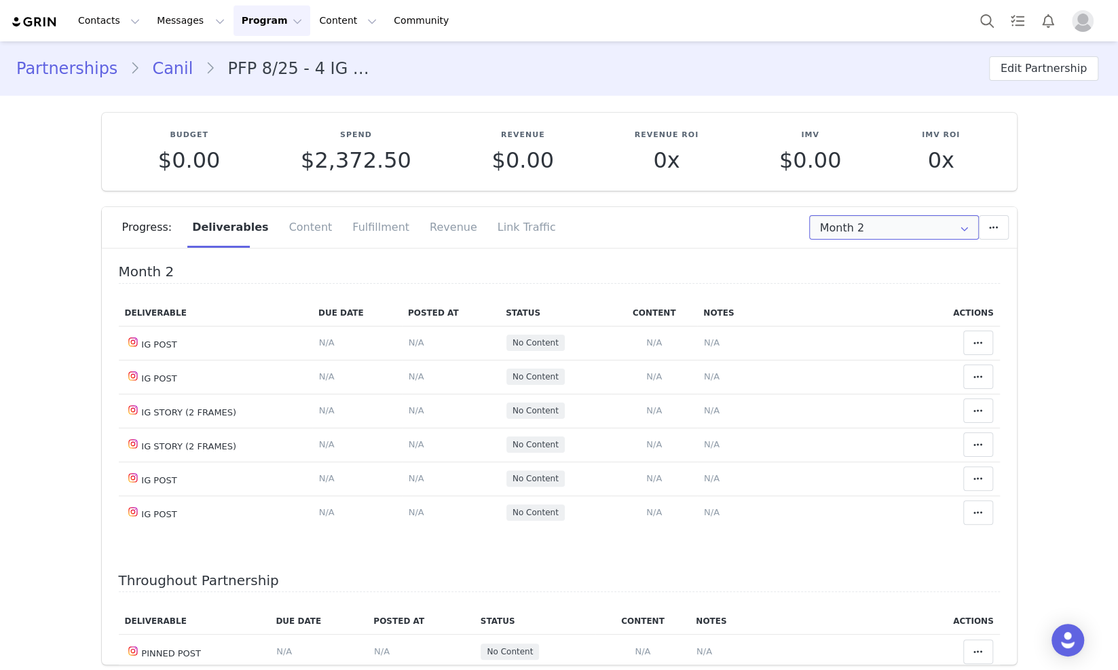
click at [855, 239] on input "Month 2" at bounding box center [894, 227] width 170 height 24
click at [861, 324] on li "All Months" at bounding box center [893, 332] width 181 height 23
type input "All"
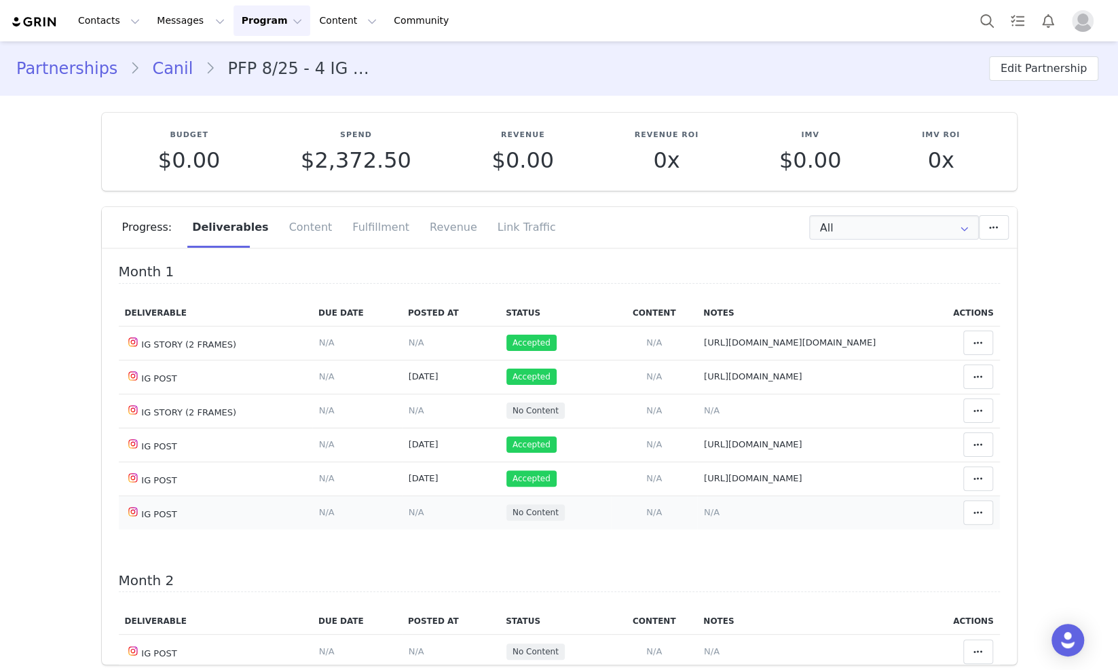
click at [704, 517] on span "N/A" at bounding box center [712, 512] width 16 height 10
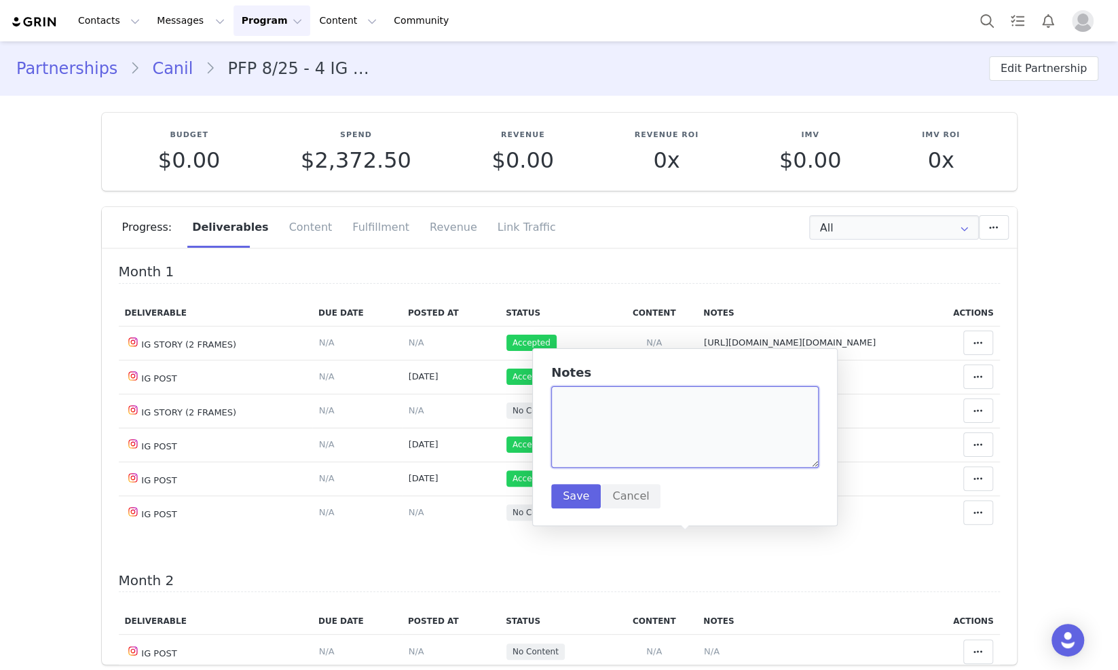
click at [644, 443] on textarea at bounding box center [684, 426] width 267 height 81
paste textarea "https://www.tiktok.com/@bcanilhass/video/7554134504458161440"
type textarea "https://www.tiktok.com/@bcanilhass/video/7554134504458161440"
click at [580, 496] on button "Save" at bounding box center [576, 496] width 50 height 24
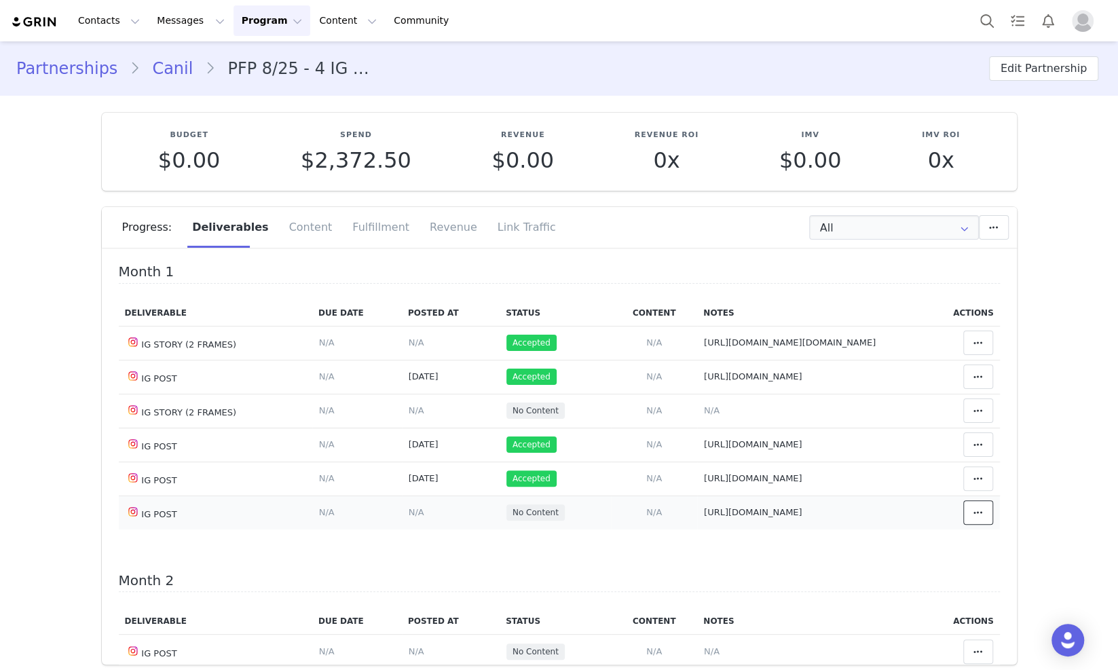
click at [967, 525] on button at bounding box center [978, 512] width 30 height 24
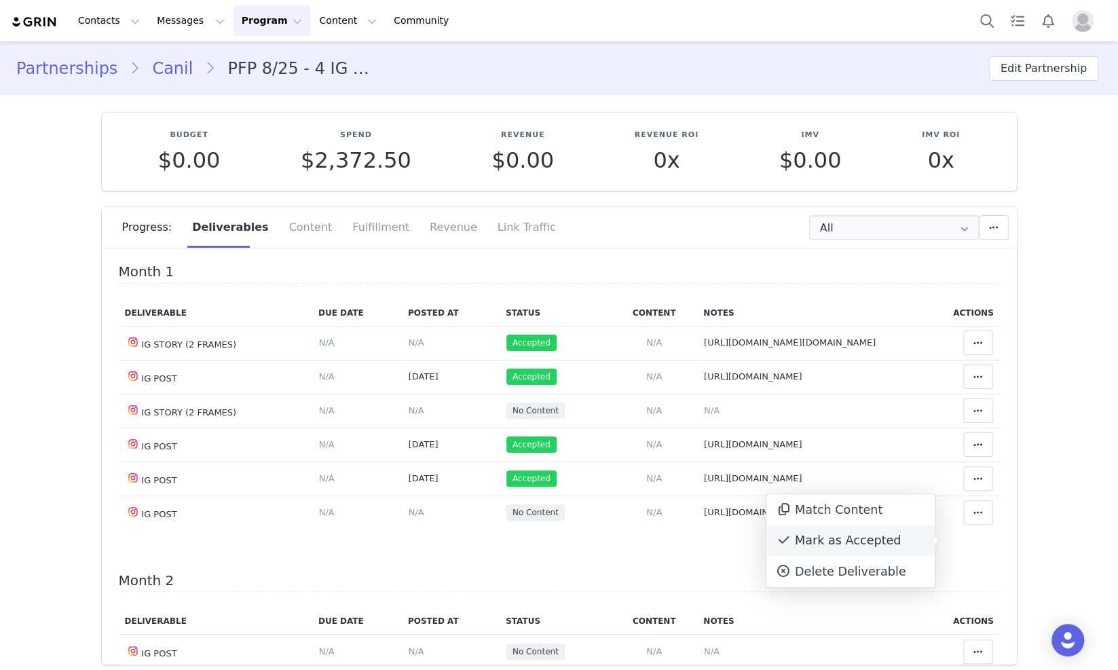
click at [900, 541] on div "Mark as Accepted" at bounding box center [850, 540] width 168 height 31
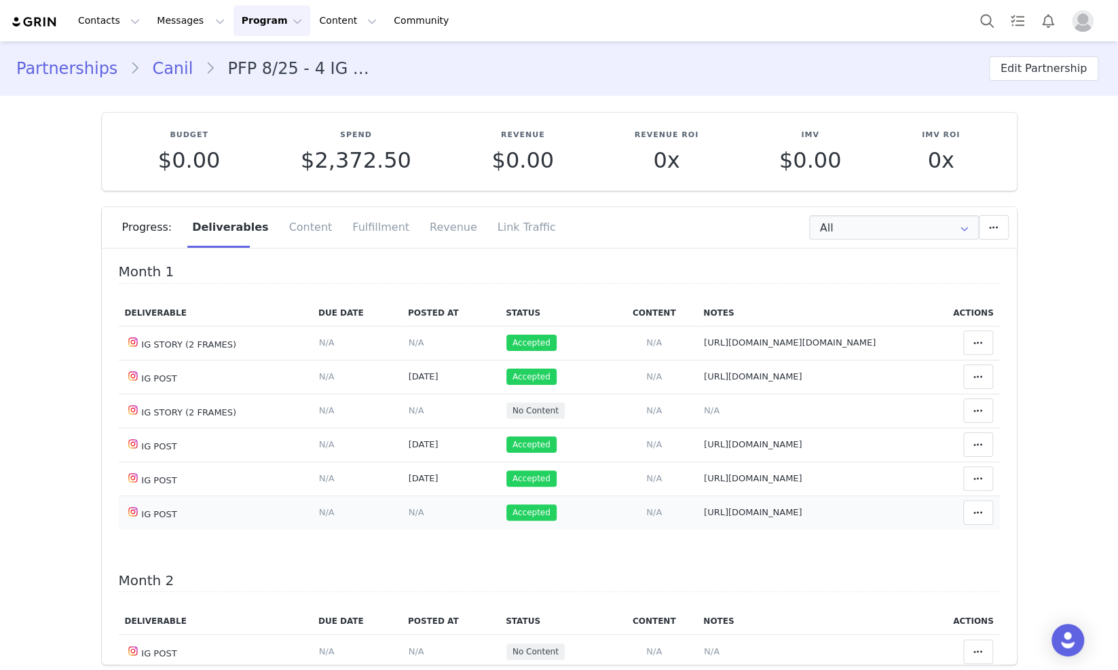
click at [409, 517] on span "N/A" at bounding box center [417, 512] width 16 height 10
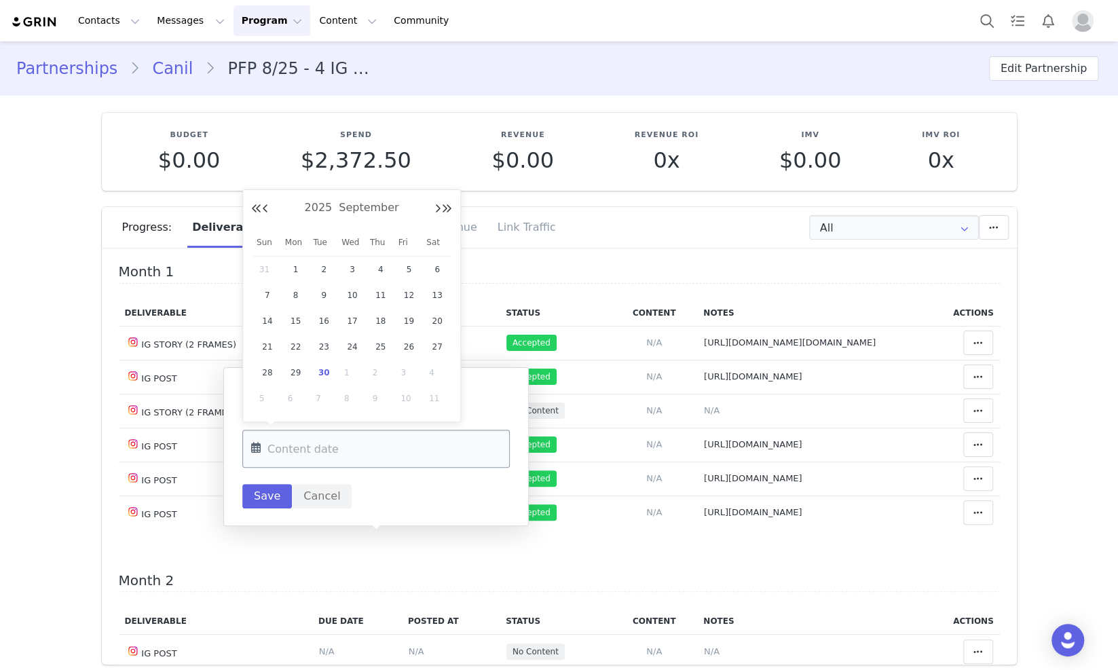
click at [303, 457] on input "text" at bounding box center [375, 449] width 267 height 38
click at [380, 345] on span "25" at bounding box center [381, 347] width 16 height 16
type input "Sep 25 2025"
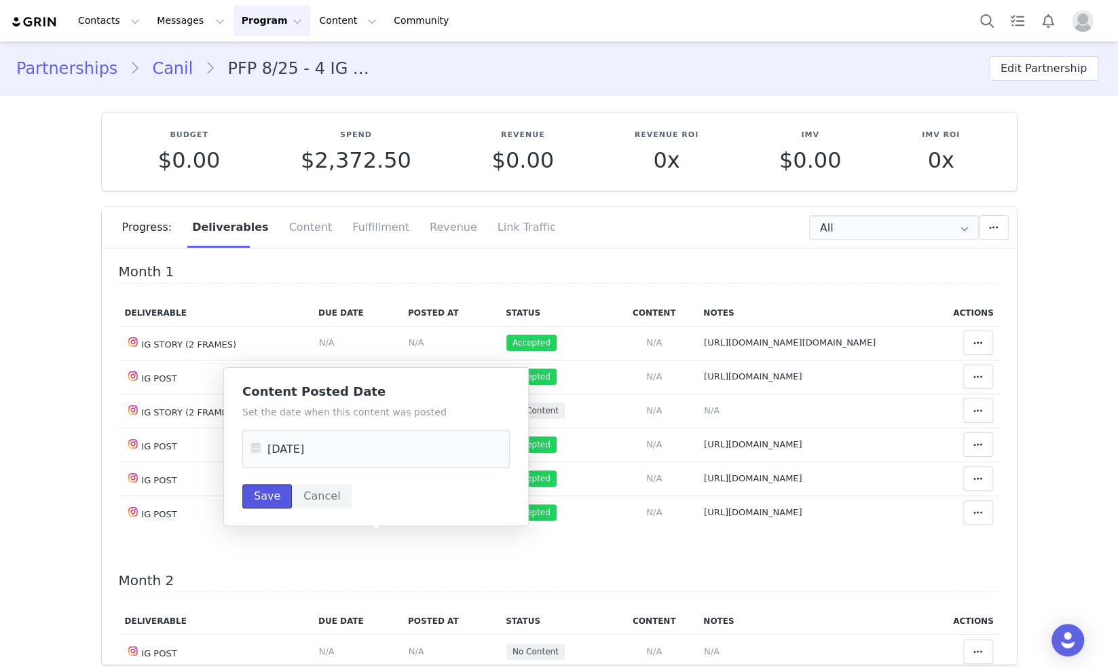
click at [271, 493] on button "Save" at bounding box center [267, 496] width 50 height 24
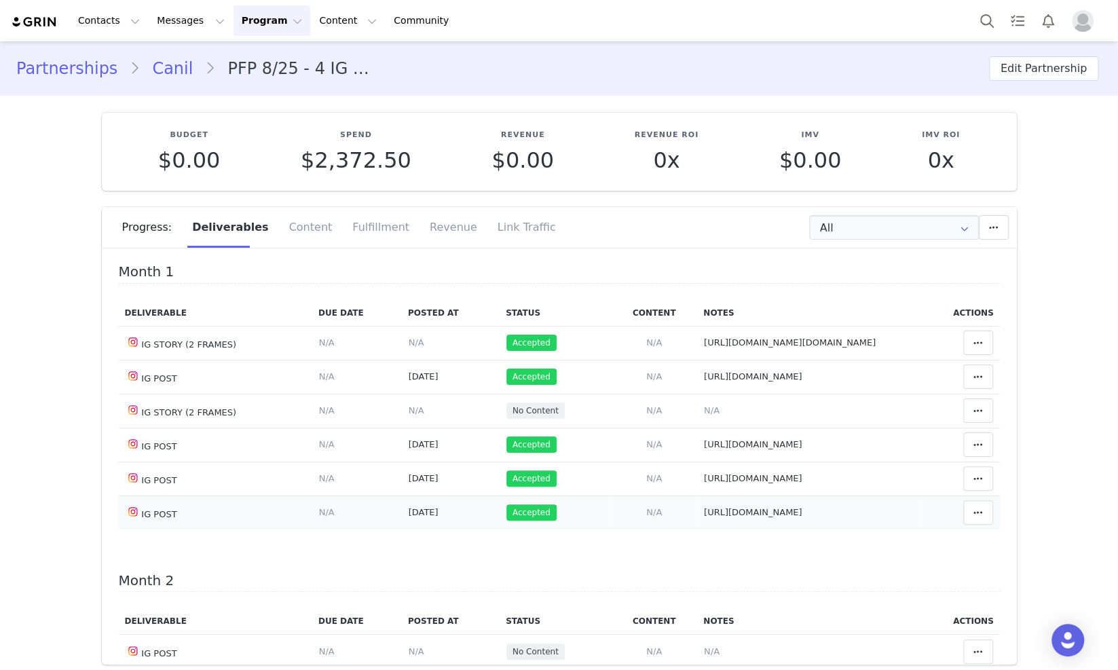
click at [741, 517] on span "https://www.tiktok.com/@bcanilhass/video/7554134504458161440" at bounding box center [753, 512] width 98 height 10
type textarea "https://www.tiktok.com/@bcanilhass/video/7554134504458161440"
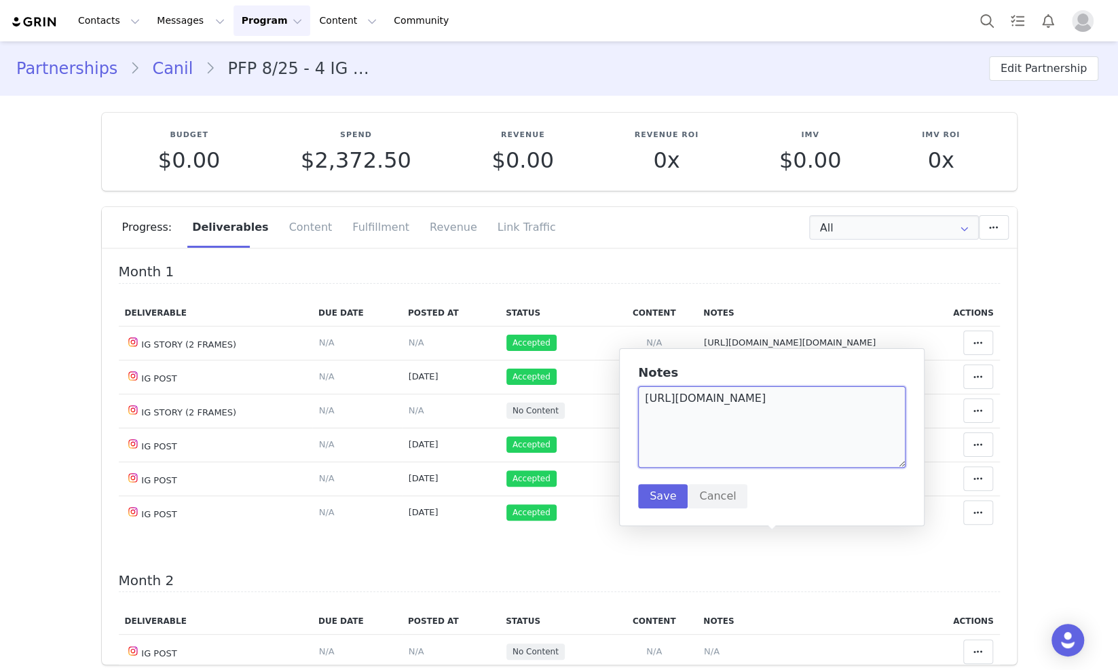
drag, startPoint x: 863, startPoint y: 423, endPoint x: 647, endPoint y: 392, distance: 218.1
click at [647, 392] on textarea "https://www.tiktok.com/@bcanilhass/video/7554134504458161440" at bounding box center [771, 426] width 267 height 81
click at [658, 495] on button "Save" at bounding box center [663, 496] width 50 height 24
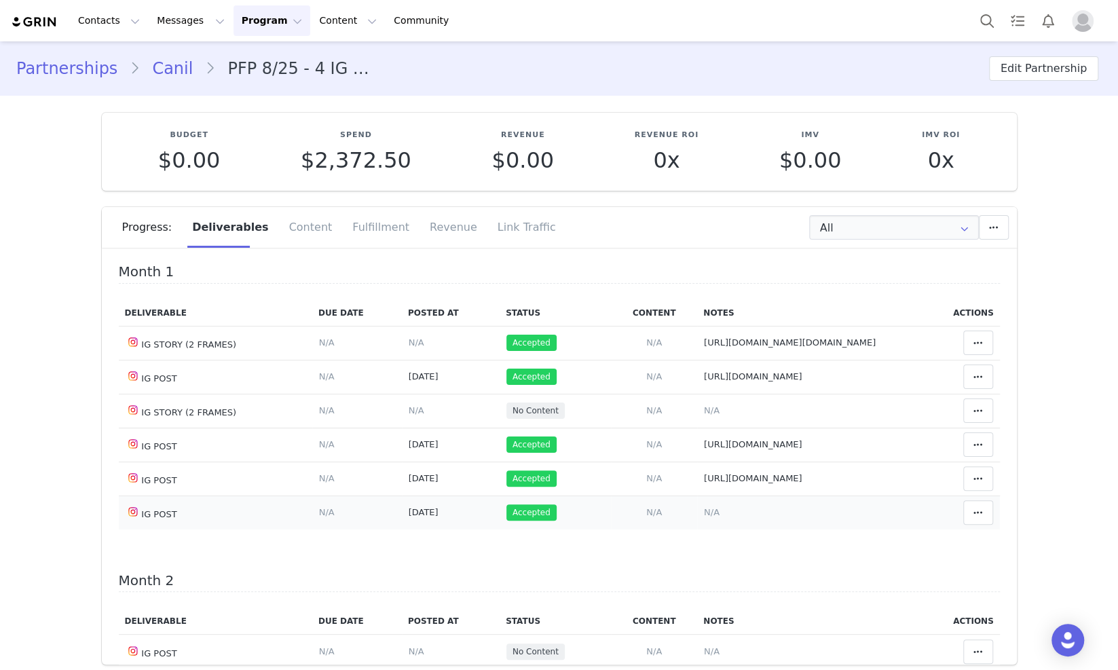
click at [975, 529] on td "Match Deliverable with Content" at bounding box center [959, 512] width 82 height 34
click at [970, 521] on span at bounding box center [978, 512] width 16 height 16
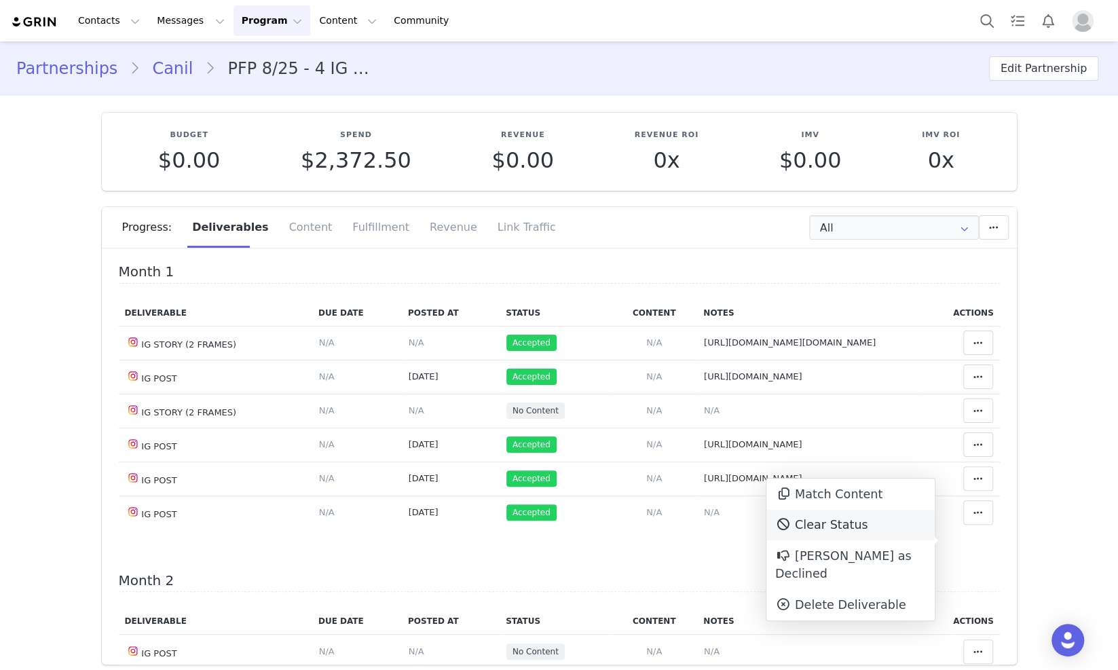
click at [861, 534] on div "Clear Status" at bounding box center [850, 525] width 168 height 31
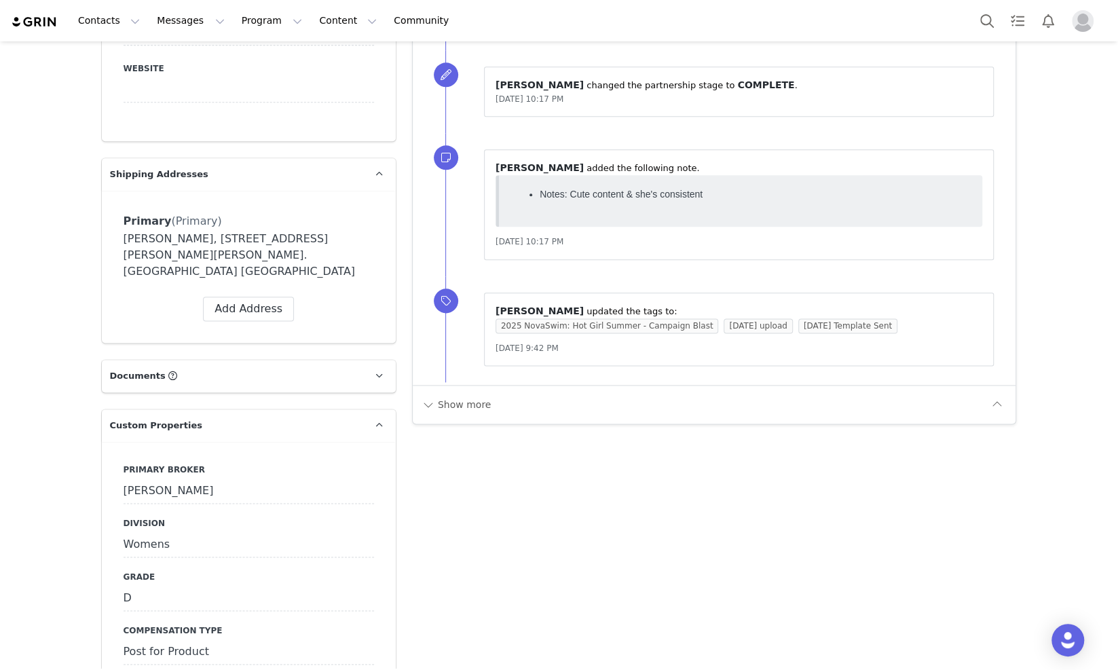
scroll to position [1018, 0]
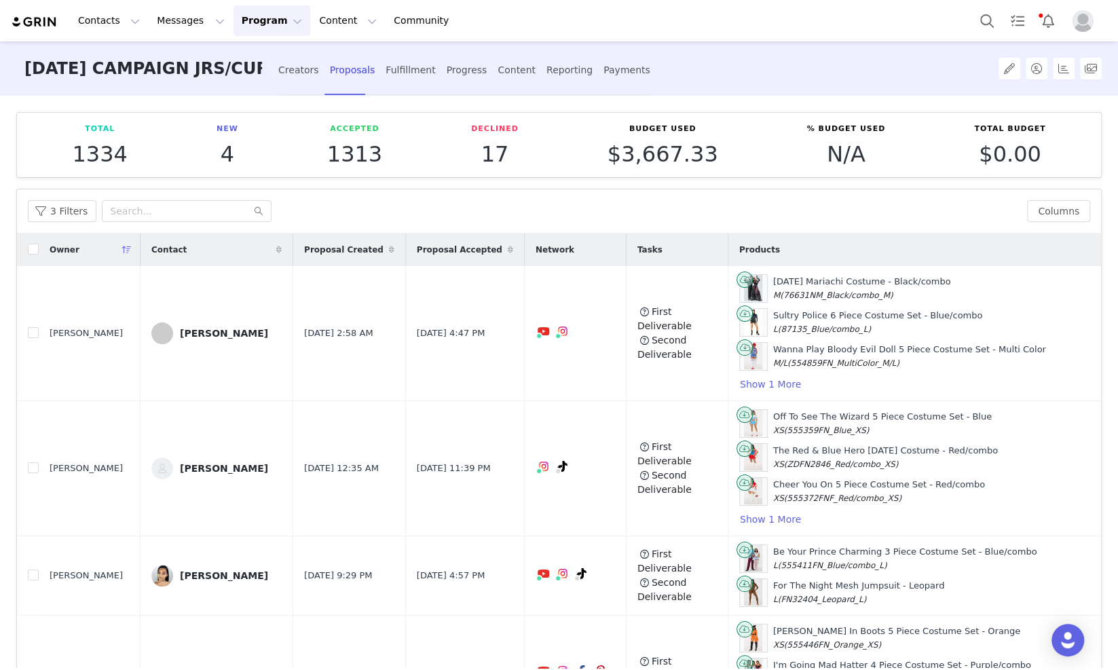
scroll to position [255, 0]
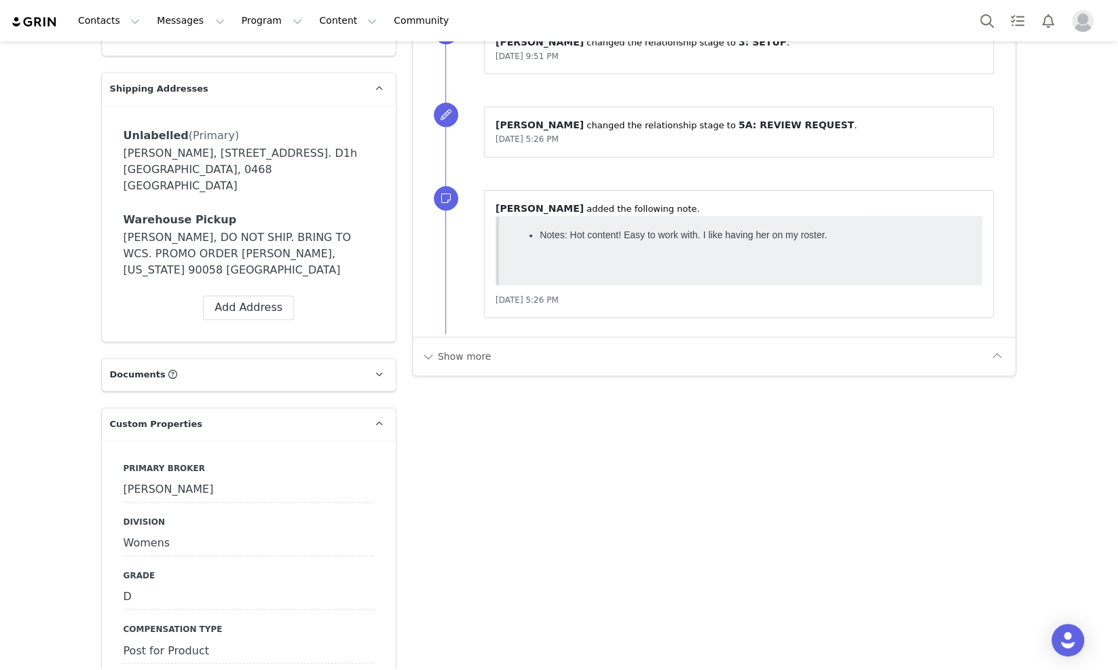
scroll to position [1102, 0]
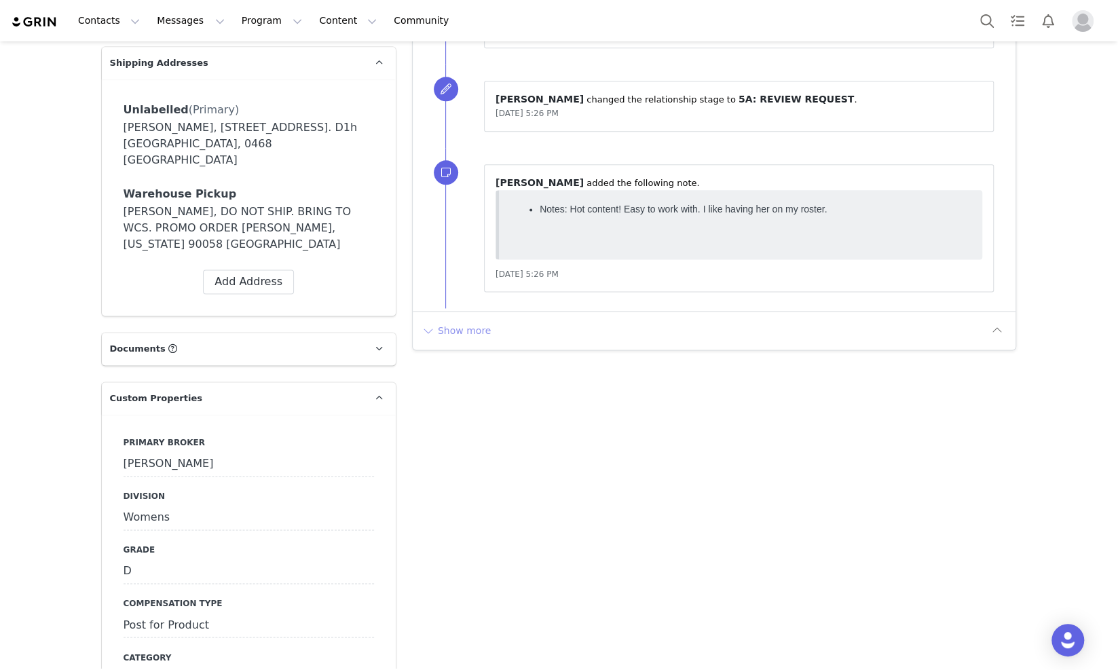
click at [445, 331] on button "Show more" at bounding box center [456, 331] width 71 height 22
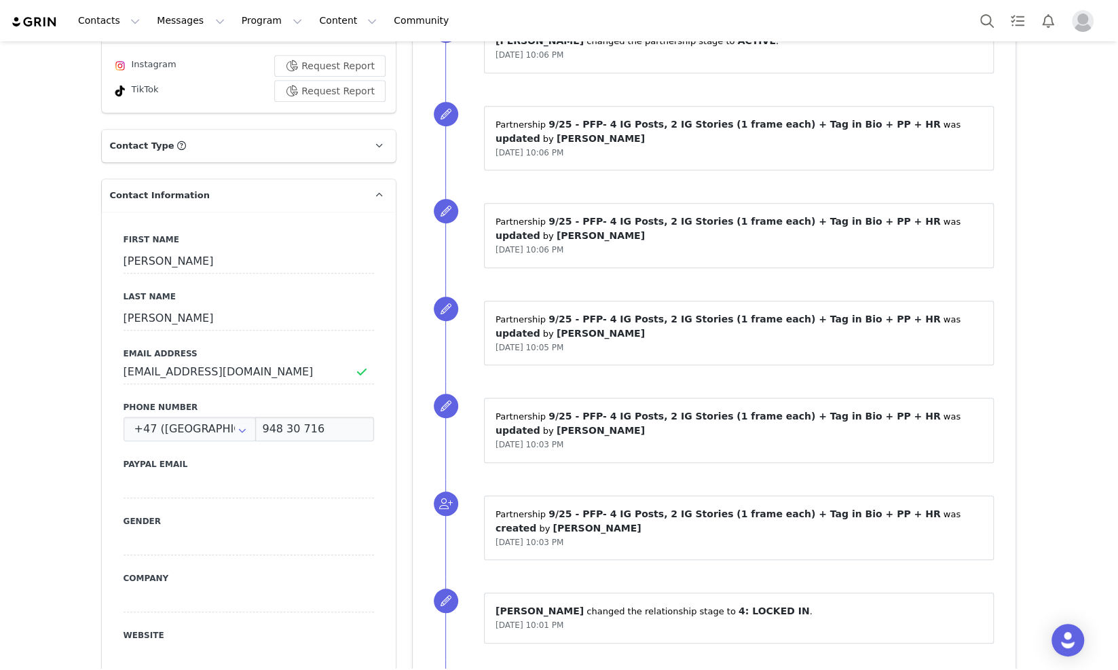
scroll to position [0, 0]
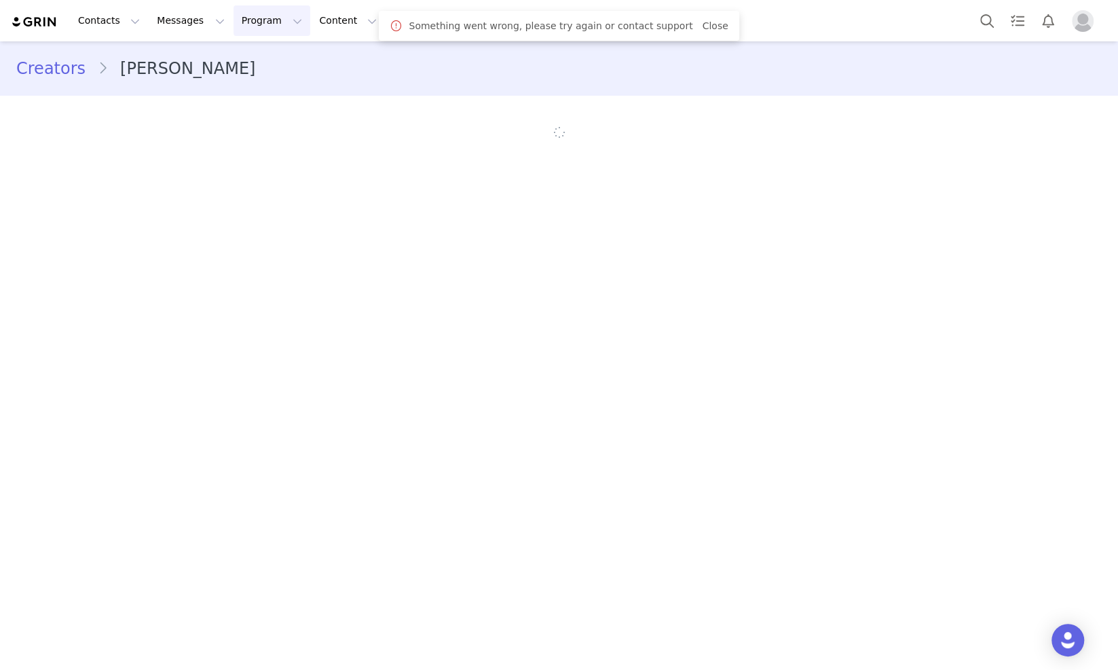
click at [273, 28] on button "Program Program" at bounding box center [271, 20] width 77 height 31
click at [267, 104] on p "Partnerships" at bounding box center [254, 110] width 59 height 14
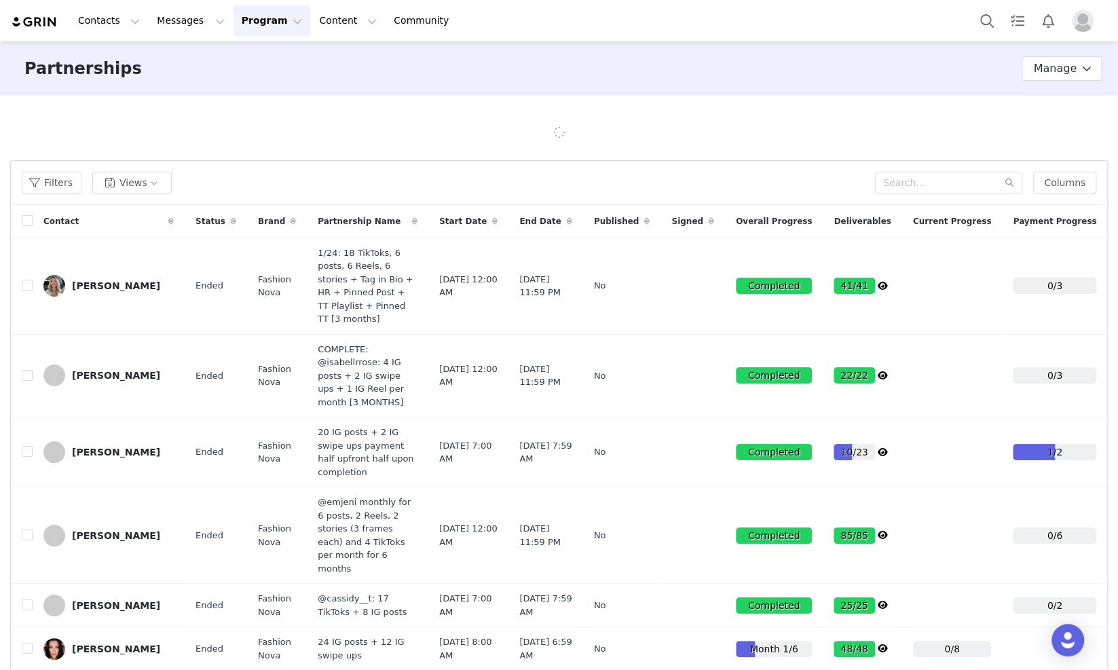
click at [248, 19] on button "Program Program" at bounding box center [271, 20] width 77 height 31
click at [266, 87] on p "Campaigns" at bounding box center [251, 85] width 53 height 14
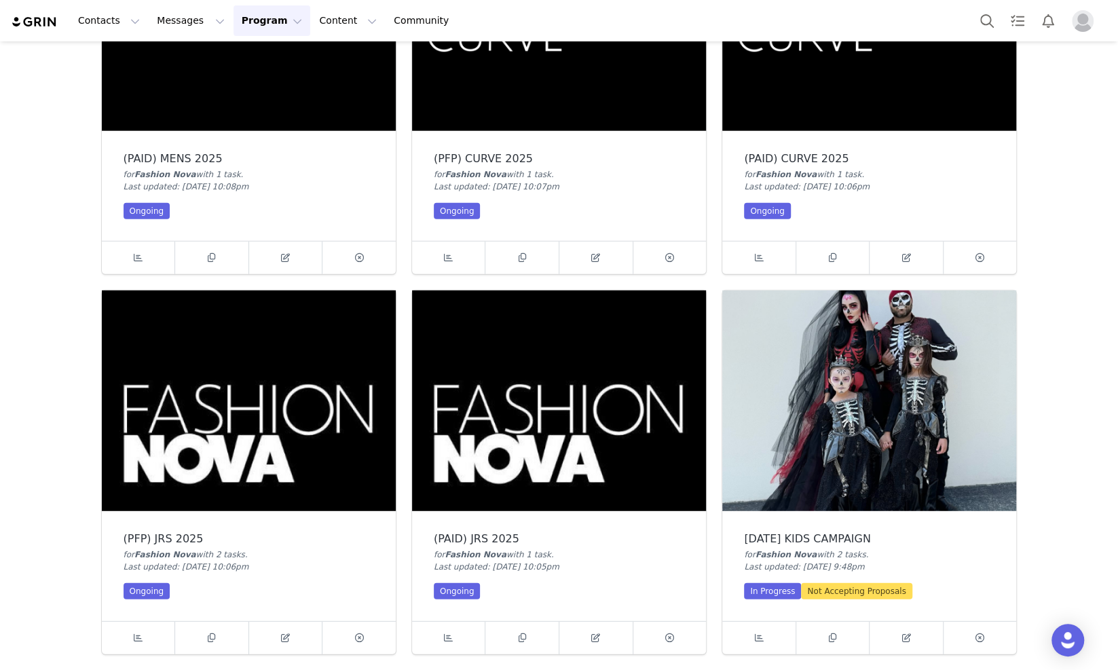
scroll to position [2205, 0]
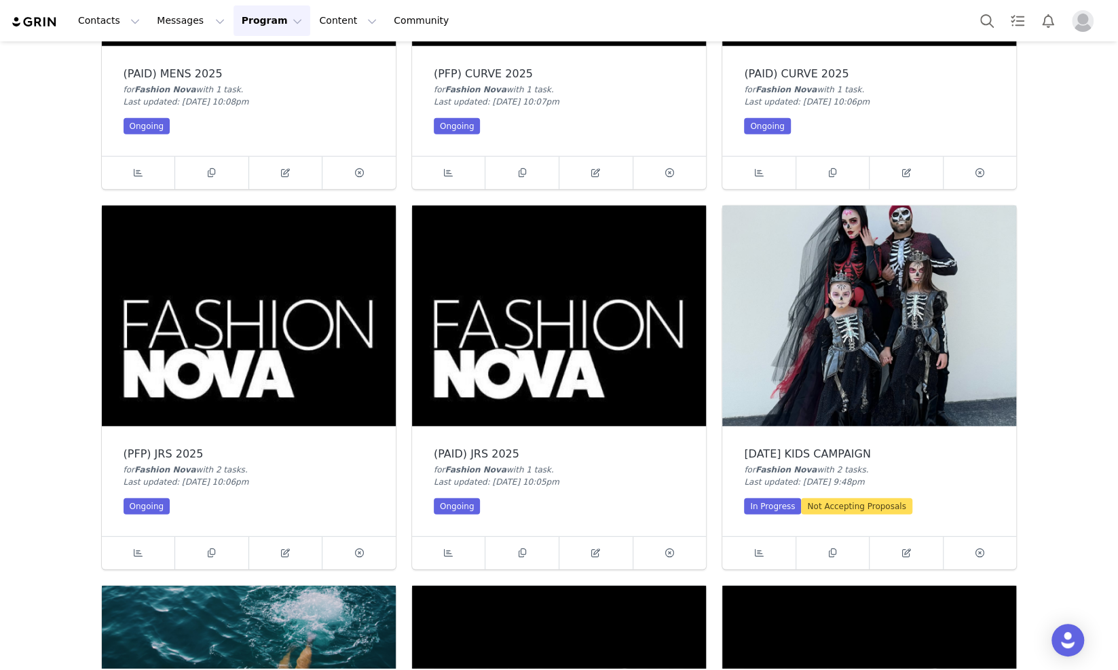
click at [271, 329] on img at bounding box center [249, 316] width 294 height 221
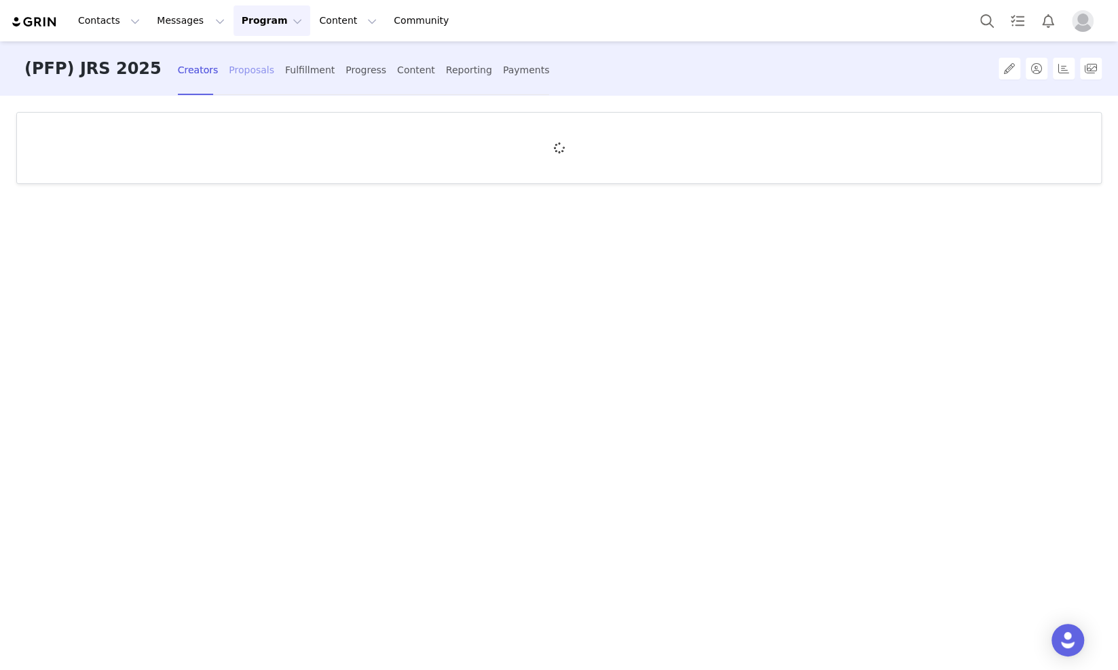
click at [229, 74] on div "Proposals" at bounding box center [251, 70] width 45 height 36
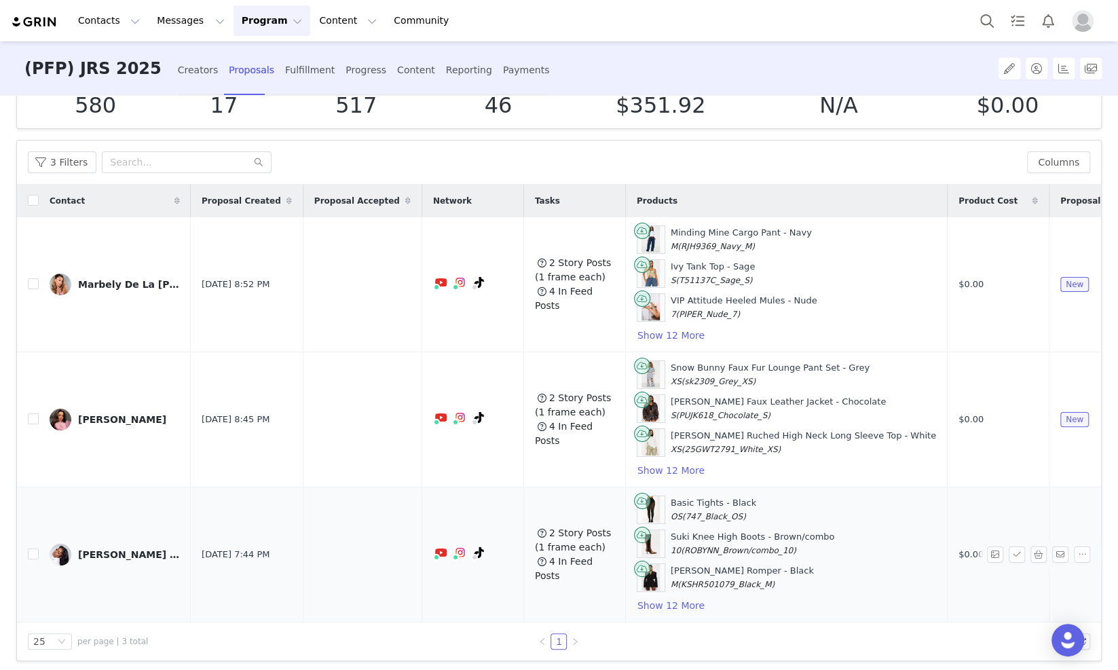
scroll to position [67, 0]
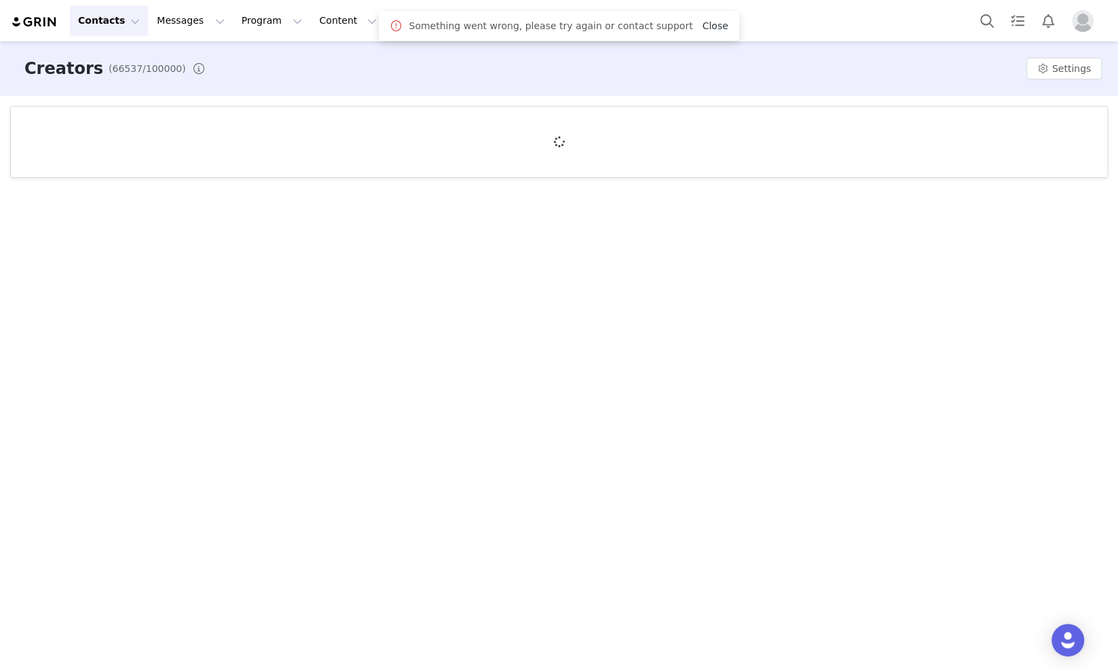
click at [702, 26] on link "Close" at bounding box center [715, 25] width 26 height 11
